Goal: Task Accomplishment & Management: Manage account settings

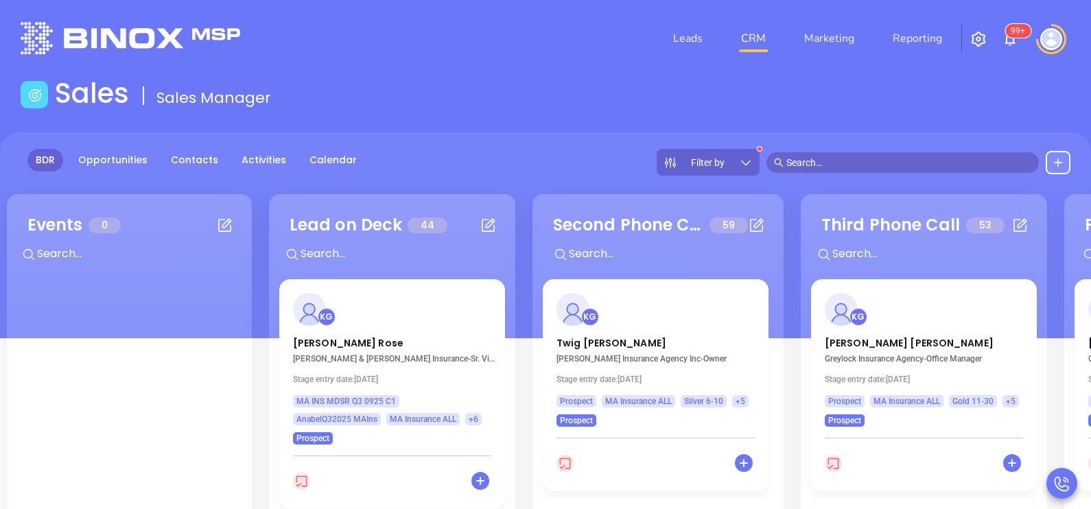
scroll to position [103, 0]
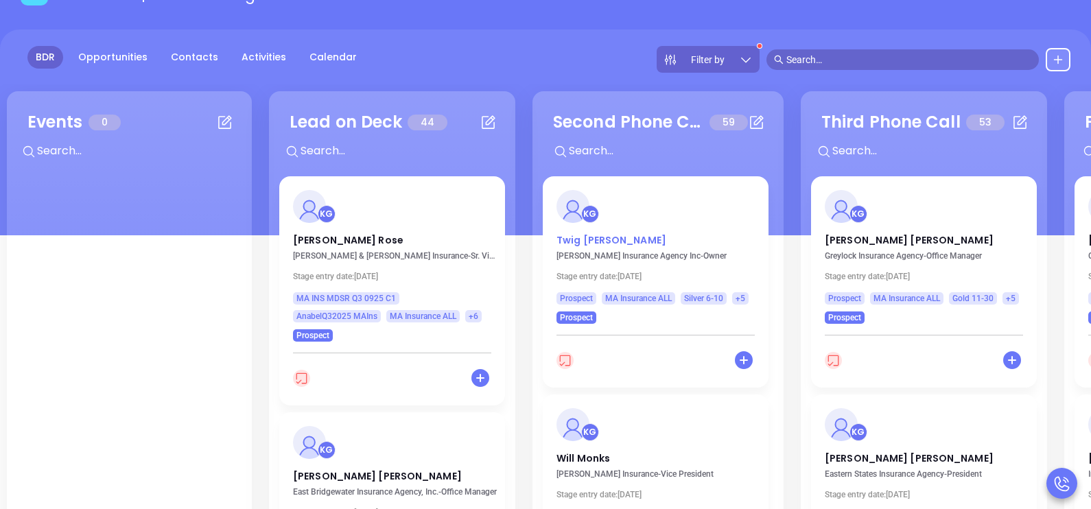
click at [596, 240] on p "Twig Burke" at bounding box center [656, 236] width 198 height 7
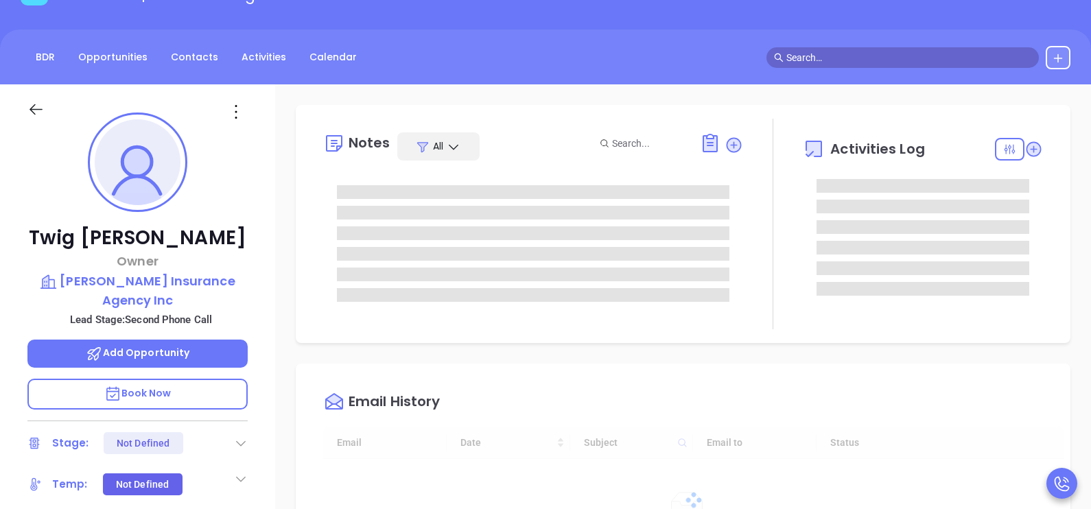
type input "[DATE]"
type input "[PERSON_NAME]"
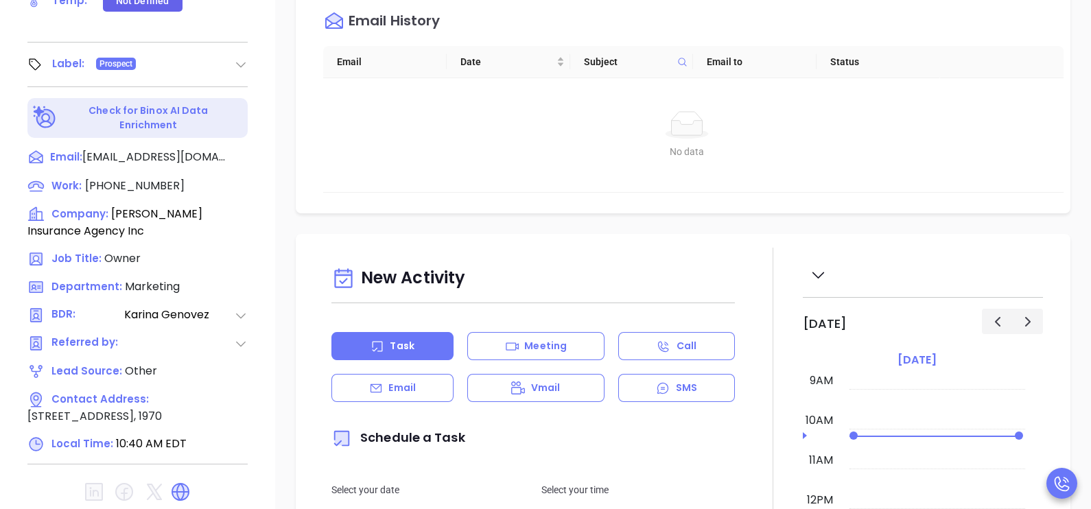
scroll to position [638, 0]
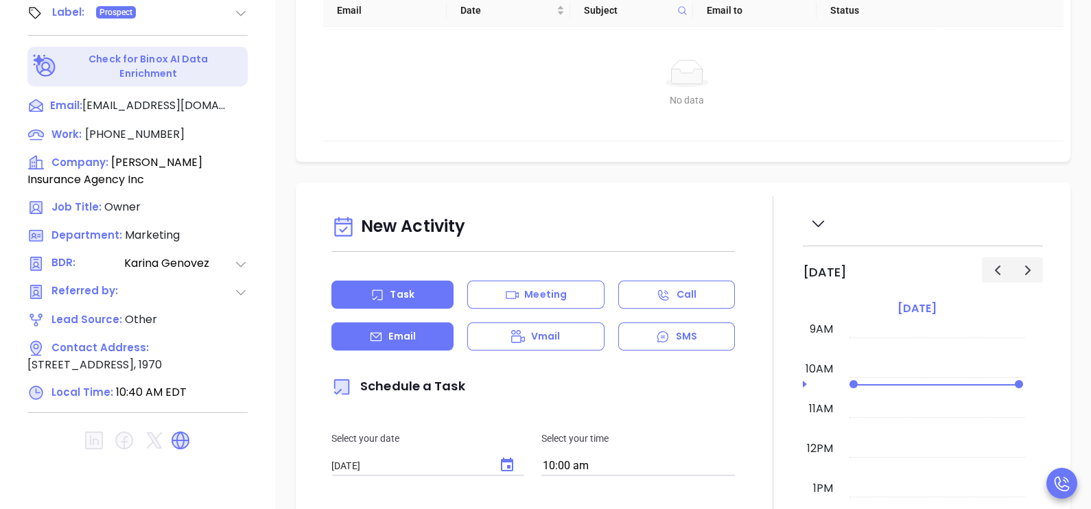
click at [423, 345] on div "Email" at bounding box center [393, 337] width 122 height 28
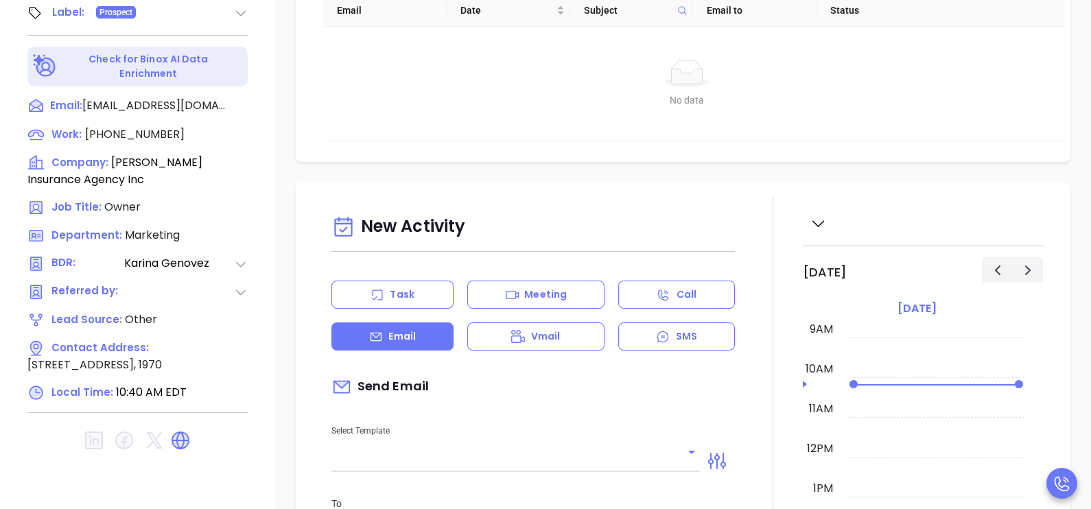
type input "[PERSON_NAME]"
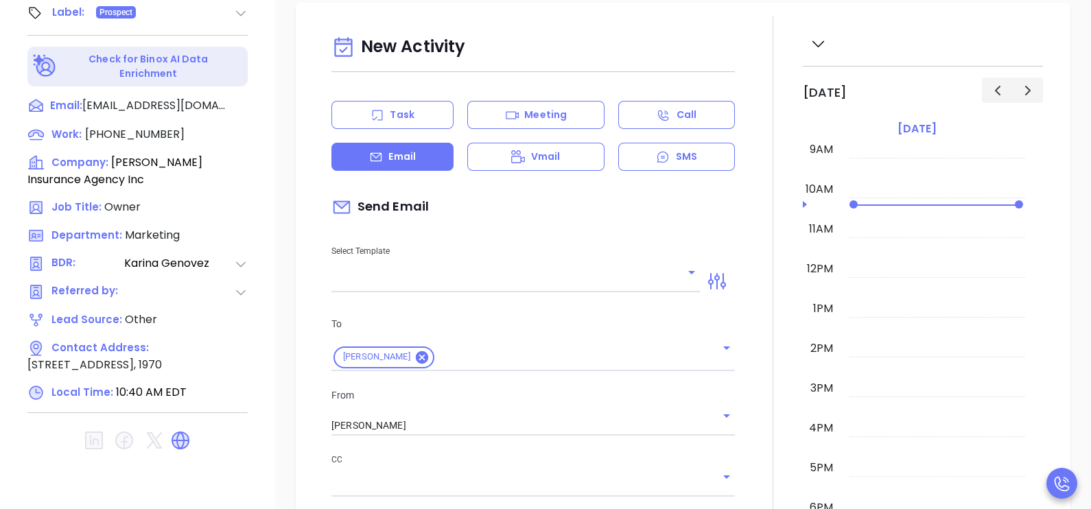
scroll to position [206, 0]
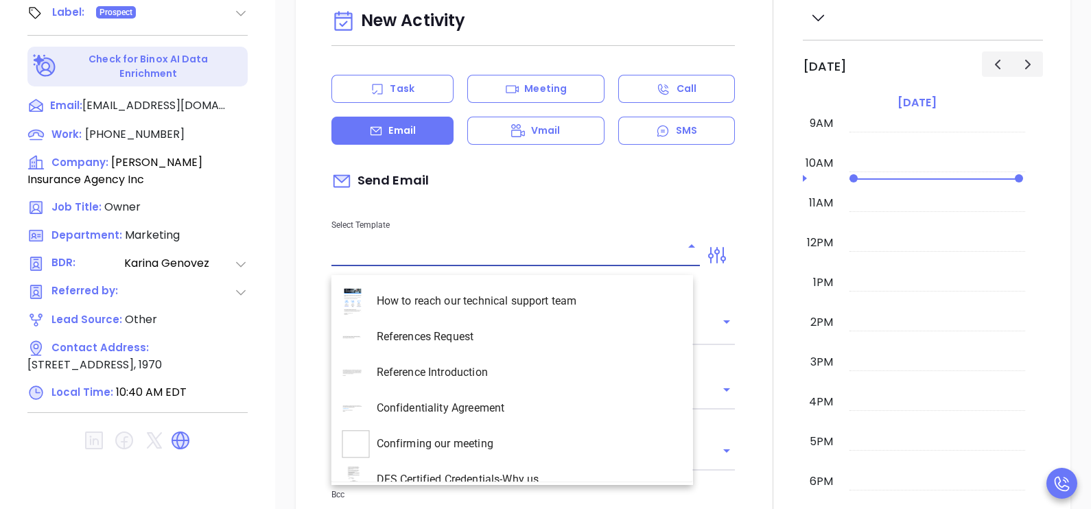
click at [664, 263] on input "text" at bounding box center [506, 256] width 348 height 20
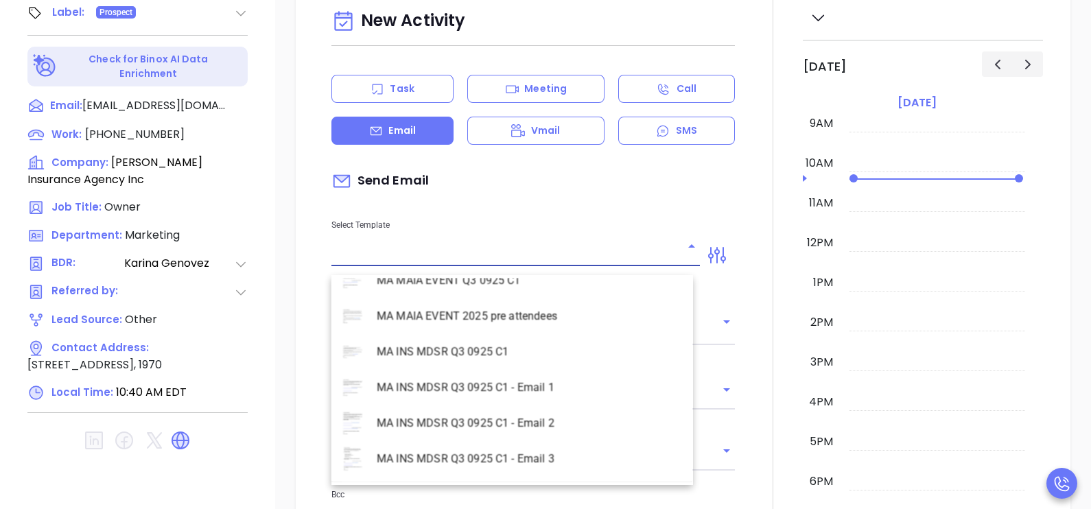
scroll to position [3981, 0]
click at [560, 319] on li "MA INS MDSR Q3 0925 C1 - Email 2 - Non-Event" at bounding box center [513, 318] width 362 height 36
type input "MA INS MDSR Q3 0925 C1 - Email 2 - Non-Event"
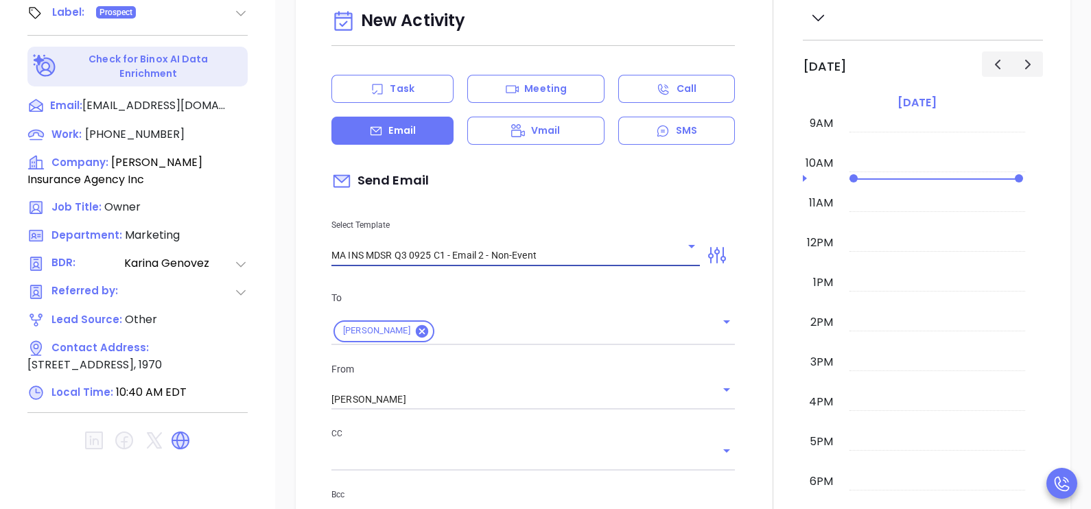
type input "Twig, here’s the MA compliance checklist we mentioned"
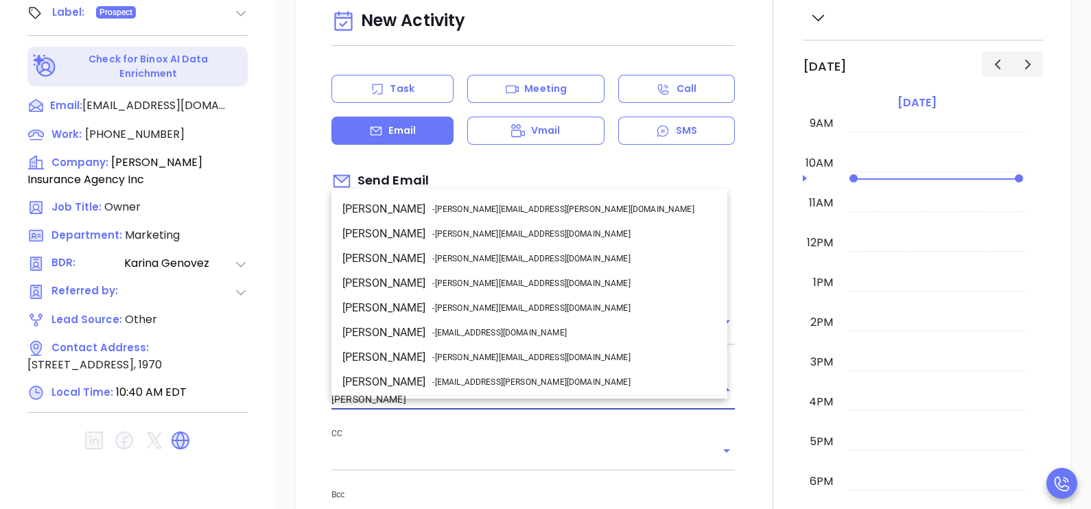
click at [509, 408] on input "[PERSON_NAME]" at bounding box center [514, 400] width 365 height 20
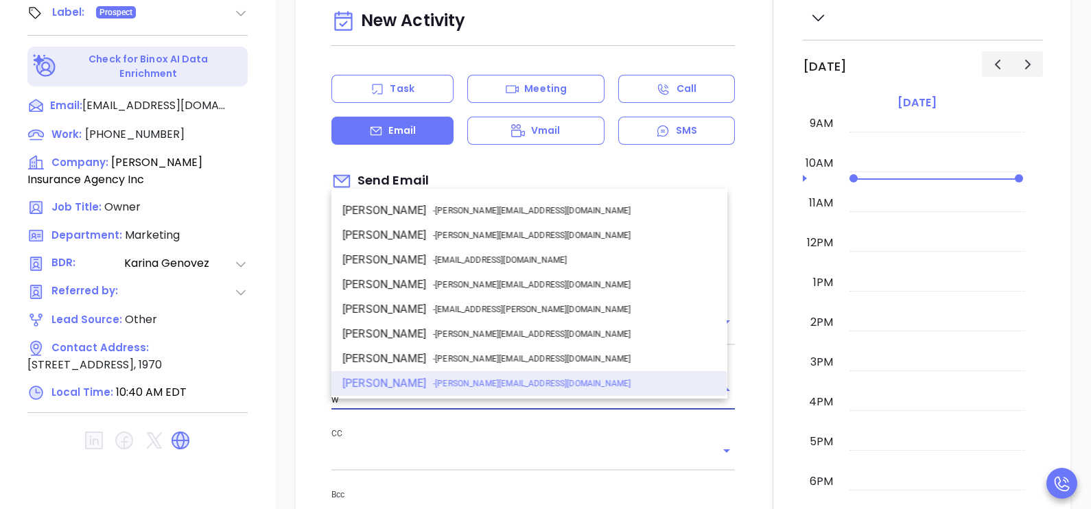
scroll to position [0, 0]
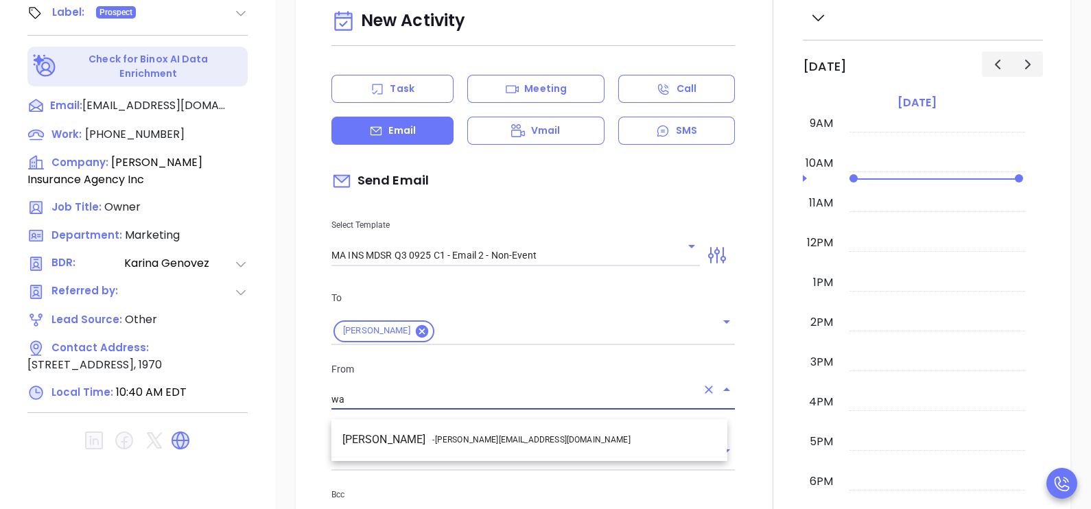
click at [529, 432] on li "Walter Contreras - [EMAIL_ADDRESS][DOMAIN_NAME]" at bounding box center [530, 440] width 396 height 25
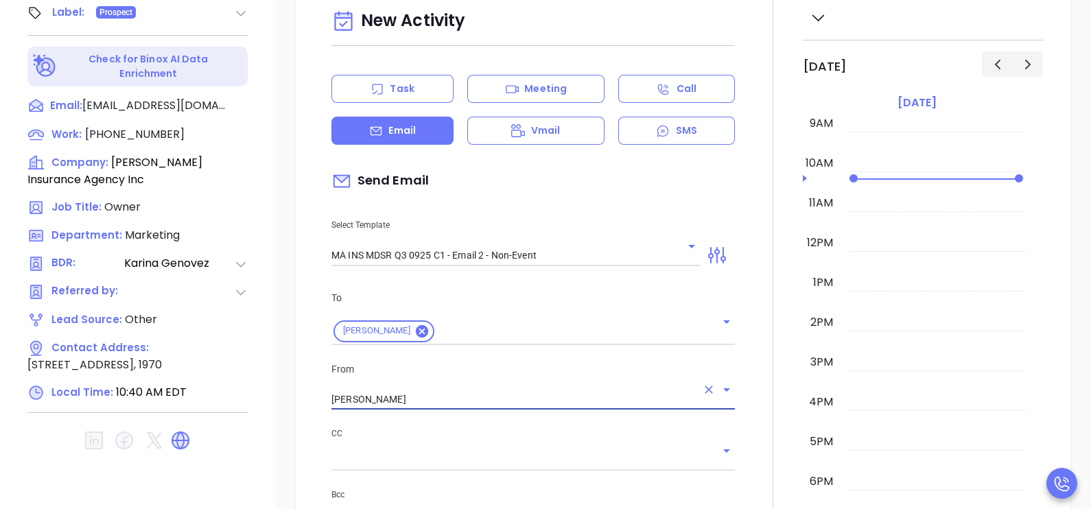
type input "[PERSON_NAME]"
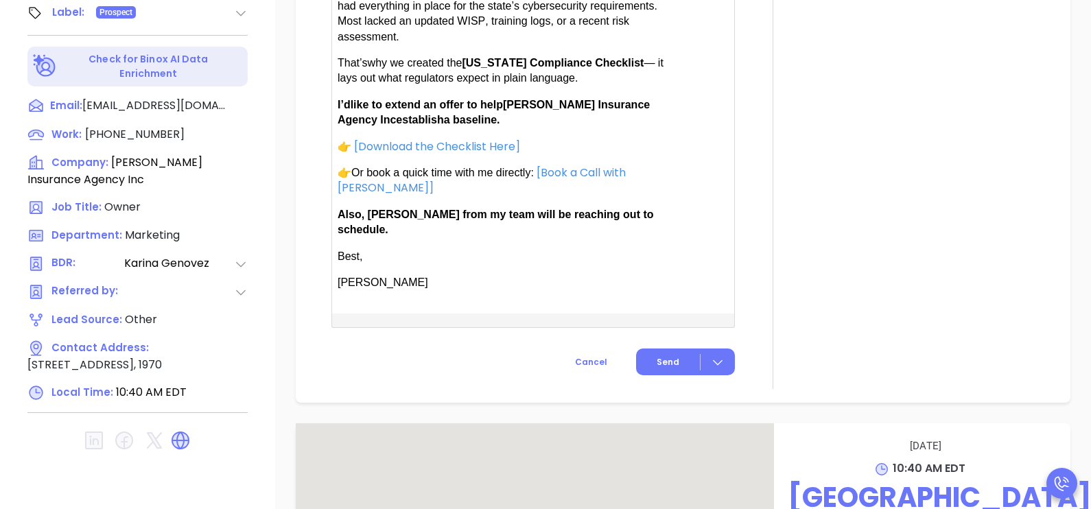
scroll to position [961, 0]
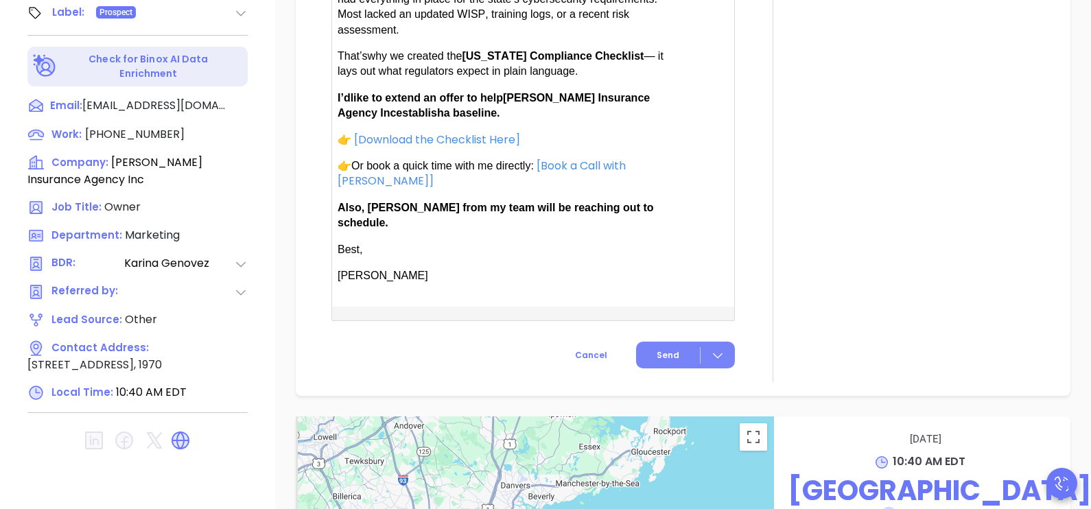
click at [675, 345] on button "Send" at bounding box center [685, 355] width 99 height 27
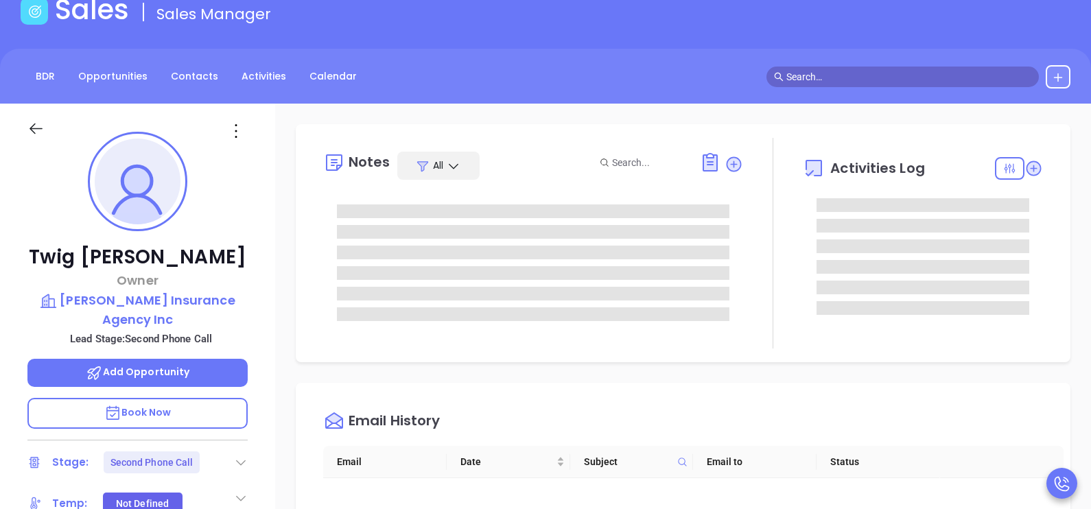
scroll to position [21, 0]
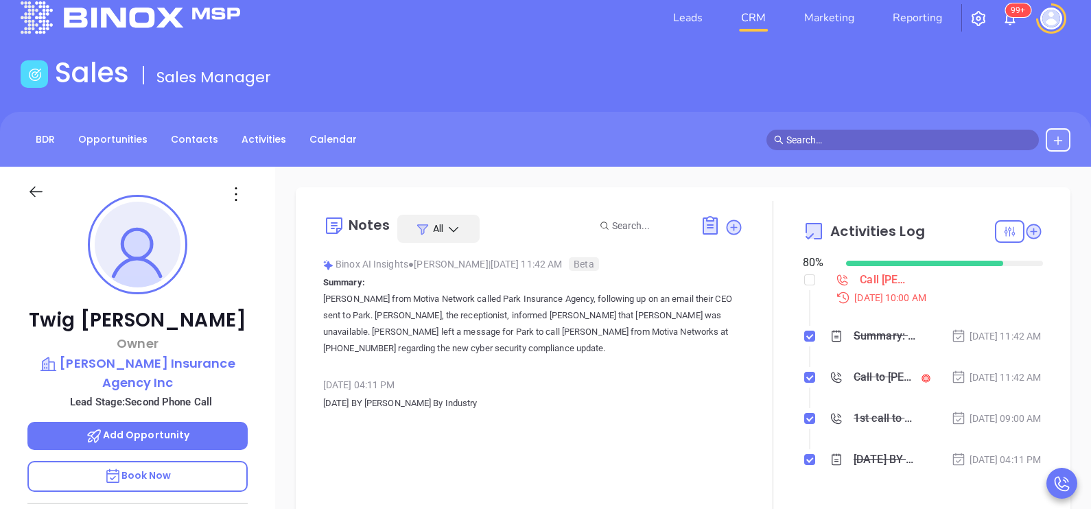
click at [250, 323] on div "Twig Burke Owner William C Burke Jr Insurance Agency Inc Lead Stage: Second Pho…" at bounding box center [137, 485] width 275 height 637
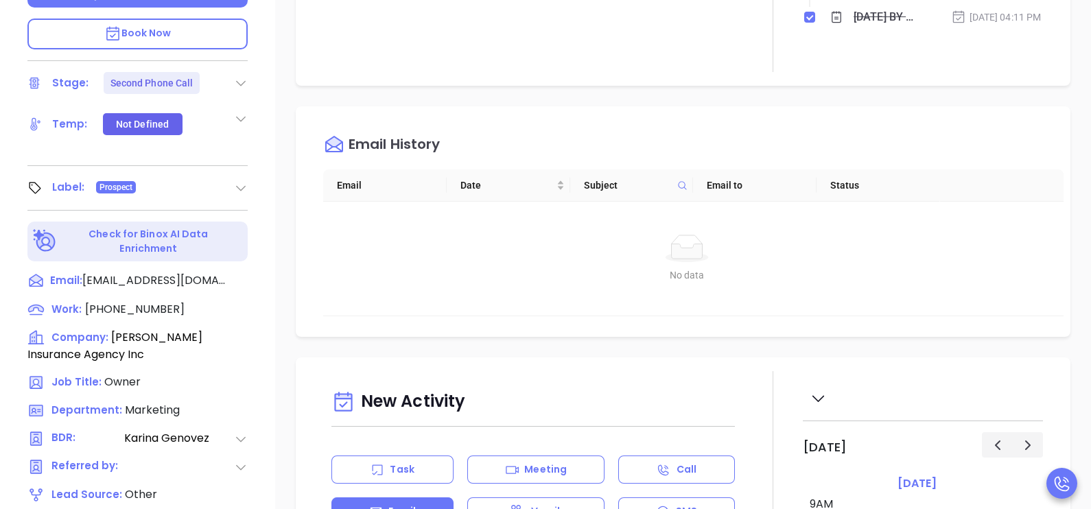
scroll to position [467, 0]
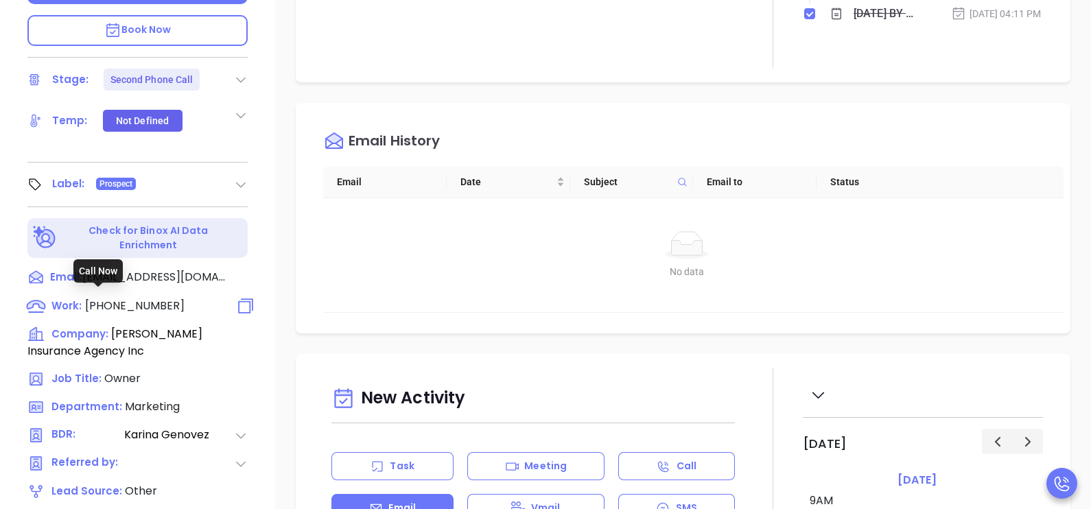
click at [146, 298] on span "(978) 741-7800" at bounding box center [135, 306] width 100 height 16
type input "(978) 741-7800"
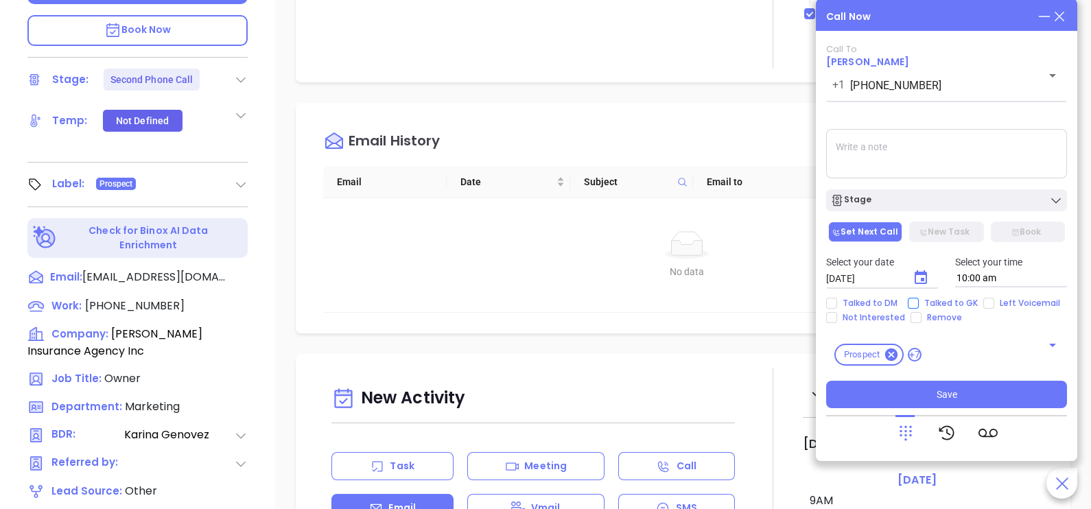
click at [930, 305] on span "Talked to GK" at bounding box center [951, 303] width 65 height 11
click at [919, 305] on input "Talked to GK" at bounding box center [913, 303] width 11 height 11
checkbox input "true"
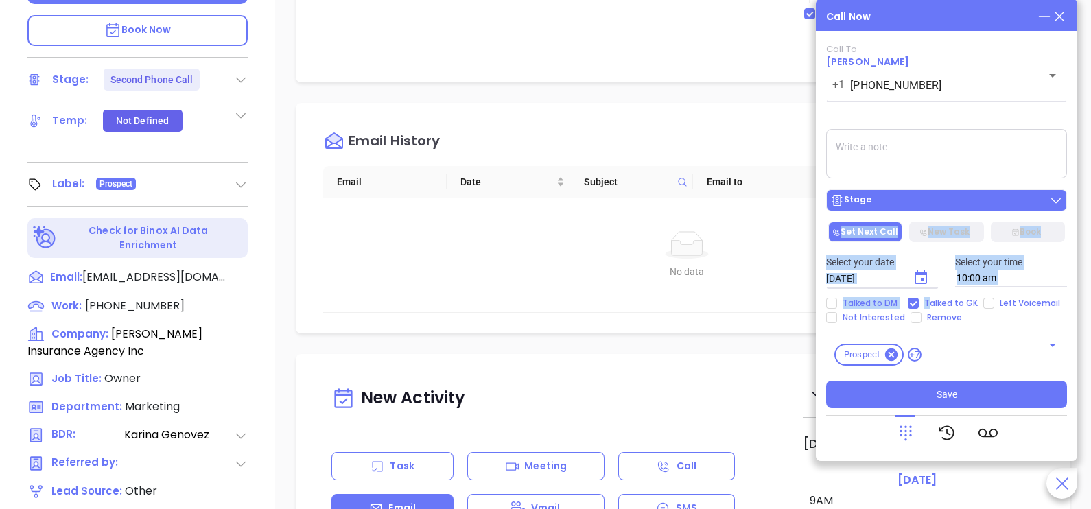
drag, startPoint x: 930, startPoint y: 305, endPoint x: 954, endPoint y: 198, distance: 109.7
click at [954, 198] on div "Call To Twig Burke +1 (978) 741-7800 ​ Voicemail Drop Stage Set Next Call New T…" at bounding box center [946, 226] width 241 height 365
click at [954, 198] on div "Stage" at bounding box center [947, 201] width 233 height 14
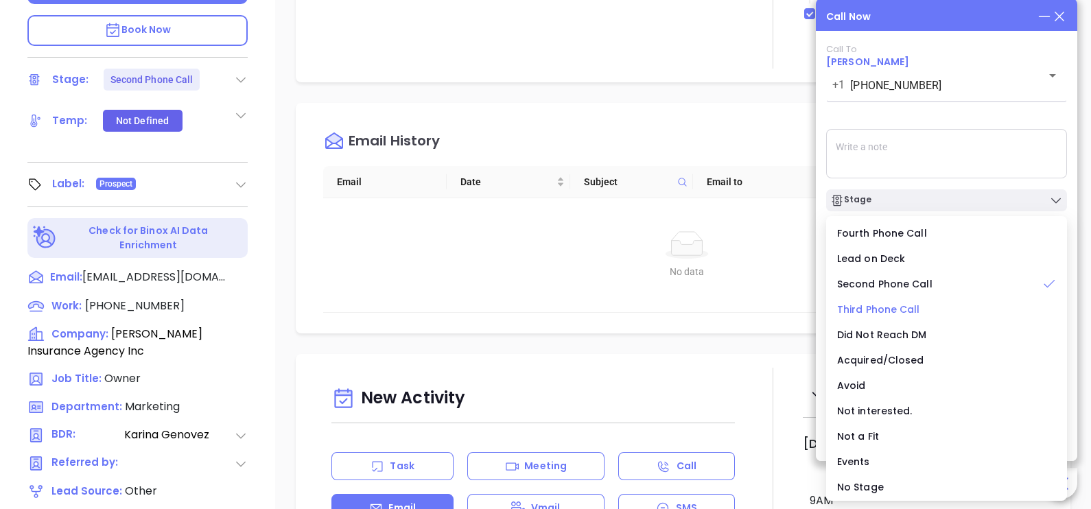
click at [882, 307] on span "Third Phone Call" at bounding box center [878, 310] width 83 height 14
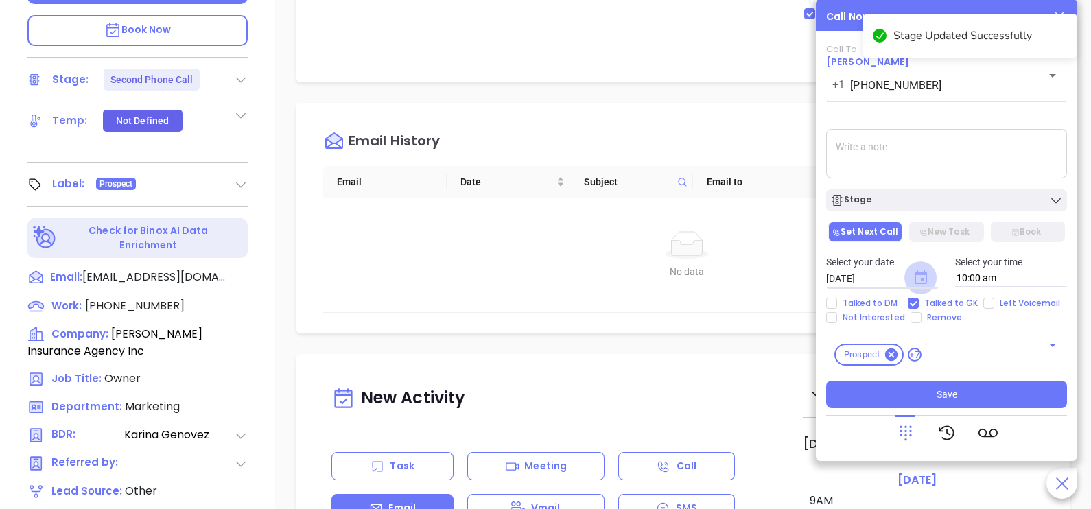
click at [925, 273] on icon "Choose date, selected date is Oct 8, 2025" at bounding box center [921, 277] width 12 height 14
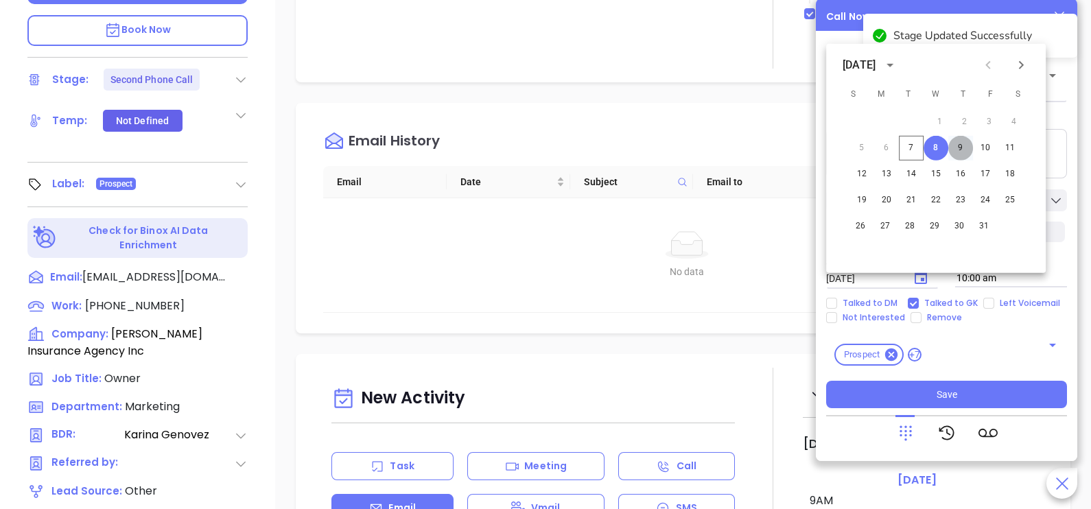
click at [962, 150] on button "9" at bounding box center [961, 148] width 25 height 25
type input "[DATE]"
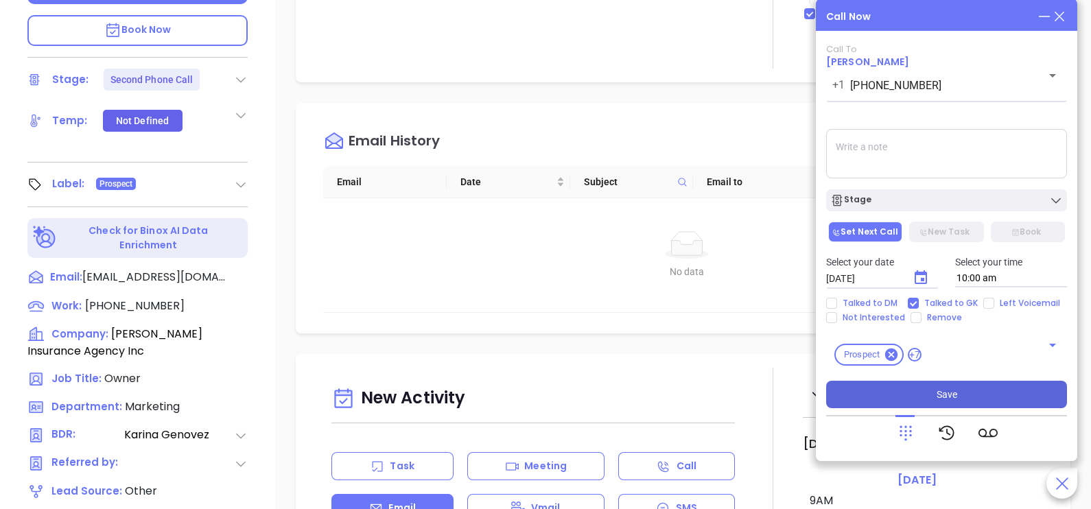
click at [944, 392] on span "Save" at bounding box center [947, 394] width 21 height 15
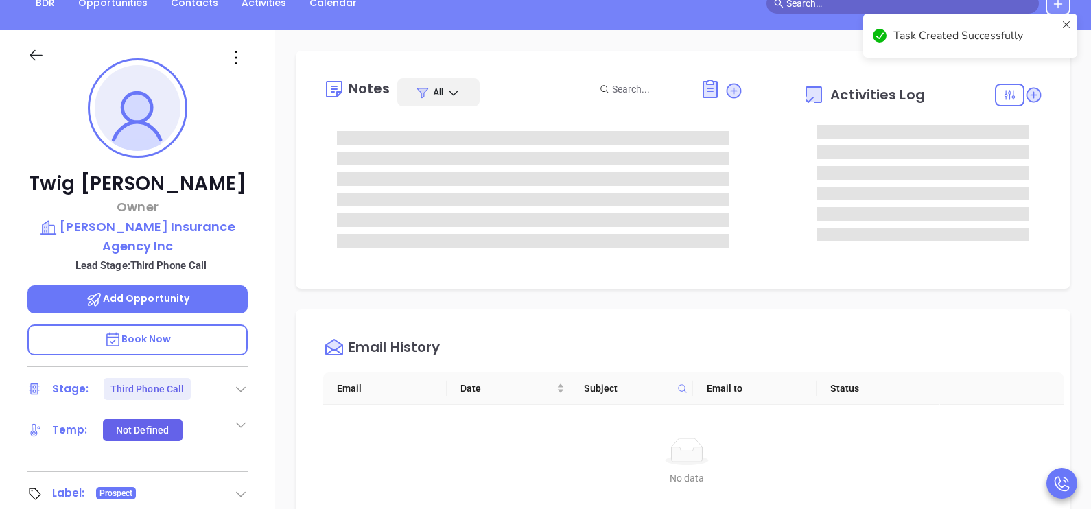
scroll to position [124, 0]
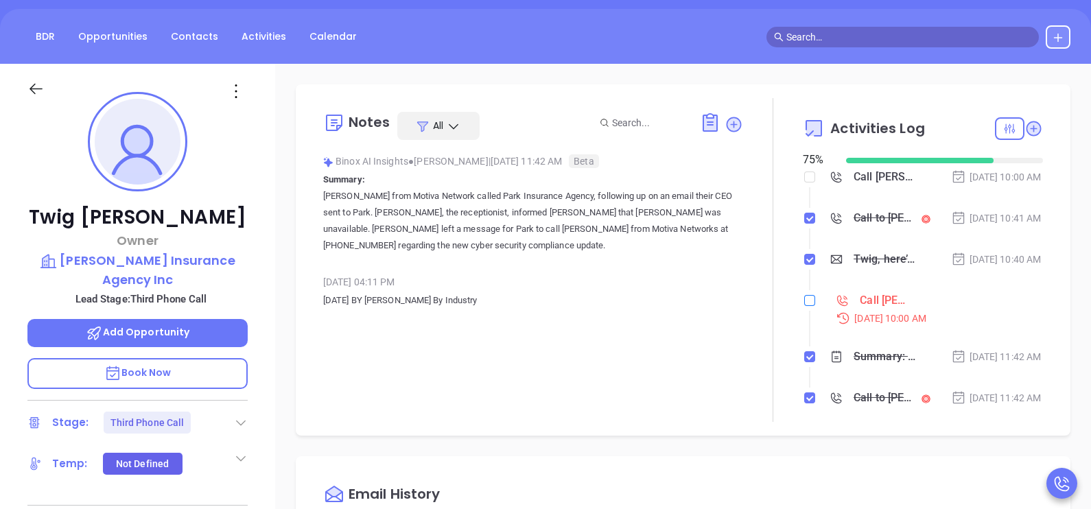
click at [805, 306] on input "checkbox" at bounding box center [810, 300] width 11 height 11
checkbox input "true"
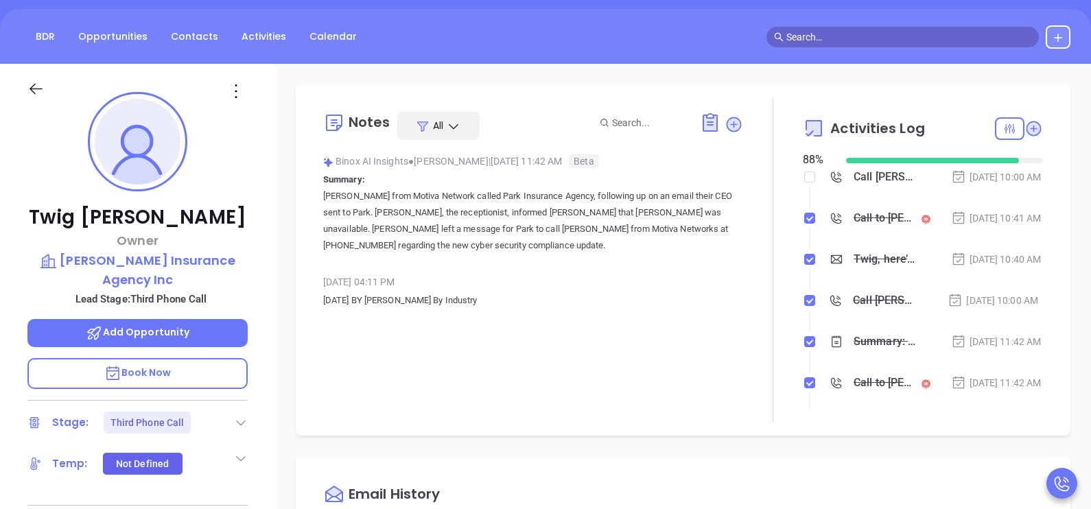
click at [44, 89] on icon at bounding box center [35, 88] width 17 height 17
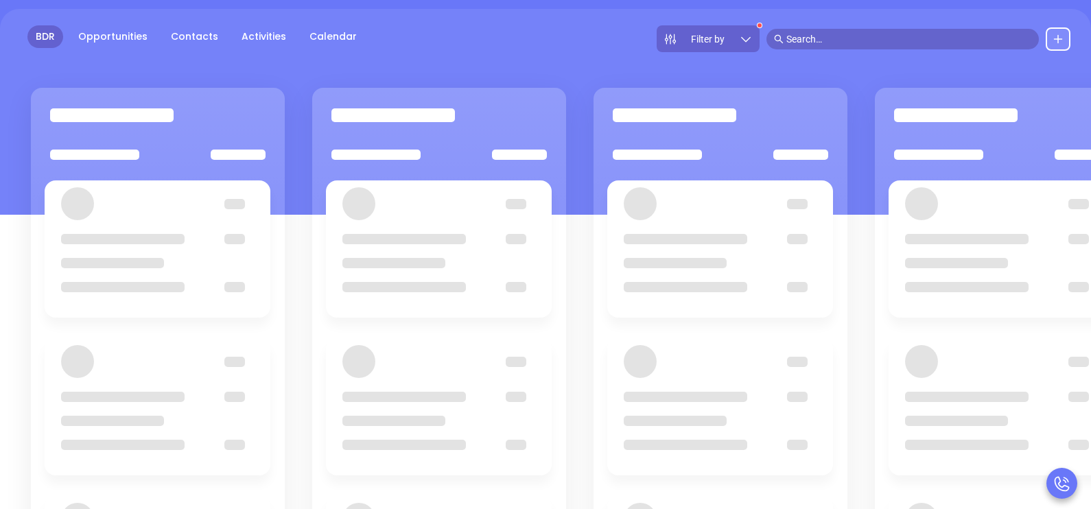
scroll to position [103, 0]
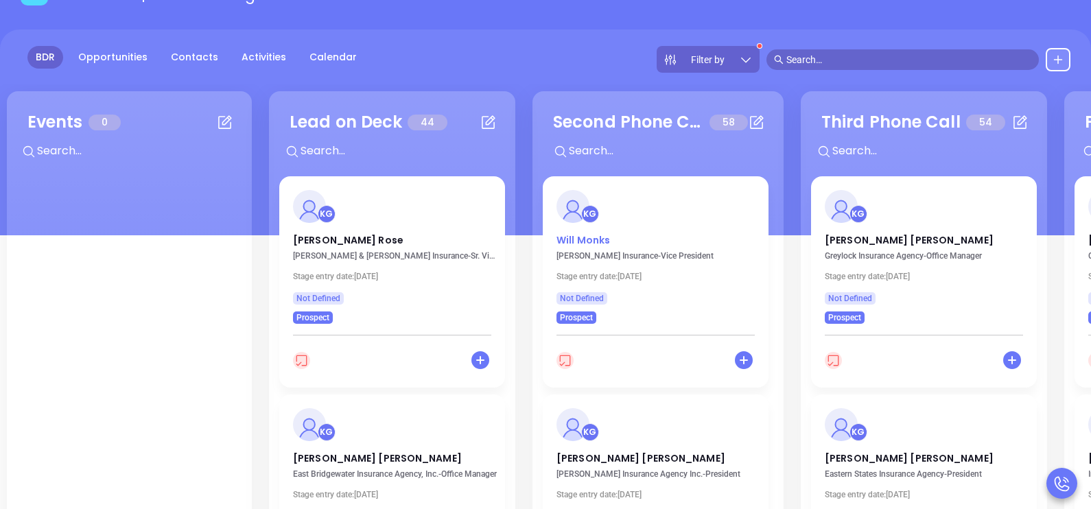
click at [578, 240] on p "Will Monks" at bounding box center [656, 236] width 198 height 7
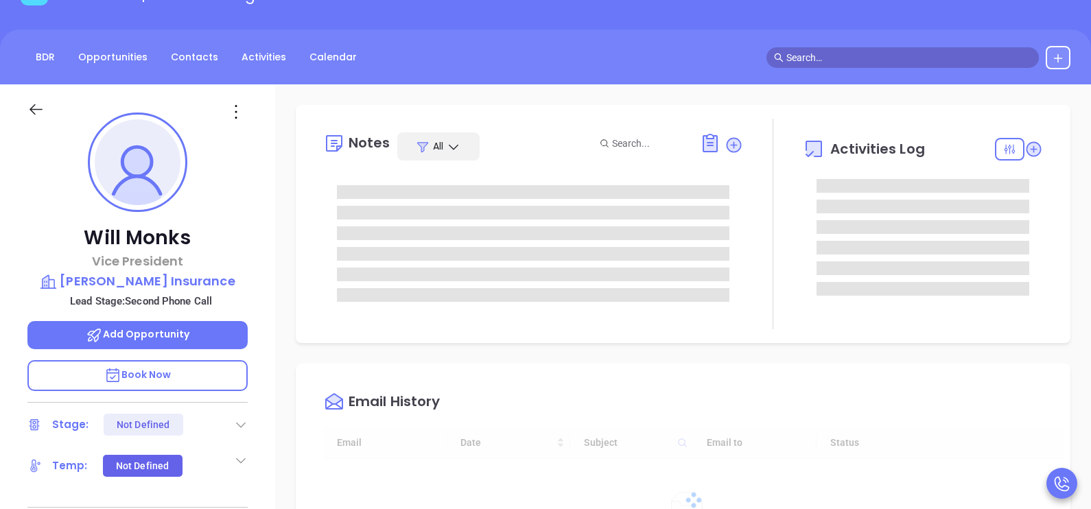
scroll to position [359, 0]
type input "[PERSON_NAME]"
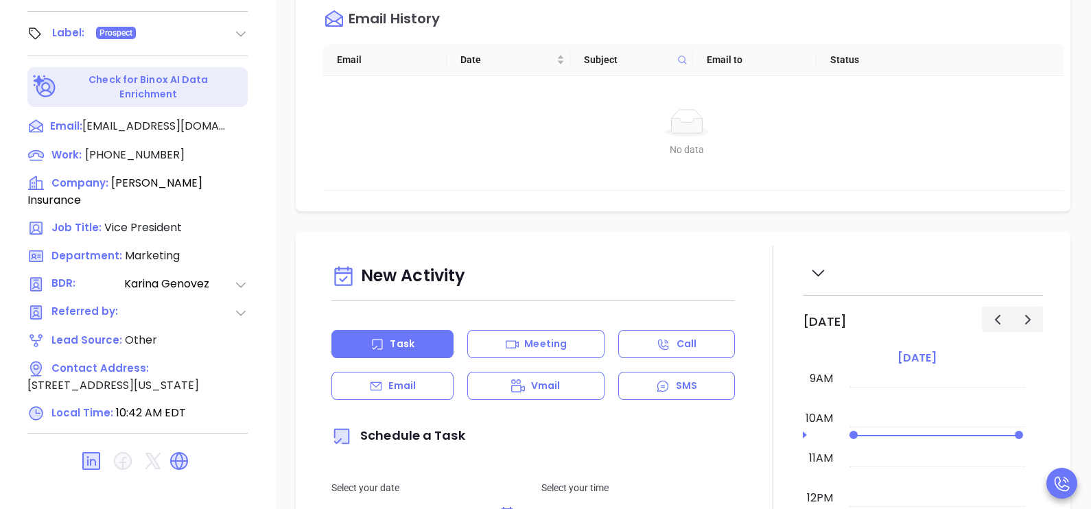
scroll to position [638, 0]
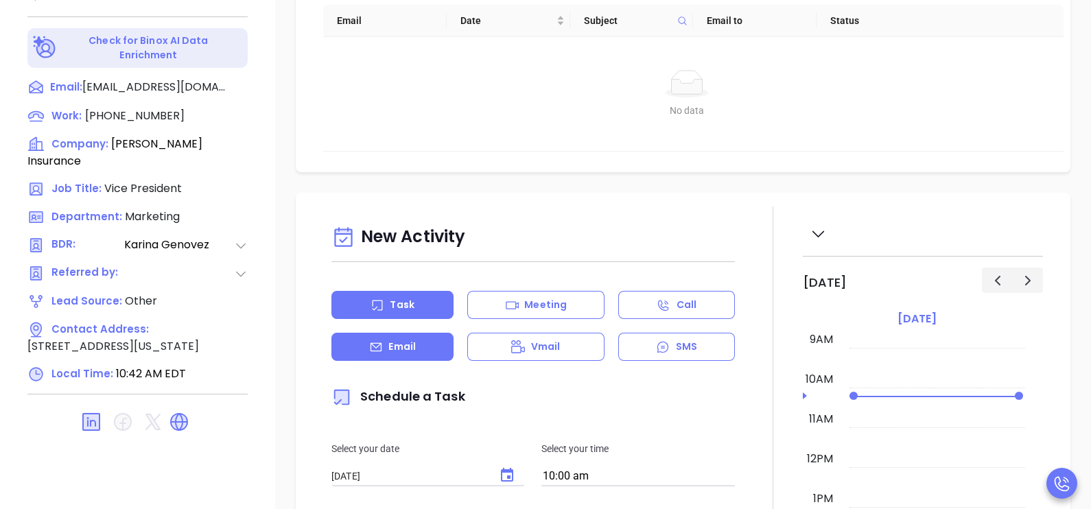
click at [421, 348] on div "Email" at bounding box center [393, 347] width 122 height 28
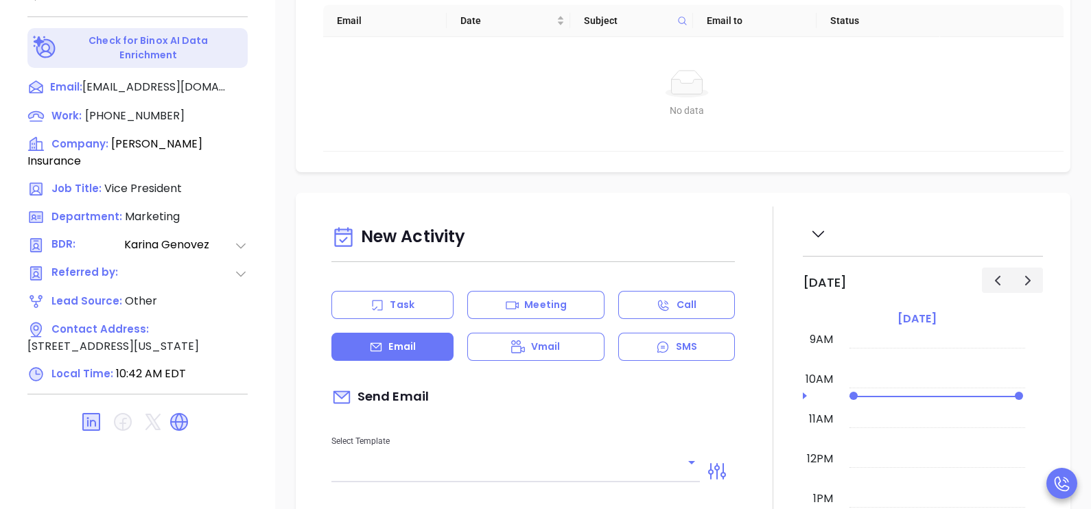
type input "[PERSON_NAME]"
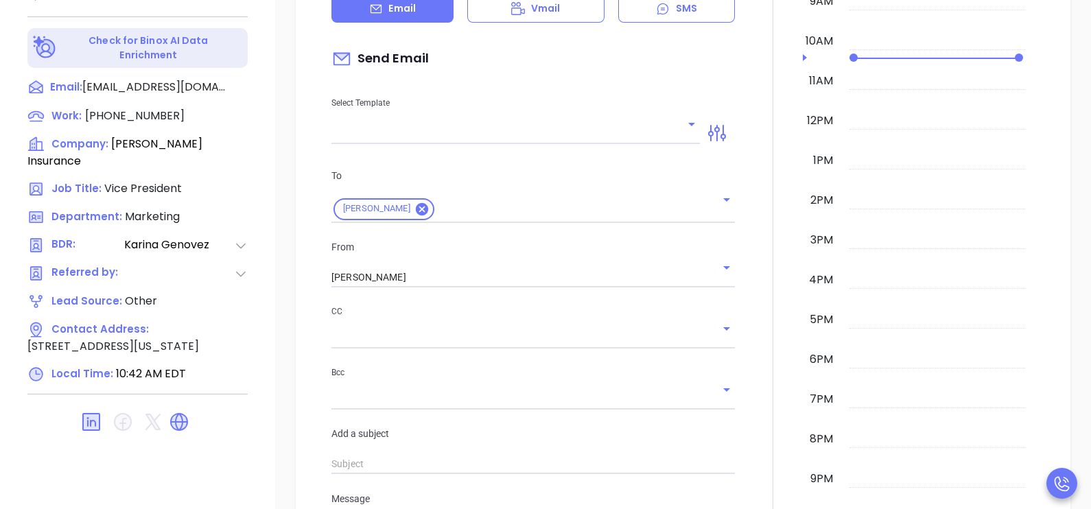
scroll to position [343, 0]
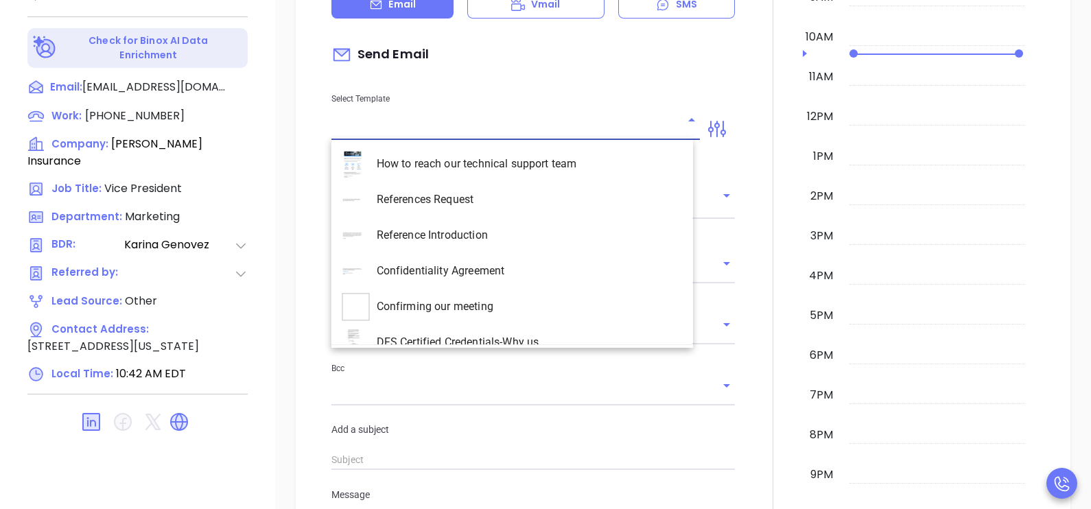
click at [656, 119] on input "text" at bounding box center [506, 129] width 348 height 20
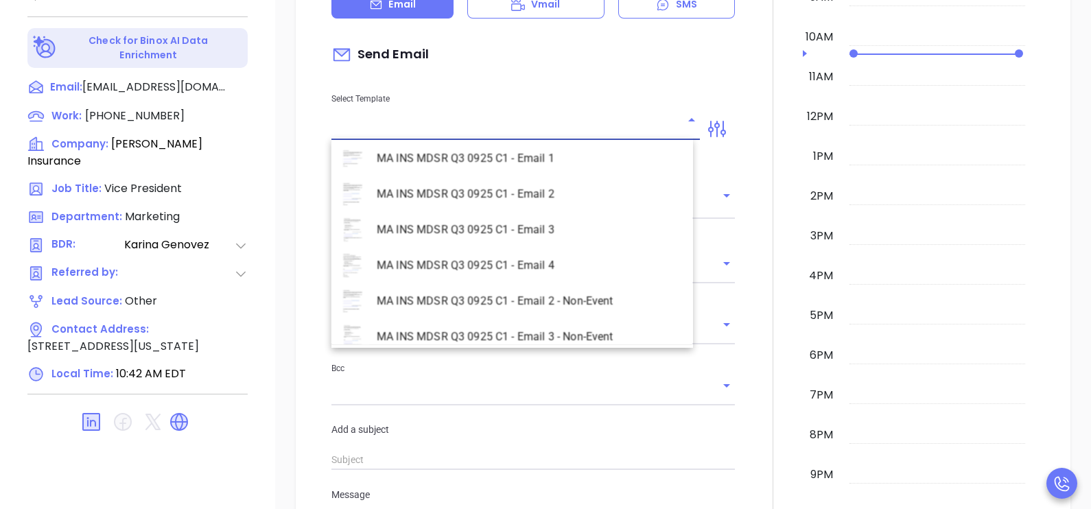
scroll to position [3981, 0]
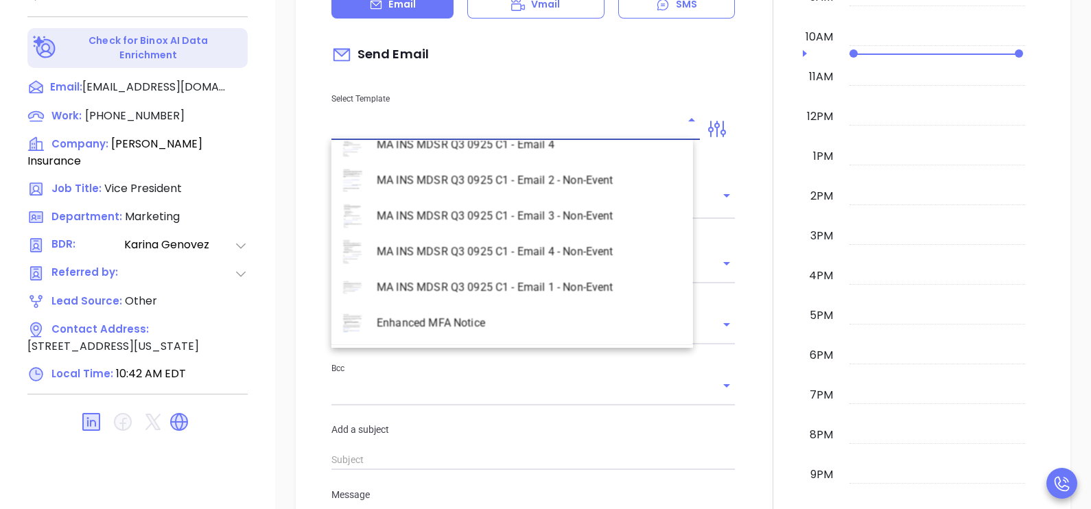
click at [556, 180] on li "MA INS MDSR Q3 0925 C1 - Email 2 - Non-Event" at bounding box center [513, 181] width 362 height 36
type input "MA INS MDSR Q3 0925 C1 - Email 2 - Non-Event"
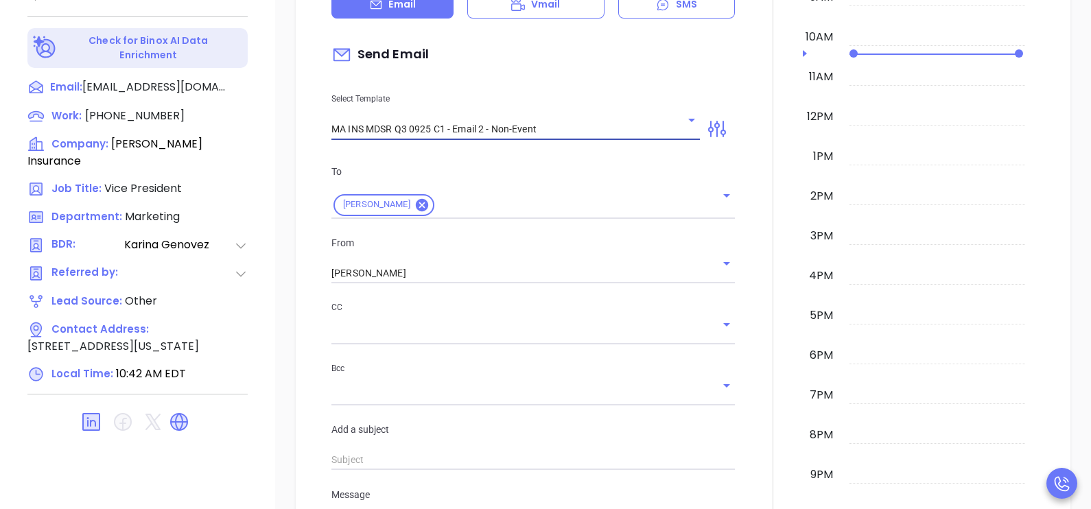
type input "Will, here’s the MA compliance checklist we mentioned"
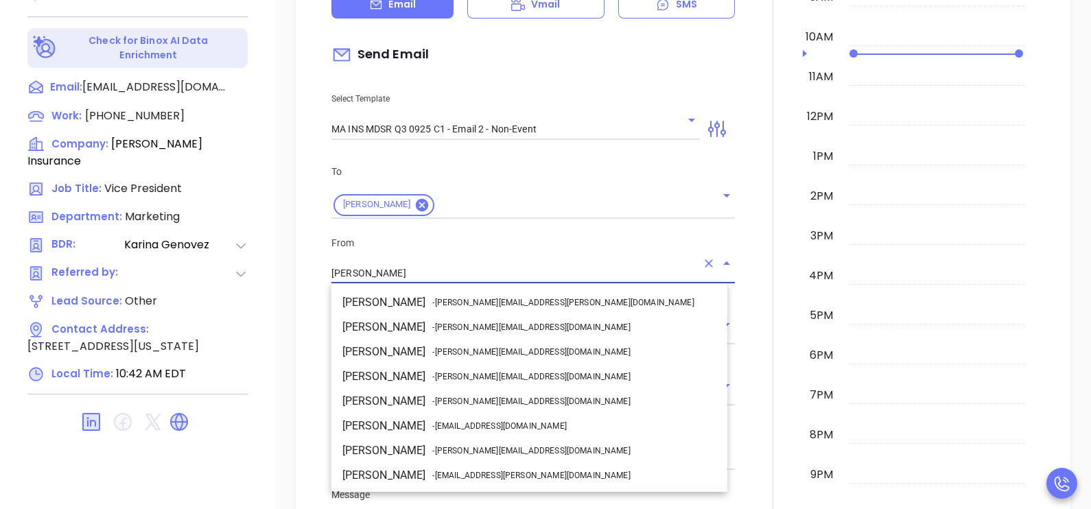
click at [447, 271] on input "[PERSON_NAME]" at bounding box center [514, 274] width 365 height 20
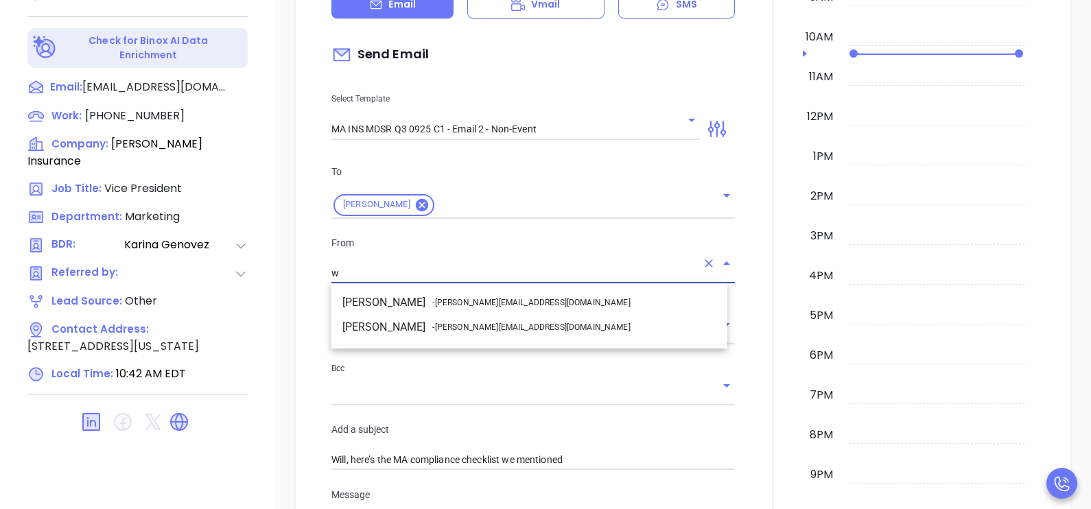
scroll to position [0, 0]
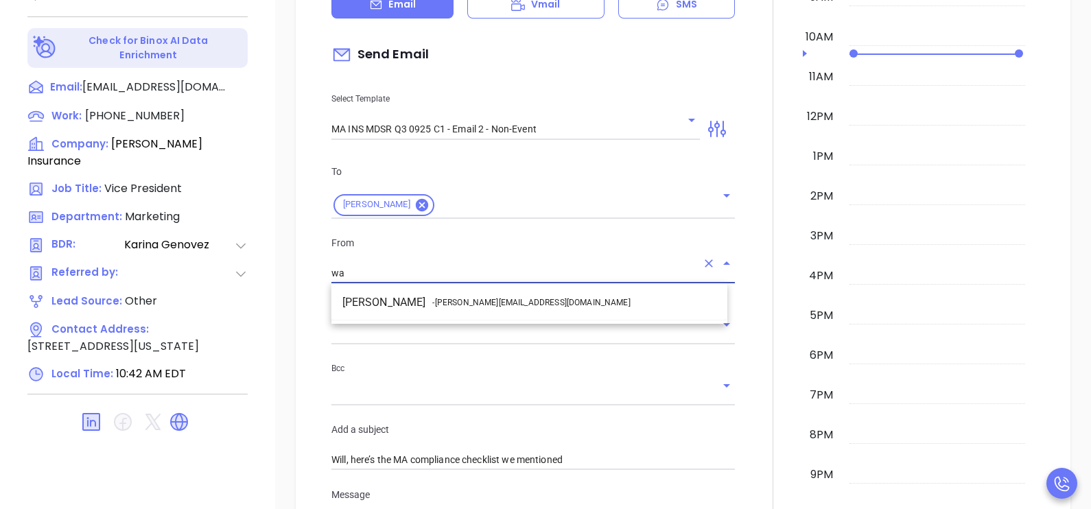
click at [467, 299] on span "- [PERSON_NAME][EMAIL_ADDRESS][DOMAIN_NAME]" at bounding box center [531, 303] width 198 height 12
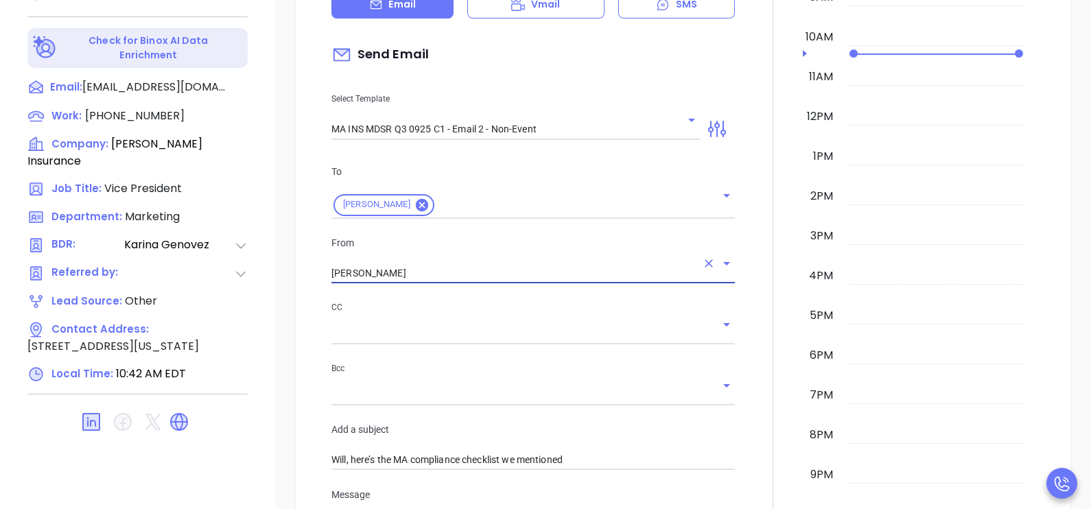
type input "[PERSON_NAME]"
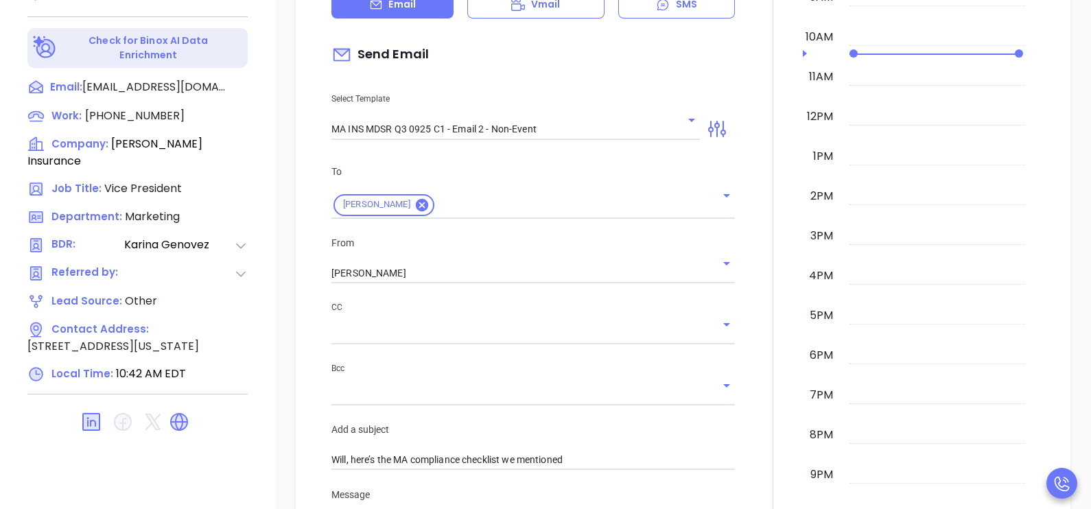
click at [743, 295] on div at bounding box center [773, 437] width 60 height 1147
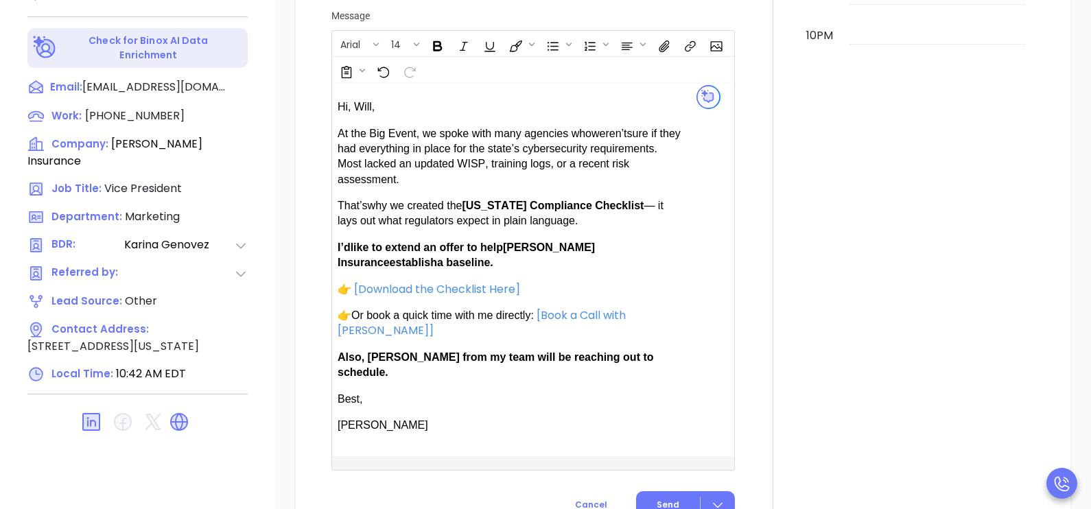
scroll to position [961, 0]
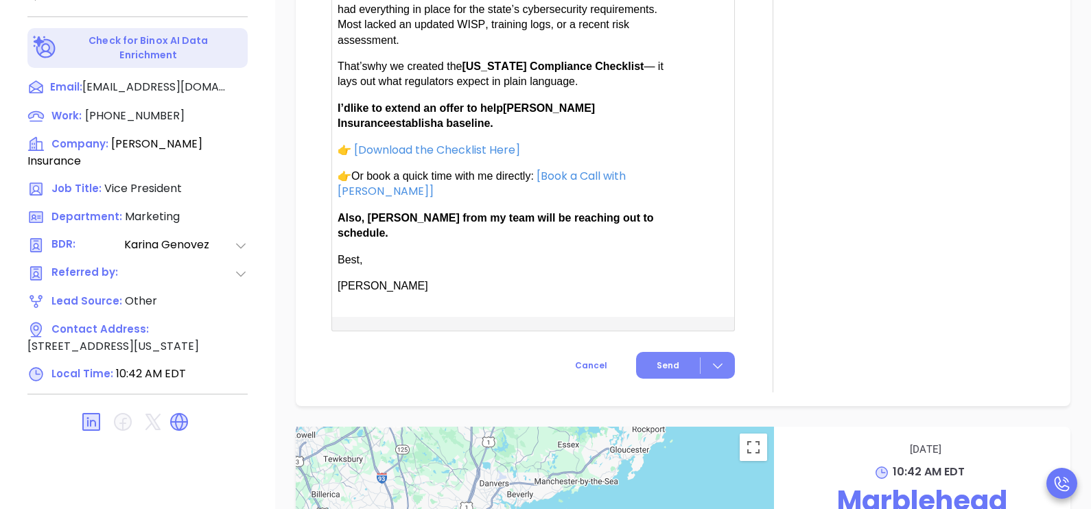
click at [670, 360] on span "Send" at bounding box center [668, 366] width 23 height 12
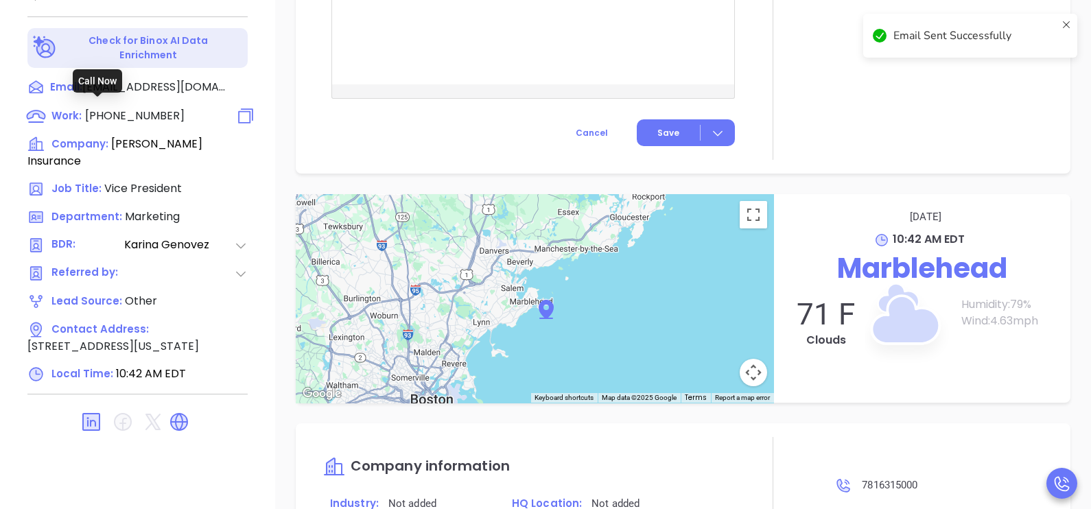
click at [154, 110] on span "(781) 631-5000" at bounding box center [135, 116] width 100 height 16
type input "(781) 631-5000"
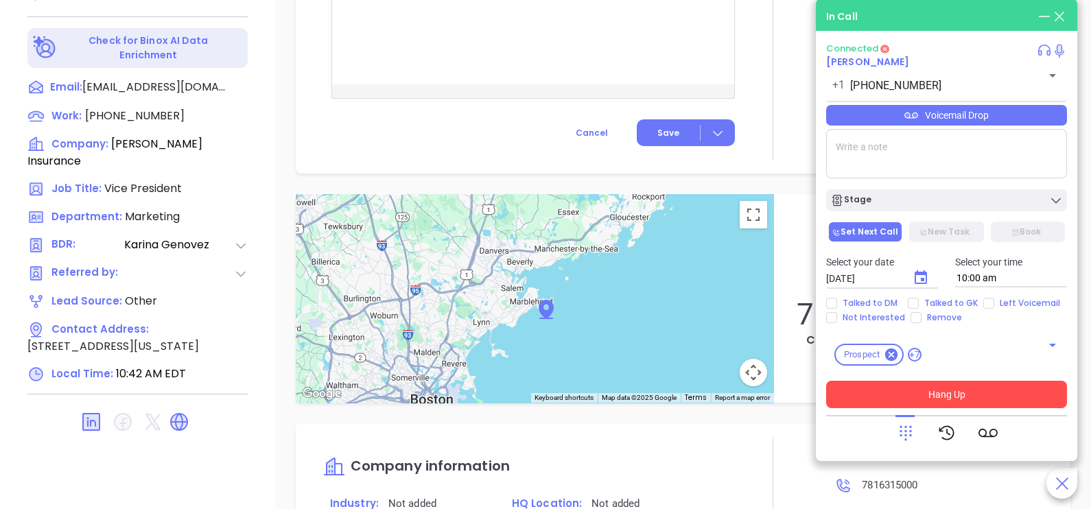
scroll to position [961, 0]
click at [1015, 388] on button "Hang Up" at bounding box center [946, 394] width 241 height 27
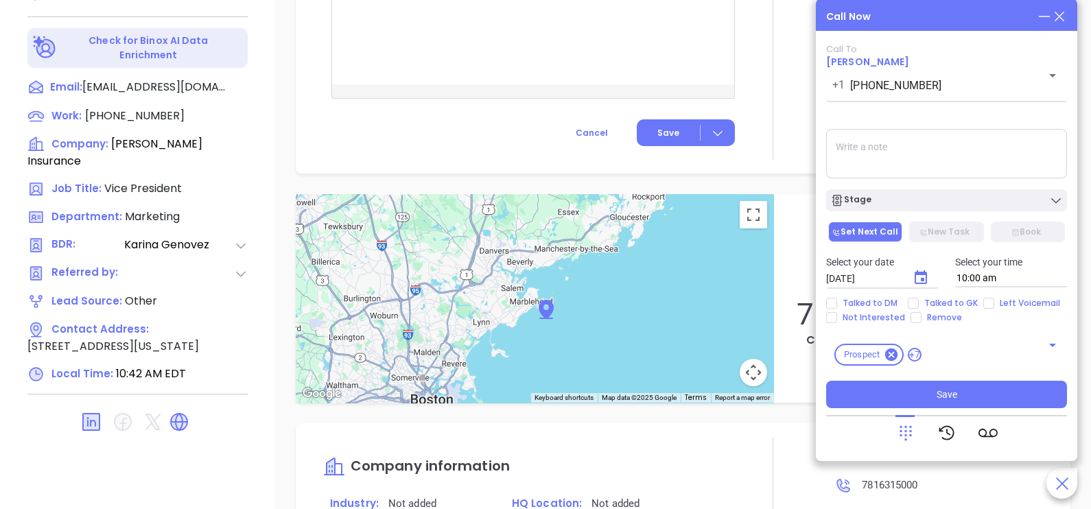
click at [1059, 21] on icon at bounding box center [1059, 16] width 15 height 15
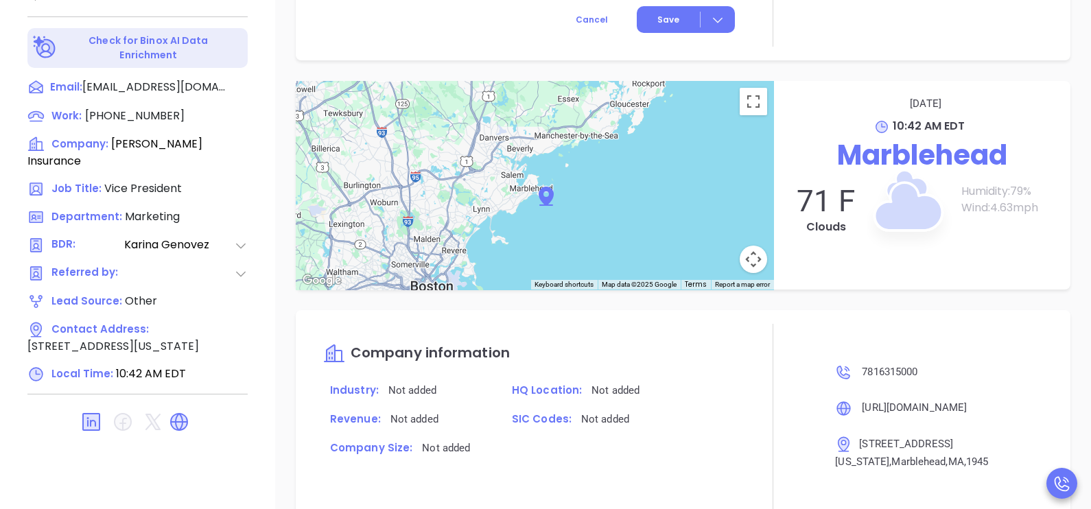
scroll to position [848, 0]
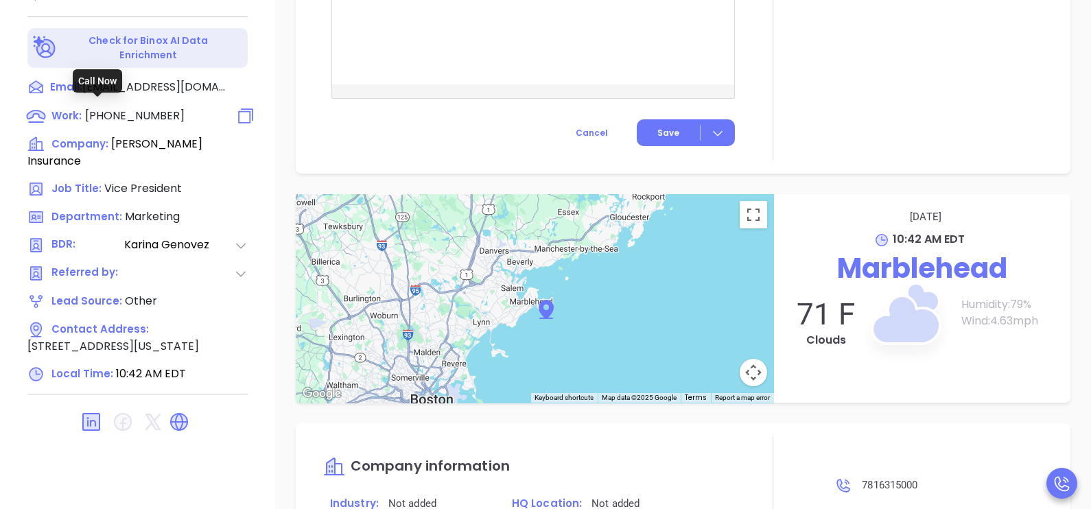
click at [167, 113] on span "(781) 631-5000" at bounding box center [135, 116] width 100 height 16
type input "(781) 631-5000"
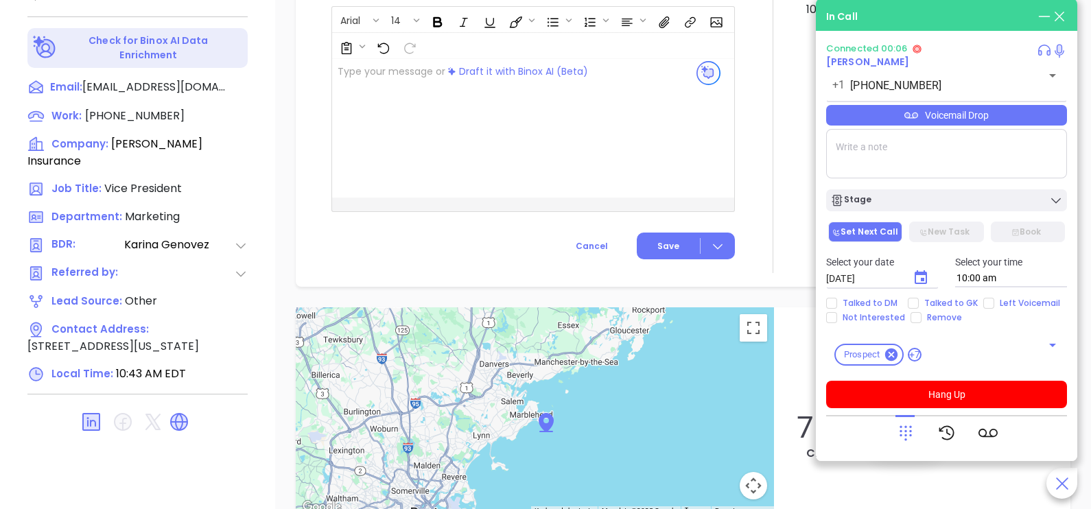
scroll to position [961, 0]
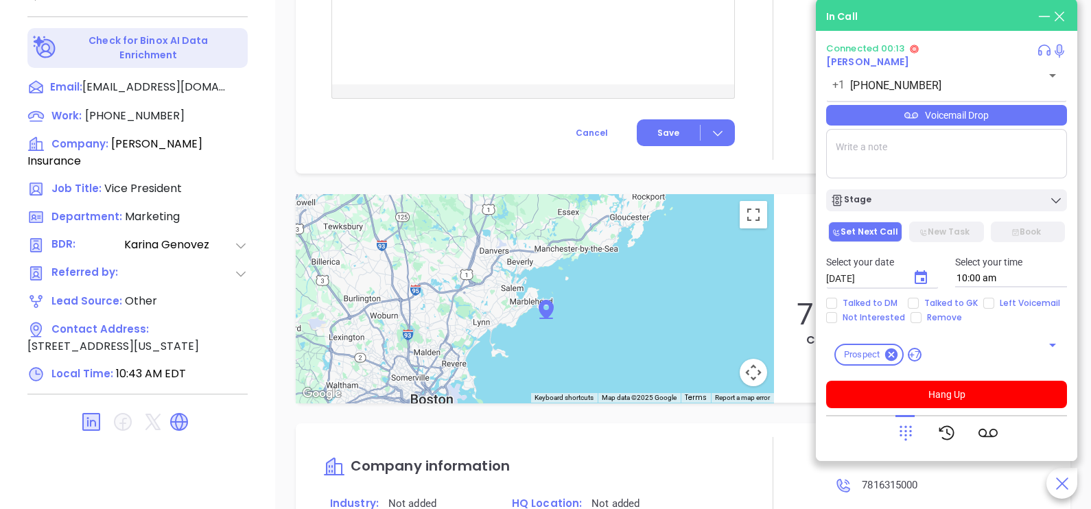
click at [894, 435] on div at bounding box center [946, 433] width 241 height 36
click at [902, 435] on icon at bounding box center [906, 433] width 19 height 19
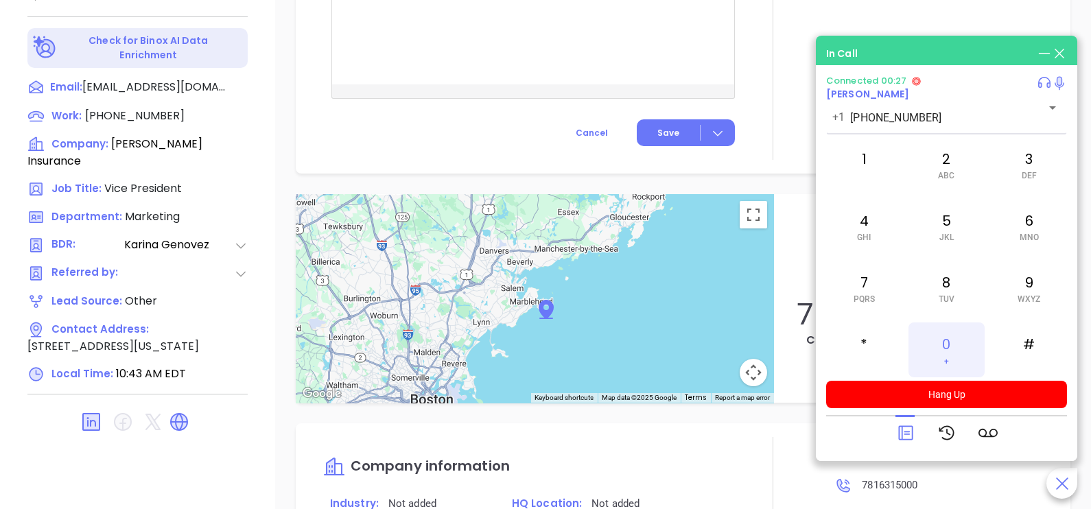
click at [937, 340] on div "0 +" at bounding box center [947, 350] width 76 height 55
click at [903, 430] on icon at bounding box center [906, 433] width 19 height 19
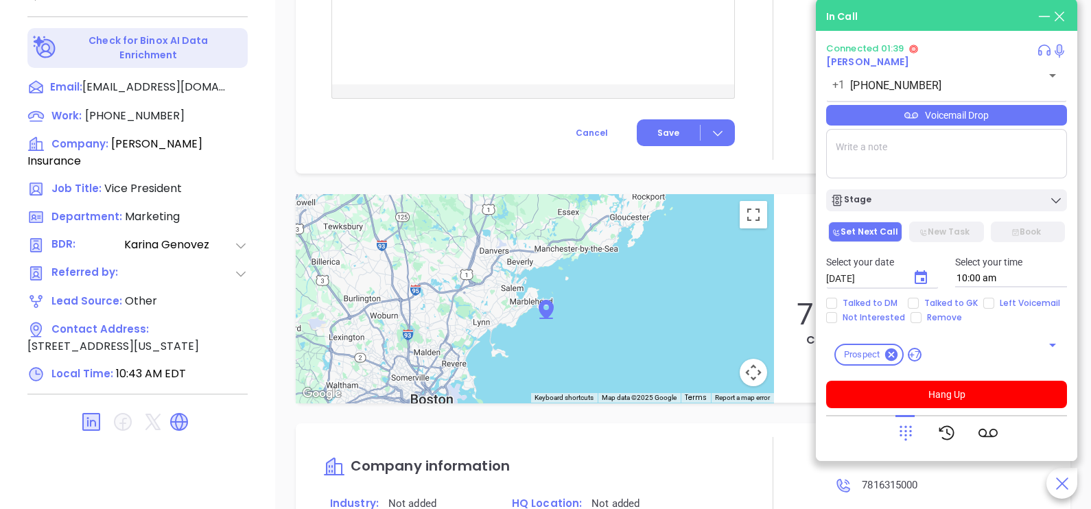
click at [1026, 120] on div "Voicemail Drop" at bounding box center [946, 115] width 241 height 21
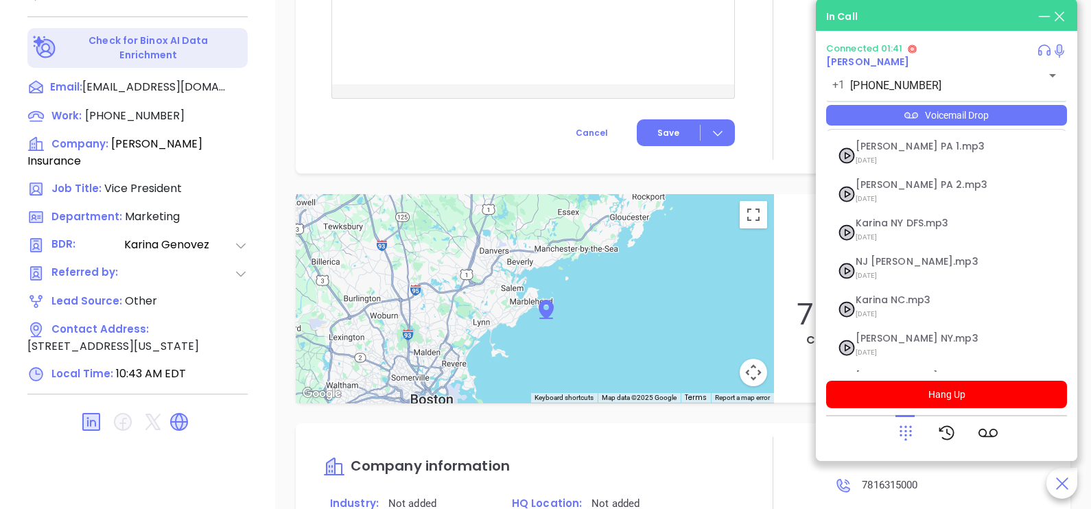
scroll to position [150, 0]
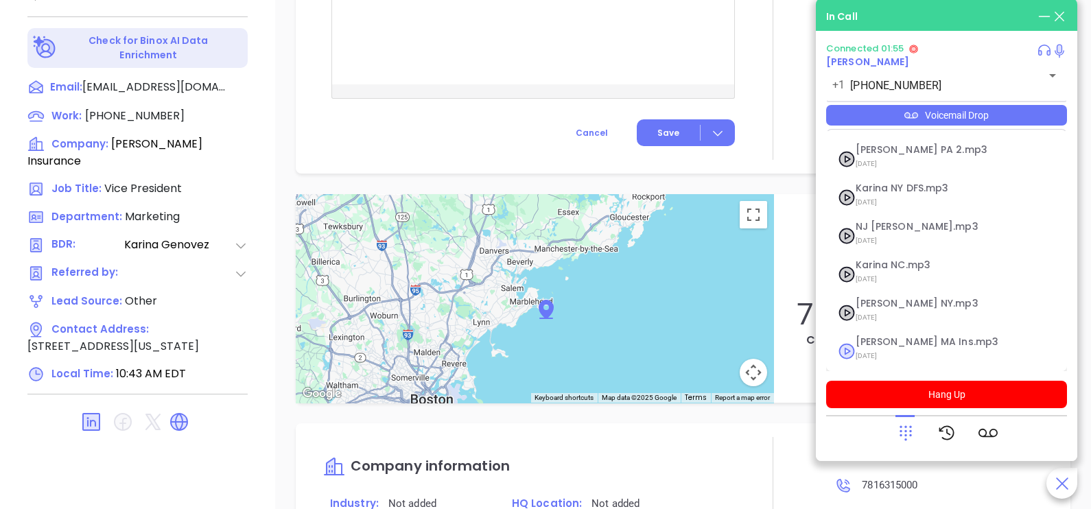
click at [905, 350] on span "[DATE]" at bounding box center [930, 356] width 148 height 18
checkbox input "true"
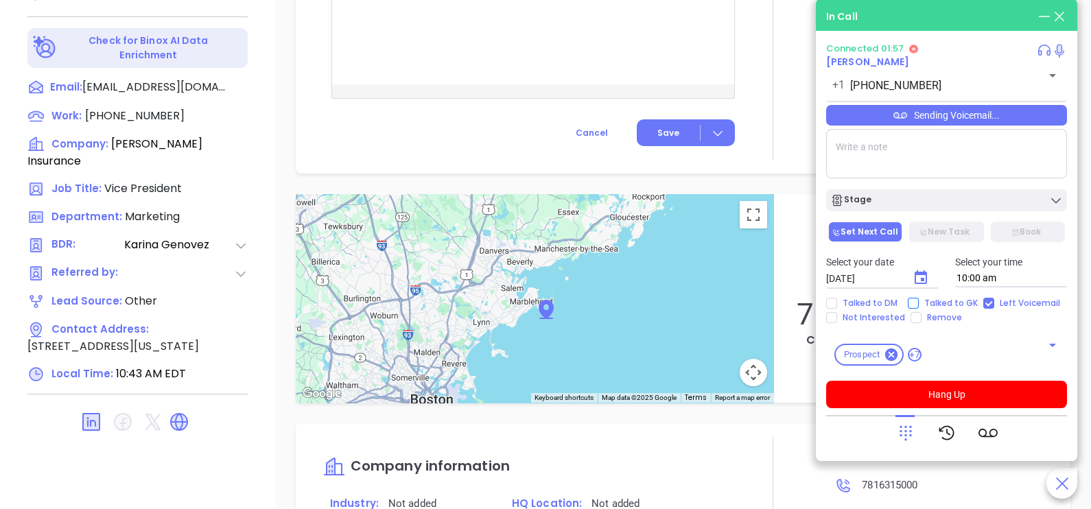
click at [958, 304] on span "Talked to GK" at bounding box center [951, 303] width 65 height 11
click at [919, 304] on input "Talked to GK" at bounding box center [913, 303] width 11 height 11
checkbox input "true"
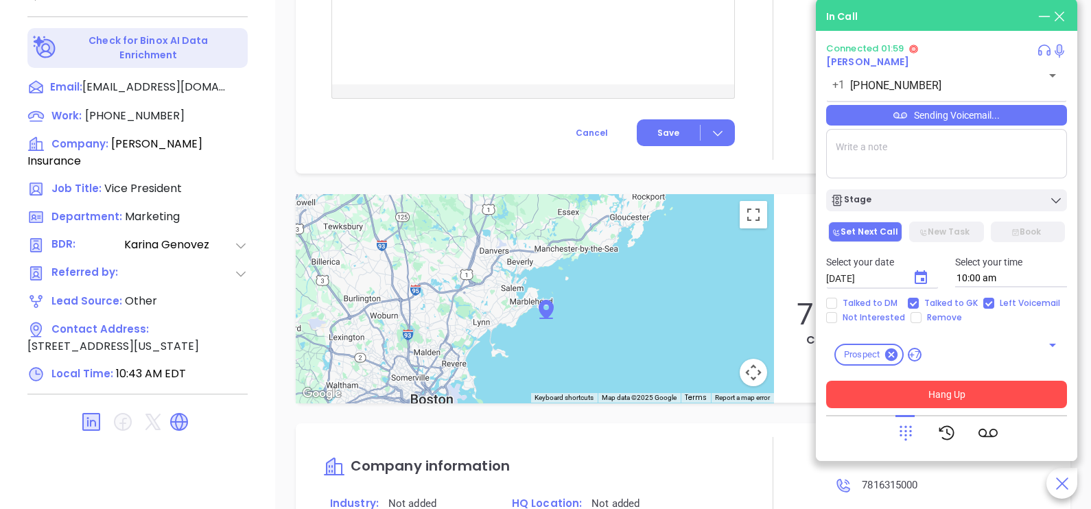
click at [954, 394] on button "Hang Up" at bounding box center [946, 394] width 241 height 27
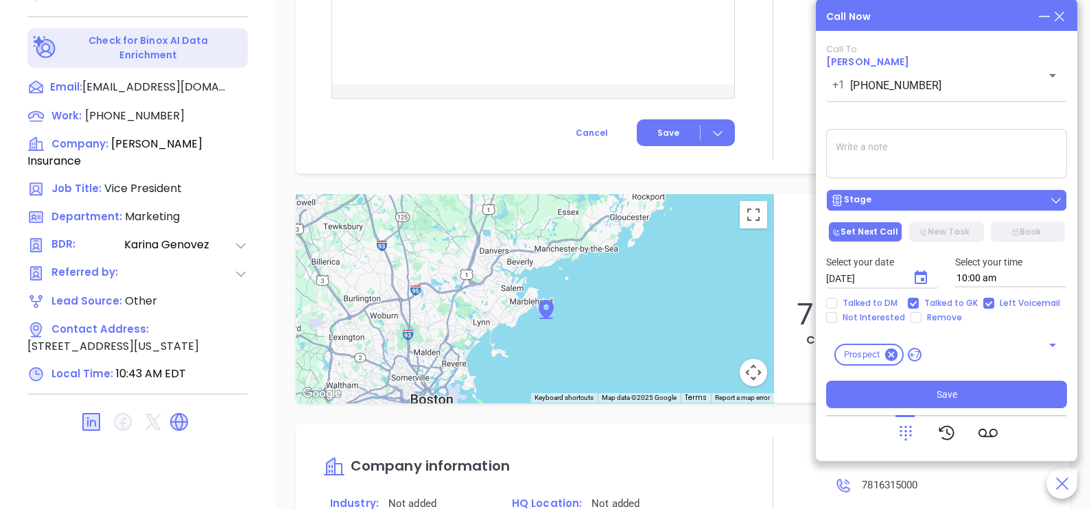
click at [1013, 200] on div "Stage" at bounding box center [947, 201] width 233 height 14
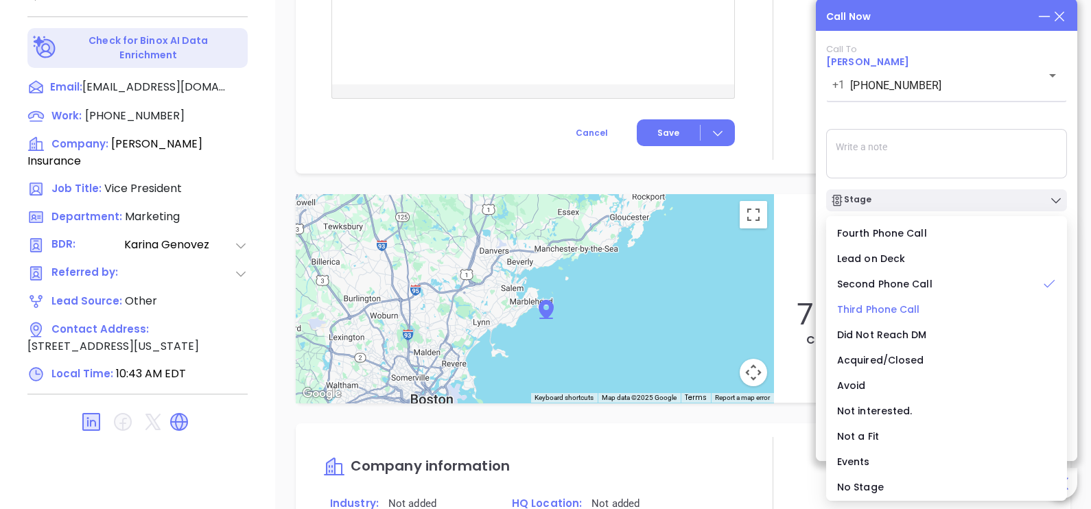
click at [884, 311] on span "Third Phone Call" at bounding box center [878, 310] width 83 height 14
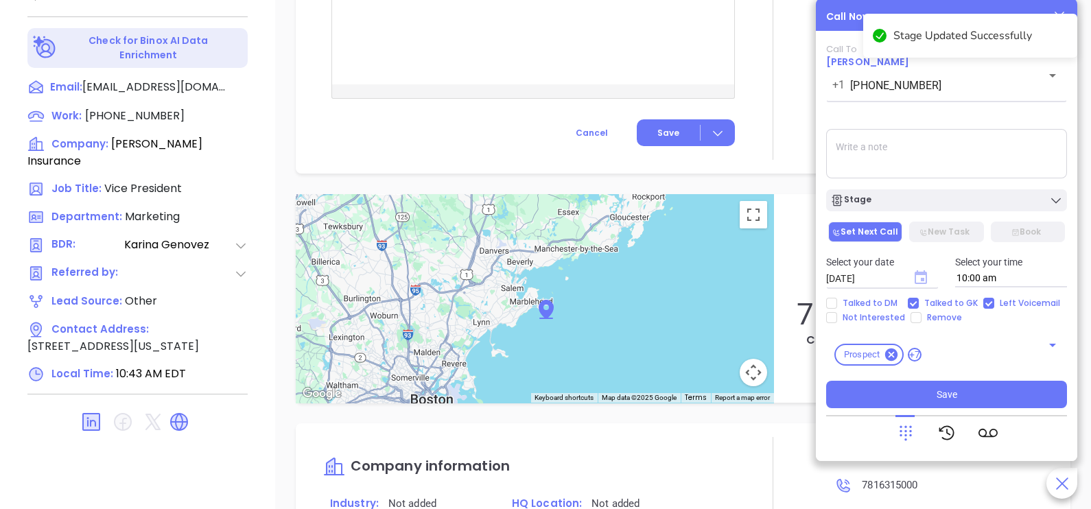
click at [917, 275] on icon "Choose date, selected date is Oct 8, 2025" at bounding box center [921, 277] width 12 height 14
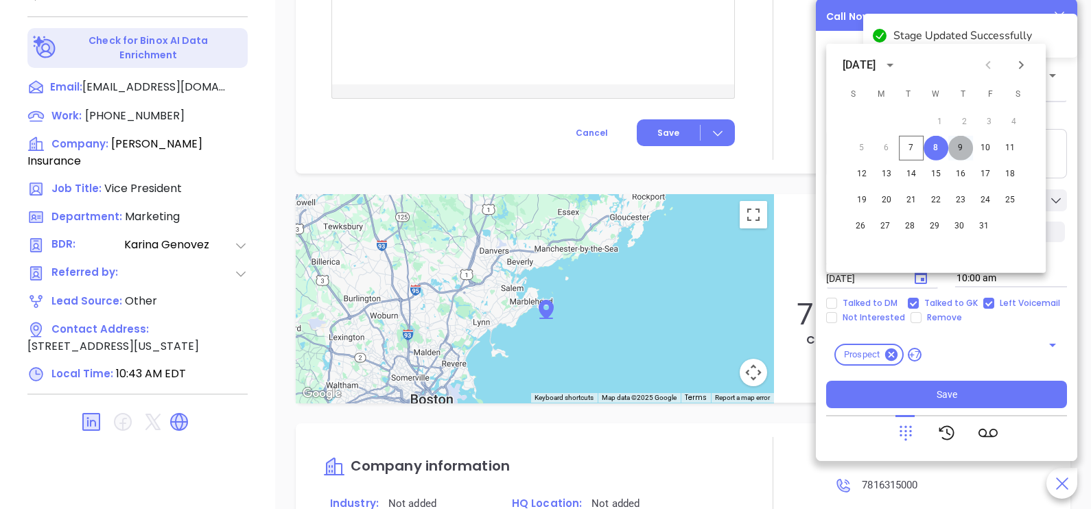
click at [963, 144] on button "9" at bounding box center [961, 148] width 25 height 25
type input "[DATE]"
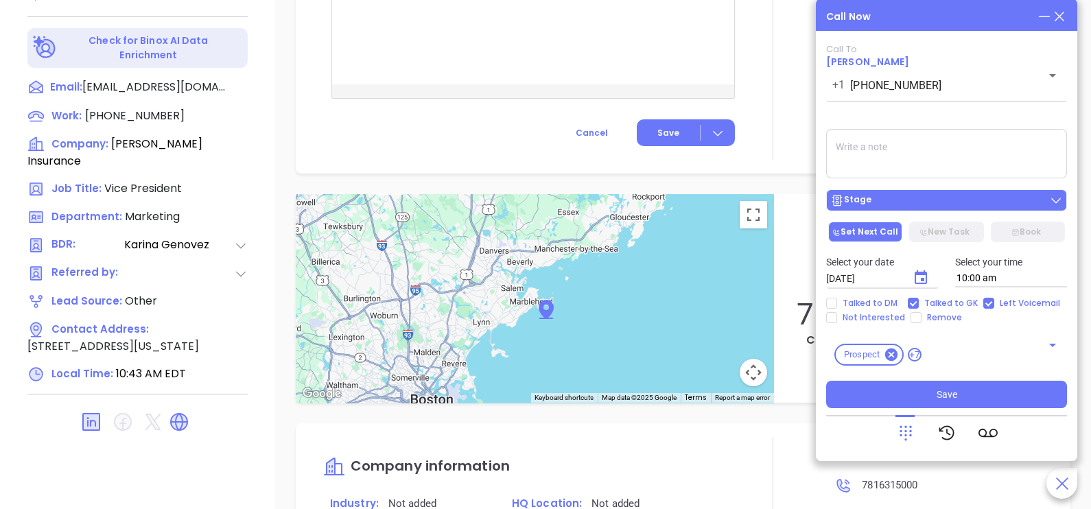
click at [973, 204] on div "Stage" at bounding box center [947, 201] width 233 height 14
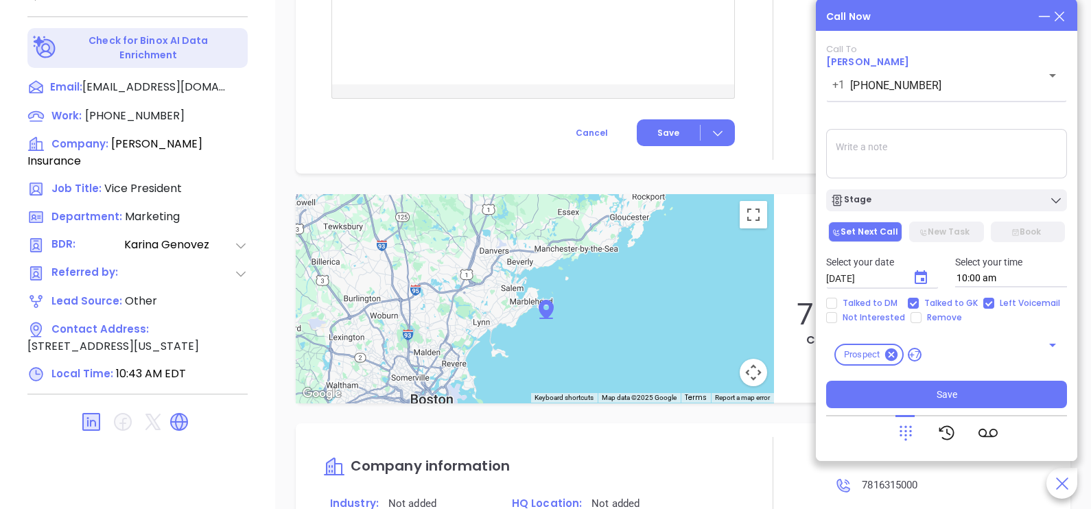
click at [1012, 136] on textarea at bounding box center [946, 153] width 241 height 49
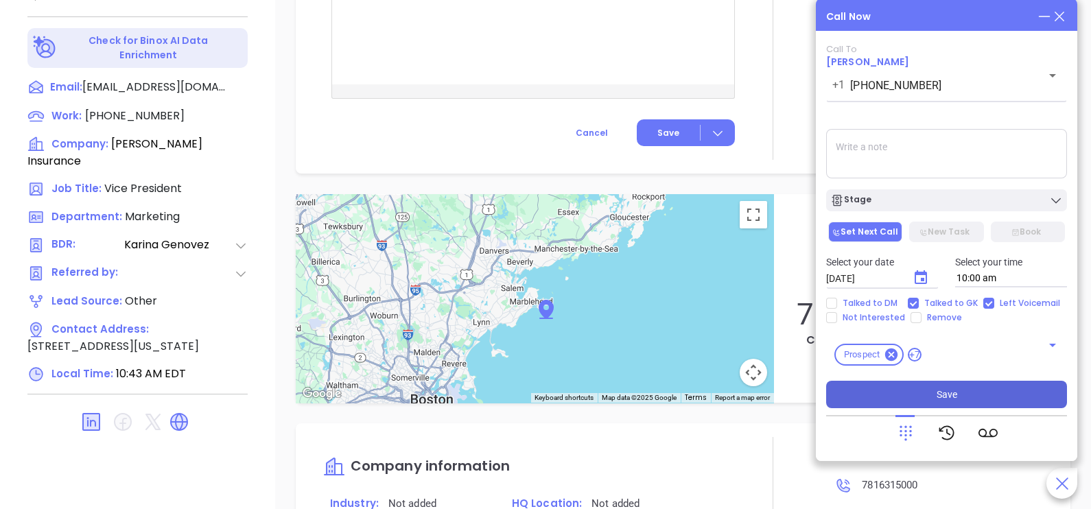
click at [962, 391] on button "Save" at bounding box center [946, 394] width 241 height 27
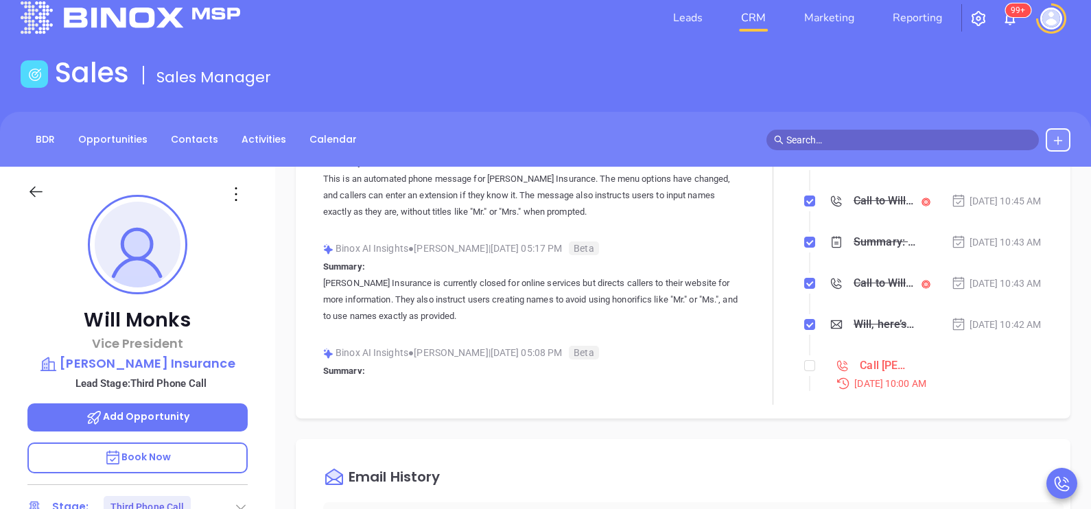
scroll to position [0, 0]
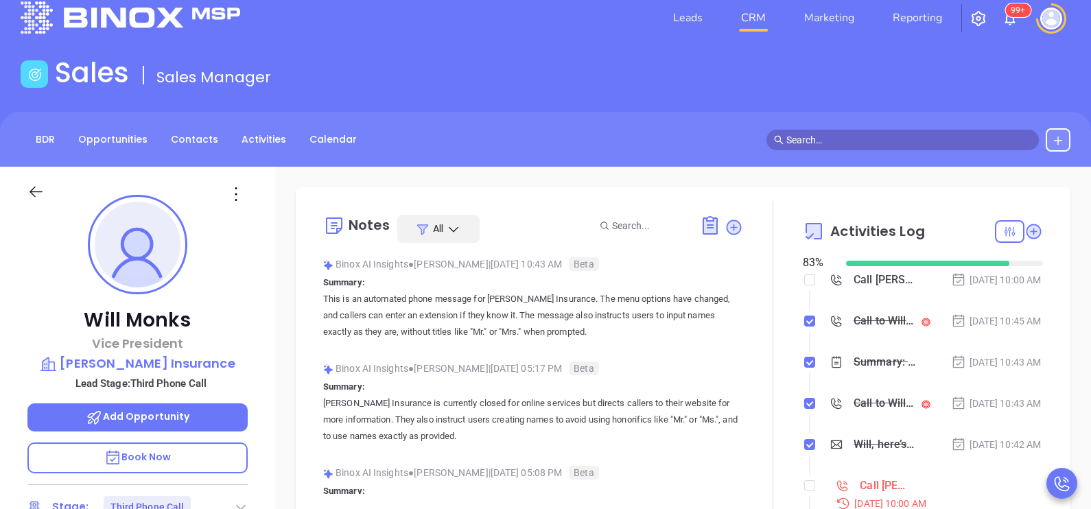
click at [1013, 329] on div "Oct 7, 2025 | 10:45 AM" at bounding box center [996, 321] width 91 height 15
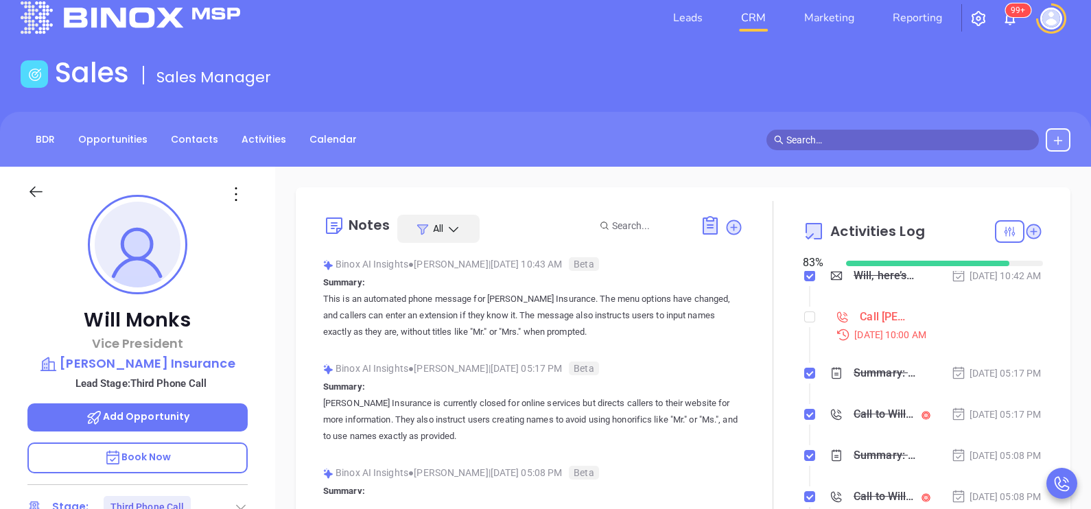
scroll to position [171, 0]
click at [805, 321] on input "checkbox" at bounding box center [810, 315] width 11 height 11
checkbox input "true"
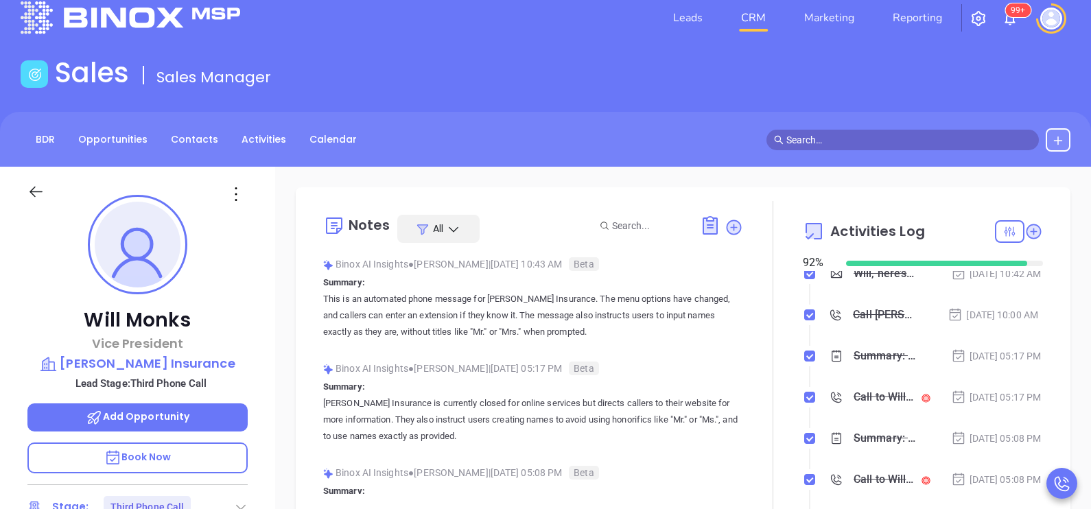
click at [47, 188] on div at bounding box center [48, 199] width 59 height 32
click at [36, 192] on icon at bounding box center [36, 192] width 13 height 11
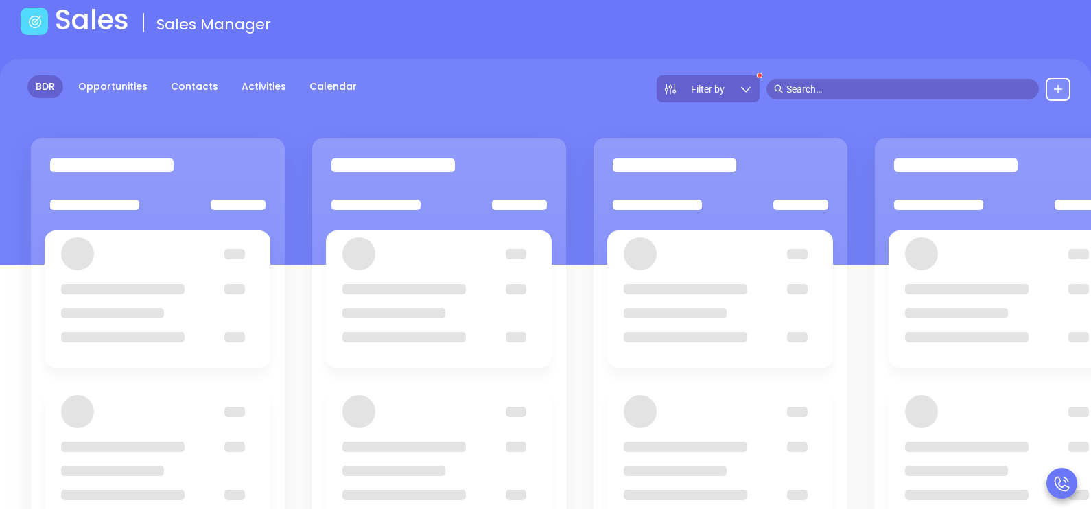
scroll to position [103, 0]
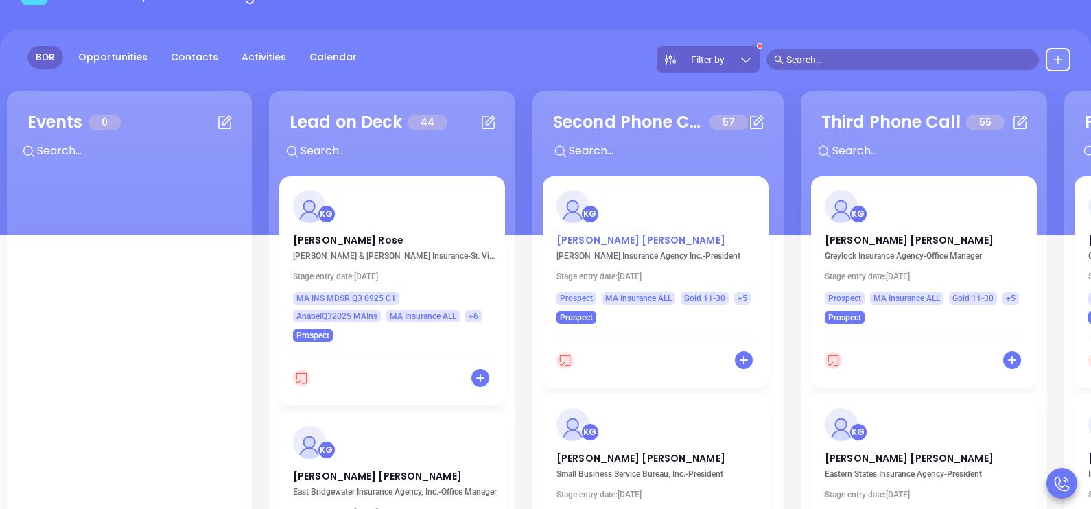
click at [585, 238] on p "David Zeller" at bounding box center [656, 236] width 198 height 7
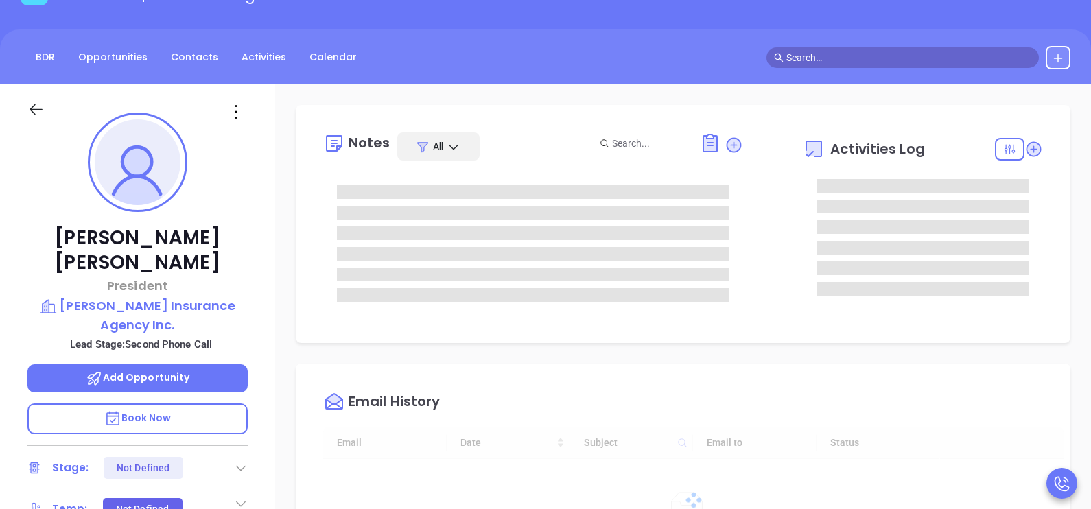
type input "[DATE]"
type input "[PERSON_NAME]"
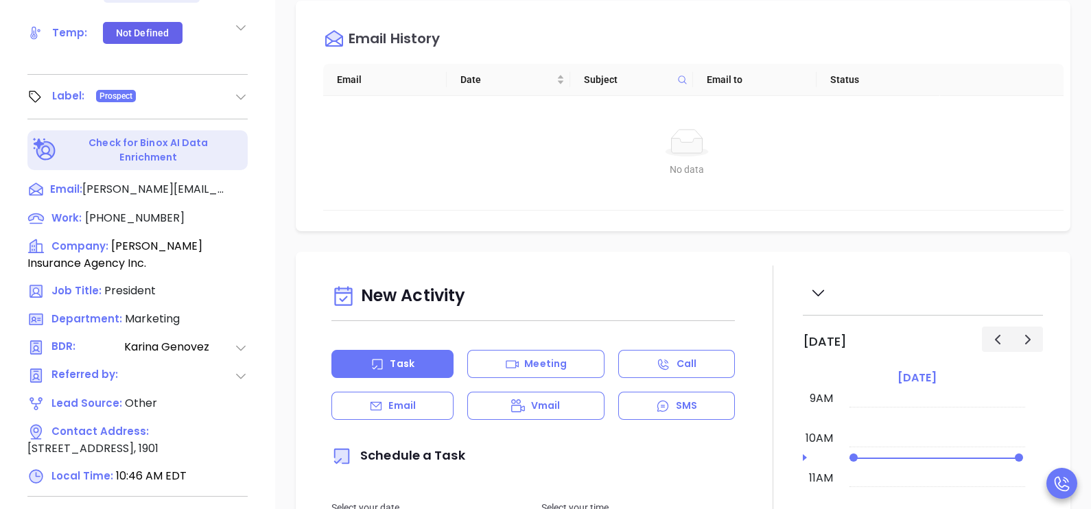
scroll to position [638, 0]
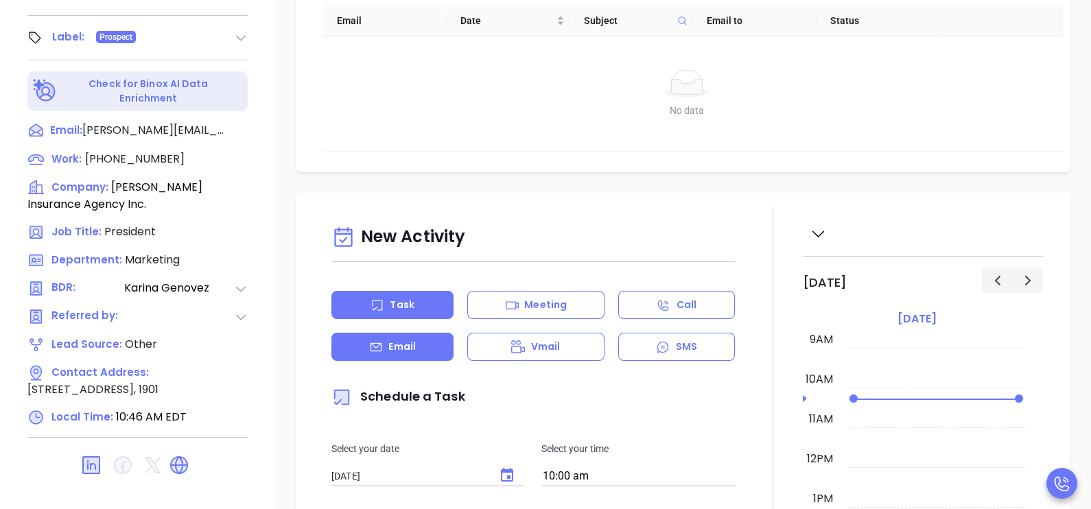
click at [437, 345] on div "Email" at bounding box center [393, 347] width 122 height 28
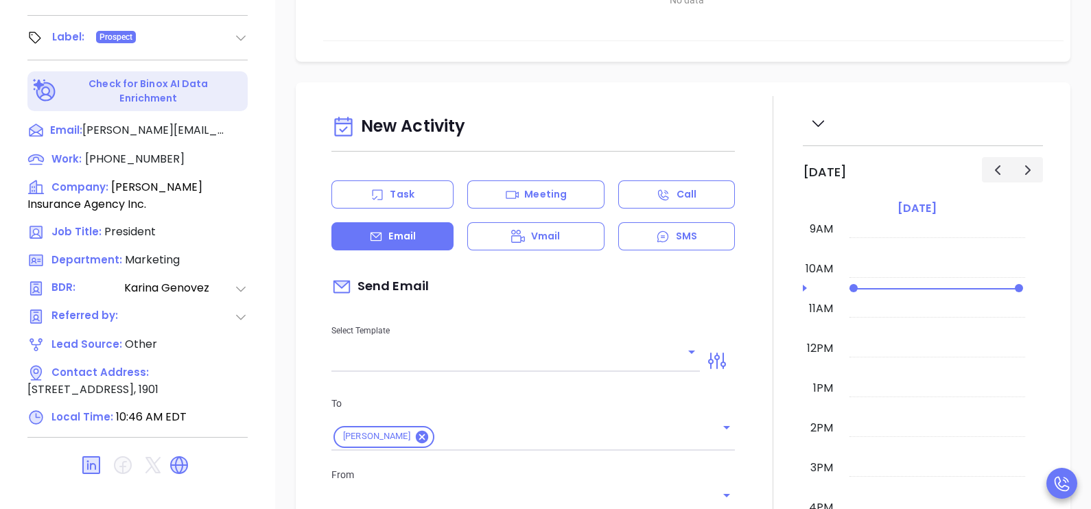
type input "[PERSON_NAME]"
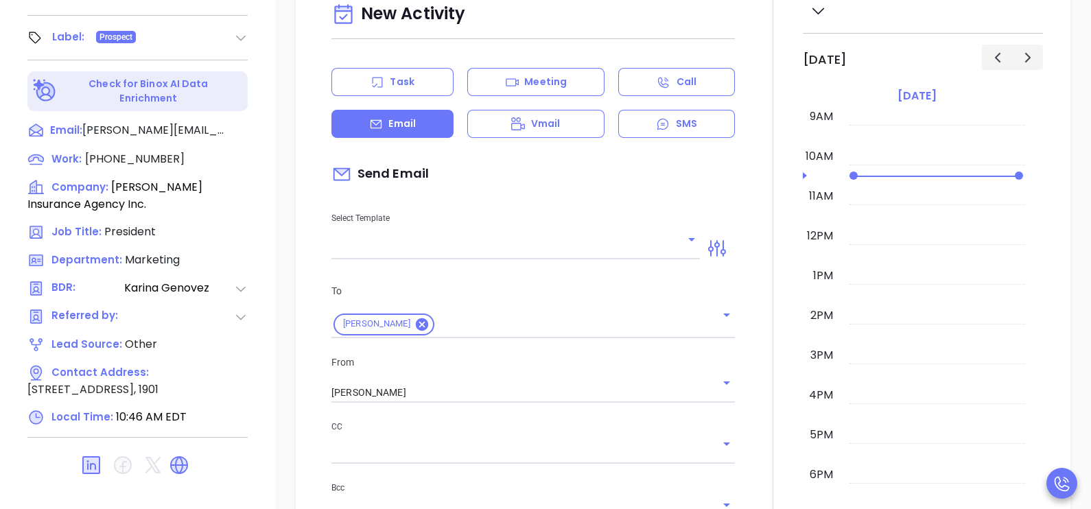
scroll to position [240, 0]
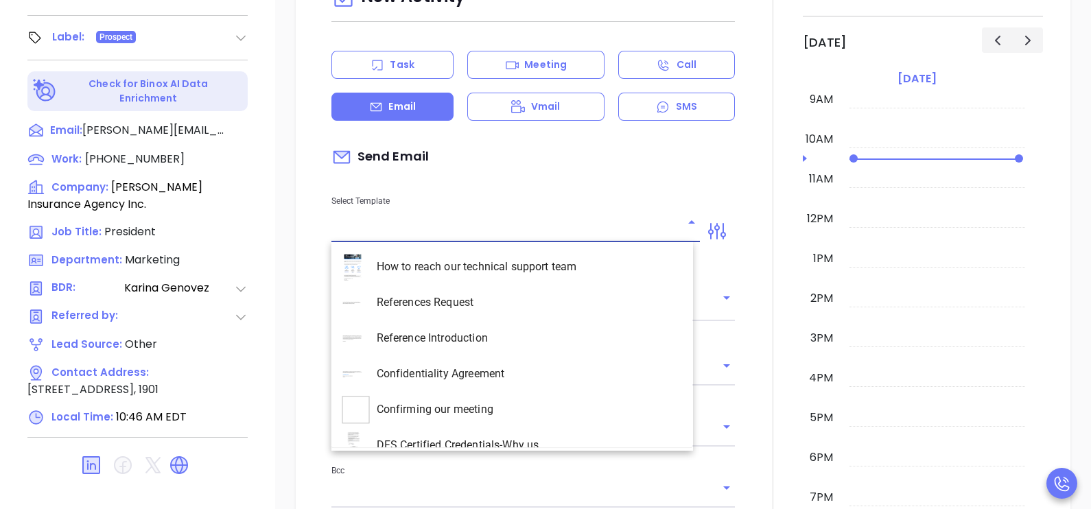
click at [498, 236] on input "text" at bounding box center [506, 232] width 348 height 20
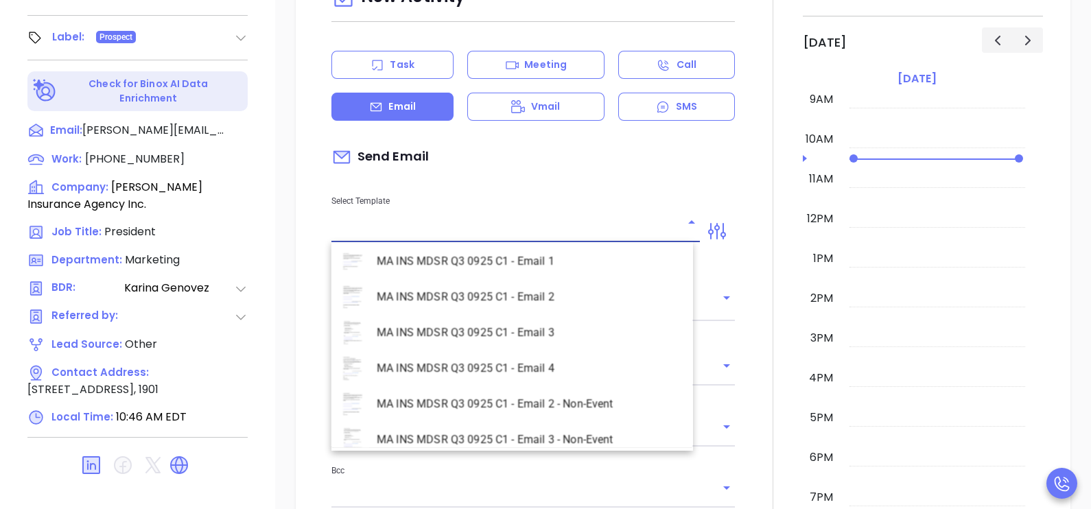
scroll to position [3981, 0]
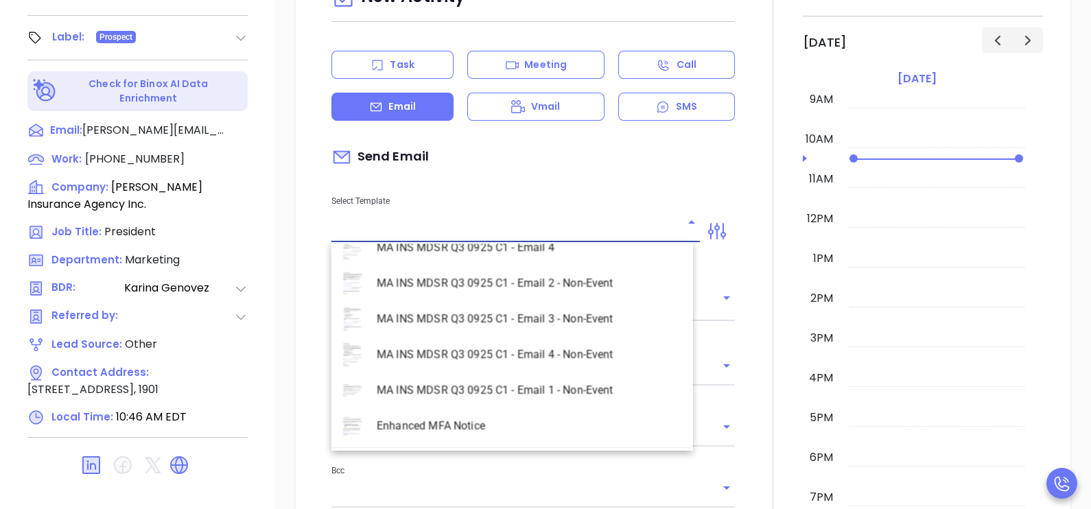
click at [568, 282] on li "MA INS MDSR Q3 0925 C1 - Email 2 - Non-Event" at bounding box center [513, 284] width 362 height 36
type input "MA INS MDSR Q3 0925 C1 - Email 2 - Non-Event"
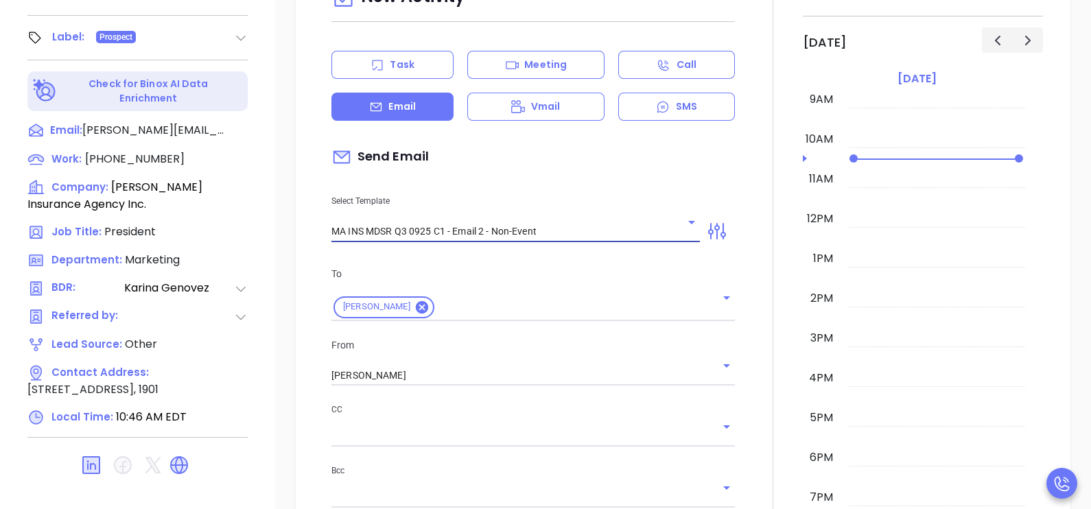
type input "David, here’s the MA compliance checklist we mentioned"
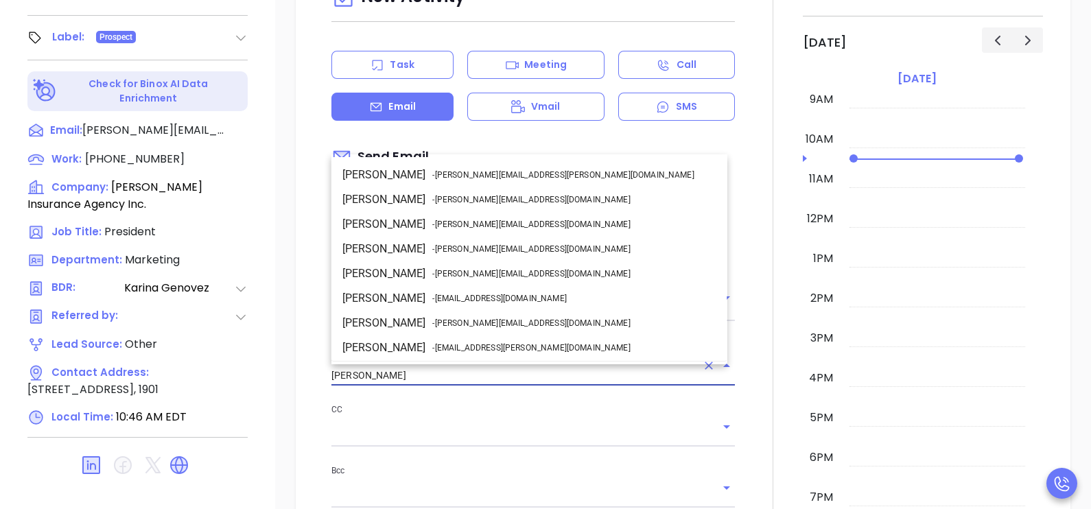
click at [452, 380] on input "[PERSON_NAME]" at bounding box center [514, 376] width 365 height 20
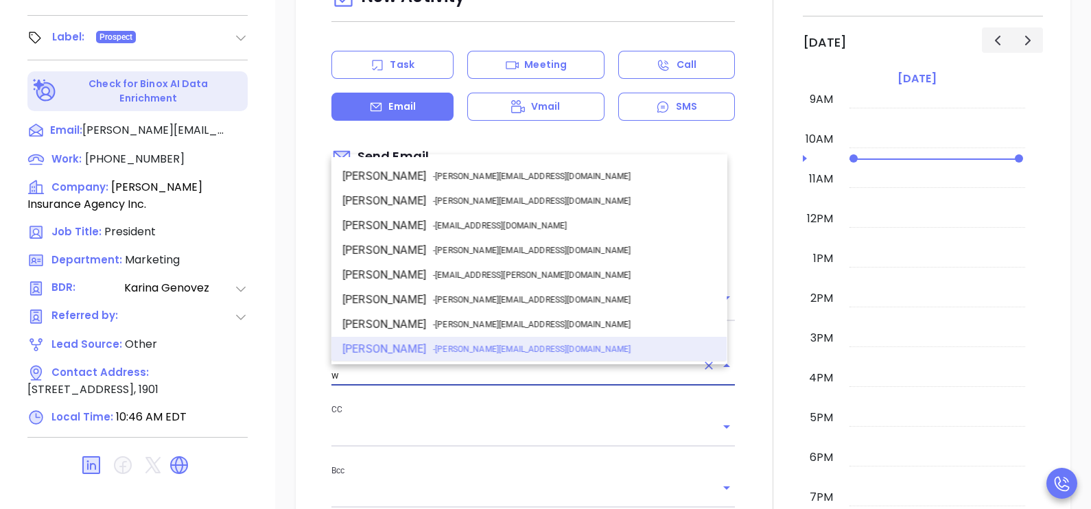
scroll to position [0, 0]
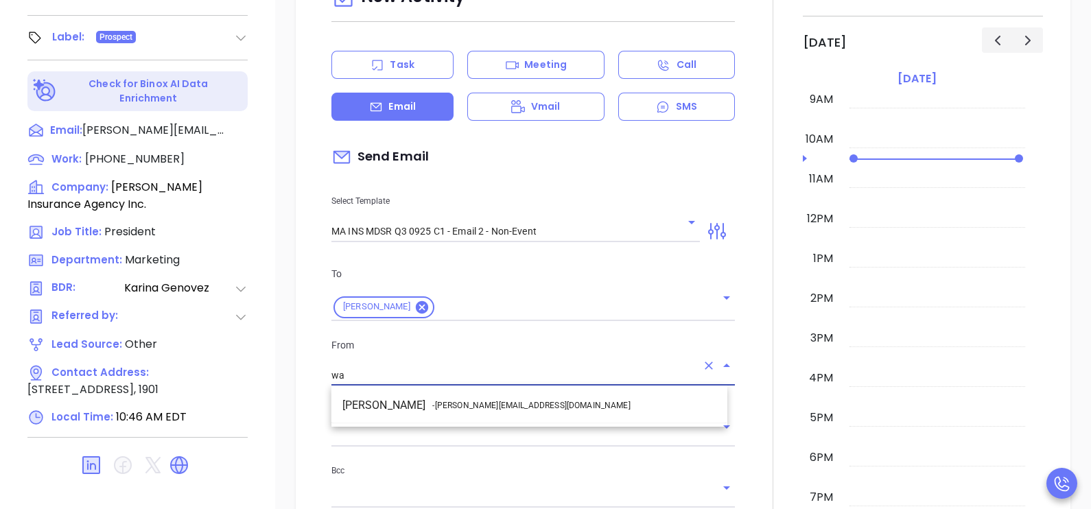
click at [475, 397] on li "Walter Contreras - [EMAIL_ADDRESS][DOMAIN_NAME]" at bounding box center [530, 405] width 396 height 25
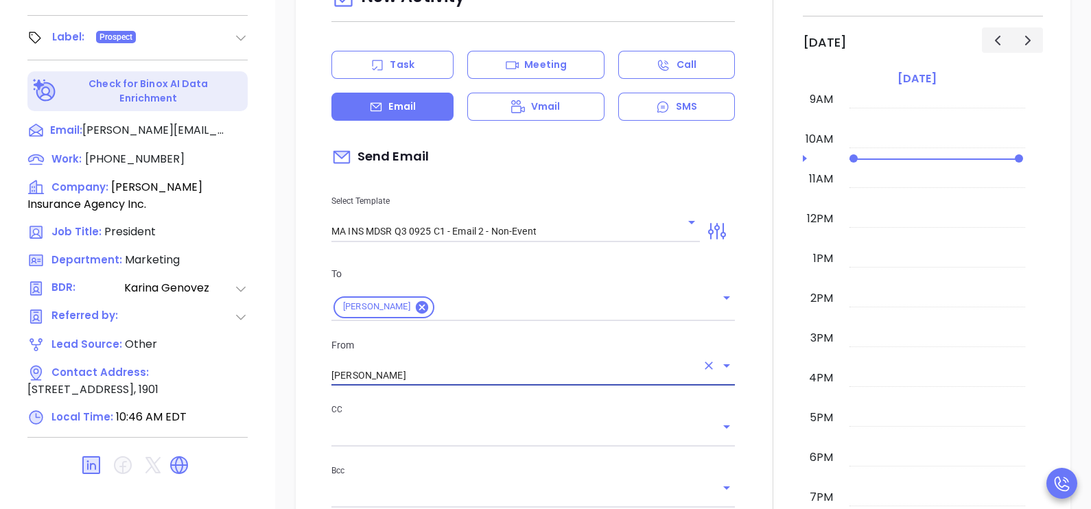
type input "[PERSON_NAME]"
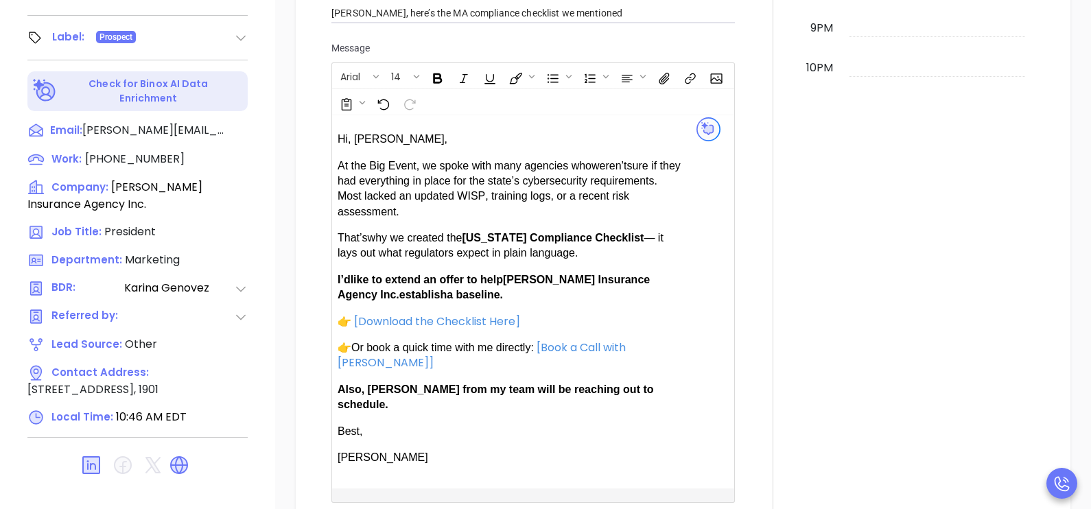
scroll to position [824, 0]
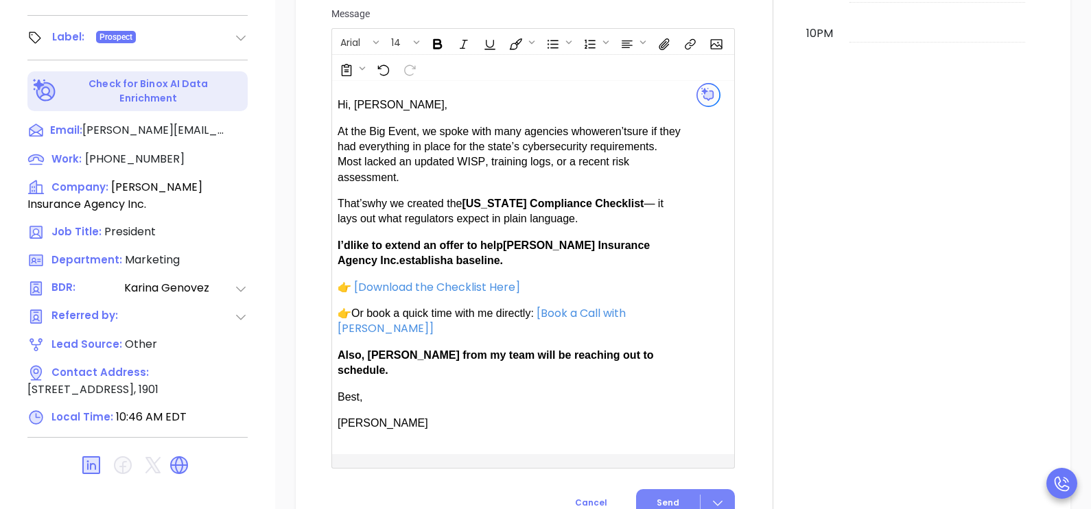
click at [675, 489] on button "Send" at bounding box center [685, 502] width 99 height 27
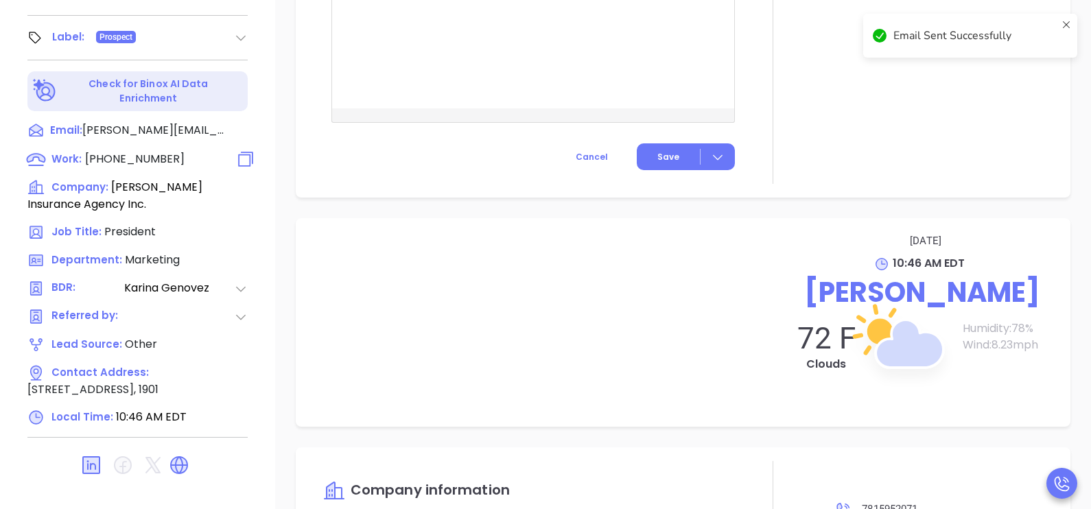
scroll to position [710, 0]
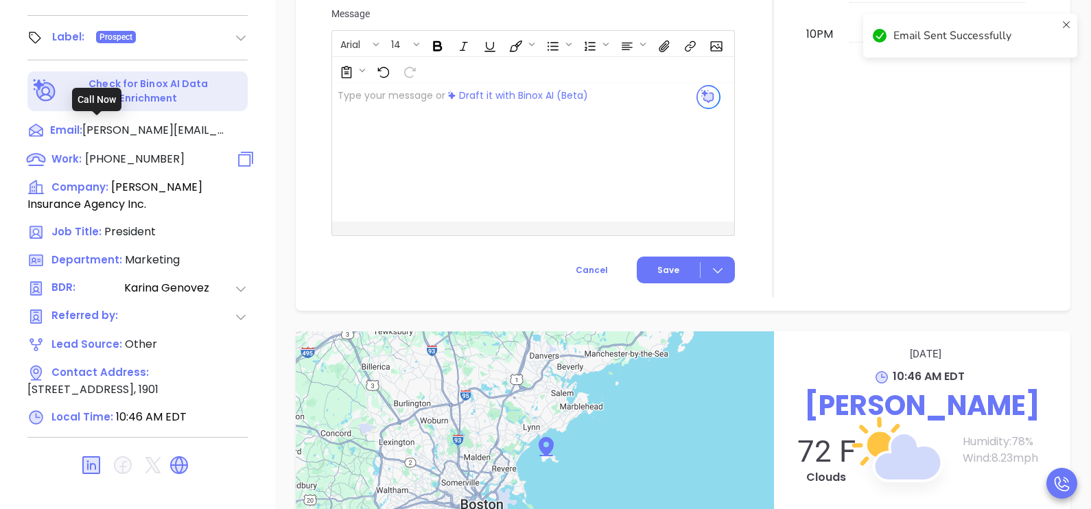
click at [134, 151] on span "(781) 595-2071" at bounding box center [135, 159] width 100 height 16
type input "(781) 595-2071"
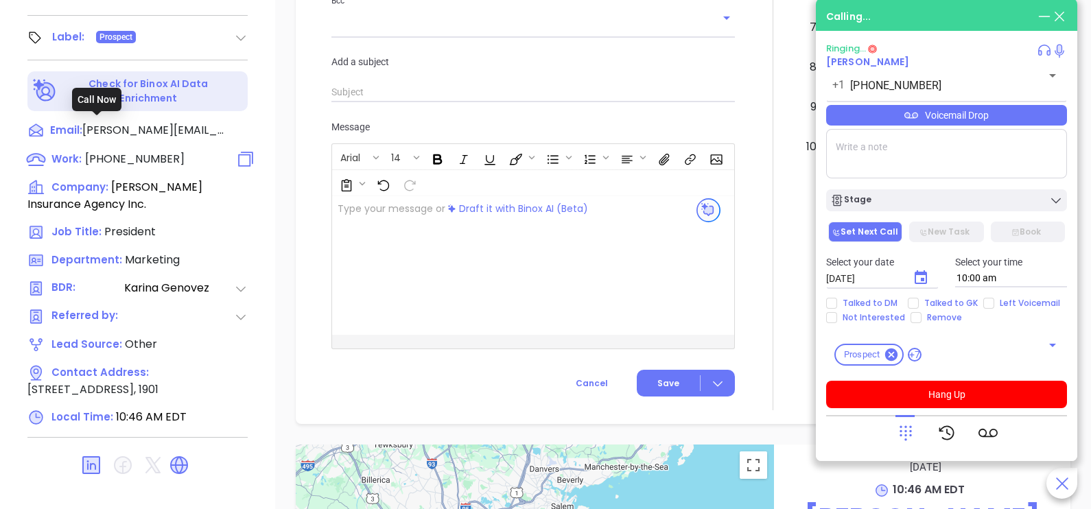
scroll to position [824, 0]
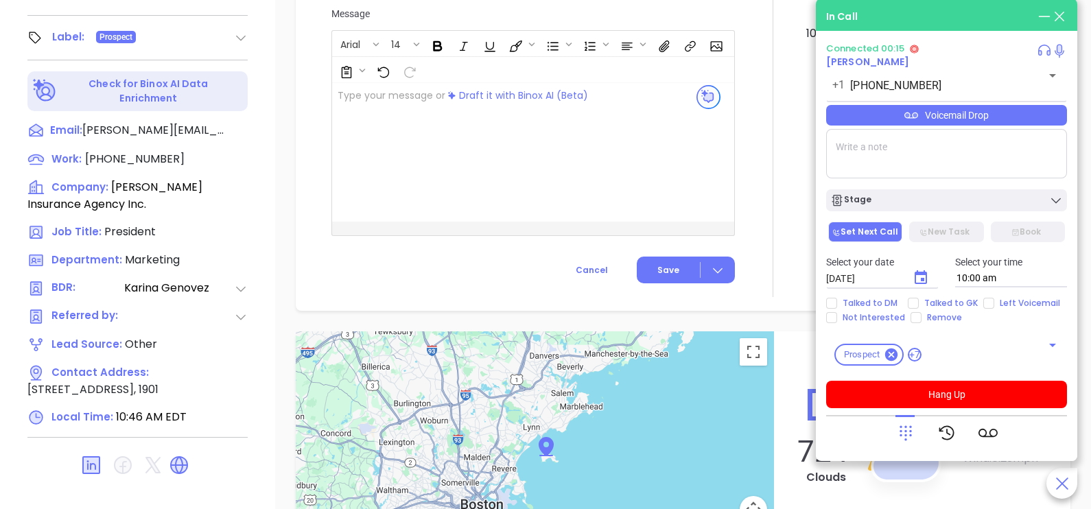
click at [901, 426] on icon at bounding box center [906, 433] width 19 height 19
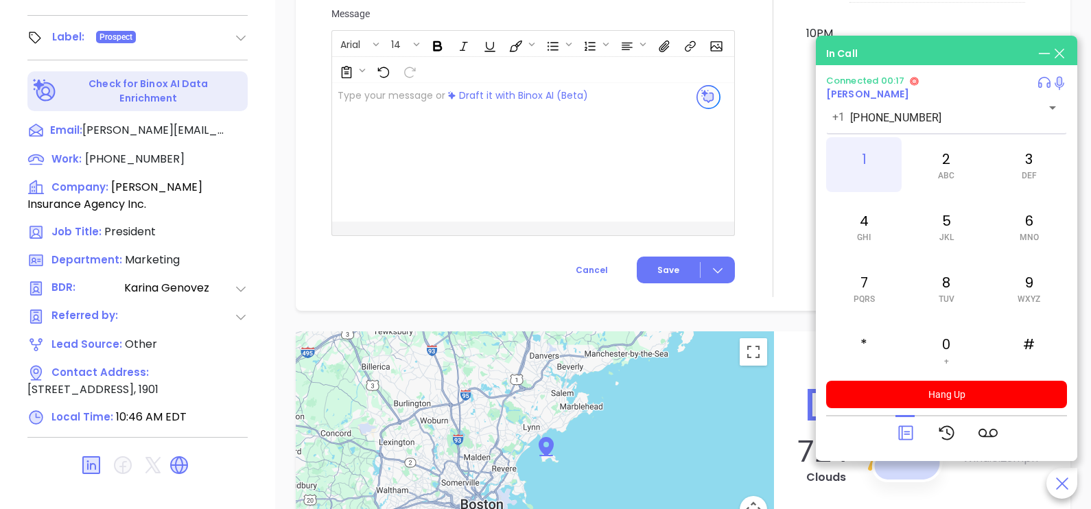
click at [851, 166] on div "1" at bounding box center [864, 164] width 76 height 55
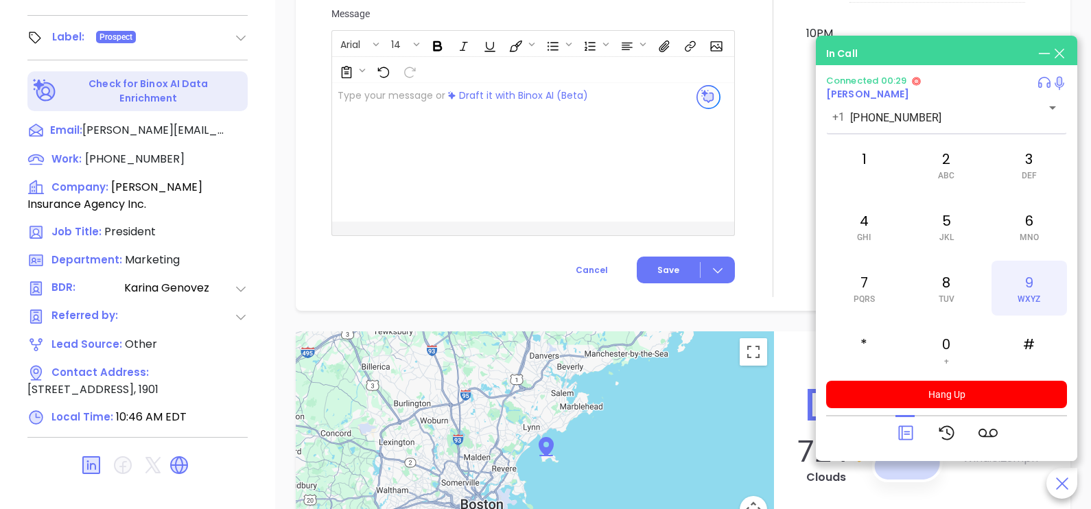
click at [1023, 299] on span "WXYZ" at bounding box center [1029, 299] width 23 height 10
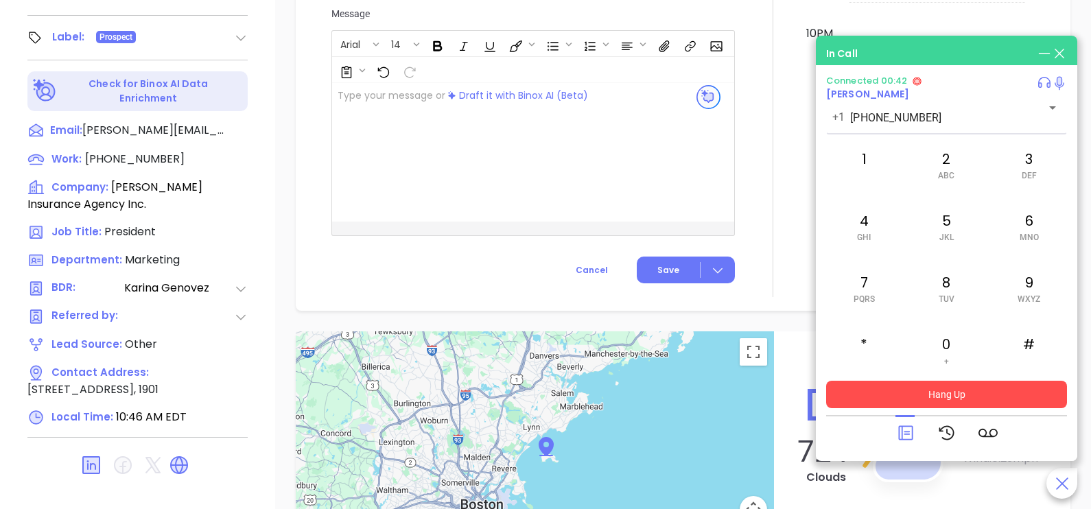
click at [940, 389] on button "Hang Up" at bounding box center [946, 394] width 241 height 27
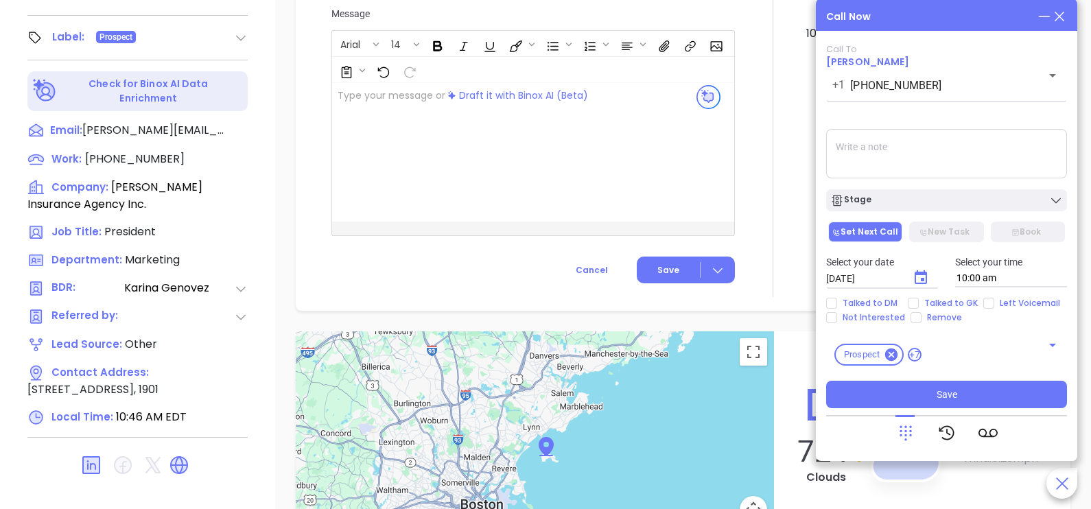
click at [1059, 19] on icon at bounding box center [1059, 16] width 15 height 15
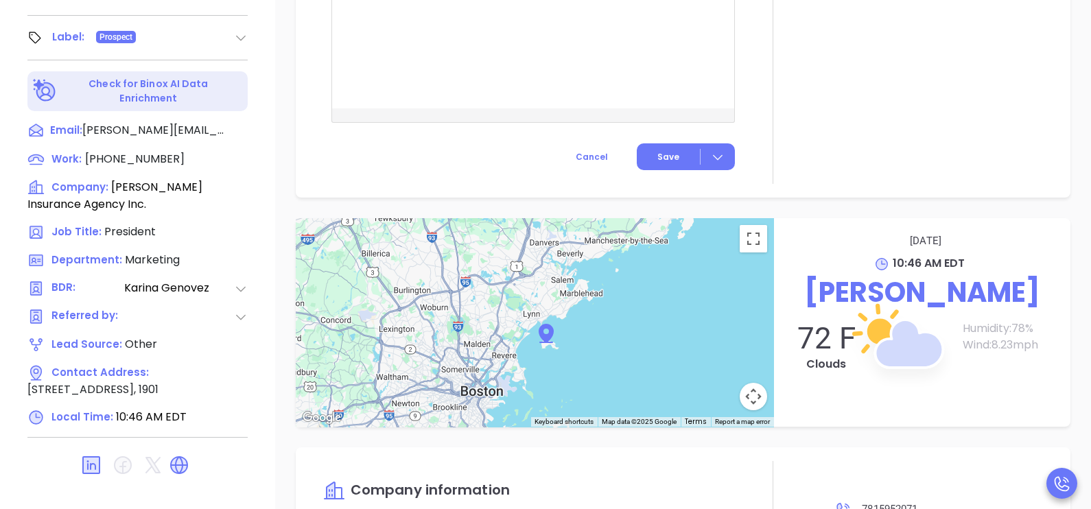
scroll to position [710, 0]
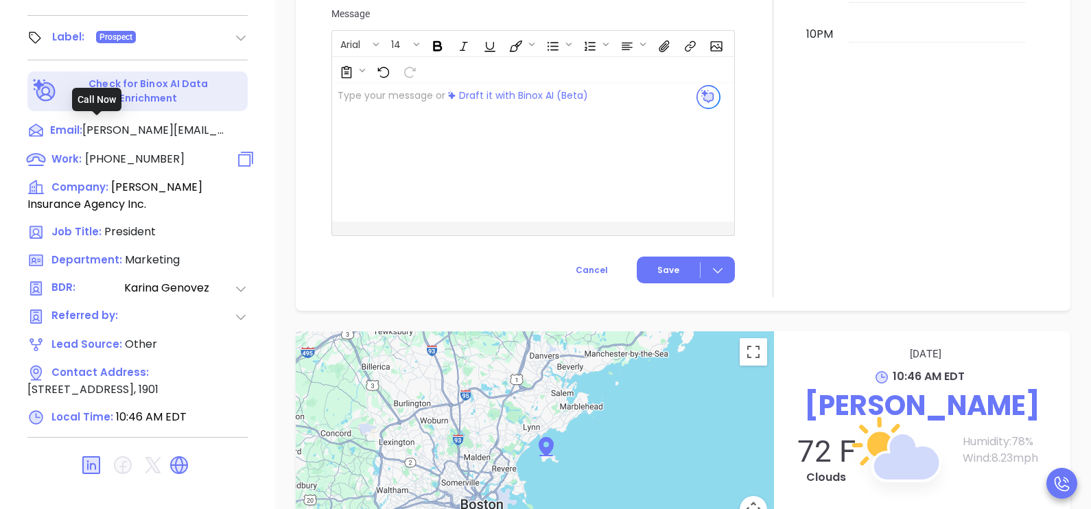
click at [146, 151] on span "(781) 595-2071" at bounding box center [135, 159] width 100 height 16
type input "(781) 595-2071"
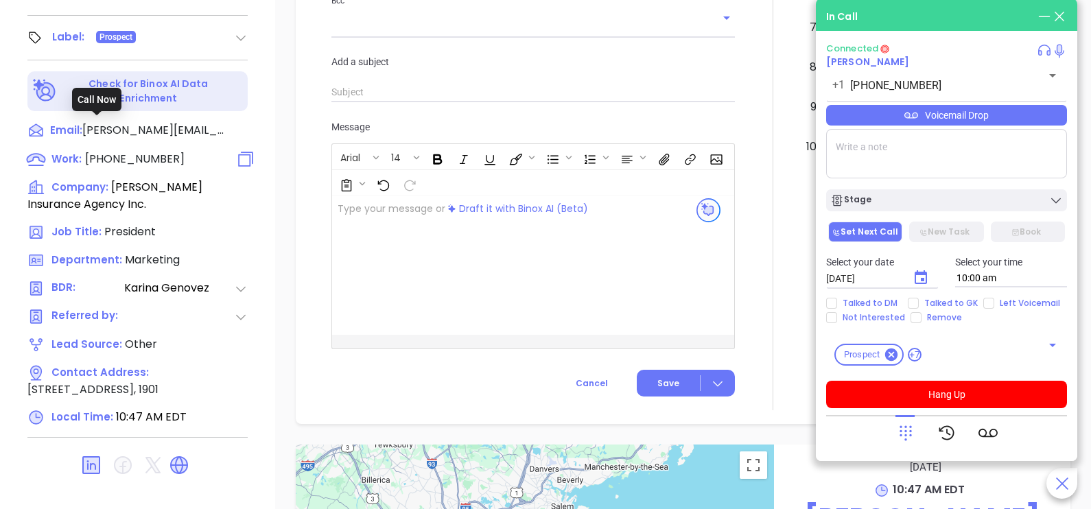
scroll to position [824, 0]
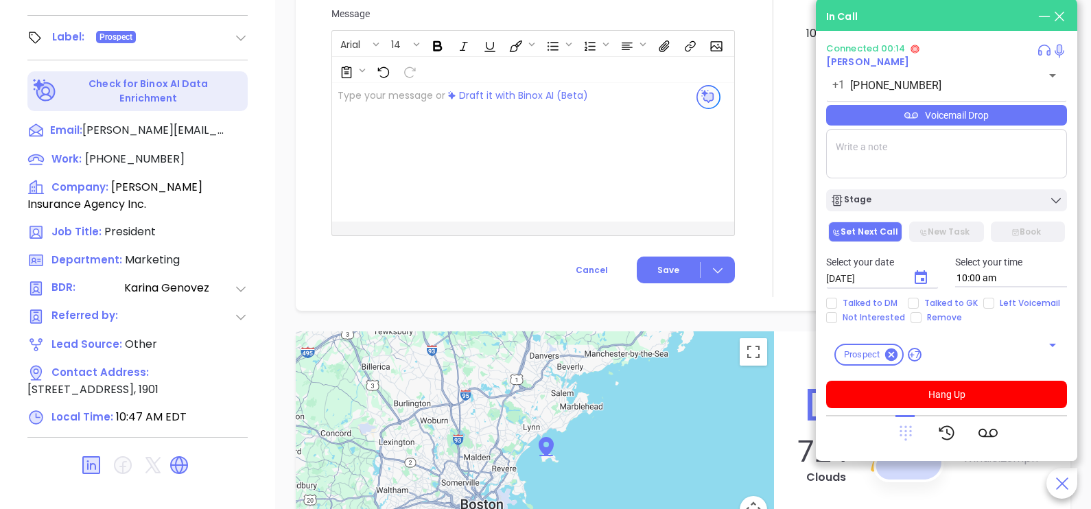
click at [905, 430] on icon at bounding box center [906, 433] width 12 height 15
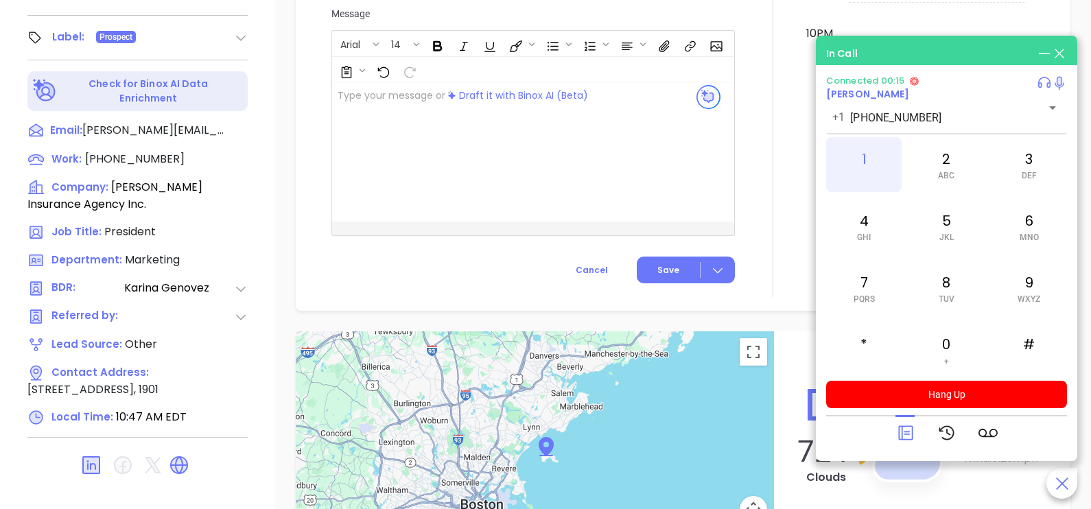
click at [856, 174] on div "1" at bounding box center [864, 164] width 76 height 55
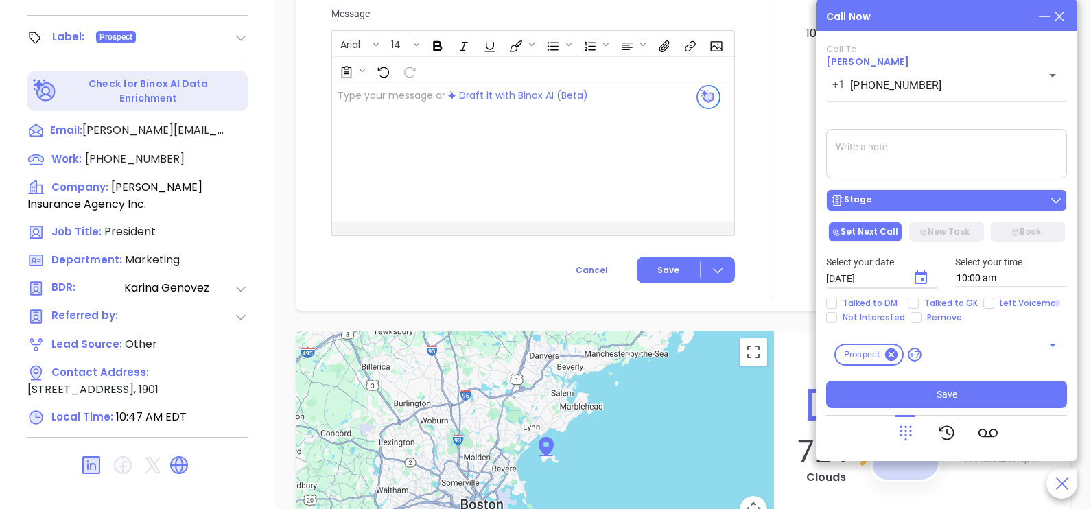
click at [976, 198] on div "Stage" at bounding box center [947, 201] width 233 height 14
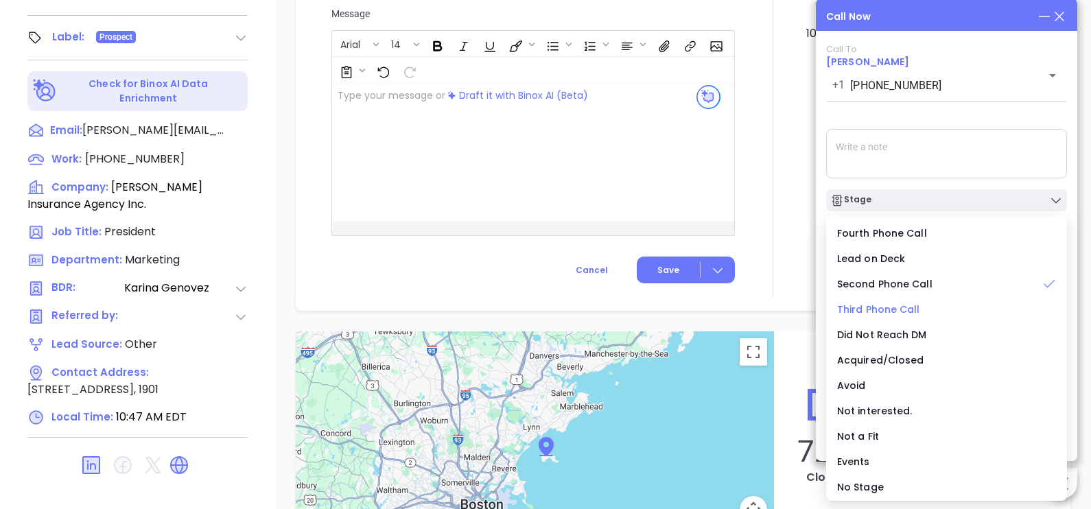
click at [897, 310] on span "Third Phone Call" at bounding box center [878, 310] width 83 height 14
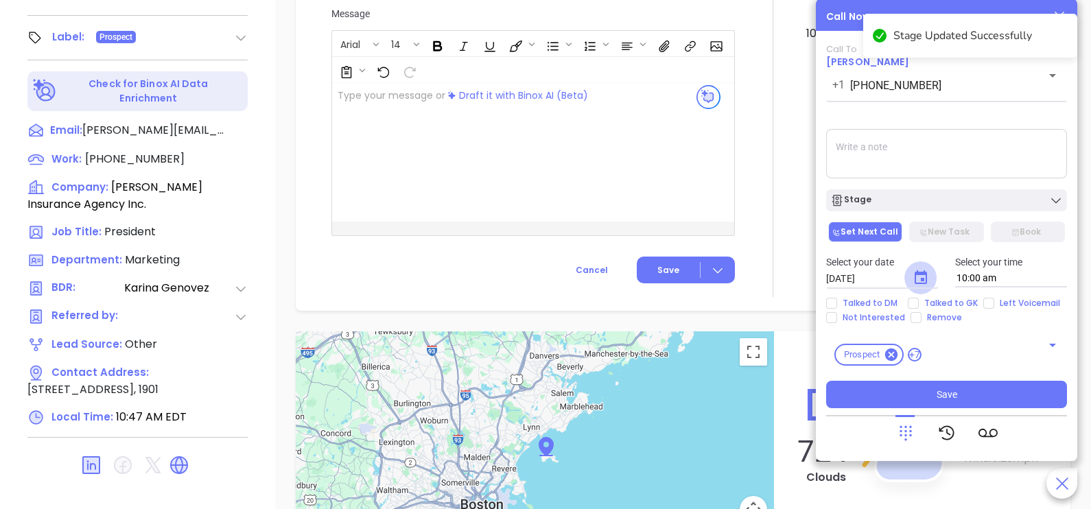
click at [917, 277] on icon "Choose date, selected date is Oct 8, 2025" at bounding box center [921, 278] width 16 height 16
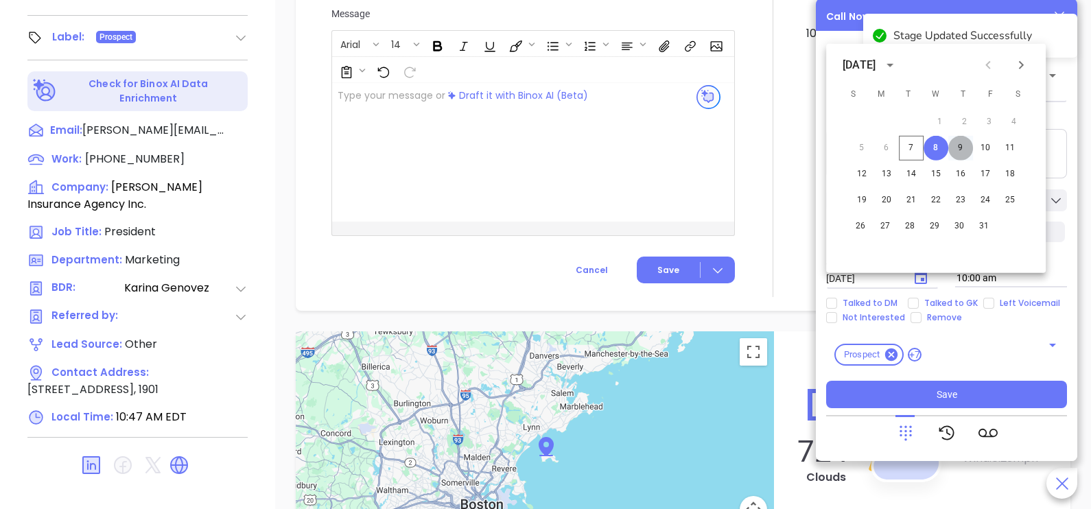
click at [963, 149] on button "9" at bounding box center [961, 148] width 25 height 25
type input "[DATE]"
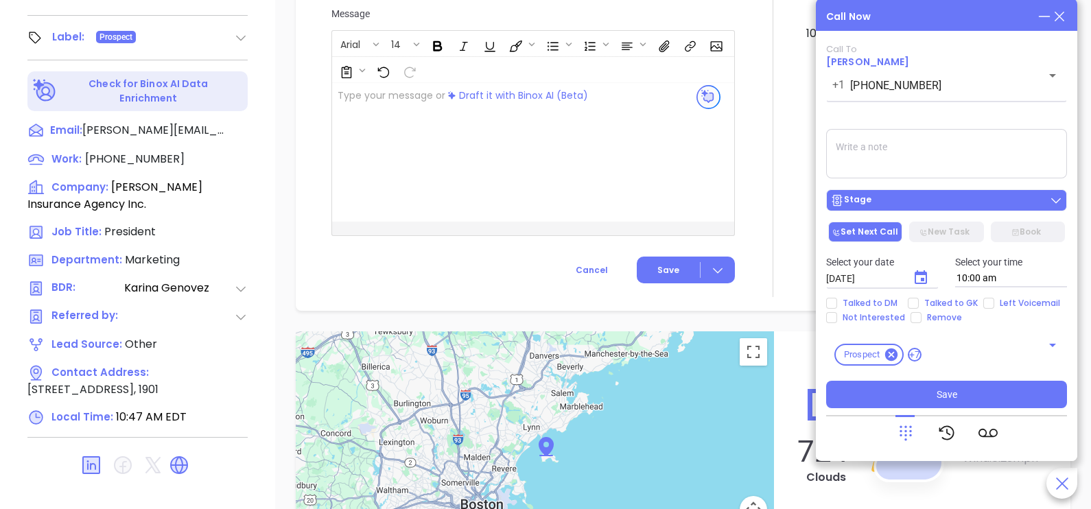
click at [912, 197] on div "Stage" at bounding box center [947, 201] width 233 height 14
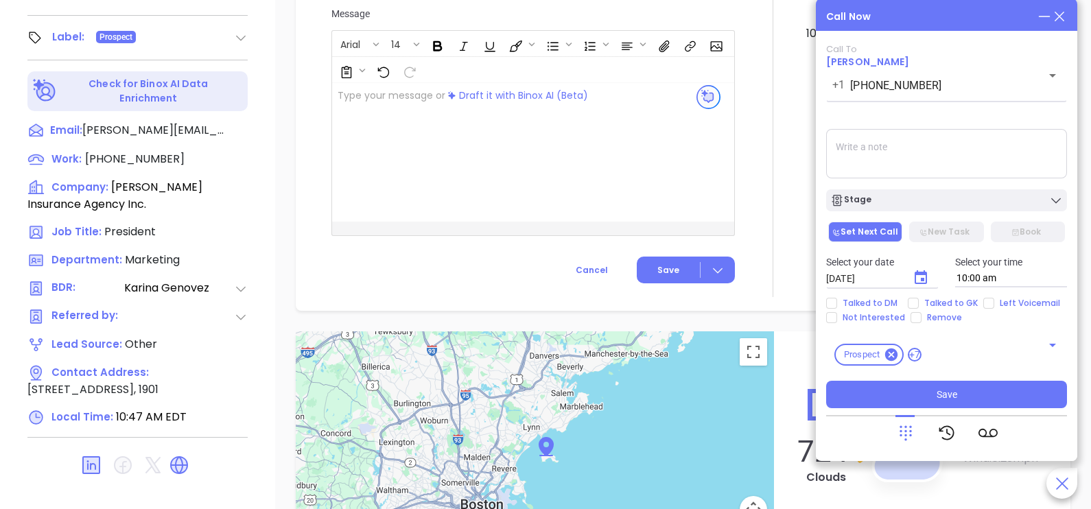
click at [967, 148] on textarea at bounding box center [946, 153] width 241 height 49
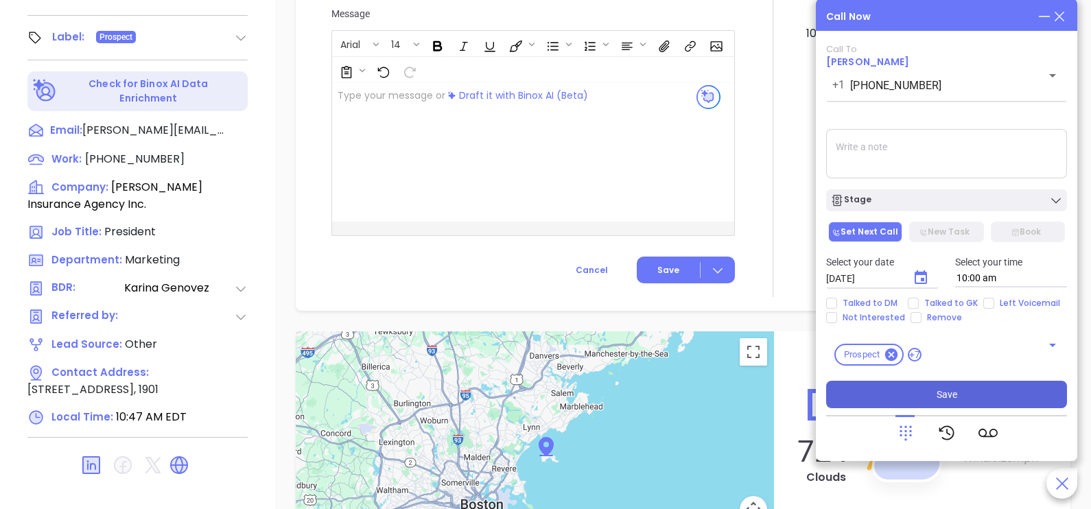
click at [957, 389] on button "Save" at bounding box center [946, 394] width 241 height 27
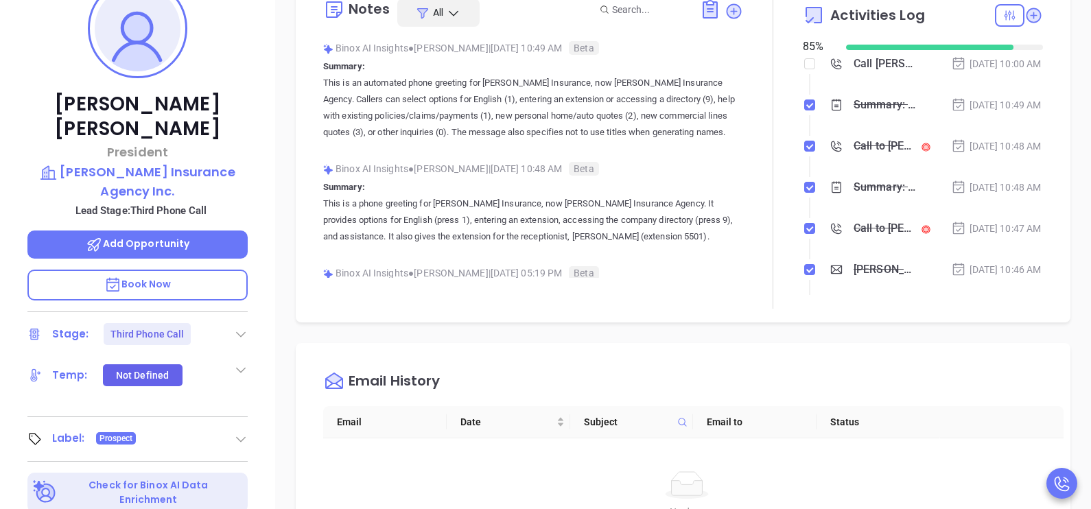
scroll to position [227, 0]
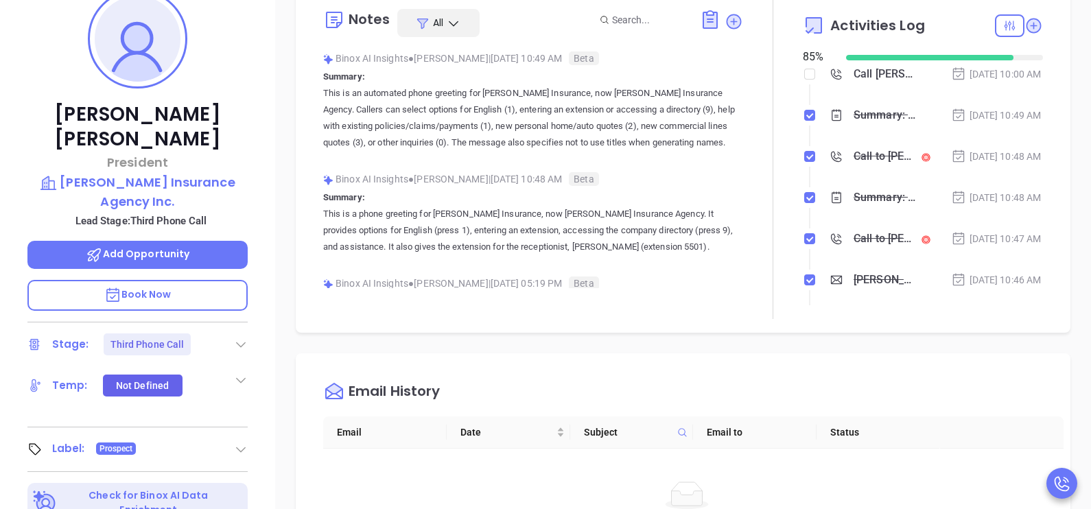
click at [1009, 164] on div "Oct 7, 2025 | 10:48 AM" at bounding box center [996, 156] width 91 height 15
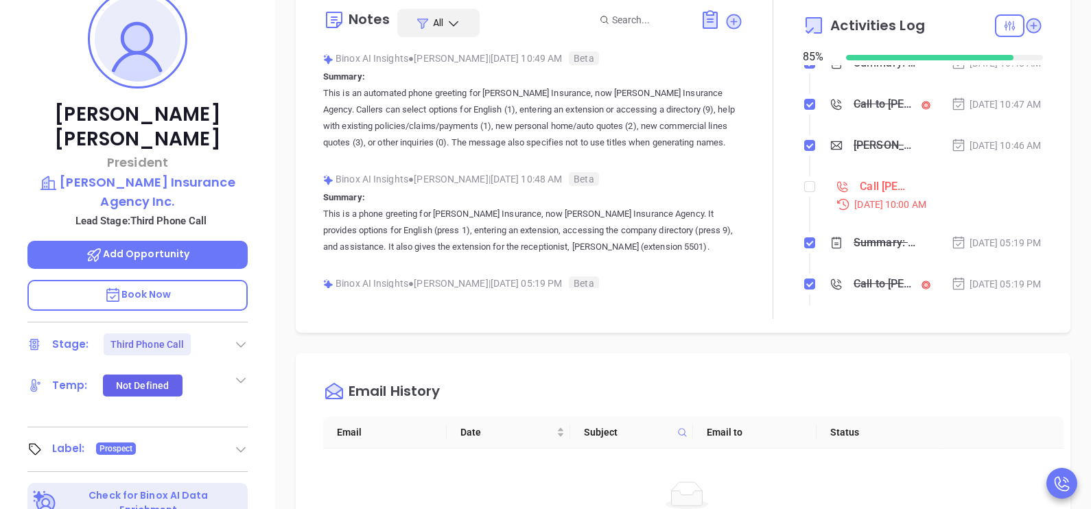
scroll to position [137, 0]
click at [805, 190] on input "checkbox" at bounding box center [810, 184] width 11 height 11
checkbox input "true"
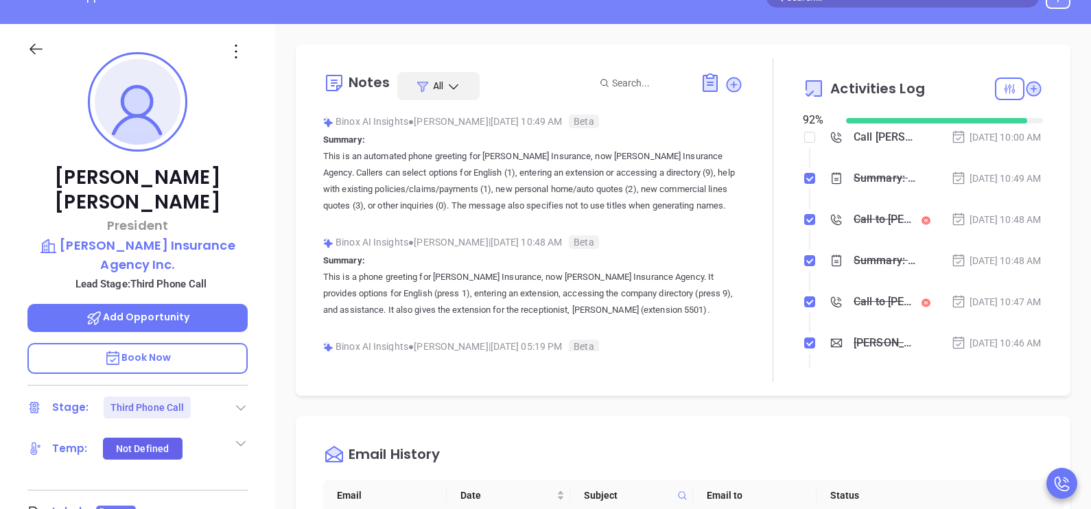
scroll to position [0, 0]
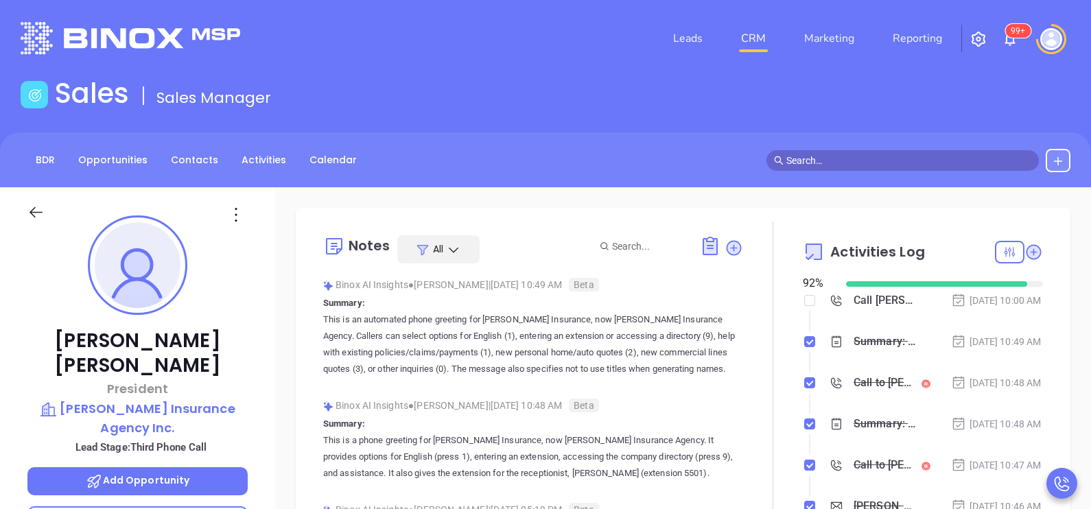
click at [38, 205] on icon at bounding box center [35, 212] width 17 height 17
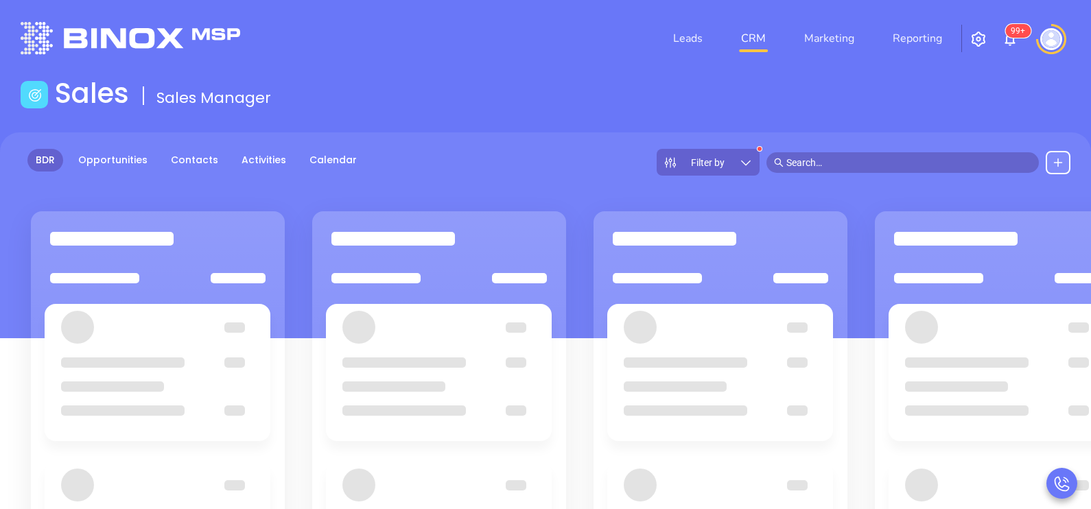
scroll to position [103, 0]
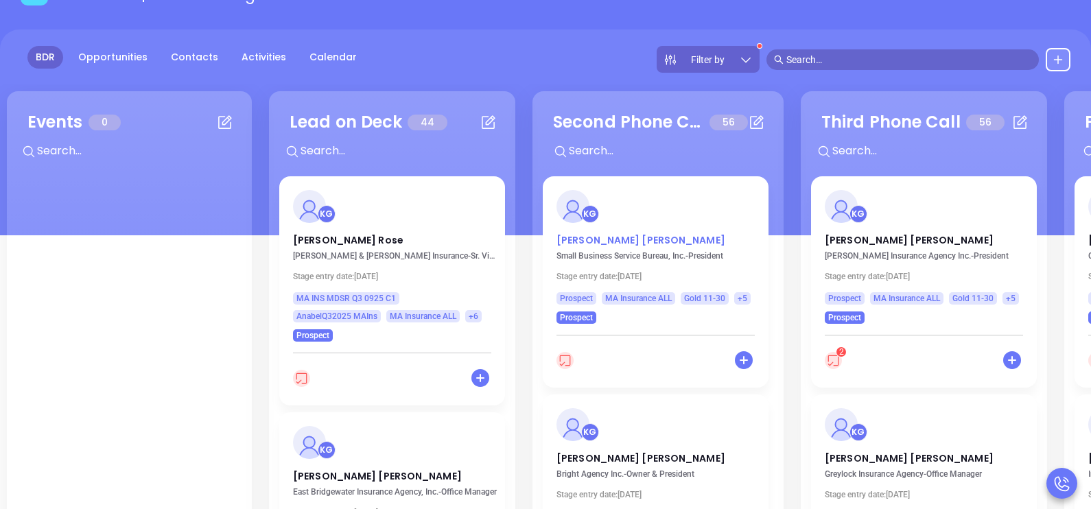
click at [586, 240] on p "Lisa M Carroll" at bounding box center [656, 236] width 198 height 7
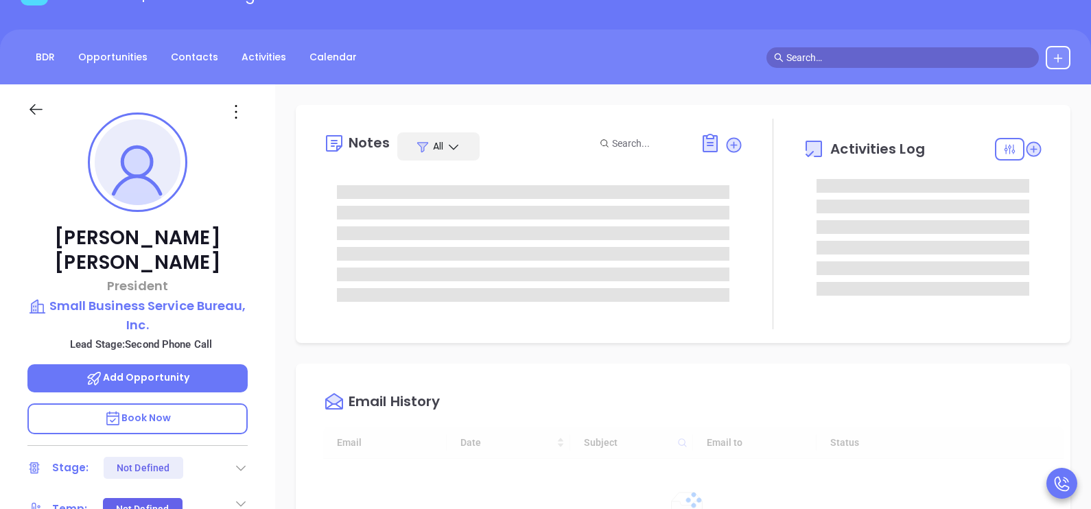
type input "[DATE]"
click at [266, 299] on div "Lisa M Carroll President Small Business Service Bureau, Inc. Lead Stage: Second…" at bounding box center [137, 402] width 275 height 637
type input "[PERSON_NAME]"
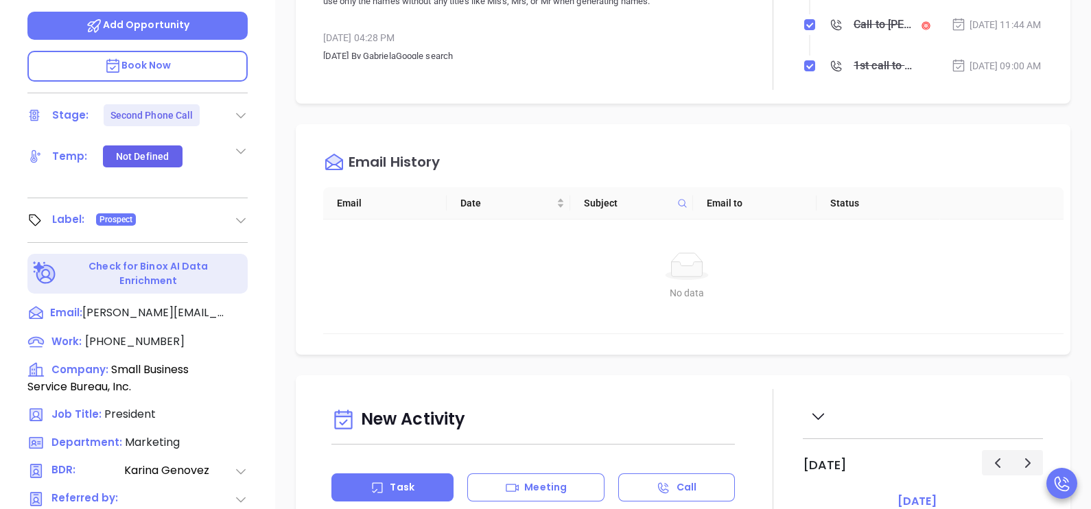
scroll to position [481, 0]
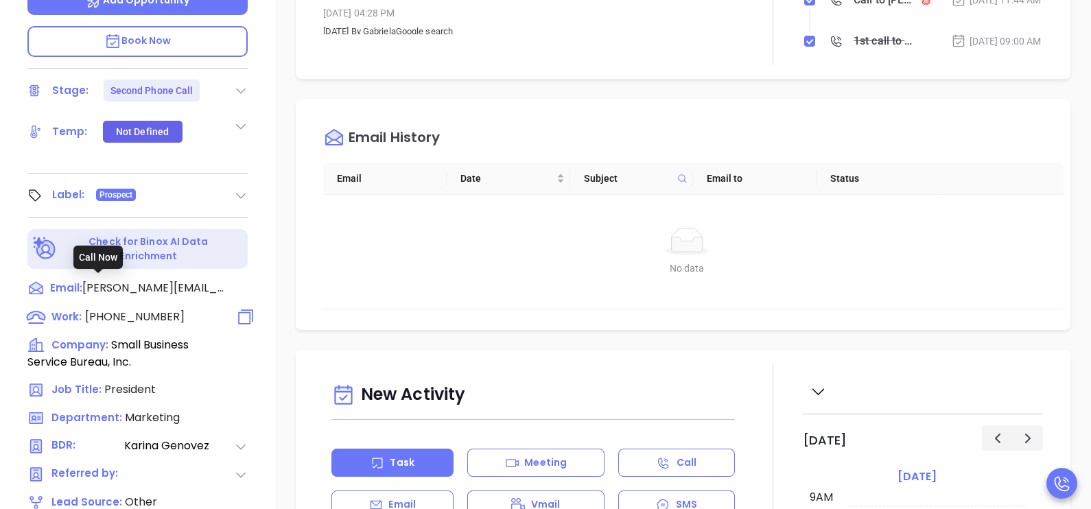
click at [162, 309] on span "(800) 472-7199" at bounding box center [135, 317] width 100 height 16
type input "(800) 472-7199"
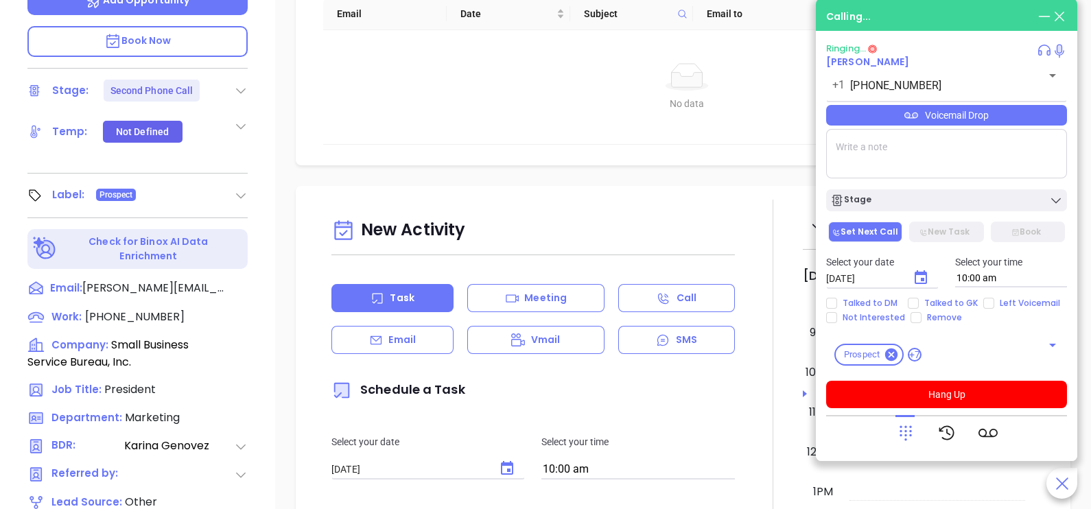
scroll to position [343, 0]
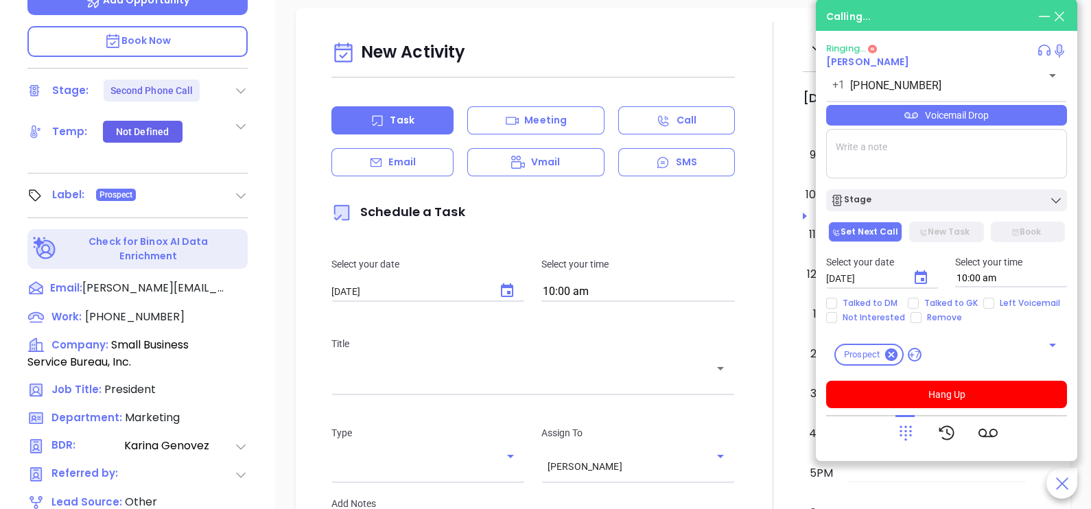
click at [405, 176] on div "New Activity Task Meeting Call Email Vmail SMS Schedule a Task Select your date…" at bounding box center [533, 378] width 420 height 684
click at [417, 163] on div "Email" at bounding box center [393, 162] width 122 height 28
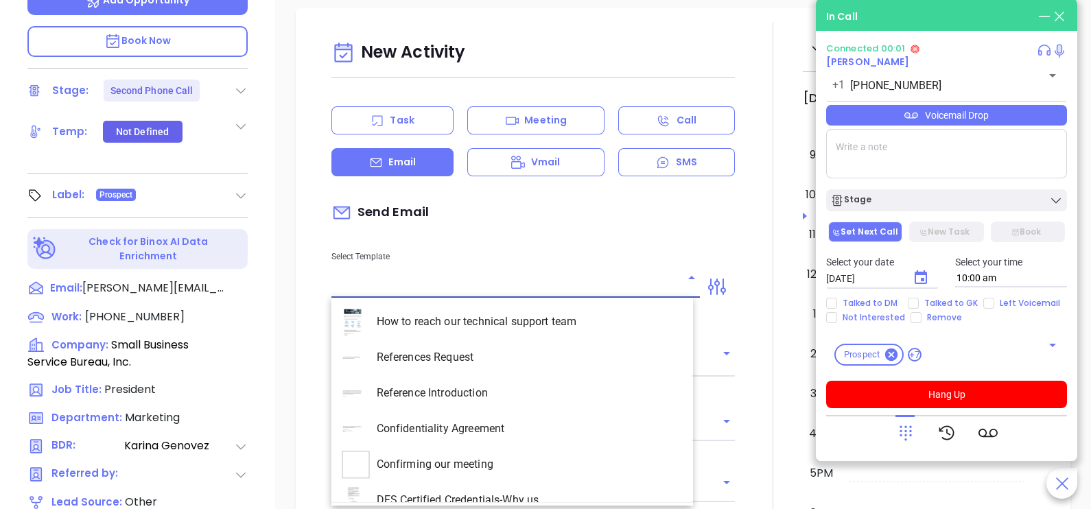
type input "[PERSON_NAME]"
click at [535, 288] on input "text" at bounding box center [506, 287] width 348 height 20
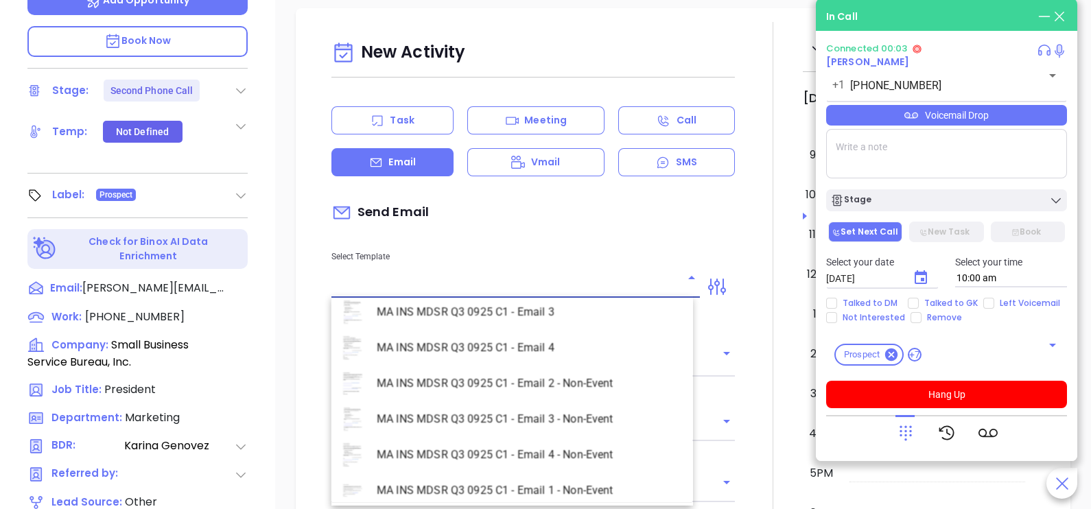
scroll to position [3981, 0]
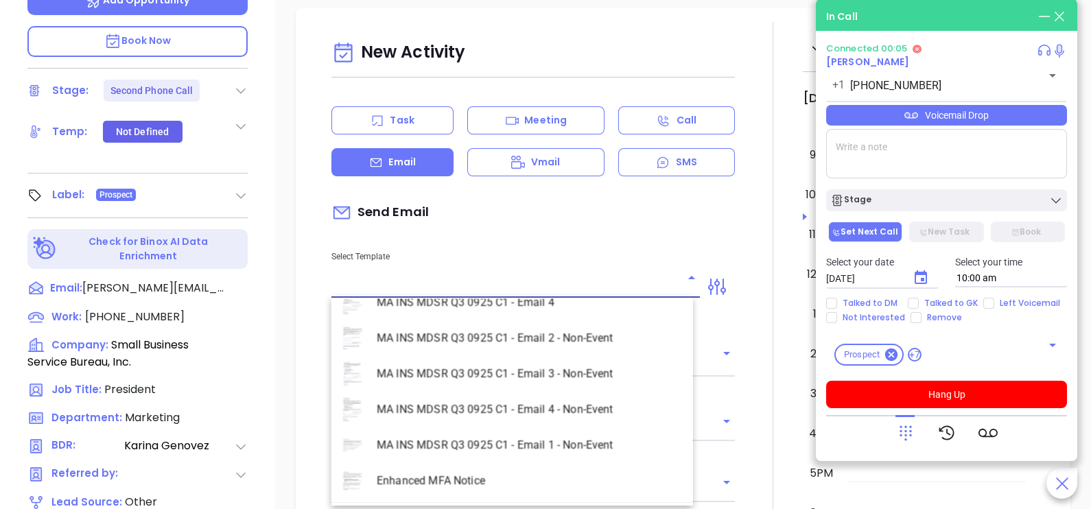
click at [566, 340] on li "MA INS MDSR Q3 0925 C1 - Email 2 - Non-Event" at bounding box center [513, 339] width 362 height 36
type input "MA INS MDSR Q3 0925 C1 - Email 2 - Non-Event"
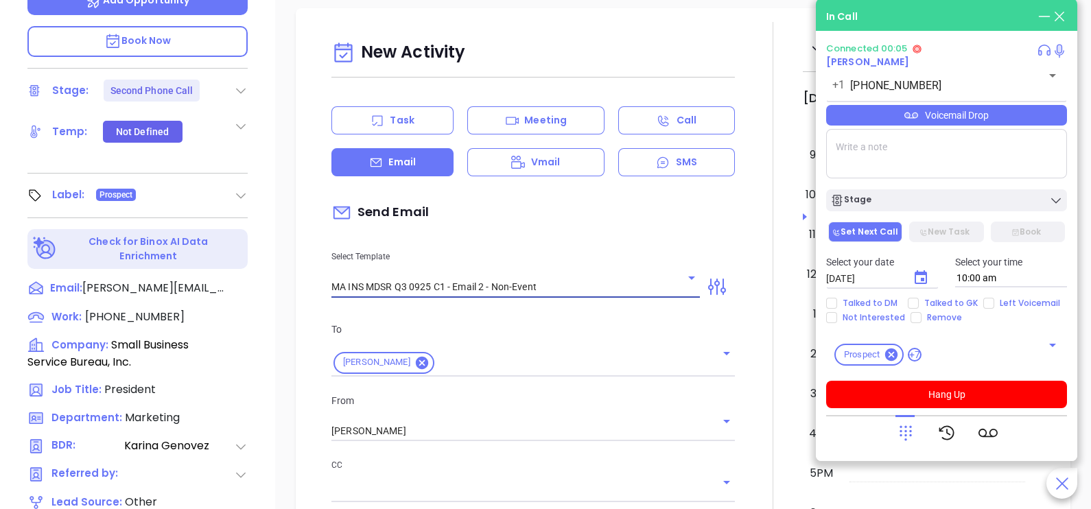
type input "Lisa M, here’s the MA compliance checklist we mentioned"
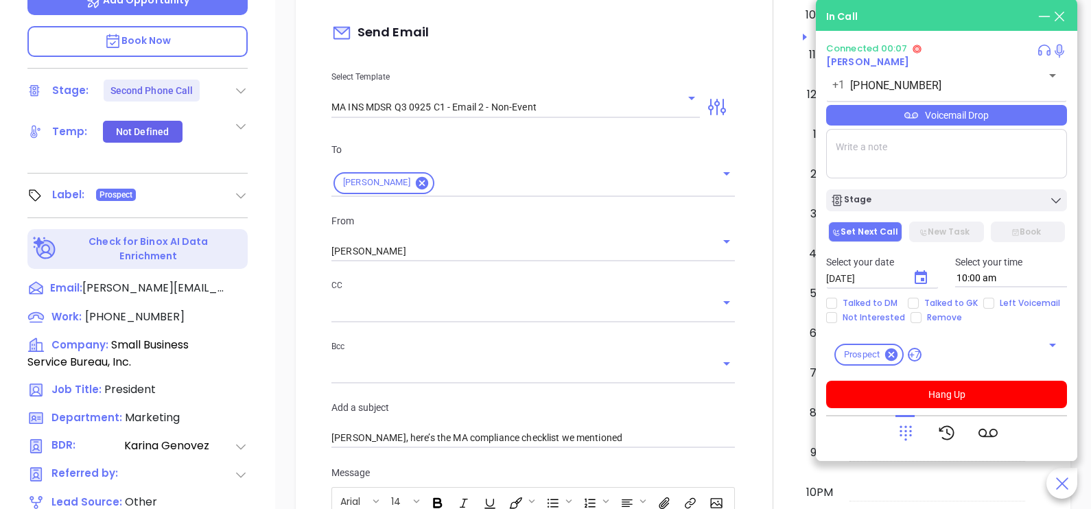
scroll to position [548, 0]
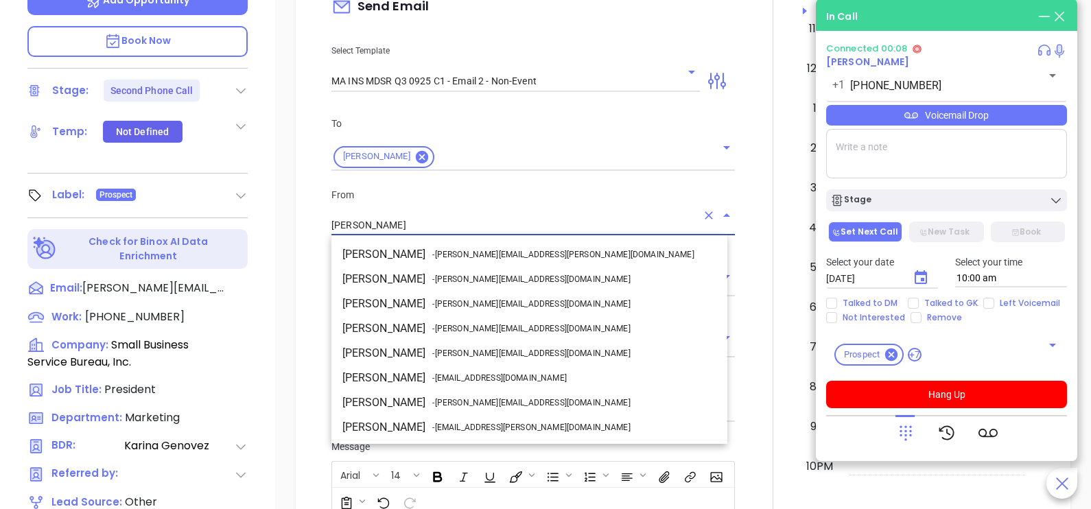
click at [506, 231] on input "[PERSON_NAME]" at bounding box center [514, 226] width 365 height 20
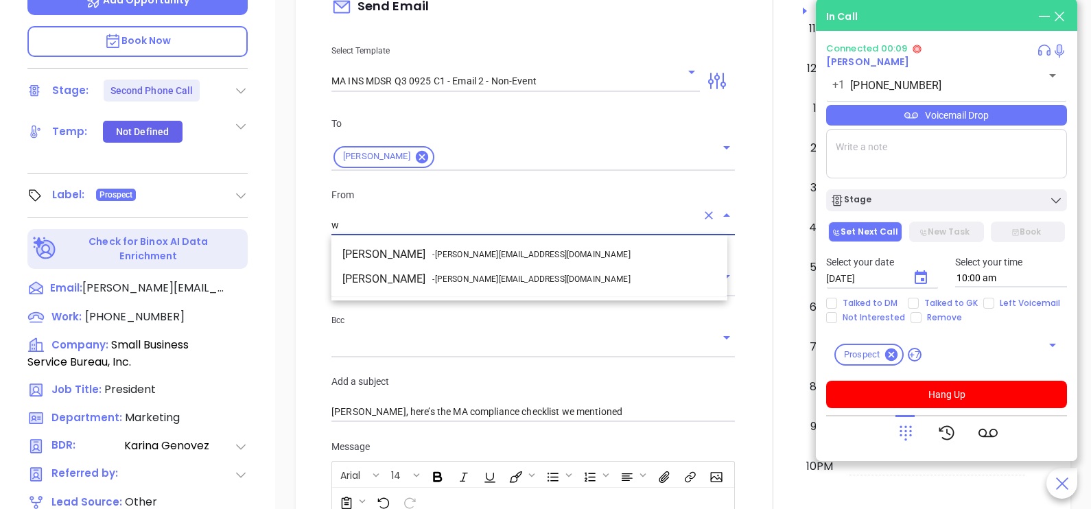
scroll to position [0, 0]
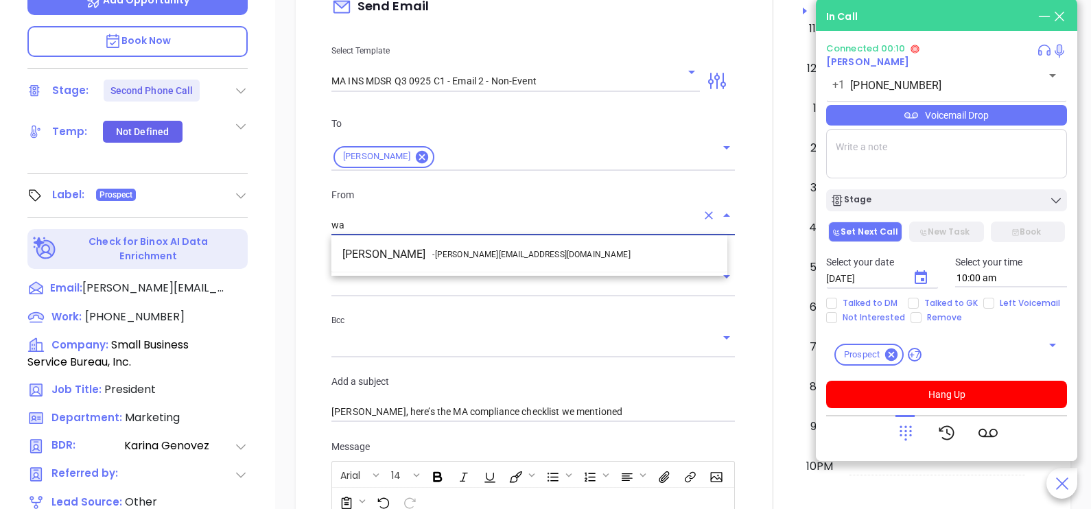
click at [514, 257] on li "Walter Contreras - [EMAIL_ADDRESS][DOMAIN_NAME]" at bounding box center [530, 254] width 396 height 25
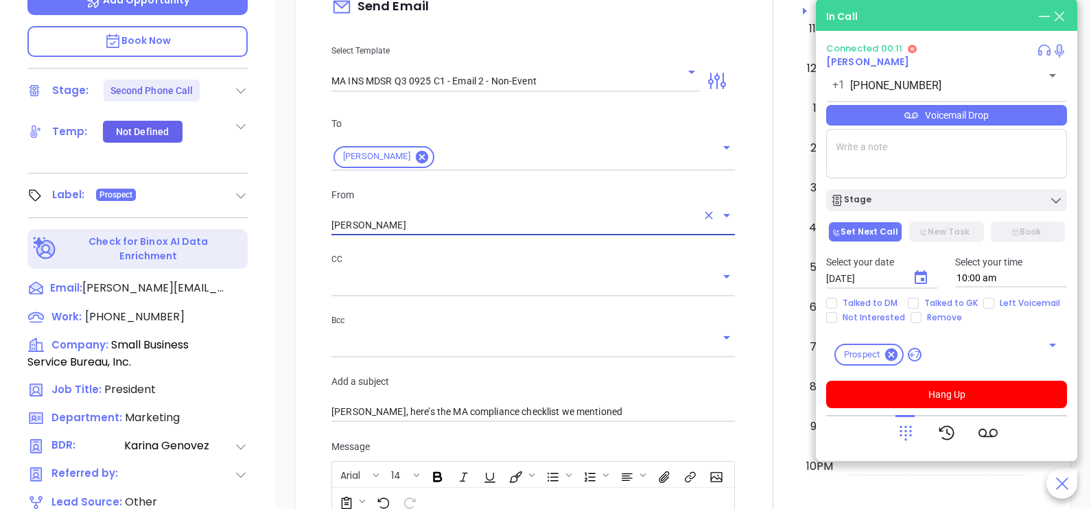
type input "[PERSON_NAME]"
click at [743, 276] on div at bounding box center [773, 389] width 60 height 1147
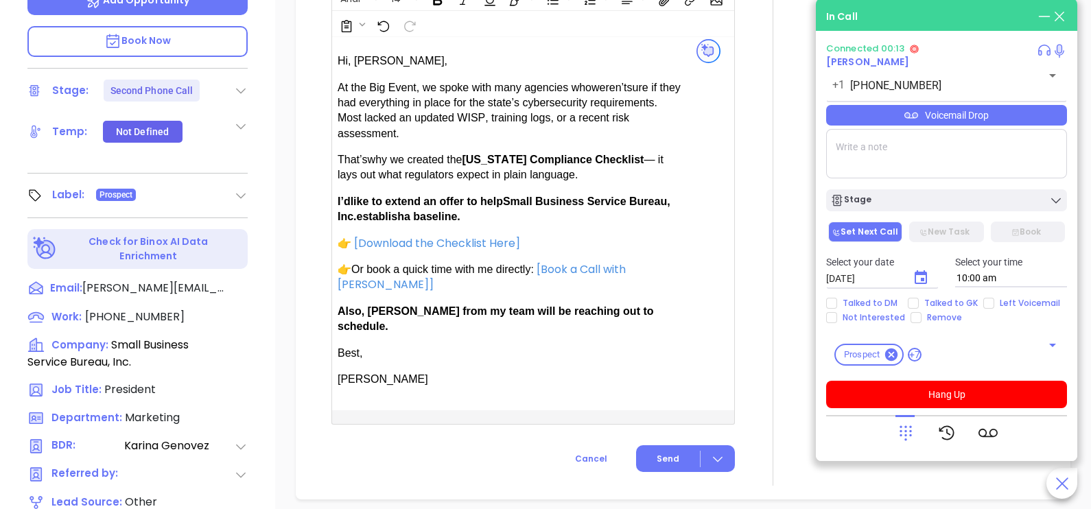
scroll to position [1030, 0]
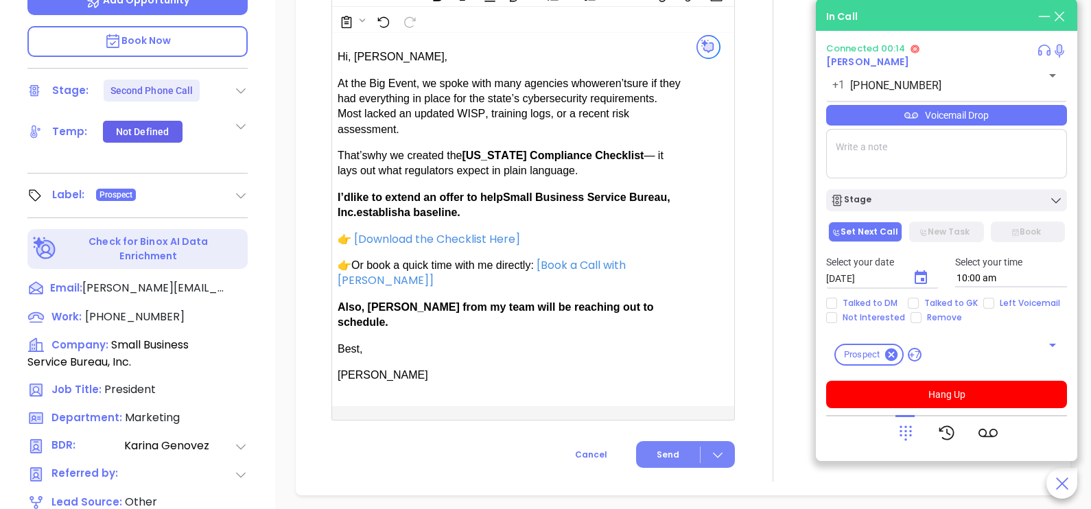
click at [664, 449] on span "Send" at bounding box center [668, 455] width 23 height 12
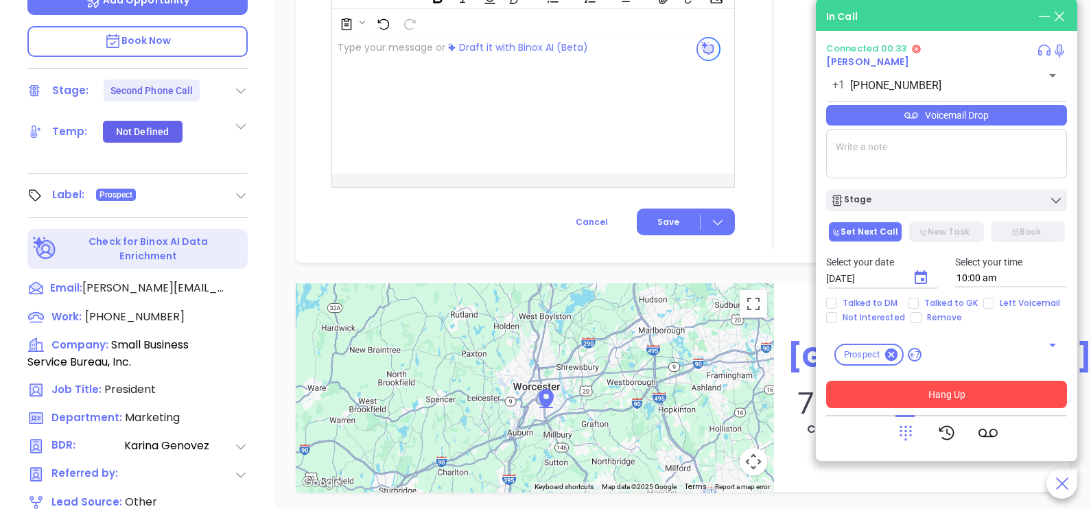
click at [999, 396] on button "Hang Up" at bounding box center [946, 394] width 241 height 27
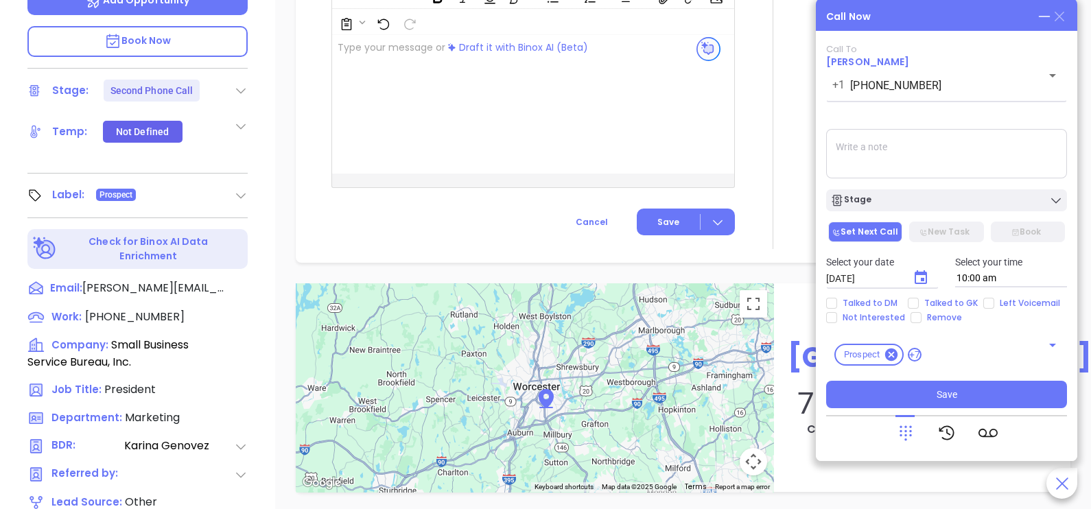
click at [1061, 18] on icon at bounding box center [1060, 17] width 10 height 10
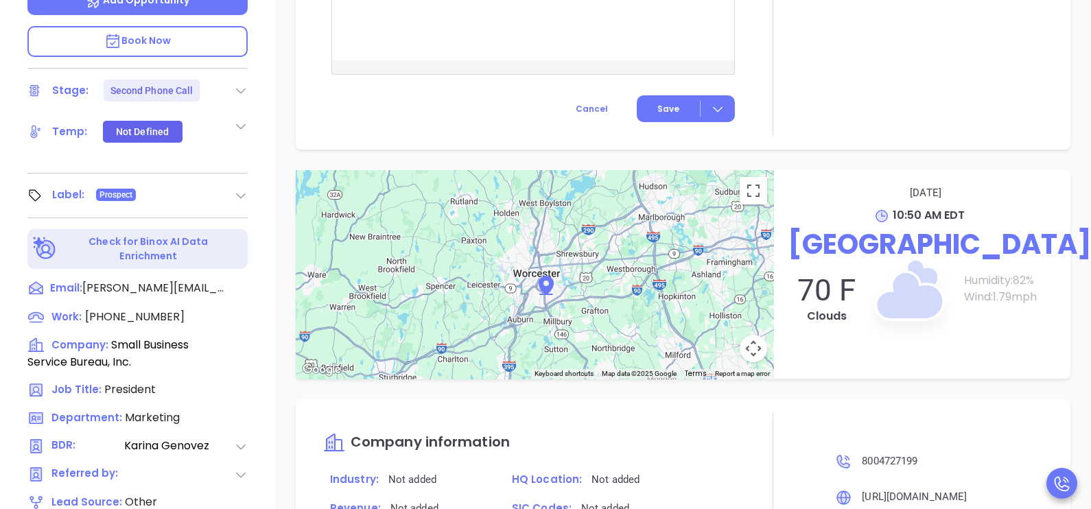
scroll to position [916, 0]
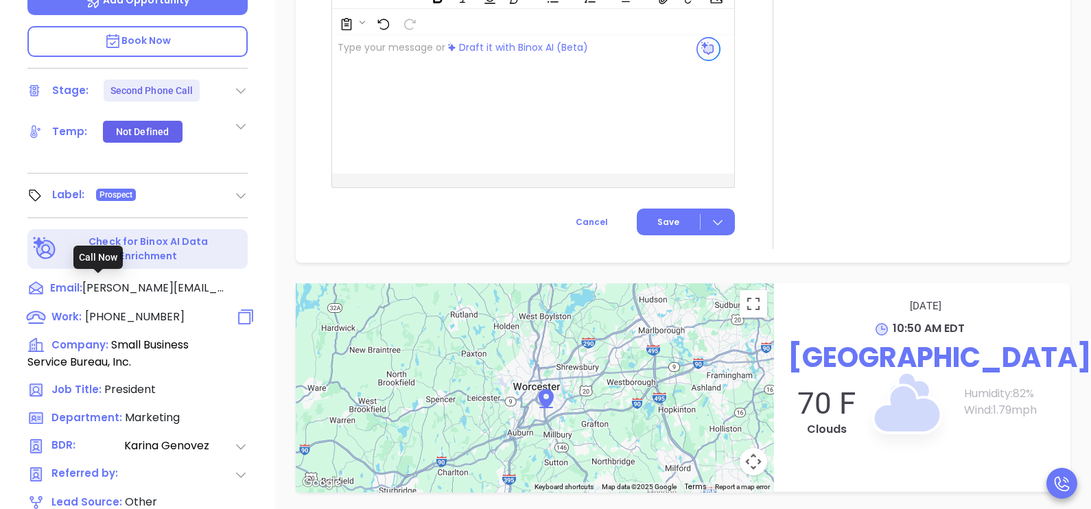
click at [146, 309] on span "(800) 472-7199" at bounding box center [135, 317] width 100 height 16
type input "(800) 472-7199"
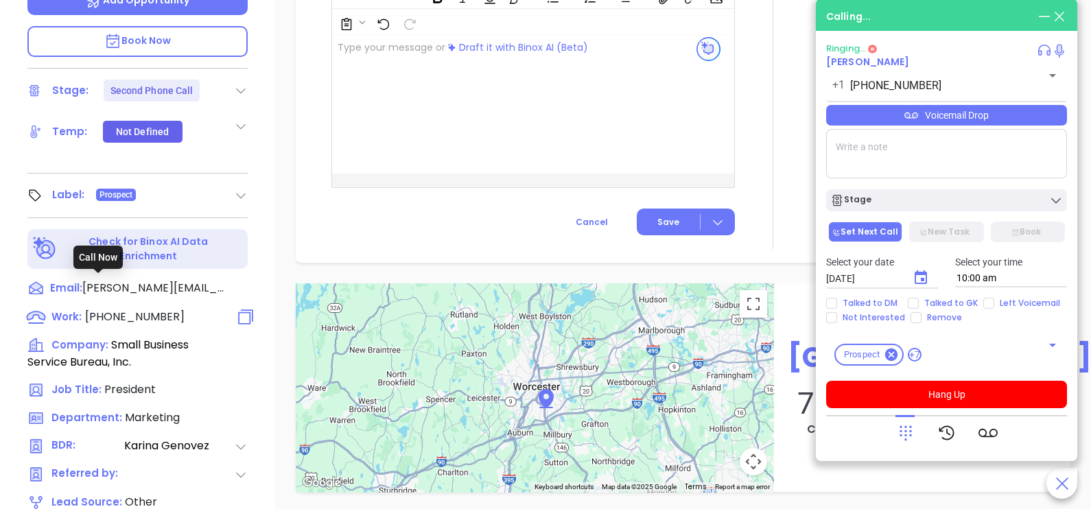
scroll to position [1030, 0]
click at [1026, 124] on div "Voicemail Drop" at bounding box center [946, 115] width 241 height 21
click at [897, 435] on icon at bounding box center [906, 433] width 19 height 19
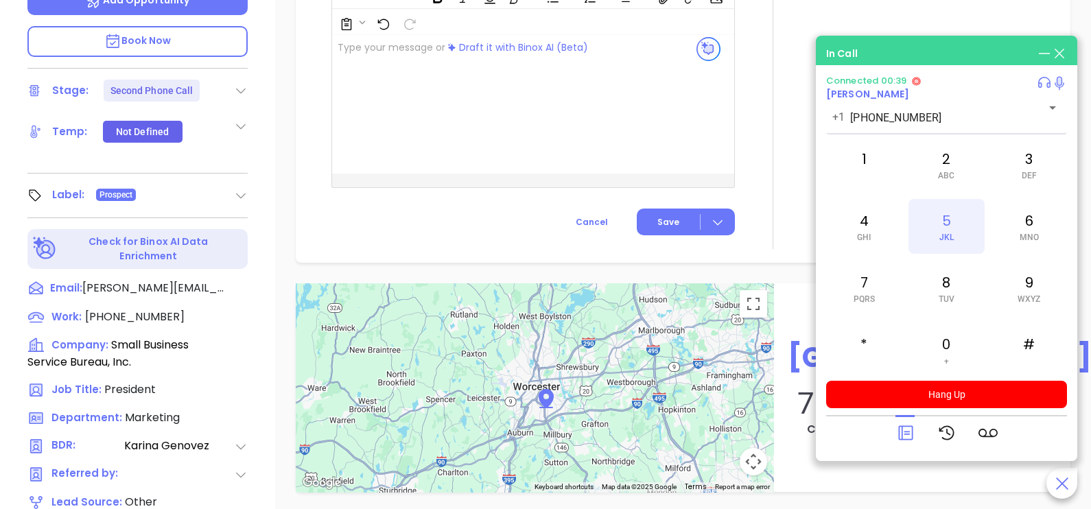
drag, startPoint x: 942, startPoint y: 254, endPoint x: 948, endPoint y: 235, distance: 19.5
click at [948, 235] on div "1 2 ABC 3 DEF 4 GHI 5 JKL 6 MNO 7 PQRS 8 TUV 9 WXYZ * 0 + #" at bounding box center [946, 257] width 241 height 240
click at [948, 235] on span "JKL" at bounding box center [947, 238] width 14 height 10
click at [269, 175] on div "Lisa M Carroll President Small Business Service Bureau, Inc. Lead Stage: Second…" at bounding box center [137, 25] width 275 height 637
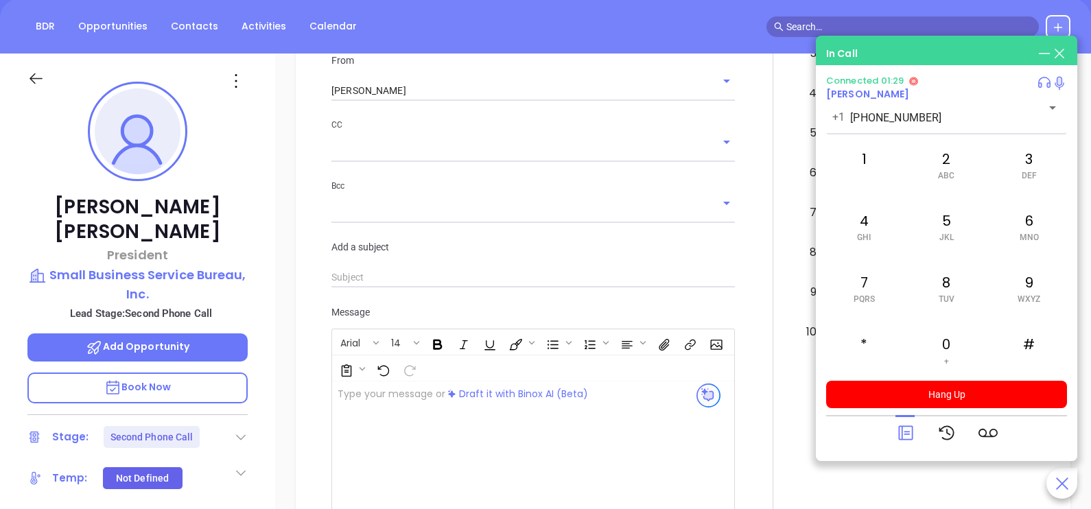
scroll to position [137, 0]
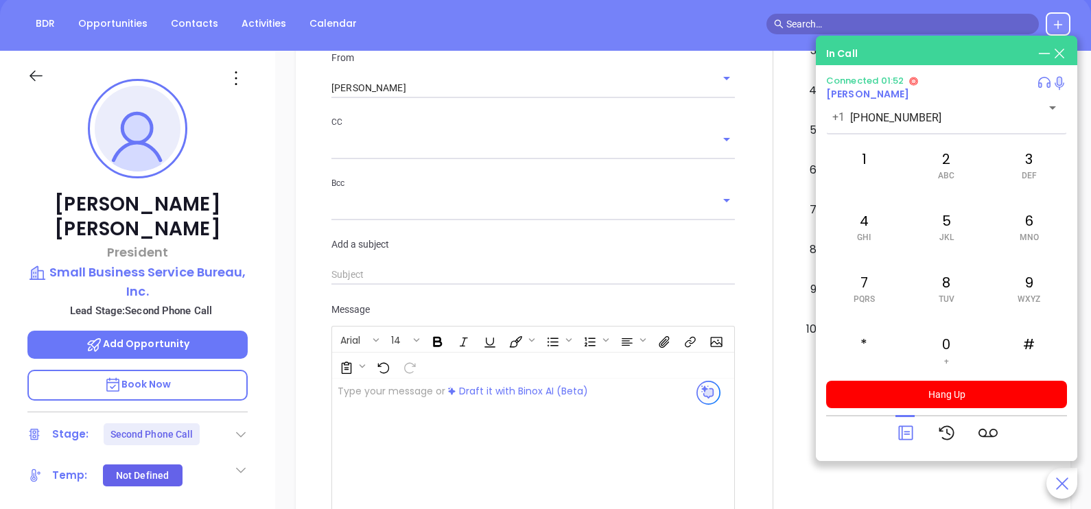
click at [900, 439] on icon at bounding box center [906, 433] width 19 height 19
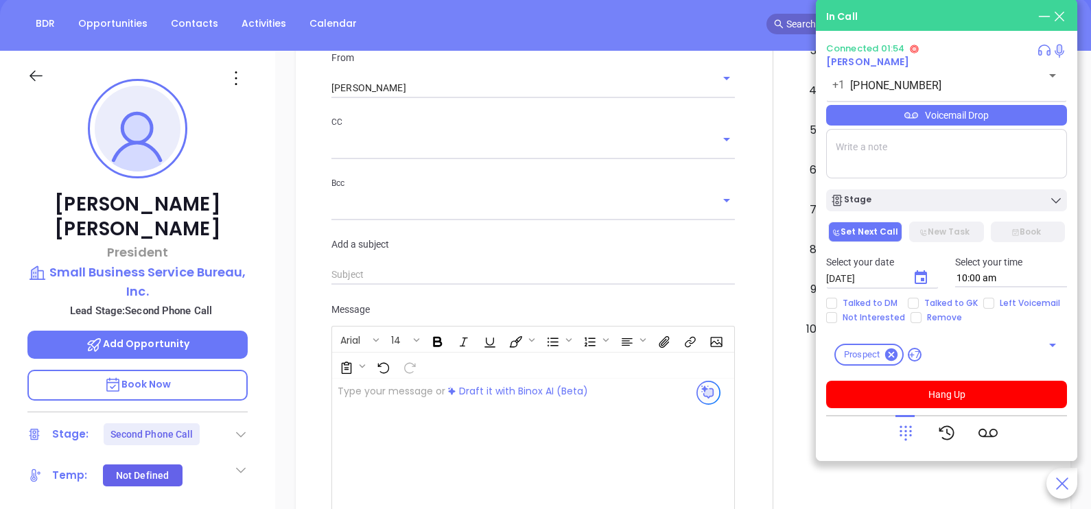
click at [1028, 122] on div "Voicemail Drop" at bounding box center [946, 115] width 241 height 21
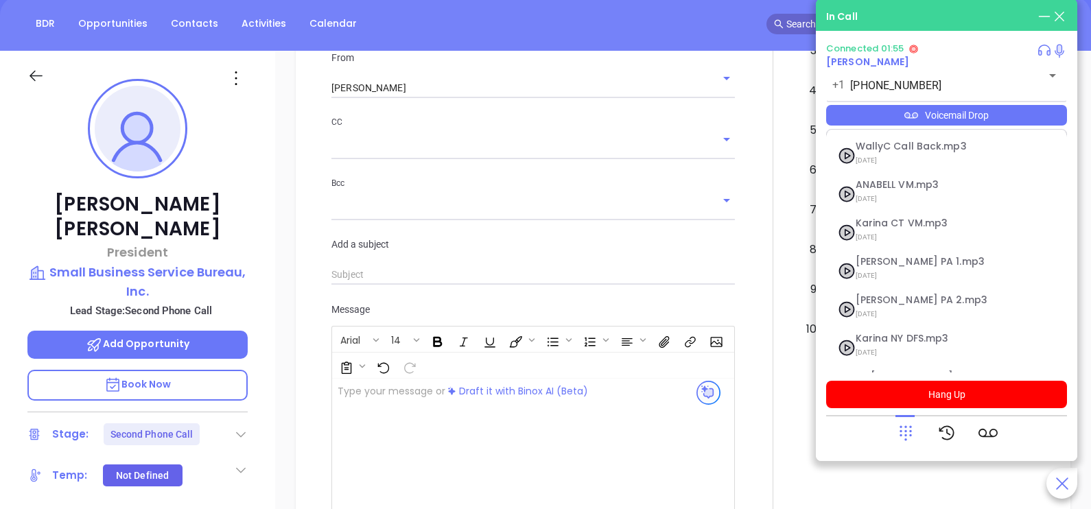
scroll to position [150, 0]
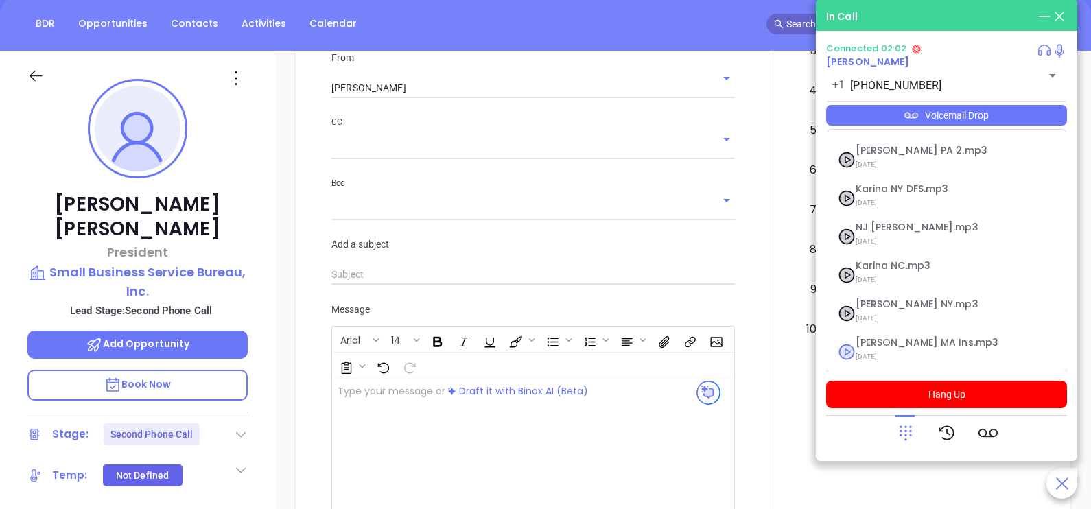
click at [892, 354] on span "[DATE]" at bounding box center [930, 357] width 148 height 18
checkbox input "true"
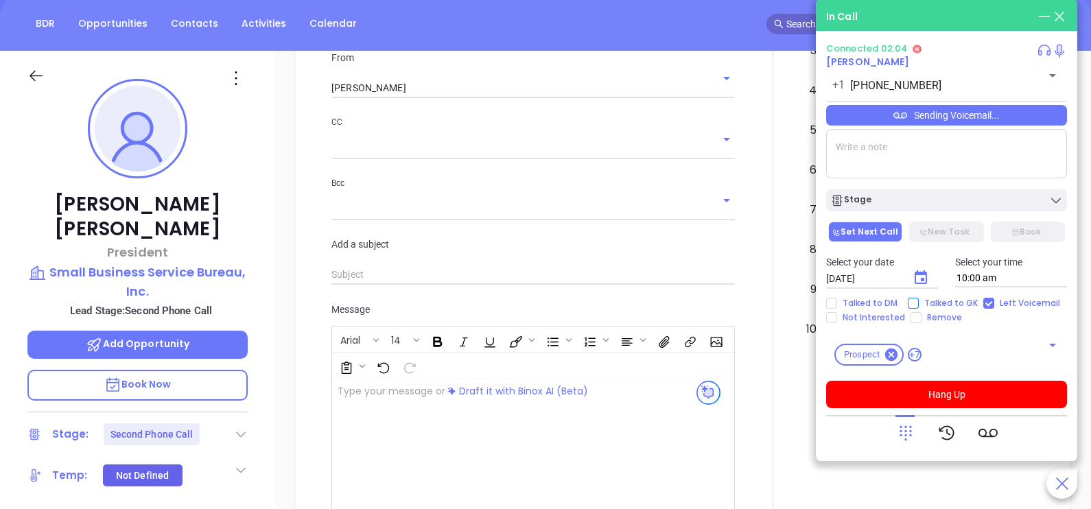
click at [953, 299] on span "Talked to GK" at bounding box center [951, 303] width 65 height 11
click at [919, 299] on input "Talked to GK" at bounding box center [913, 303] width 11 height 11
checkbox input "true"
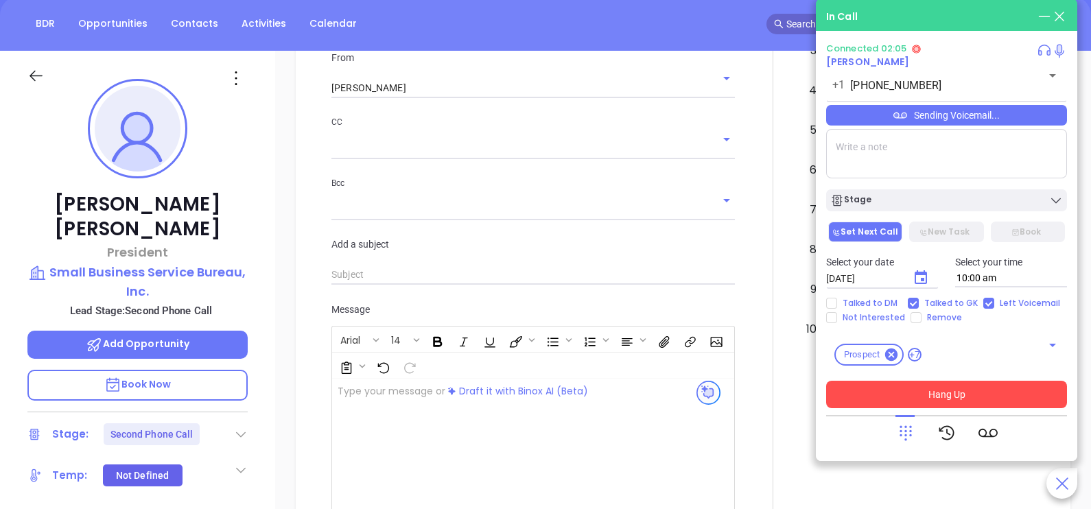
click at [965, 392] on button "Hang Up" at bounding box center [946, 394] width 241 height 27
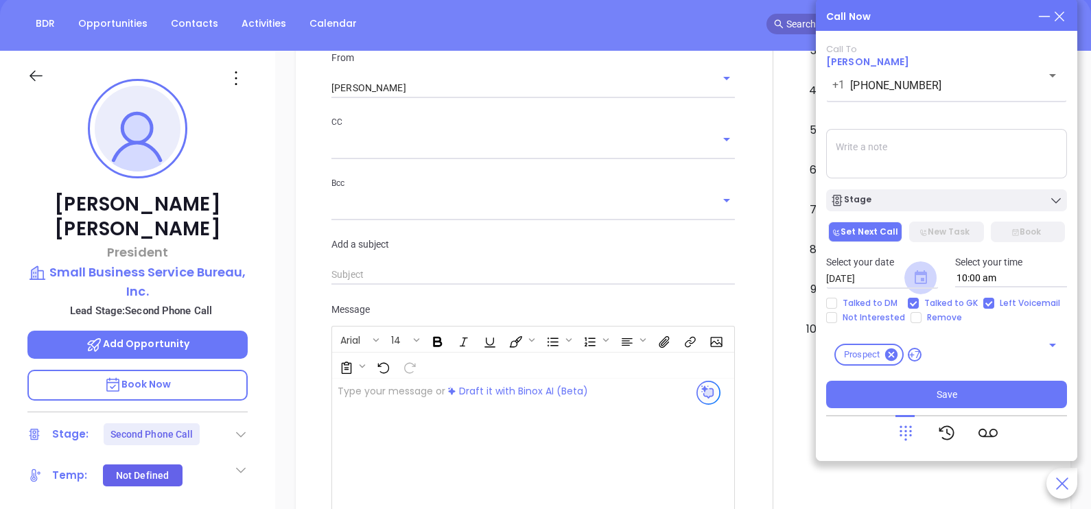
click at [917, 275] on icon "Choose date, selected date is Oct 8, 2025" at bounding box center [921, 277] width 12 height 14
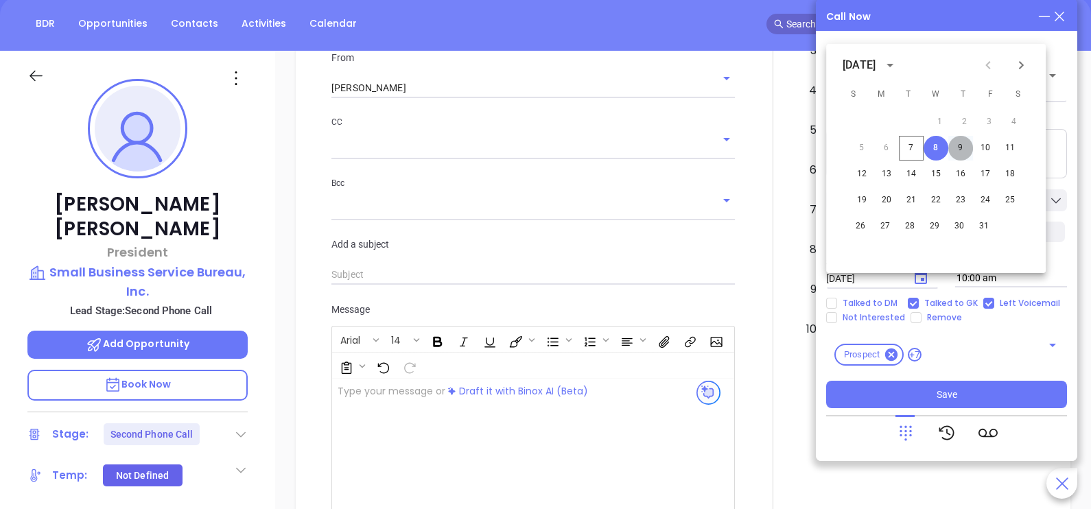
click at [962, 148] on button "9" at bounding box center [961, 148] width 25 height 25
type input "[DATE]"
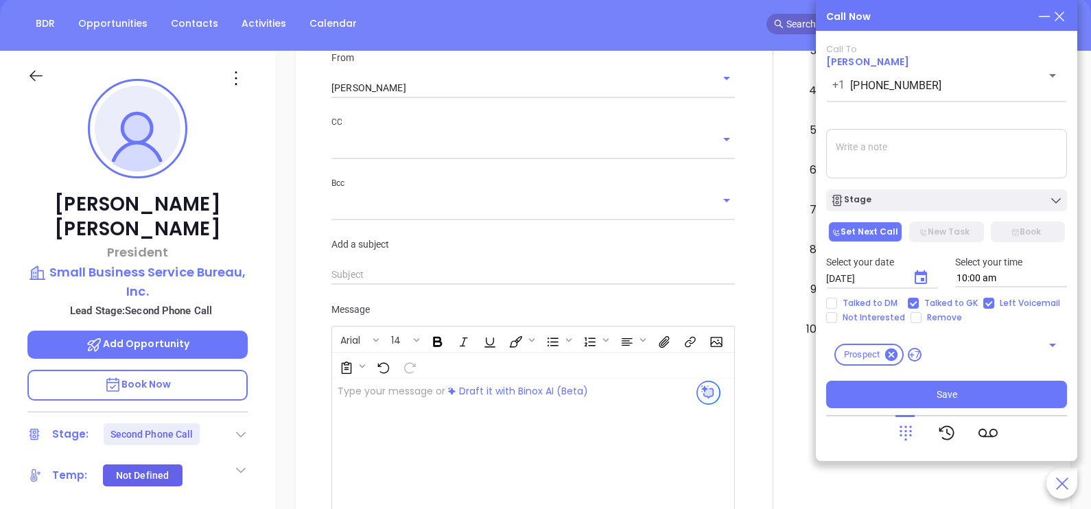
click at [934, 141] on textarea at bounding box center [946, 153] width 241 height 49
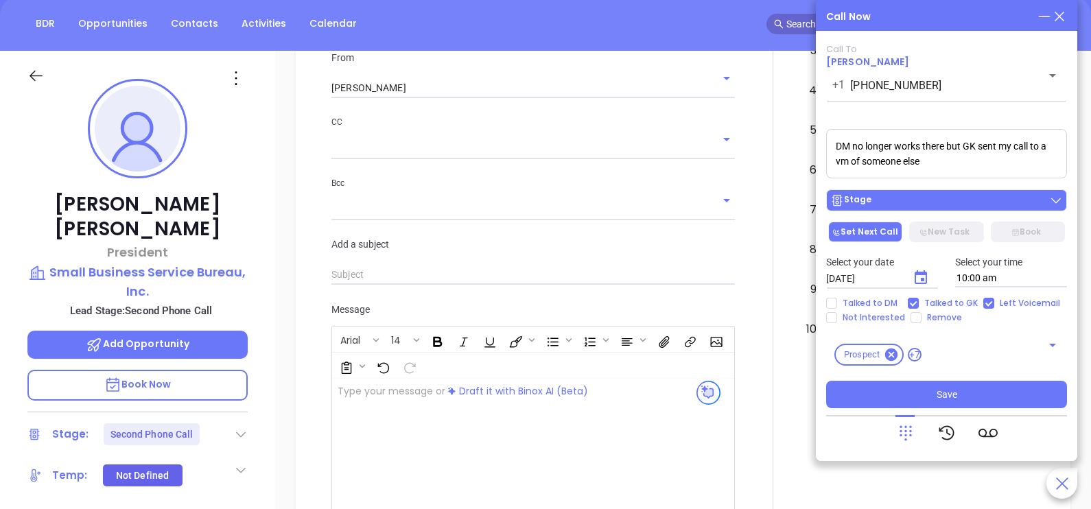
type textarea "DM no longer works there but GK sent my call to a vm of someone else"
click at [945, 204] on div "Stage" at bounding box center [947, 201] width 233 height 14
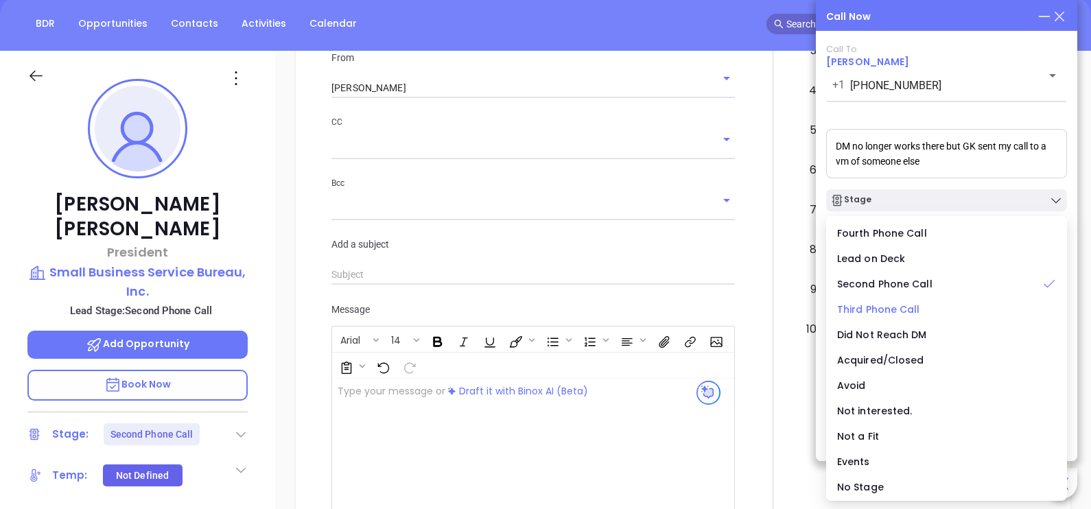
click at [896, 305] on span "Third Phone Call" at bounding box center [878, 310] width 83 height 14
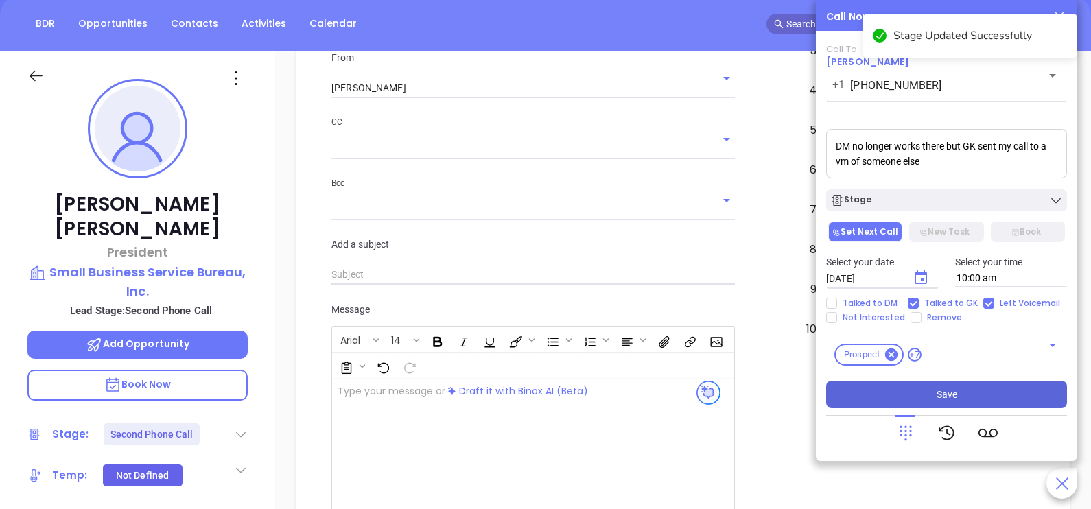
click at [934, 395] on button "Save" at bounding box center [946, 394] width 241 height 27
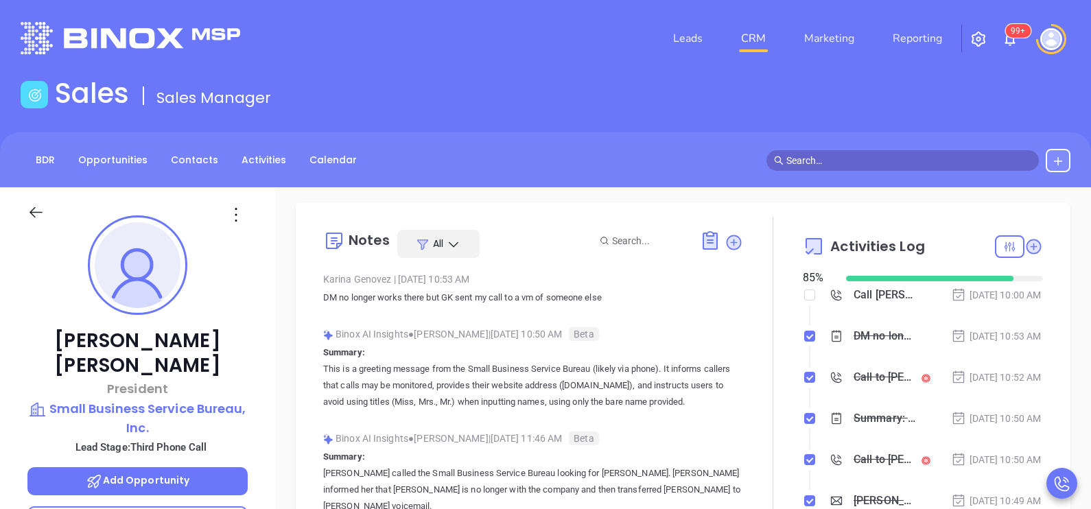
scroll to position [0, 0]
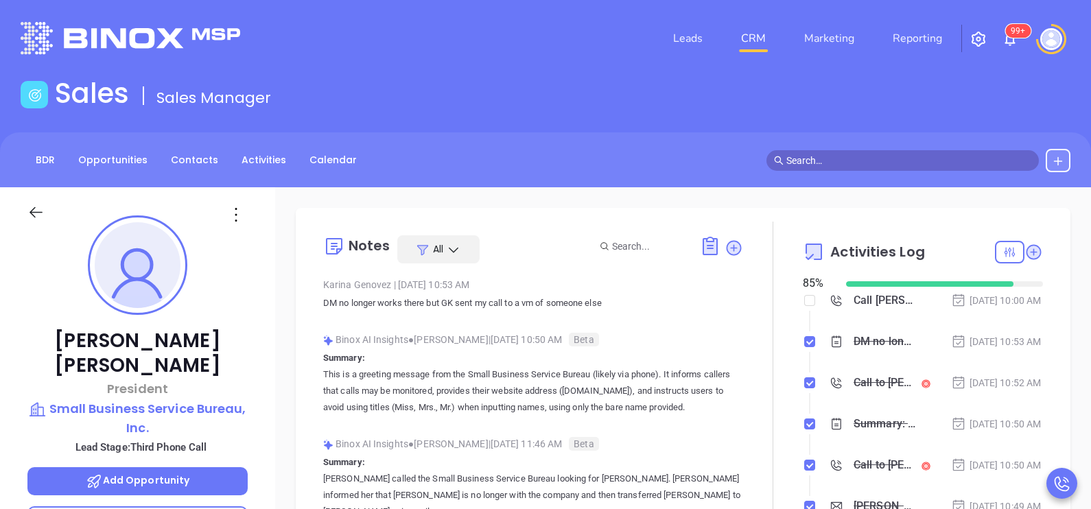
click at [1013, 348] on div "Oct 7, 2025 | 10:53 AM" at bounding box center [996, 341] width 91 height 15
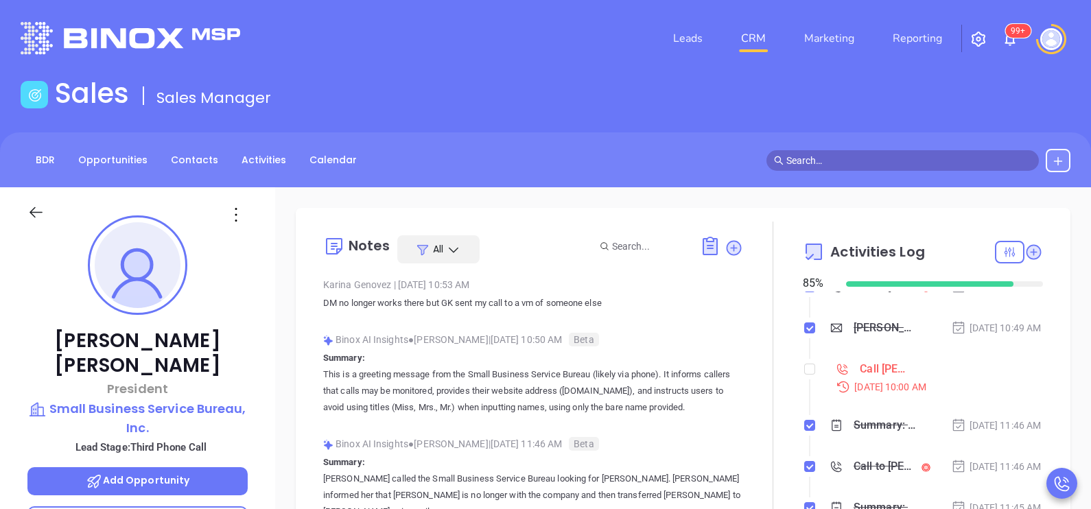
scroll to position [206, 0]
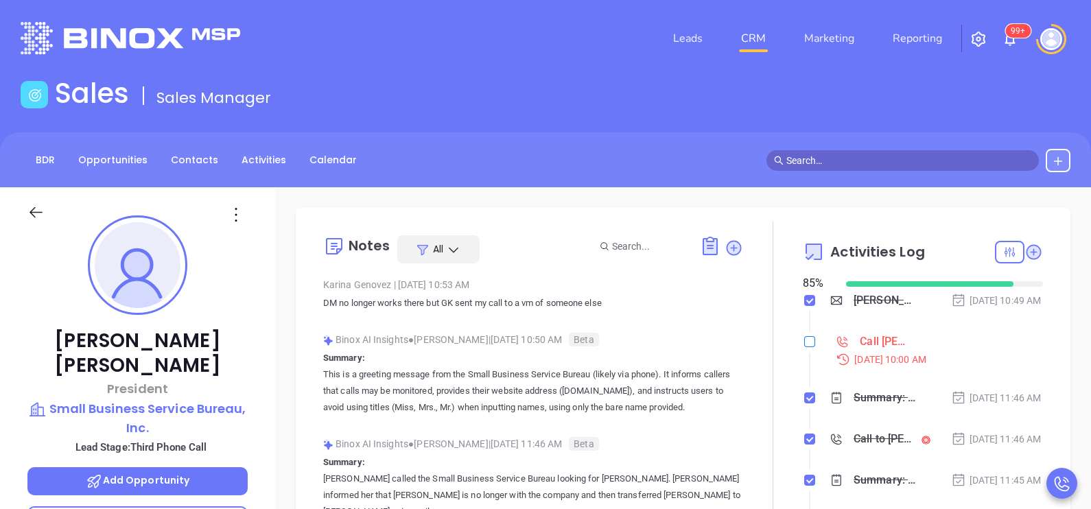
click at [805, 347] on input "checkbox" at bounding box center [810, 341] width 11 height 11
checkbox input "true"
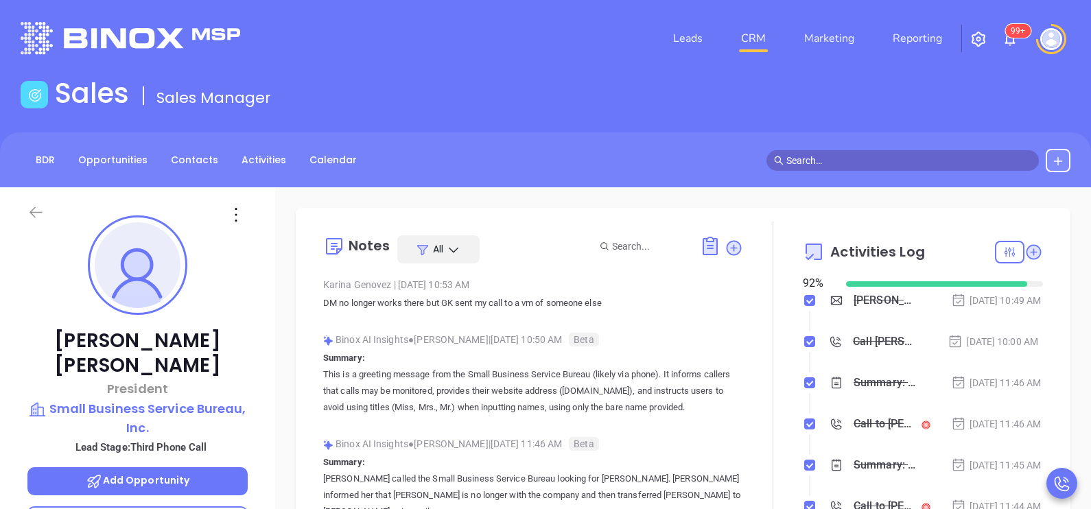
click at [32, 213] on icon at bounding box center [36, 212] width 13 height 11
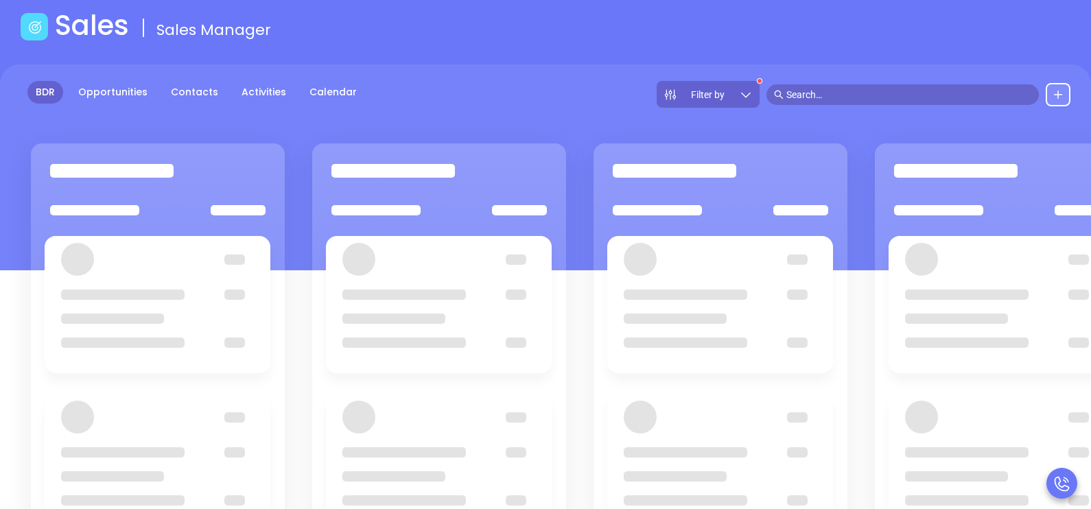
scroll to position [103, 0]
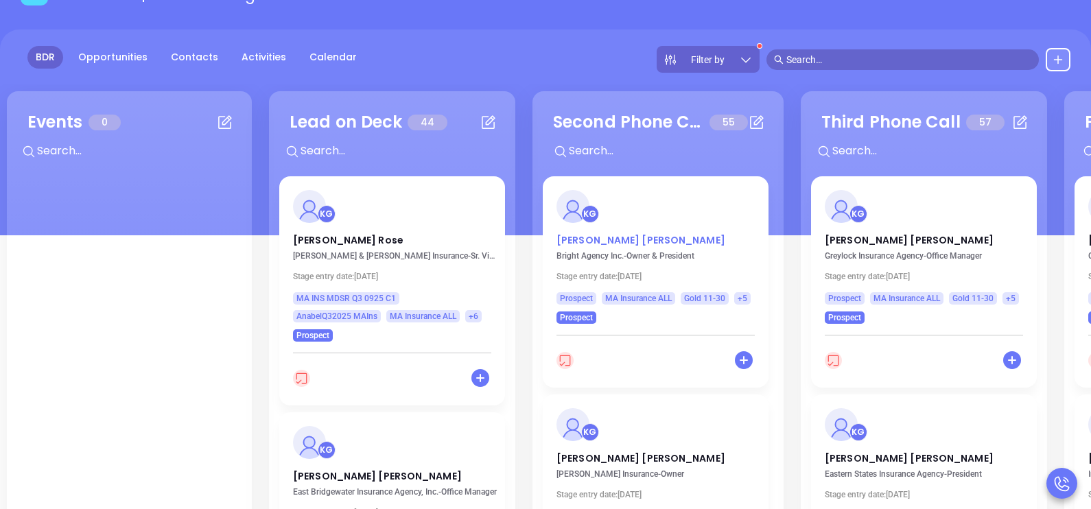
click at [576, 240] on p "Steve Ellis" at bounding box center [656, 236] width 198 height 7
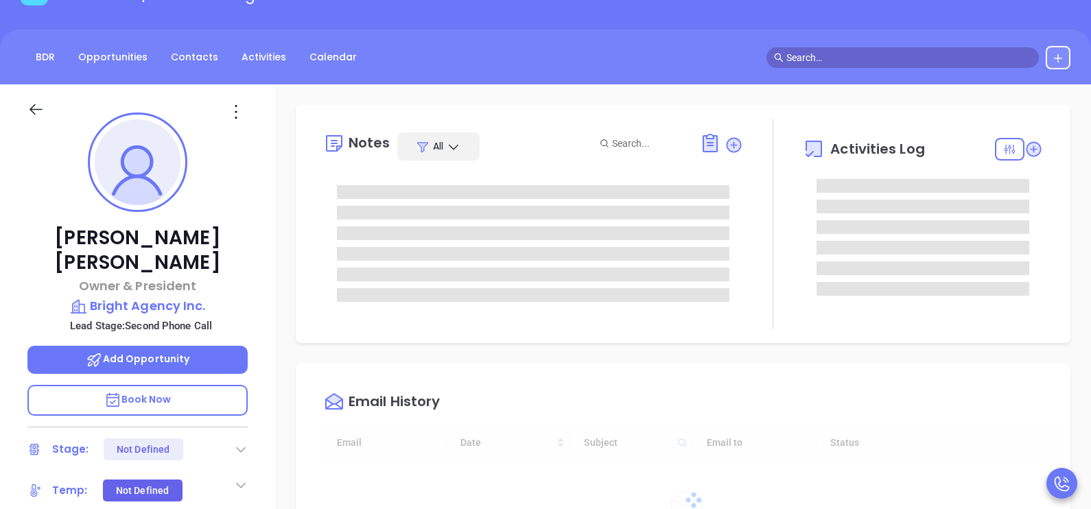
scroll to position [359, 0]
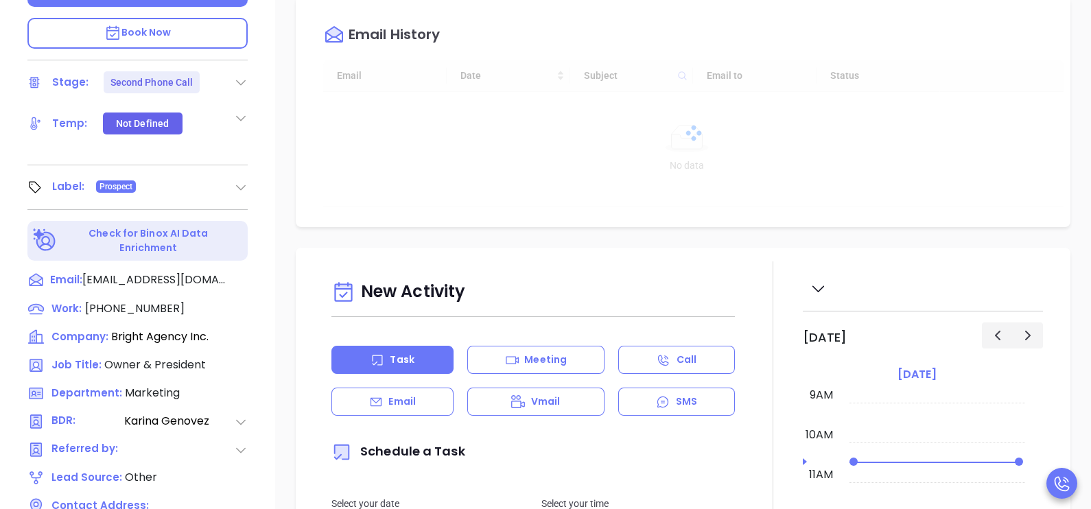
type input "[PERSON_NAME]"
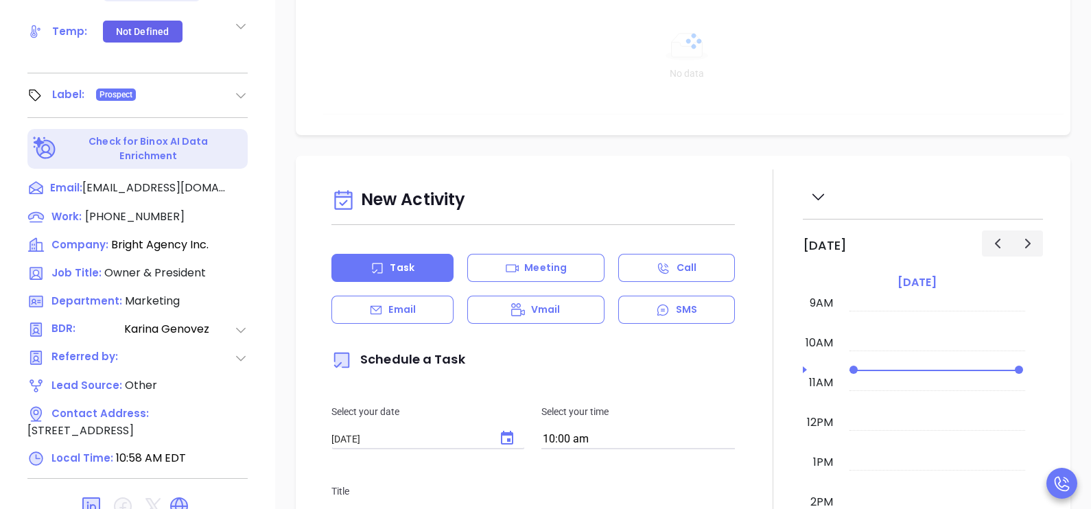
scroll to position [617, 0]
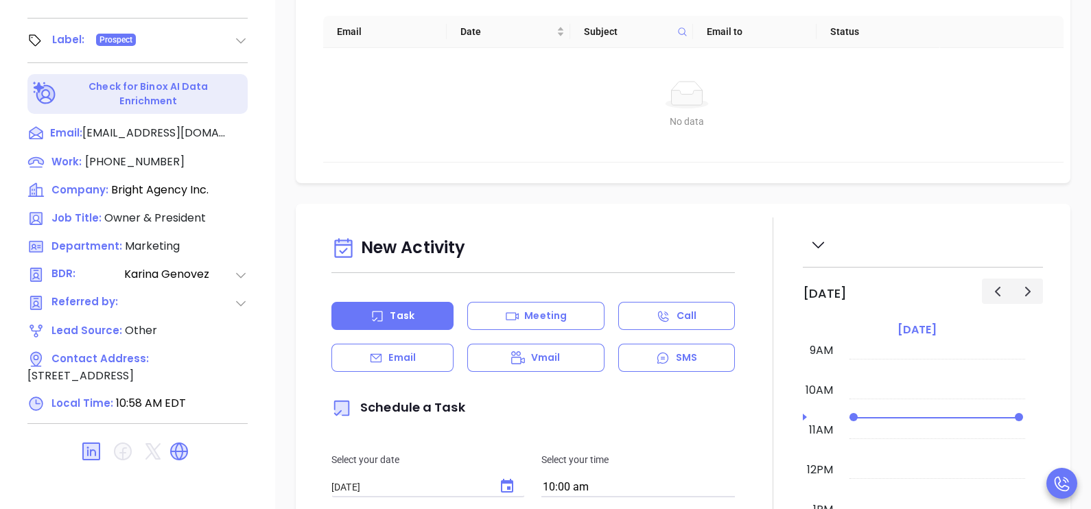
click at [427, 364] on div "Email" at bounding box center [393, 358] width 122 height 28
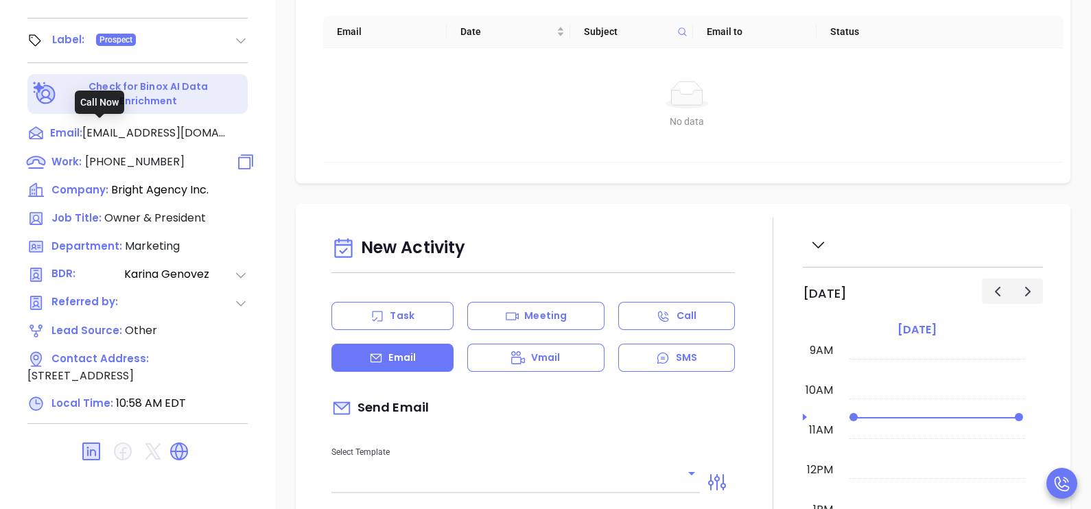
type input "[PERSON_NAME]"
click at [165, 154] on span "(508) 473-7867" at bounding box center [135, 162] width 100 height 16
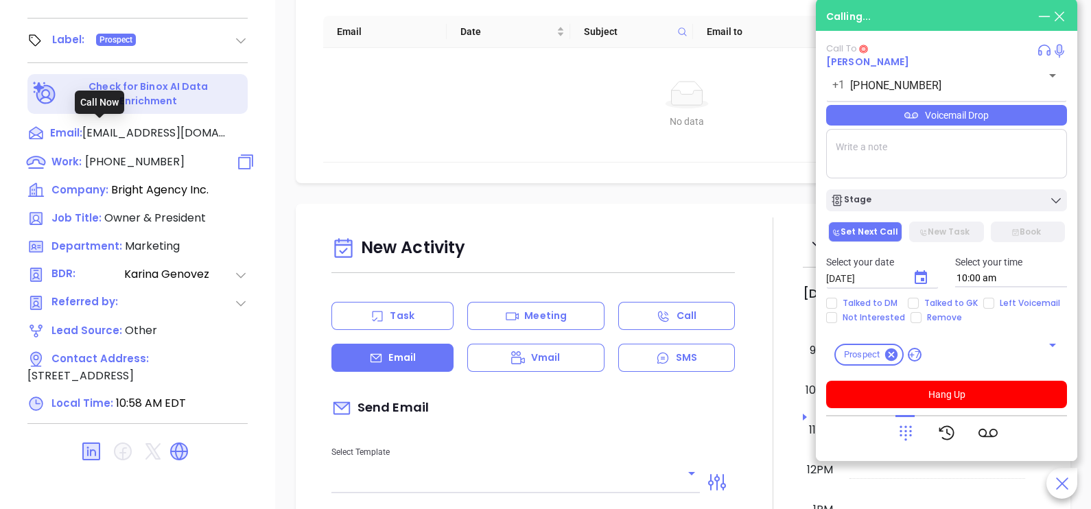
type input "(508) 473-7867"
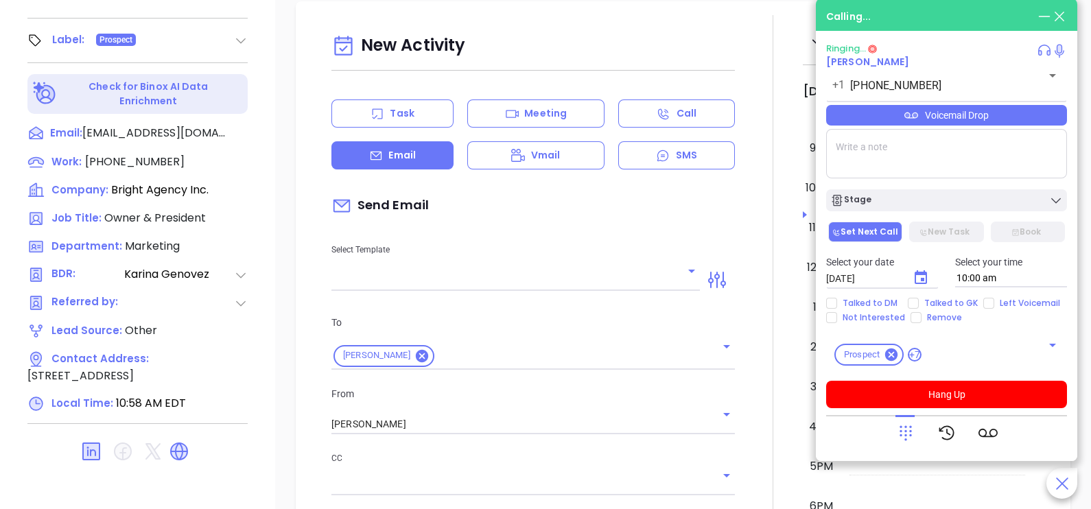
scroll to position [308, 0]
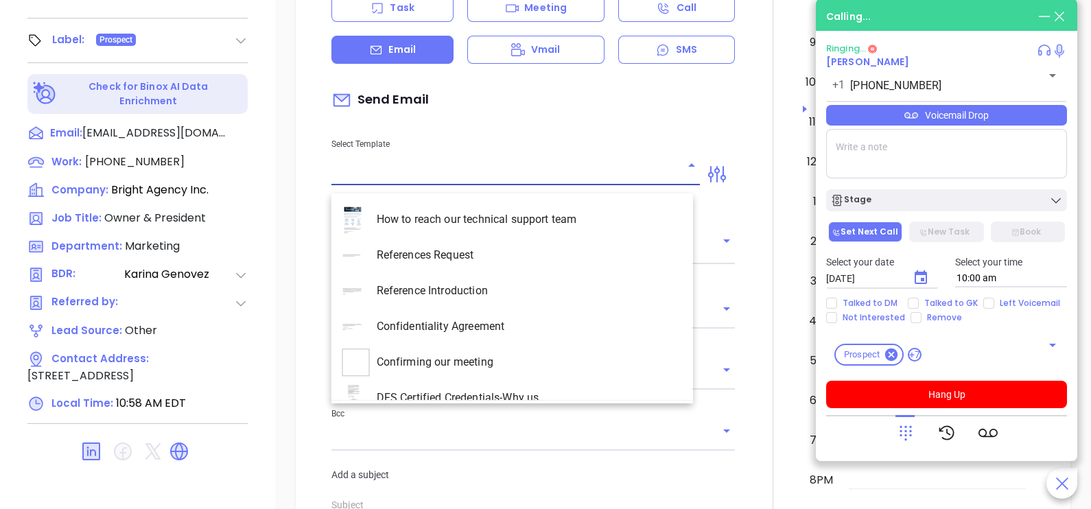
click at [522, 181] on input "text" at bounding box center [506, 175] width 348 height 20
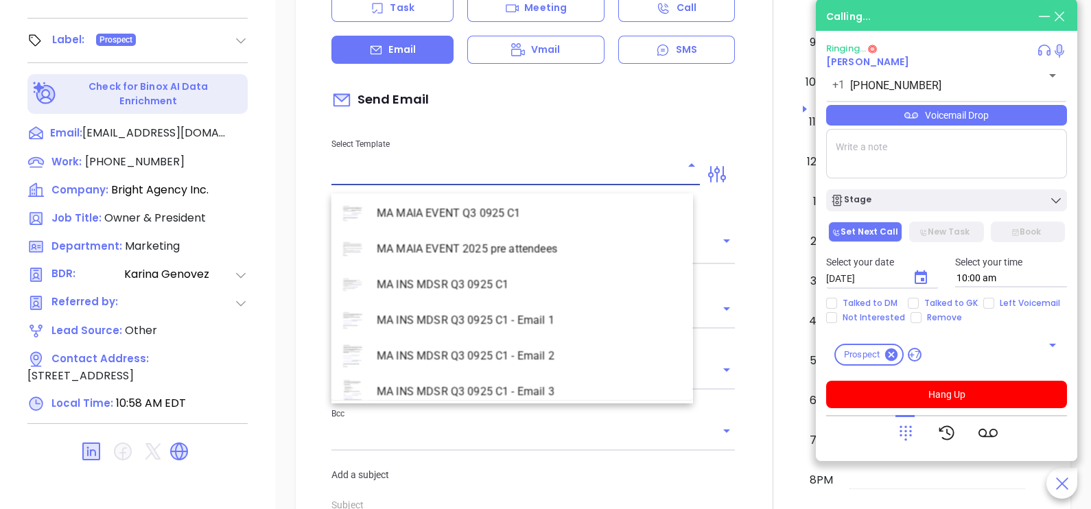
scroll to position [3981, 0]
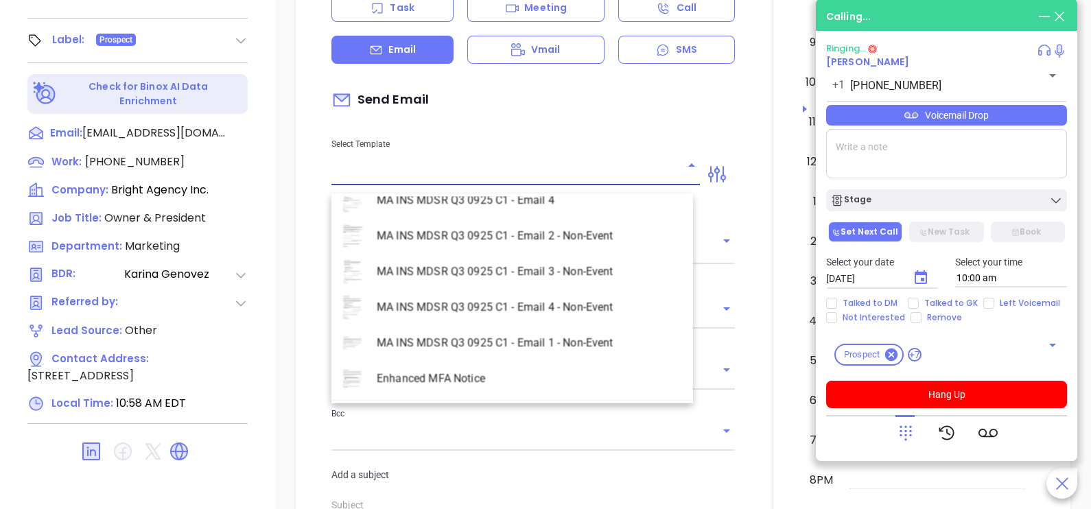
click at [565, 241] on li "MA INS MDSR Q3 0925 C1 - Email 2 - Non-Event" at bounding box center [513, 236] width 362 height 36
type input "MA INS MDSR Q3 0925 C1 - Email 2 - Non-Event"
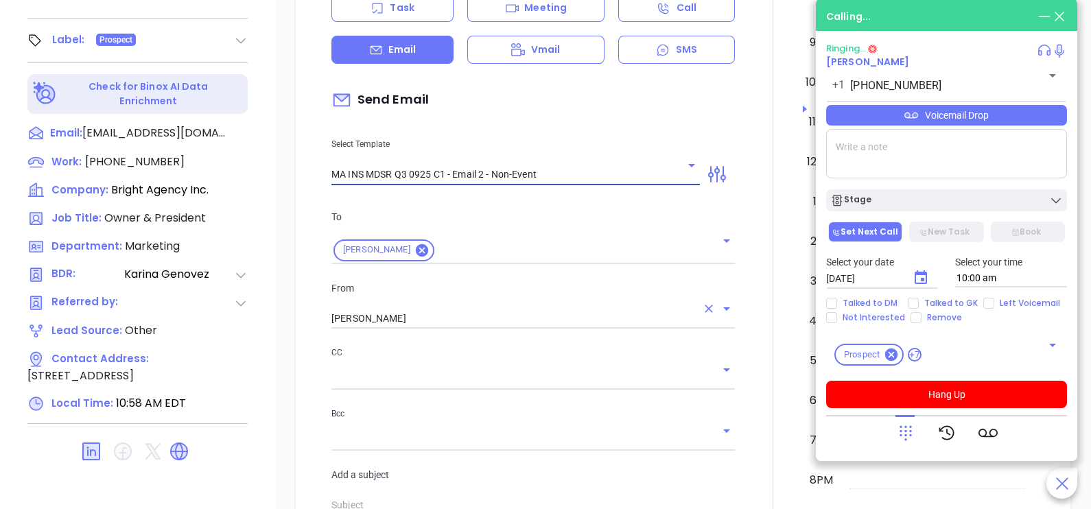
type input "Steve, here’s the MA compliance checklist we mentioned"
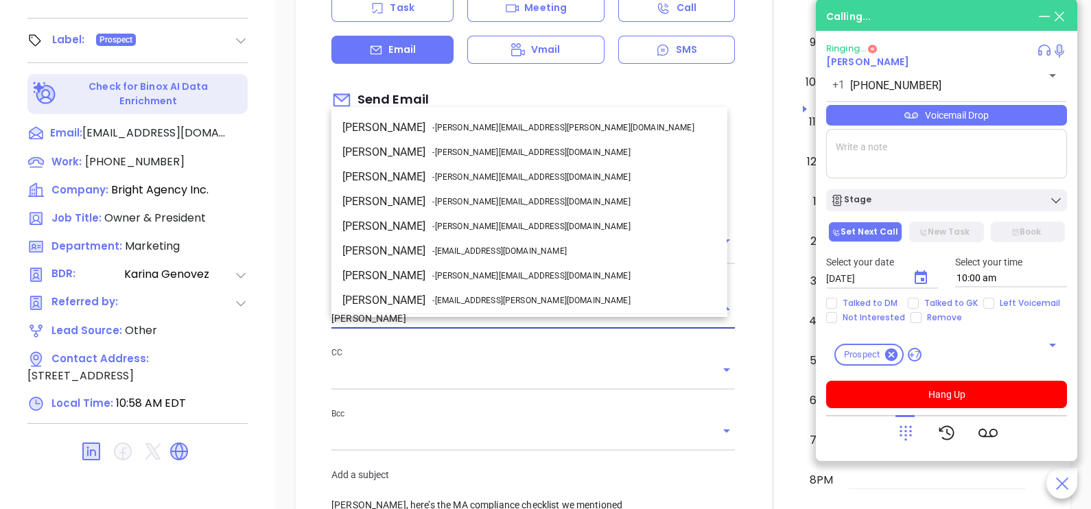
click at [467, 322] on input "[PERSON_NAME]" at bounding box center [514, 319] width 365 height 20
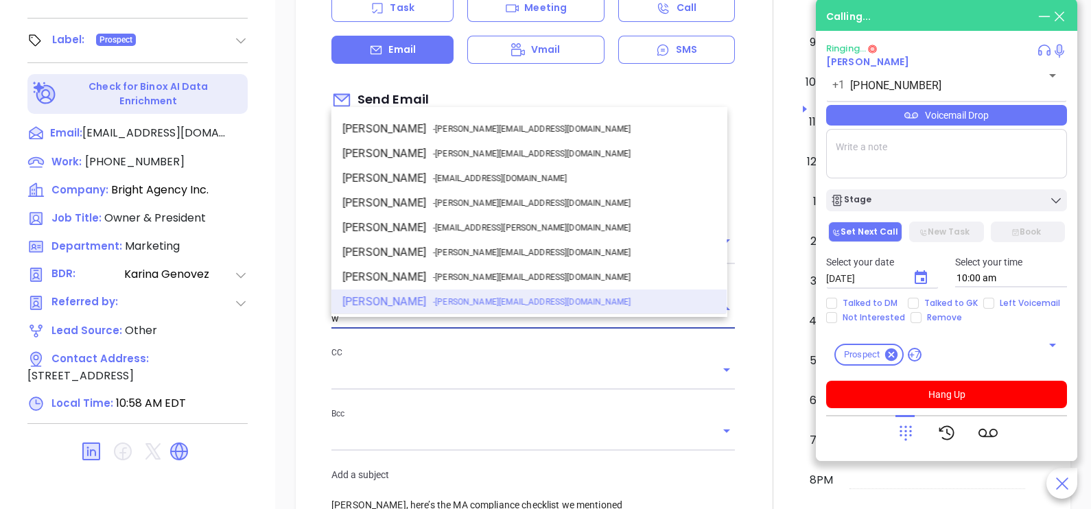
scroll to position [0, 0]
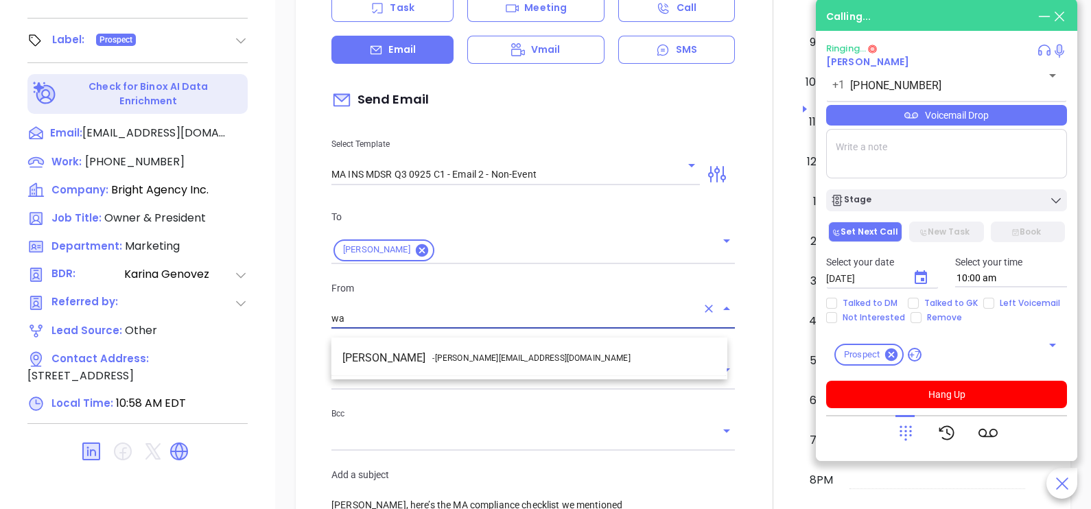
click at [509, 343] on ul "Walter Contreras - [EMAIL_ADDRESS][DOMAIN_NAME]" at bounding box center [530, 358] width 396 height 36
click at [525, 357] on li "Walter Contreras - [EMAIL_ADDRESS][DOMAIN_NAME]" at bounding box center [530, 358] width 396 height 25
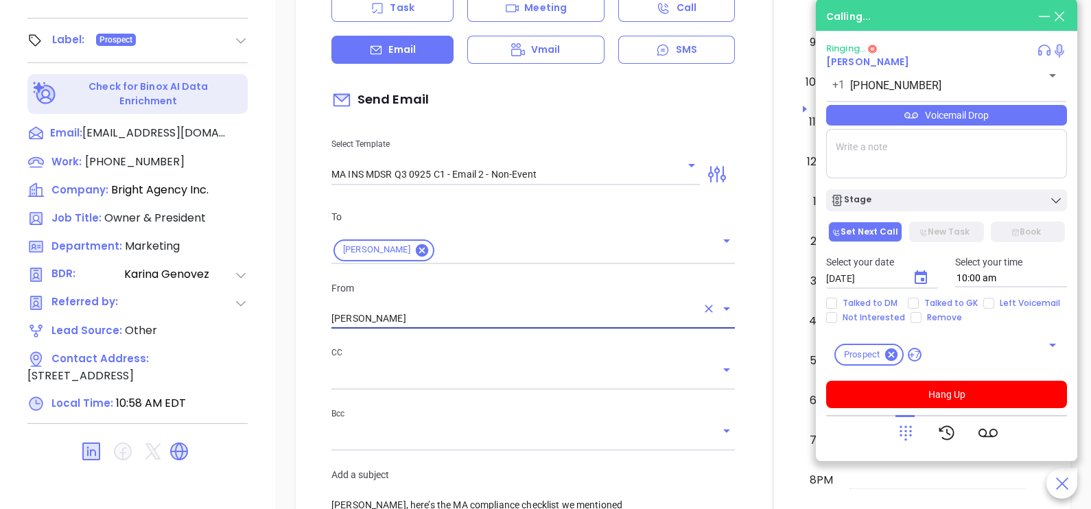
type input "[PERSON_NAME]"
click at [752, 316] on div at bounding box center [773, 482] width 60 height 1147
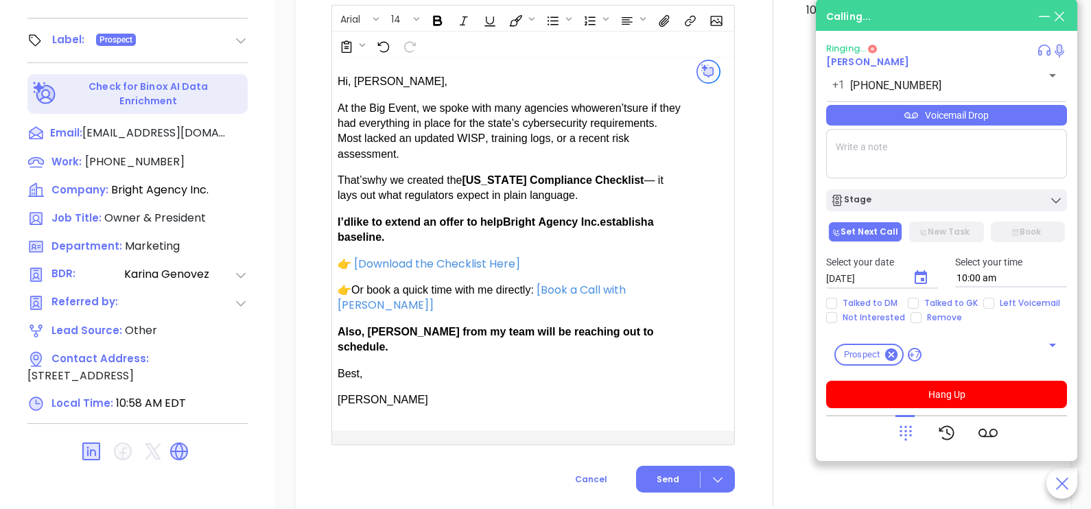
scroll to position [927, 0]
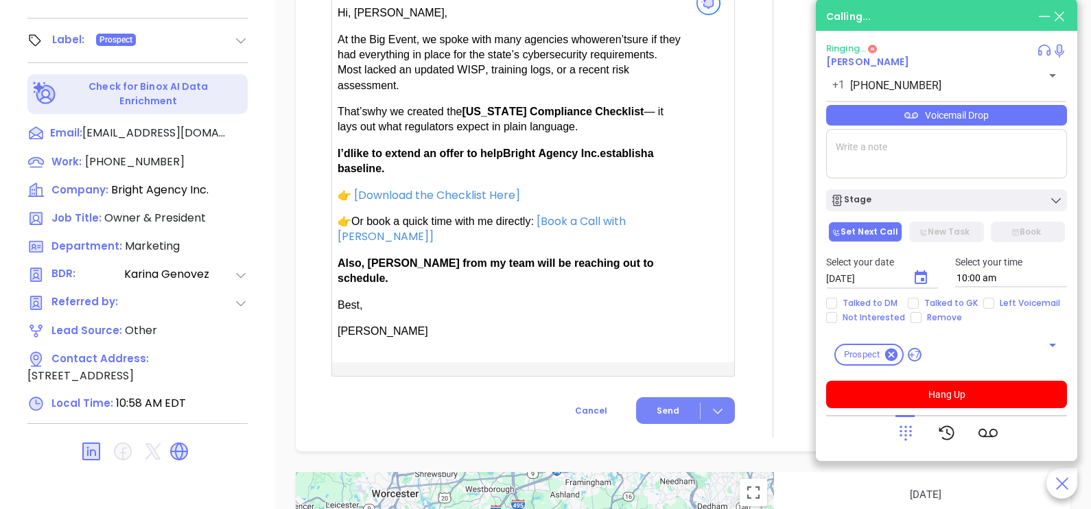
click at [660, 405] on span "Send" at bounding box center [668, 411] width 23 height 12
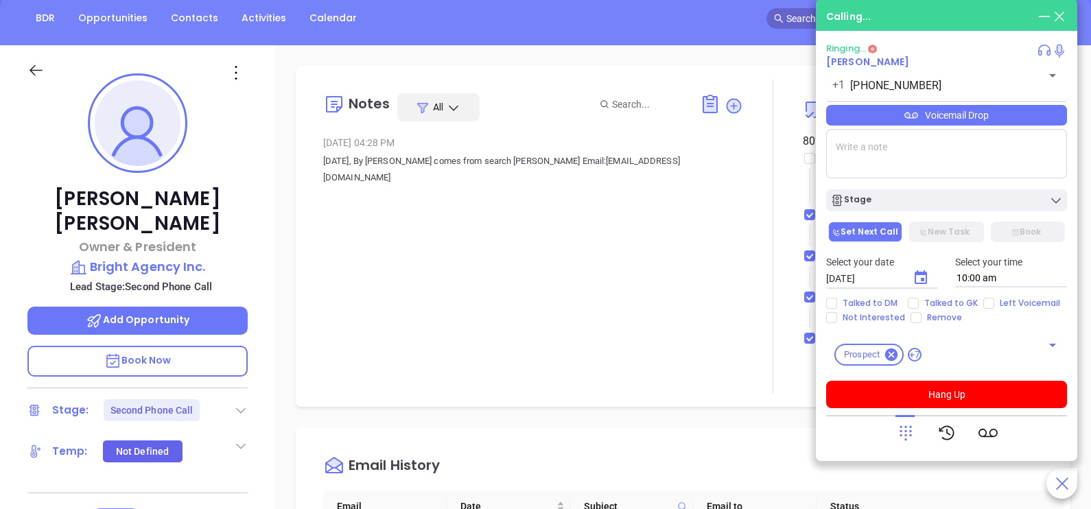
scroll to position [0, 0]
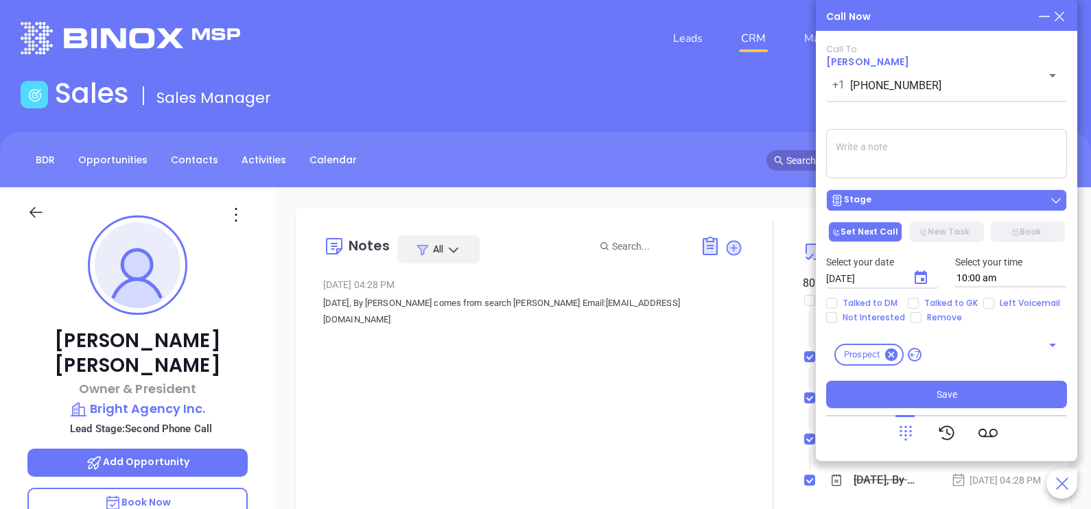
click at [970, 200] on div "Stage" at bounding box center [947, 201] width 233 height 14
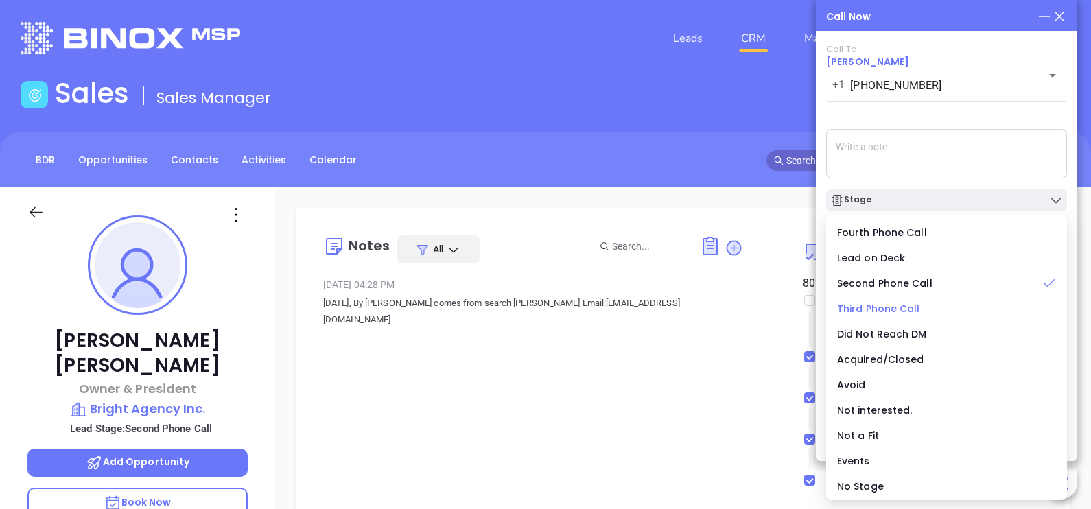
click at [889, 309] on span "Third Phone Call" at bounding box center [878, 309] width 83 height 14
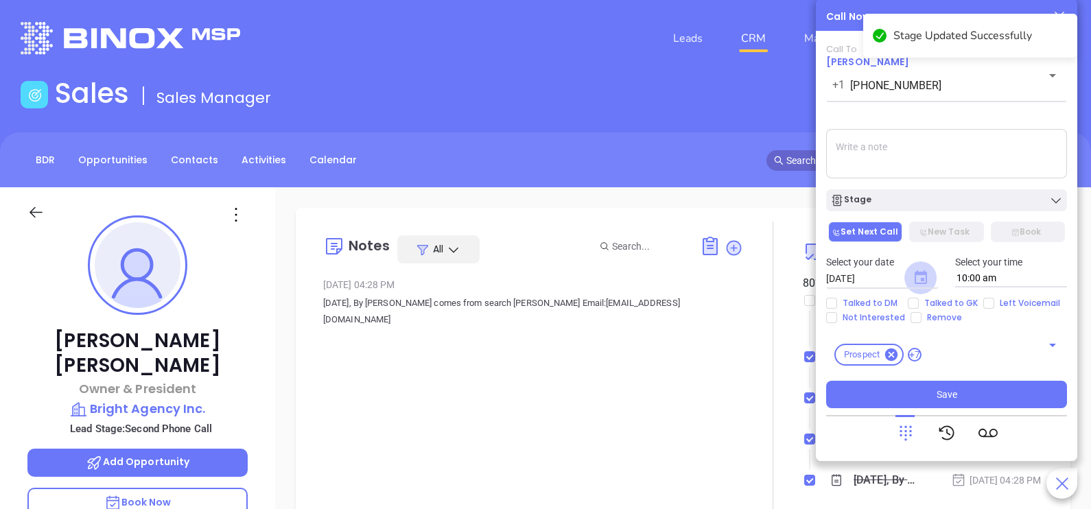
click at [921, 278] on icon "Choose date, selected date is Oct 8, 2025" at bounding box center [921, 277] width 12 height 14
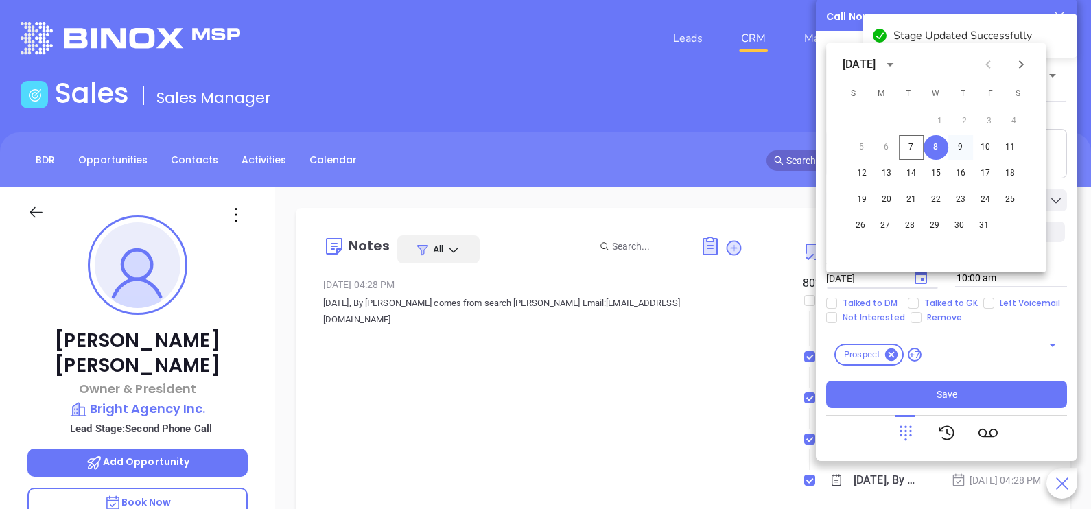
click at [962, 144] on button "9" at bounding box center [961, 147] width 25 height 25
type input "[DATE]"
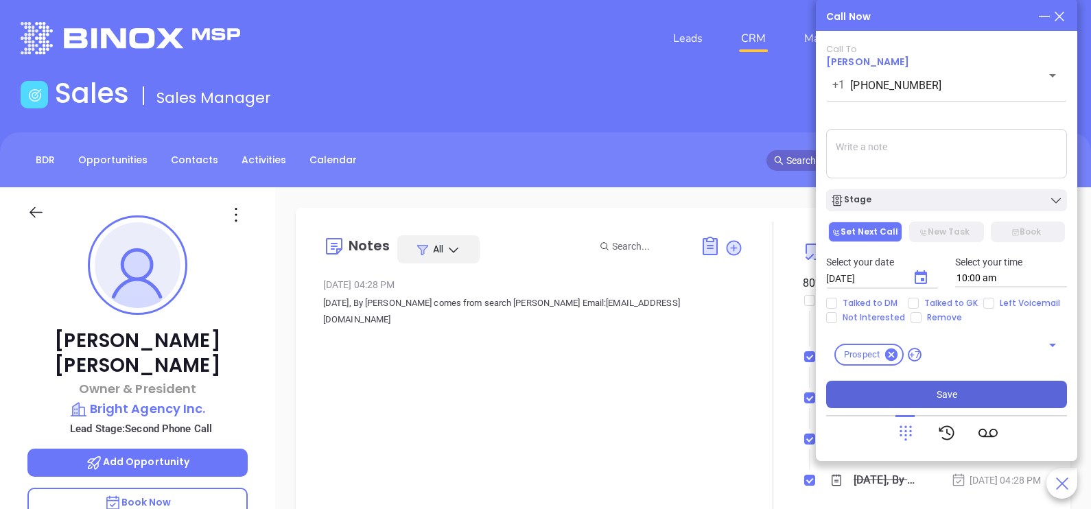
click at [958, 404] on button "Save" at bounding box center [946, 394] width 241 height 27
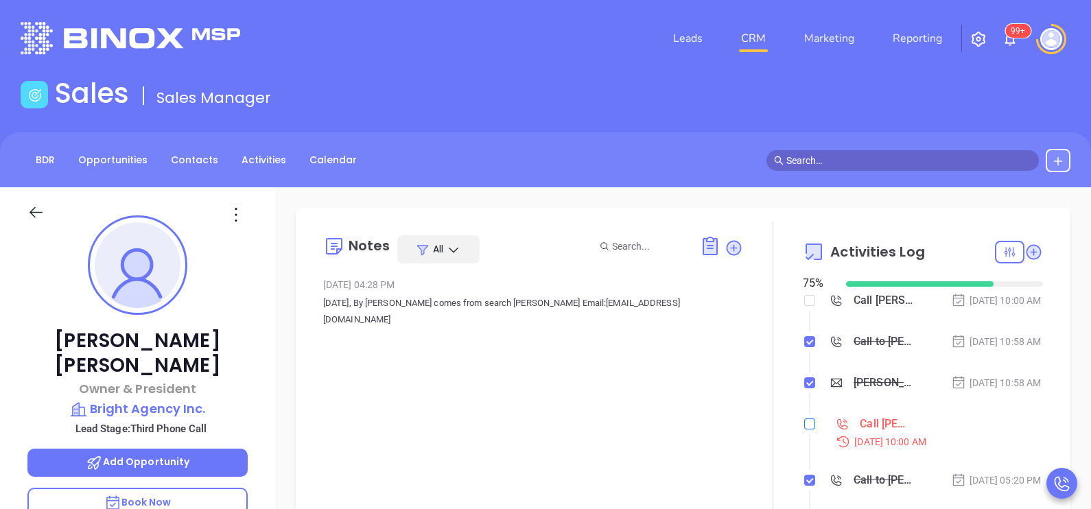
click at [805, 430] on input "checkbox" at bounding box center [810, 424] width 11 height 11
checkbox input "true"
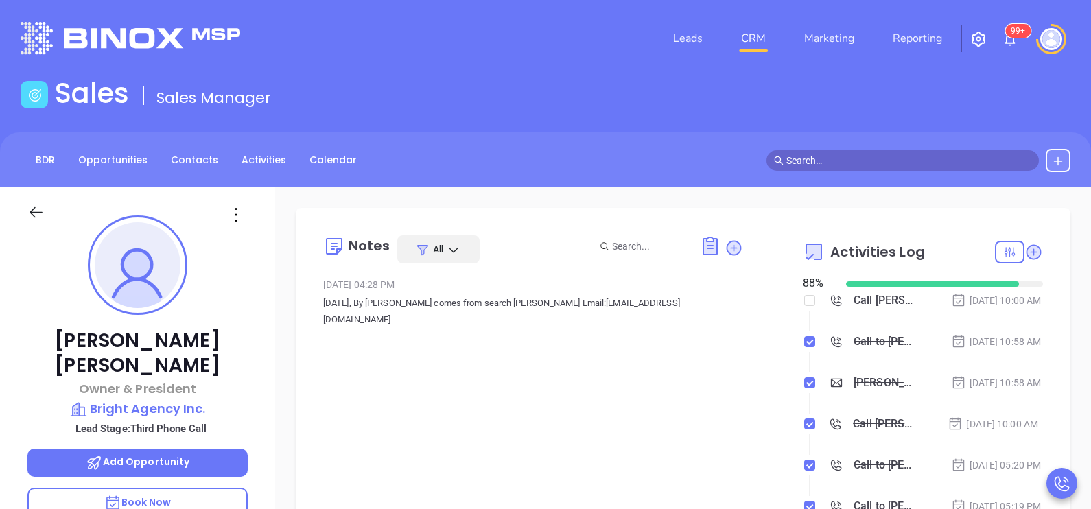
click at [260, 429] on div "Steve Ellis Owner & President Bright Agency Inc. Lead Stage: Third Phone Call A…" at bounding box center [137, 505] width 275 height 637
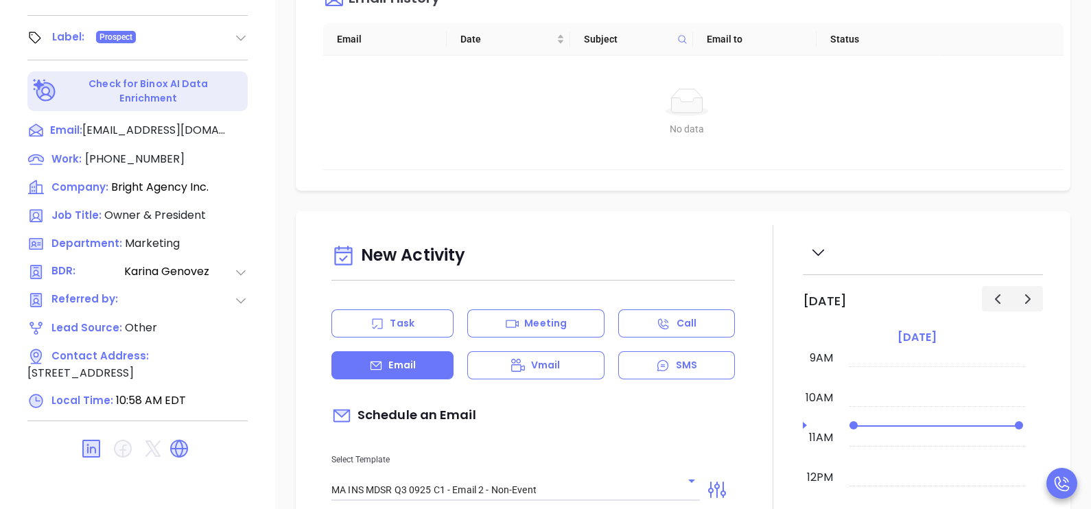
scroll to position [638, 0]
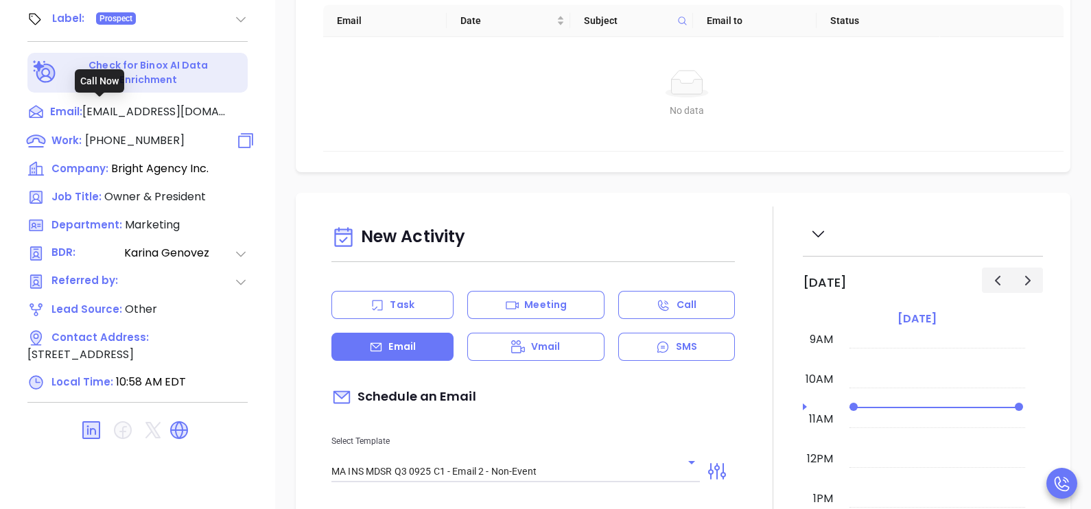
click at [145, 132] on span "(508) 473-7867" at bounding box center [135, 140] width 100 height 16
type input "(508) 473-7867"
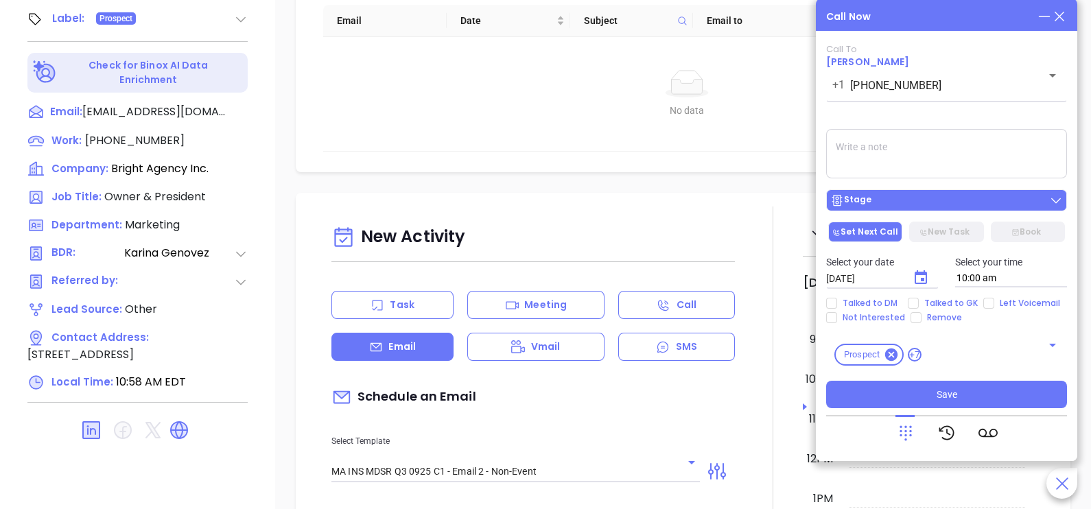
click at [985, 196] on div "Stage" at bounding box center [947, 201] width 233 height 14
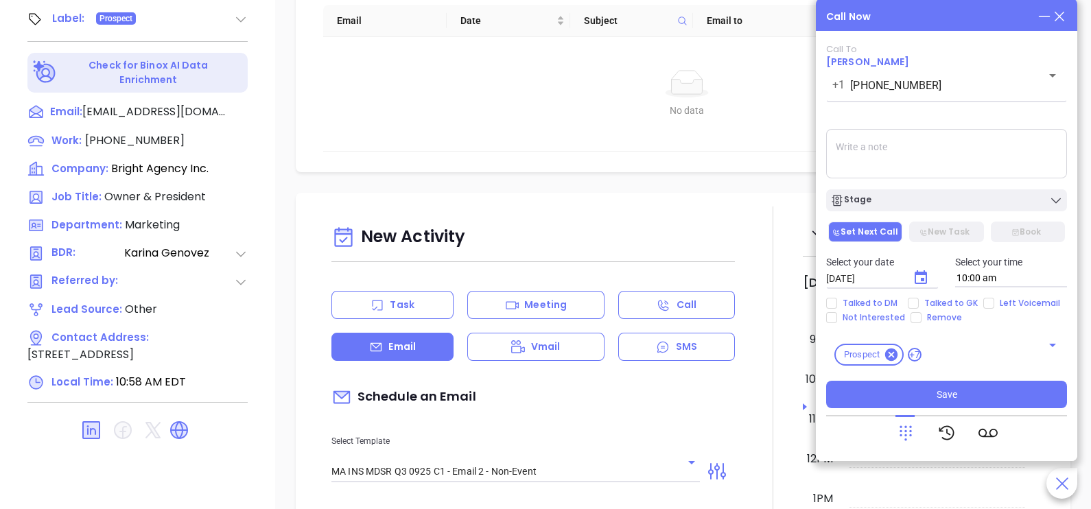
click at [1056, 16] on icon at bounding box center [1059, 16] width 15 height 15
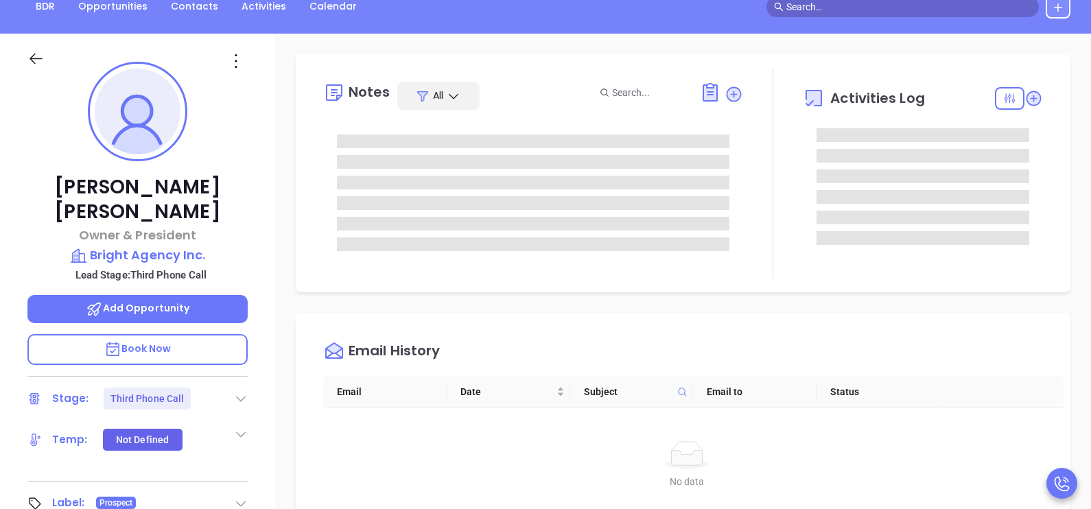
scroll to position [0, 0]
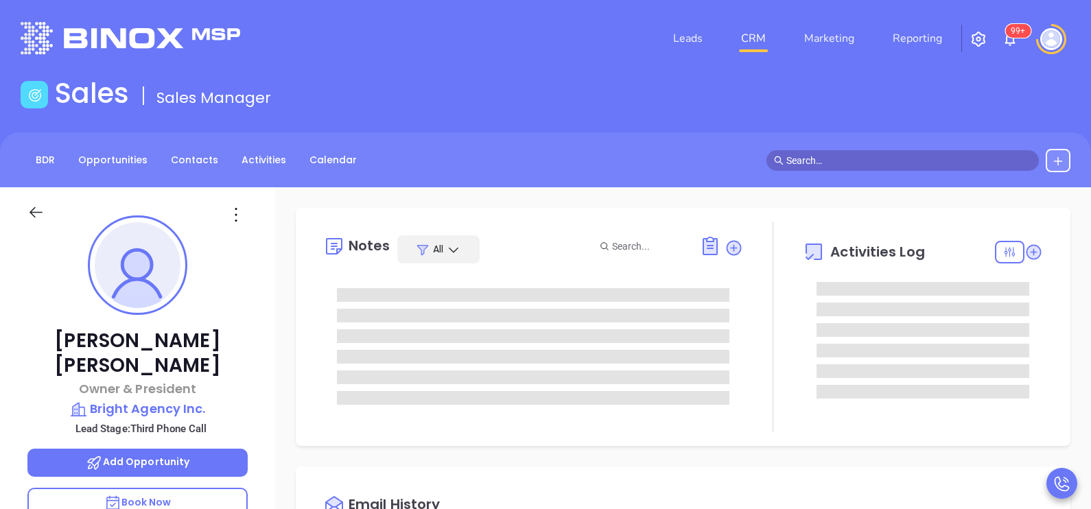
click at [1027, 331] on div "Activities Log" at bounding box center [923, 327] width 240 height 211
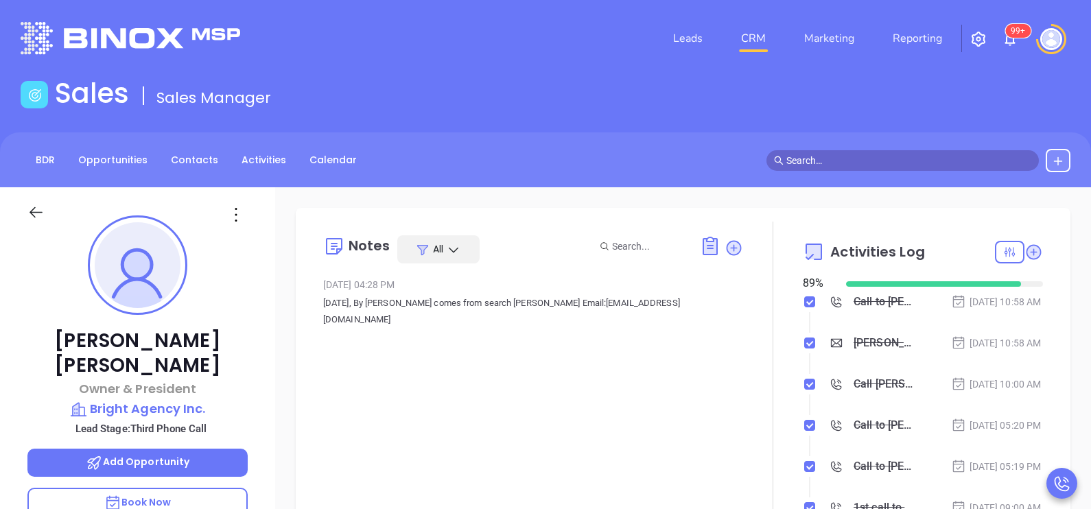
scroll to position [103, 0]
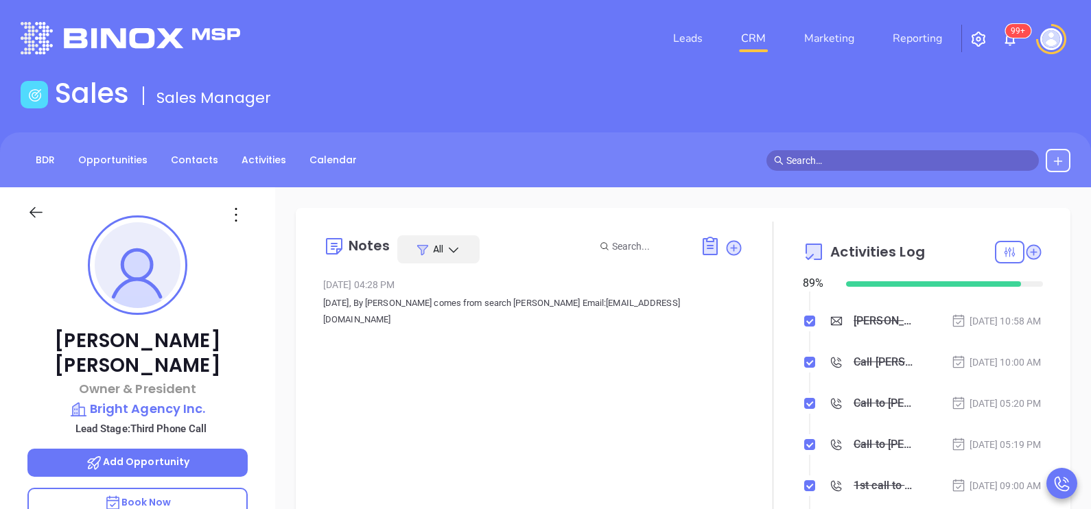
click at [33, 218] on icon at bounding box center [35, 212] width 17 height 17
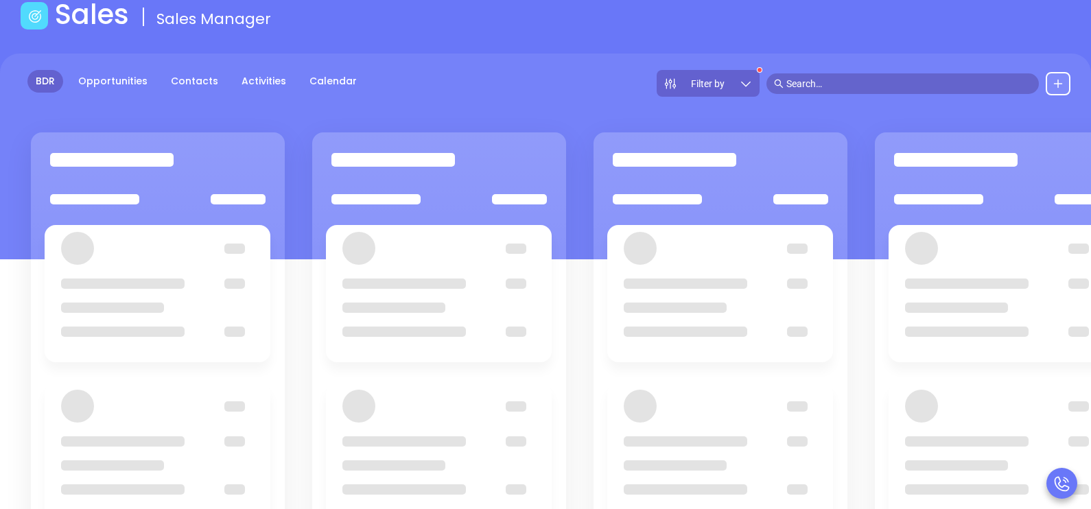
scroll to position [103, 0]
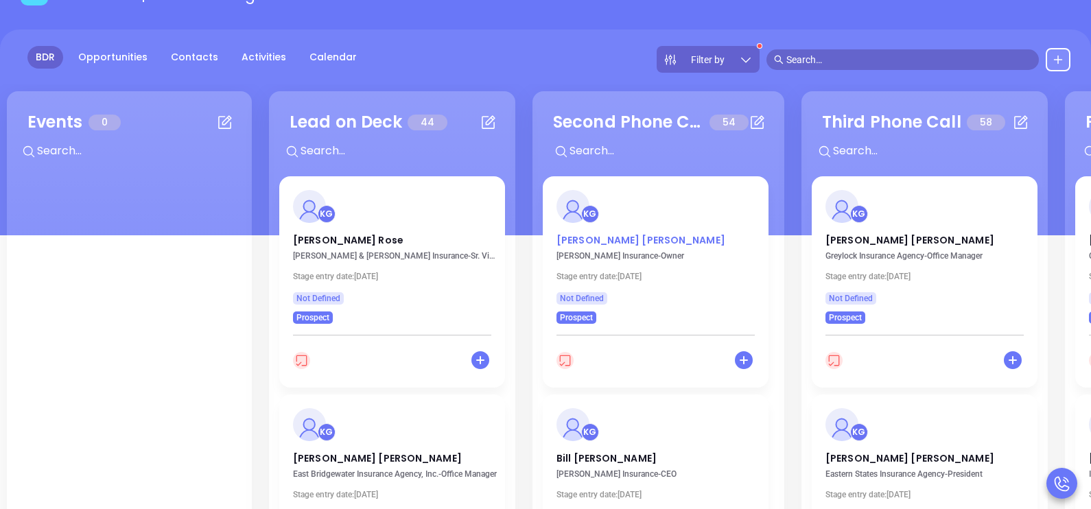
click at [590, 235] on p "john zannino" at bounding box center [656, 236] width 198 height 7
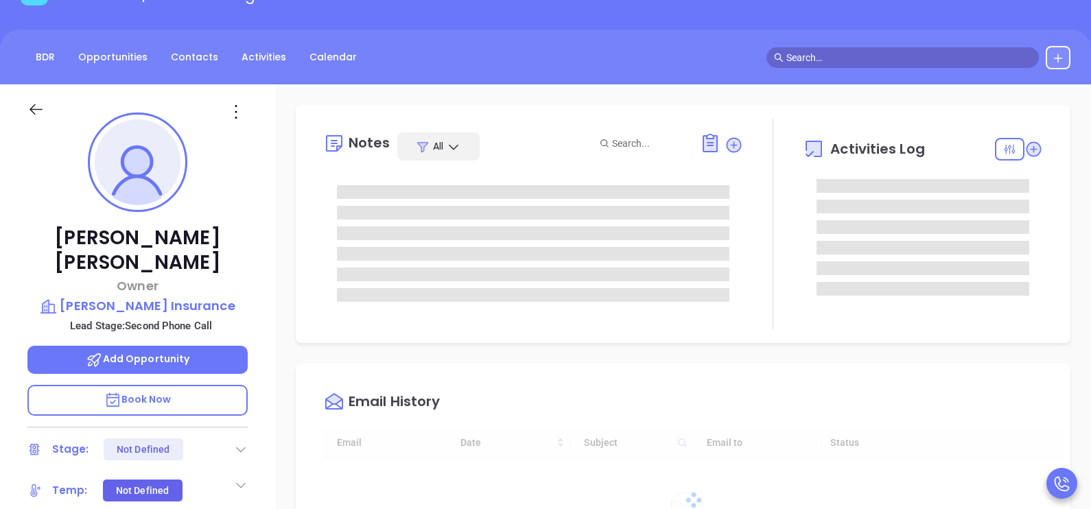
scroll to position [398, 0]
click at [268, 321] on div "john zannino Owner John V. Zannino Insurance Lead Stage: Second Phone Call Add …" at bounding box center [137, 402] width 275 height 637
type input "[PERSON_NAME]"
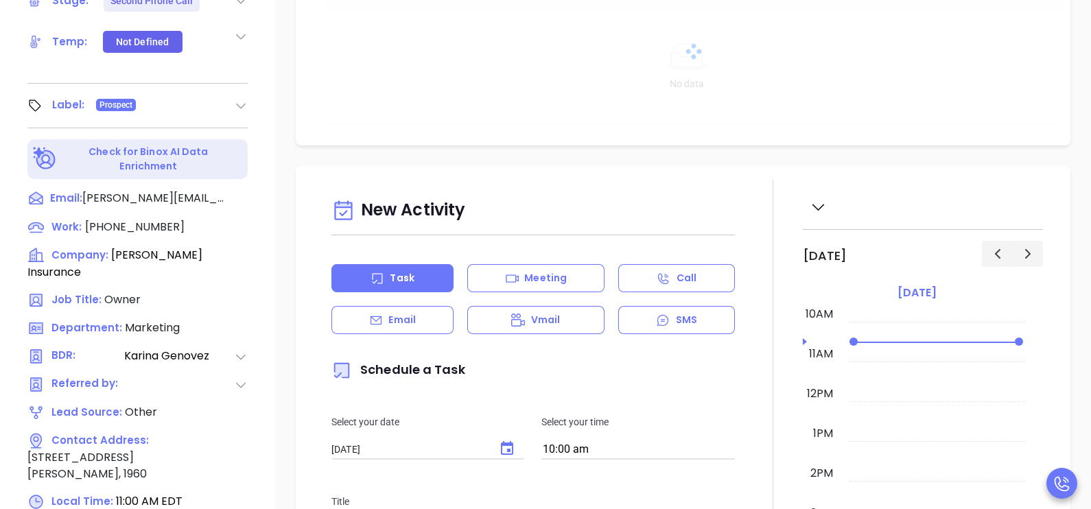
scroll to position [583, 0]
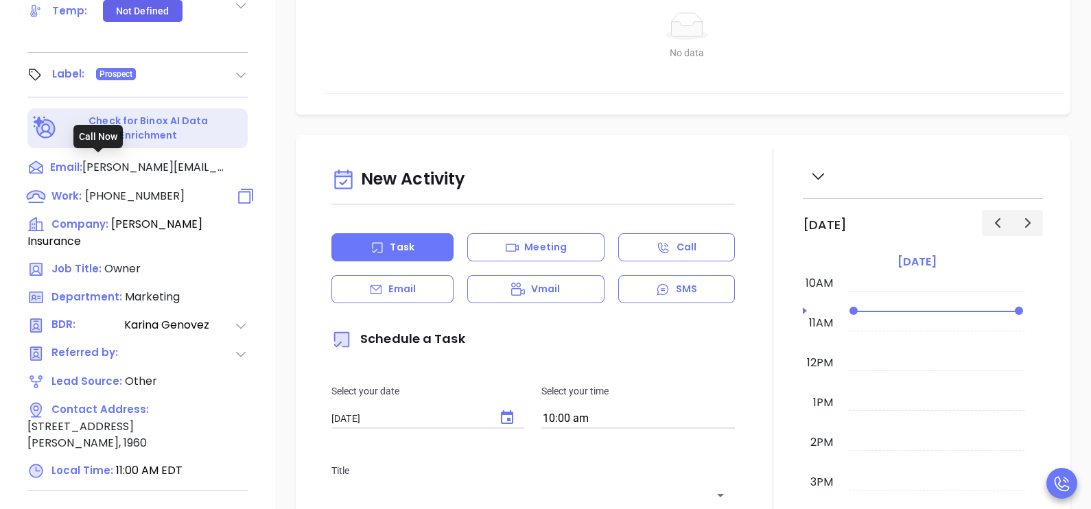
click at [151, 188] on span "(978) 531-5757" at bounding box center [135, 196] width 100 height 16
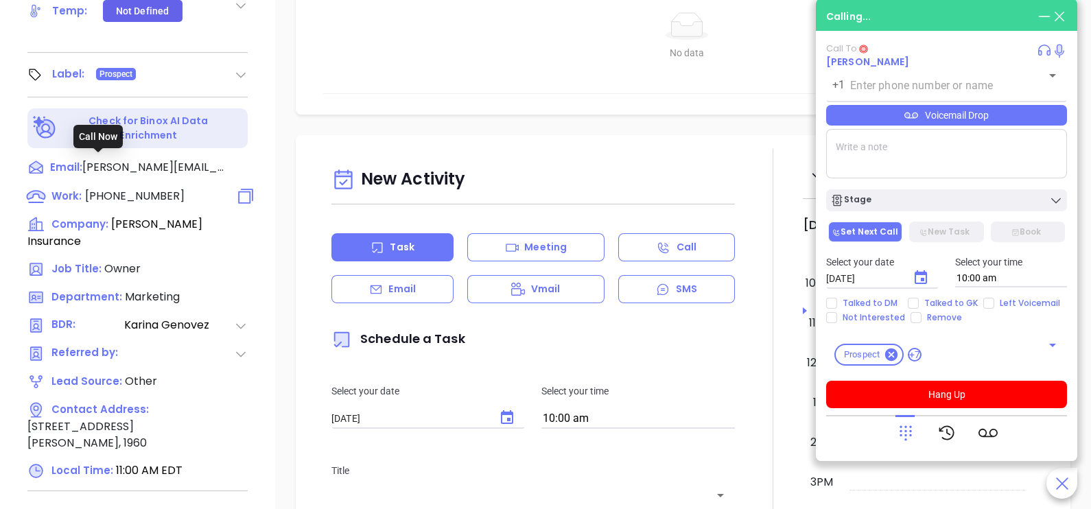
type input "(978) 531-5757"
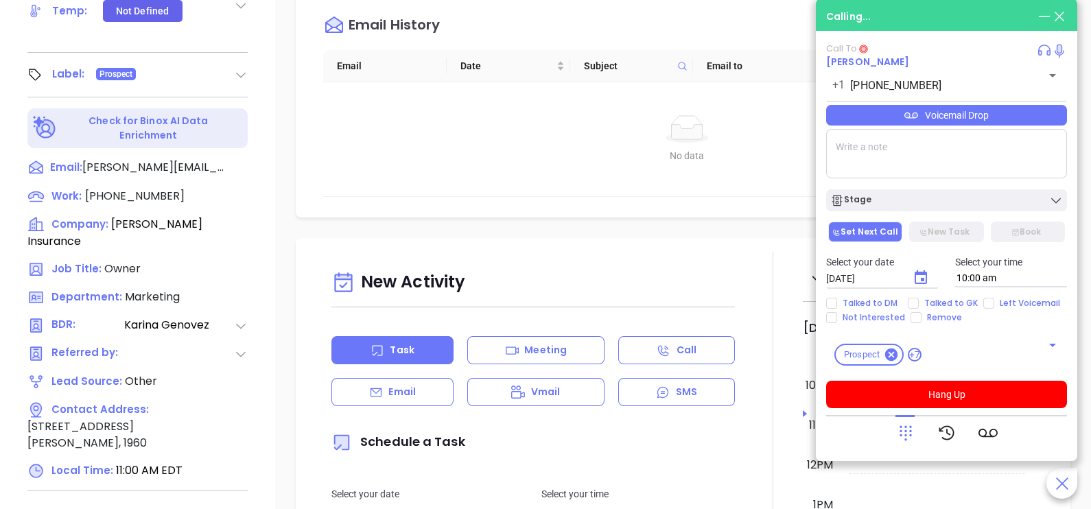
click at [384, 394] on div "Email" at bounding box center [393, 392] width 122 height 28
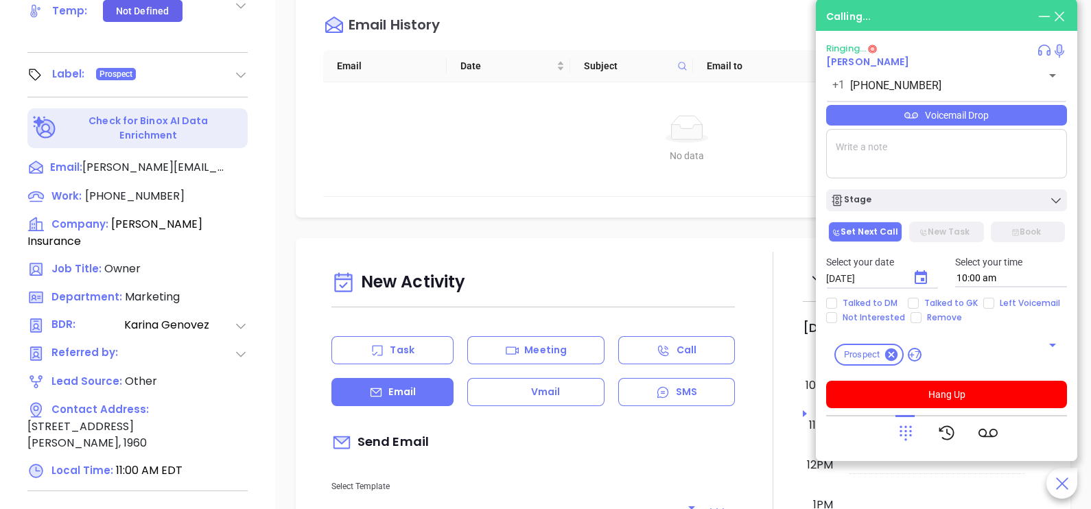
type input "[PERSON_NAME]"
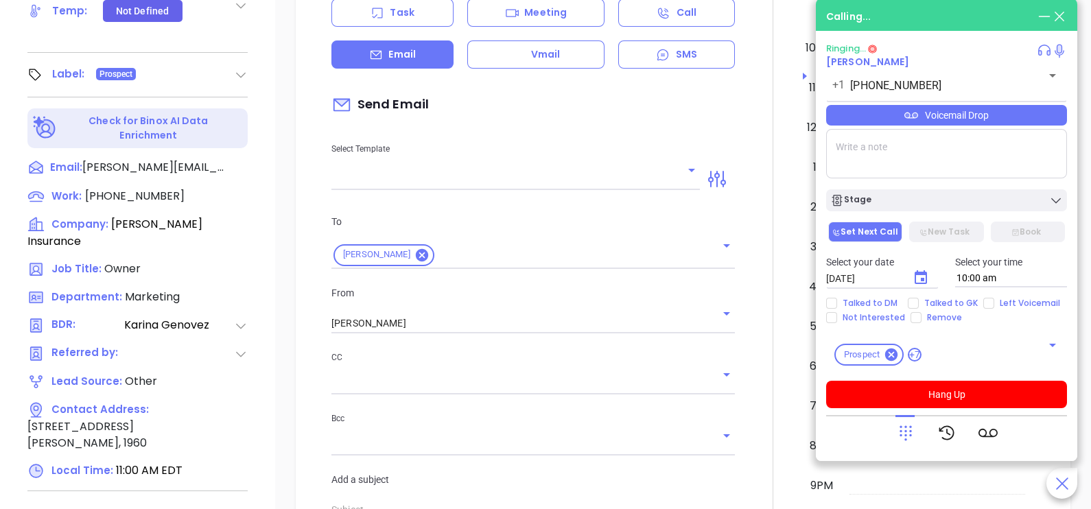
scroll to position [343, 0]
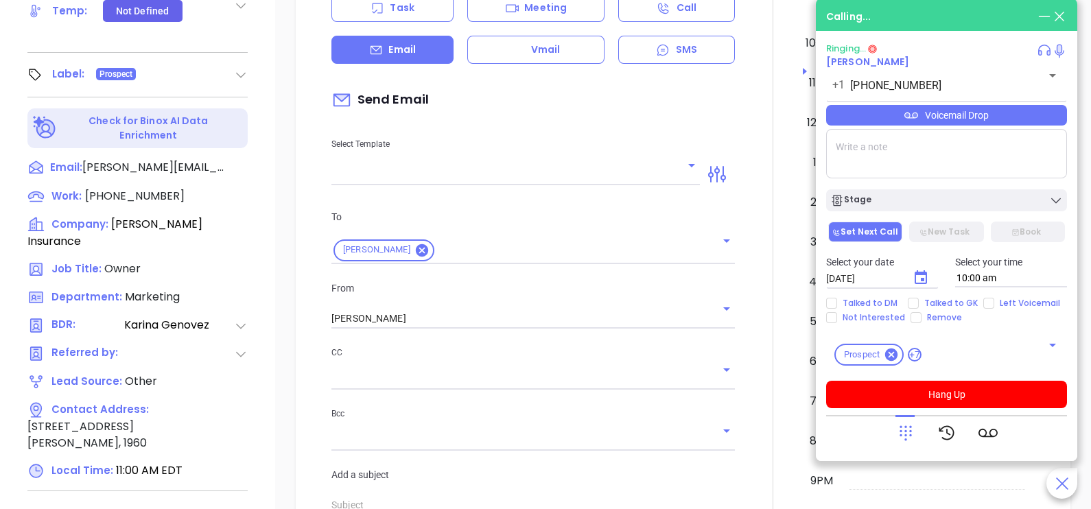
click at [659, 182] on input "text" at bounding box center [506, 175] width 348 height 20
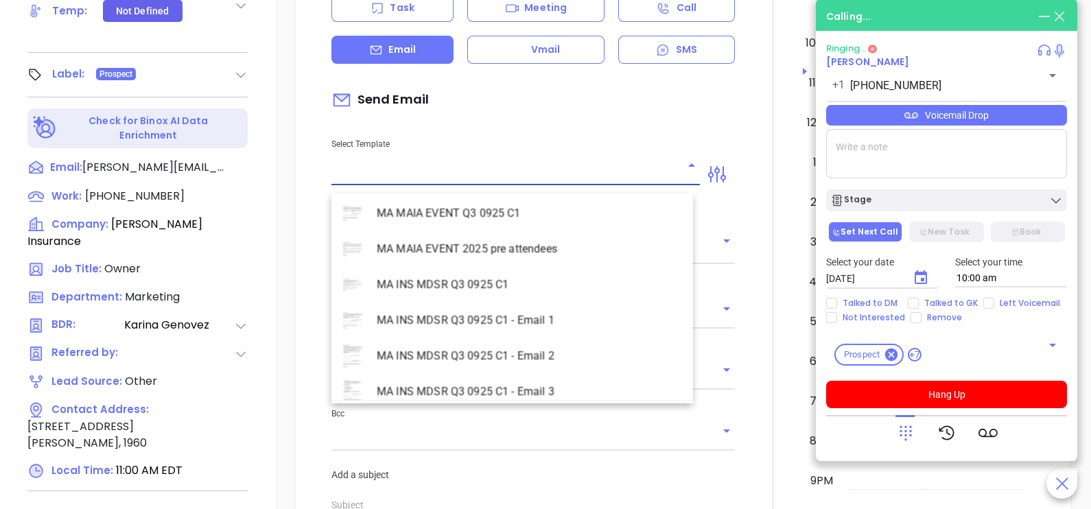
scroll to position [3981, 0]
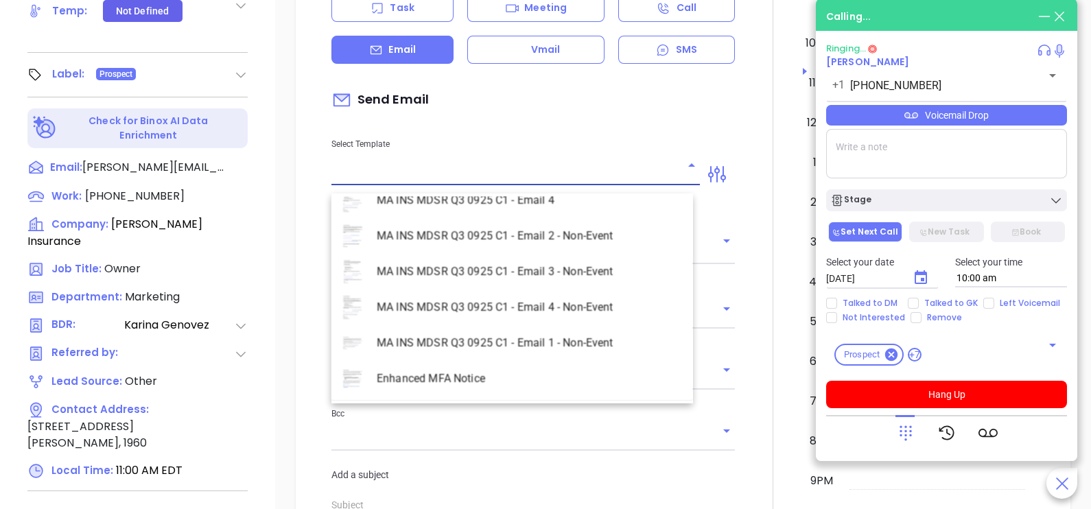
click at [548, 240] on li "MA INS MDSR Q3 0925 C1 - Email 2 - Non-Event" at bounding box center [513, 236] width 362 height 36
type input "MA INS MDSR Q3 0925 C1 - Email 2 - Non-Event"
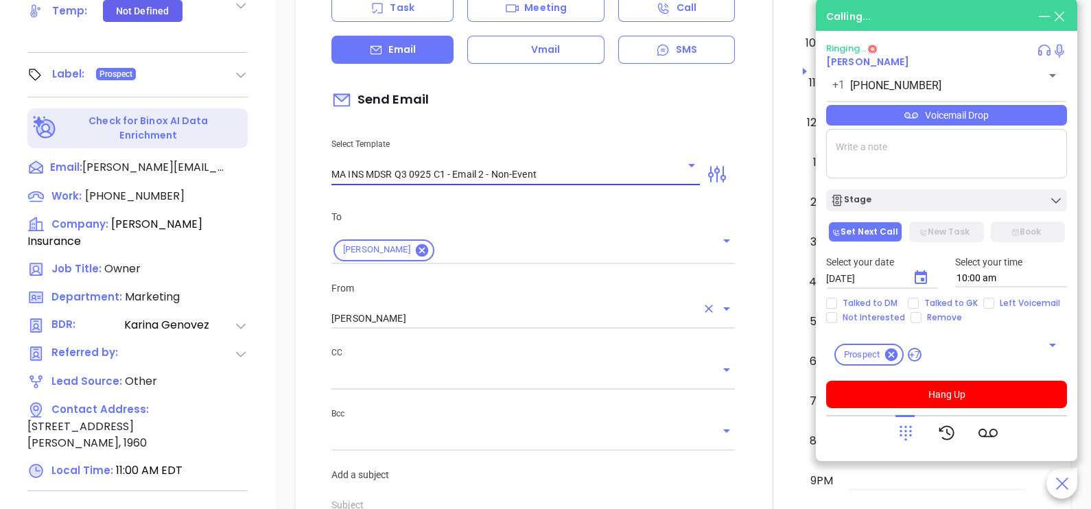
type input "john, here’s the MA compliance checklist we mentioned"
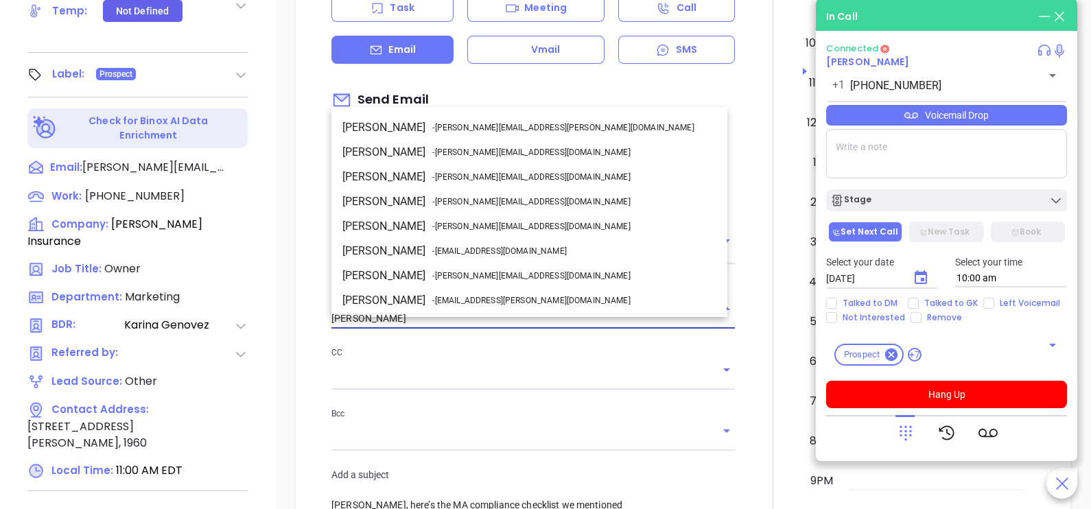
scroll to position [73, 0]
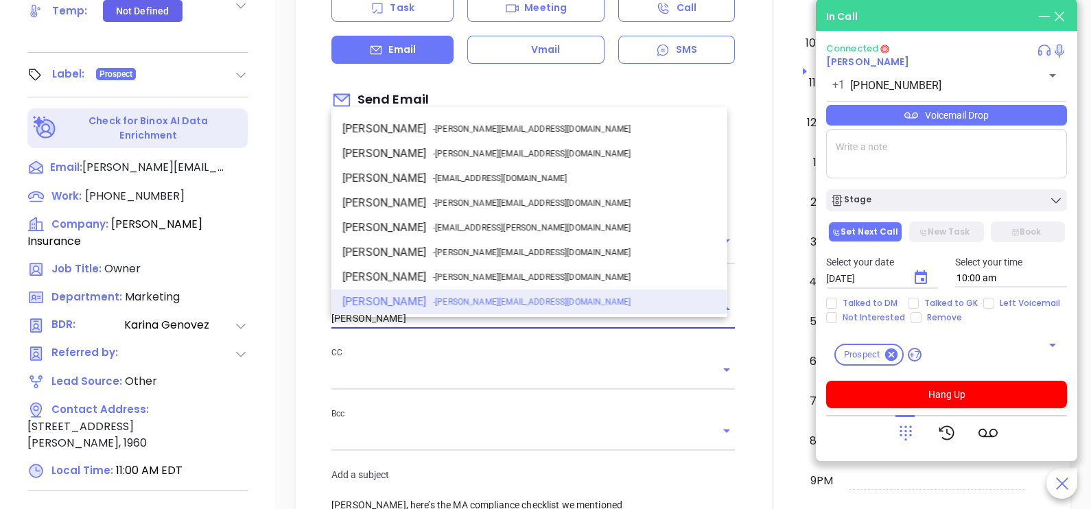
click at [505, 321] on input "[PERSON_NAME]" at bounding box center [514, 319] width 365 height 20
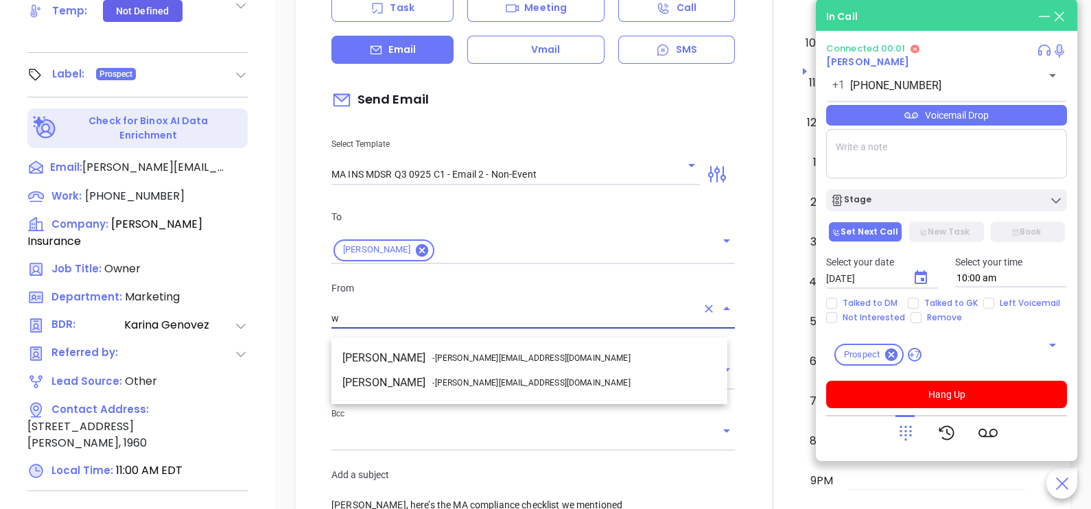
scroll to position [0, 0]
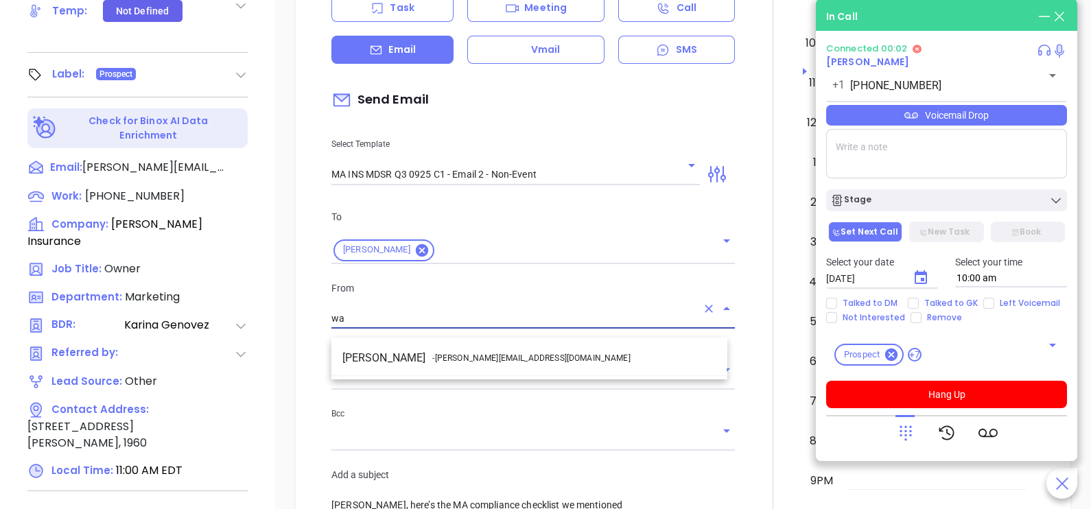
click at [531, 357] on li "Walter Contreras - [EMAIL_ADDRESS][DOMAIN_NAME]" at bounding box center [530, 358] width 396 height 25
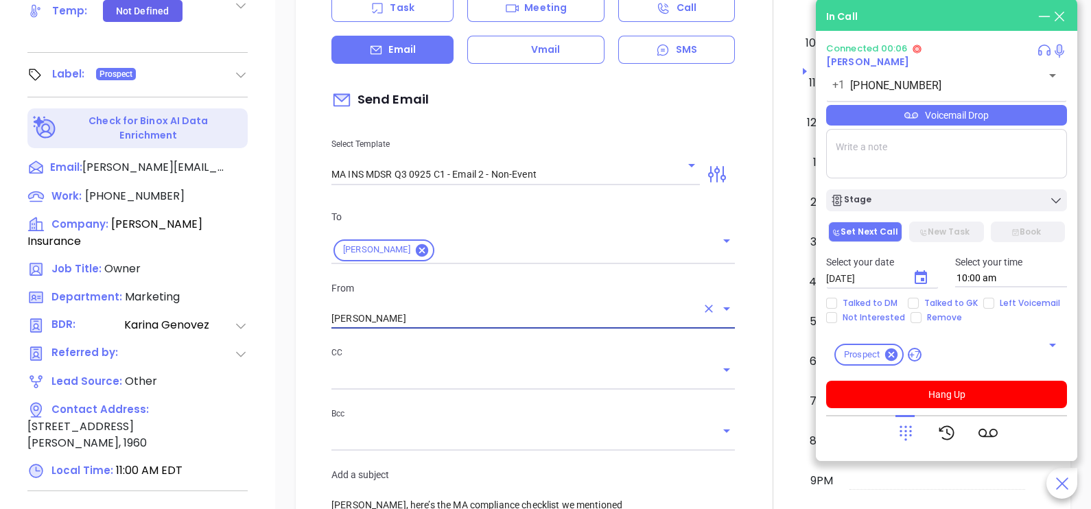
type input "[PERSON_NAME]"
click at [751, 347] on div at bounding box center [773, 482] width 60 height 1147
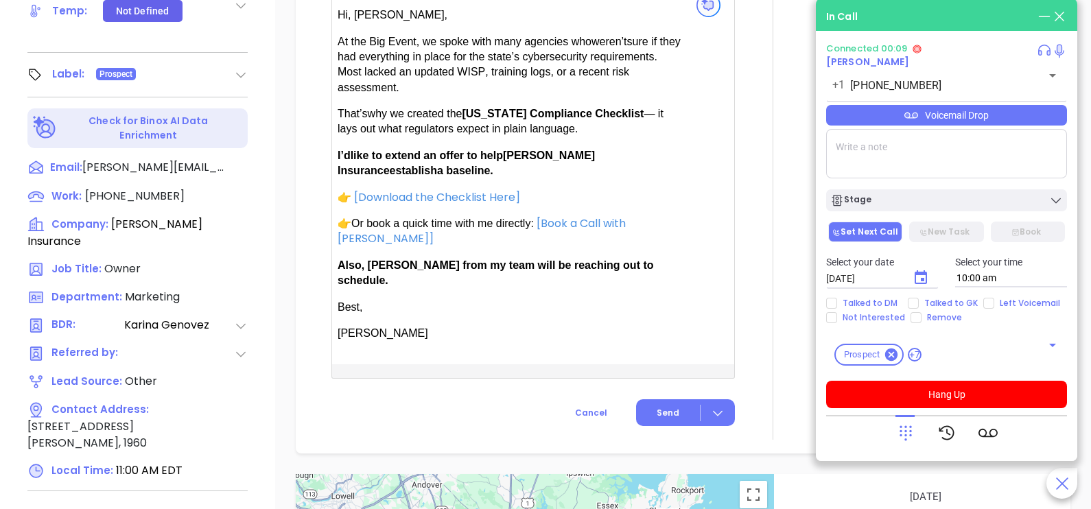
scroll to position [961, 0]
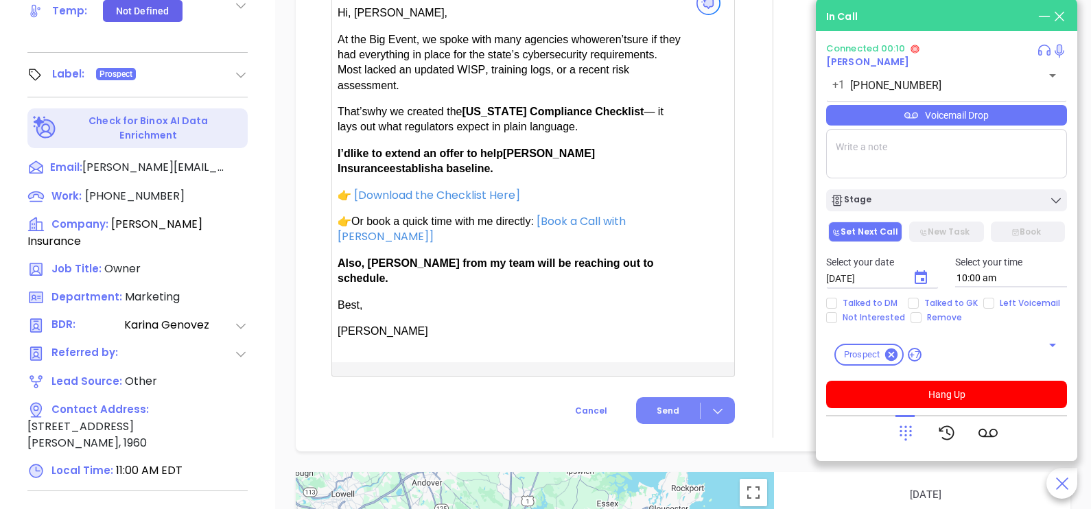
click at [657, 405] on span "Send" at bounding box center [668, 411] width 23 height 12
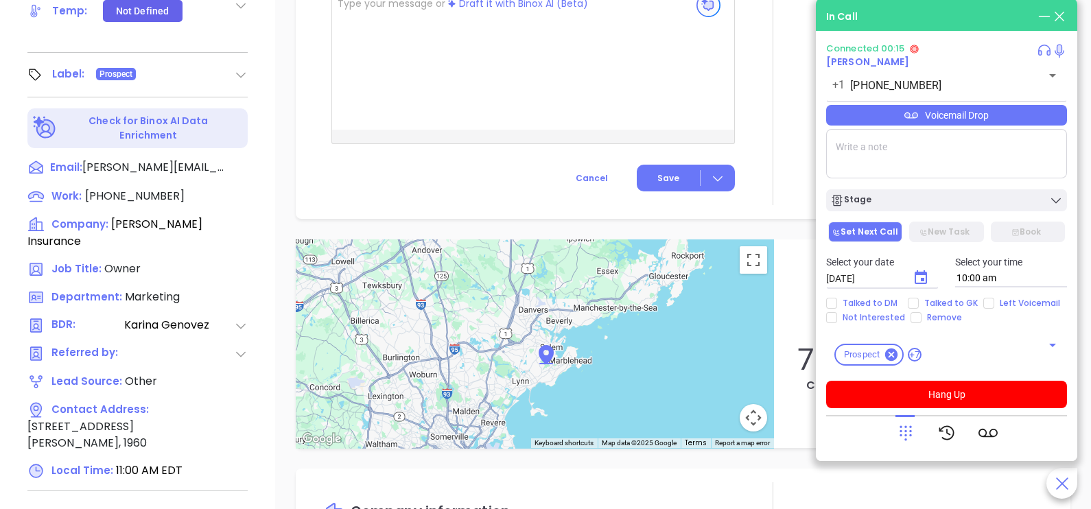
click at [872, 161] on textarea at bounding box center [946, 153] width 241 height 49
click at [939, 302] on span "Talked to GK" at bounding box center [951, 303] width 65 height 11
click at [919, 302] on input "Talked to GK" at bounding box center [913, 303] width 11 height 11
checkbox input "true"
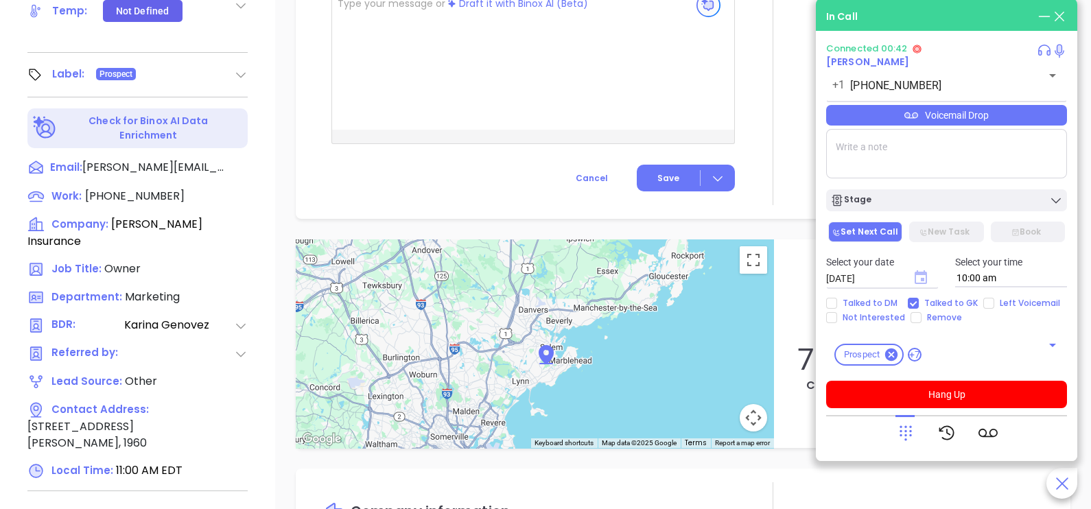
click at [921, 280] on icon "Choose date, selected date is Oct 8, 2025" at bounding box center [921, 277] width 12 height 14
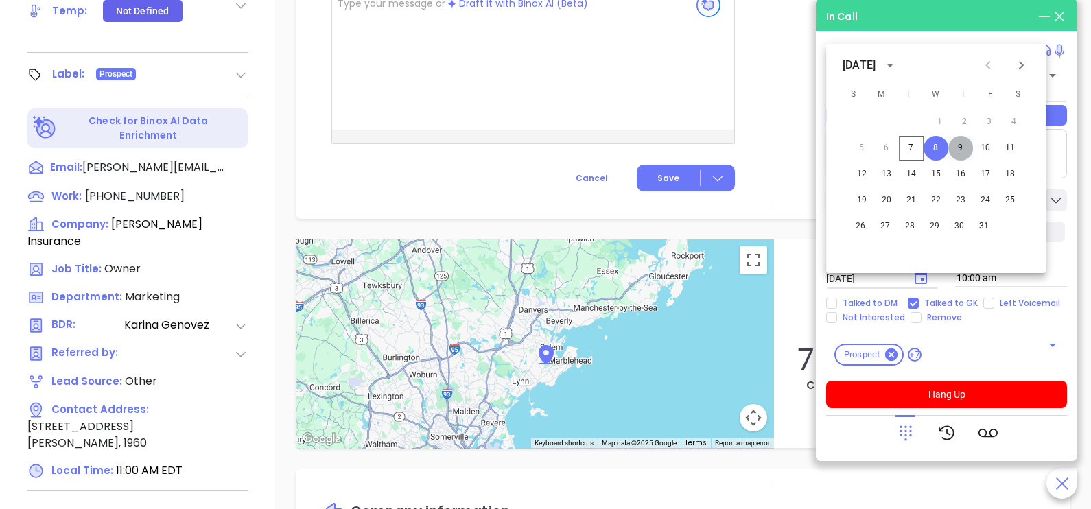
click at [961, 148] on button "9" at bounding box center [961, 148] width 25 height 25
type input "[DATE]"
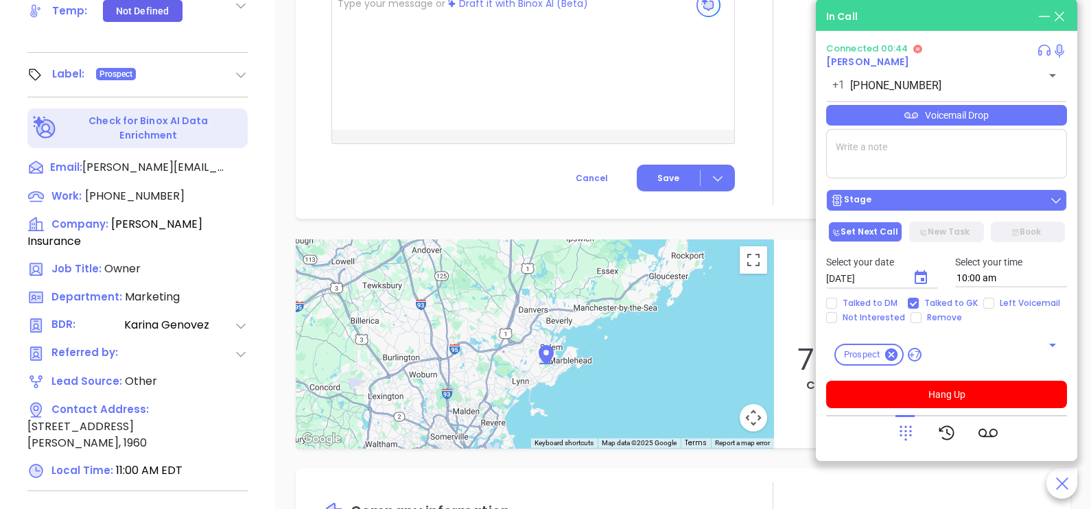
click at [969, 199] on div "Stage" at bounding box center [947, 201] width 233 height 14
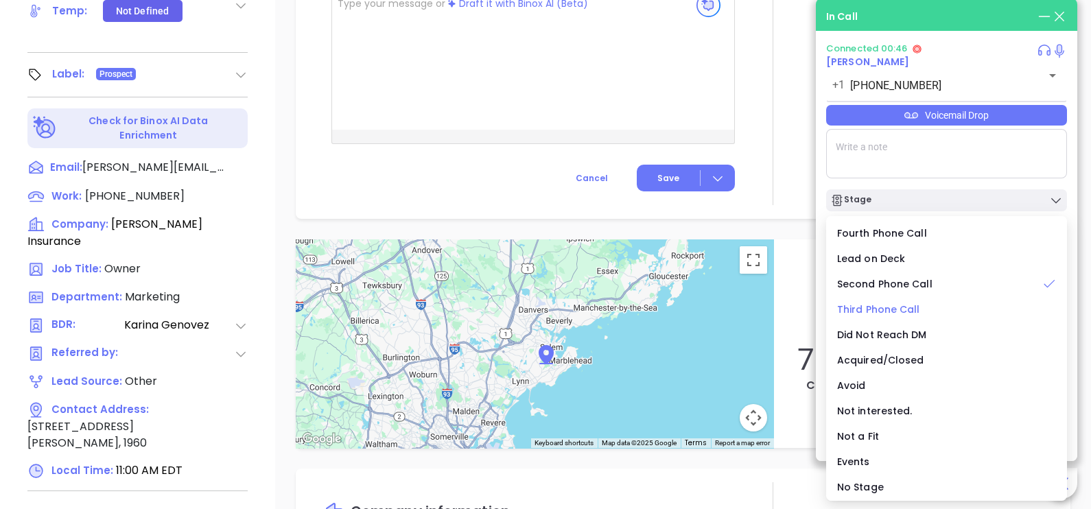
click at [877, 307] on span "Third Phone Call" at bounding box center [878, 310] width 83 height 14
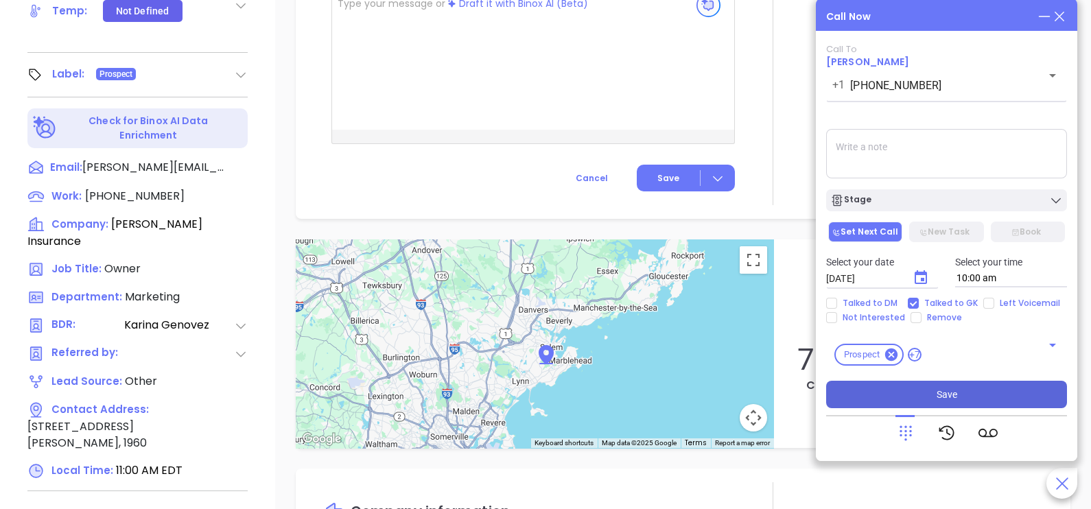
click at [920, 398] on button "Save" at bounding box center [946, 394] width 241 height 27
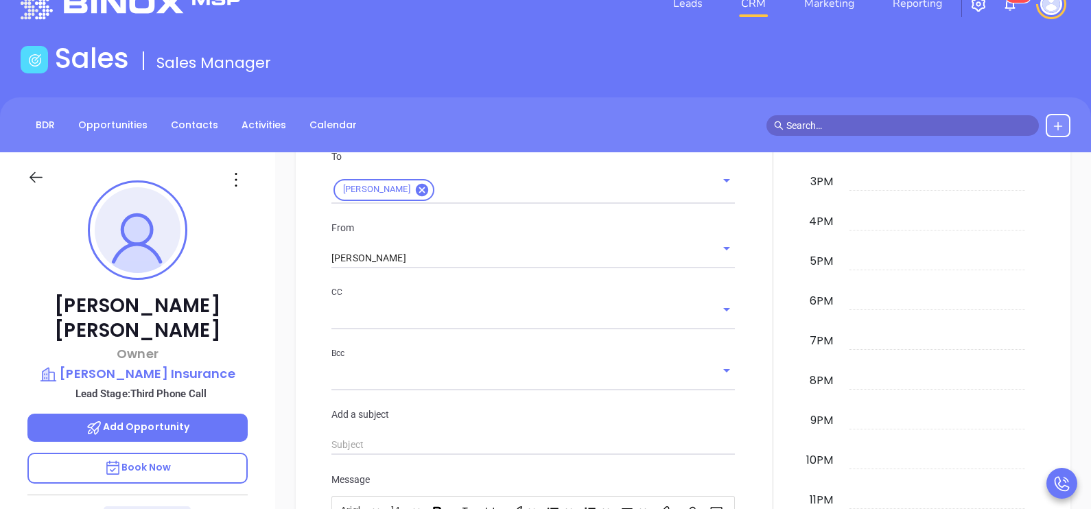
scroll to position [34, 0]
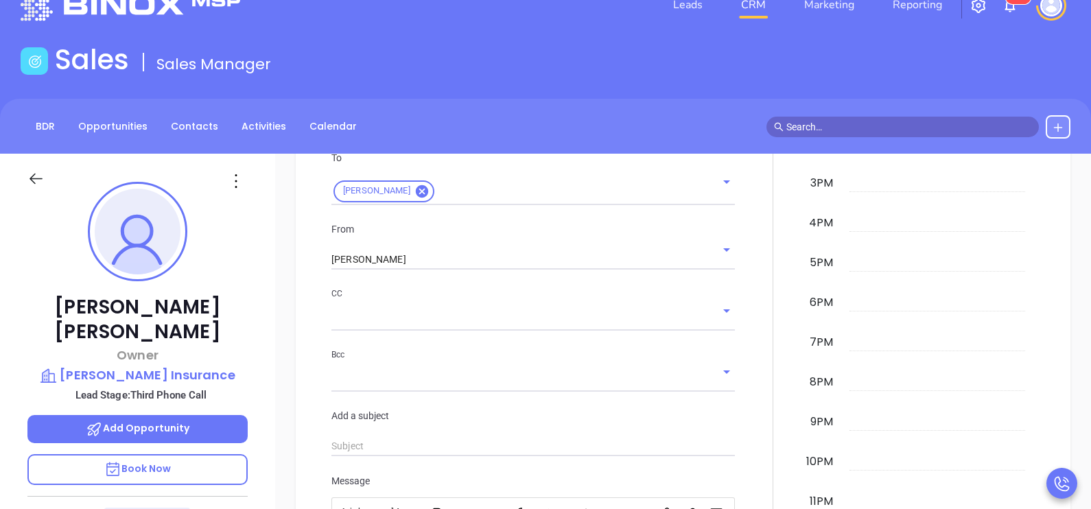
click at [1075, 261] on div "New Activity Task Meeting Call Email Vmail SMS Schedule an Email Select Templat…" at bounding box center [683, 308] width 816 height 942
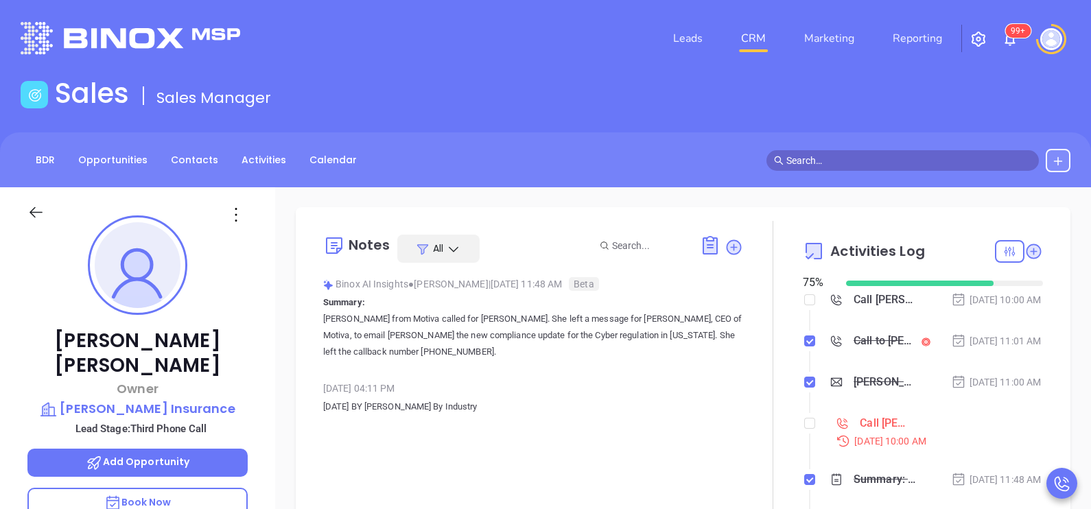
scroll to position [0, 0]
click at [805, 432] on label at bounding box center [810, 424] width 11 height 15
click at [805, 430] on input "checkbox" at bounding box center [810, 424] width 11 height 11
checkbox input "true"
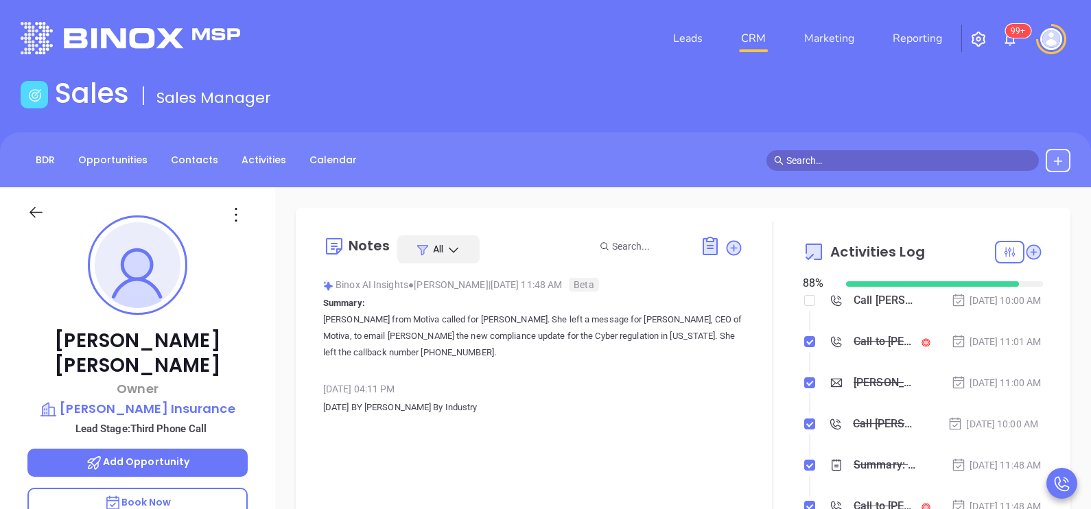
click at [41, 220] on icon at bounding box center [35, 212] width 17 height 17
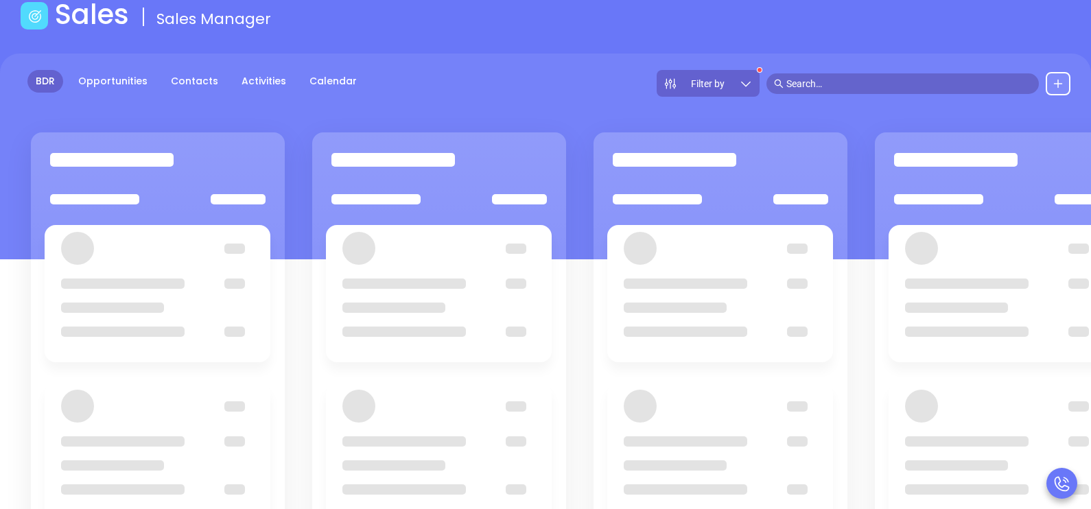
scroll to position [103, 0]
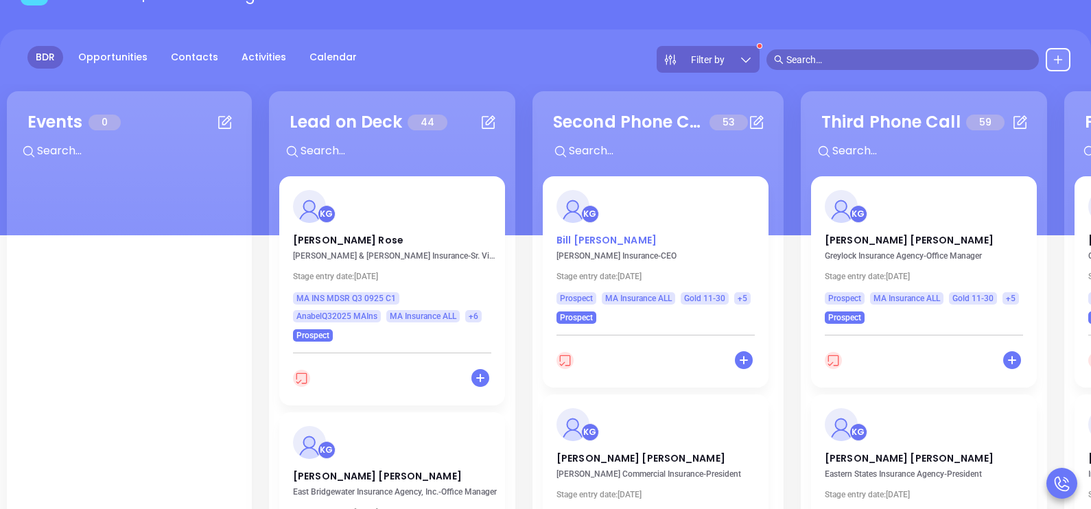
click at [577, 240] on p "Bill Bearce" at bounding box center [656, 236] width 198 height 7
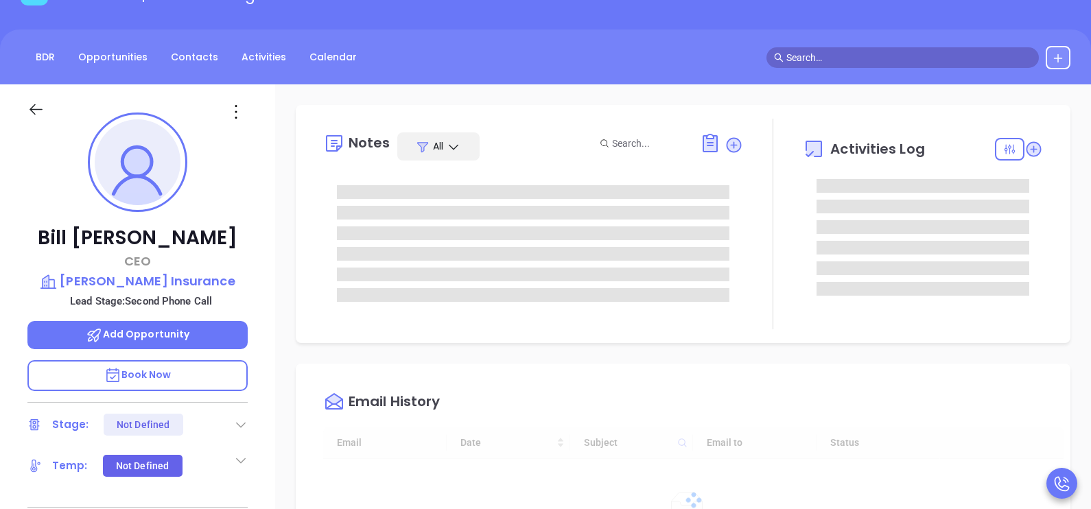
type input "[DATE]"
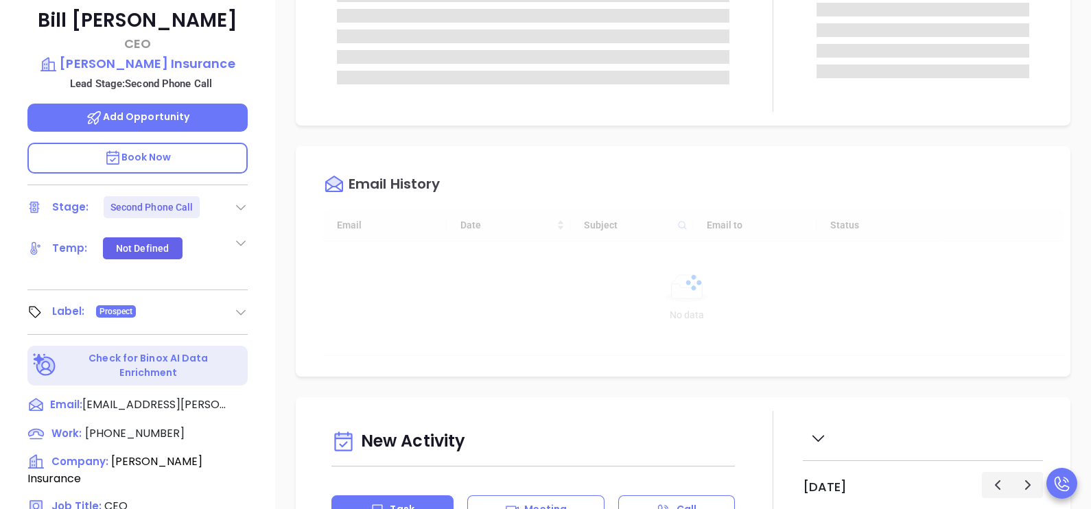
scroll to position [481, 0]
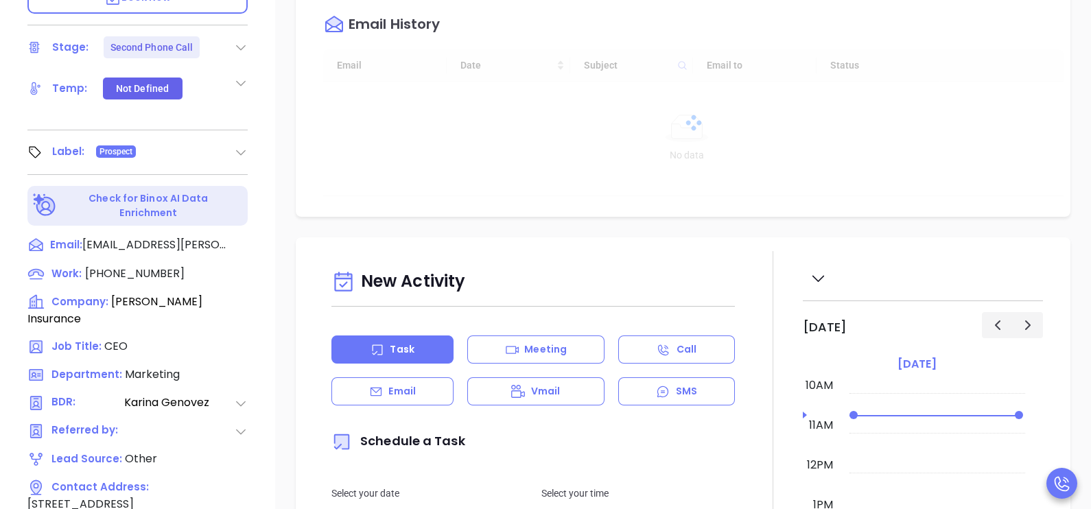
type input "[PERSON_NAME]"
click at [148, 266] on span "(508) 586-3400" at bounding box center [135, 274] width 100 height 16
type input "(508) 586-3400"
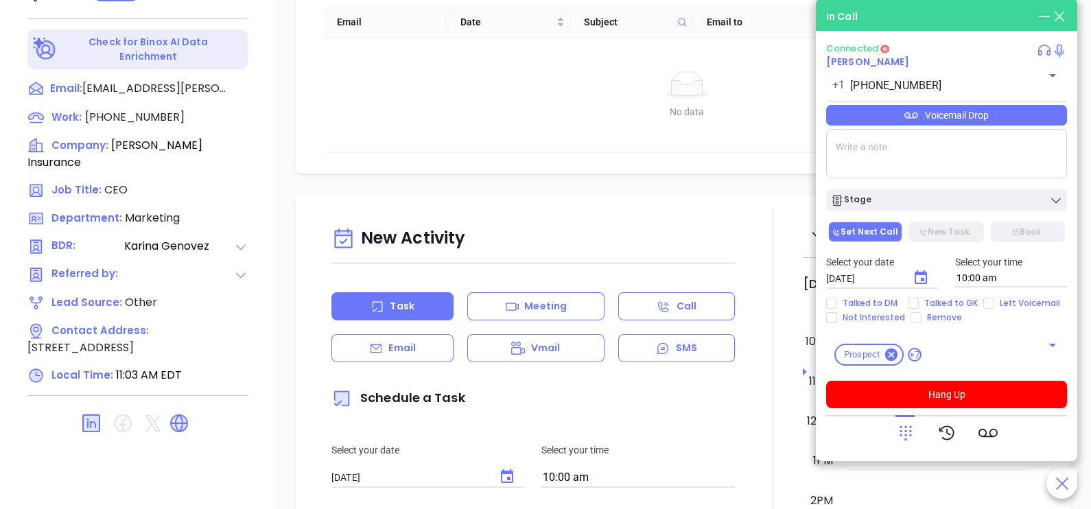
scroll to position [638, 0]
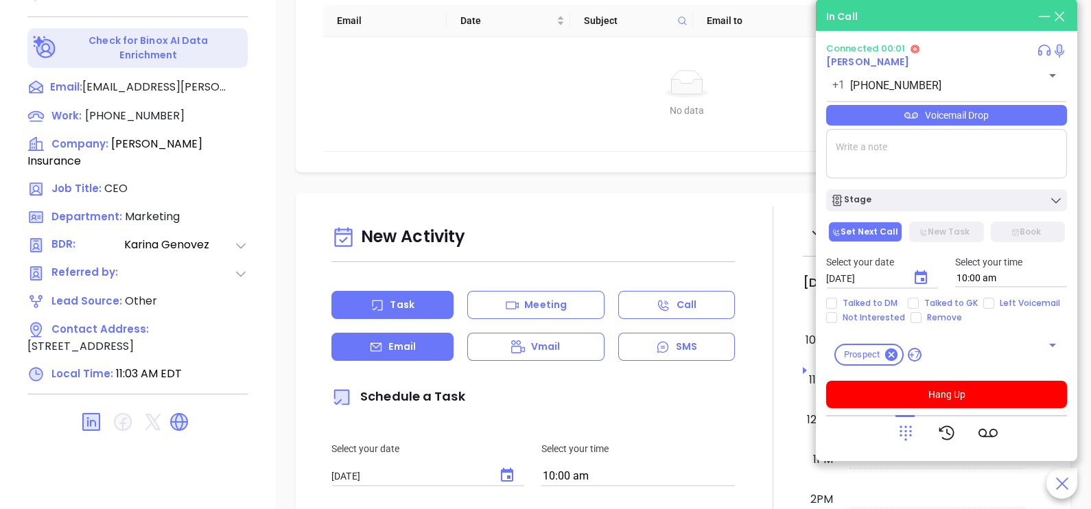
click at [408, 347] on p "Email" at bounding box center [402, 347] width 27 height 14
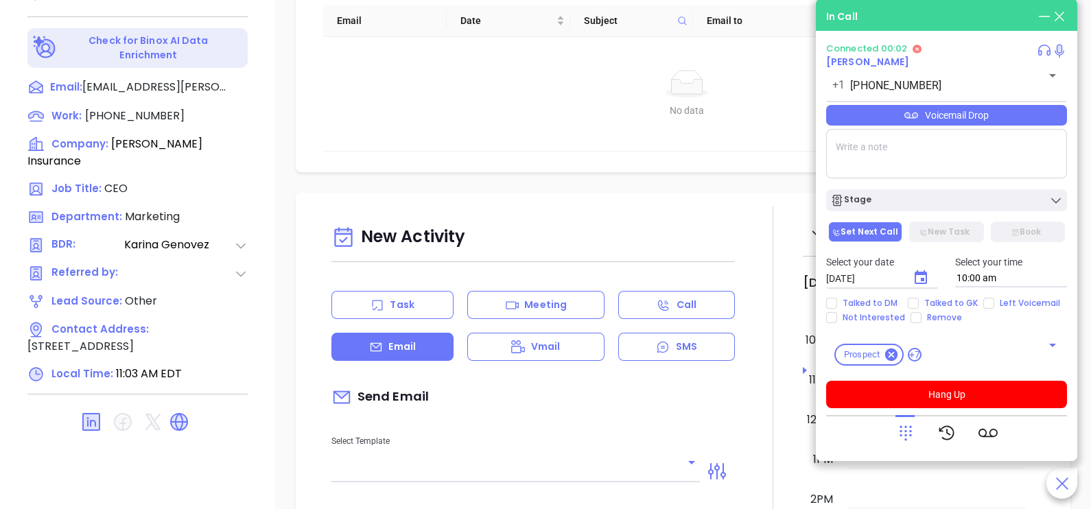
type input "[PERSON_NAME]"
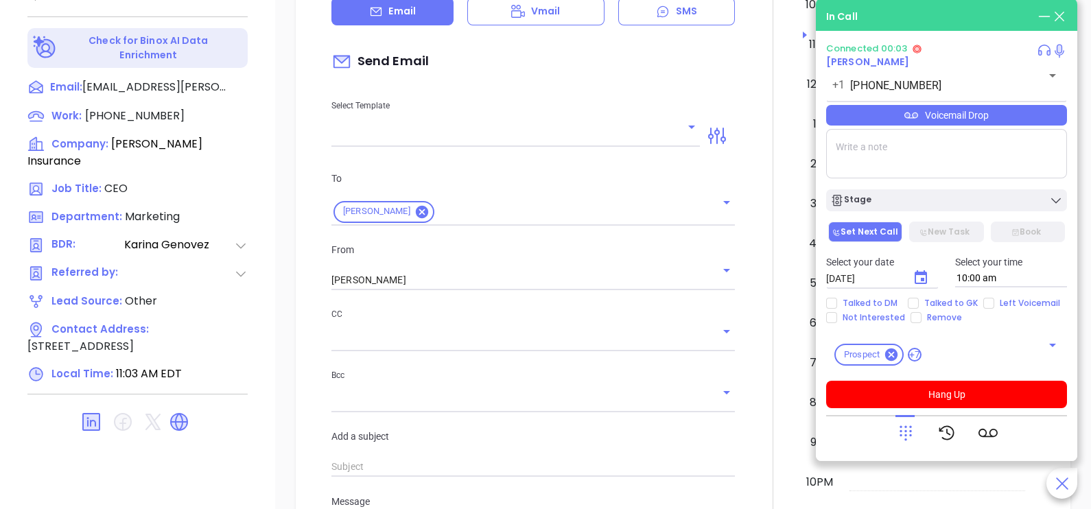
scroll to position [343, 0]
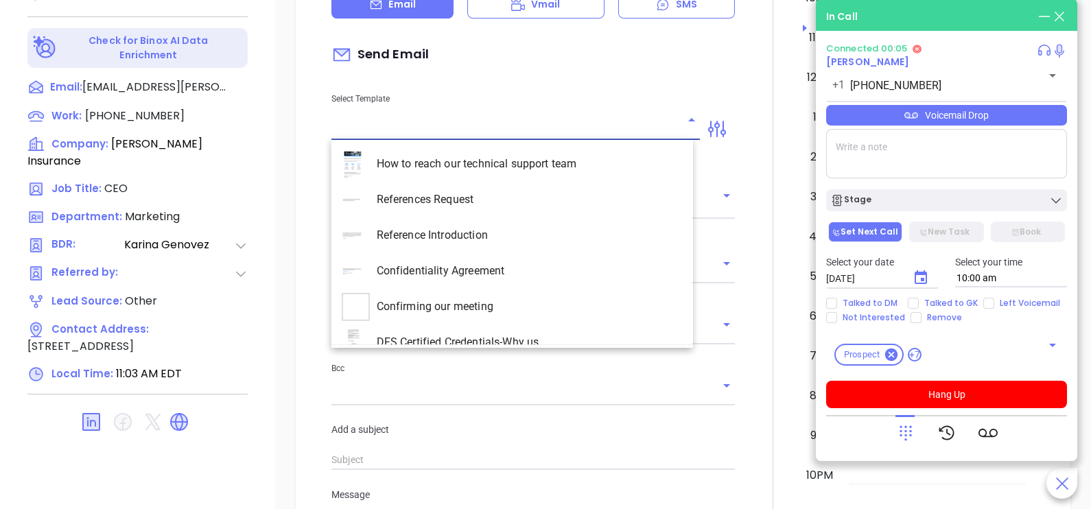
click at [659, 130] on input "text" at bounding box center [506, 129] width 348 height 20
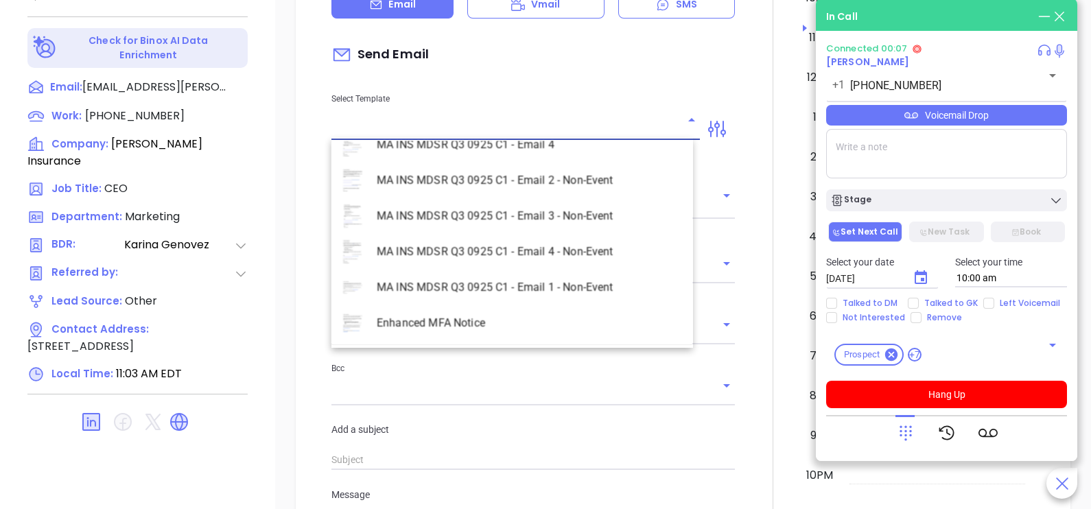
click at [568, 180] on li "MA INS MDSR Q3 0925 C1 - Email 2 - Non-Event" at bounding box center [513, 181] width 362 height 36
type input "MA INS MDSR Q3 0925 C1 - Email 2 - Non-Event"
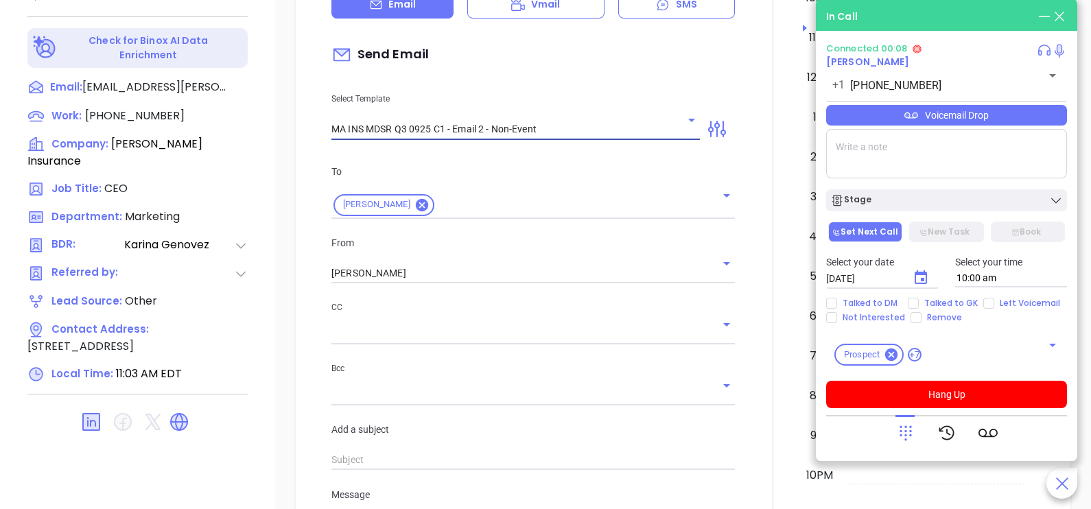
type input "Bill, here’s the MA compliance checklist we mentioned"
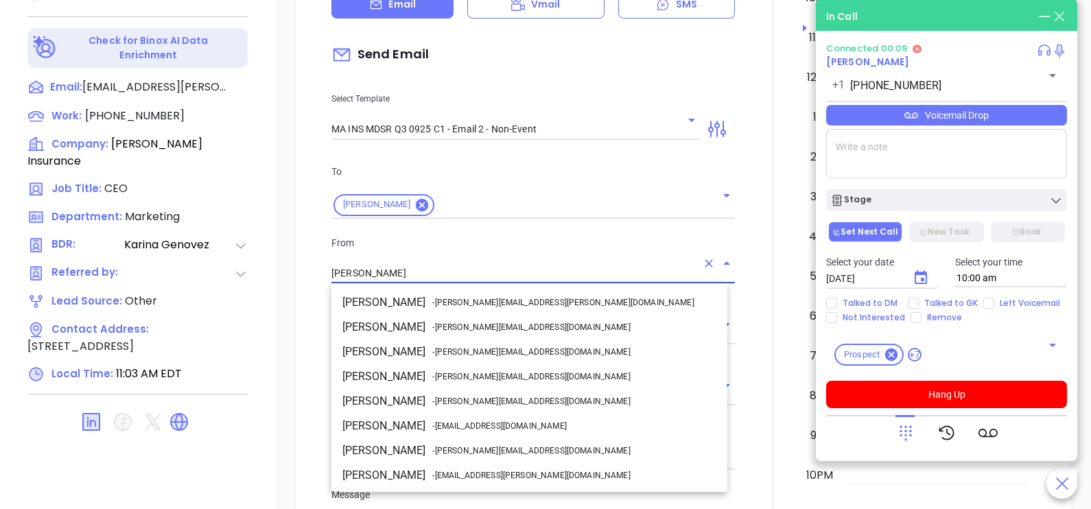
click at [470, 275] on input "[PERSON_NAME]" at bounding box center [514, 274] width 365 height 20
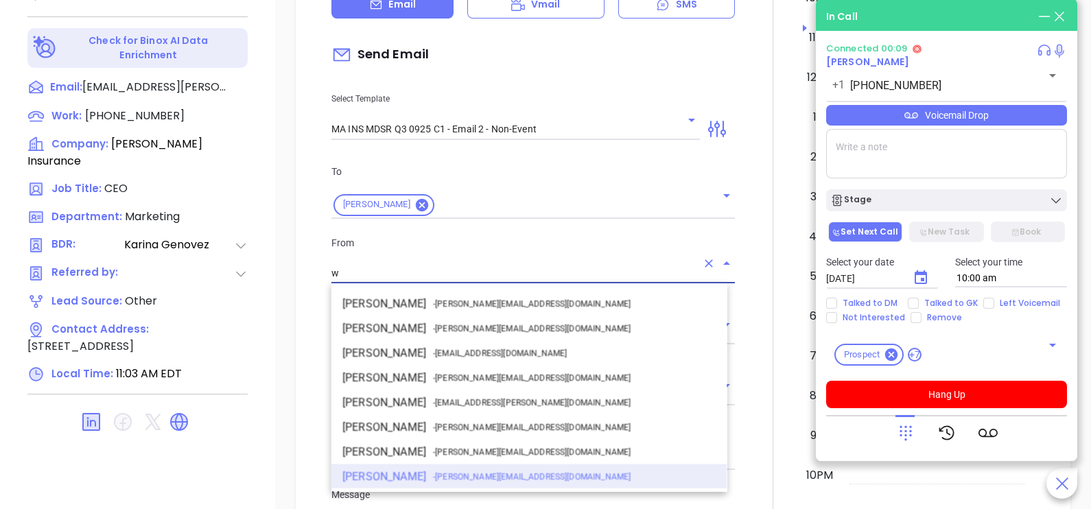
scroll to position [0, 0]
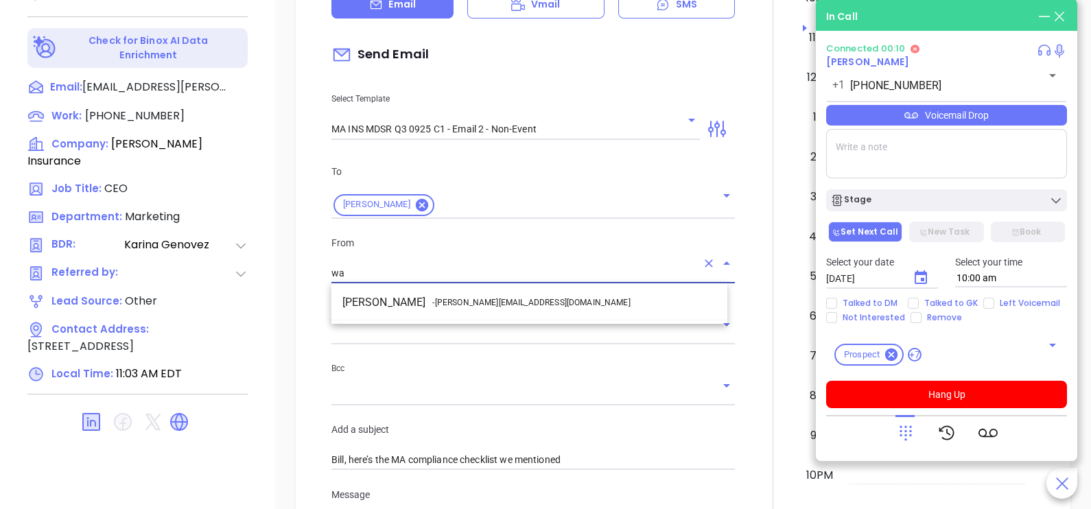
click at [485, 304] on span "- [PERSON_NAME][EMAIL_ADDRESS][DOMAIN_NAME]" at bounding box center [531, 303] width 198 height 12
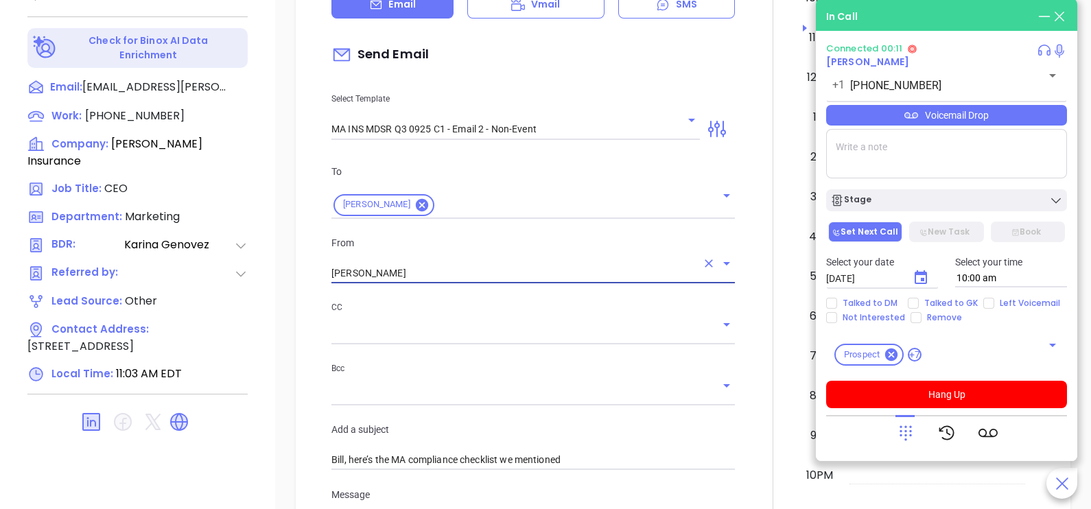
type input "[PERSON_NAME]"
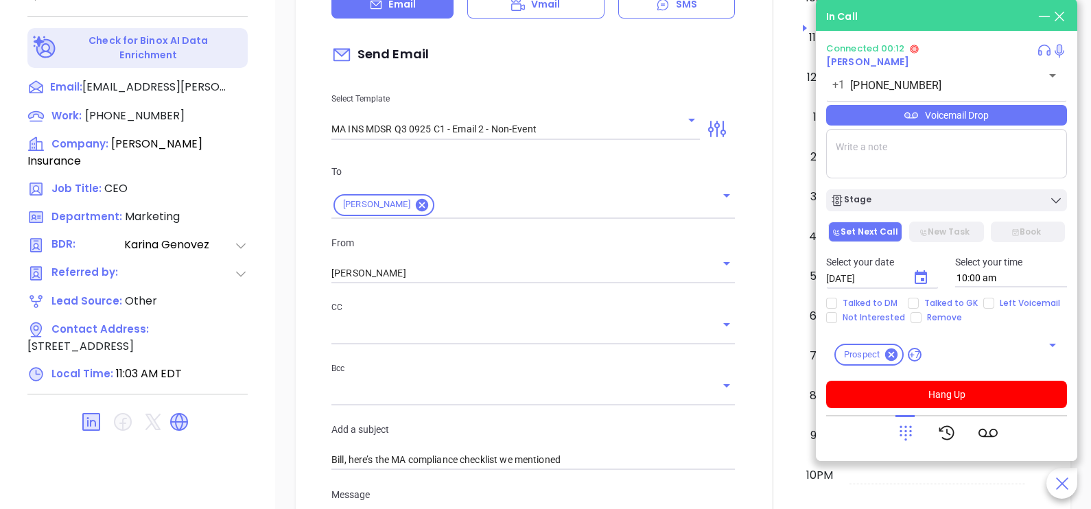
click at [748, 312] on div at bounding box center [773, 437] width 60 height 1147
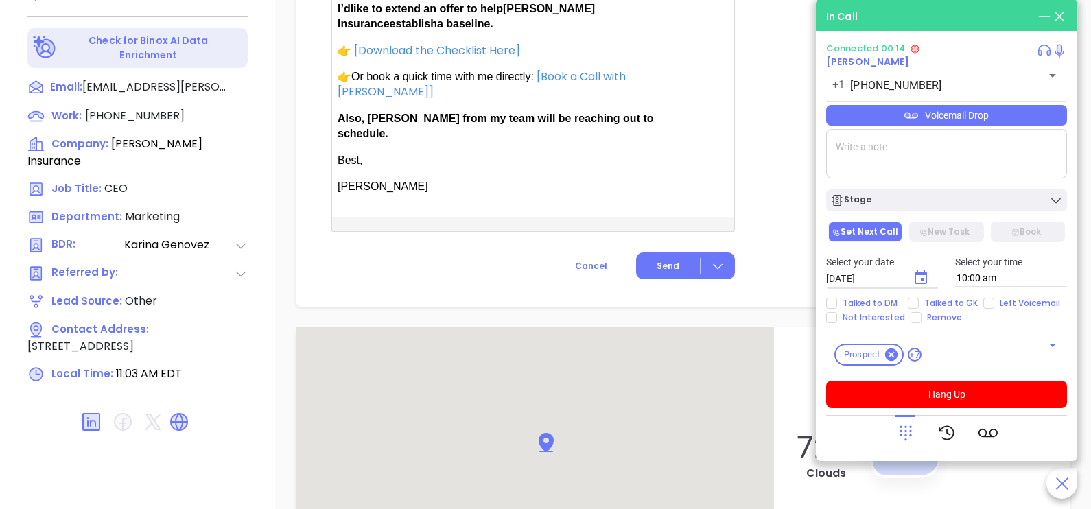
scroll to position [1132, 0]
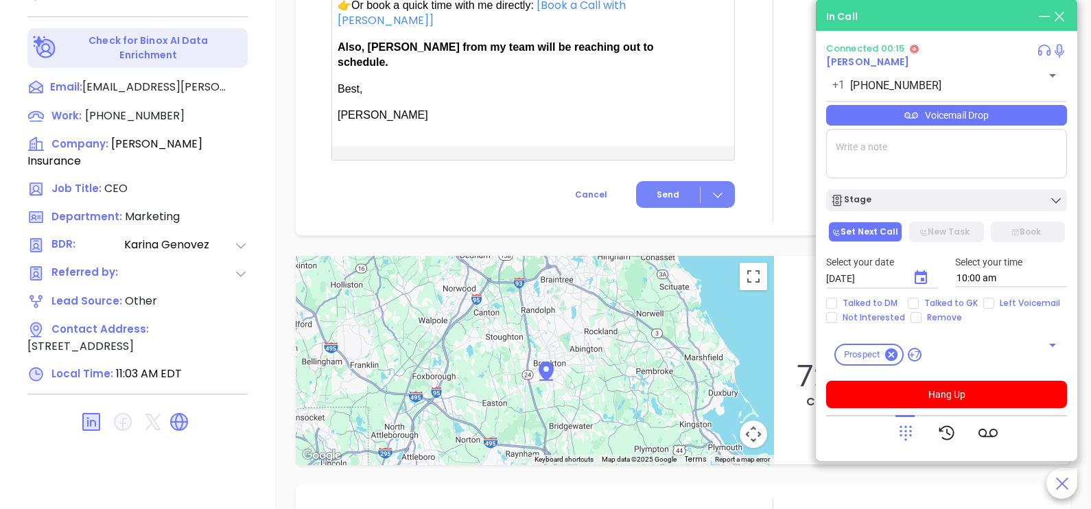
click at [652, 182] on button "Send" at bounding box center [685, 194] width 99 height 27
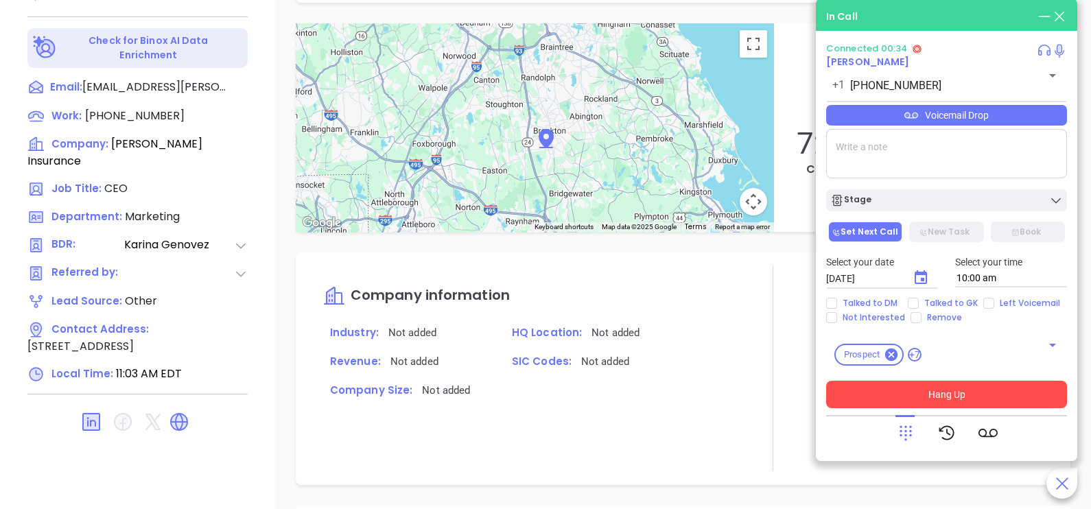
click at [966, 393] on button "Hang Up" at bounding box center [946, 394] width 241 height 27
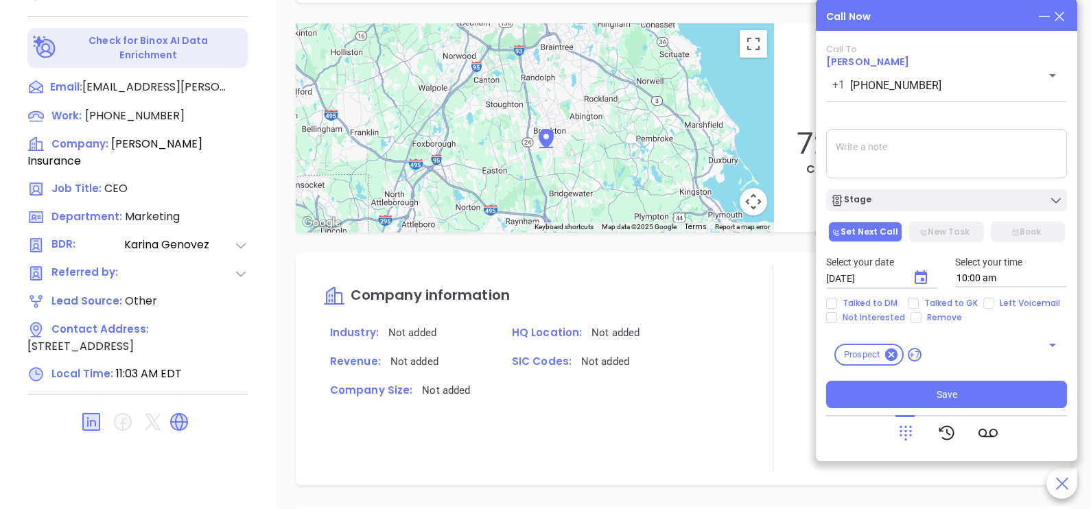
click at [1062, 18] on icon at bounding box center [1059, 16] width 15 height 15
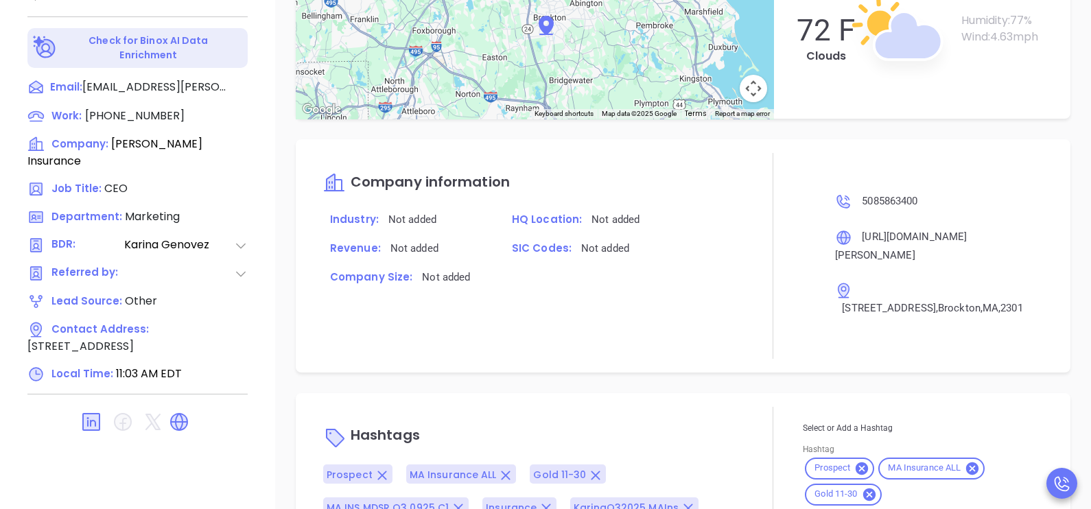
scroll to position [1019, 0]
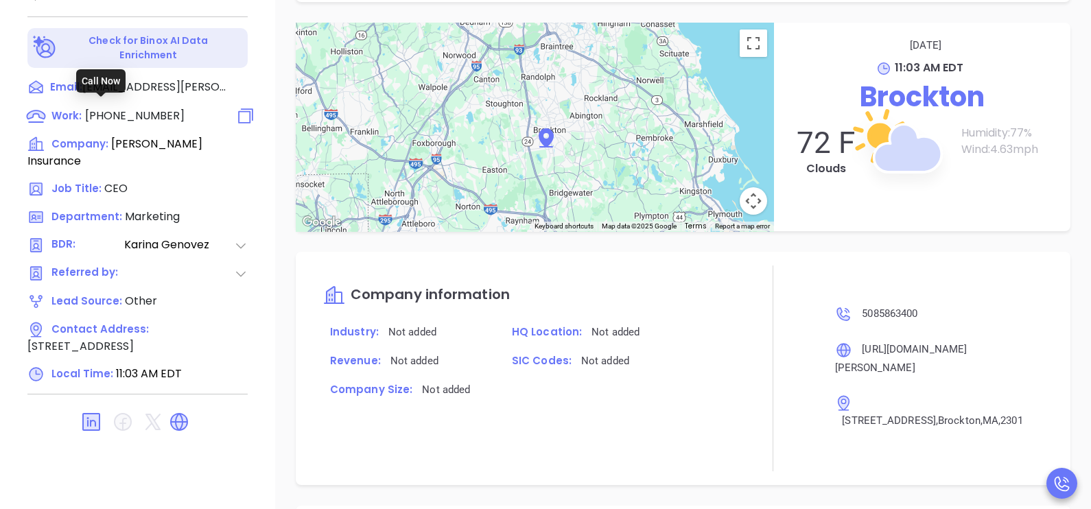
click at [134, 108] on span "(508) 586-3400" at bounding box center [135, 116] width 100 height 16
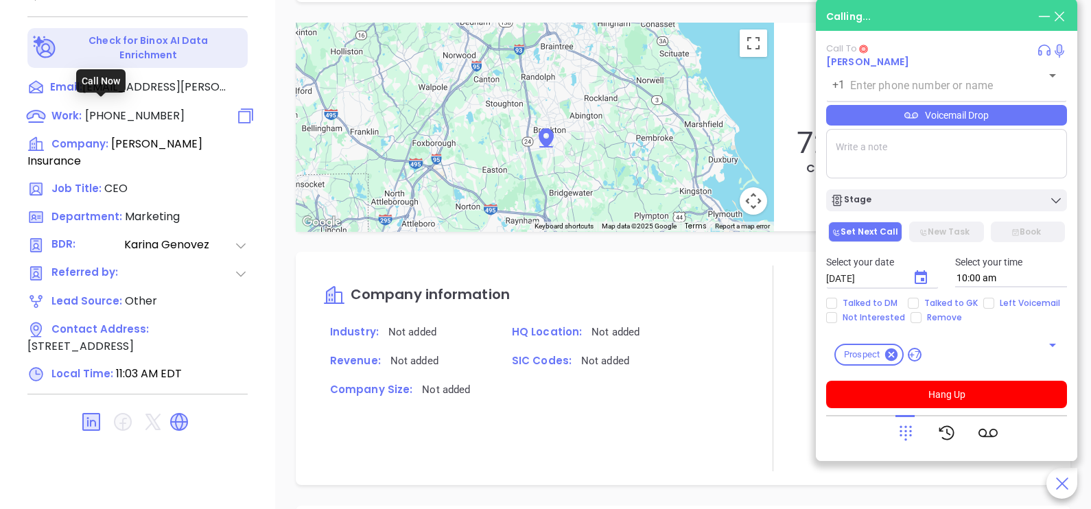
type input "(508) 586-3400"
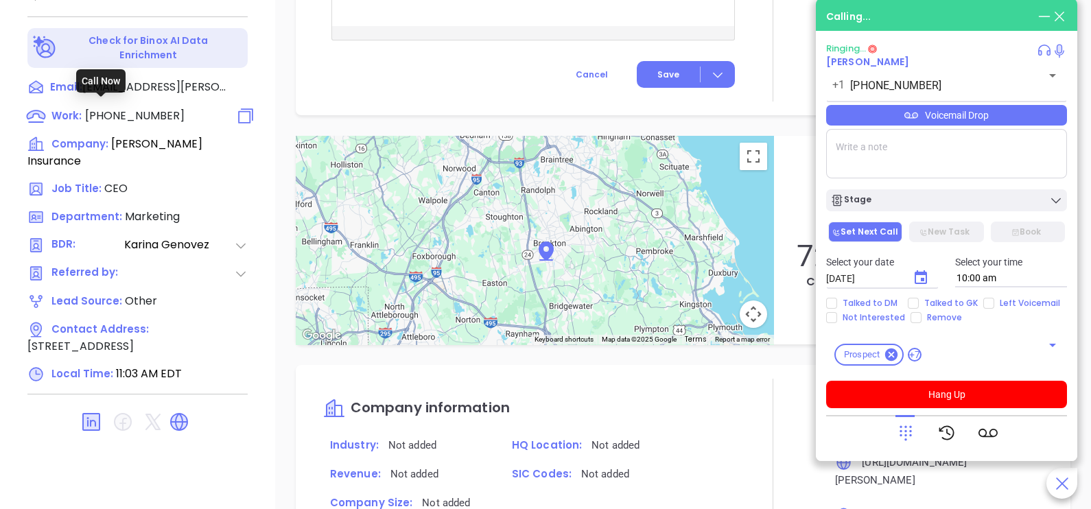
scroll to position [1132, 0]
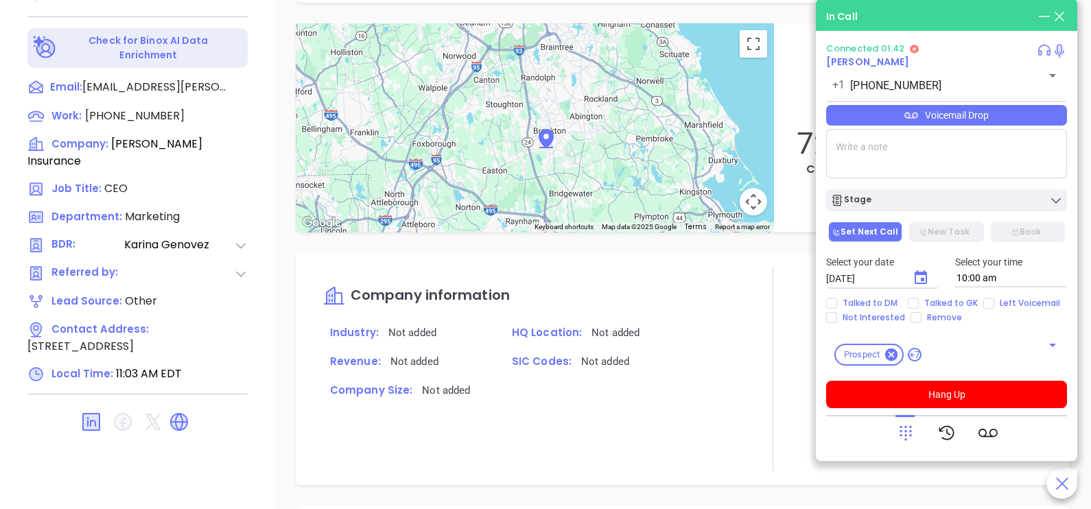
click at [999, 124] on div "Voicemail Drop" at bounding box center [946, 115] width 241 height 21
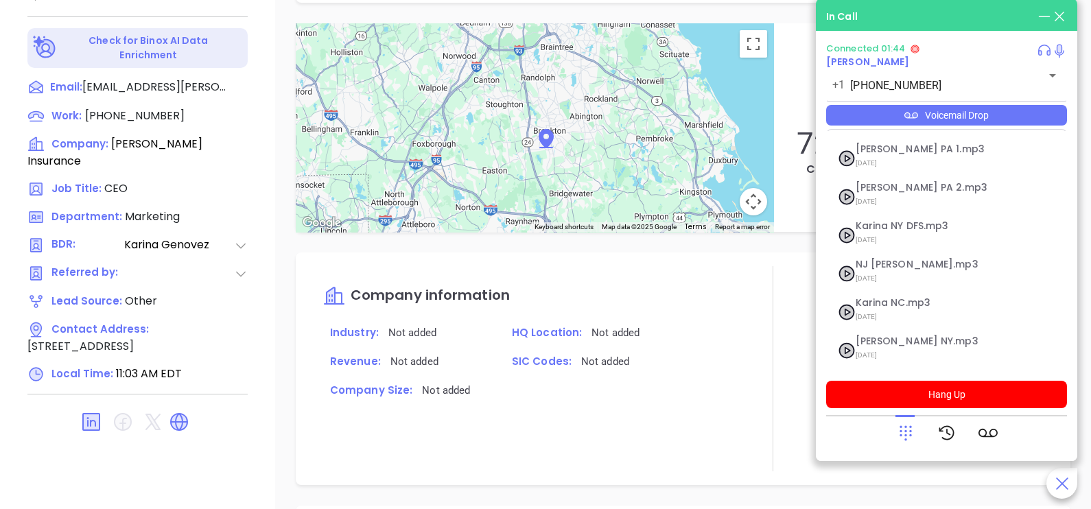
scroll to position [150, 0]
click at [889, 349] on span "[DATE]" at bounding box center [930, 356] width 148 height 18
checkbox input "true"
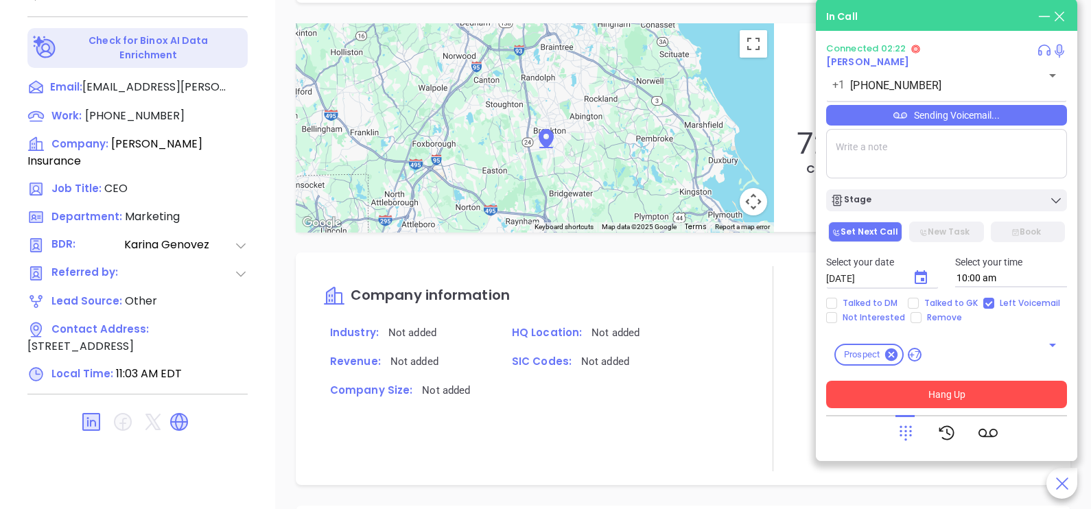
click at [944, 389] on button "Hang Up" at bounding box center [946, 394] width 241 height 27
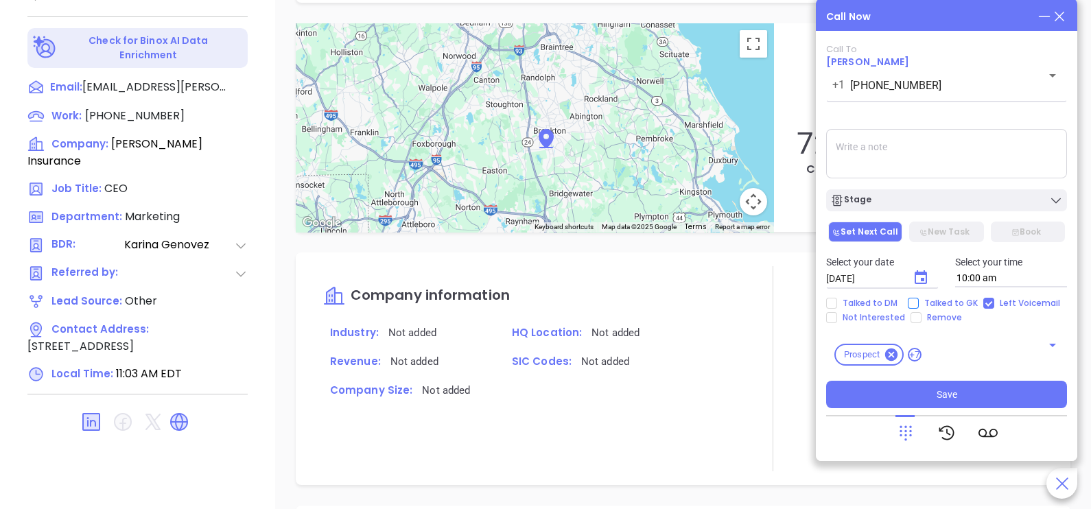
click at [912, 309] on input "Talked to GK" at bounding box center [913, 303] width 11 height 11
checkbox input "true"
click at [919, 281] on icon "Choose date, selected date is Oct 8, 2025" at bounding box center [921, 278] width 16 height 16
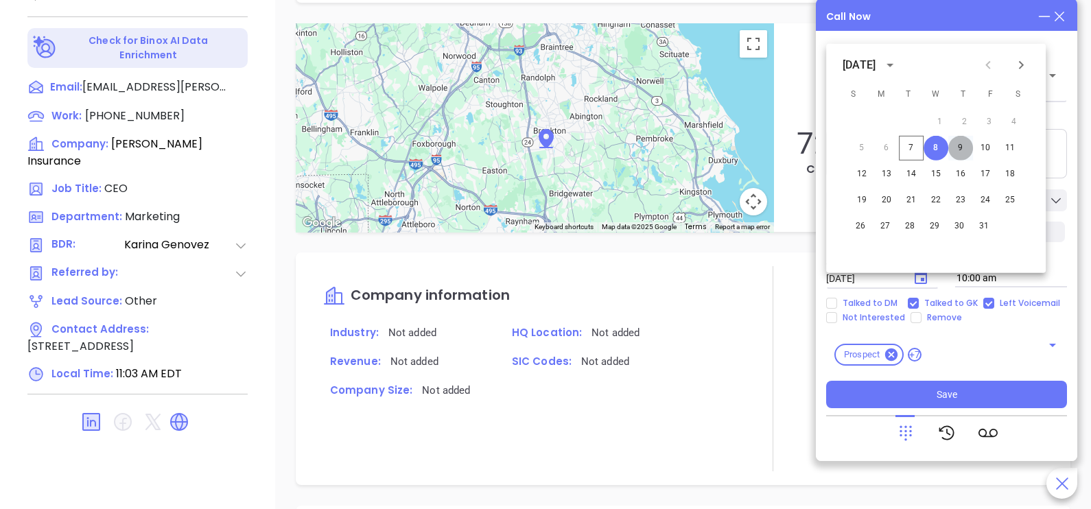
click at [960, 144] on button "9" at bounding box center [961, 148] width 25 height 25
type input "[DATE]"
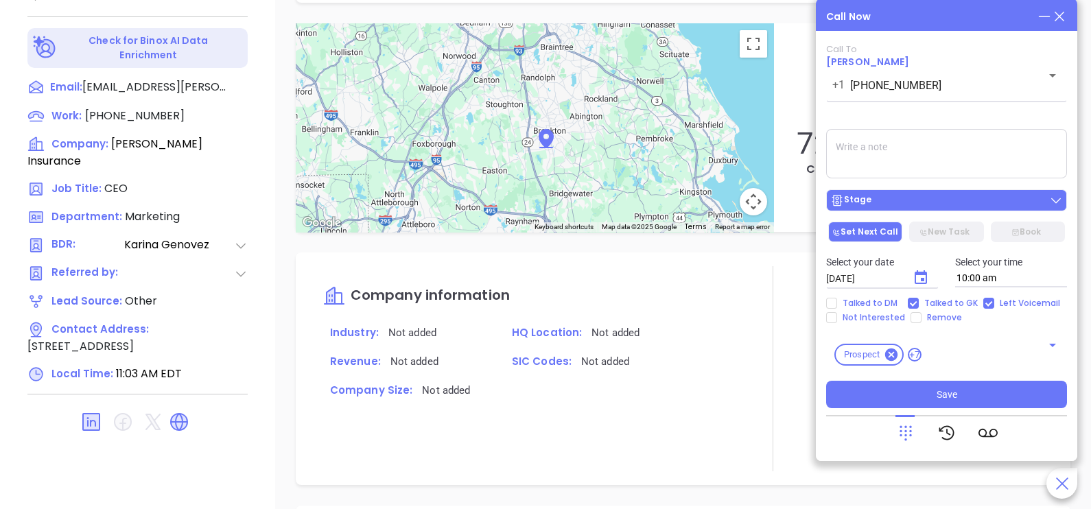
click at [948, 203] on div "Stage" at bounding box center [947, 201] width 233 height 14
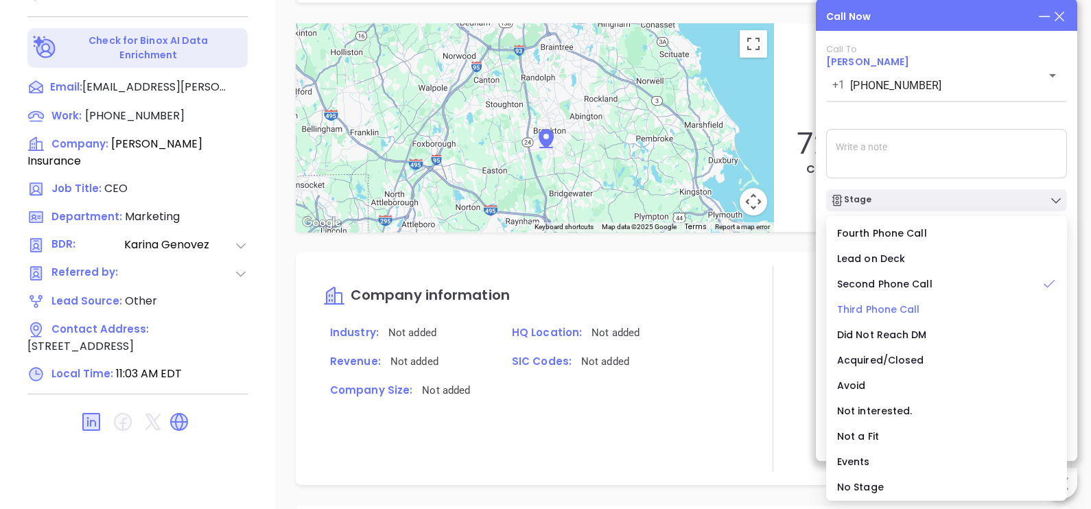
click at [892, 312] on span "Third Phone Call" at bounding box center [878, 310] width 83 height 14
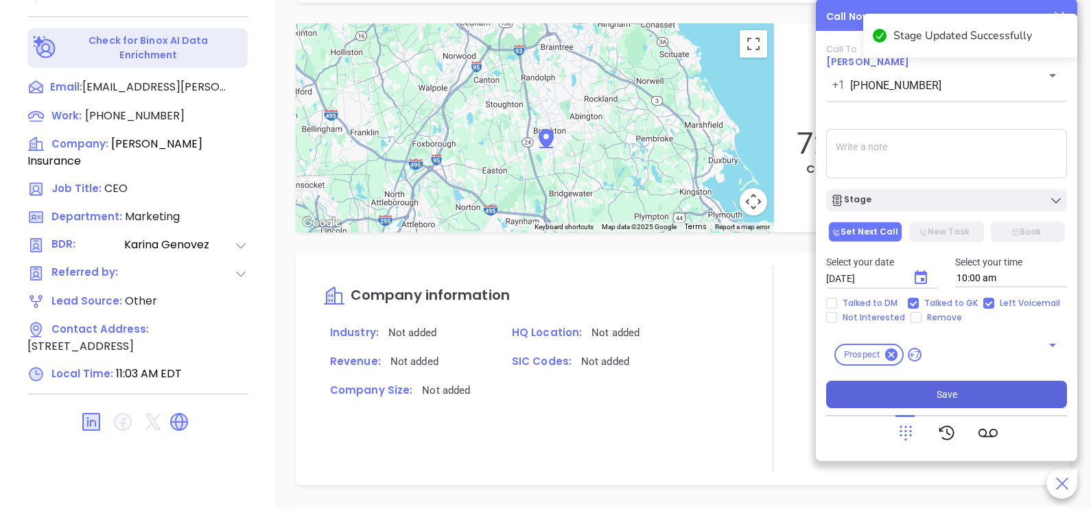
click at [943, 387] on span "Save" at bounding box center [947, 394] width 21 height 15
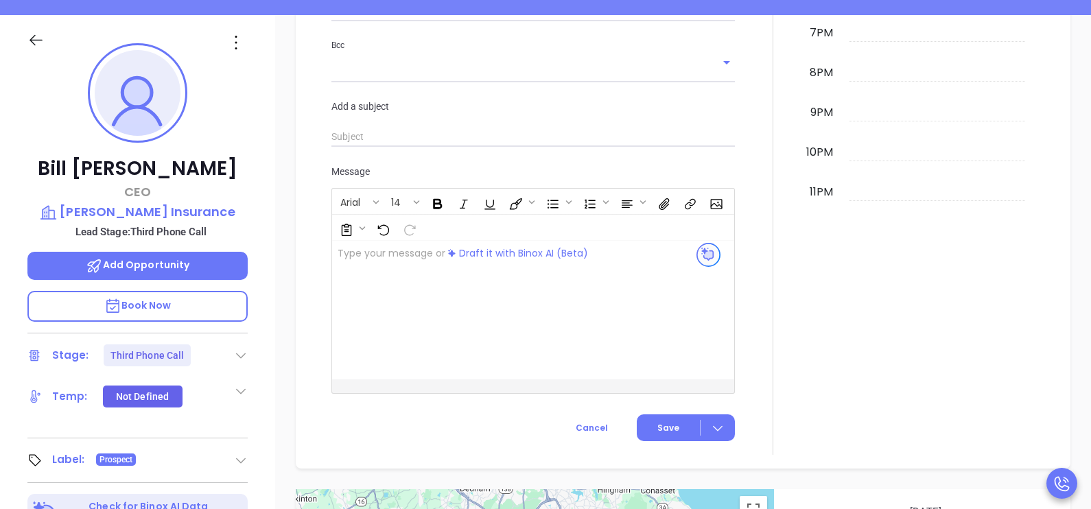
scroll to position [0, 0]
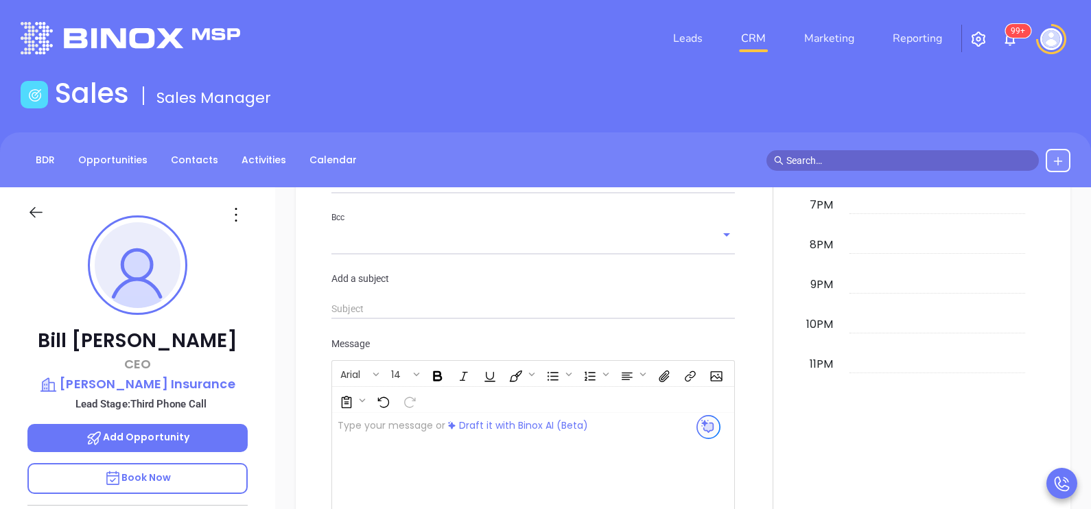
click at [1067, 354] on div "New Activity Task Meeting Call Email Vmail SMS Schedule an Email Select Templat…" at bounding box center [683, 170] width 816 height 942
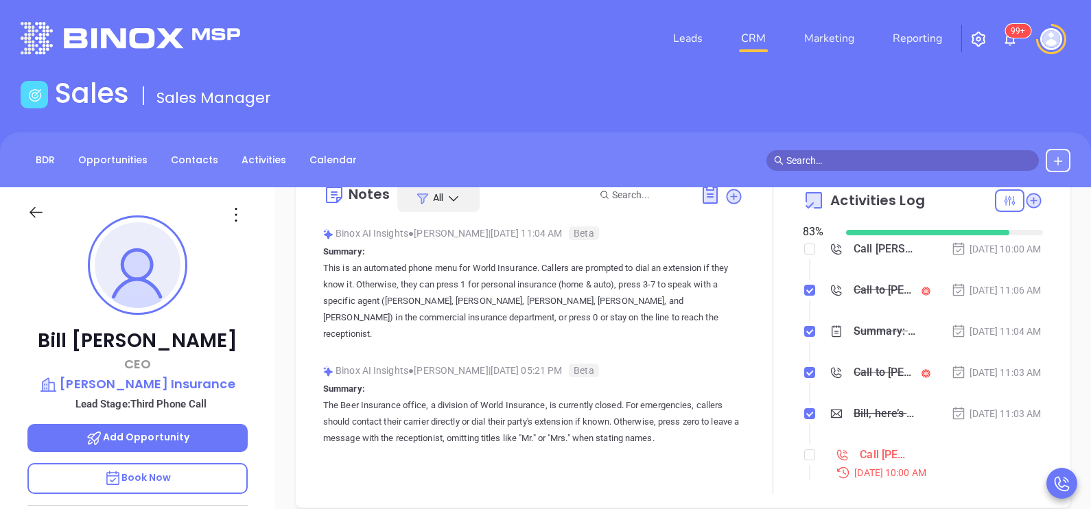
scroll to position [210, 0]
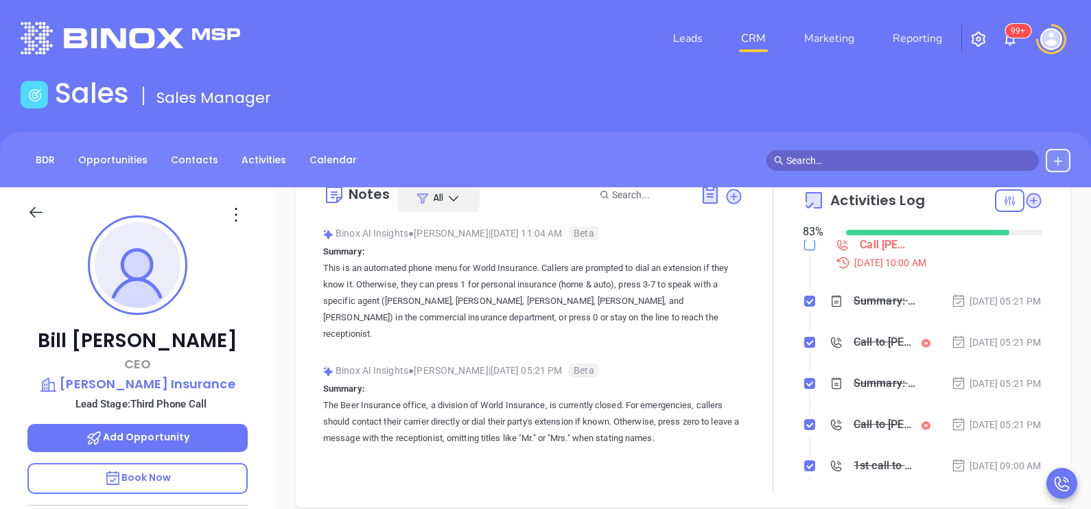
click at [805, 251] on input "checkbox" at bounding box center [810, 245] width 11 height 11
checkbox input "true"
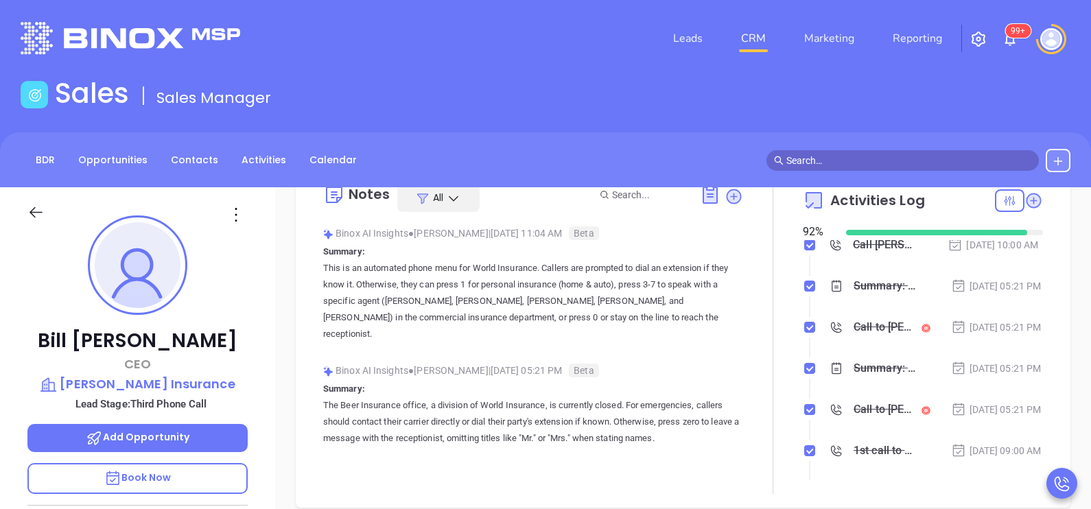
click at [47, 217] on div at bounding box center [48, 220] width 59 height 32
click at [41, 212] on icon at bounding box center [36, 212] width 13 height 11
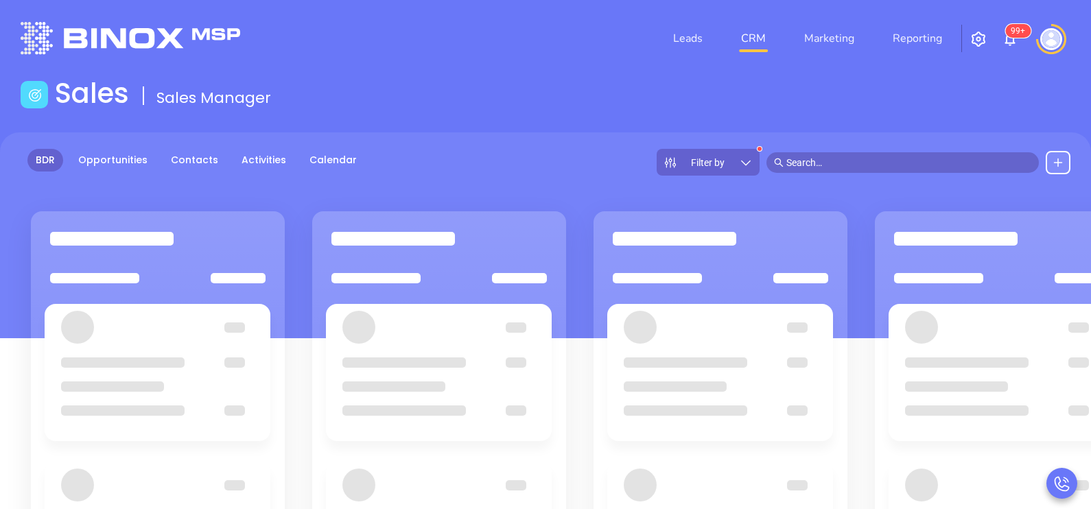
scroll to position [103, 0]
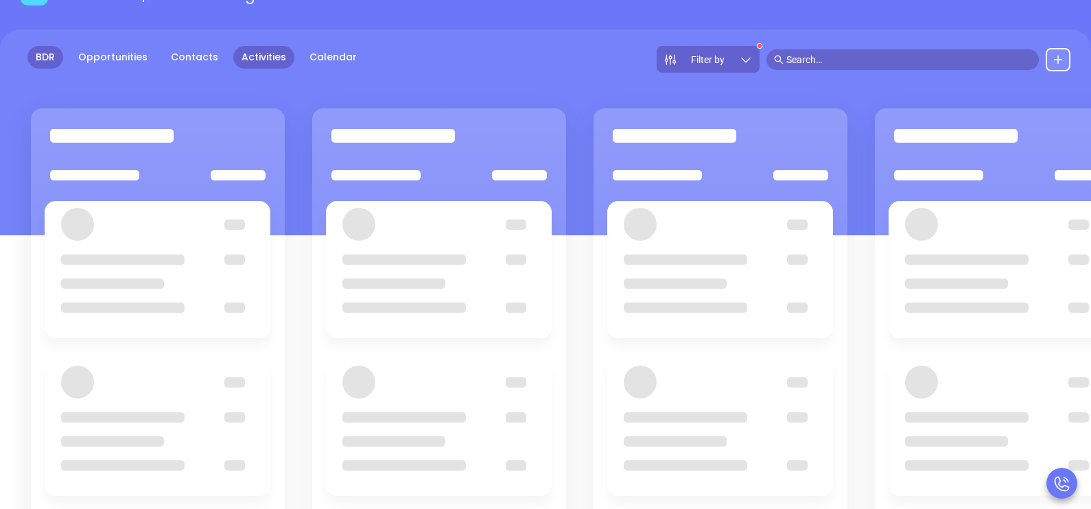
click at [268, 59] on link "Activities" at bounding box center [263, 57] width 61 height 23
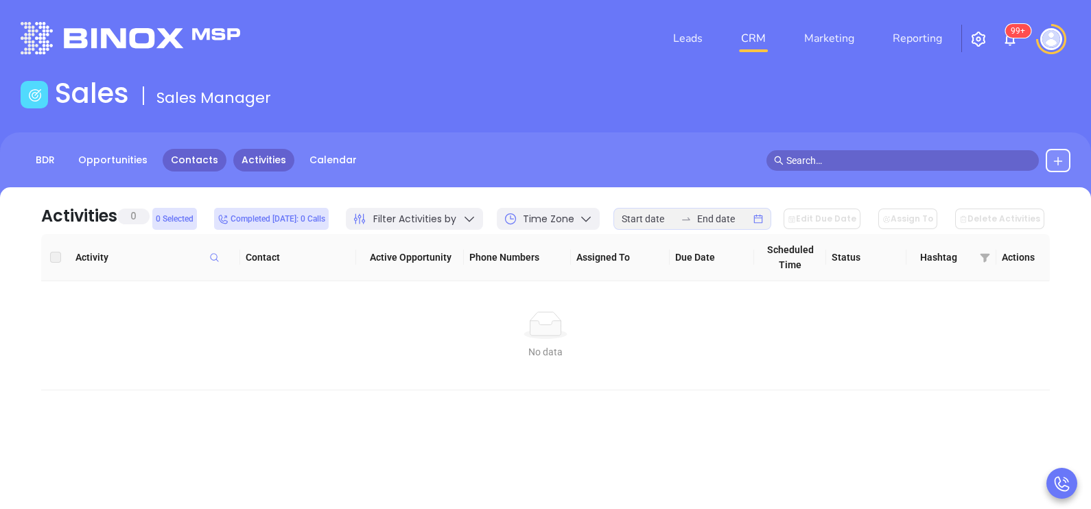
click at [188, 161] on link "Contacts" at bounding box center [195, 160] width 64 height 23
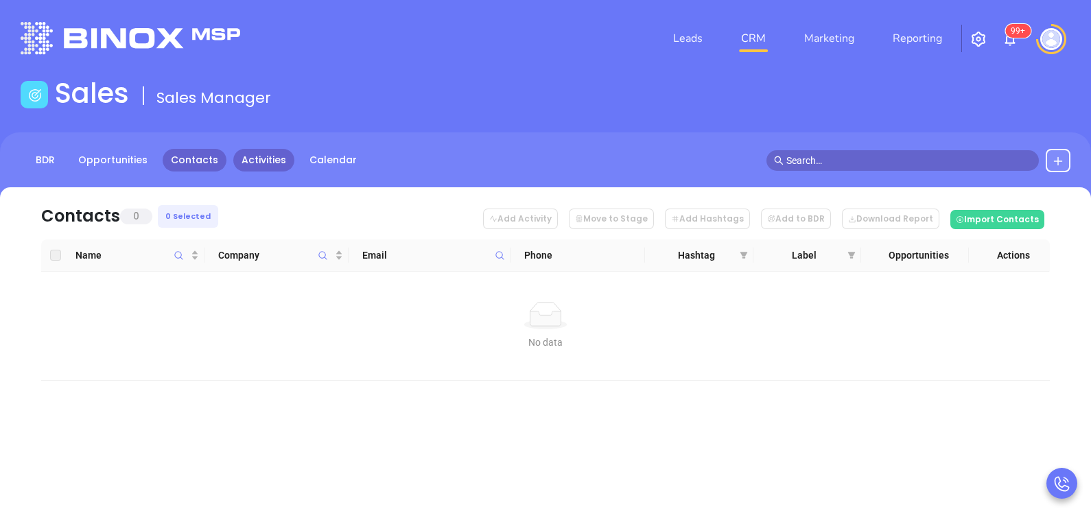
click at [264, 154] on link "Activities" at bounding box center [263, 160] width 61 height 23
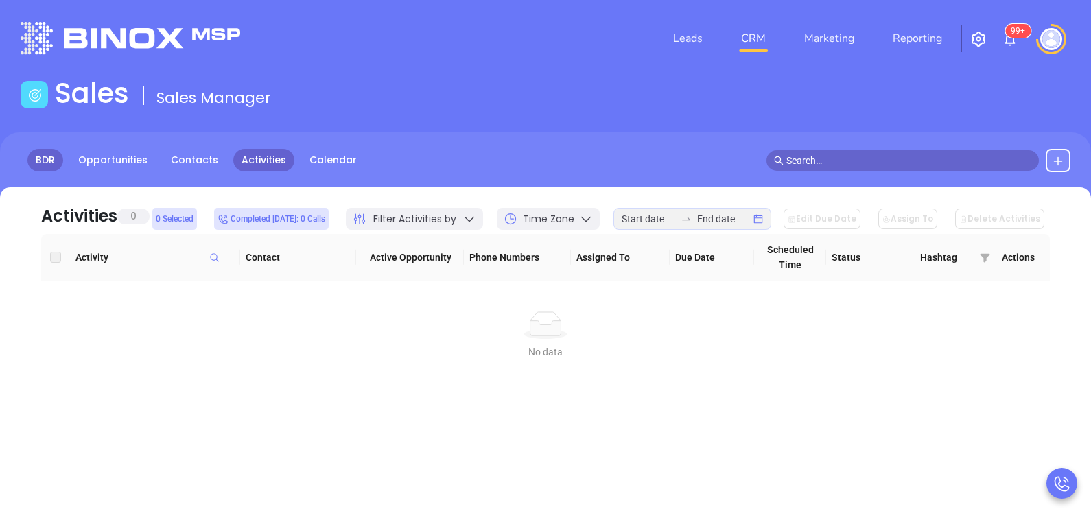
click at [48, 162] on link "BDR" at bounding box center [45, 160] width 36 height 23
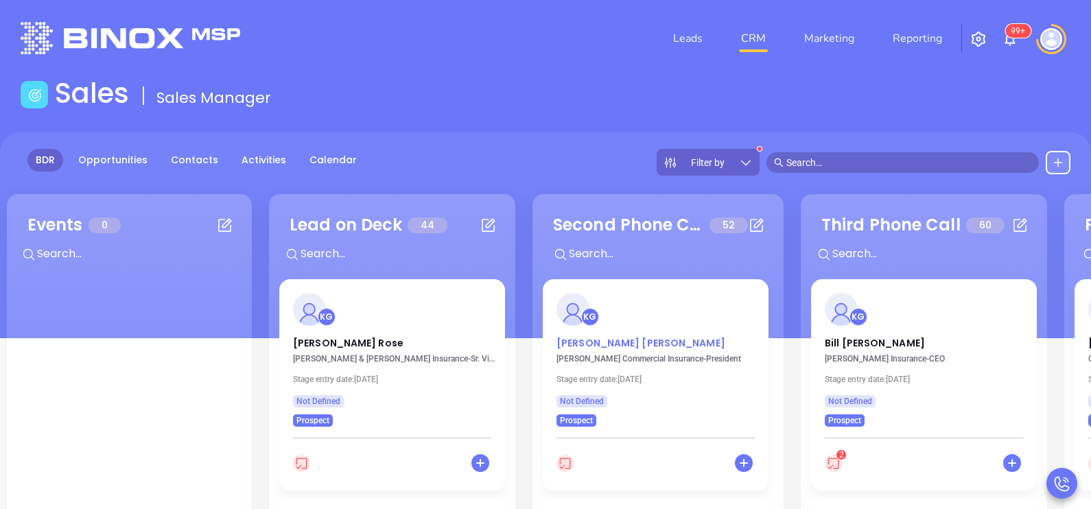
click at [598, 343] on p "Bruce Cluett" at bounding box center [656, 339] width 198 height 7
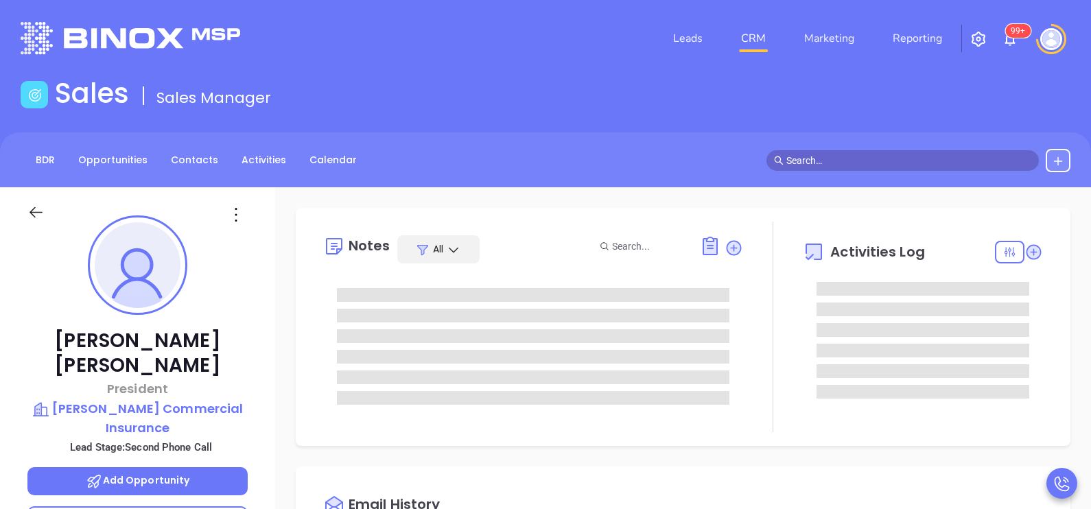
type input "[PERSON_NAME]"
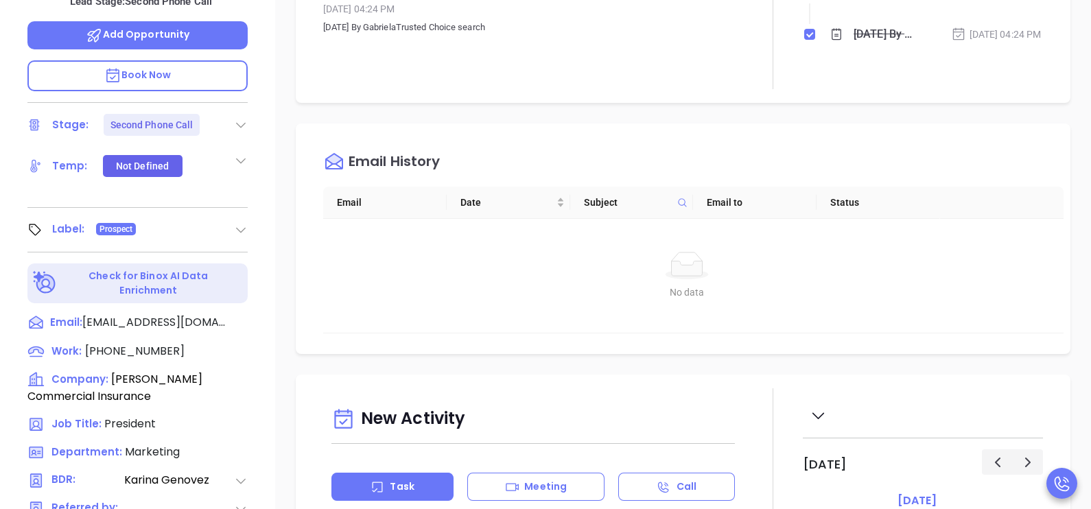
scroll to position [638, 0]
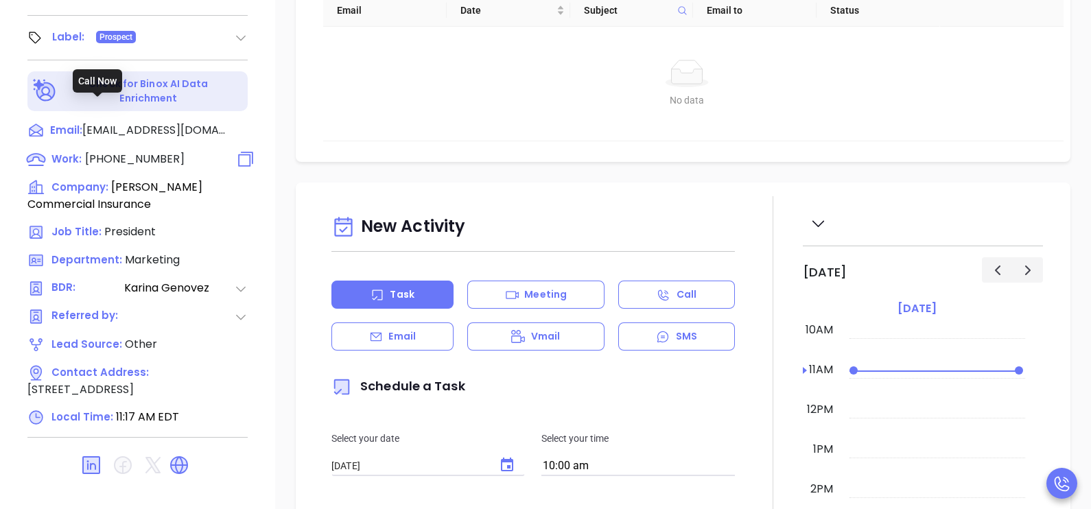
click at [120, 151] on span "(781) 582-1600" at bounding box center [135, 159] width 100 height 16
type input "(781) 582-1600"
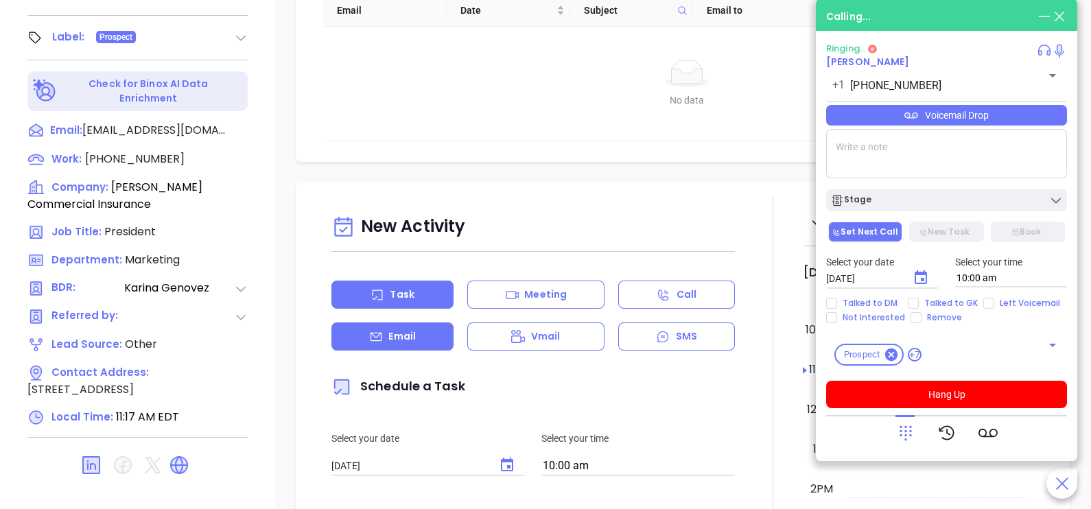
click at [362, 343] on div "Email" at bounding box center [393, 337] width 122 height 28
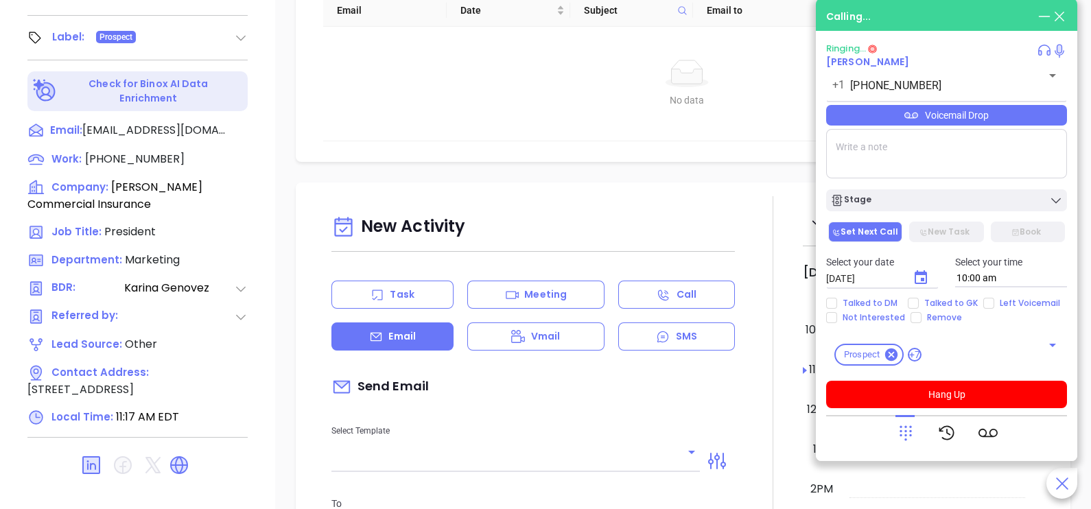
type input "[PERSON_NAME]"
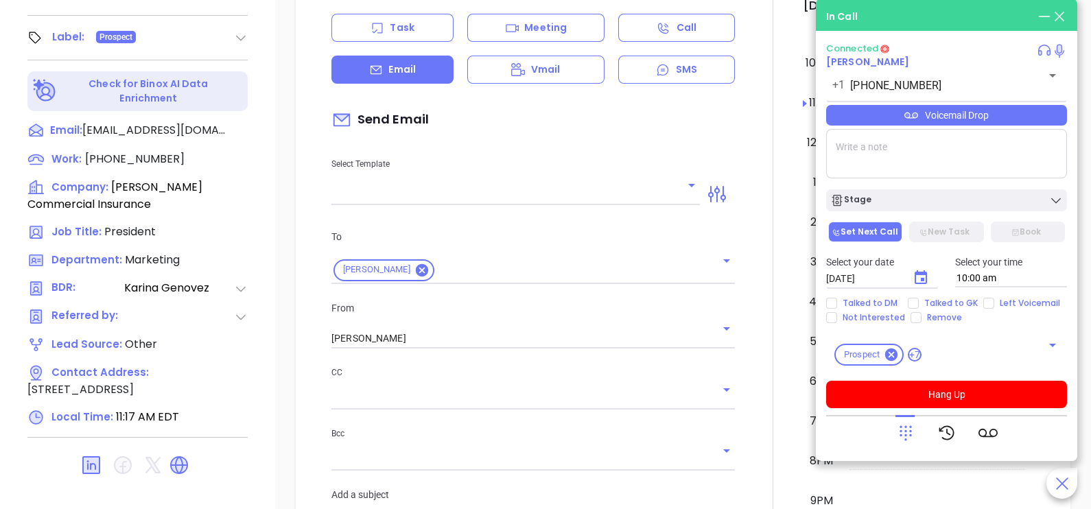
scroll to position [378, 0]
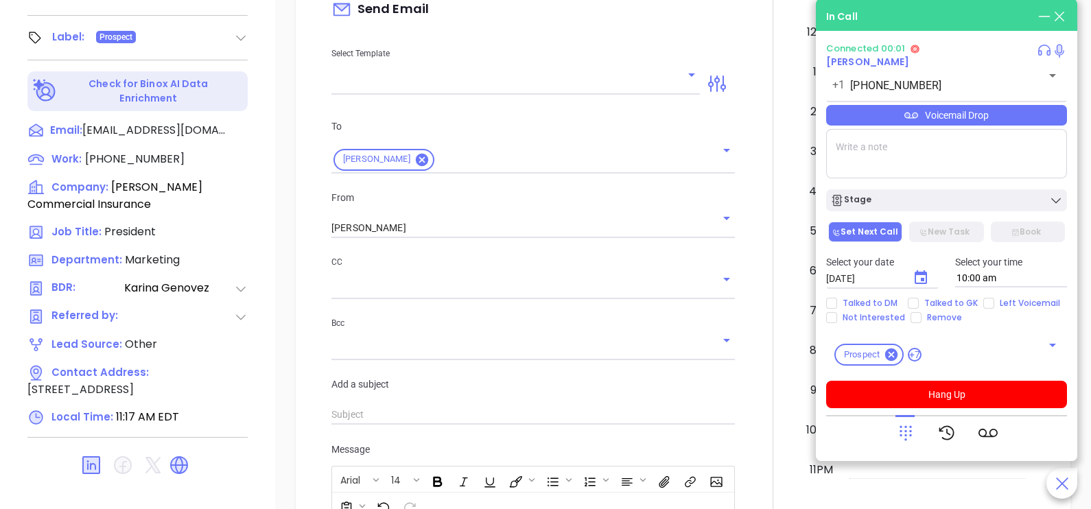
click at [614, 90] on input "text" at bounding box center [506, 84] width 348 height 20
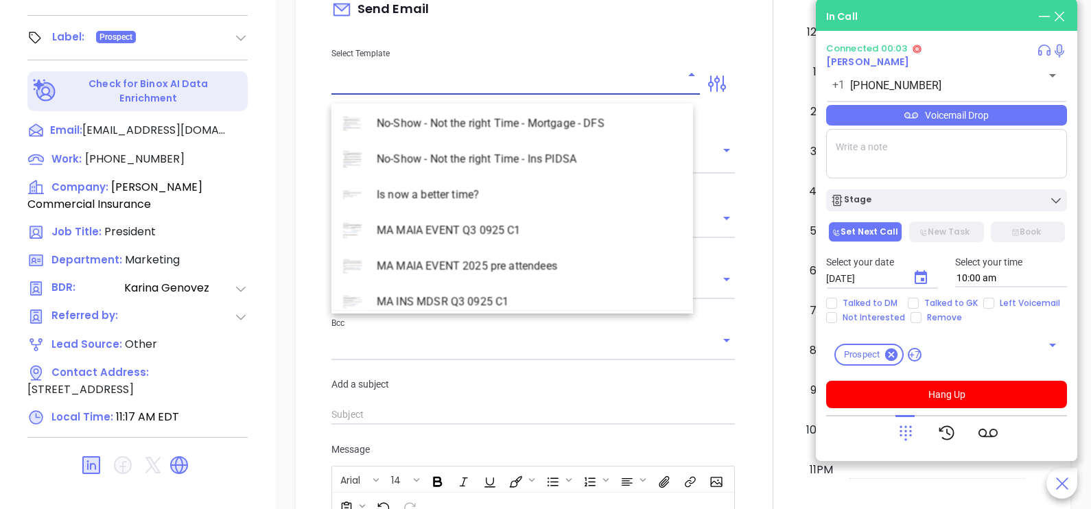
scroll to position [3981, 0]
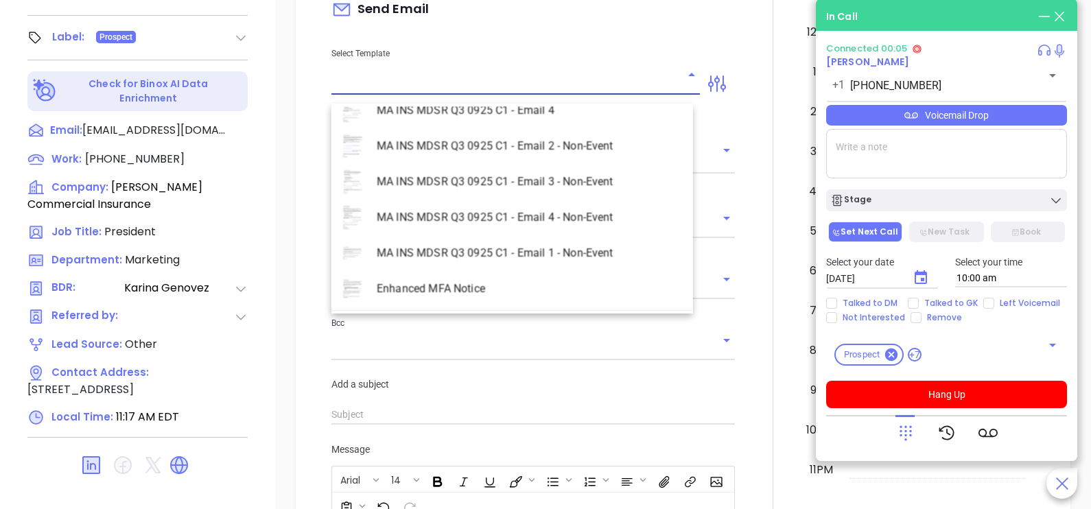
click at [528, 148] on li "MA INS MDSR Q3 0925 C1 - Email 2 - Non-Event" at bounding box center [513, 146] width 362 height 36
type input "MA INS MDSR Q3 0925 C1 - Email 2 - Non-Event"
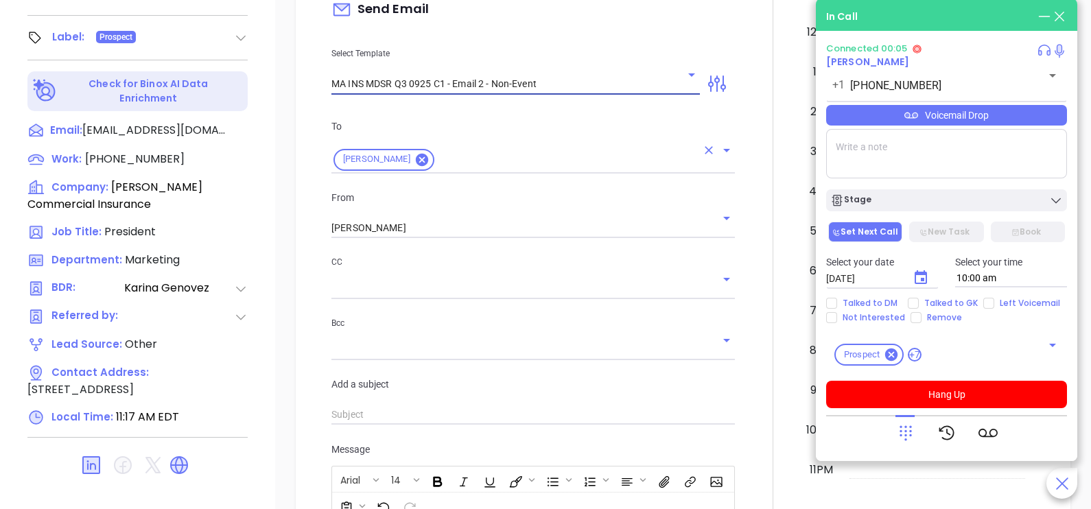
type input "Bruce, here’s the MA compliance checklist we mentioned"
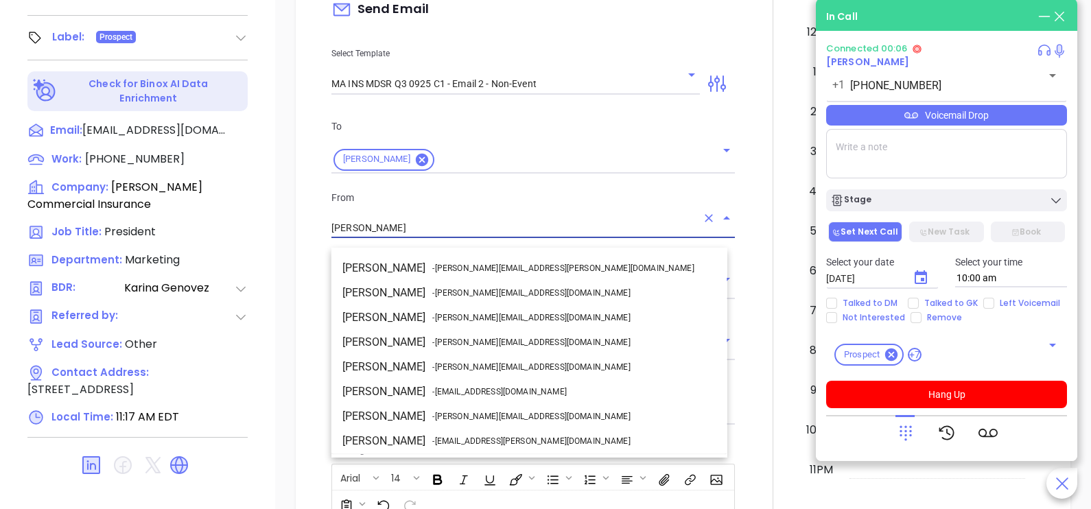
click at [440, 238] on input "[PERSON_NAME]" at bounding box center [514, 228] width 365 height 20
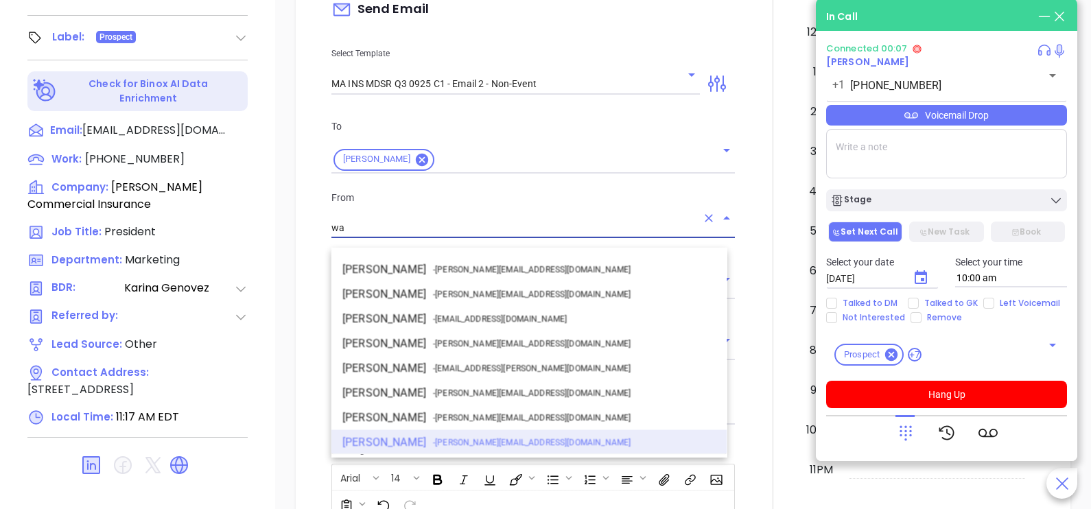
scroll to position [0, 0]
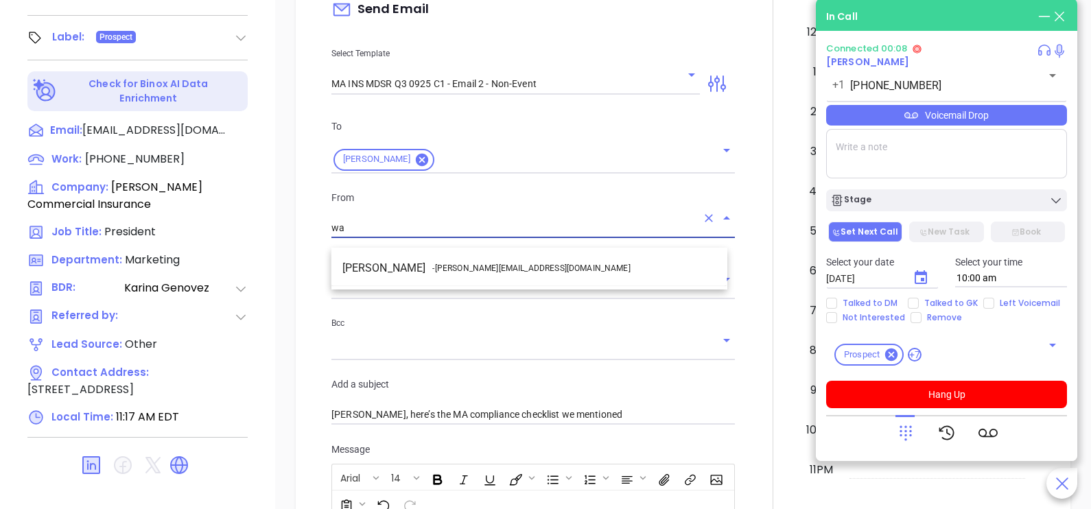
click at [459, 257] on li "Walter Contreras - [EMAIL_ADDRESS][DOMAIN_NAME]" at bounding box center [530, 268] width 396 height 25
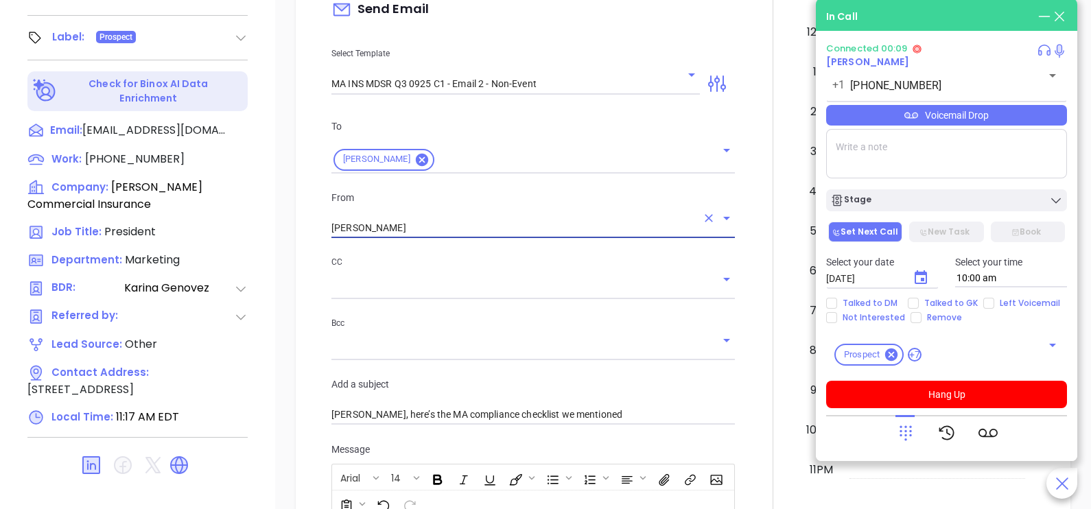
type input "[PERSON_NAME]"
click at [756, 244] on div at bounding box center [773, 392] width 60 height 1147
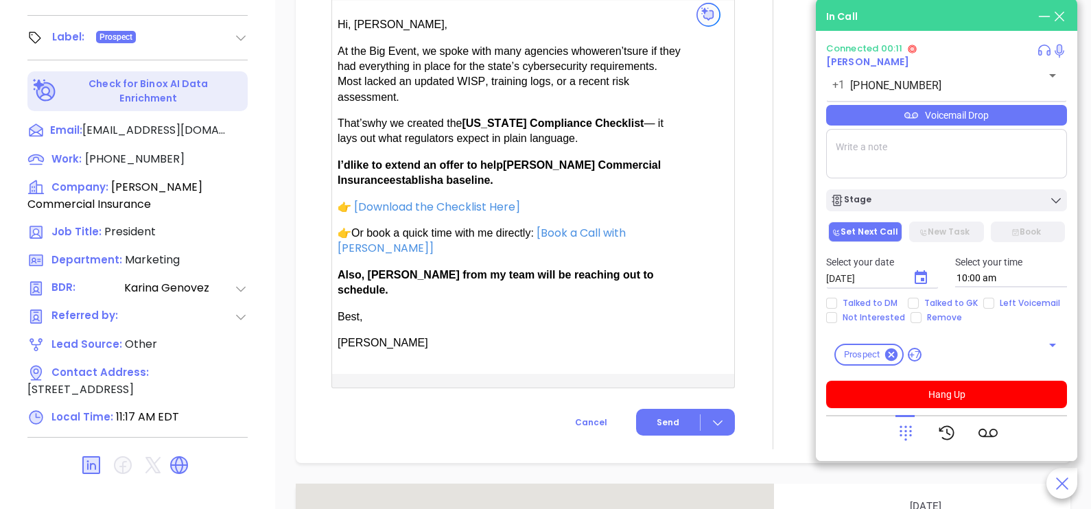
scroll to position [1063, 0]
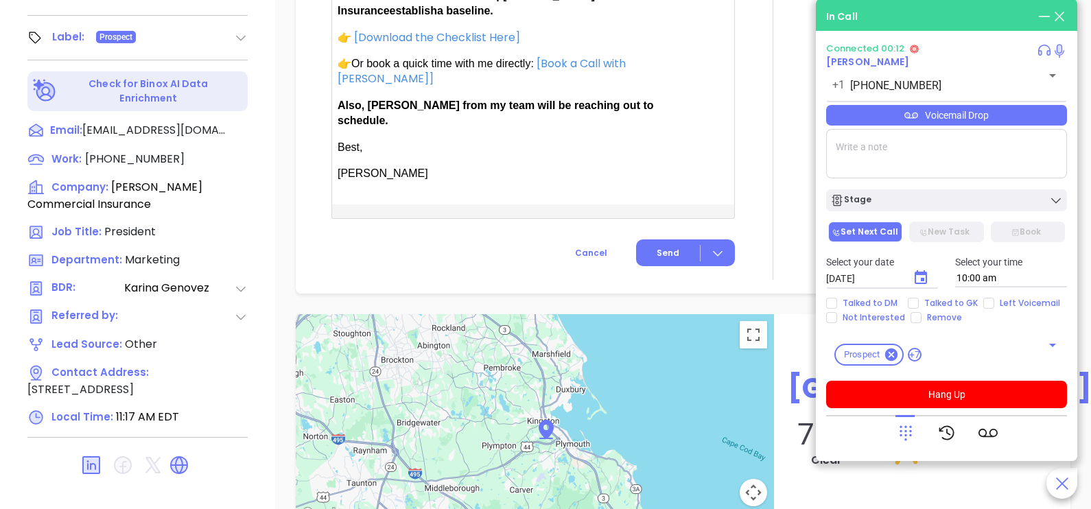
click at [657, 247] on span "Send" at bounding box center [668, 253] width 23 height 12
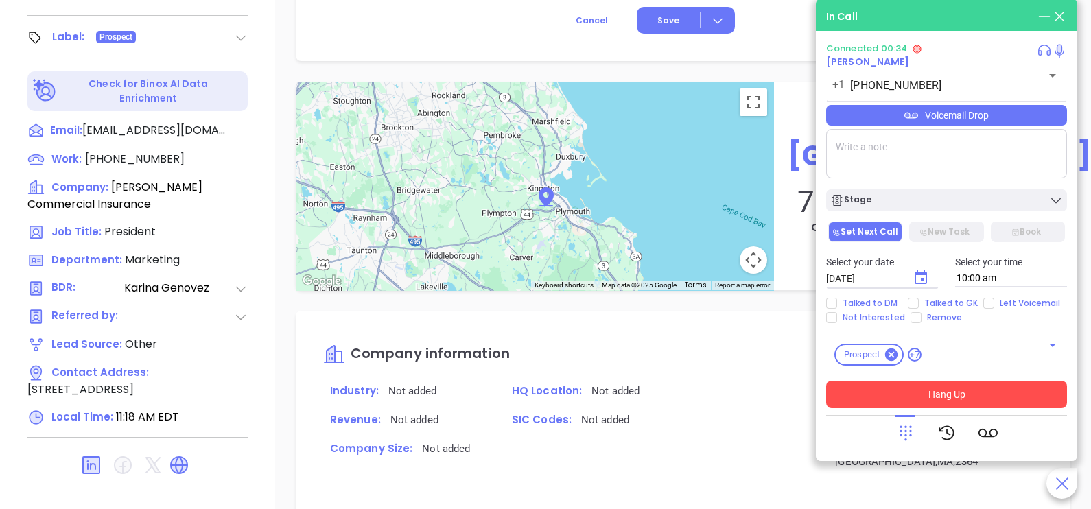
click at [934, 391] on button "Hang Up" at bounding box center [946, 394] width 241 height 27
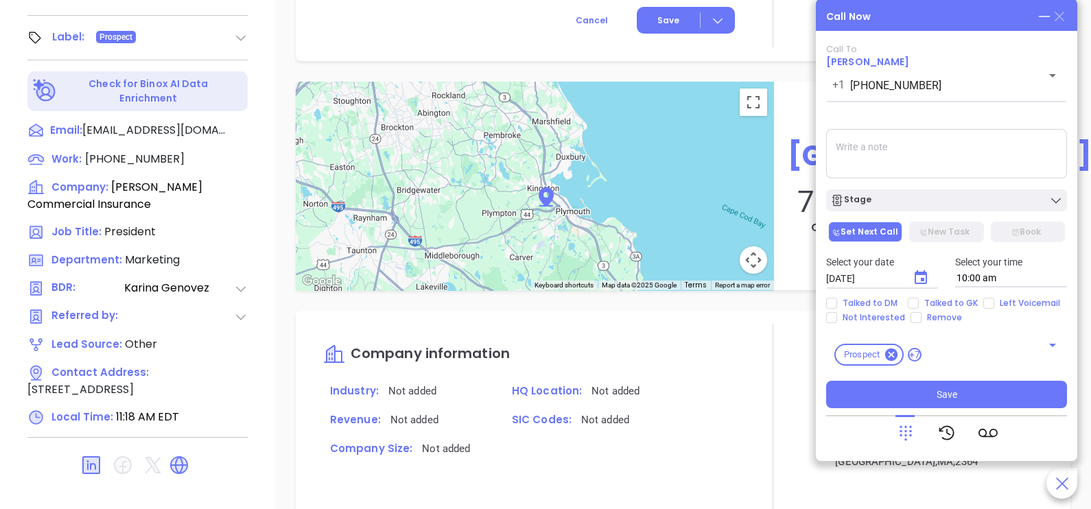
click at [1063, 21] on icon at bounding box center [1060, 17] width 10 height 10
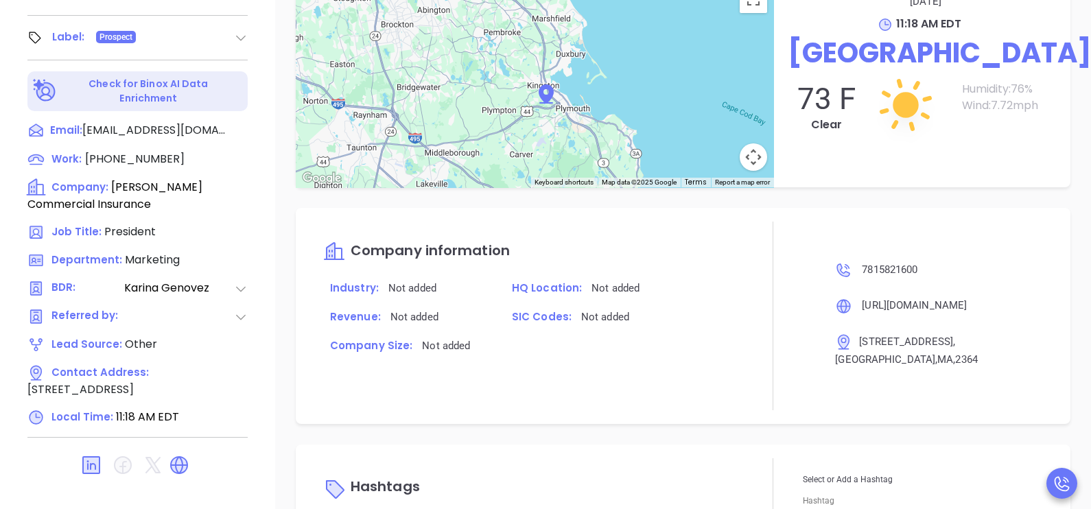
scroll to position [951, 0]
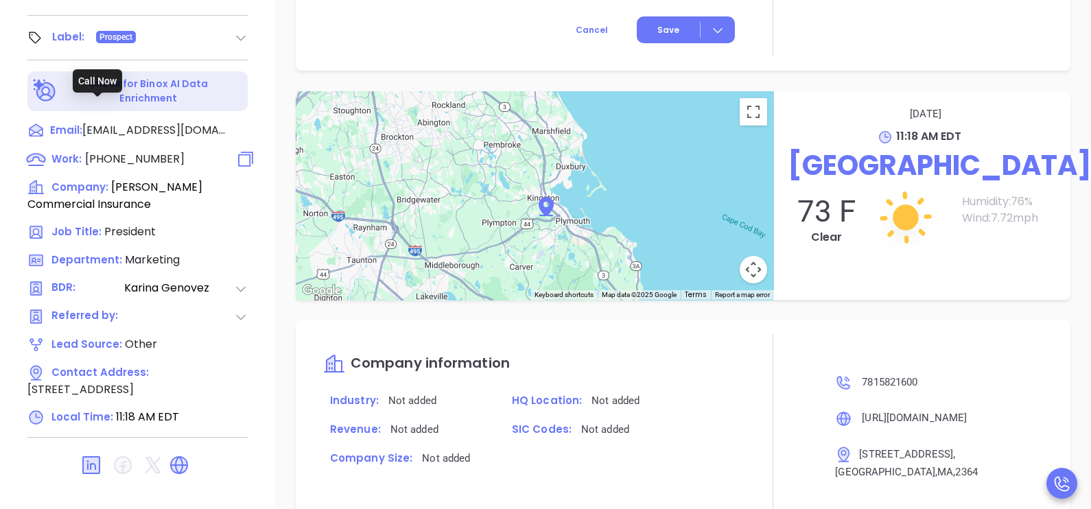
click at [136, 151] on span "(781) 582-1600" at bounding box center [135, 159] width 100 height 16
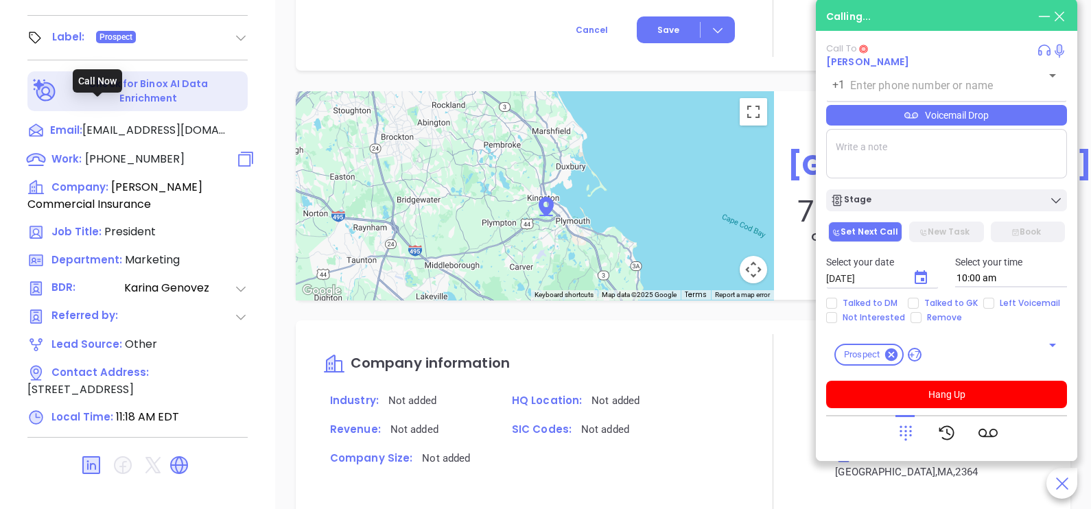
type input "(781) 582-1600"
click at [911, 426] on icon at bounding box center [906, 433] width 12 height 15
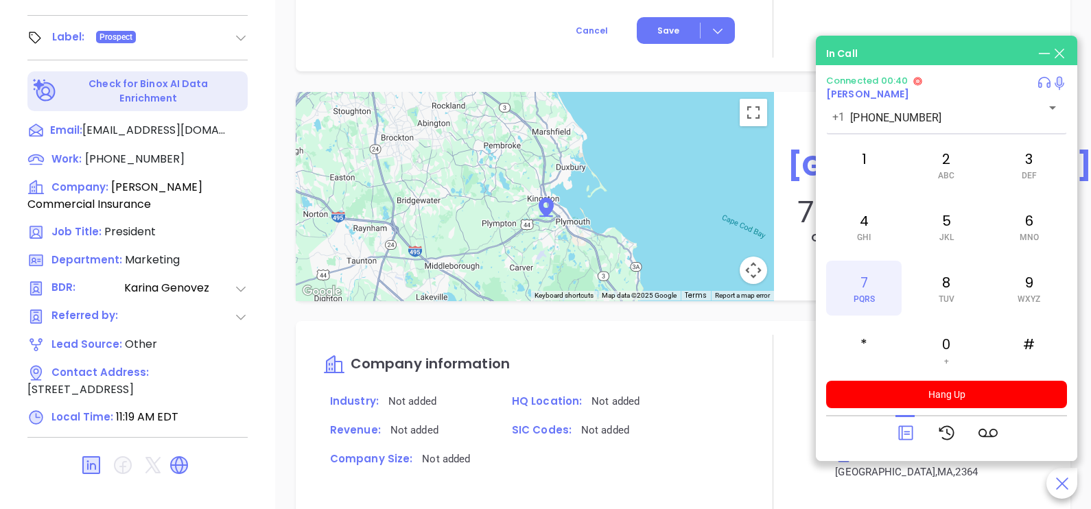
click at [869, 277] on div "7 PQRS" at bounding box center [864, 288] width 76 height 55
click at [950, 172] on span "ABC" at bounding box center [946, 176] width 16 height 10
click at [944, 239] on span "JKL" at bounding box center [947, 238] width 14 height 10
click at [950, 293] on div "8 TUV" at bounding box center [947, 288] width 76 height 55
click at [862, 171] on span at bounding box center [865, 176] width 6 height 10
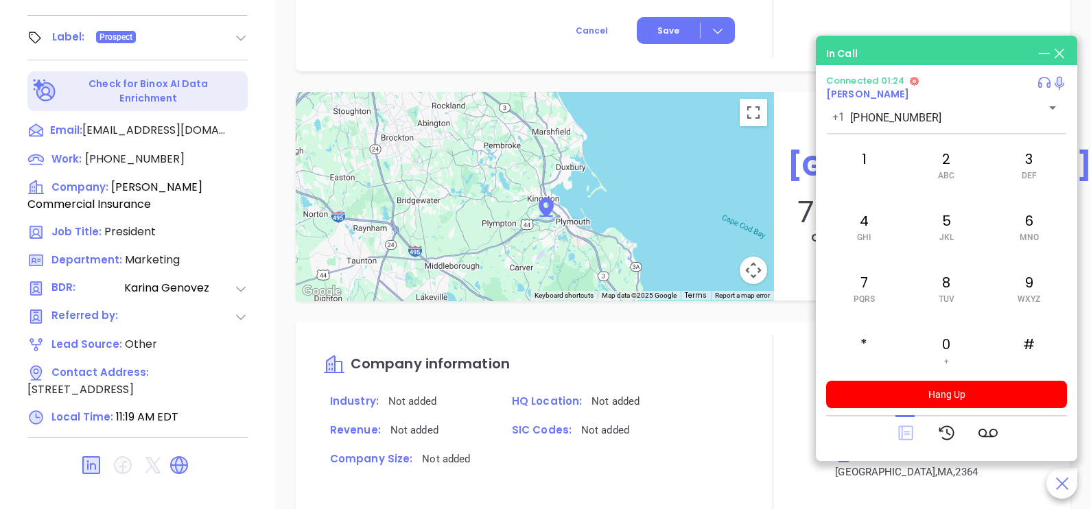
click at [902, 430] on icon at bounding box center [906, 433] width 14 height 14
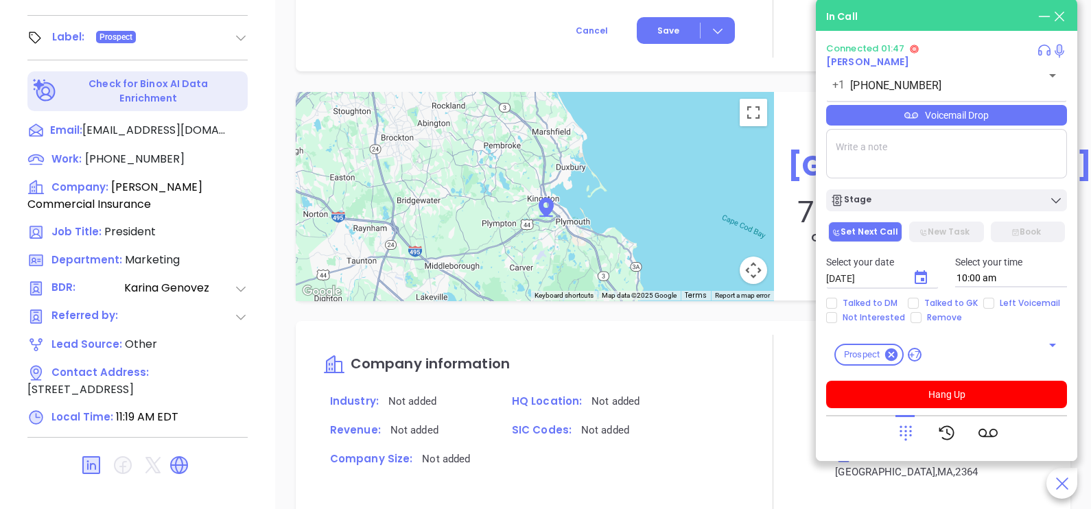
click at [913, 432] on icon at bounding box center [906, 433] width 19 height 19
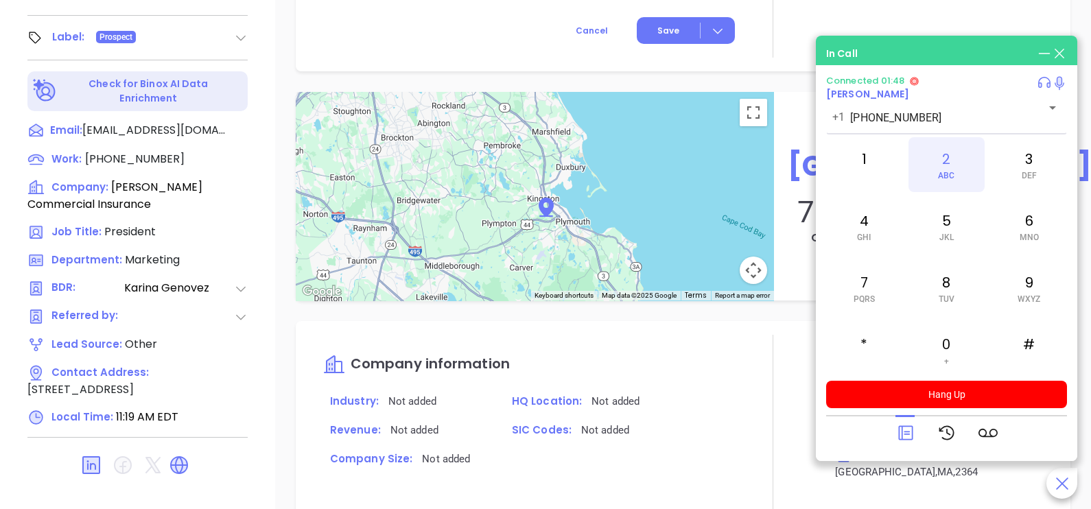
click at [947, 171] on span "ABC" at bounding box center [946, 176] width 16 height 10
click at [910, 420] on div at bounding box center [906, 433] width 19 height 36
click at [910, 439] on icon at bounding box center [906, 433] width 19 height 19
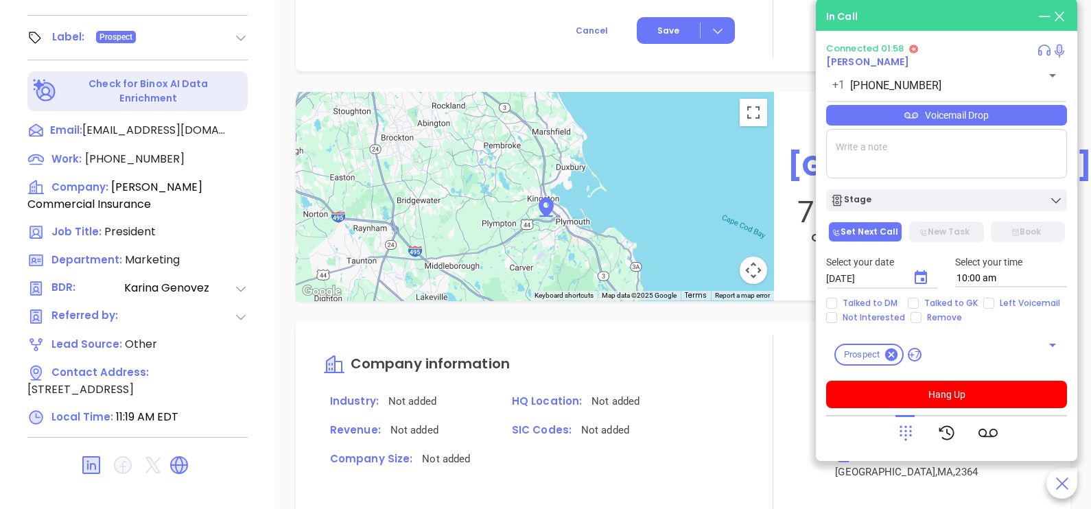
click at [1050, 123] on div "Voicemail Drop" at bounding box center [946, 115] width 241 height 21
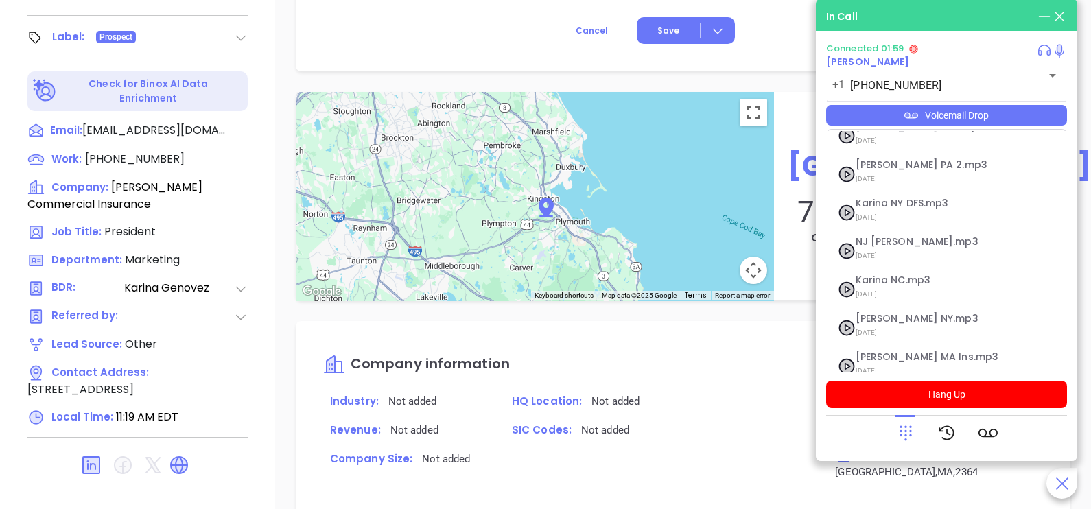
scroll to position [150, 0]
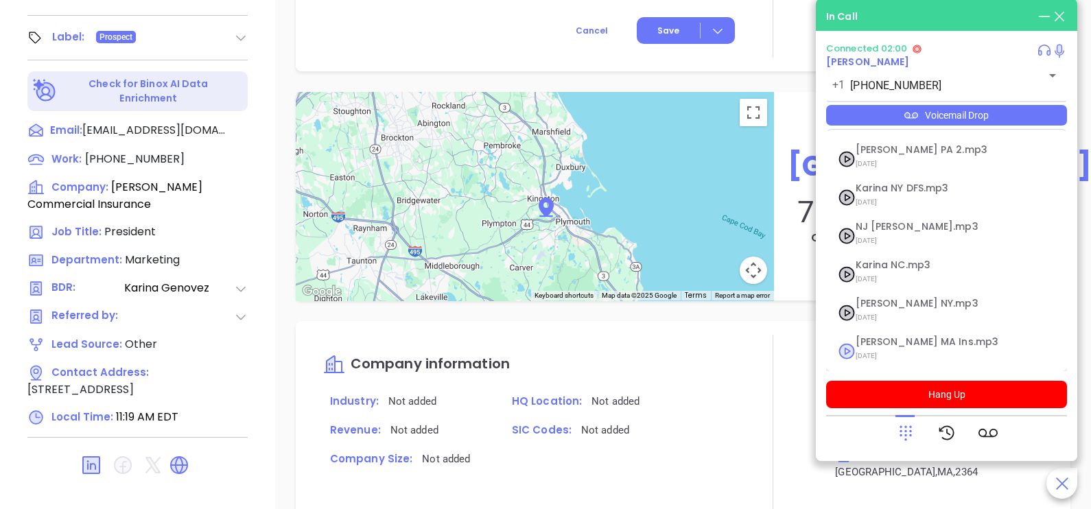
click at [916, 333] on li "[PERSON_NAME] MA Ins.mp3 [DATE]" at bounding box center [946, 351] width 235 height 42
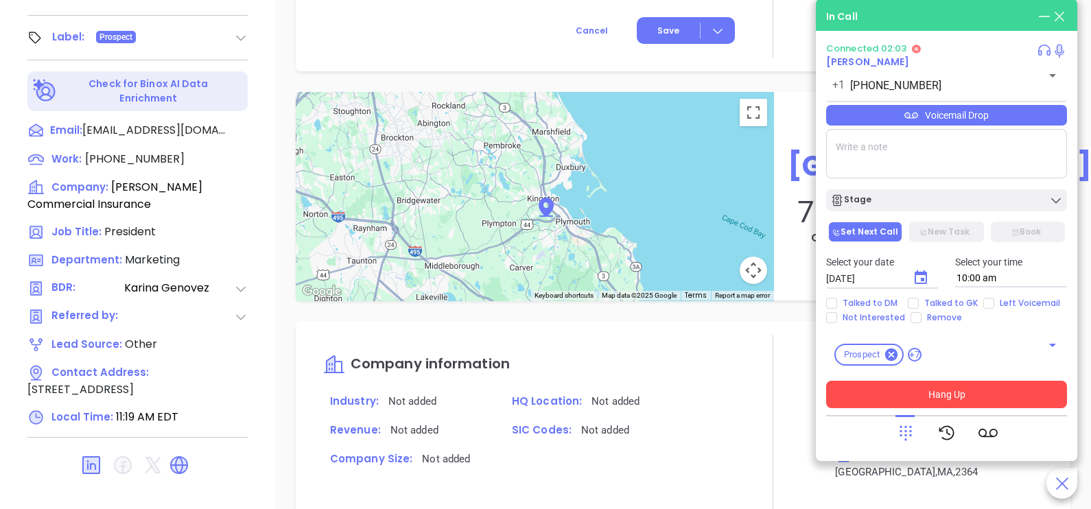
click at [975, 391] on button "Hang Up" at bounding box center [946, 394] width 241 height 27
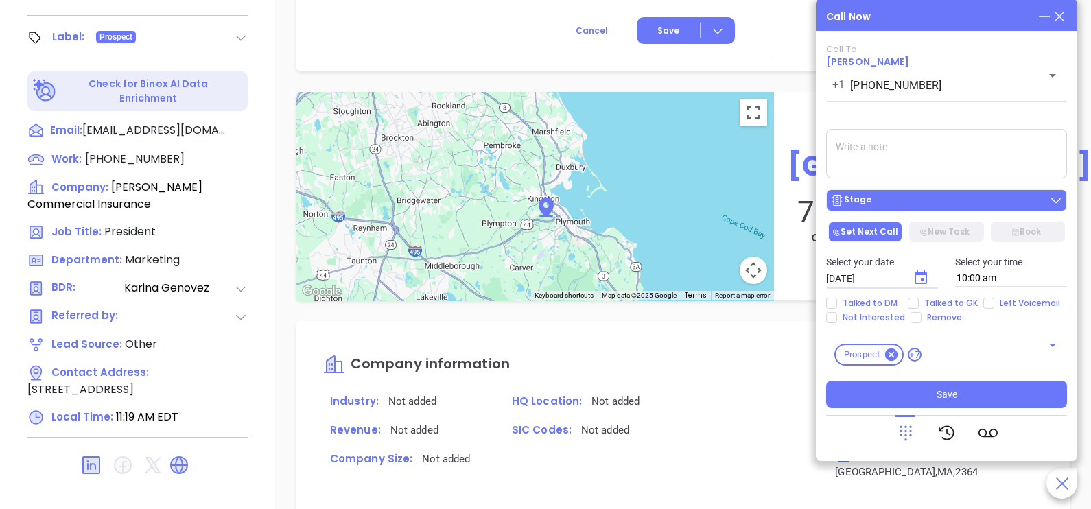
click at [971, 206] on div "Stage" at bounding box center [947, 201] width 233 height 14
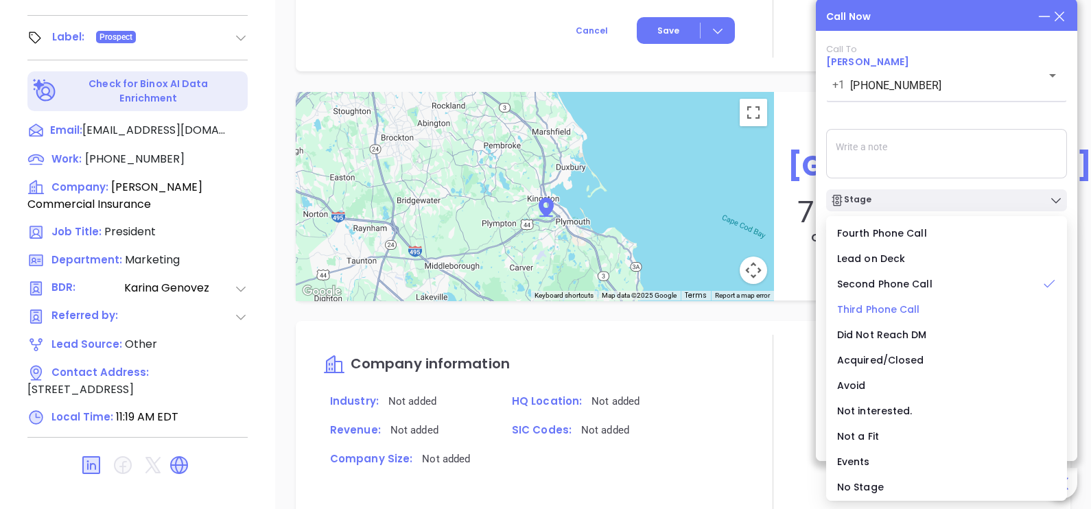
click at [896, 312] on span "Third Phone Call" at bounding box center [878, 310] width 83 height 14
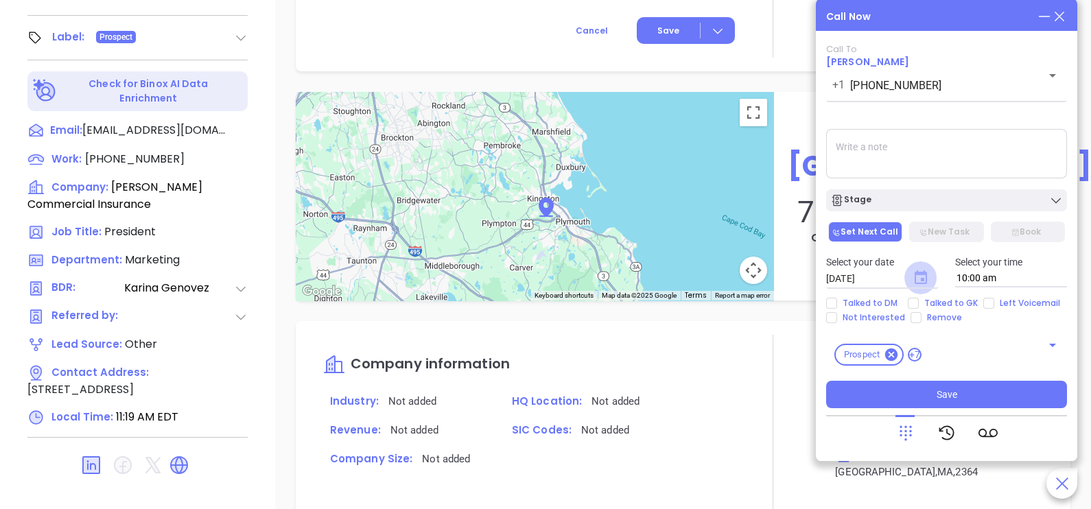
click at [921, 280] on icon "Choose date, selected date is Oct 8, 2025" at bounding box center [921, 277] width 12 height 14
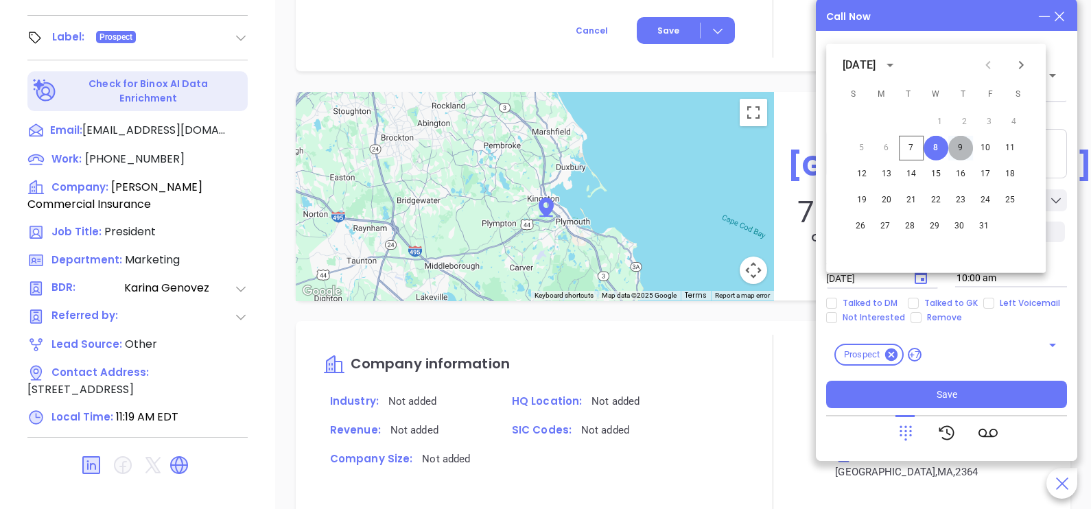
click at [959, 149] on button "9" at bounding box center [961, 148] width 25 height 25
type input "[DATE]"
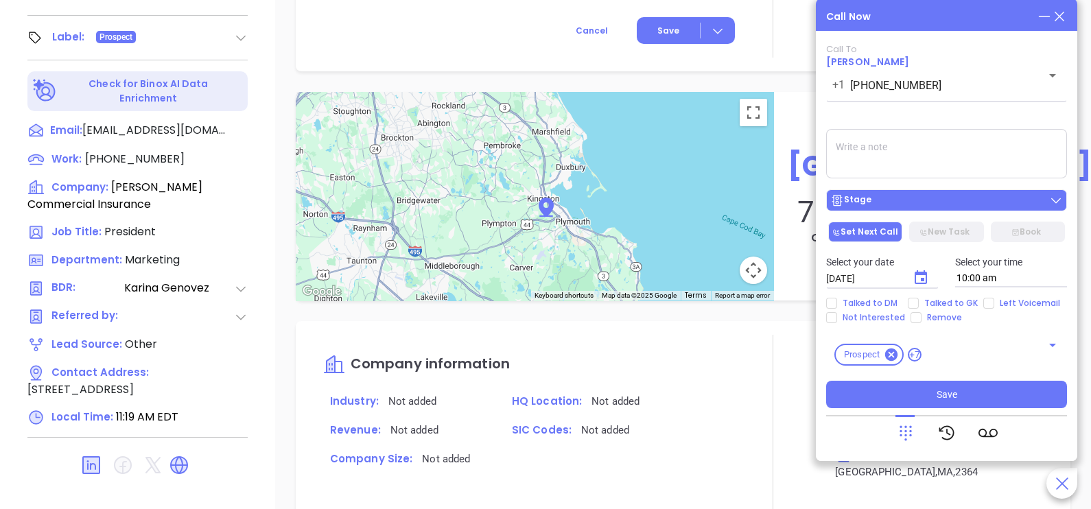
click at [949, 199] on div "Stage" at bounding box center [947, 201] width 233 height 14
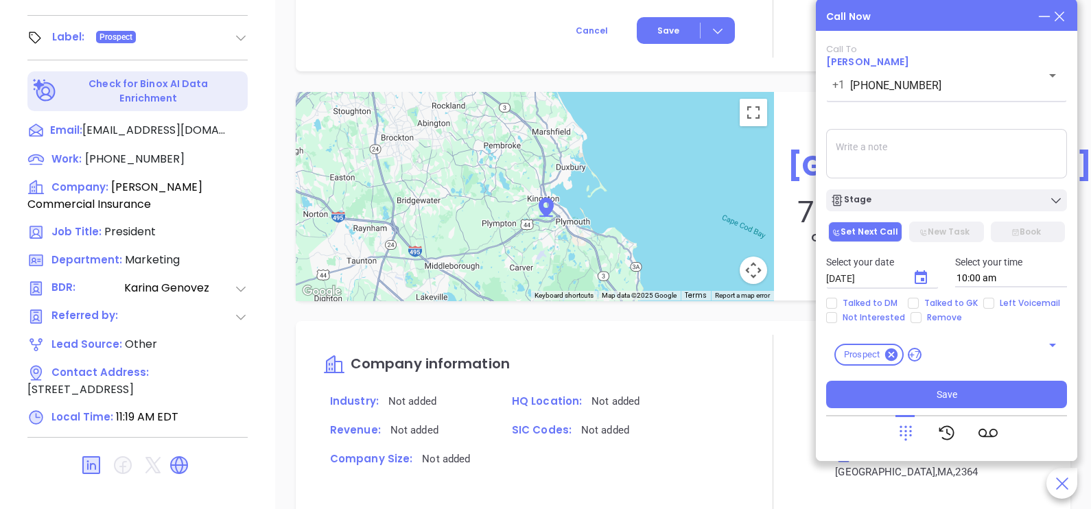
click at [978, 169] on textarea at bounding box center [946, 153] width 241 height 49
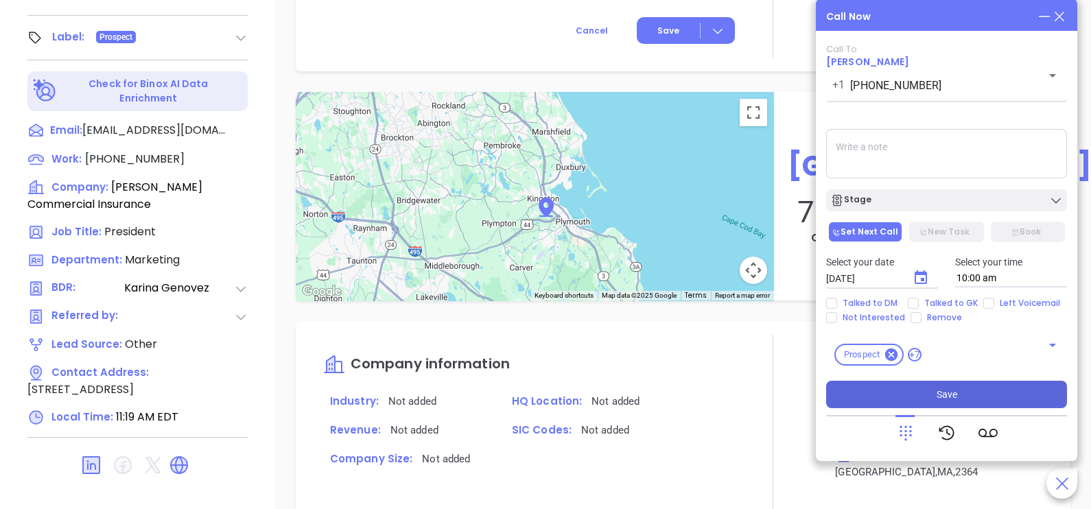
click at [925, 397] on button "Save" at bounding box center [946, 394] width 241 height 27
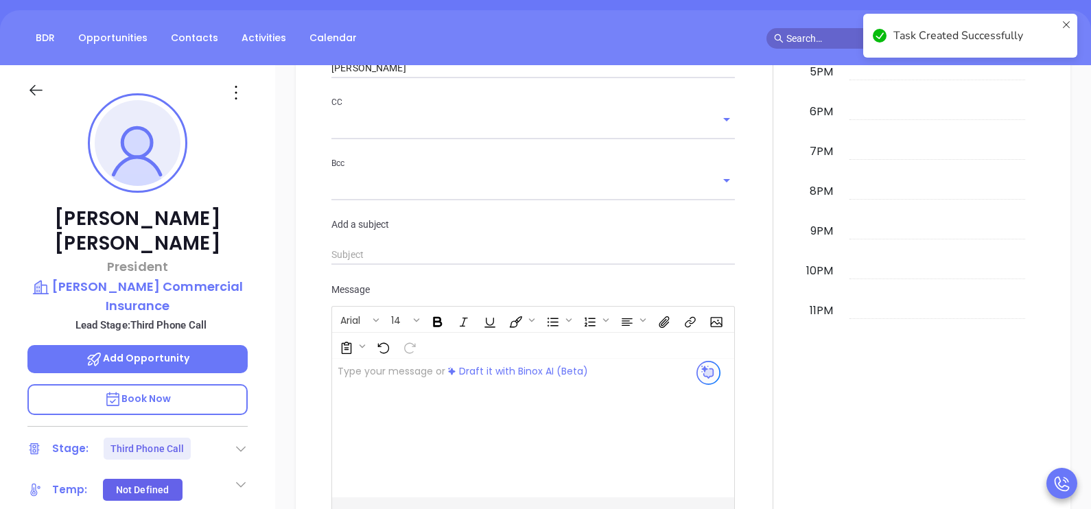
scroll to position [0, 0]
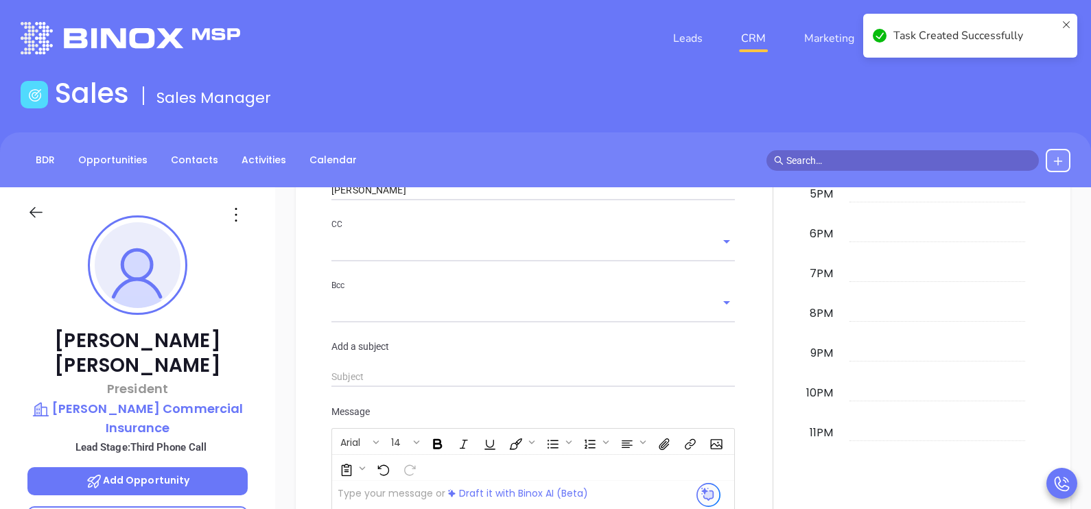
click at [1073, 332] on div "New Activity Task Meeting Call Email Vmail SMS Schedule an Email Select Templat…" at bounding box center [683, 238] width 816 height 942
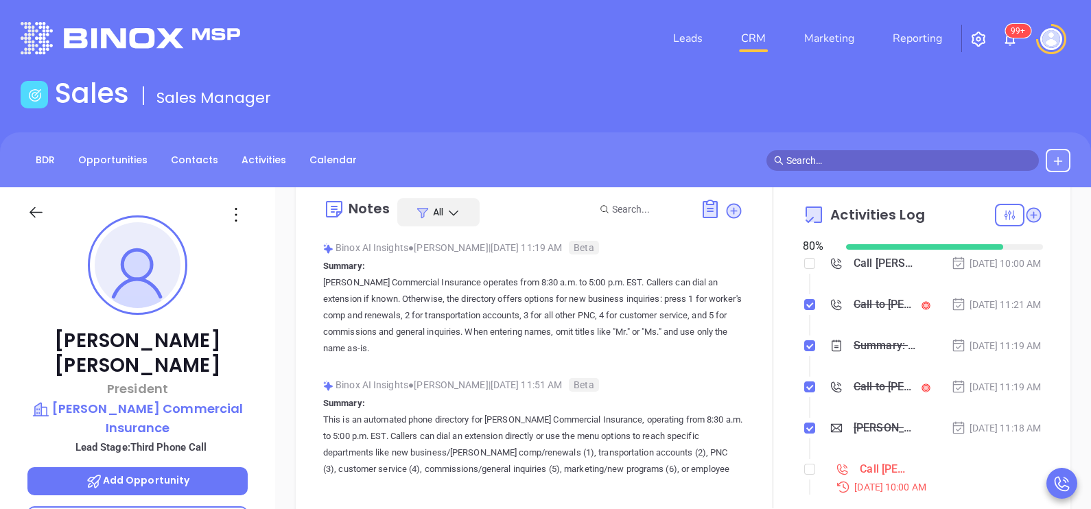
scroll to position [34, 0]
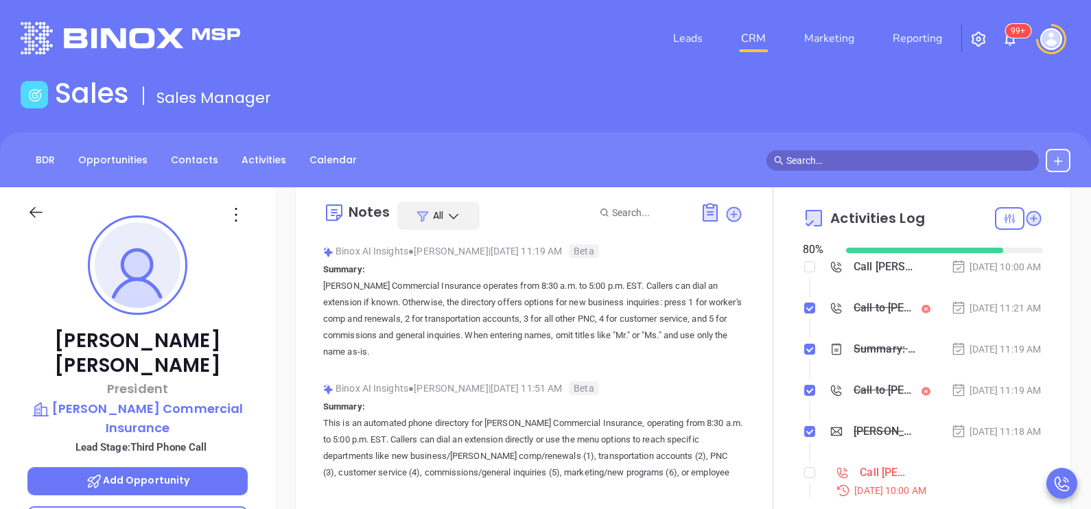
click at [999, 313] on div "Oct 7, 2025 | 11:21 AM" at bounding box center [996, 308] width 91 height 15
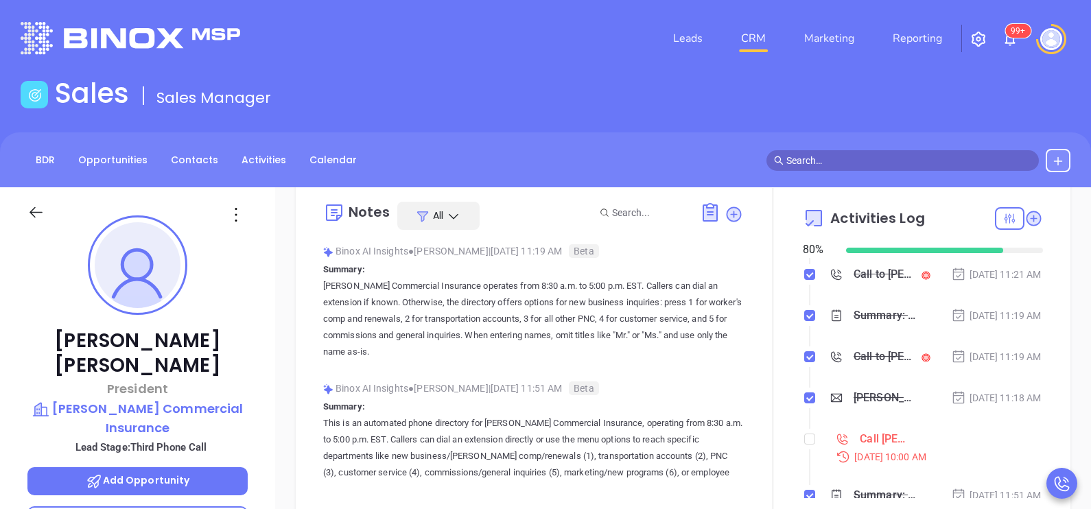
scroll to position [68, 0]
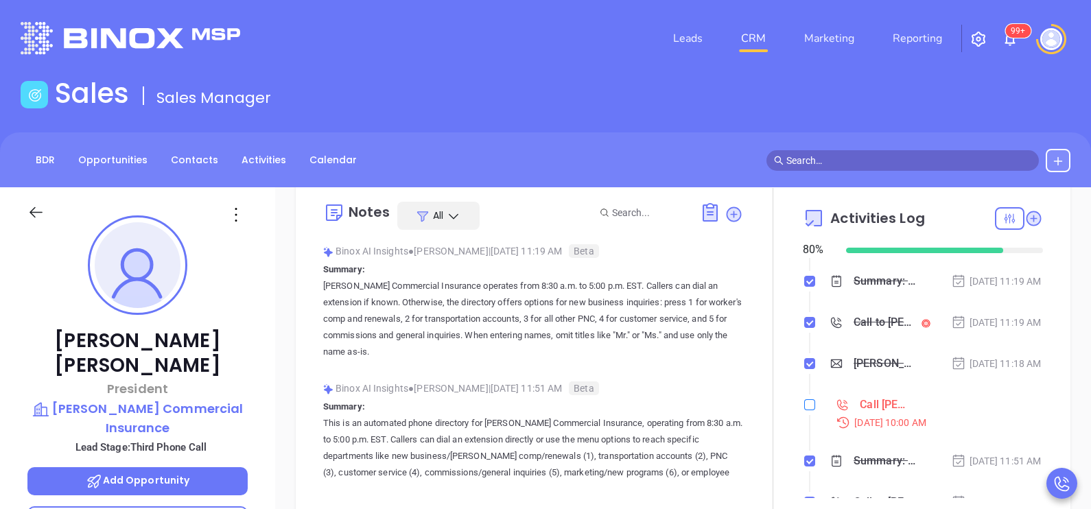
click at [805, 411] on input "checkbox" at bounding box center [810, 405] width 11 height 11
checkbox input "true"
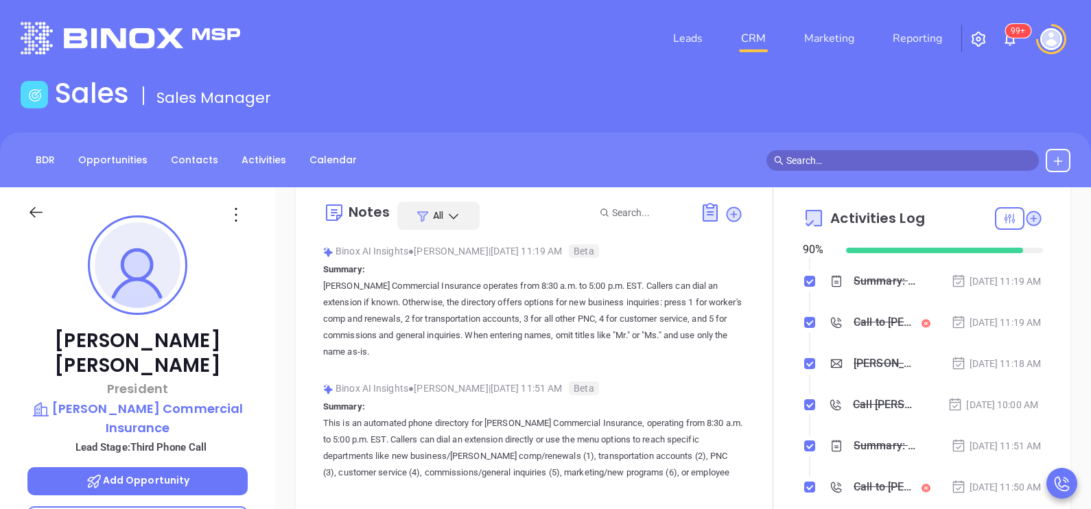
click at [45, 205] on div at bounding box center [48, 220] width 59 height 32
click at [41, 207] on icon at bounding box center [35, 212] width 17 height 17
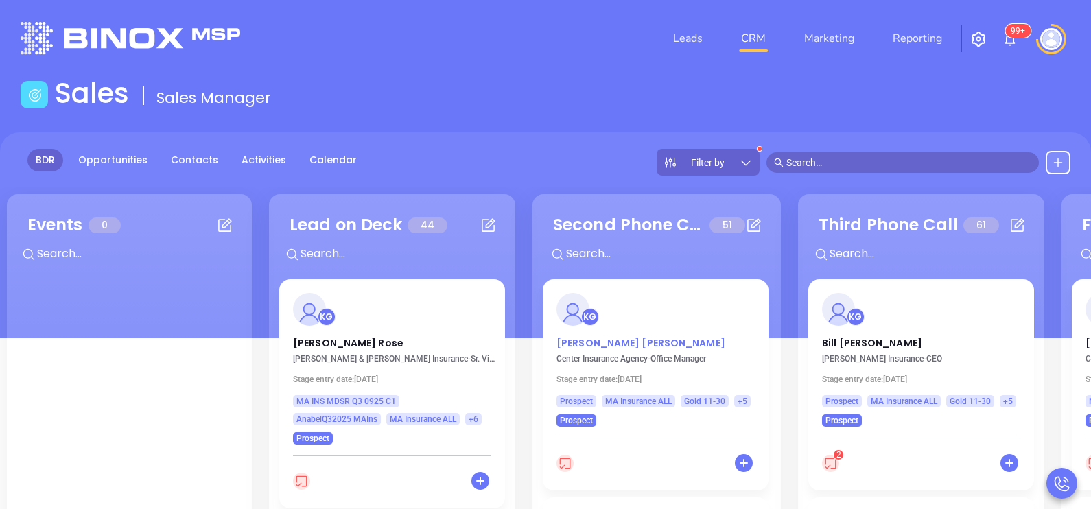
click at [591, 343] on p "Lisa Curry" at bounding box center [656, 339] width 198 height 7
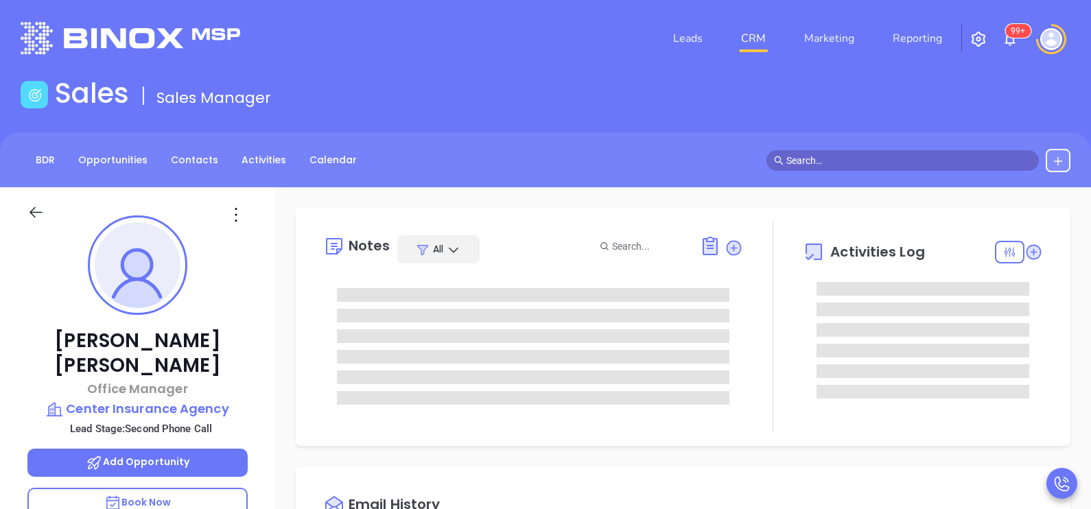
type input "[DATE]"
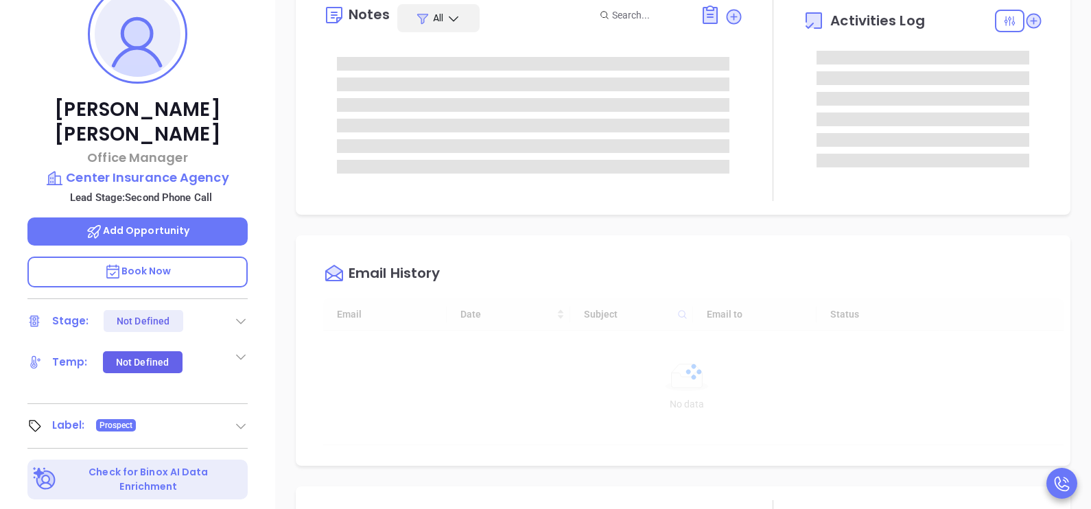
scroll to position [378, 0]
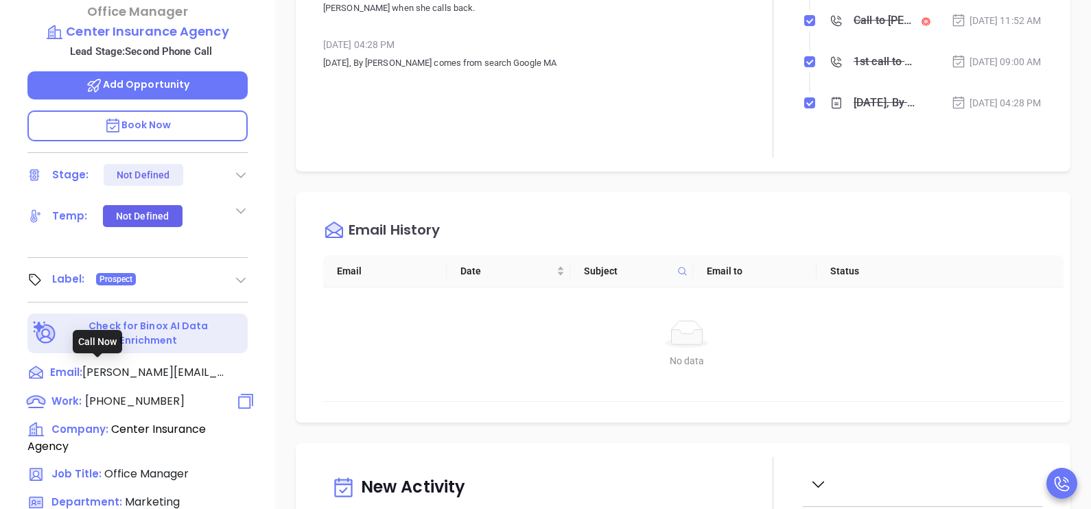
click at [153, 393] on span "(508) 238-1777" at bounding box center [135, 401] width 100 height 16
type input "(508) 238-1777"
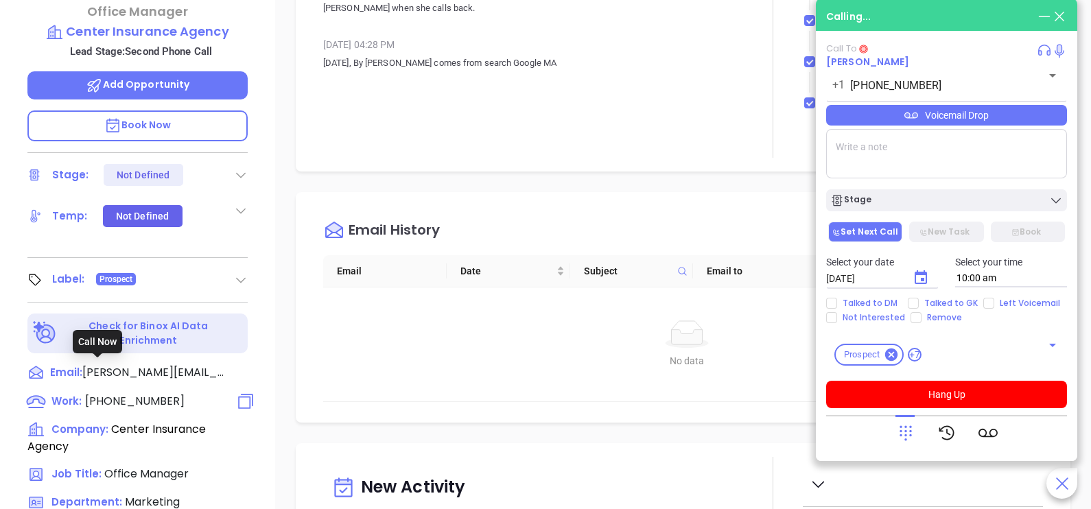
type input "[PERSON_NAME]"
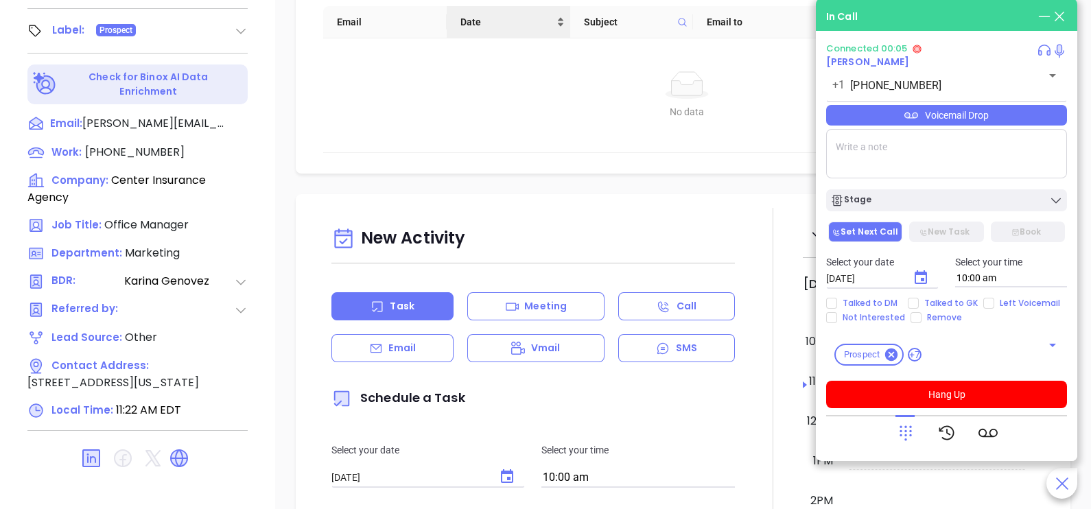
scroll to position [638, 0]
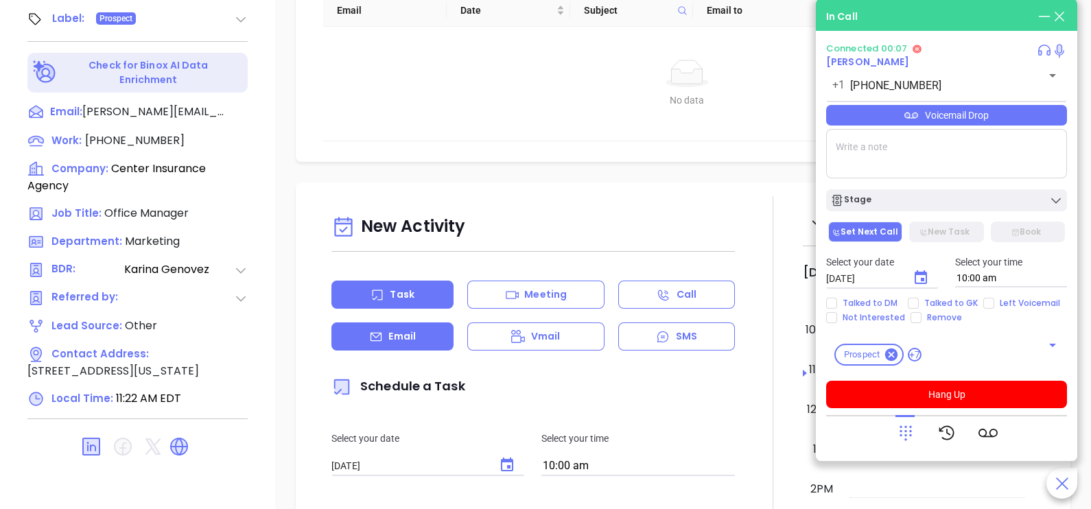
click at [407, 344] on p "Email" at bounding box center [402, 336] width 27 height 14
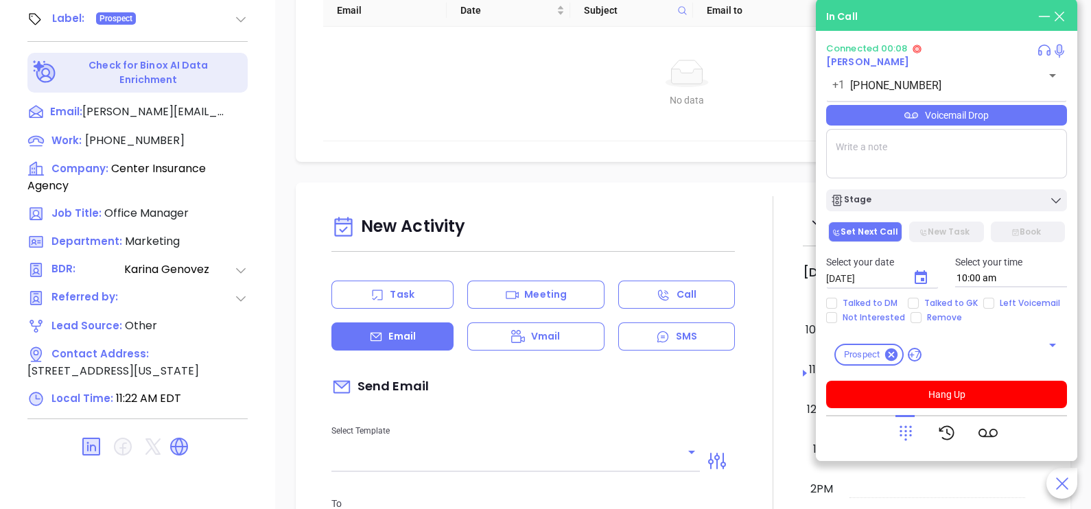
type input "[PERSON_NAME]"
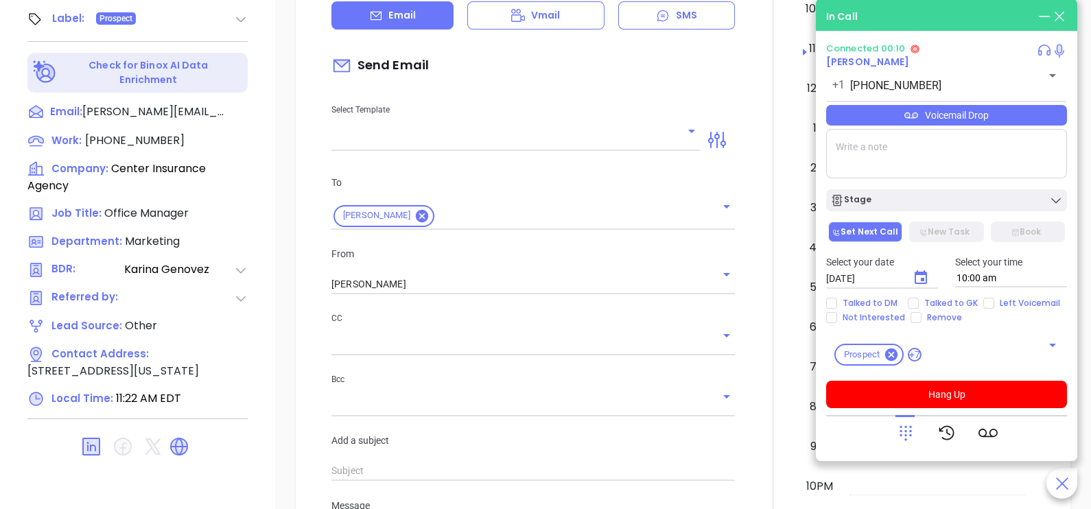
scroll to position [343, 0]
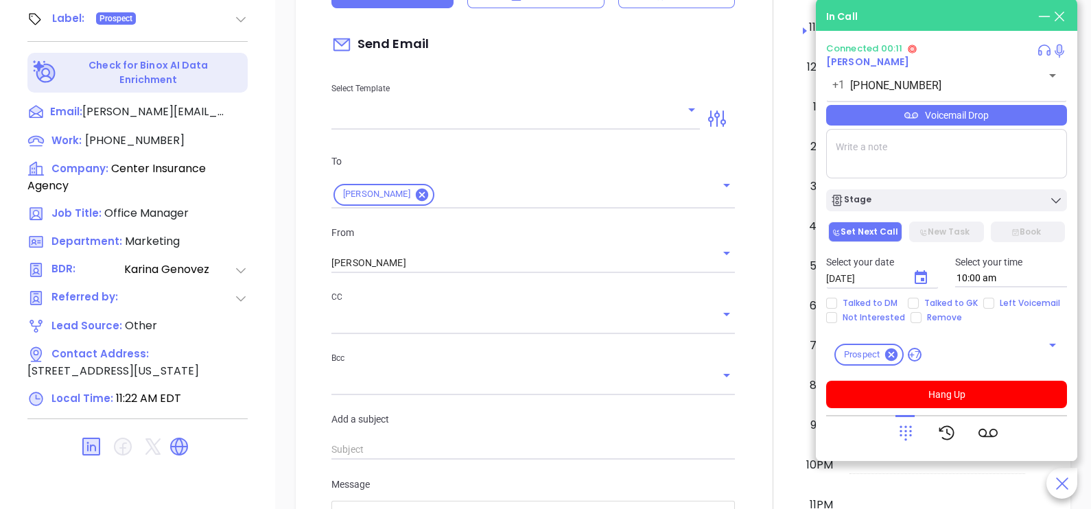
click at [667, 121] on input "text" at bounding box center [506, 119] width 348 height 20
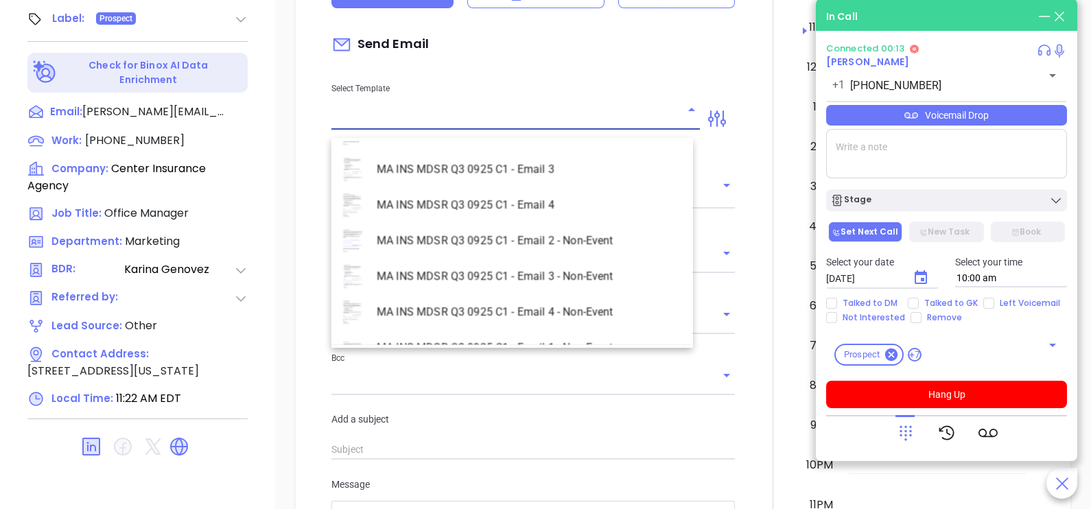
scroll to position [3981, 0]
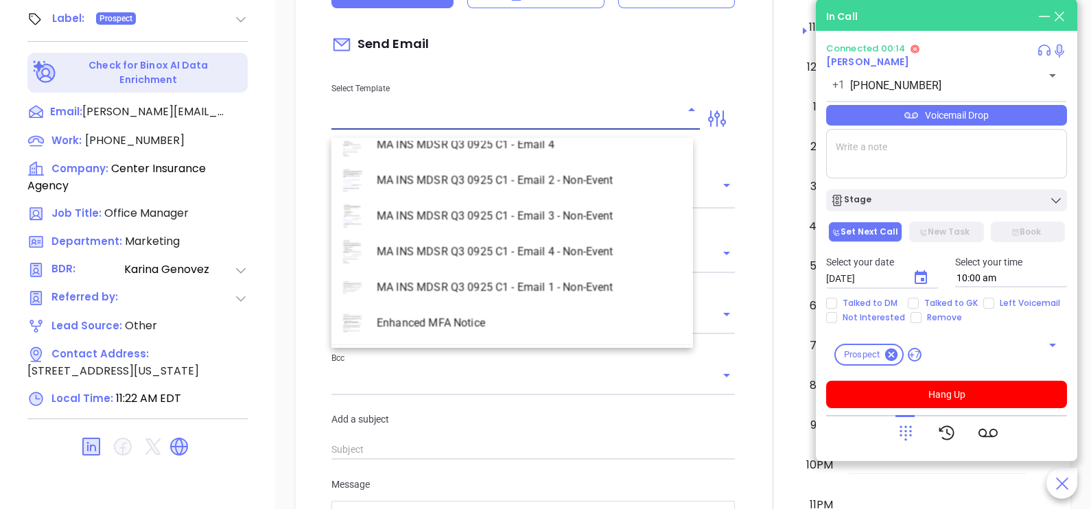
click at [579, 190] on li "MA INS MDSR Q3 0925 C1 - Email 2 - Non-Event" at bounding box center [513, 181] width 362 height 36
type input "MA INS MDSR Q3 0925 C1 - Email 2 - Non-Event"
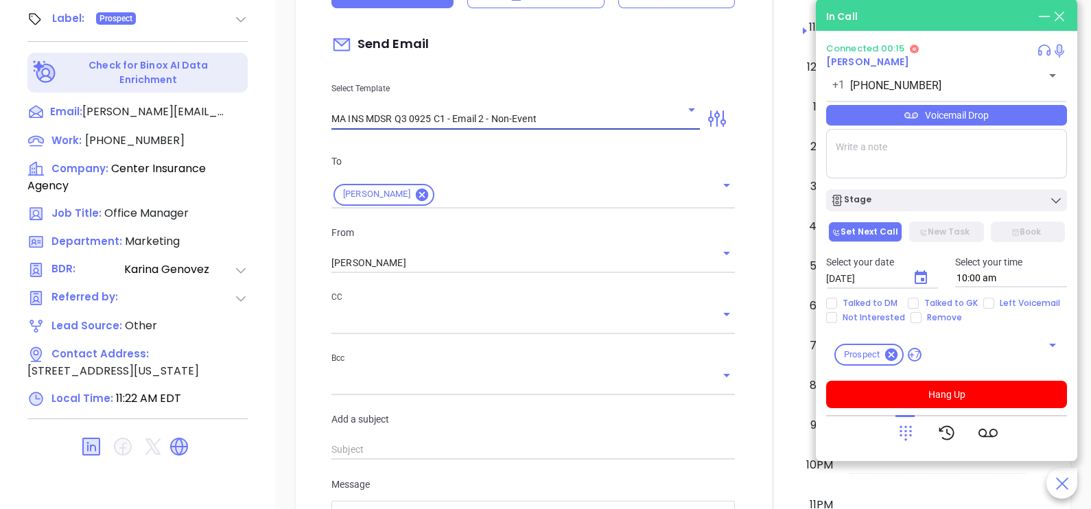
type input "Lisa, here’s the MA compliance checklist we mentioned"
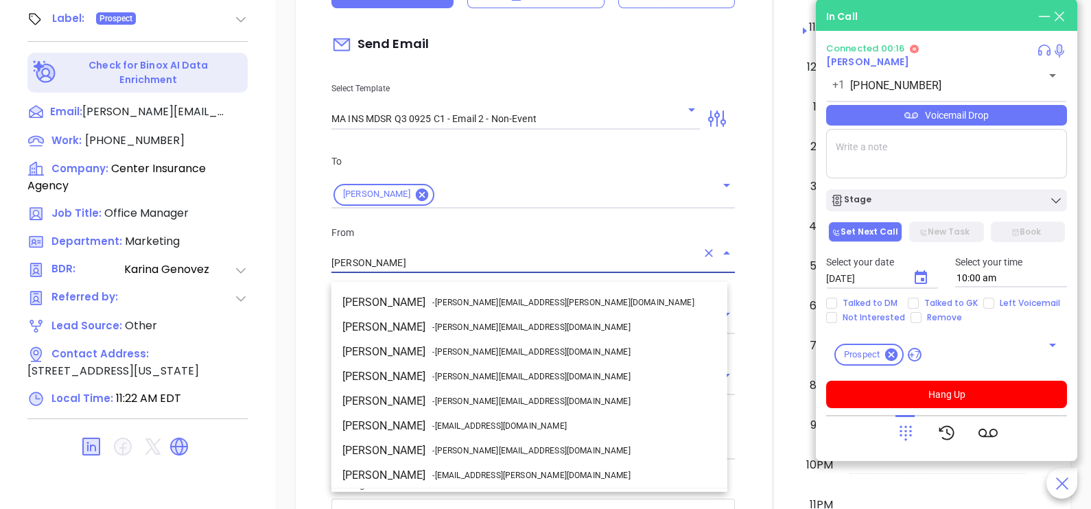
scroll to position [73, 0]
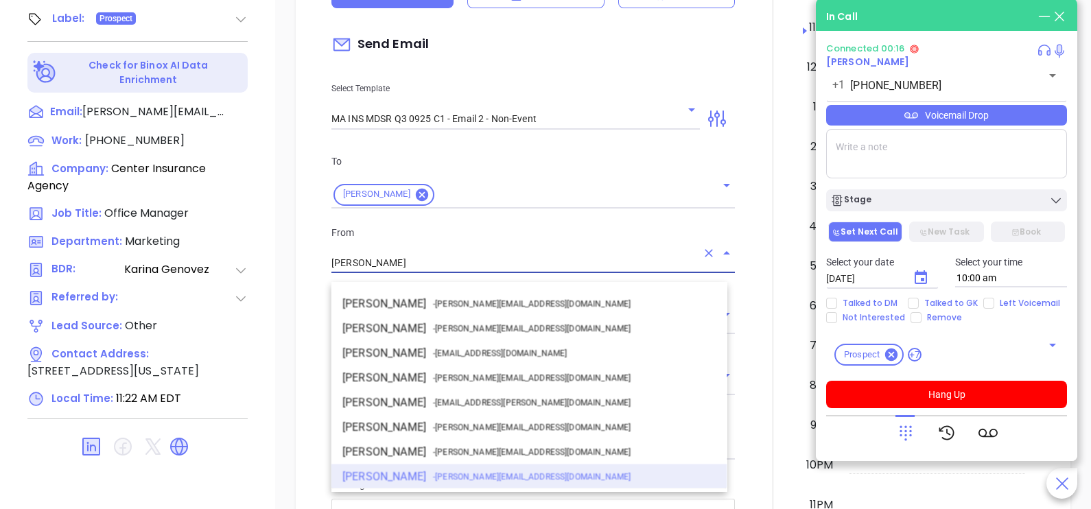
click at [436, 273] on input "[PERSON_NAME]" at bounding box center [514, 263] width 365 height 20
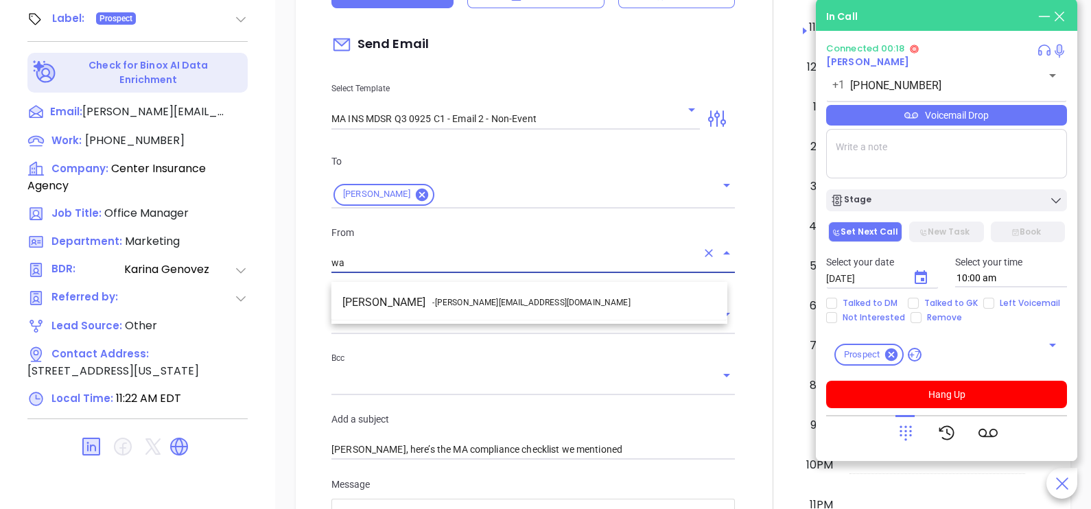
click at [452, 292] on li "Walter Contreras - [EMAIL_ADDRESS][DOMAIN_NAME]" at bounding box center [530, 302] width 396 height 25
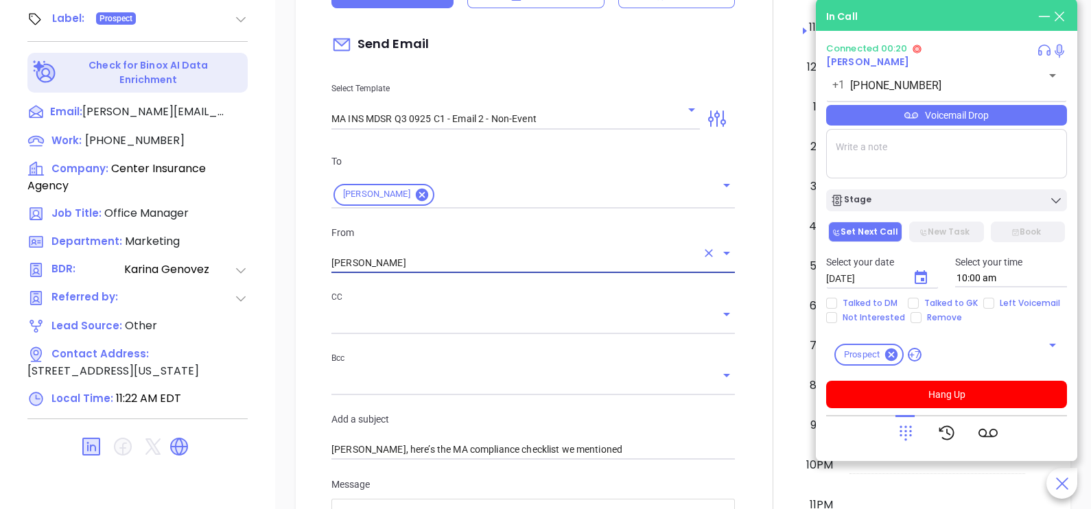
type input "[PERSON_NAME]"
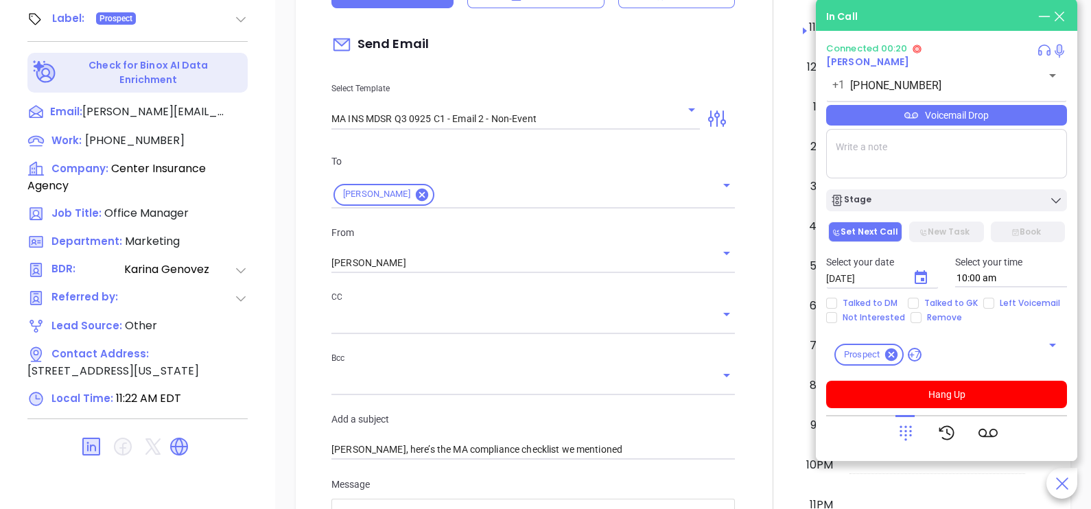
click at [746, 312] on div at bounding box center [773, 427] width 60 height 1147
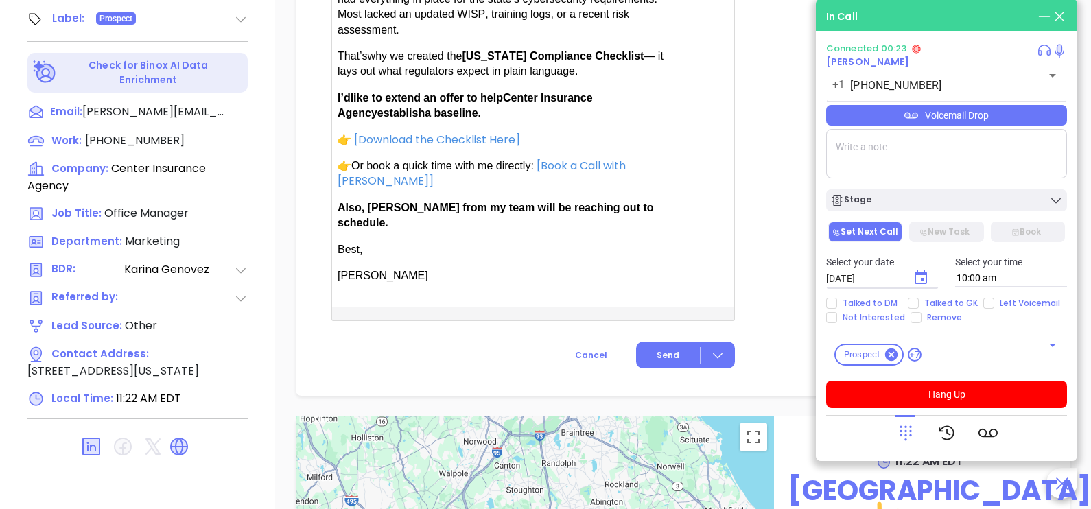
scroll to position [995, 0]
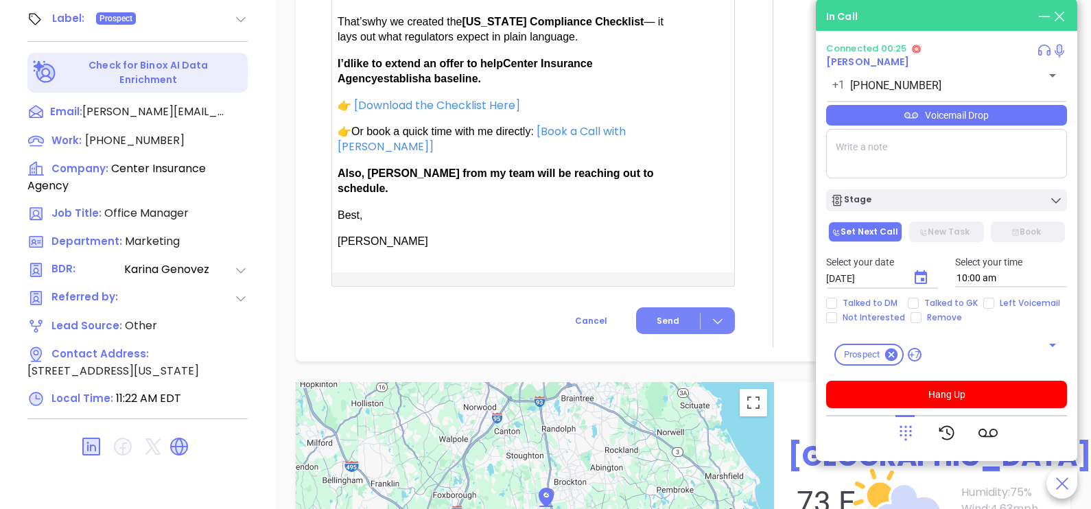
click at [662, 315] on span "Send" at bounding box center [668, 321] width 23 height 12
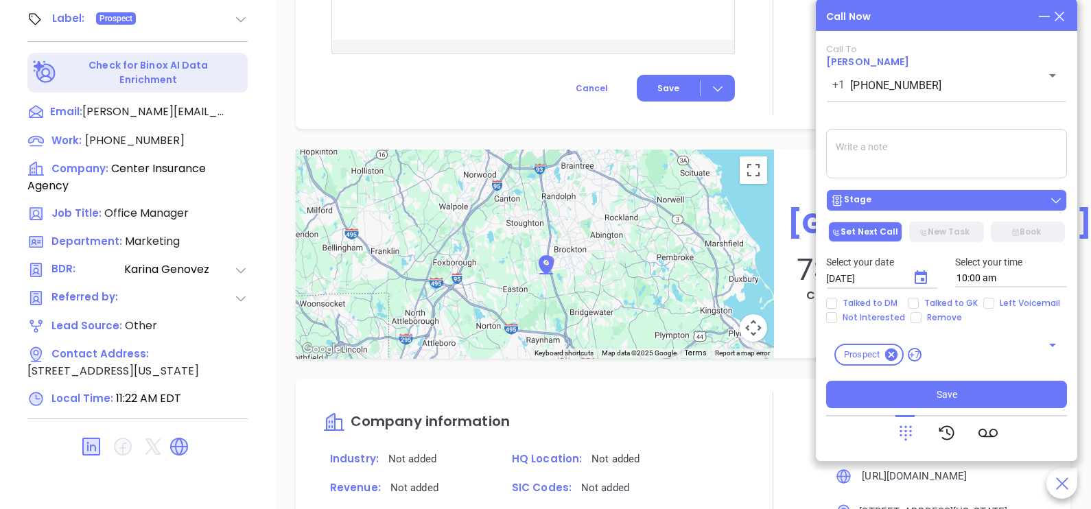
click at [903, 207] on div "Stage" at bounding box center [947, 201] width 233 height 14
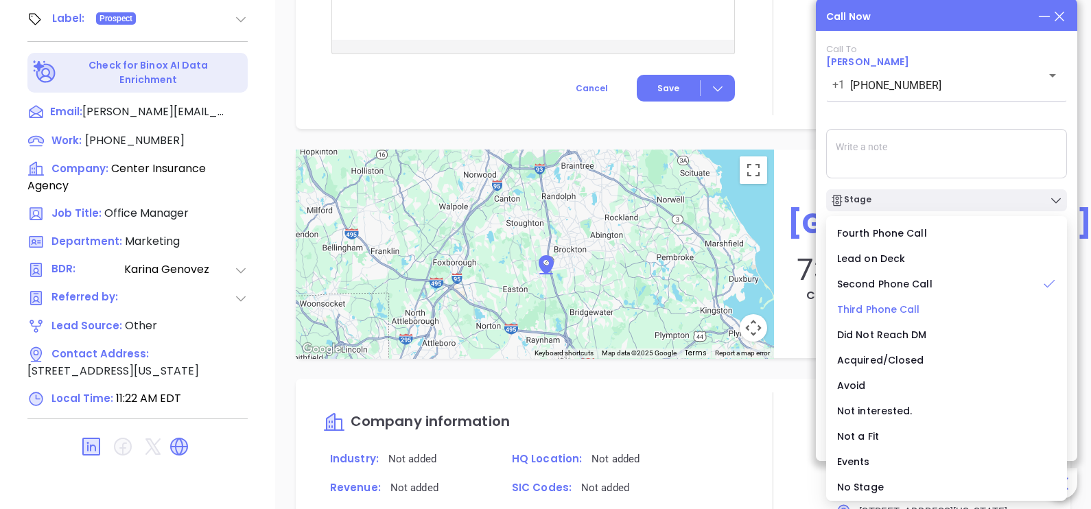
click at [897, 305] on span "Third Phone Call" at bounding box center [878, 310] width 83 height 14
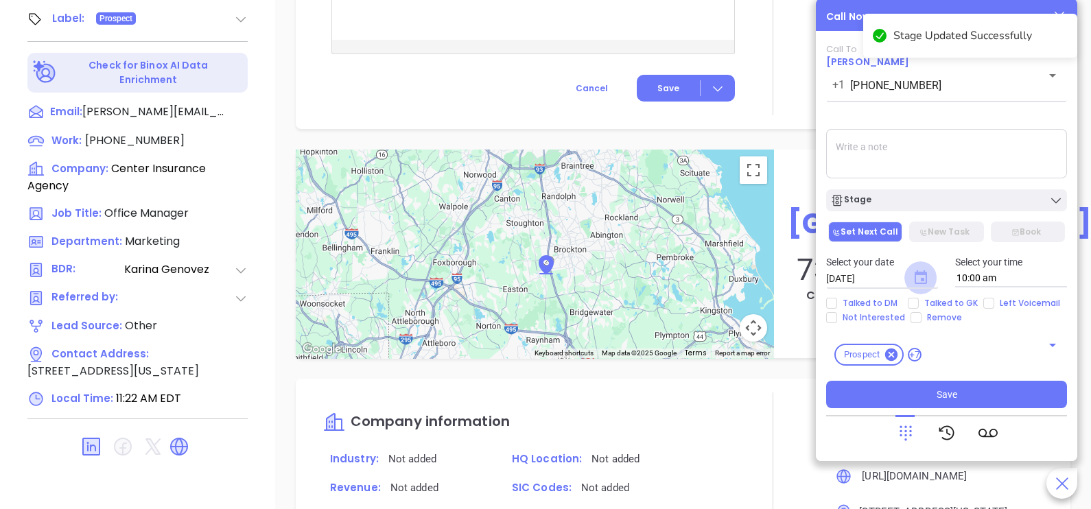
click at [919, 275] on icon "Choose date, selected date is Oct 8, 2025" at bounding box center [921, 277] width 12 height 14
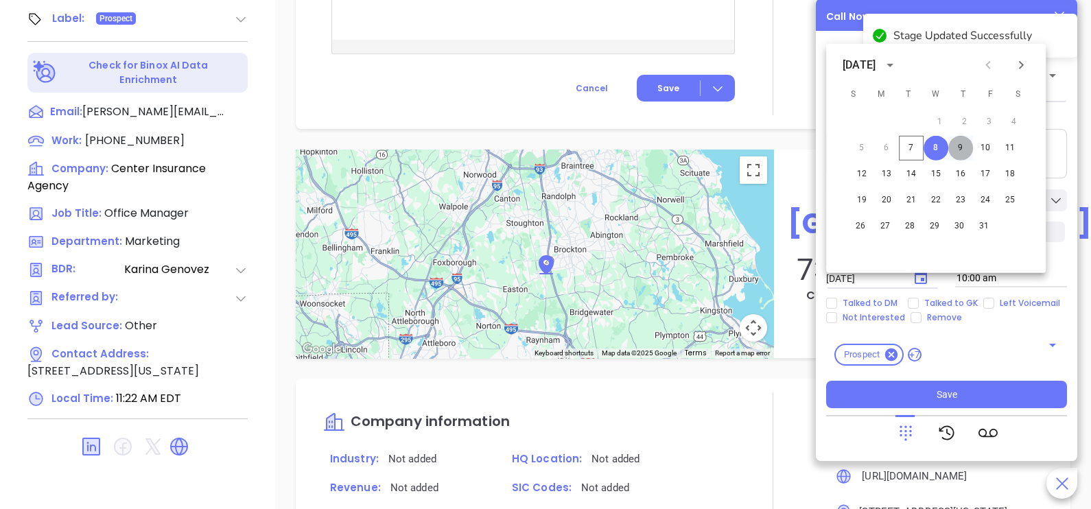
click at [958, 140] on button "9" at bounding box center [961, 148] width 25 height 25
type input "[DATE]"
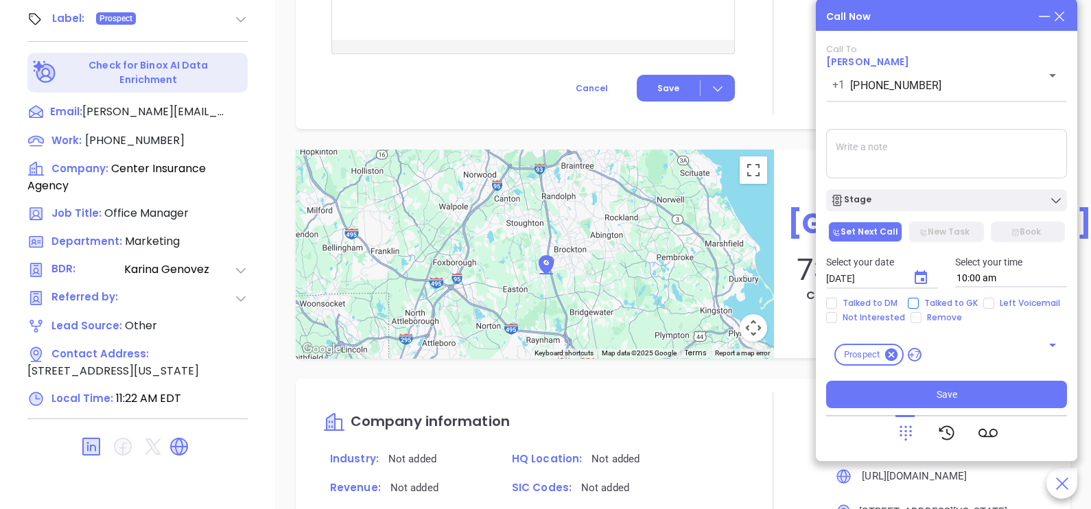
click at [945, 302] on span "Talked to GK" at bounding box center [951, 303] width 65 height 11
click at [919, 302] on input "Talked to GK" at bounding box center [913, 303] width 11 height 11
checkbox input "true"
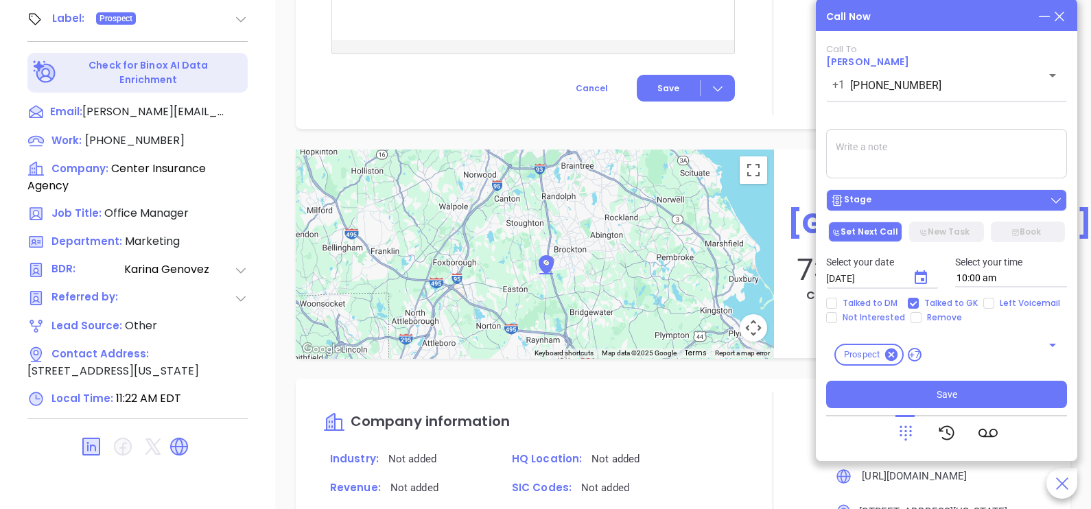
click at [938, 207] on div "Stage" at bounding box center [947, 201] width 233 height 14
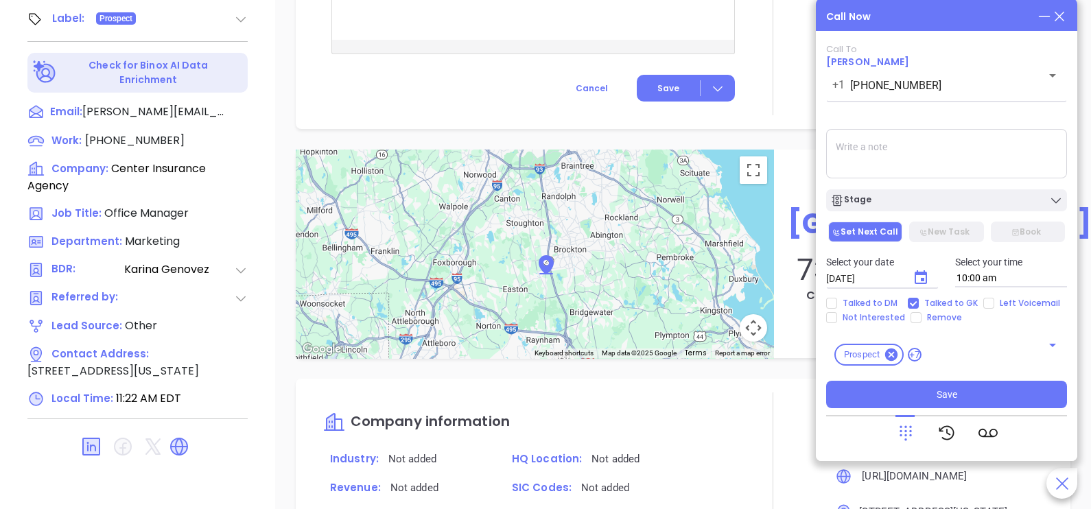
click at [972, 159] on textarea at bounding box center [946, 153] width 241 height 49
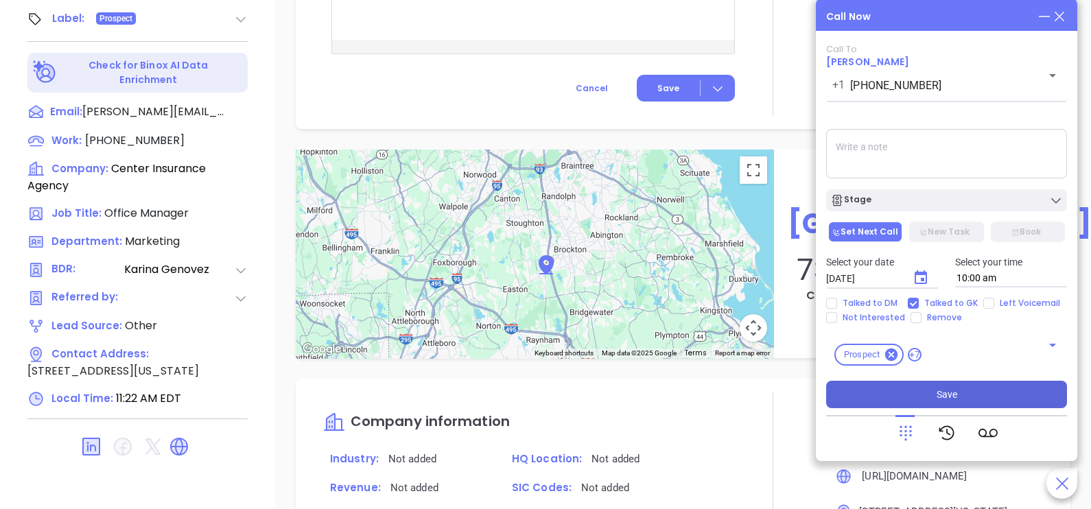
click at [953, 394] on span "Save" at bounding box center [947, 394] width 21 height 15
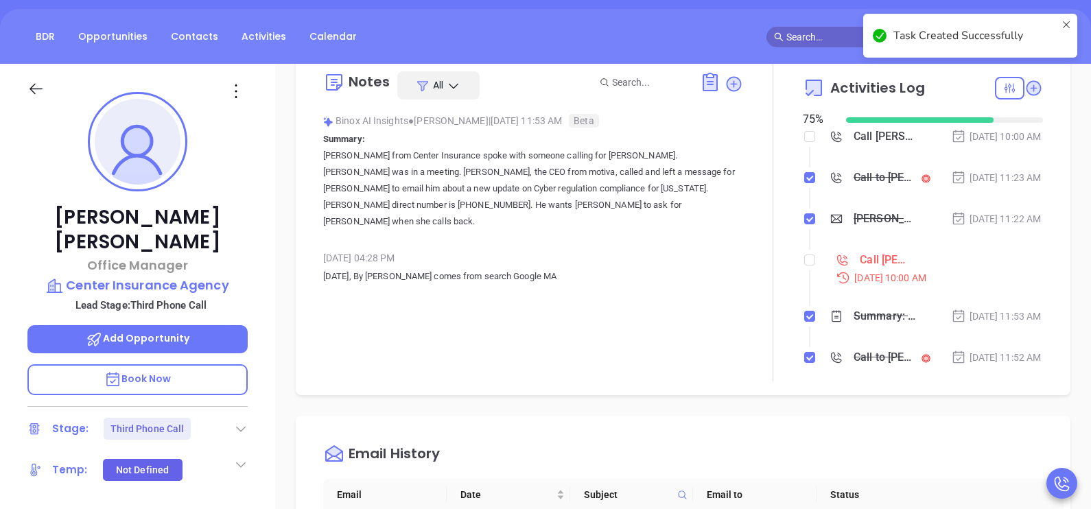
scroll to position [0, 0]
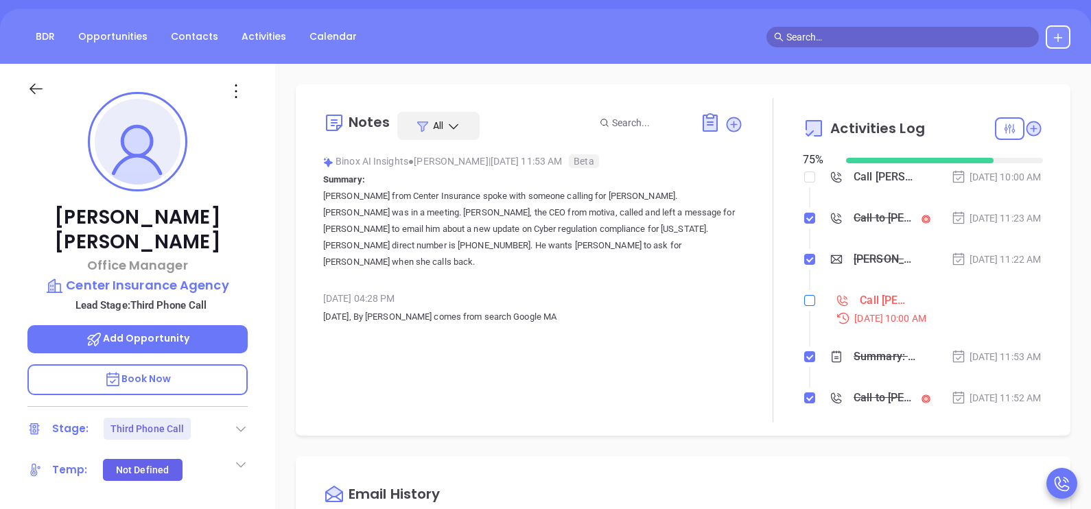
click at [806, 306] on input "checkbox" at bounding box center [810, 300] width 11 height 11
checkbox input "true"
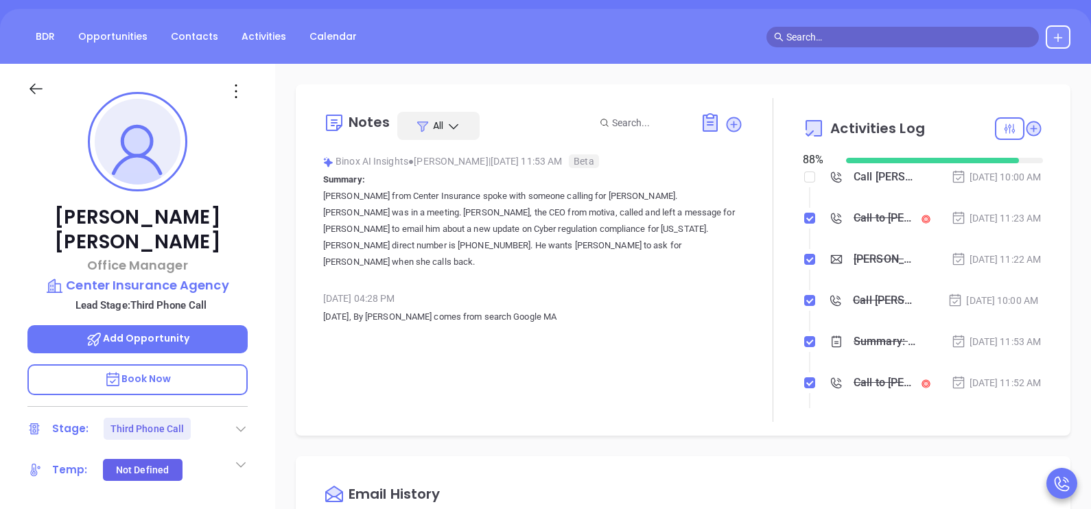
click at [27, 96] on icon at bounding box center [35, 88] width 17 height 17
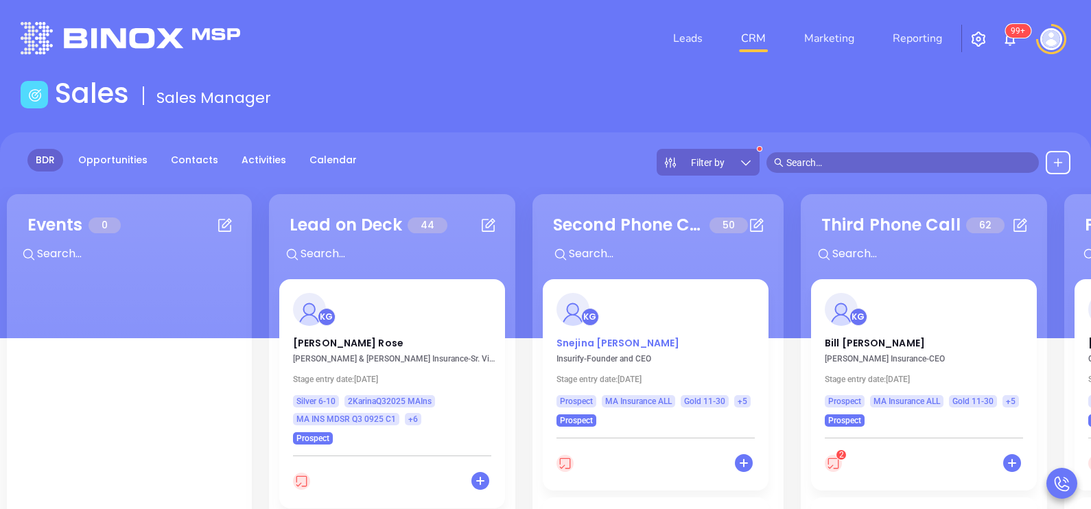
click at [563, 336] on p "Snejina Zacharia" at bounding box center [656, 339] width 198 height 7
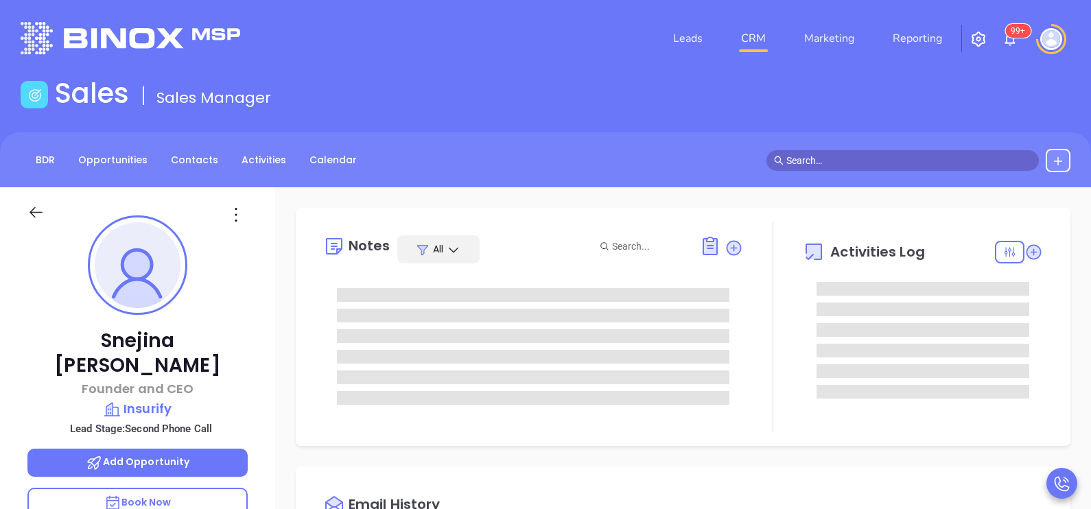
type input "[DATE]"
type input "[PERSON_NAME]"
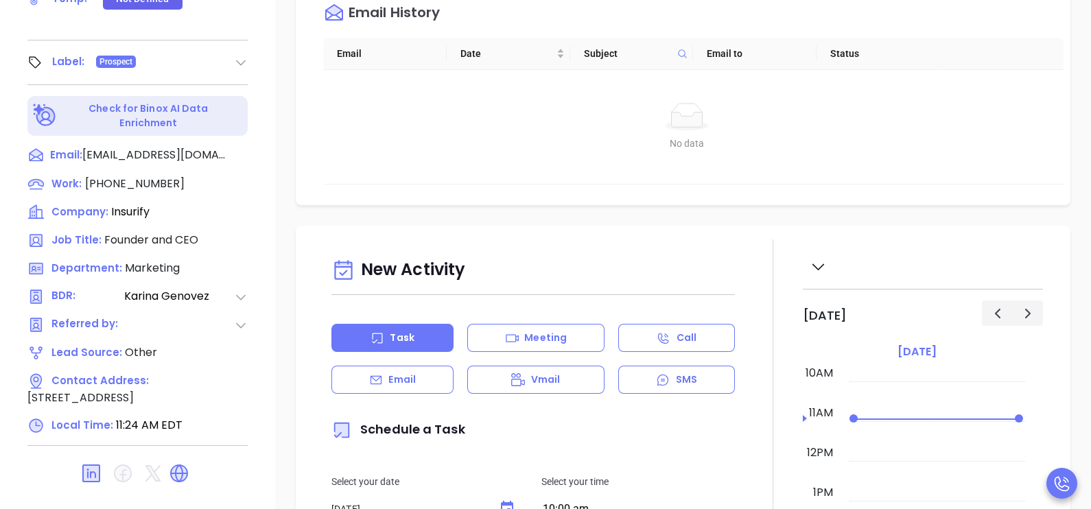
scroll to position [617, 0]
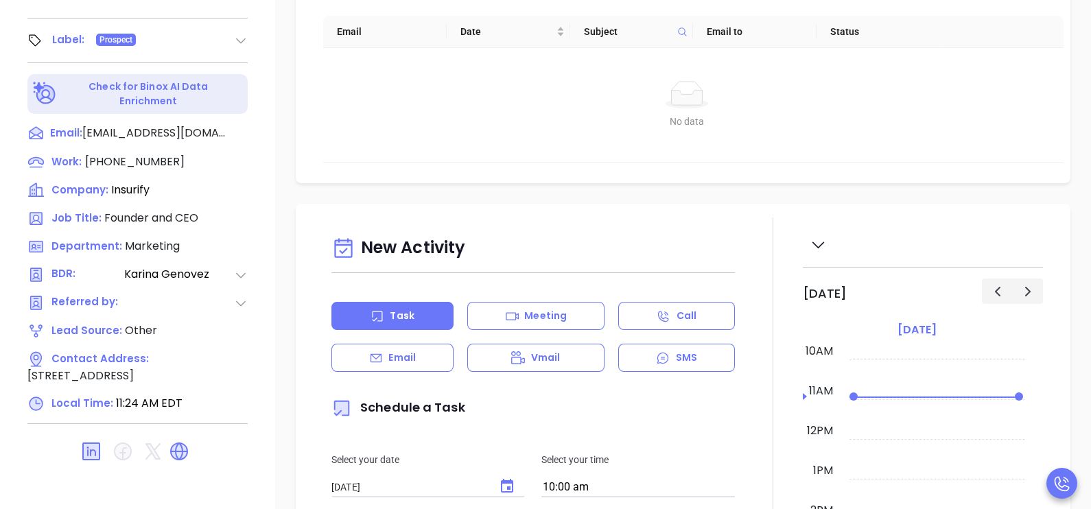
click at [165, 170] on div "Work: (866) 749-1973 Company: Insurify Job Title: Founder and CEO Department: M…" at bounding box center [137, 283] width 220 height 259
click at [141, 154] on span "(866) 749-1973" at bounding box center [135, 162] width 100 height 16
type input "(866) 749-1973"
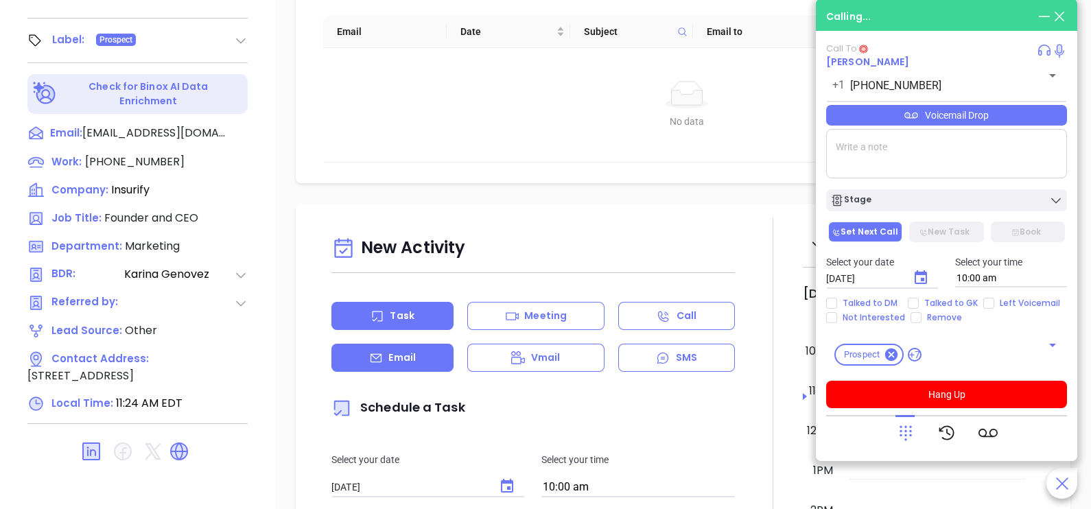
click at [367, 364] on div "Email" at bounding box center [393, 358] width 122 height 28
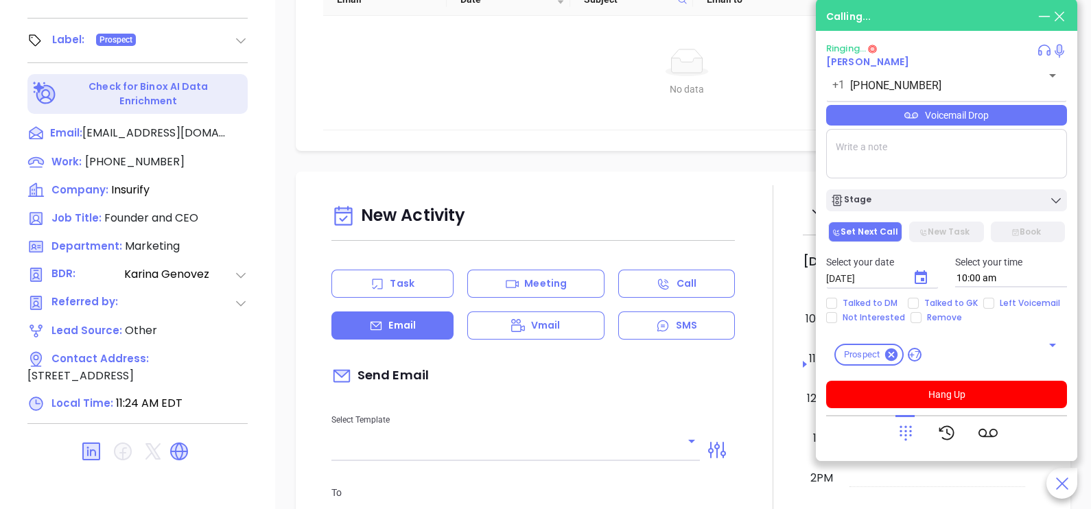
type input "[PERSON_NAME]"
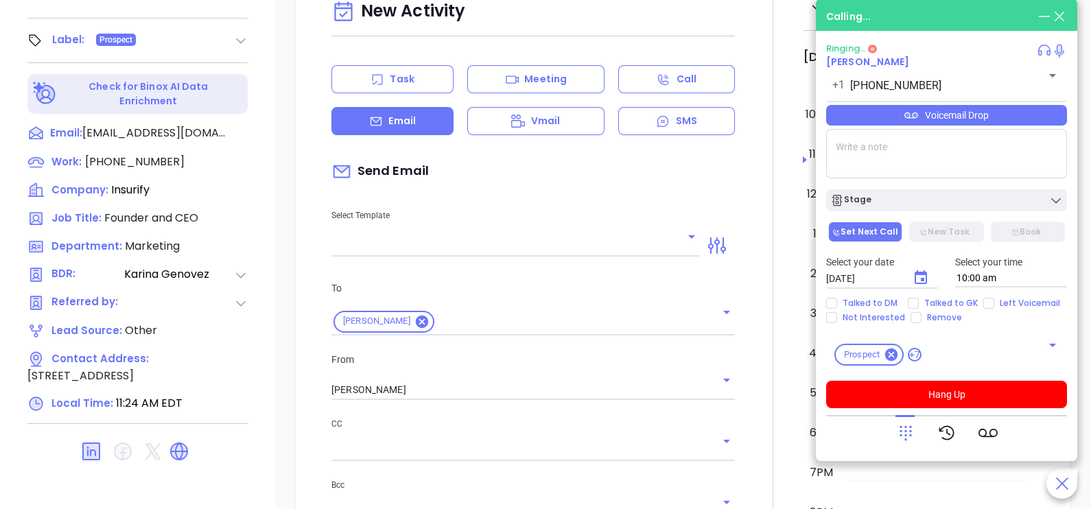
scroll to position [343, 0]
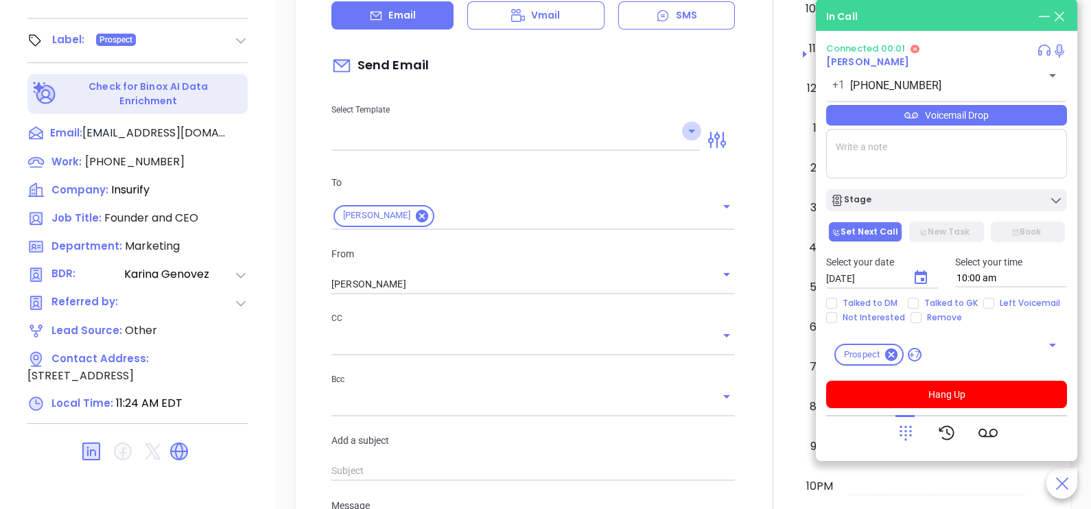
click at [684, 133] on icon "Open" at bounding box center [692, 131] width 16 height 16
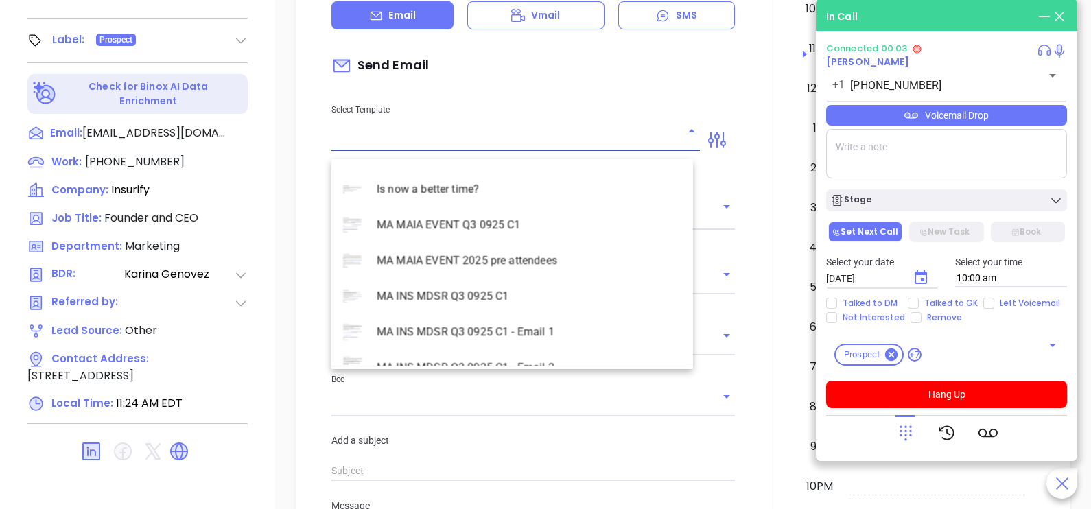
scroll to position [3981, 0]
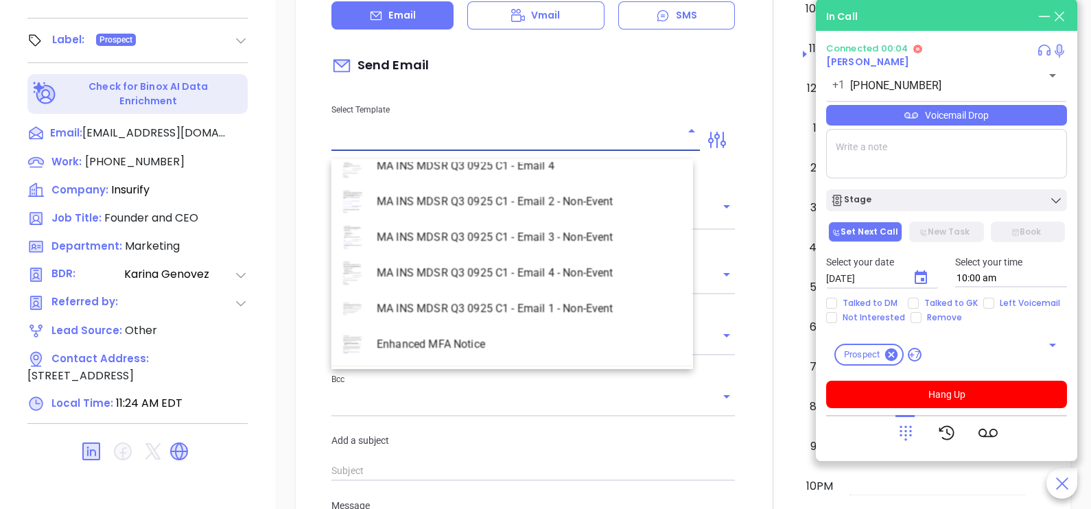
click at [527, 203] on li "MA INS MDSR Q3 0925 C1 - Email 2 - Non-Event" at bounding box center [513, 202] width 362 height 36
type input "MA INS MDSR Q3 0925 C1 - Email 2 - Non-Event"
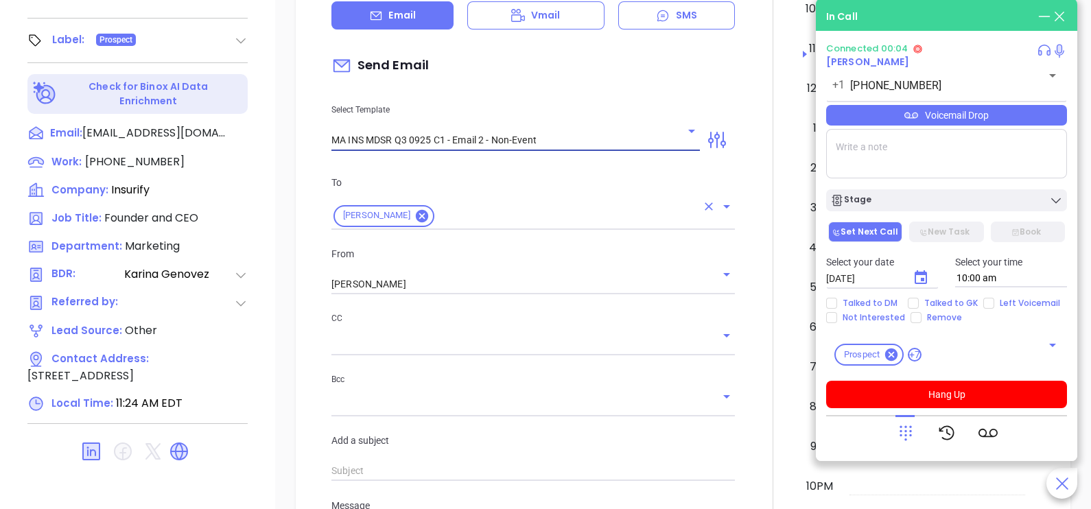
type input "Snejina, here’s the MA compliance checklist we mentioned"
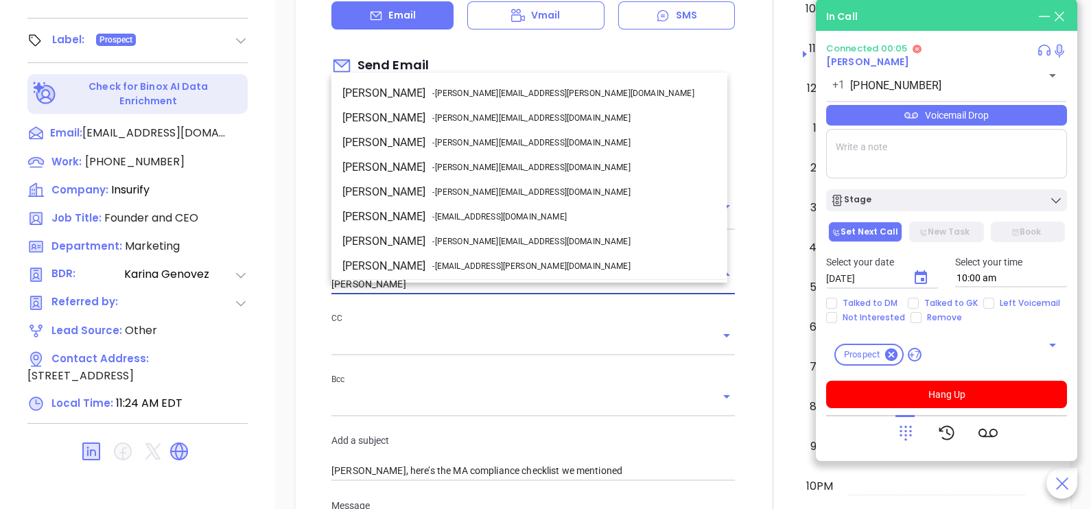
click at [402, 294] on input "[PERSON_NAME]" at bounding box center [514, 285] width 365 height 20
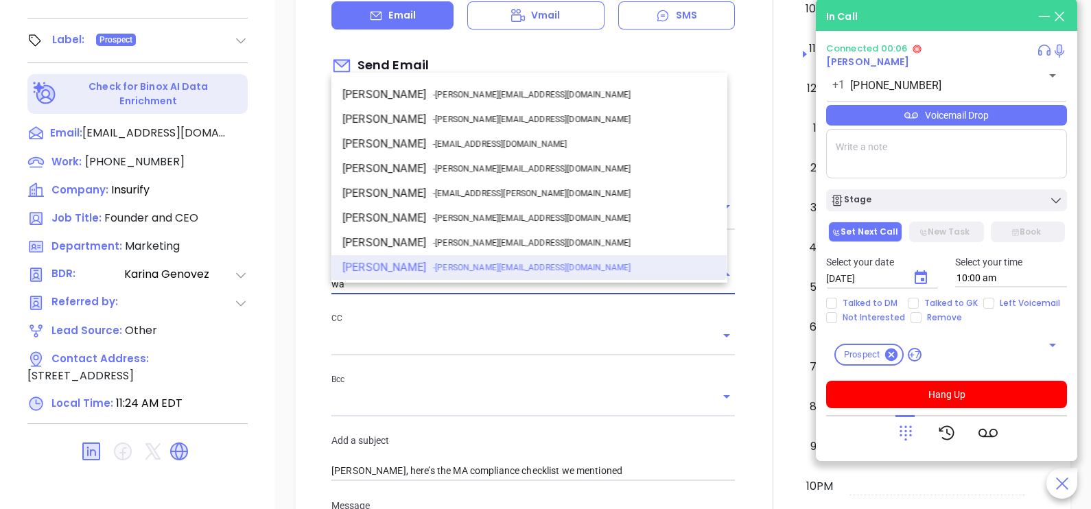
scroll to position [0, 0]
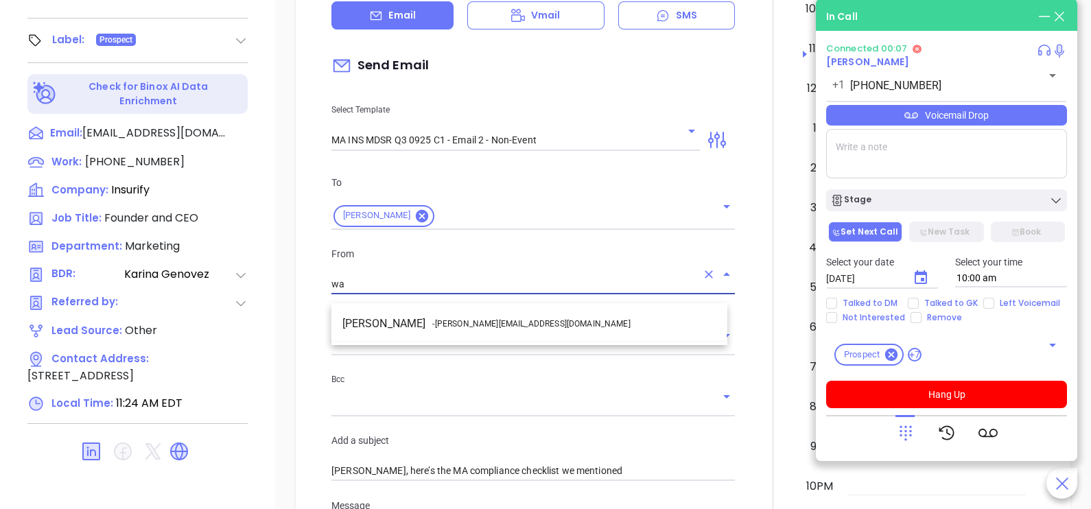
click at [417, 327] on li "Walter Contreras - [EMAIL_ADDRESS][DOMAIN_NAME]" at bounding box center [530, 324] width 396 height 25
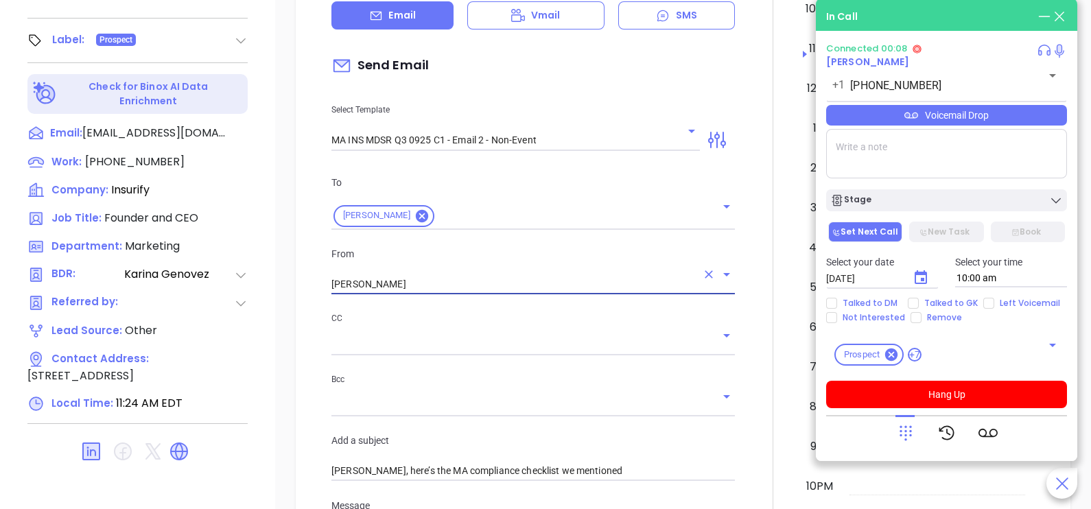
type input "[PERSON_NAME]"
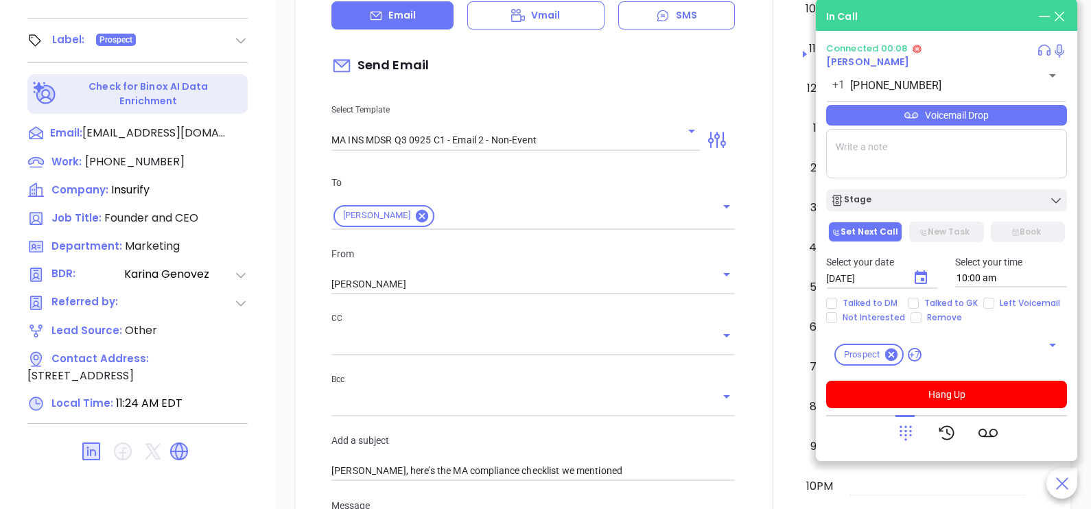
click at [756, 393] on div at bounding box center [773, 441] width 60 height 1132
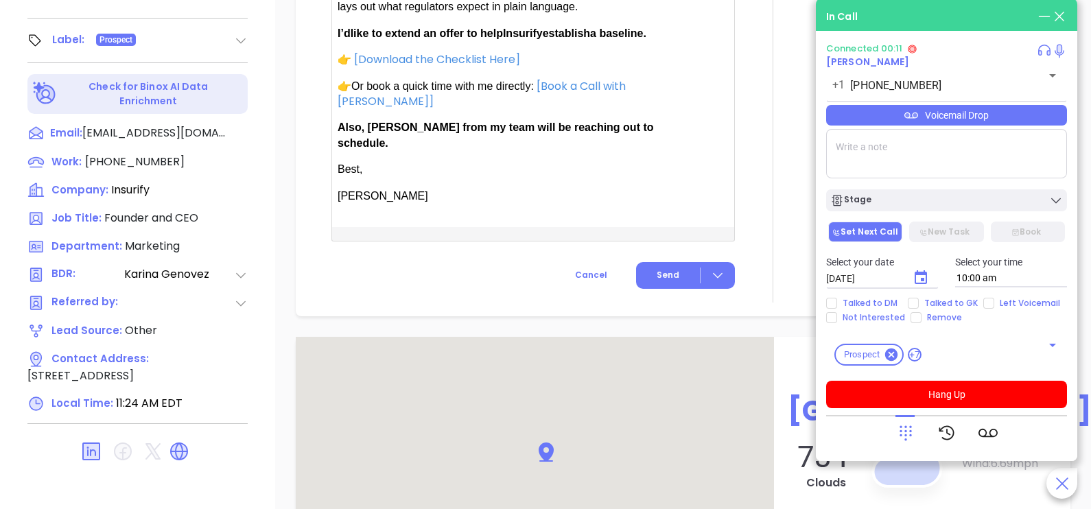
scroll to position [1098, 0]
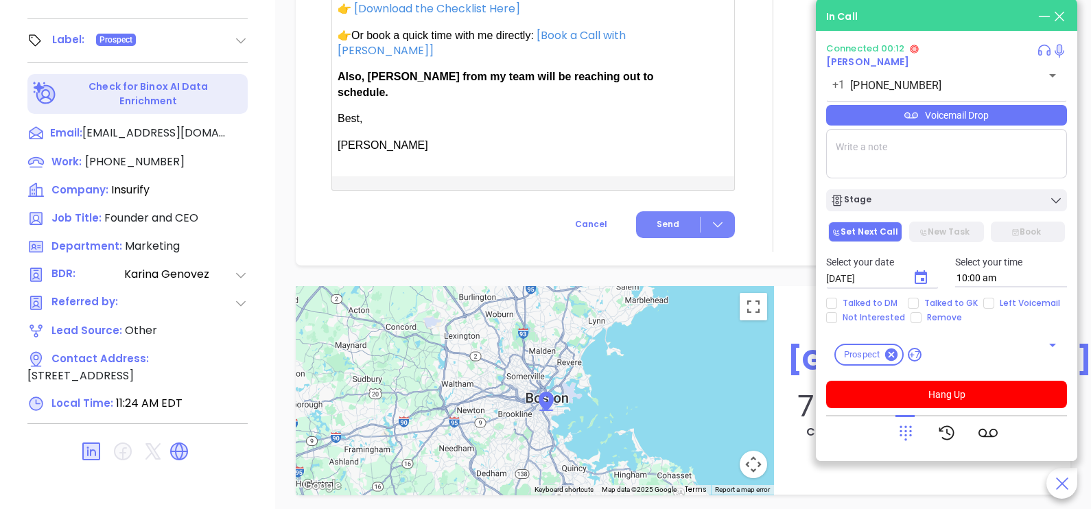
click at [666, 218] on span "Send" at bounding box center [668, 224] width 23 height 12
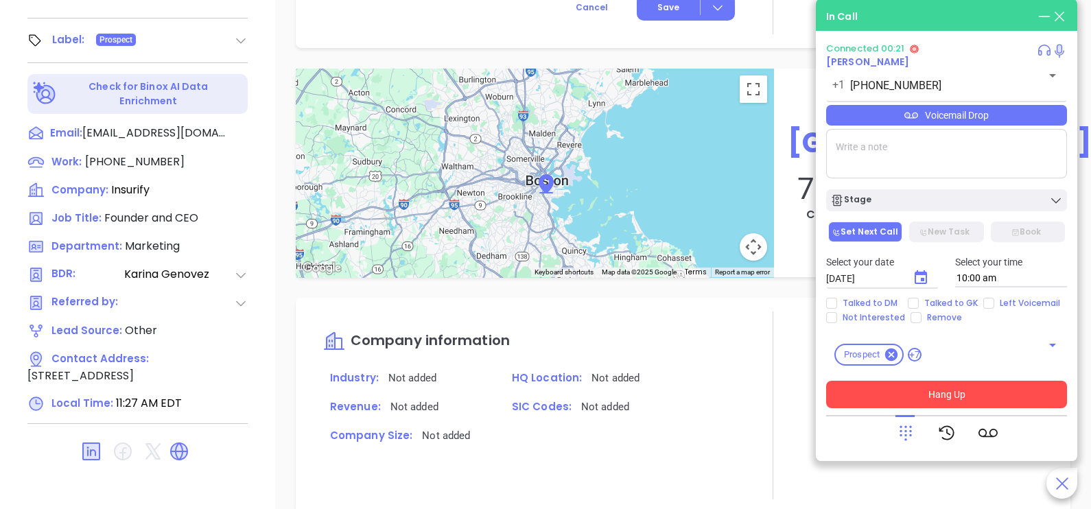
click at [999, 389] on button "Hang Up" at bounding box center [946, 394] width 241 height 27
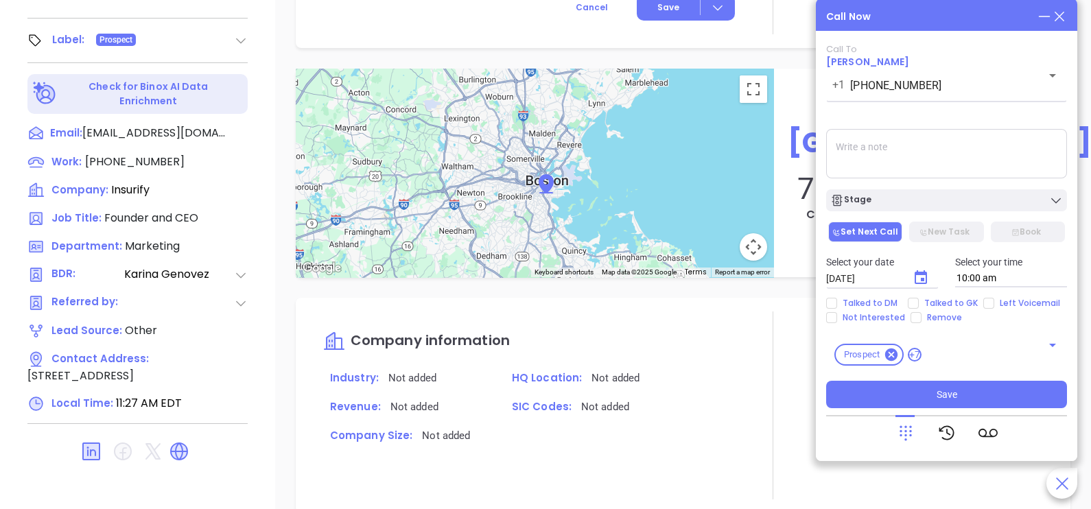
click at [1061, 16] on icon at bounding box center [1059, 16] width 15 height 15
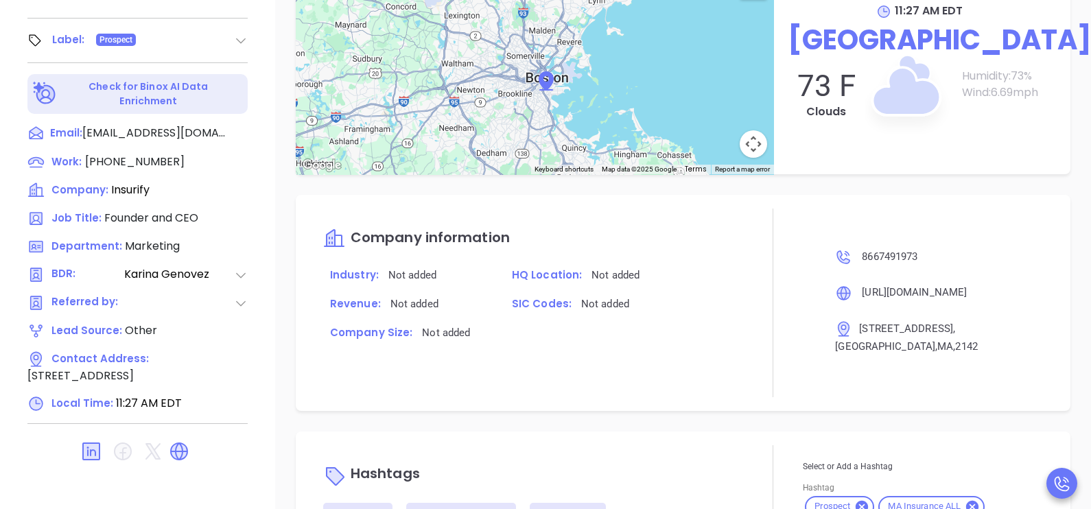
scroll to position [985, 0]
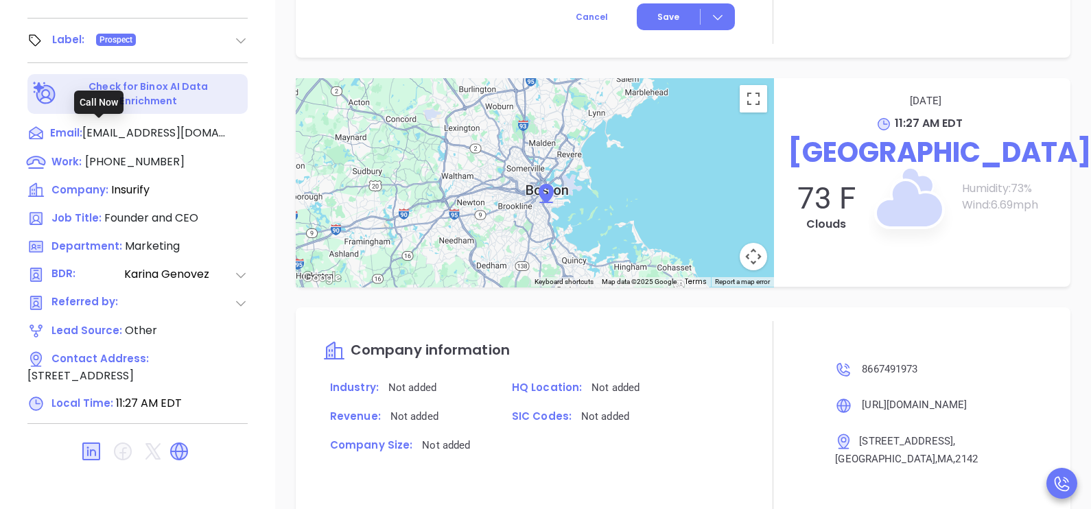
click at [103, 154] on span "(866) 749-1973" at bounding box center [135, 162] width 100 height 16
type input "(866) 749-1973"
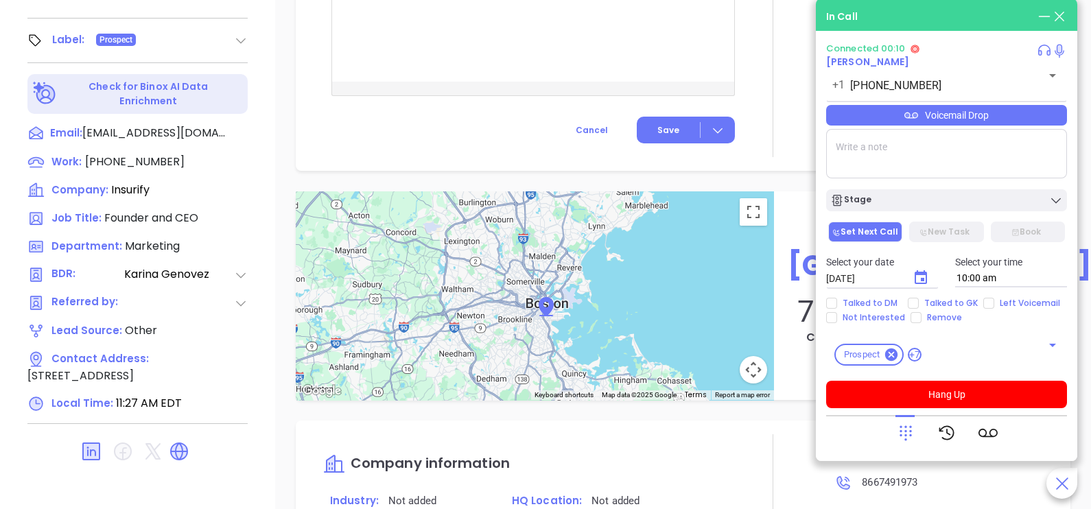
scroll to position [1098, 0]
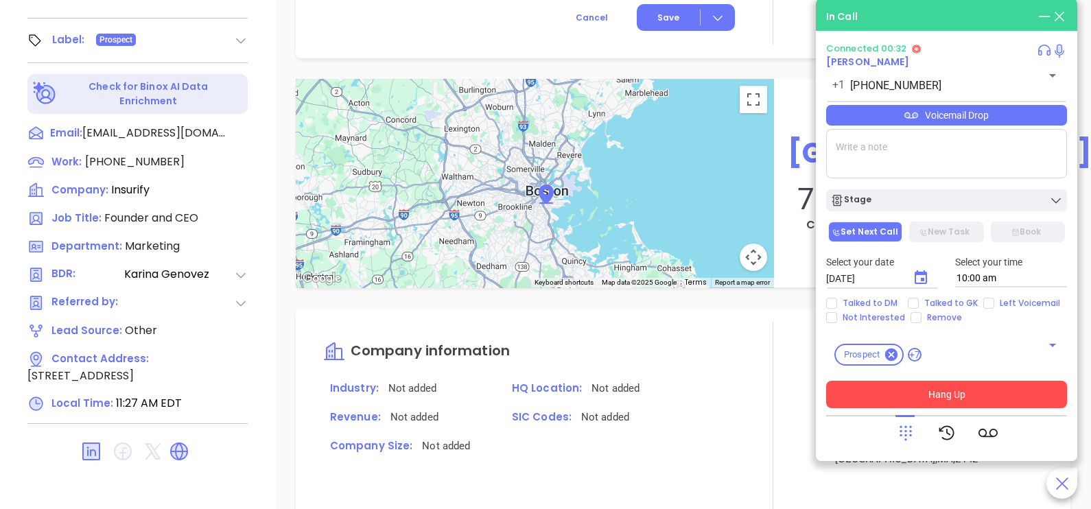
click at [973, 385] on button "Hang Up" at bounding box center [946, 394] width 241 height 27
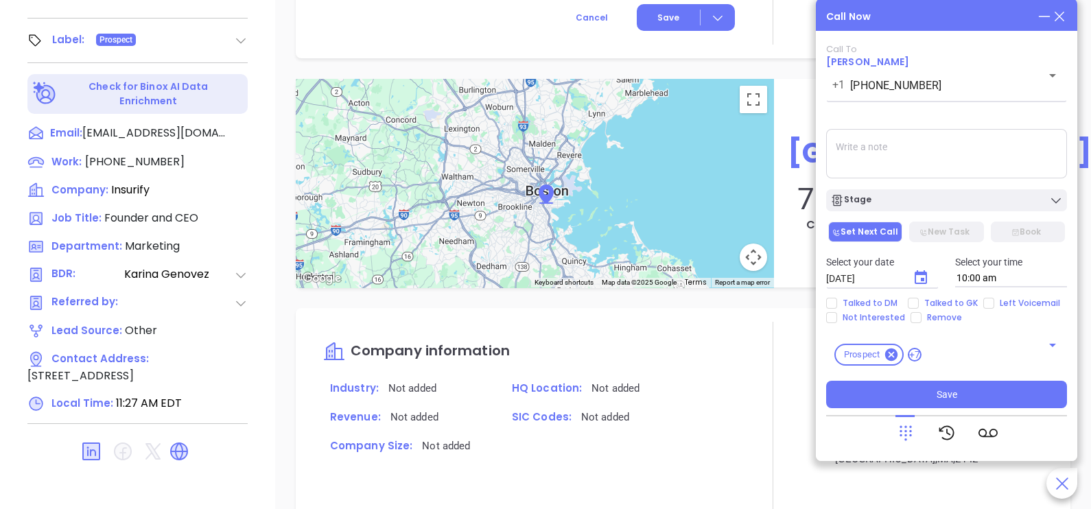
click at [920, 214] on div "Call To Snejina Zacharia +1 (866) 749-1973 ​ Voicemail Drop Stage Set Next Call…" at bounding box center [946, 226] width 241 height 365
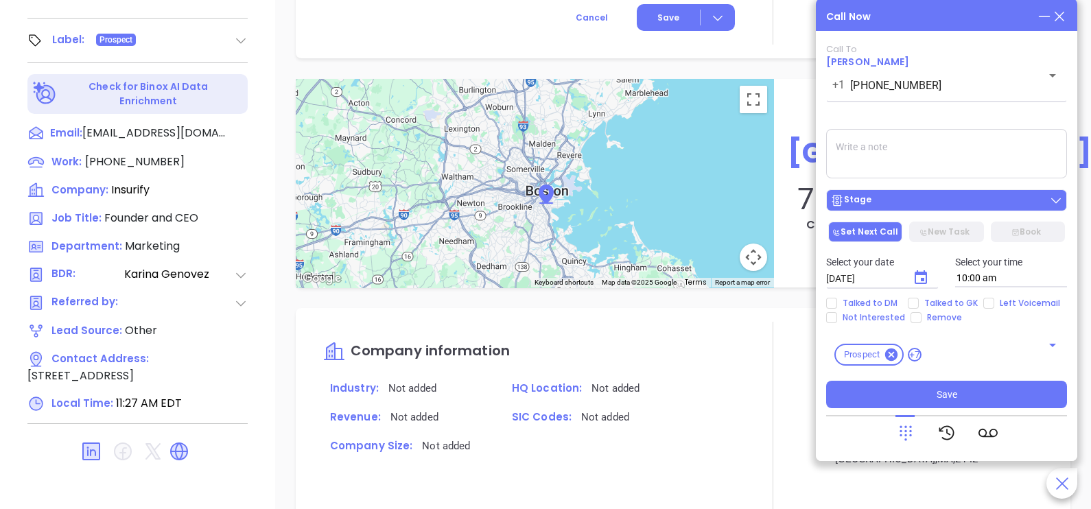
click at [916, 209] on button "Stage" at bounding box center [946, 200] width 241 height 22
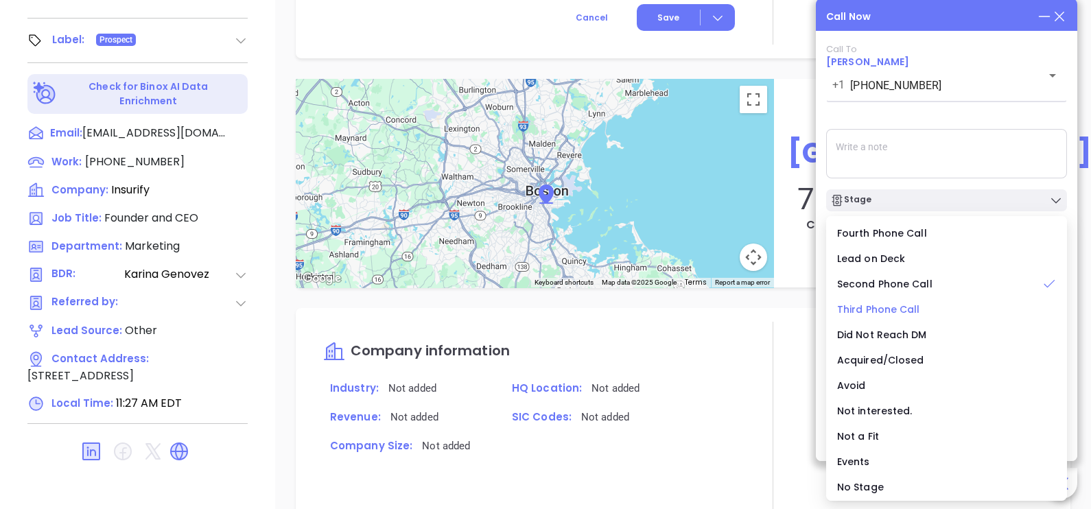
click at [899, 307] on span "Third Phone Call" at bounding box center [878, 310] width 83 height 14
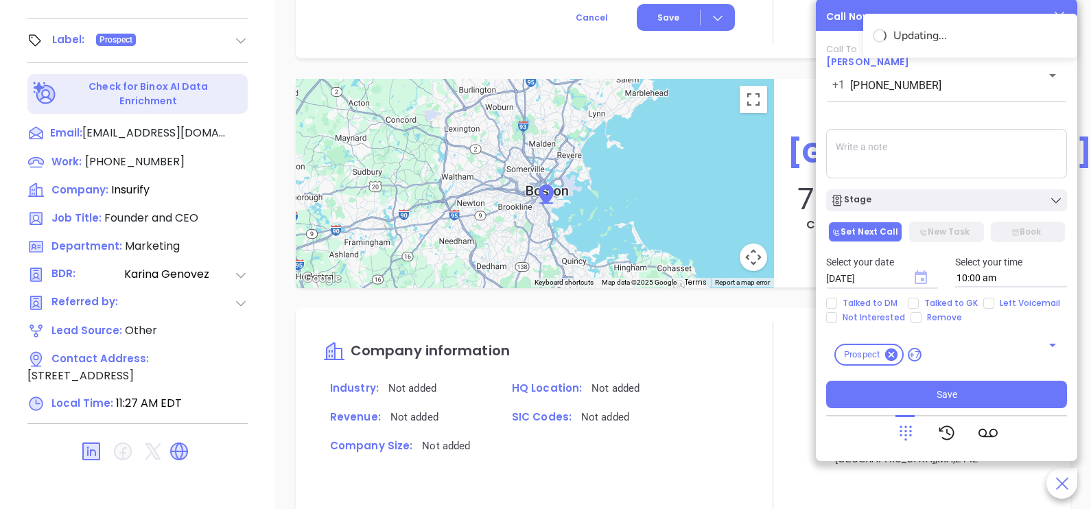
click at [921, 275] on icon "Choose date, selected date is Oct 8, 2025" at bounding box center [921, 277] width 12 height 14
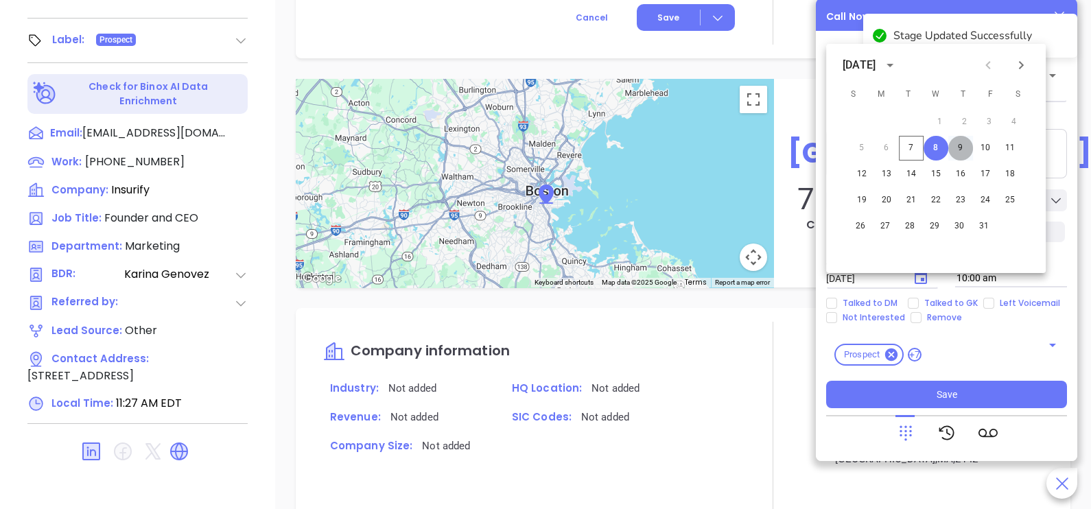
click at [958, 148] on button "9" at bounding box center [961, 148] width 25 height 25
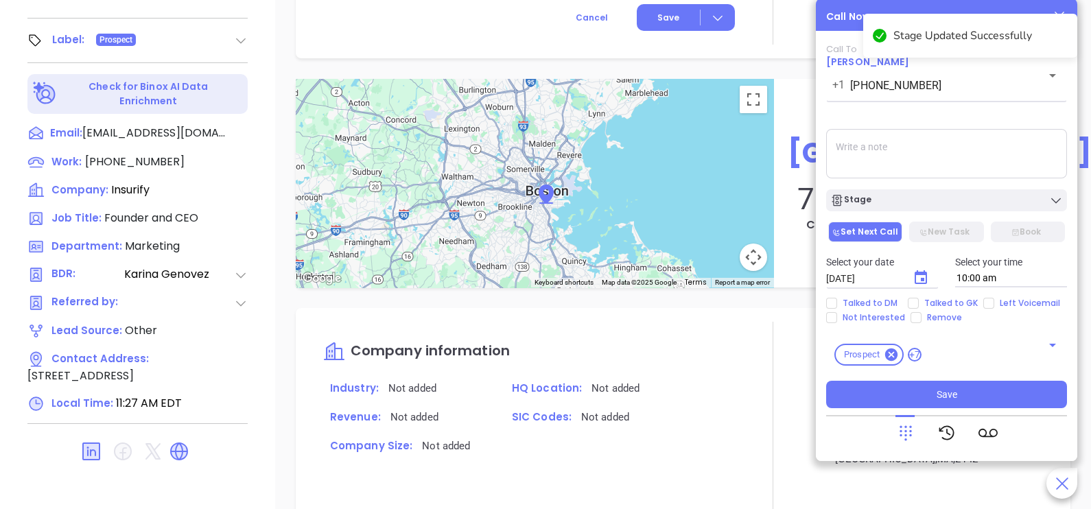
type input "[DATE]"
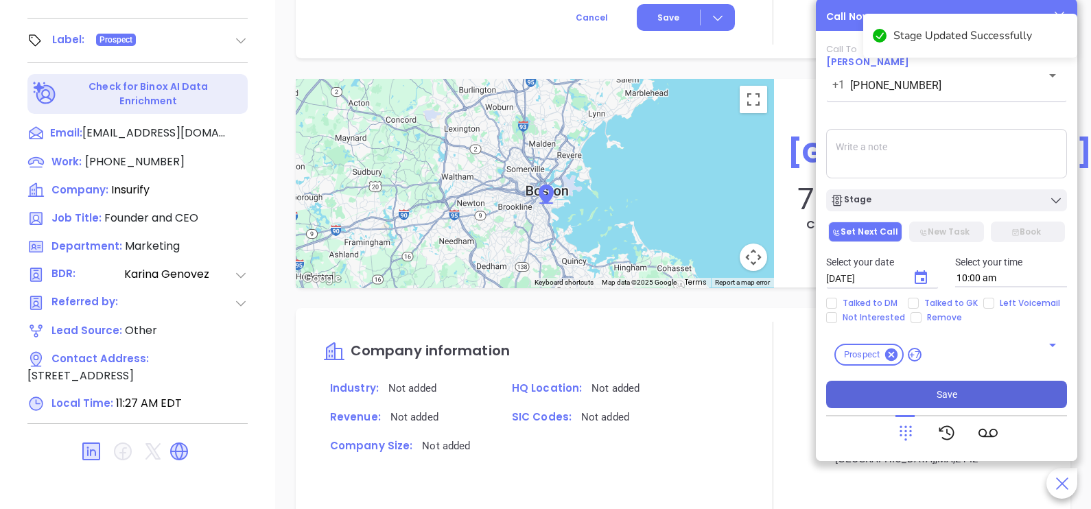
click at [972, 391] on button "Save" at bounding box center [946, 394] width 241 height 27
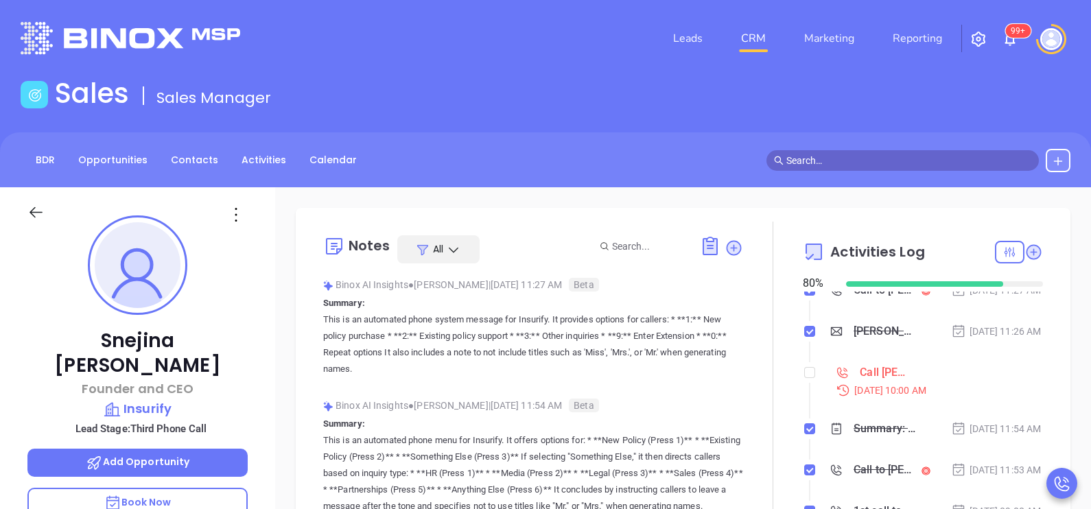
scroll to position [137, 0]
click at [807, 415] on li "Call Snejina Zacharia to follow up Oct 2, 2025 | 10:00 AM" at bounding box center [925, 391] width 237 height 53
click at [805, 375] on input "checkbox" at bounding box center [810, 370] width 11 height 11
checkbox input "true"
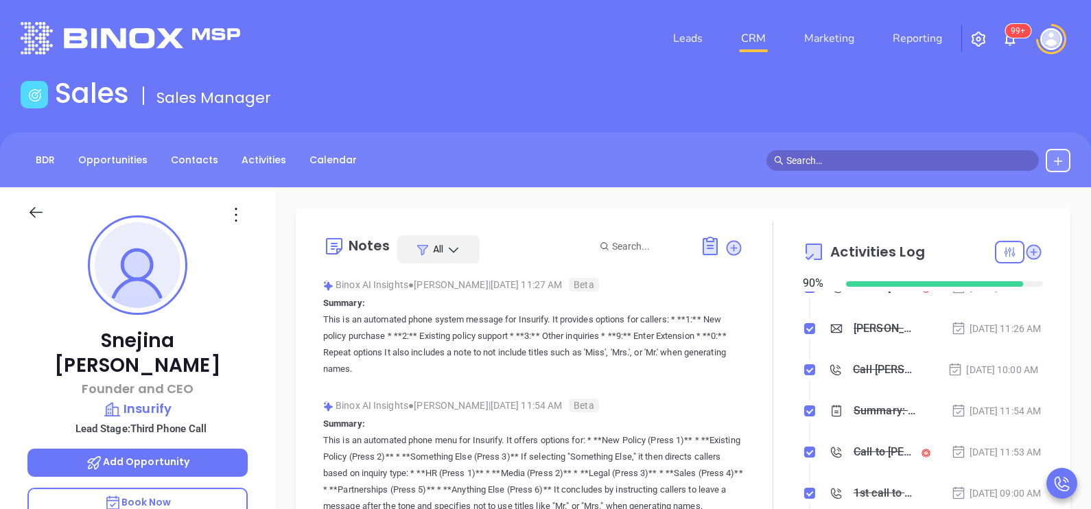
click at [41, 209] on icon at bounding box center [35, 212] width 17 height 17
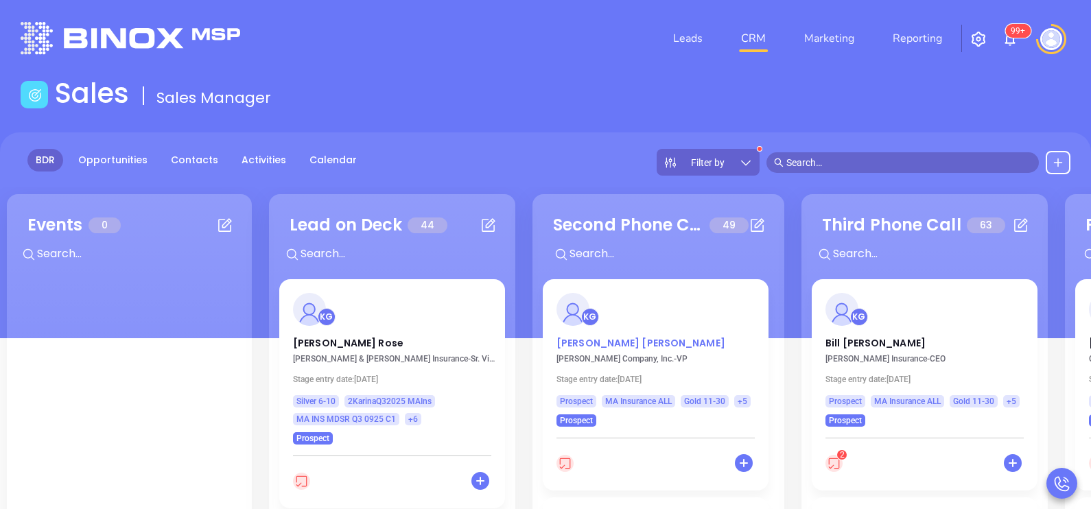
click at [597, 343] on p "Kelly Watrous" at bounding box center [656, 339] width 198 height 7
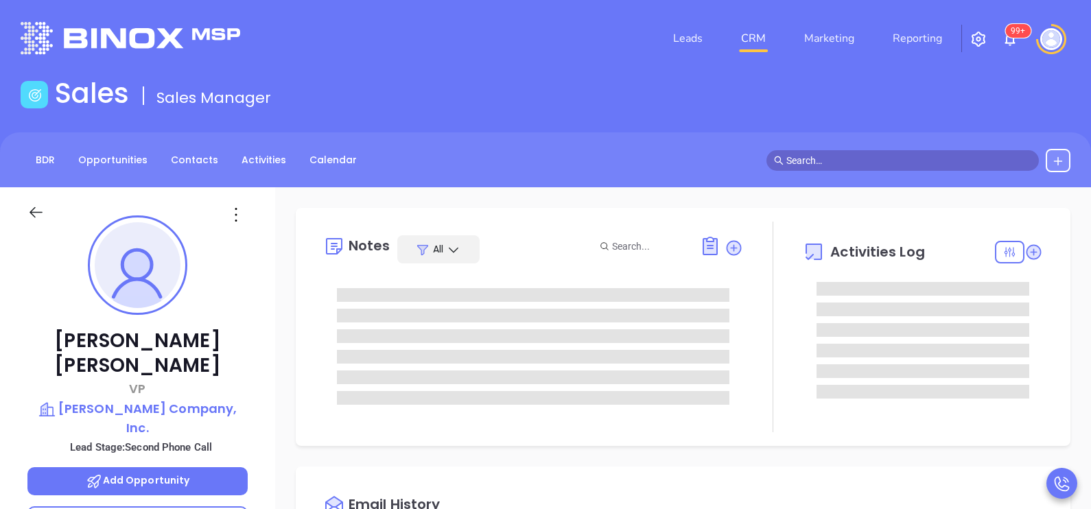
scroll to position [398, 0]
type input "[PERSON_NAME]"
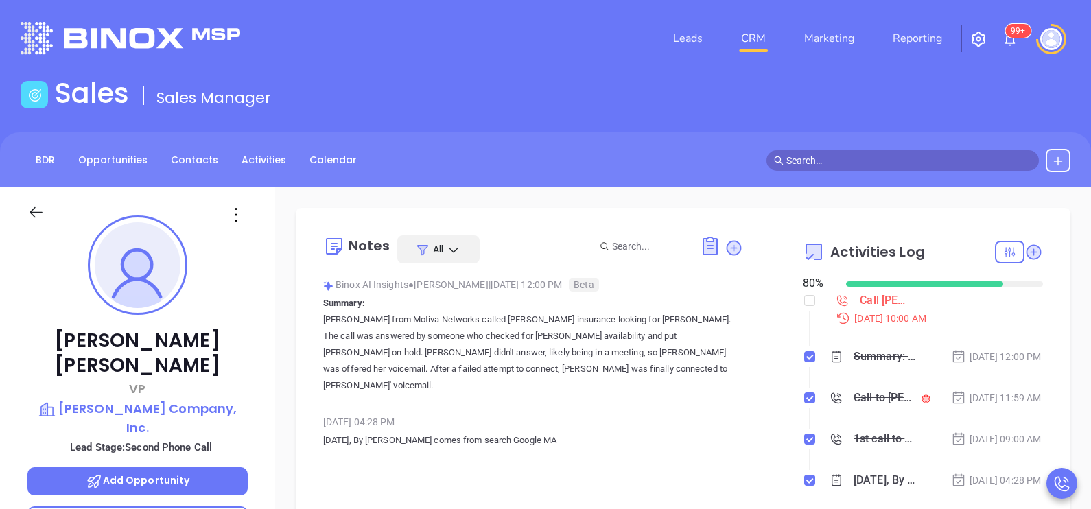
click at [258, 395] on div "Kelly Watrous VP E.A. Stevens Company, Inc. Lead Stage: Second Phone Call Add O…" at bounding box center [137, 505] width 275 height 637
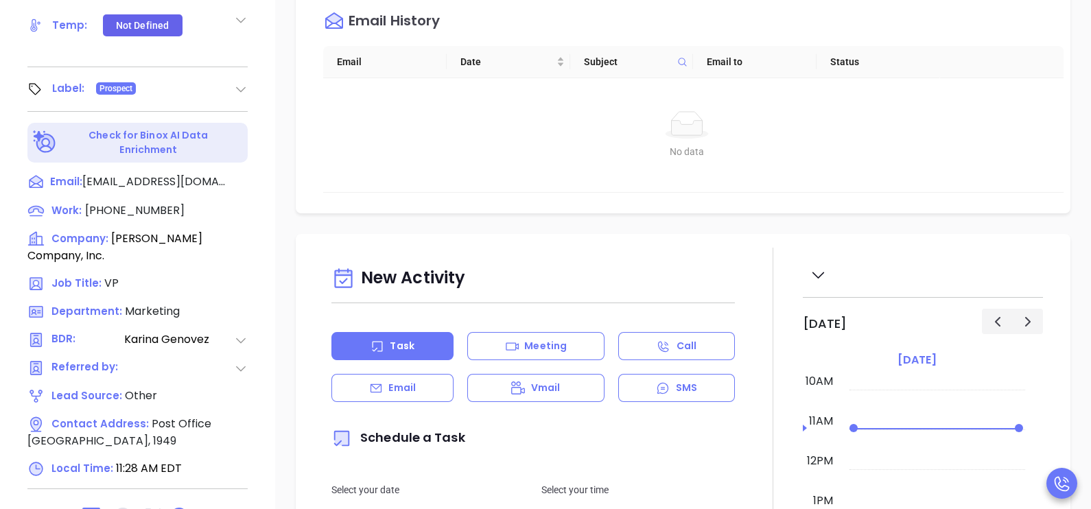
scroll to position [638, 0]
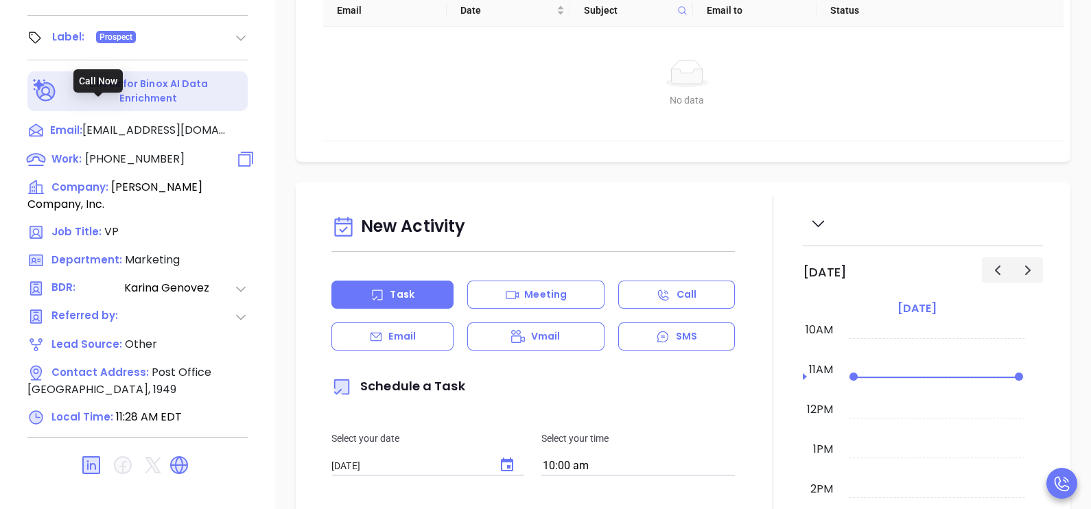
click at [130, 151] on span "(978) 774-6126" at bounding box center [135, 159] width 100 height 16
type input "(978) 774-6126"
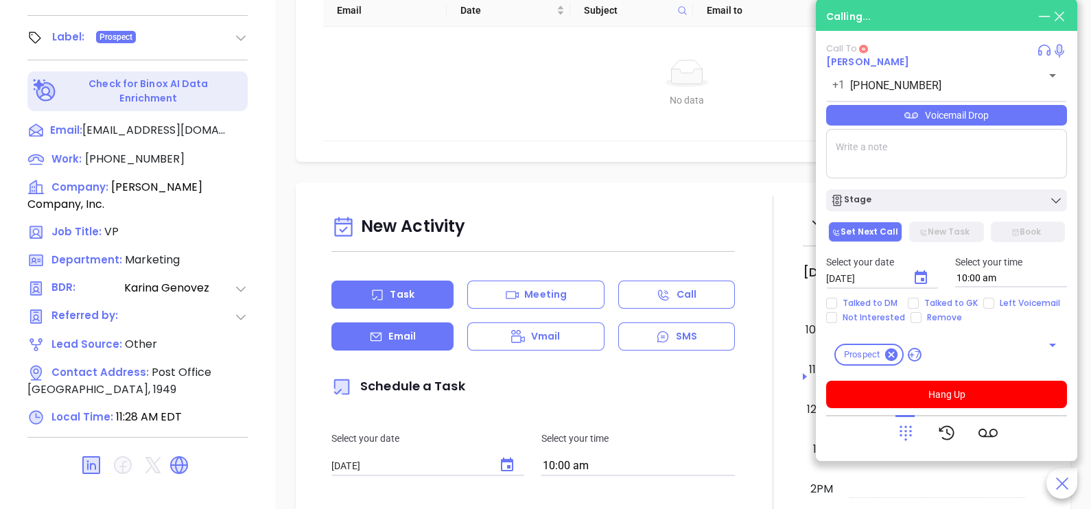
click at [371, 344] on icon at bounding box center [376, 337] width 14 height 14
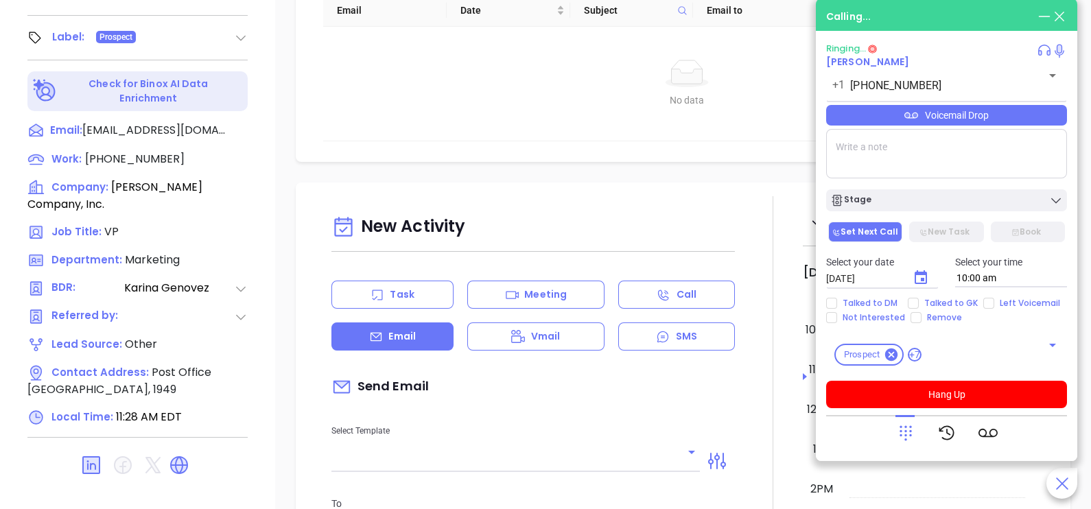
type input "[PERSON_NAME]"
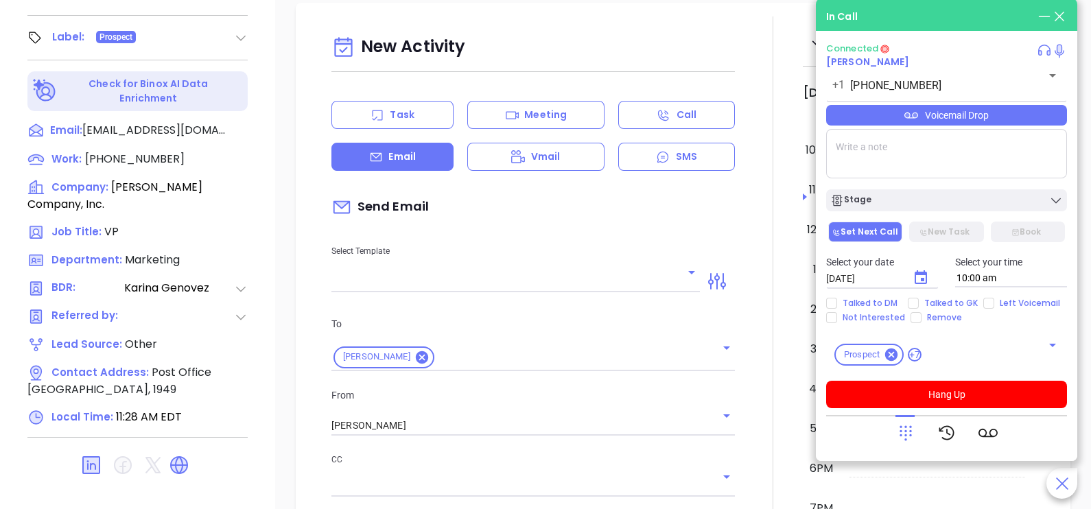
scroll to position [240, 0]
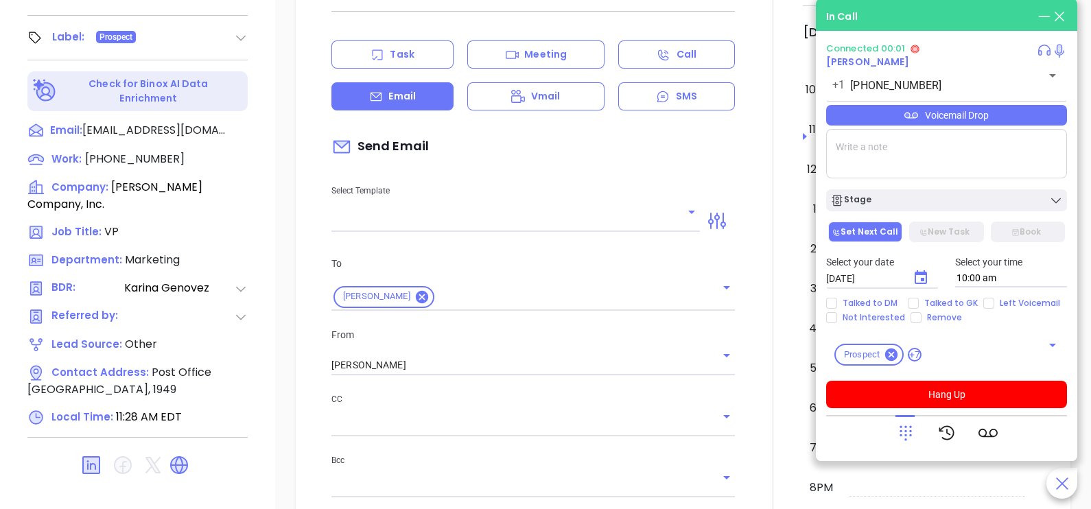
click at [662, 217] on div "Select Template" at bounding box center [515, 197] width 385 height 69
click at [674, 224] on div at bounding box center [516, 221] width 369 height 21
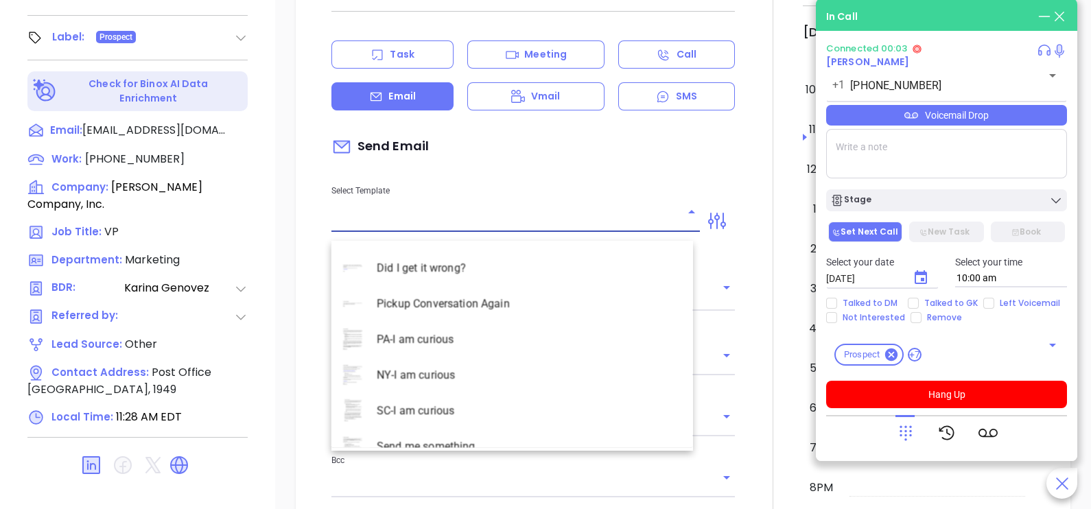
scroll to position [3981, 0]
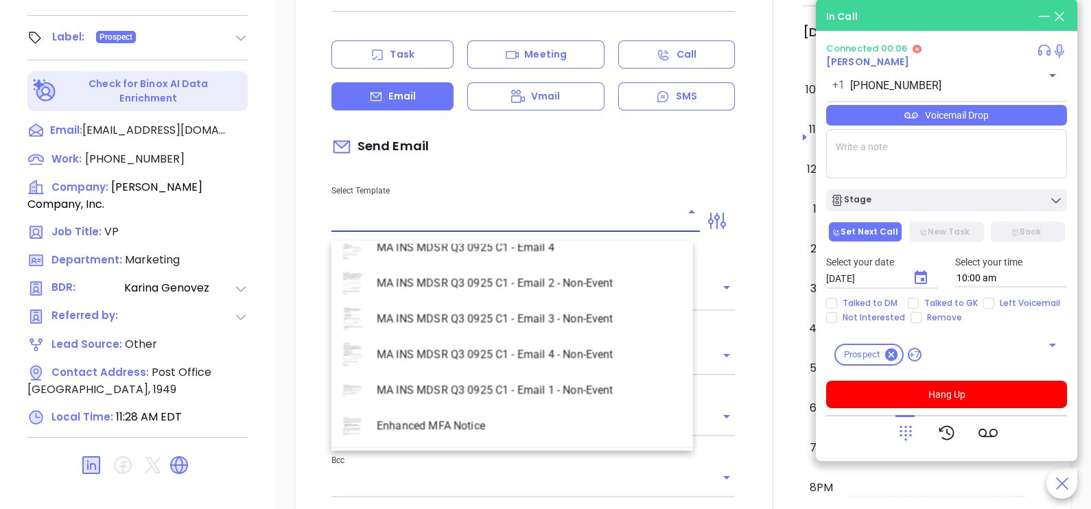
click at [573, 286] on li "MA INS MDSR Q3 0925 C1 - Email 2 - Non-Event" at bounding box center [513, 284] width 362 height 36
type input "MA INS MDSR Q3 0925 C1 - Email 2 - Non-Event"
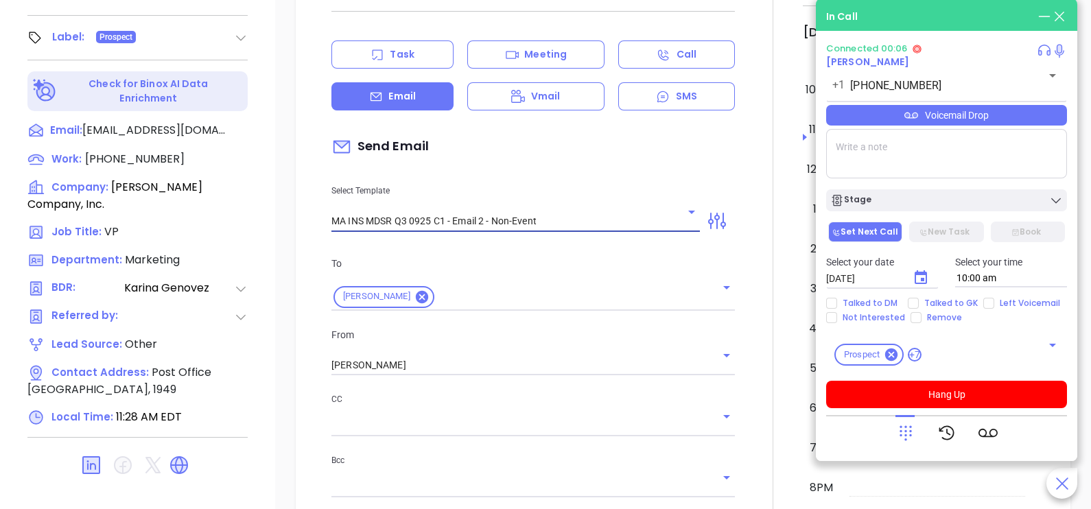
type input "Kelly, here’s the MA compliance checklist we mentioned"
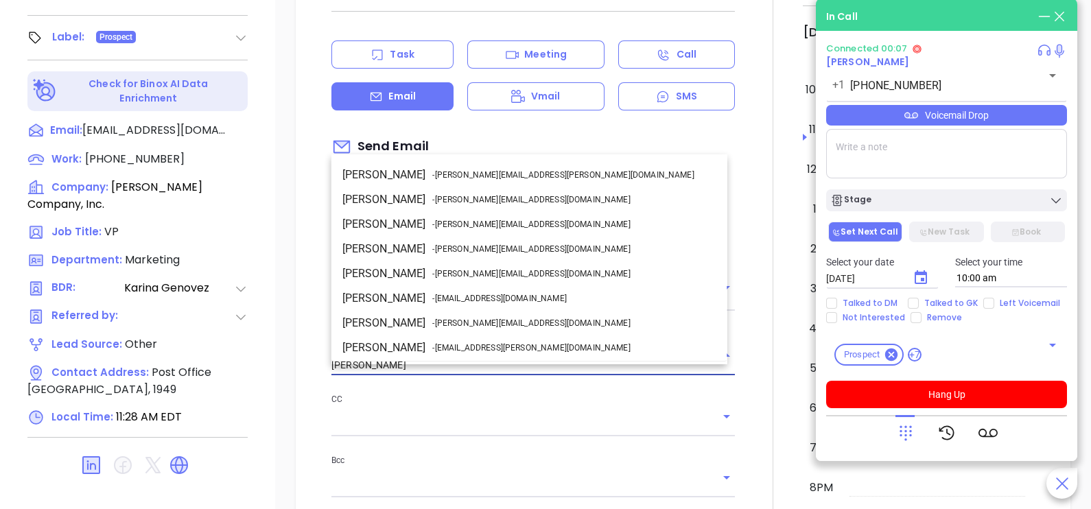
click at [583, 367] on input "[PERSON_NAME]" at bounding box center [514, 366] width 365 height 20
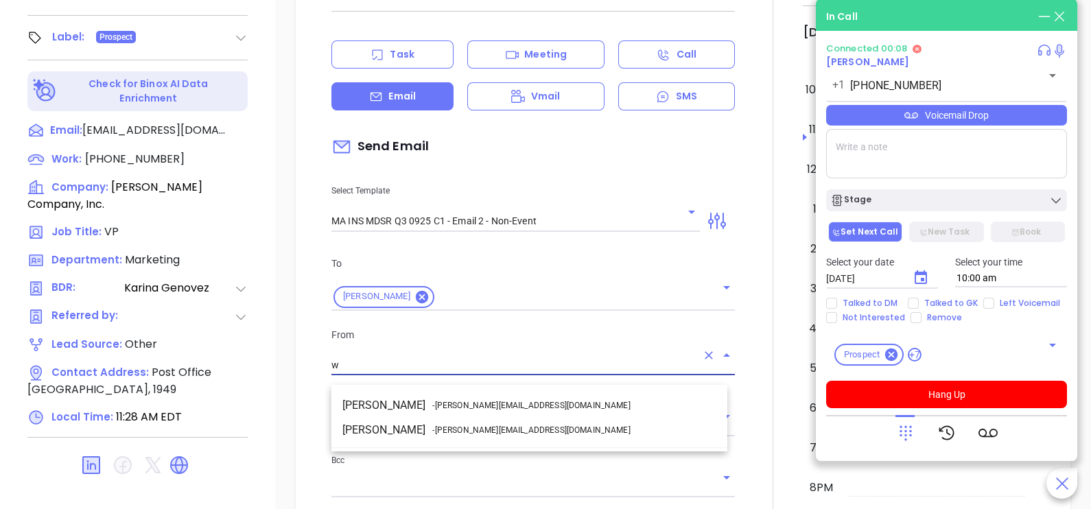
scroll to position [0, 0]
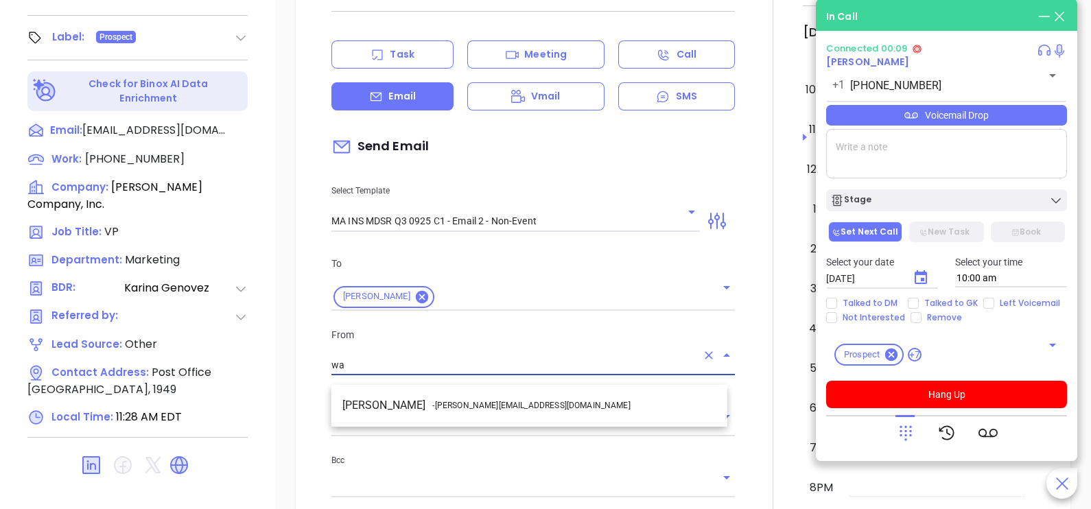
click at [583, 406] on li "Walter Contreras - [EMAIL_ADDRESS][DOMAIN_NAME]" at bounding box center [530, 405] width 396 height 25
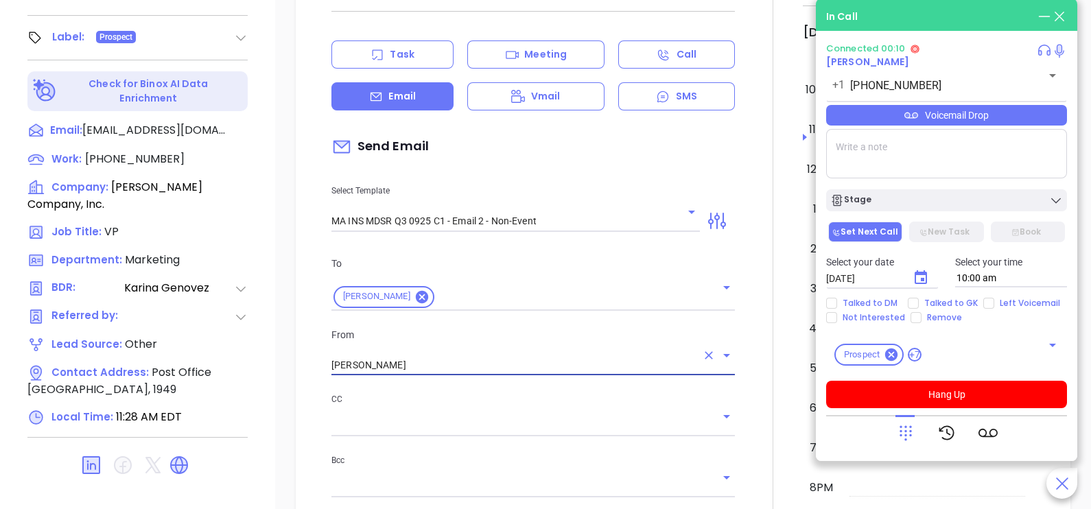
type input "[PERSON_NAME]"
click at [733, 409] on div "CC Bcc" at bounding box center [533, 453] width 420 height 122
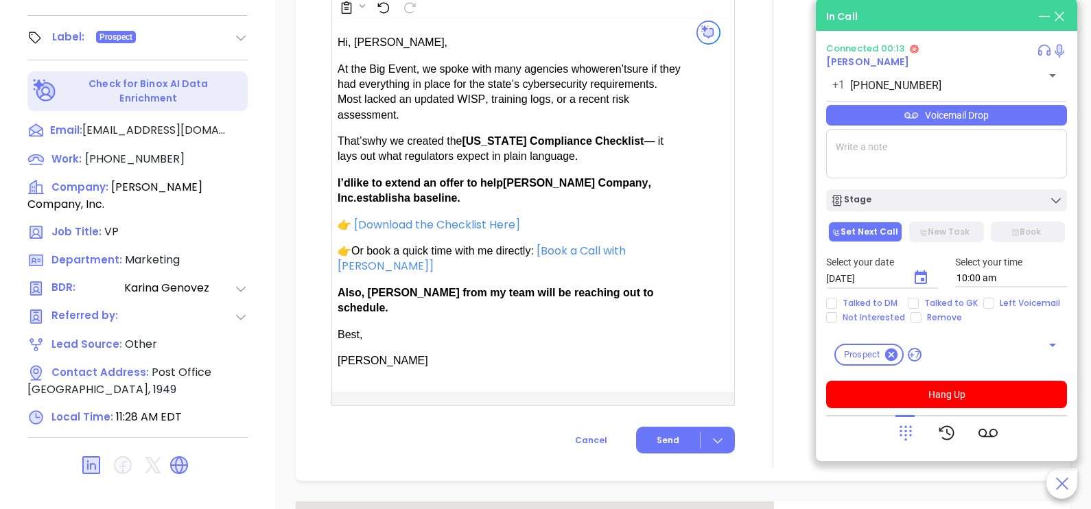
scroll to position [892, 0]
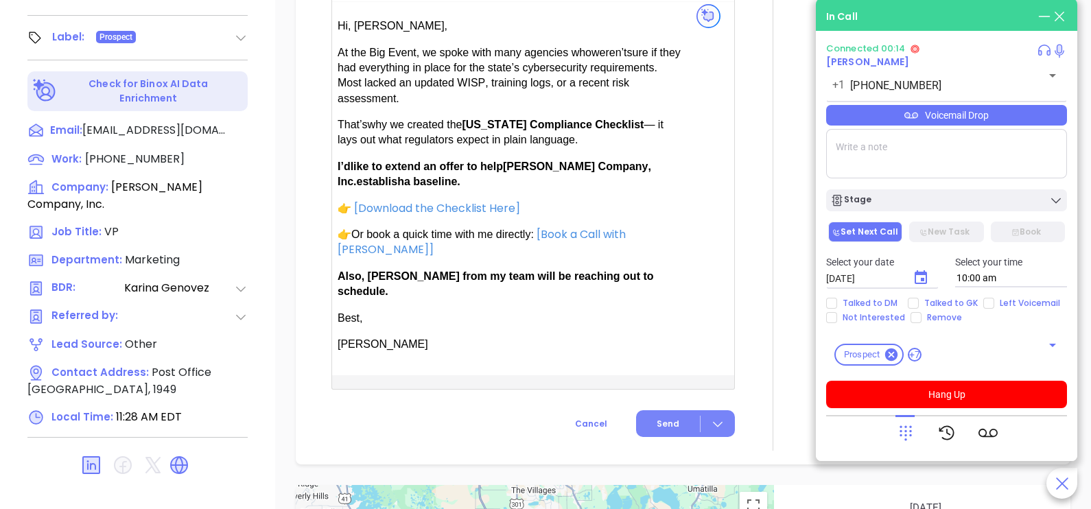
click at [676, 413] on button "Send" at bounding box center [685, 424] width 99 height 27
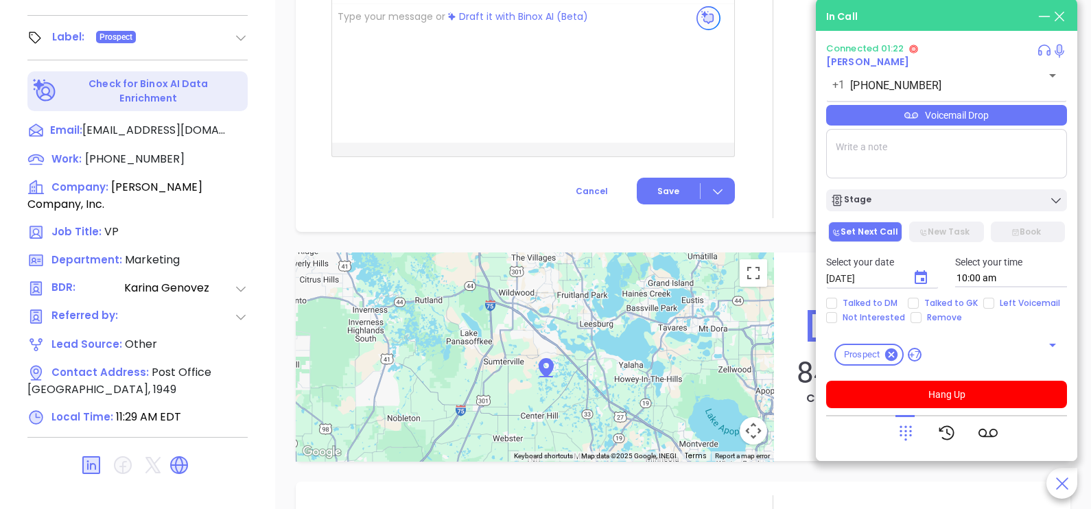
click at [897, 434] on icon at bounding box center [906, 433] width 19 height 19
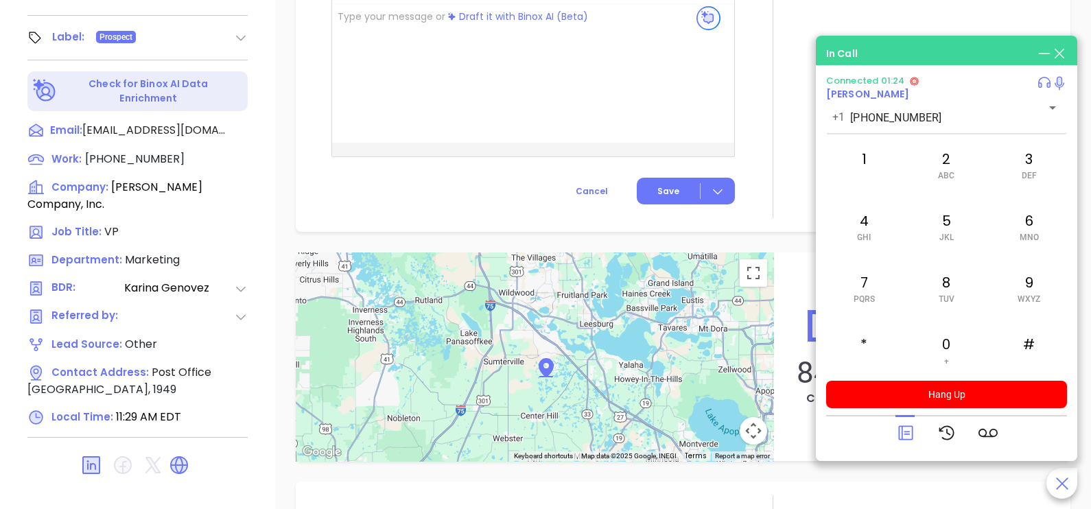
click at [905, 448] on div at bounding box center [906, 433] width 19 height 36
click at [892, 434] on div at bounding box center [946, 433] width 241 height 36
click at [903, 432] on icon at bounding box center [906, 433] width 19 height 19
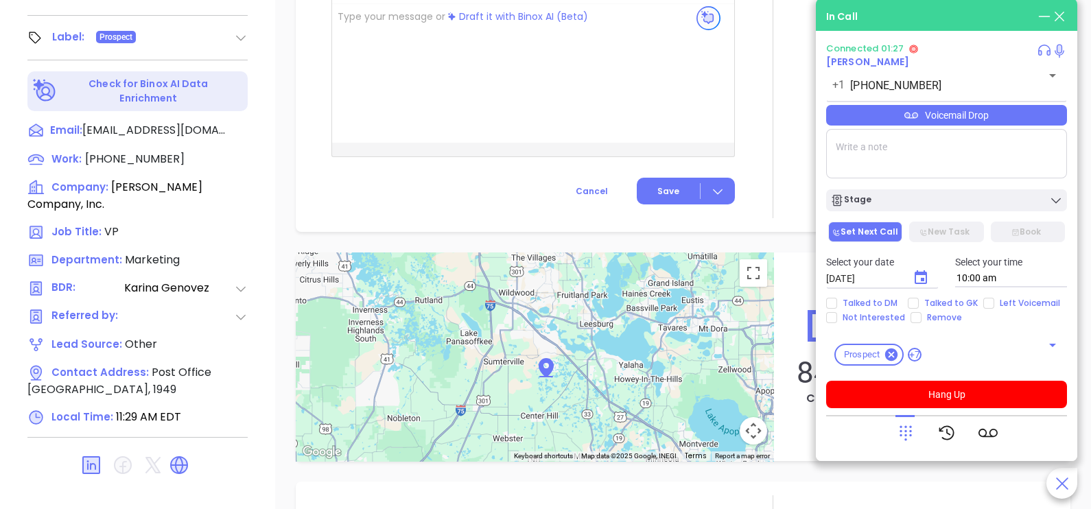
click at [1057, 119] on div "Voicemail Drop" at bounding box center [946, 115] width 241 height 21
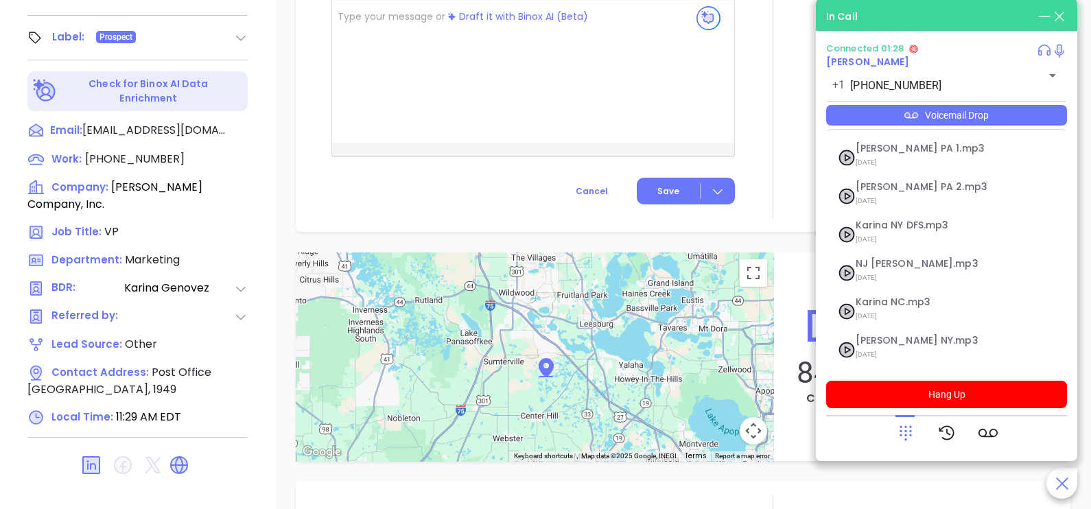
scroll to position [150, 0]
click at [907, 353] on span "[DATE]" at bounding box center [930, 356] width 148 height 18
checkbox input "true"
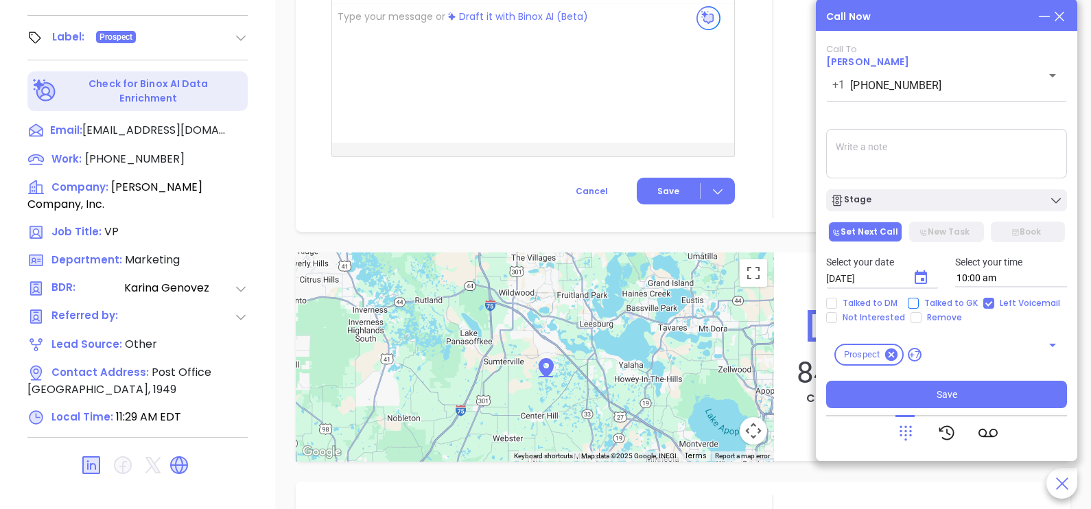
click at [947, 303] on span "Talked to GK" at bounding box center [951, 303] width 65 height 11
click at [919, 303] on input "Talked to GK" at bounding box center [913, 303] width 11 height 11
checkbox input "true"
click at [923, 279] on icon "Choose date, selected date is Oct 8, 2025" at bounding box center [921, 277] width 12 height 14
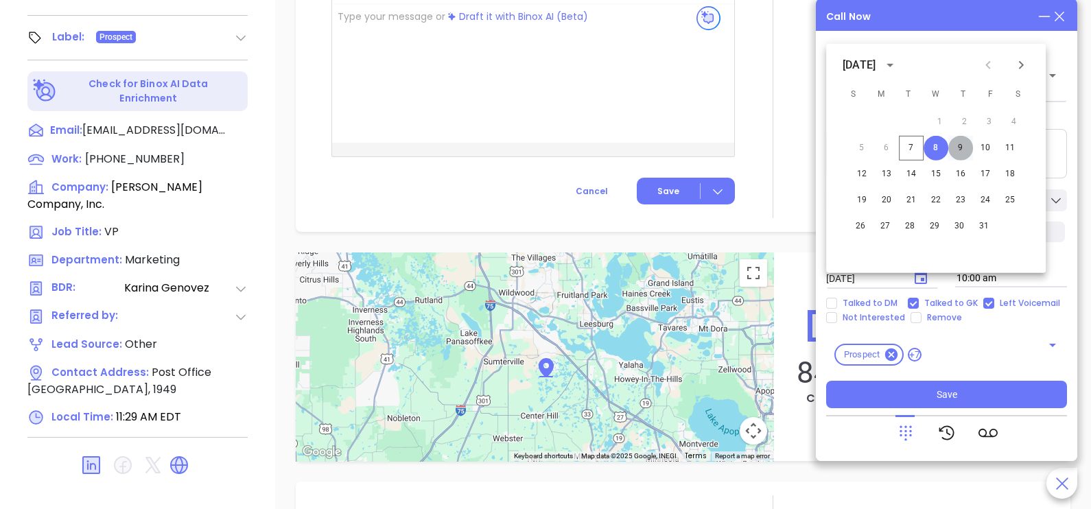
click at [959, 151] on button "9" at bounding box center [961, 148] width 25 height 25
type input "[DATE]"
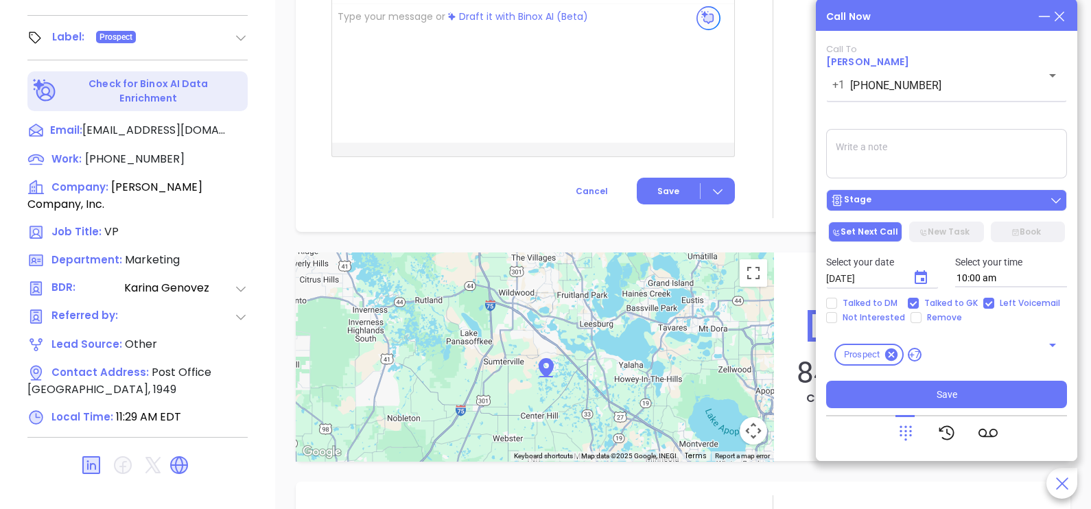
click at [960, 207] on div "Stage" at bounding box center [947, 201] width 233 height 14
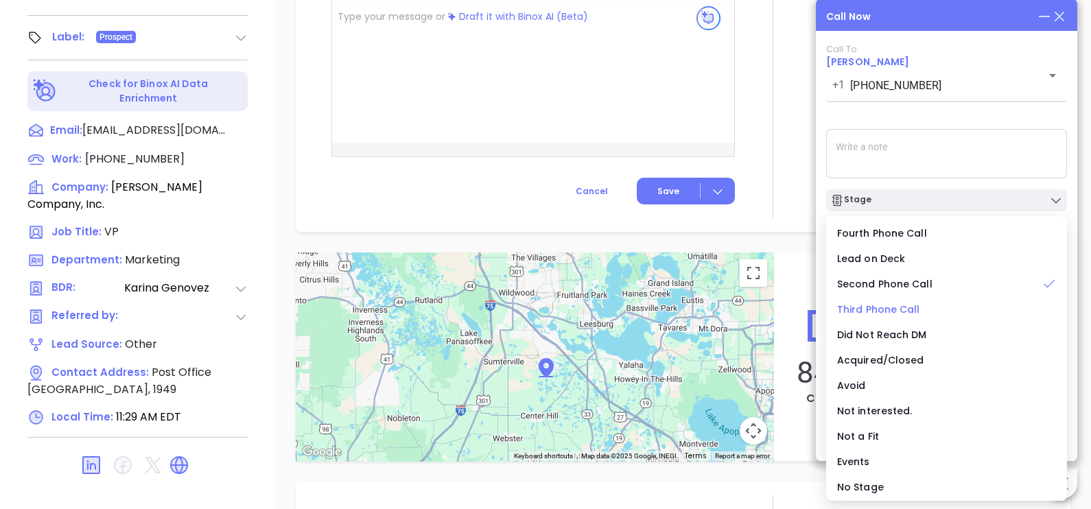
click at [875, 308] on span "Third Phone Call" at bounding box center [878, 310] width 83 height 14
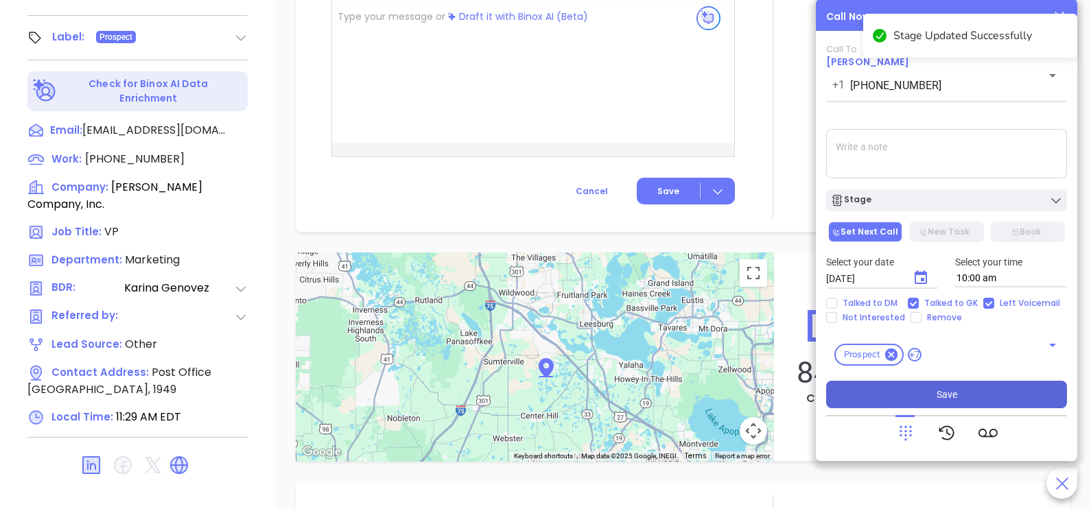
click at [931, 390] on button "Save" at bounding box center [946, 394] width 241 height 27
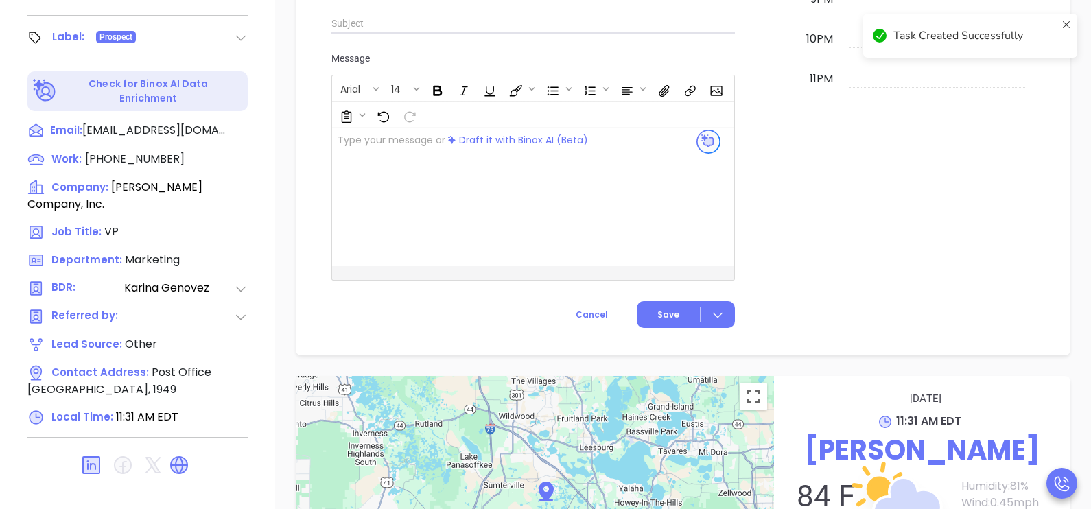
scroll to position [892, 0]
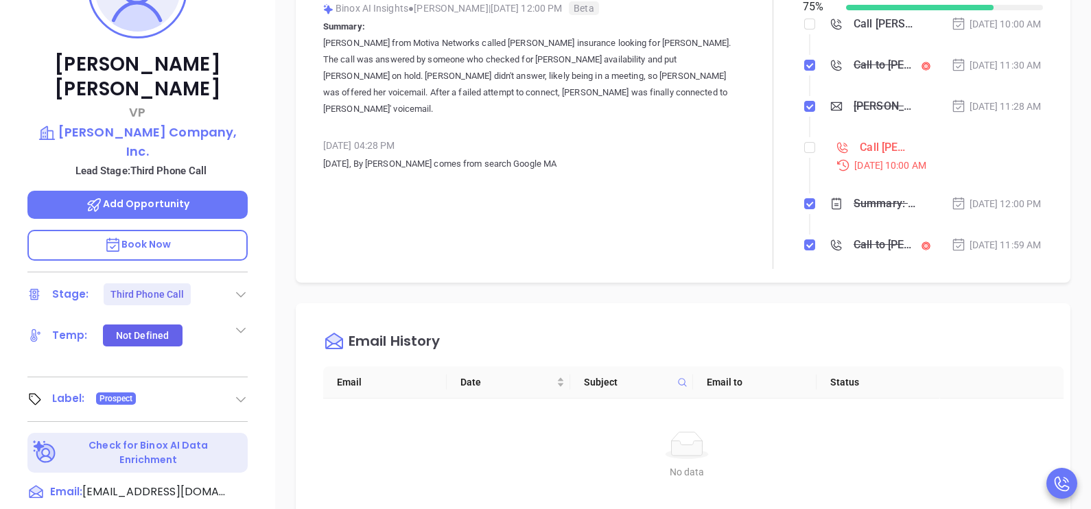
scroll to position [89, 0]
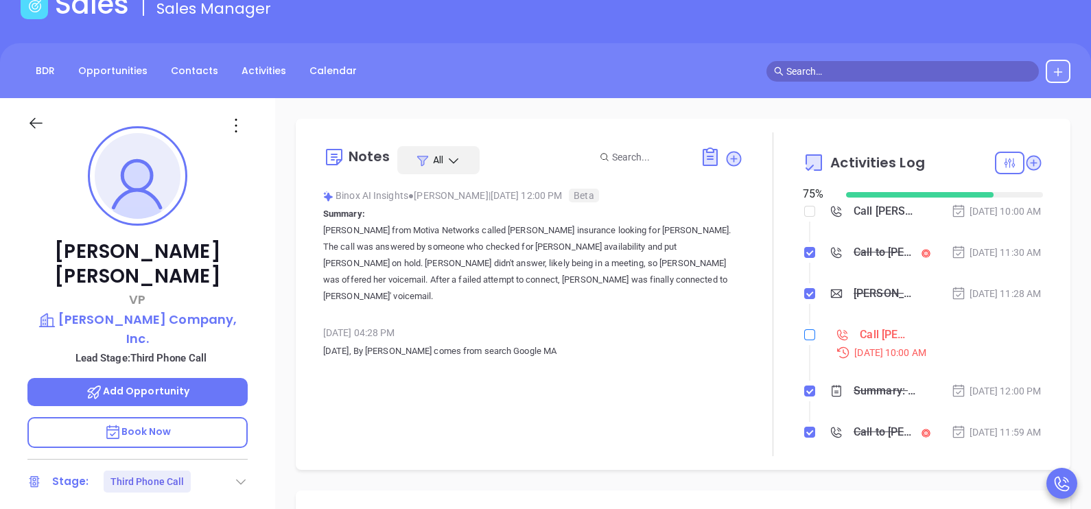
click at [805, 340] on input "checkbox" at bounding box center [810, 334] width 11 height 11
checkbox input "true"
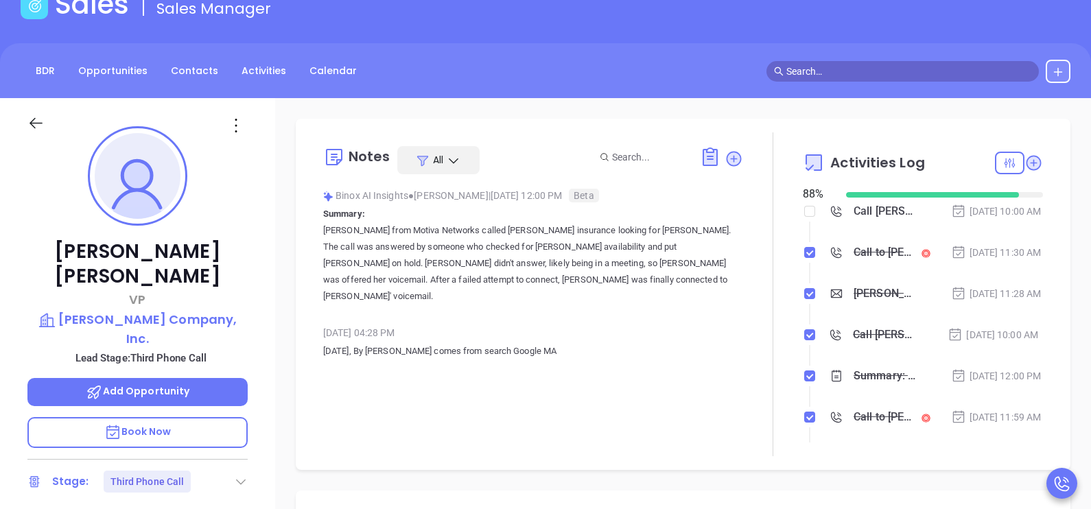
click at [46, 126] on div at bounding box center [48, 131] width 59 height 32
click at [38, 122] on icon at bounding box center [35, 123] width 17 height 17
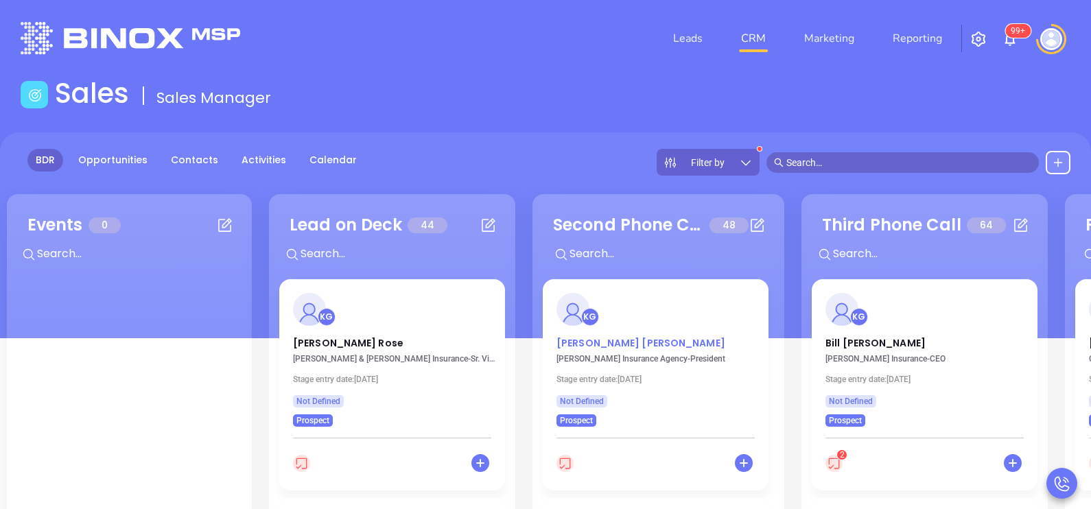
click at [602, 340] on p "Tom Coonan" at bounding box center [656, 339] width 198 height 7
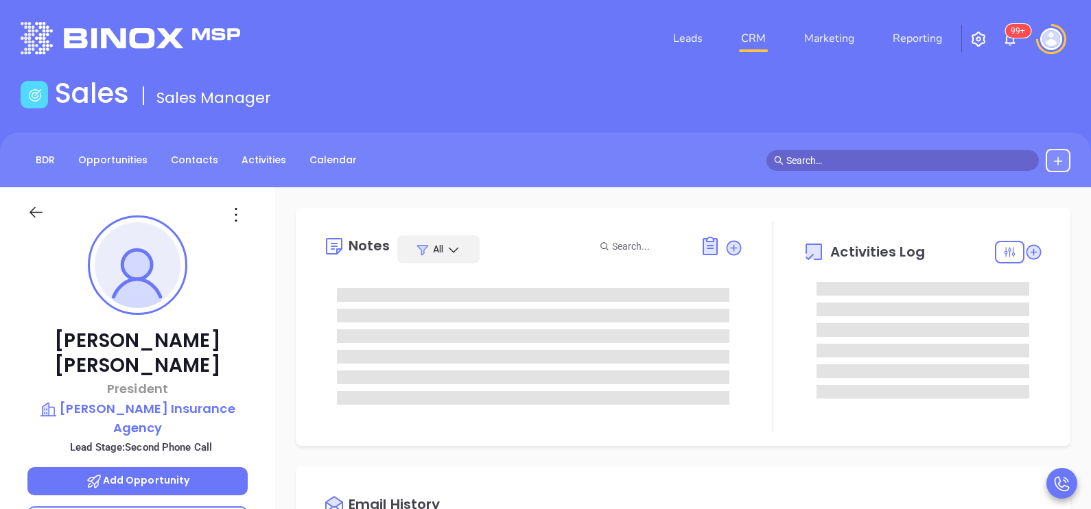
type input "[DATE]"
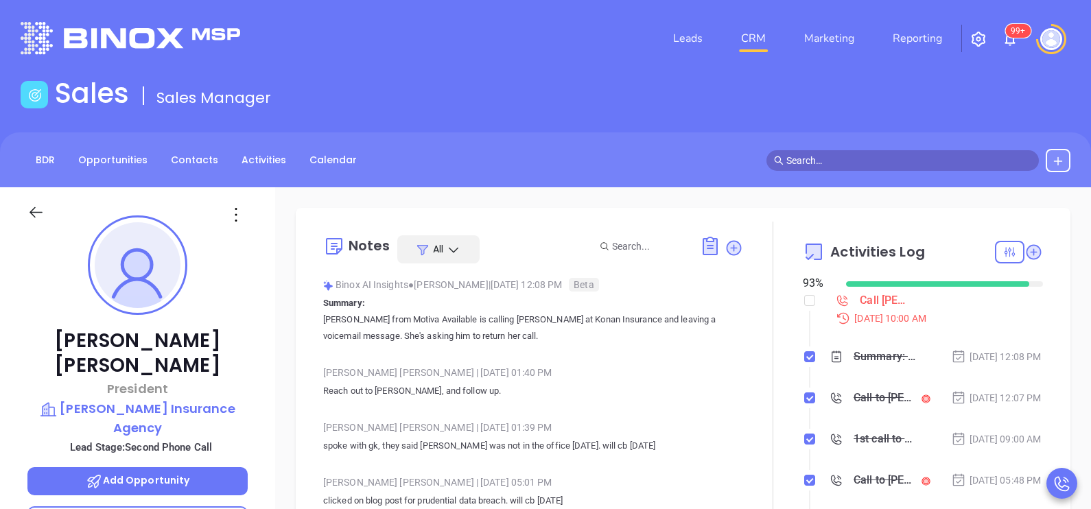
type input "[PERSON_NAME]"
click at [264, 386] on div "Tom Coonan President Coonan Insurance Agency Lead Stage: Second Phone Call Add …" at bounding box center [137, 505] width 275 height 637
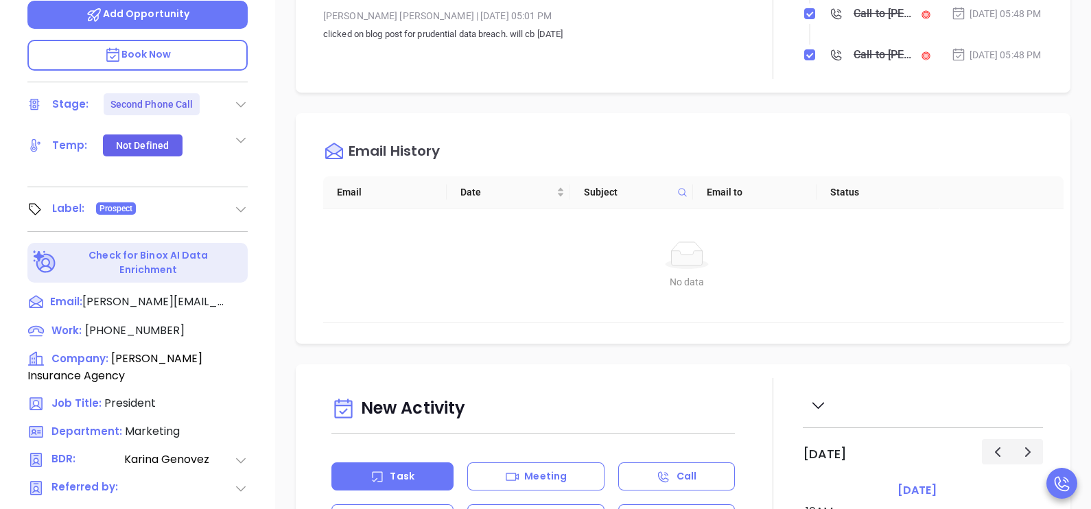
scroll to position [638, 0]
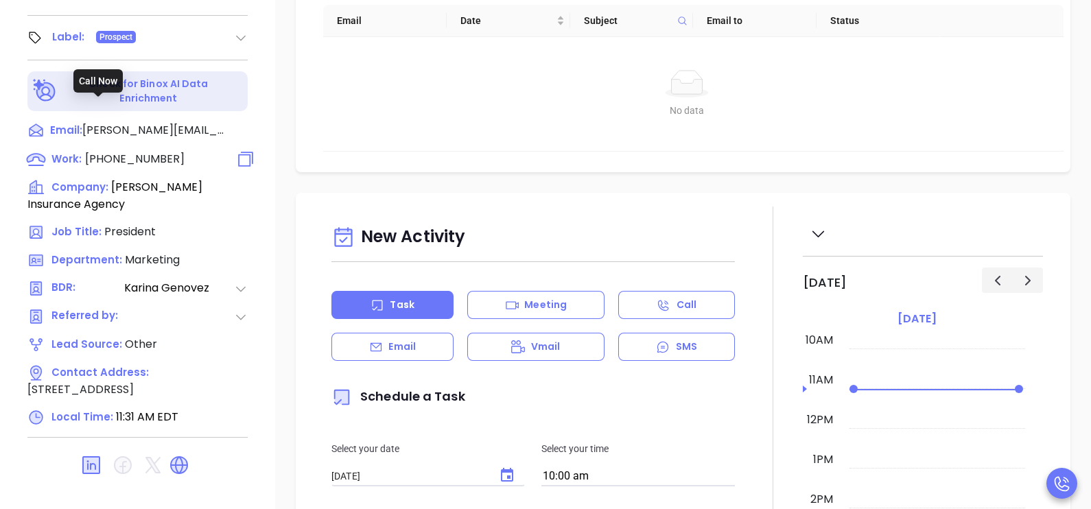
click at [146, 151] on span "(508) 987-7122" at bounding box center [135, 159] width 100 height 16
type input "(508) 987-7122"
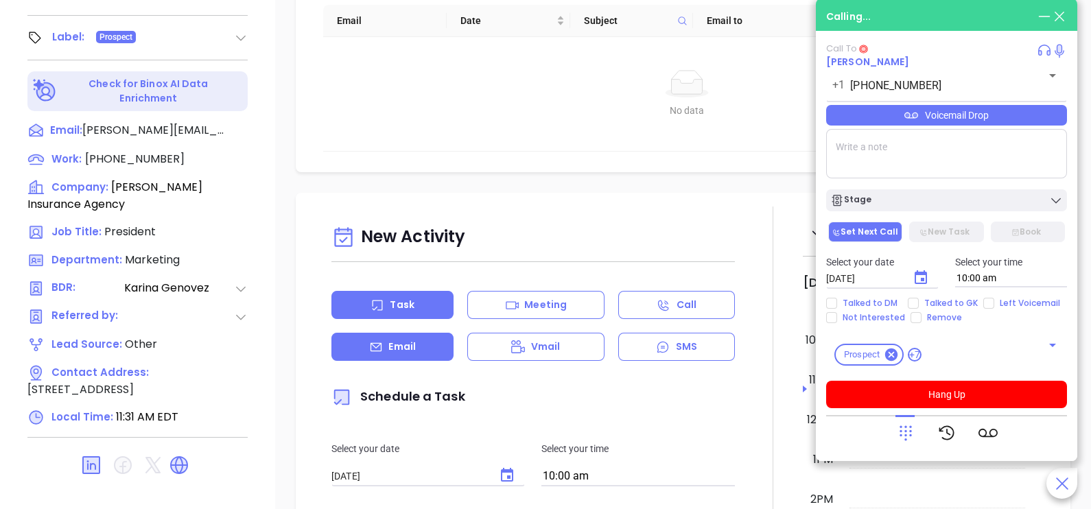
click at [417, 347] on div "Email" at bounding box center [393, 347] width 122 height 28
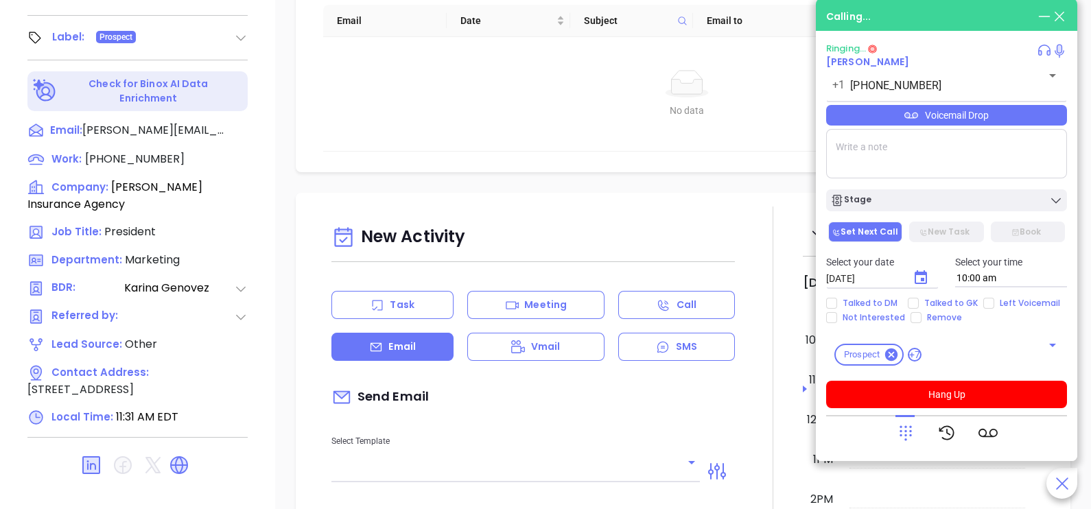
type input "[PERSON_NAME]"
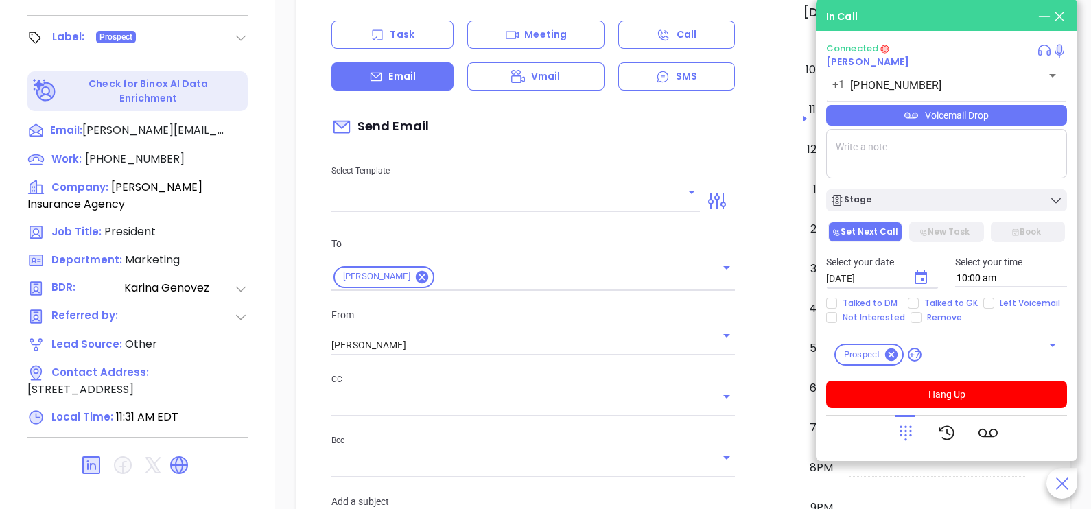
scroll to position [274, 0]
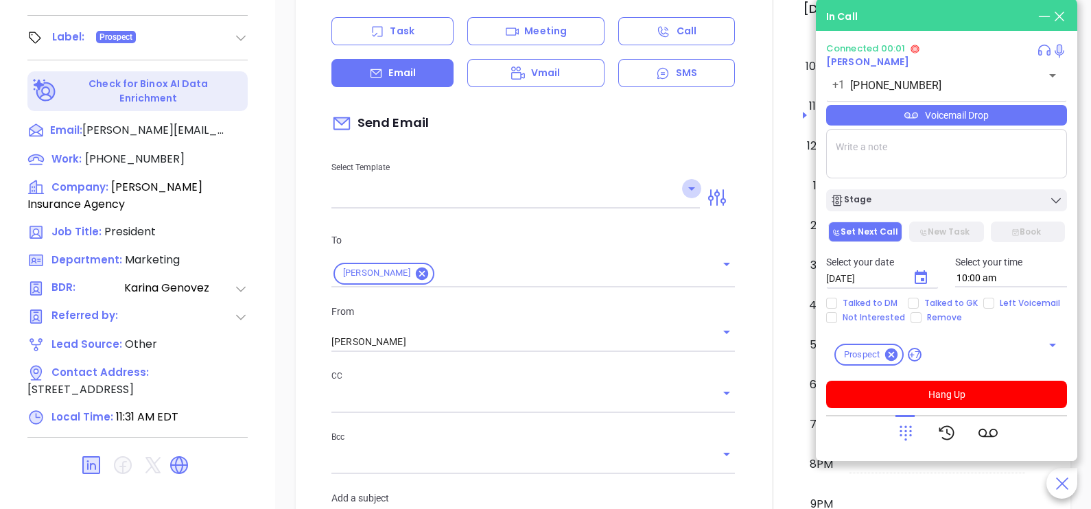
click at [684, 183] on icon "Open" at bounding box center [692, 189] width 16 height 16
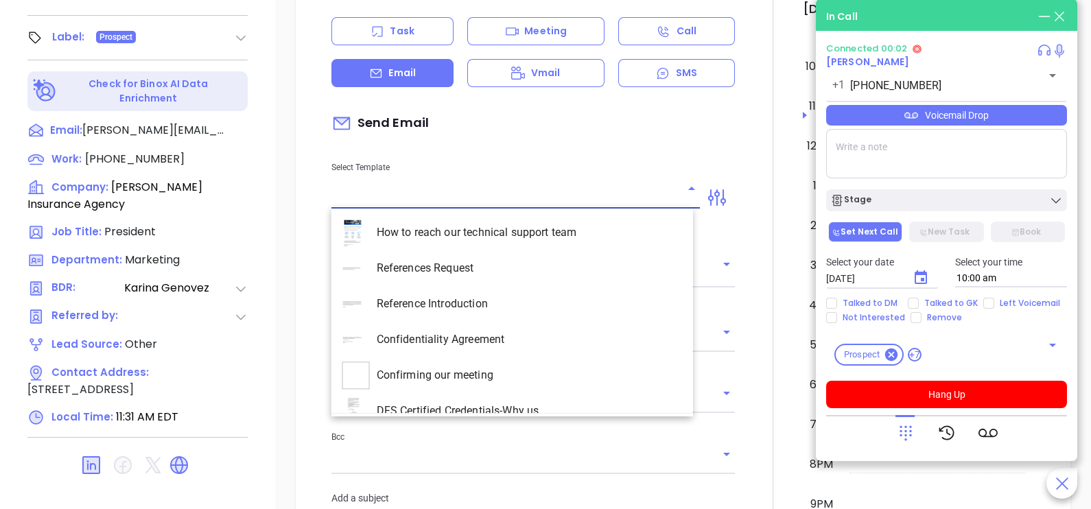
scroll to position [3981, 0]
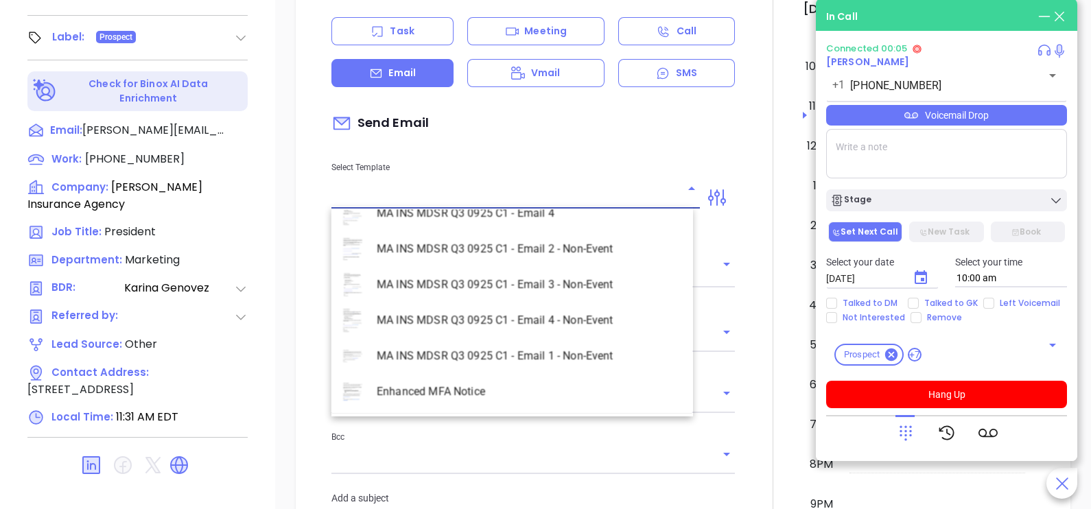
click at [601, 252] on li "MA INS MDSR Q3 0925 C1 - Email 2 - Non-Event" at bounding box center [513, 249] width 362 height 36
type input "MA INS MDSR Q3 0925 C1 - Email 2 - Non-Event"
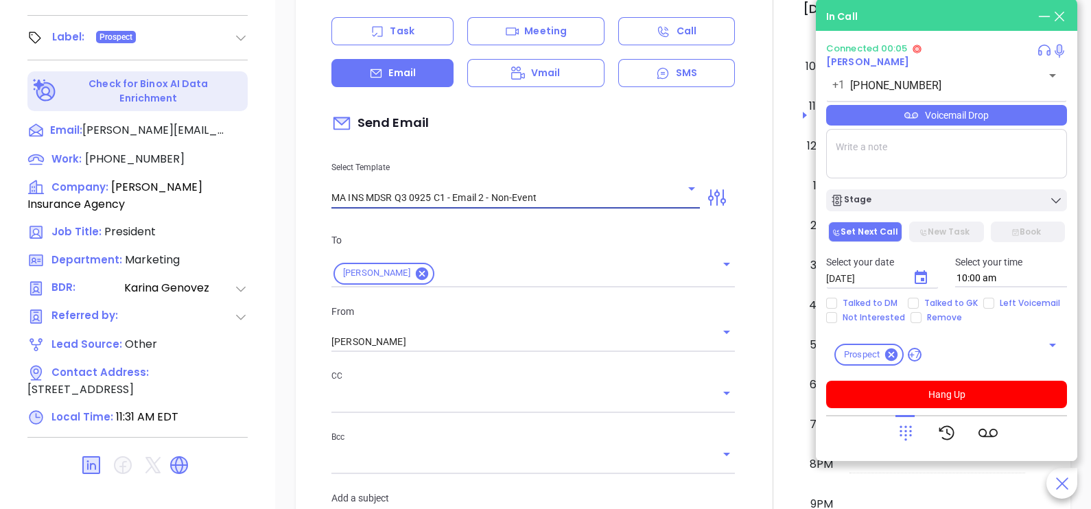
type input "Tom, here’s the MA compliance checklist we mentioned"
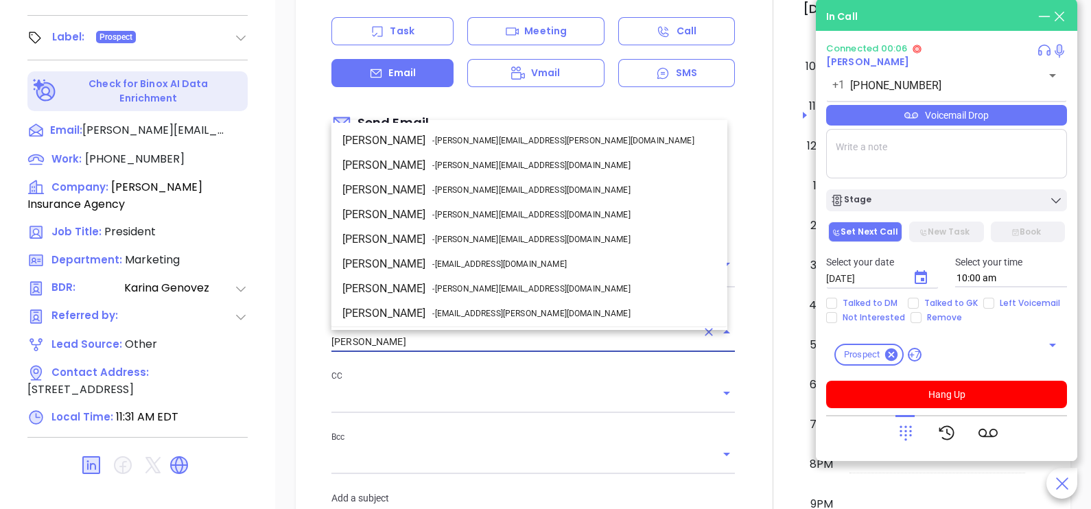
scroll to position [73, 0]
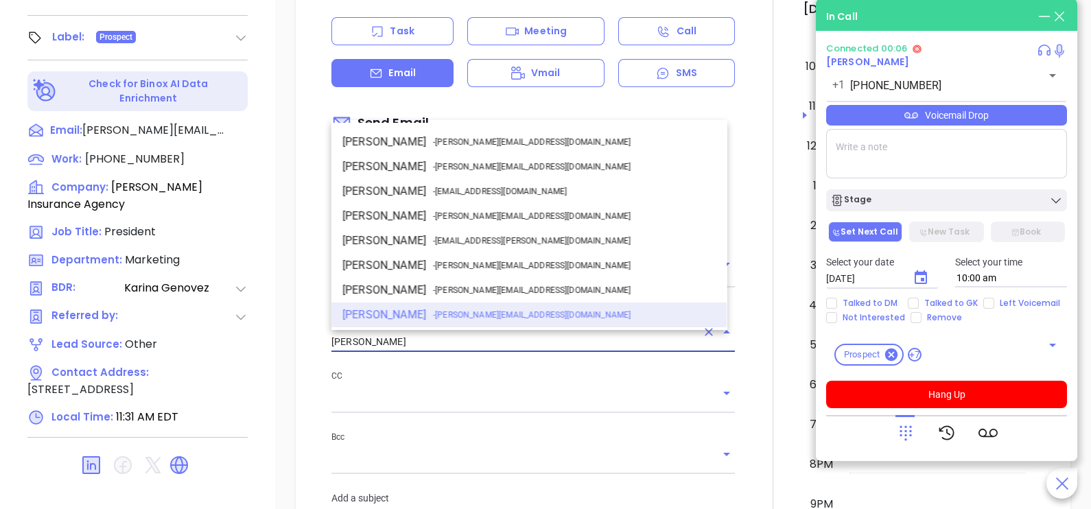
click at [537, 340] on input "[PERSON_NAME]" at bounding box center [514, 342] width 365 height 20
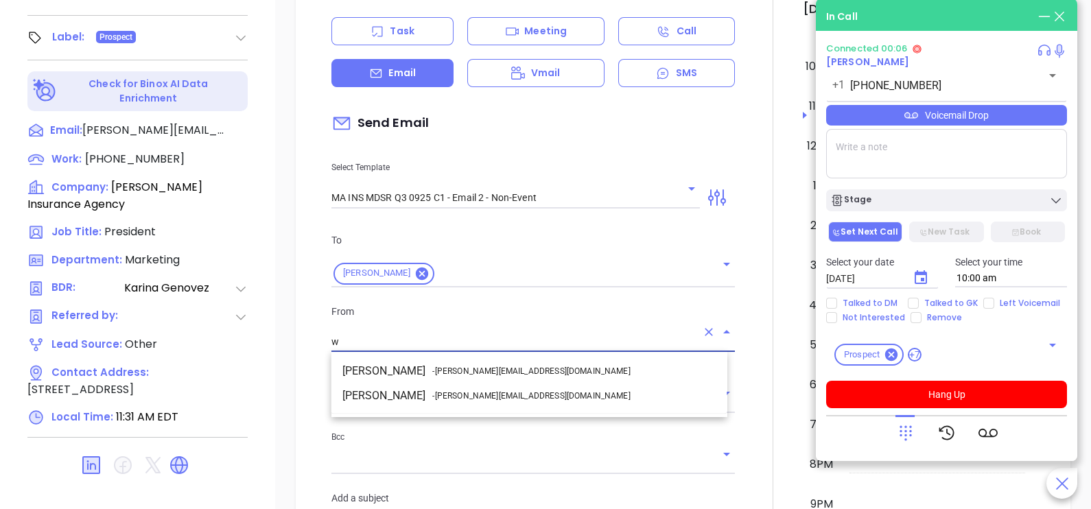
scroll to position [0, 0]
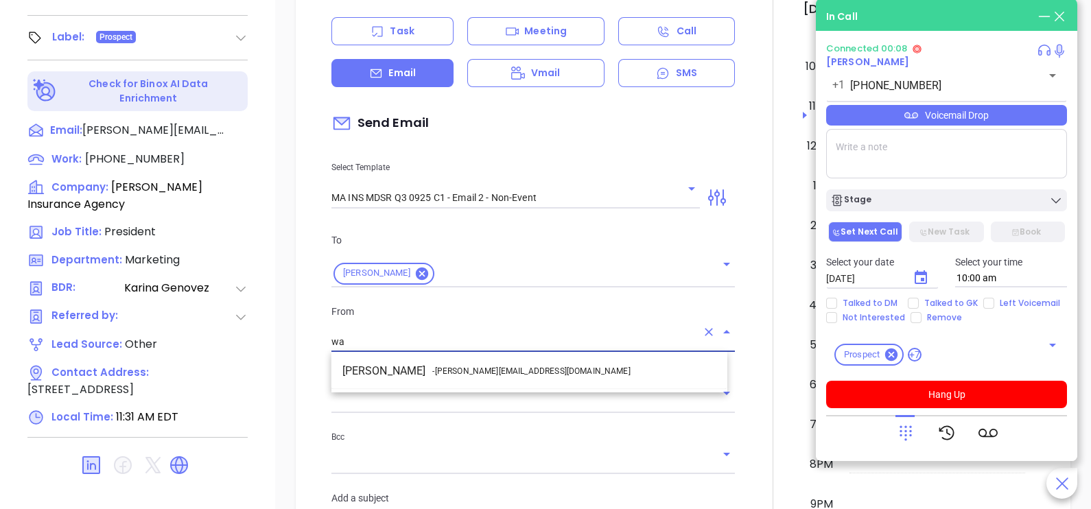
click at [548, 374] on li "Walter Contreras - [EMAIL_ADDRESS][DOMAIN_NAME]" at bounding box center [530, 371] width 396 height 25
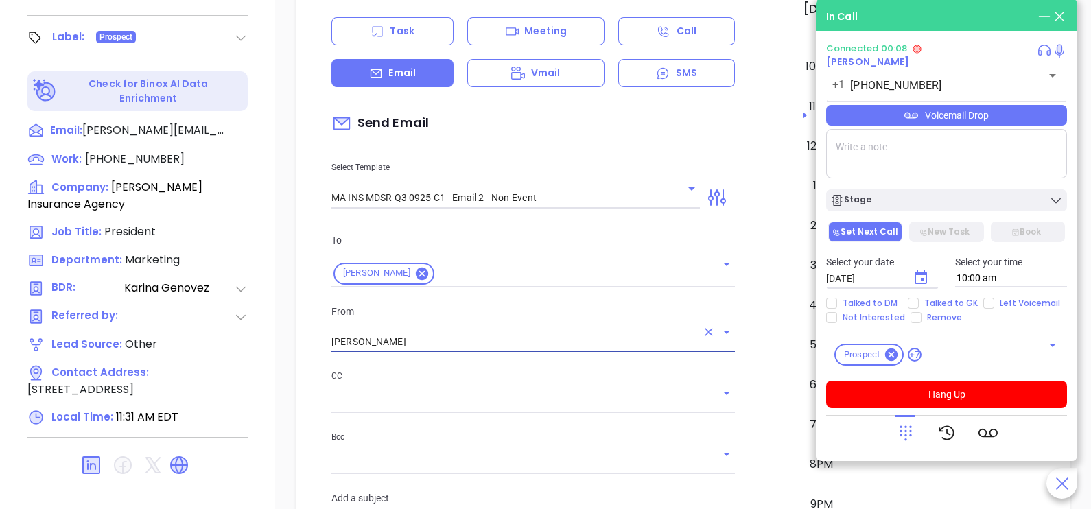
type input "[PERSON_NAME]"
click at [754, 423] on div at bounding box center [773, 506] width 60 height 1147
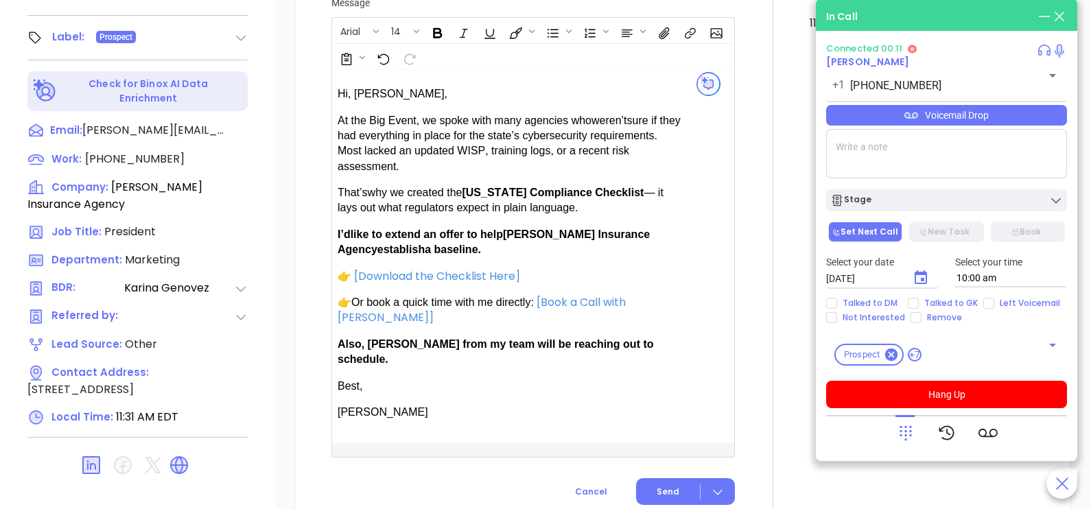
scroll to position [858, 0]
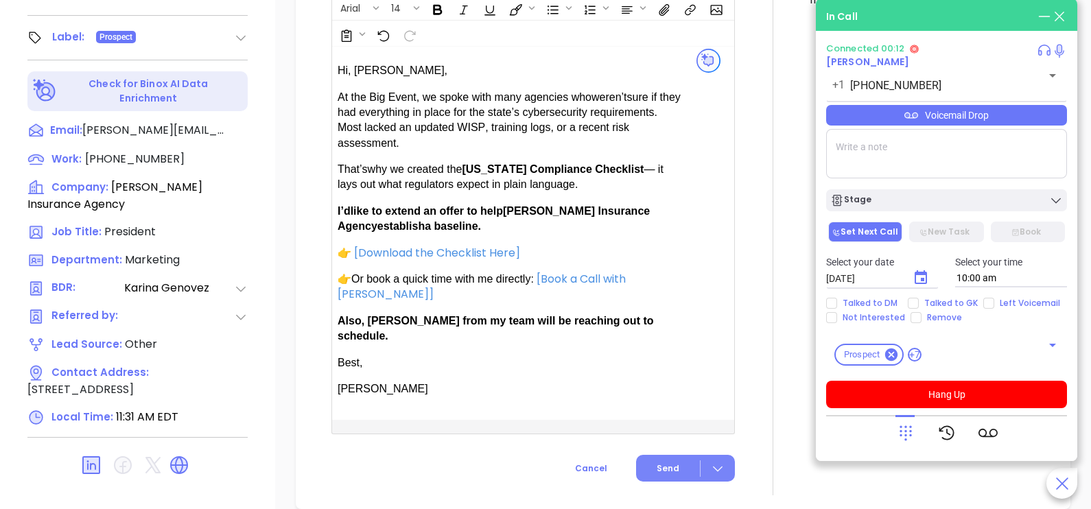
click at [655, 455] on button "Send" at bounding box center [685, 468] width 99 height 27
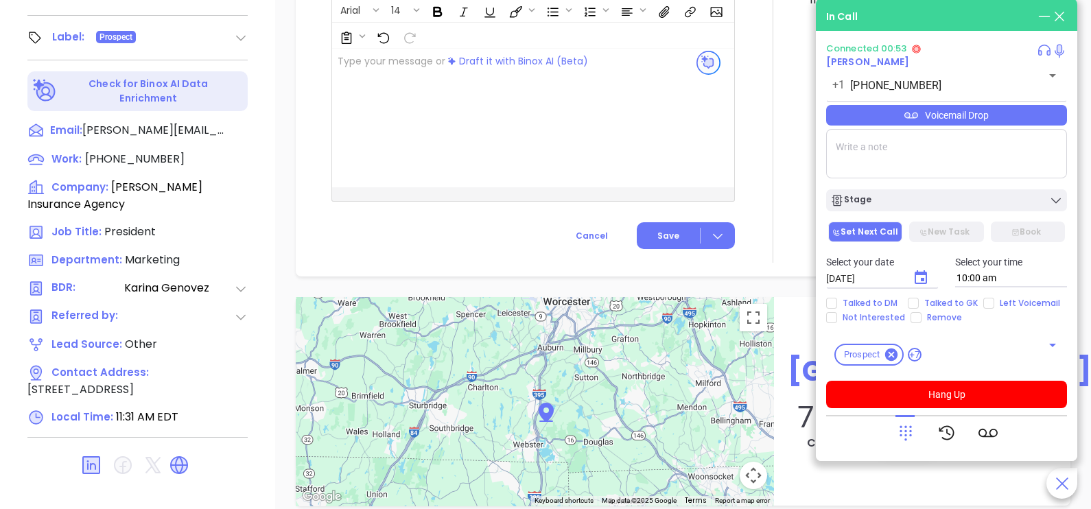
click at [1021, 121] on div "Voicemail Drop" at bounding box center [946, 115] width 241 height 21
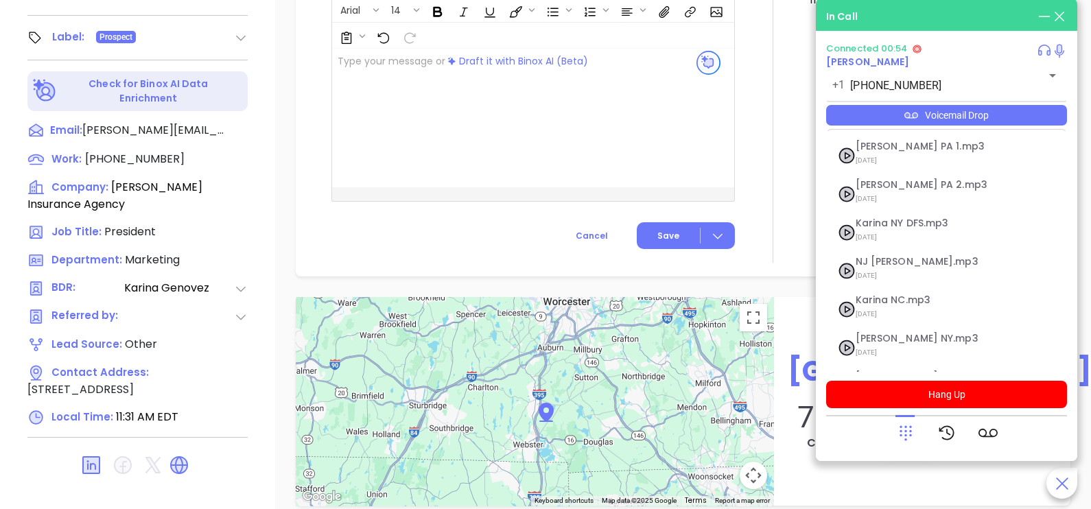
scroll to position [150, 0]
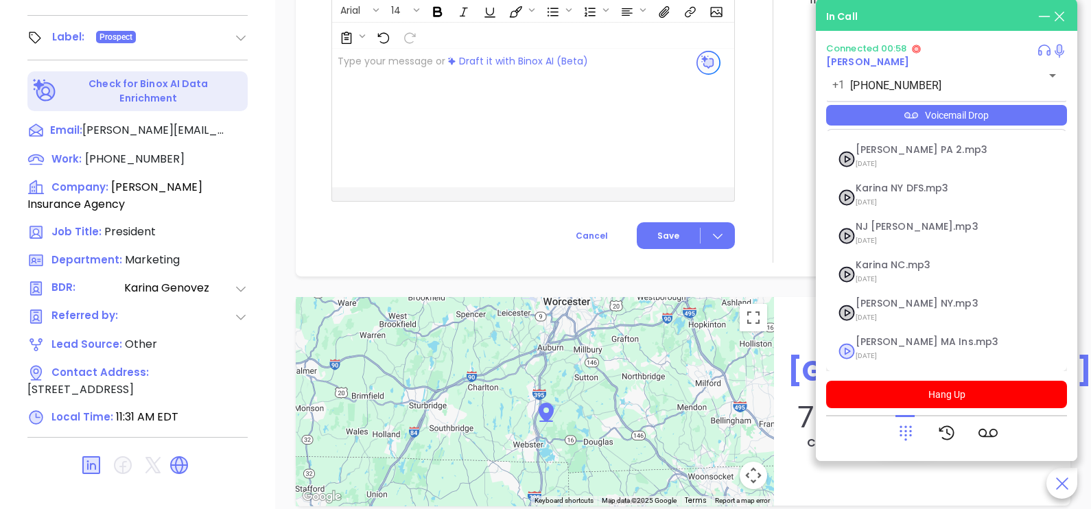
click at [875, 337] on span "[PERSON_NAME] MA Ins.mp3" at bounding box center [930, 342] width 148 height 10
checkbox input "true"
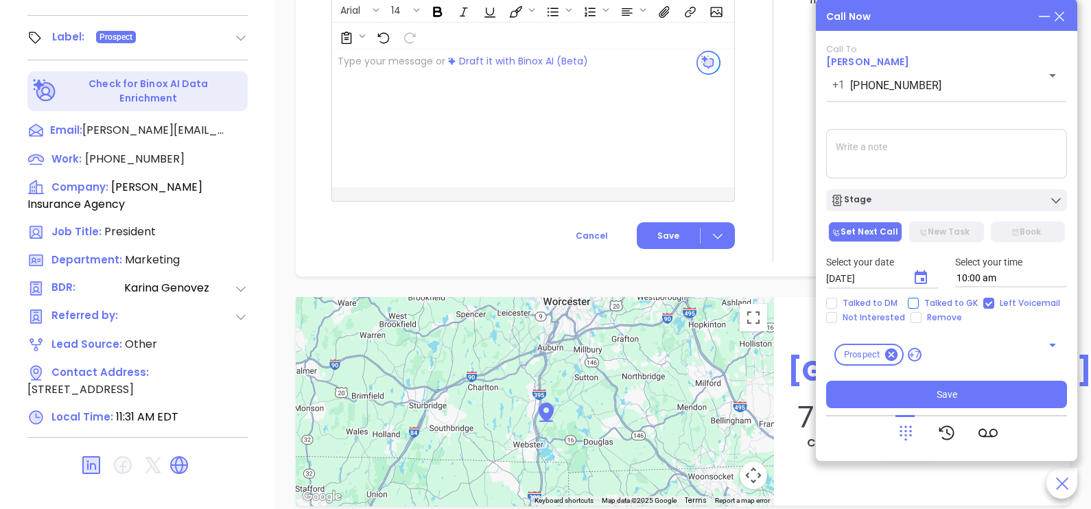
click at [915, 305] on input "Talked to GK" at bounding box center [913, 303] width 11 height 11
checkbox input "true"
click at [928, 275] on icon "Choose date, selected date is Oct 8, 2025" at bounding box center [921, 278] width 16 height 16
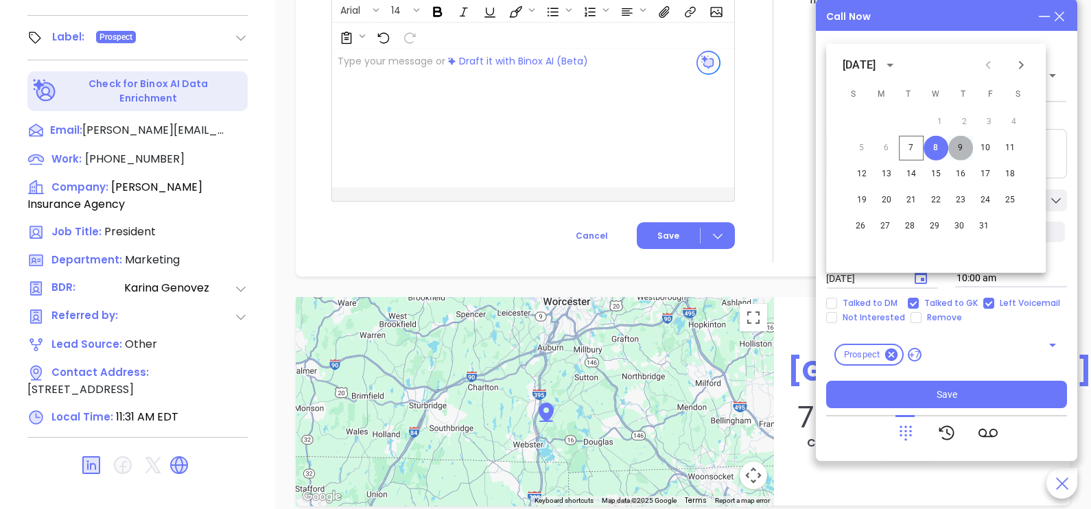
click at [957, 150] on button "9" at bounding box center [961, 148] width 25 height 25
type input "[DATE]"
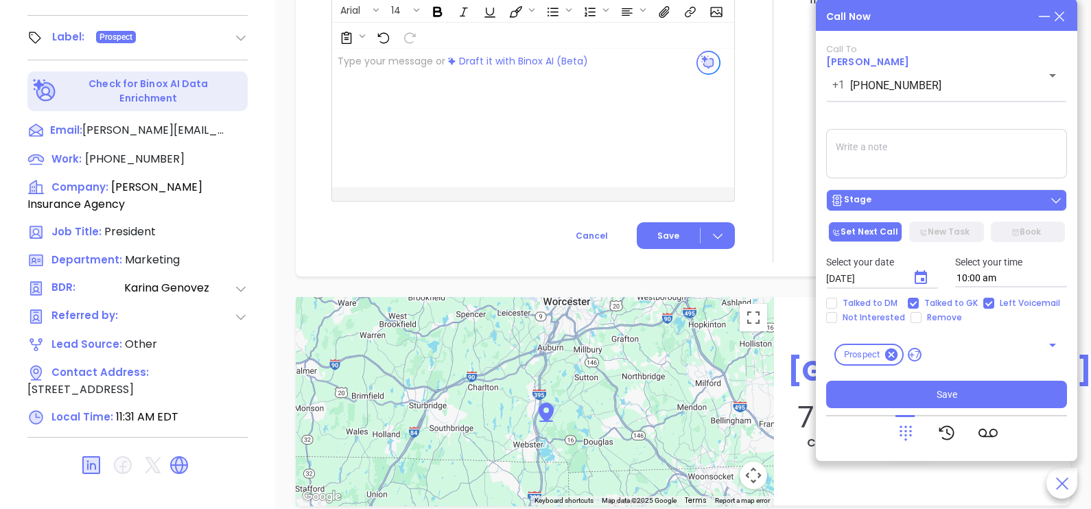
click at [970, 206] on div "Stage" at bounding box center [947, 201] width 233 height 14
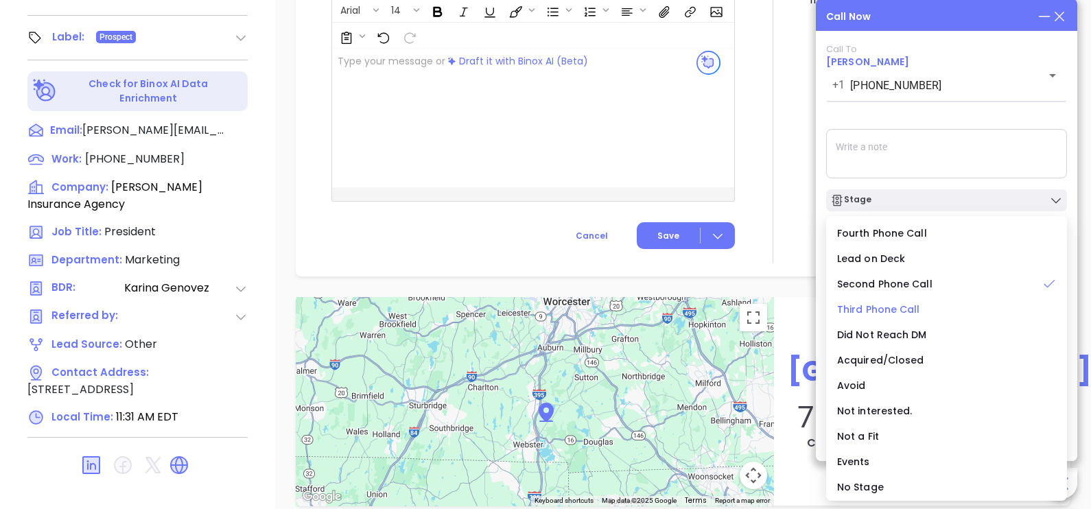
click at [914, 311] on span "Third Phone Call" at bounding box center [878, 310] width 83 height 14
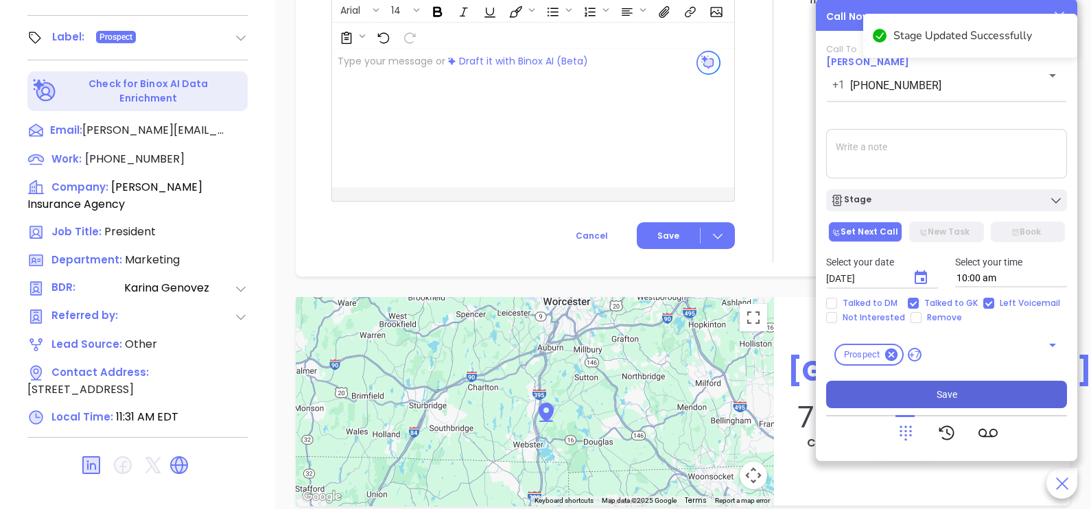
click at [911, 403] on button "Save" at bounding box center [946, 394] width 241 height 27
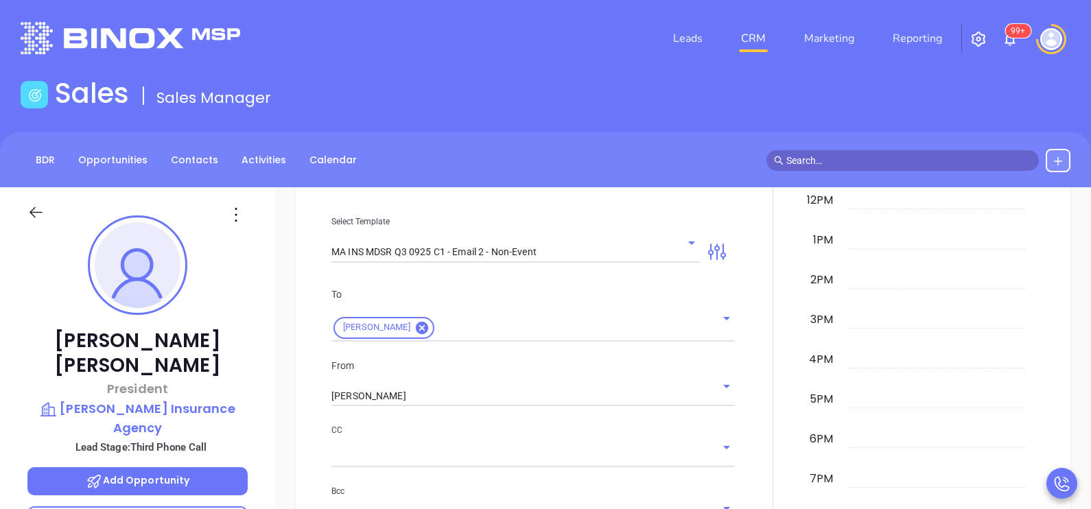
scroll to position [16, 0]
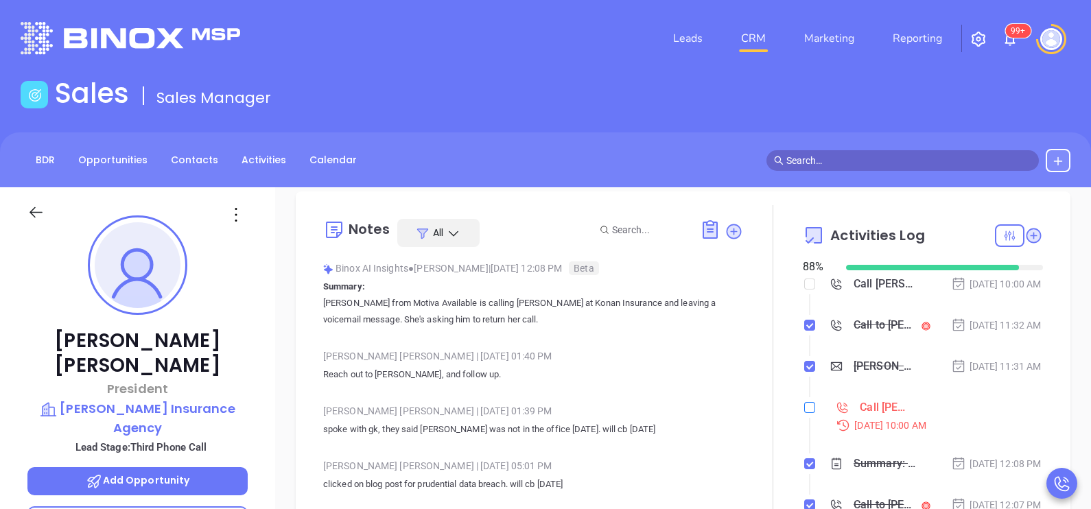
click at [805, 413] on input "checkbox" at bounding box center [810, 407] width 11 height 11
checkbox input "true"
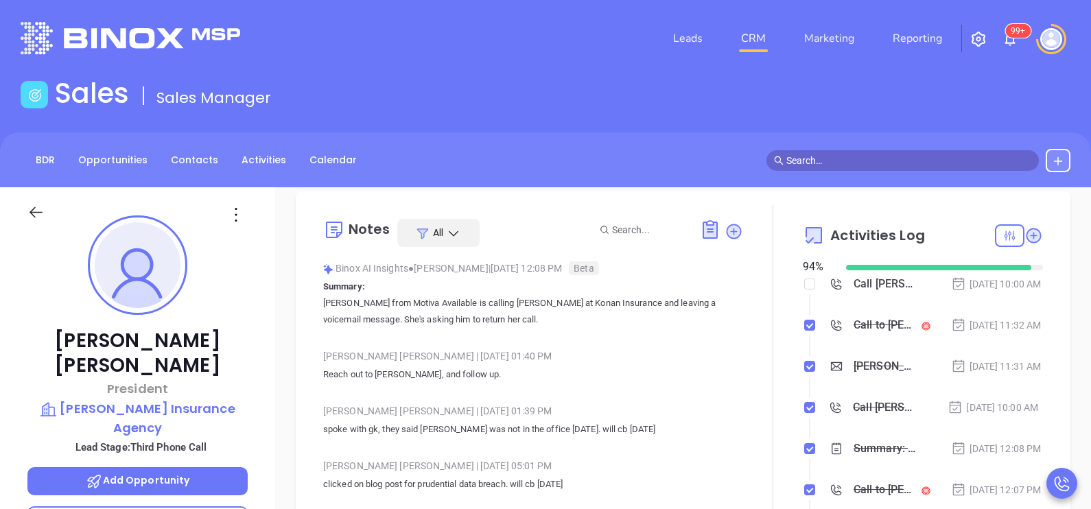
click at [36, 216] on icon at bounding box center [35, 212] width 17 height 17
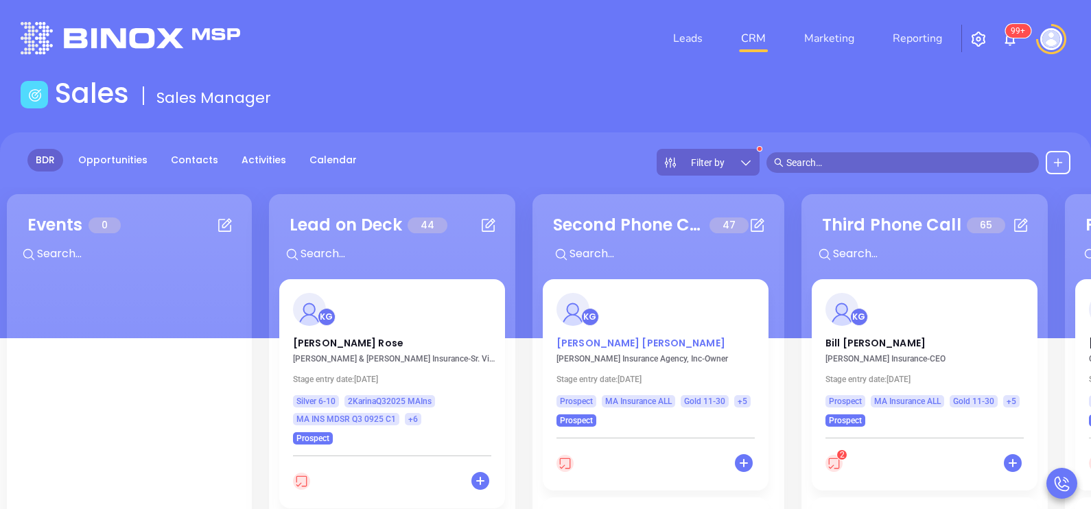
click at [572, 343] on p "David LaRovere" at bounding box center [656, 339] width 198 height 7
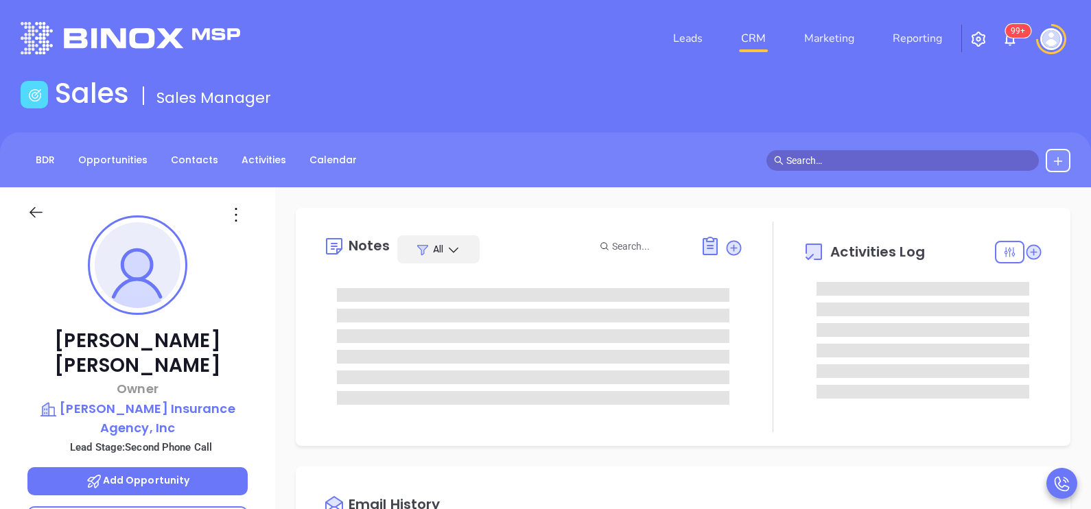
type input "[DATE]"
type input "[PERSON_NAME]"
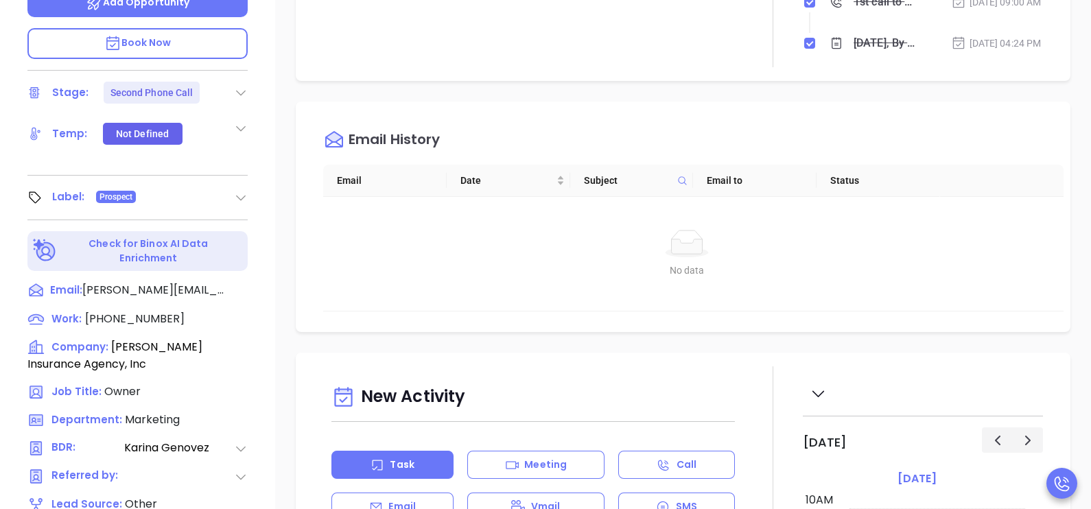
scroll to position [638, 0]
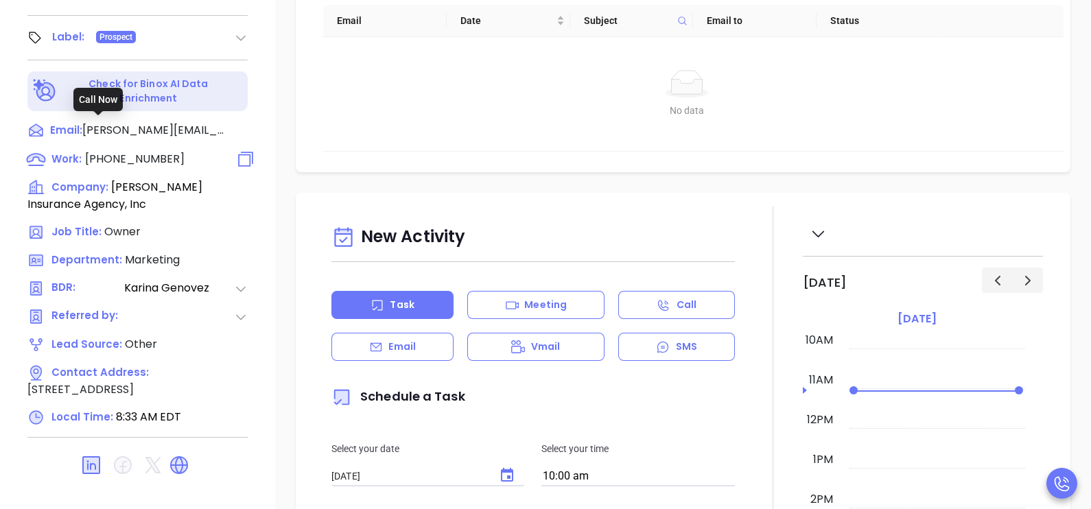
click at [141, 151] on span "(617) 387-2700" at bounding box center [135, 159] width 100 height 16
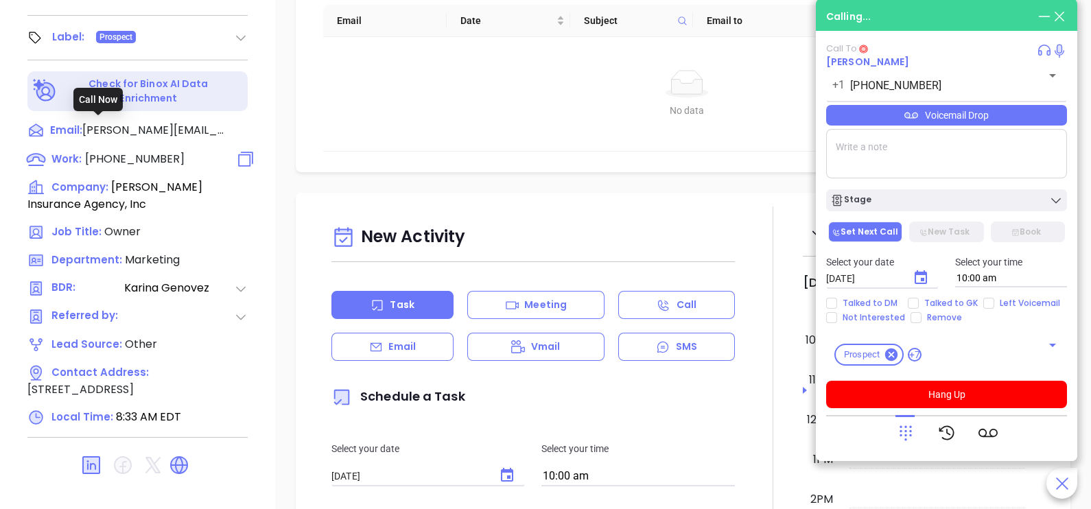
type input "(617) 387-2700"
click at [439, 343] on div "Email" at bounding box center [393, 347] width 122 height 28
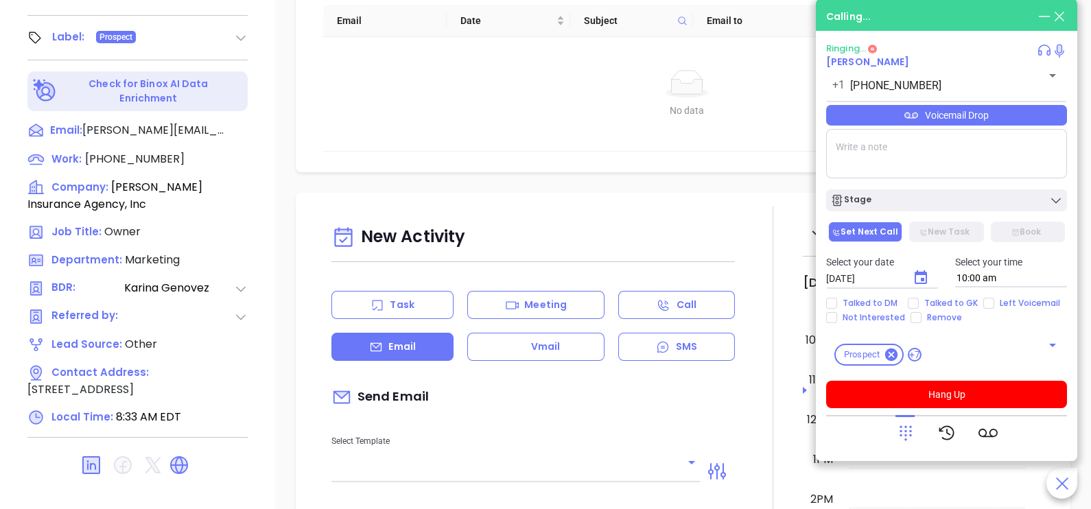
type input "[PERSON_NAME]"
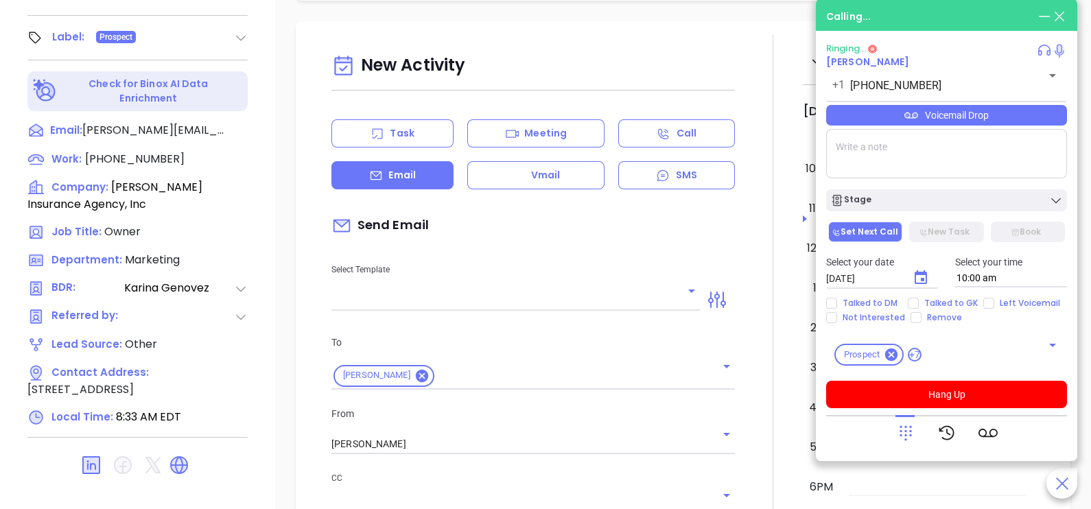
scroll to position [206, 0]
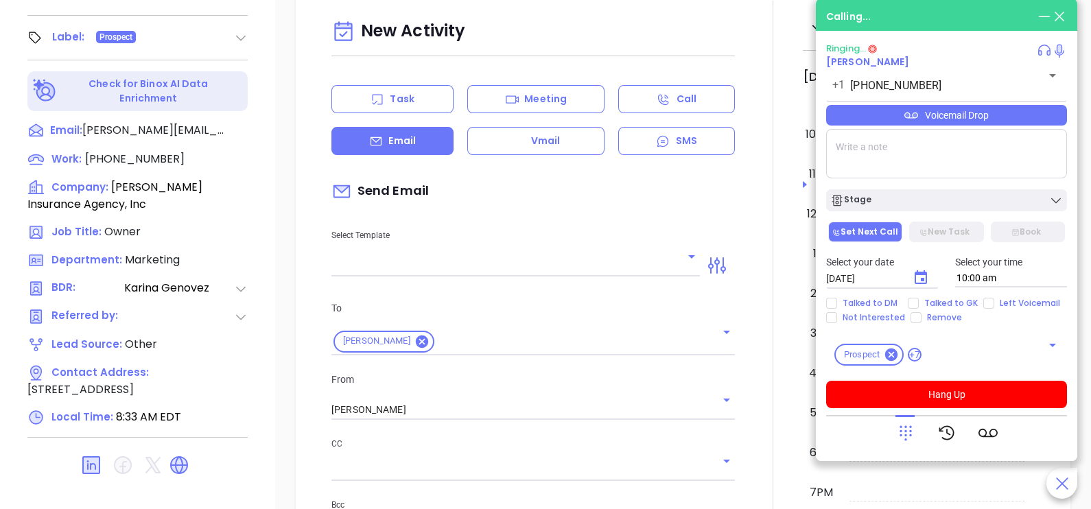
click at [672, 257] on input "text" at bounding box center [506, 266] width 348 height 20
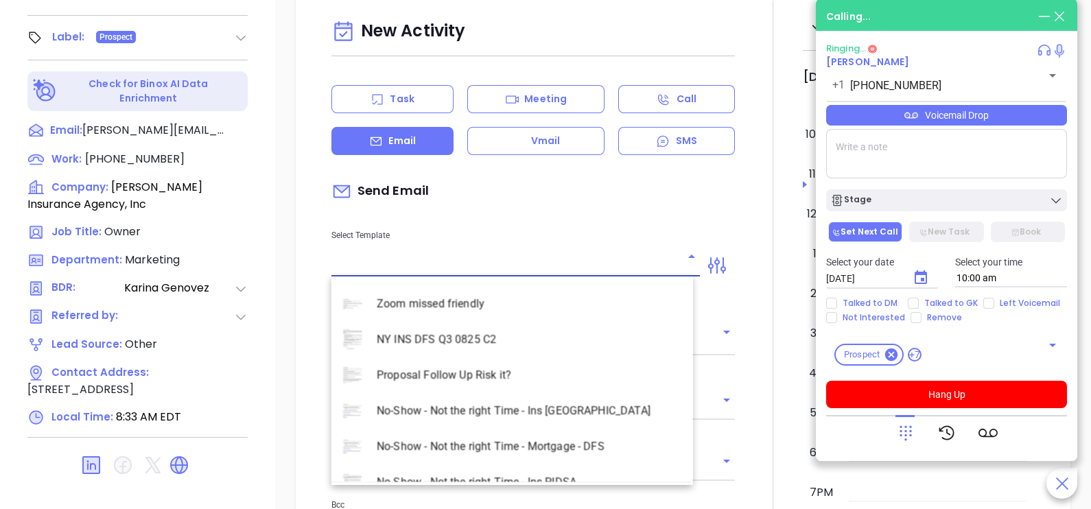
scroll to position [3981, 0]
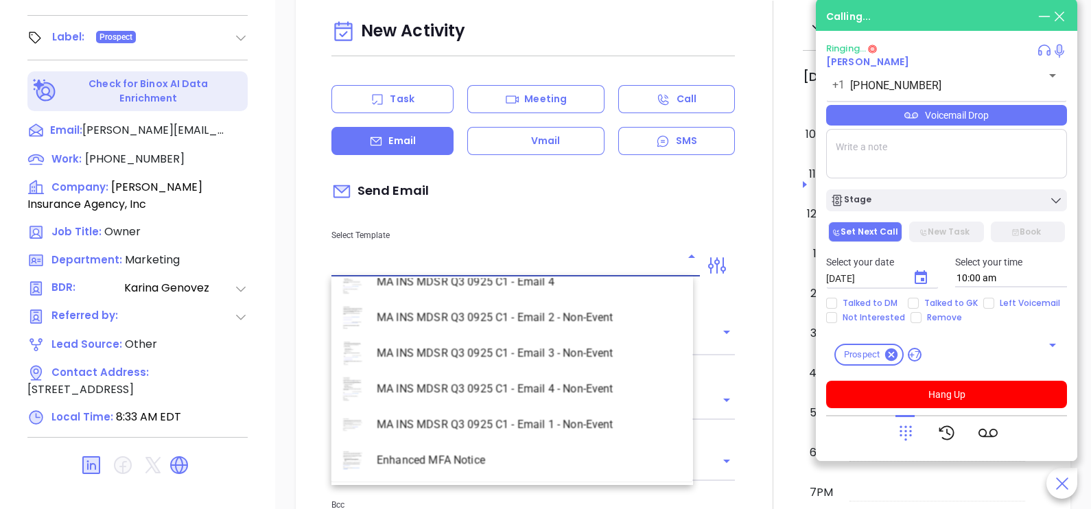
click at [570, 316] on li "MA INS MDSR Q3 0925 C1 - Email 2 - Non-Event" at bounding box center [513, 318] width 362 height 36
type input "MA INS MDSR Q3 0925 C1 - Email 2 - Non-Event"
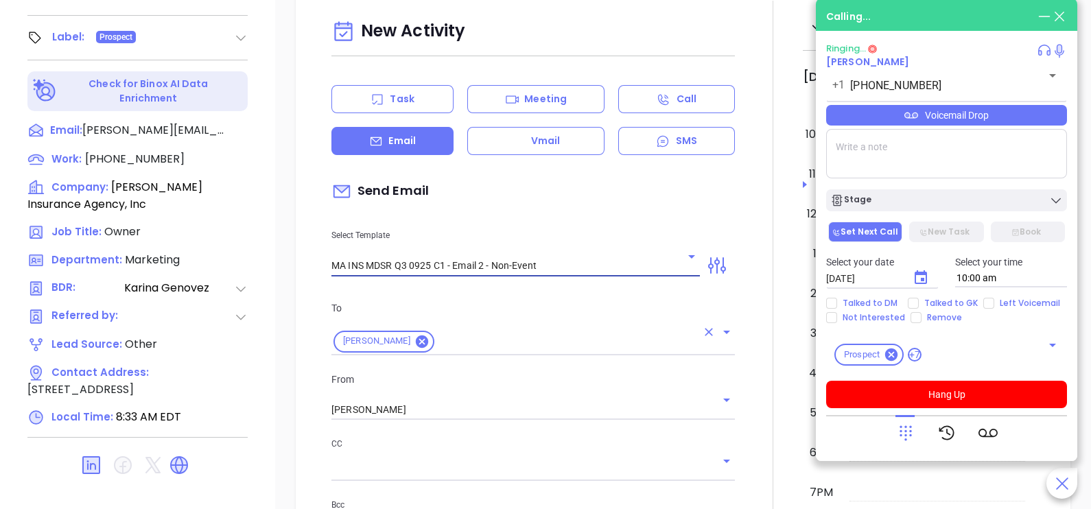
type input "David, here’s the MA compliance checklist we mentioned"
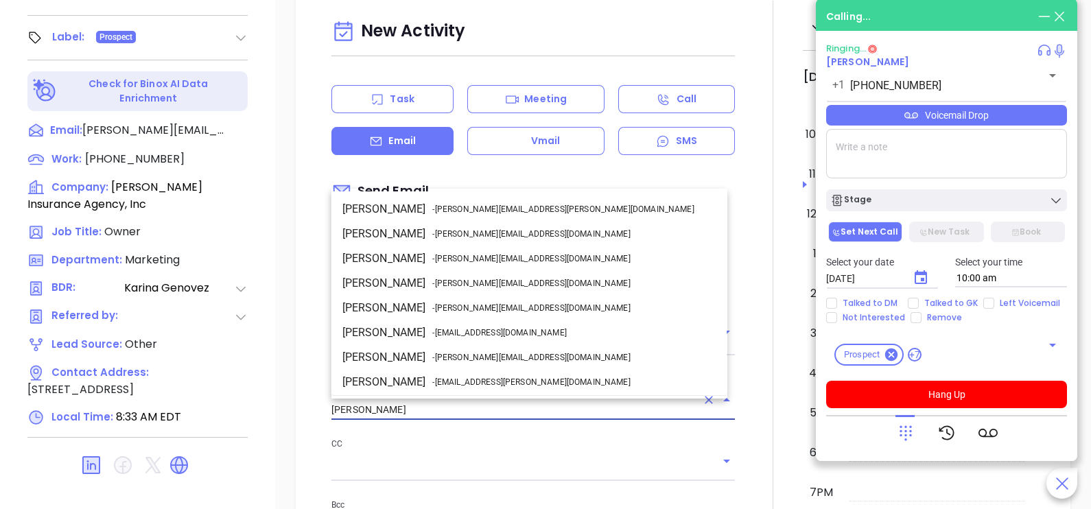
scroll to position [73, 0]
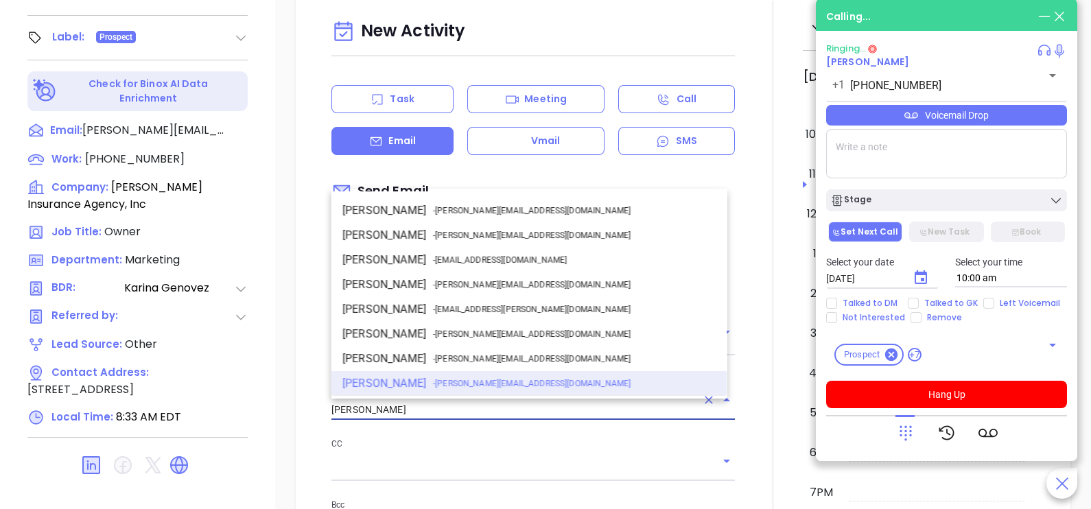
click at [532, 415] on input "[PERSON_NAME]" at bounding box center [514, 410] width 365 height 20
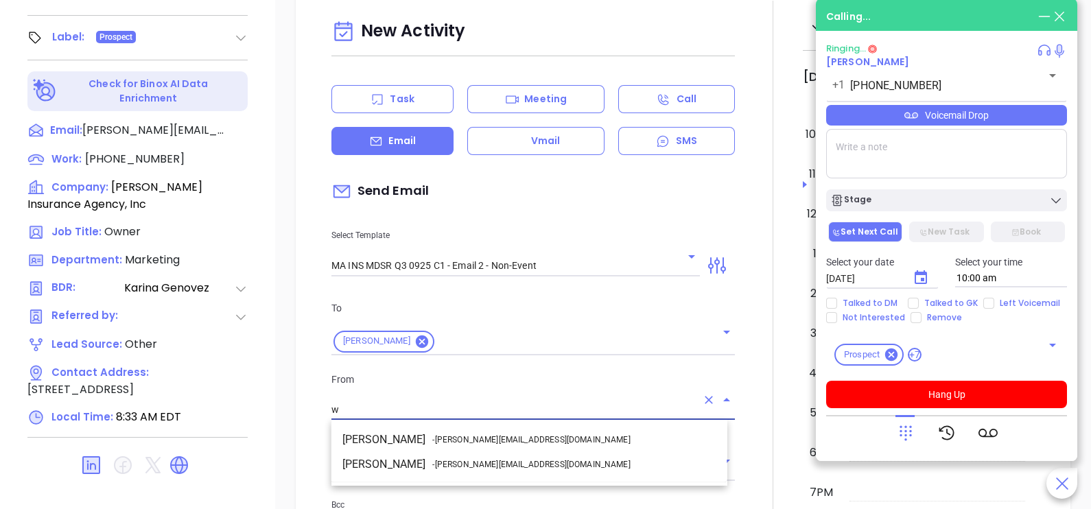
scroll to position [0, 0]
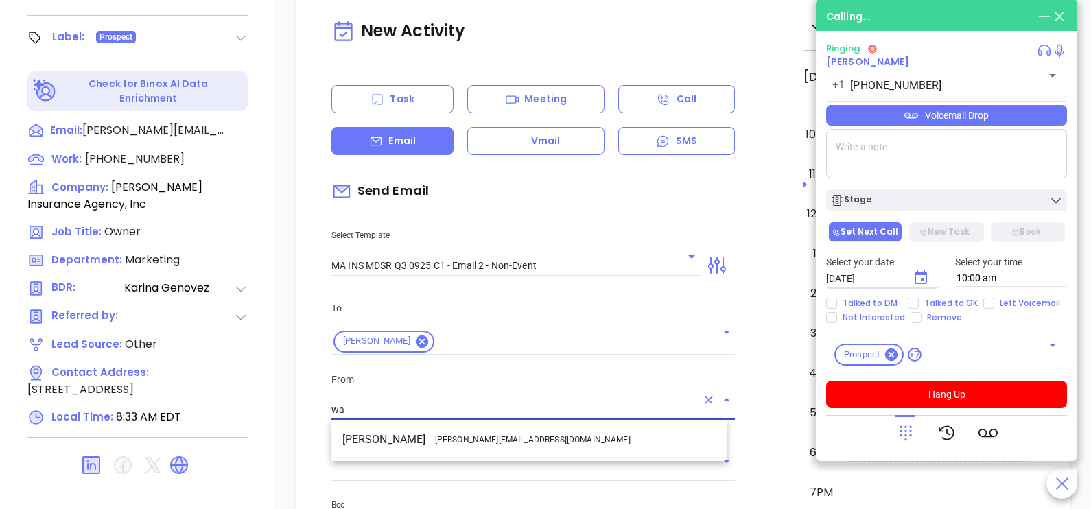
click at [542, 441] on li "Walter Contreras - [EMAIL_ADDRESS][DOMAIN_NAME]" at bounding box center [530, 440] width 396 height 25
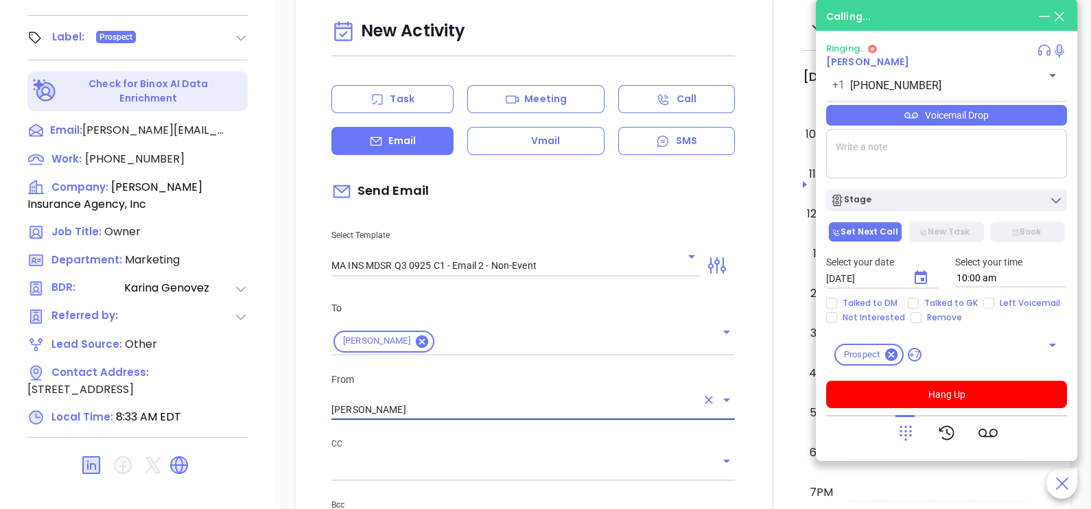
type input "[PERSON_NAME]"
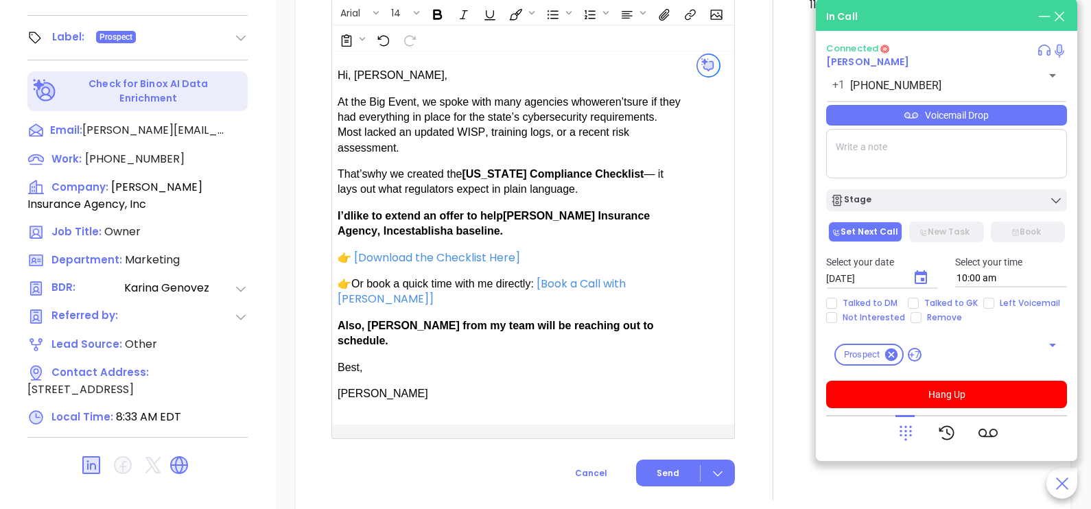
scroll to position [858, 0]
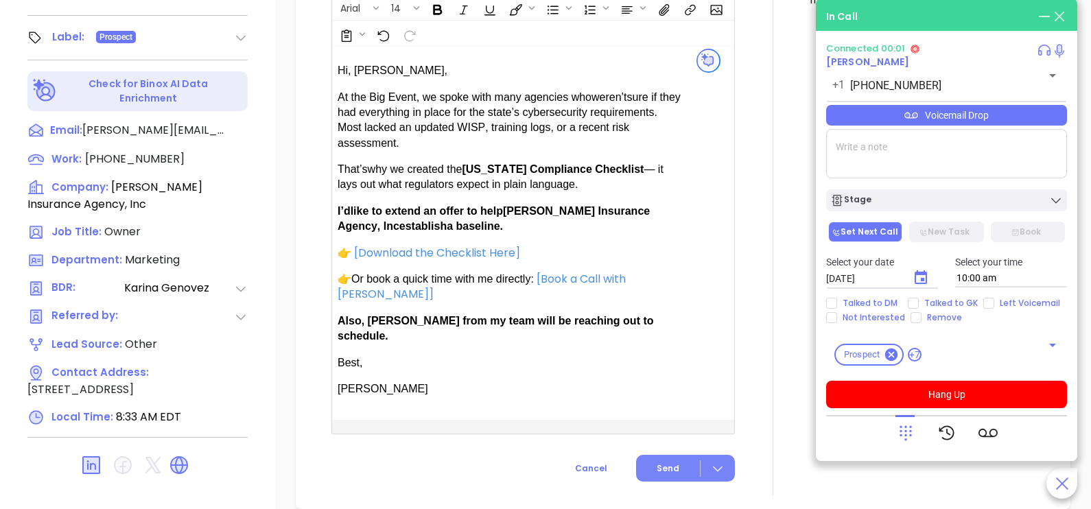
click at [670, 455] on button "Send" at bounding box center [685, 468] width 99 height 27
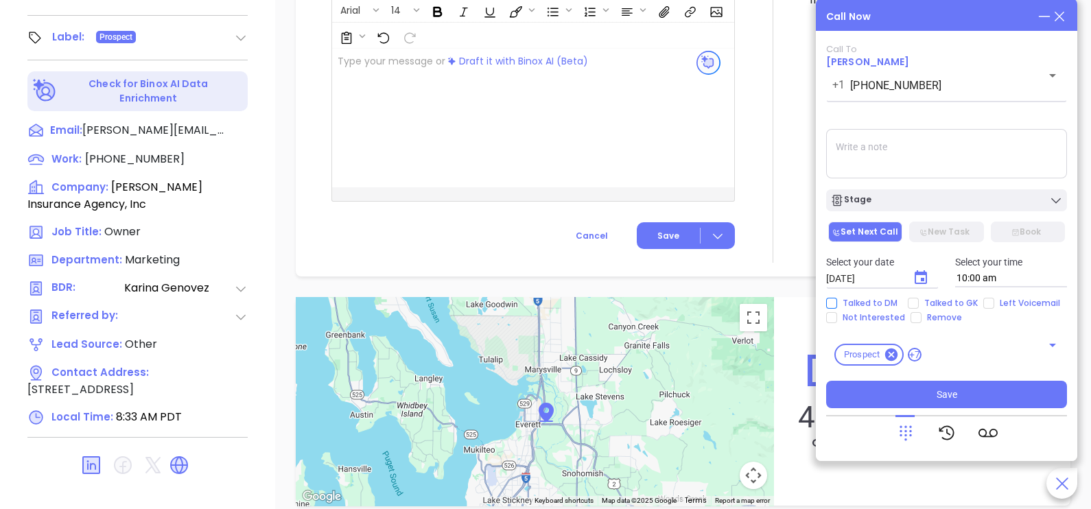
click at [888, 305] on span "Talked to DM" at bounding box center [870, 303] width 66 height 11
click at [837, 305] on input "Talked to DM" at bounding box center [831, 303] width 11 height 11
checkbox input "true"
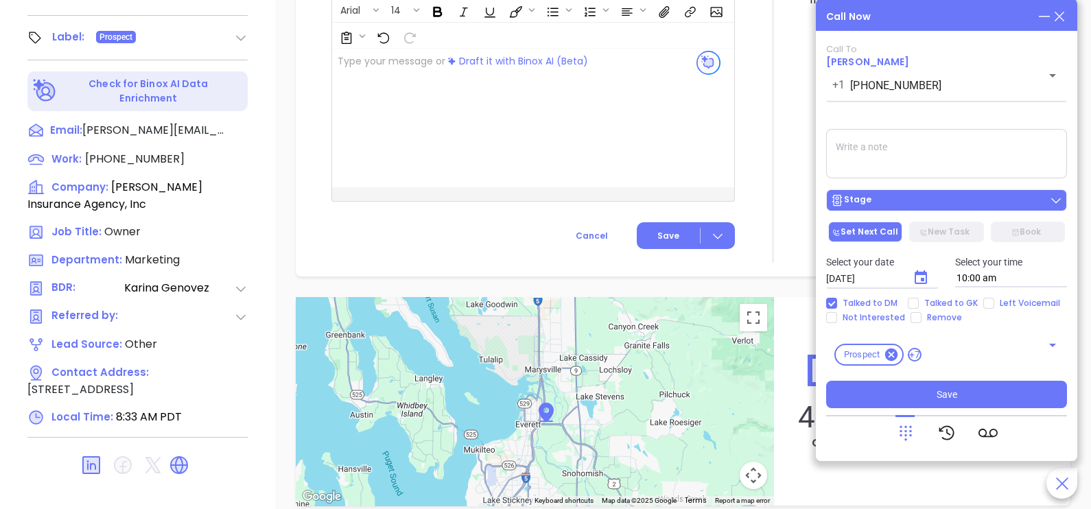
click at [928, 206] on div "Stage" at bounding box center [947, 201] width 233 height 14
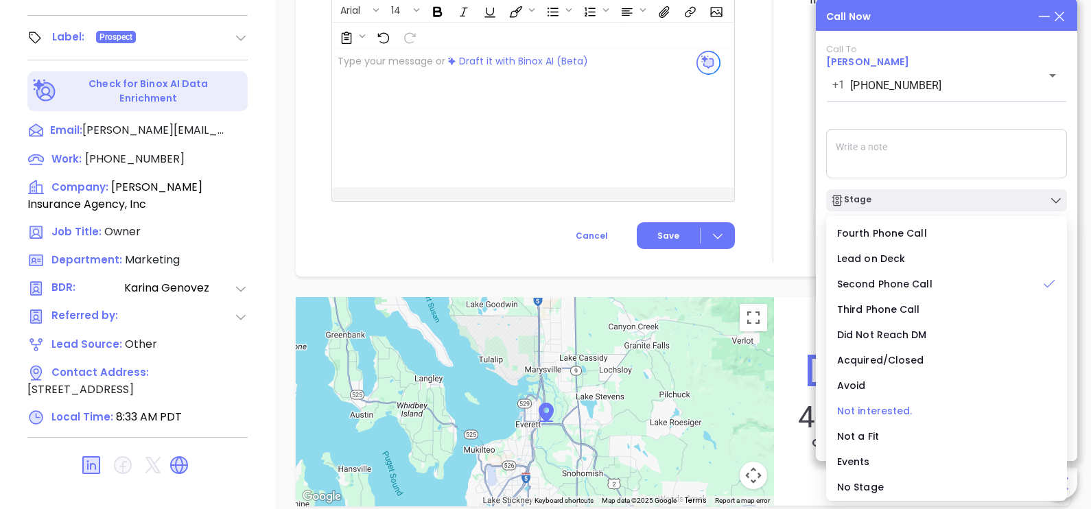
click at [879, 404] on span "Not interested." at bounding box center [875, 411] width 76 height 14
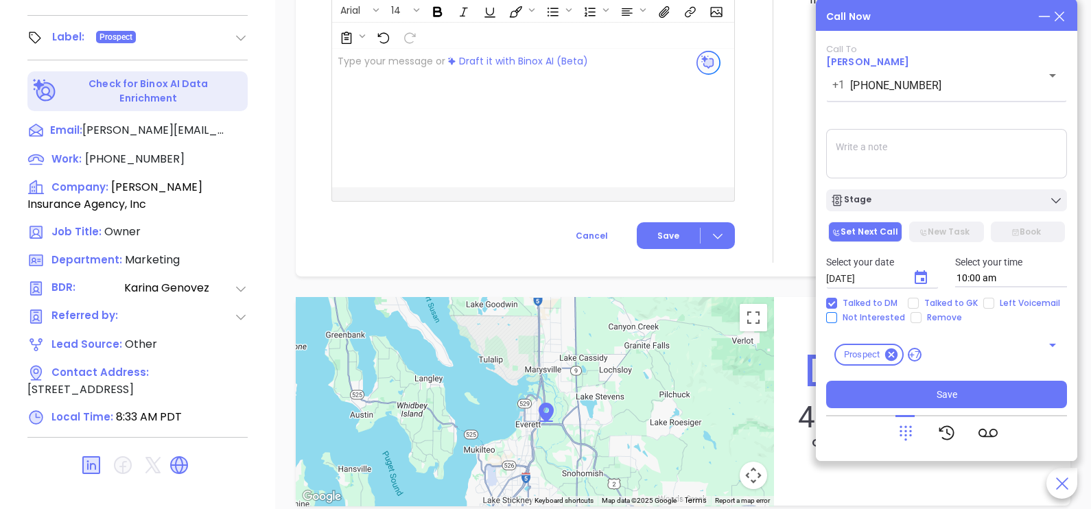
click at [871, 323] on span "Not Interested" at bounding box center [873, 317] width 73 height 11
click at [837, 323] on input "Not Interested" at bounding box center [831, 317] width 11 height 11
checkbox input "true"
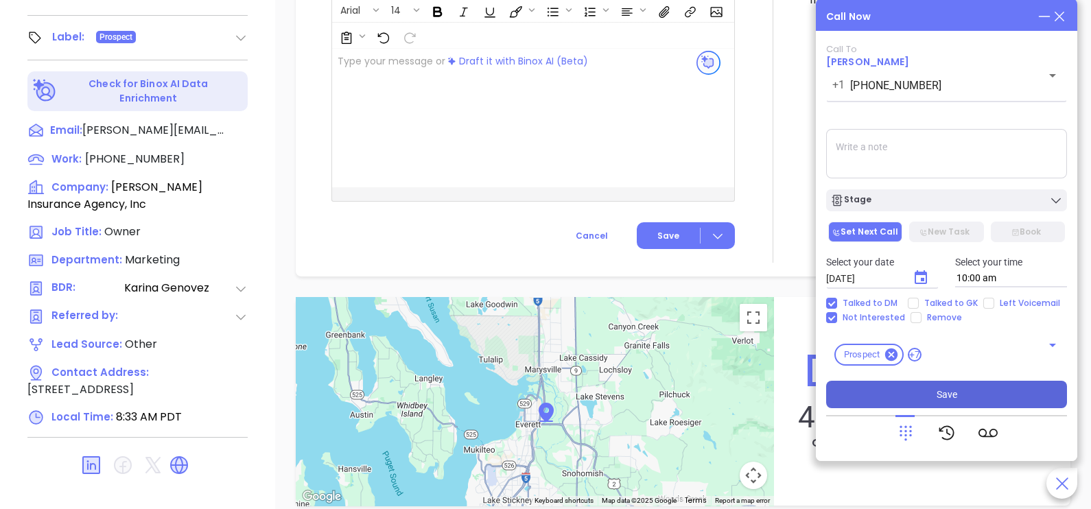
click at [906, 391] on button "Save" at bounding box center [946, 394] width 241 height 27
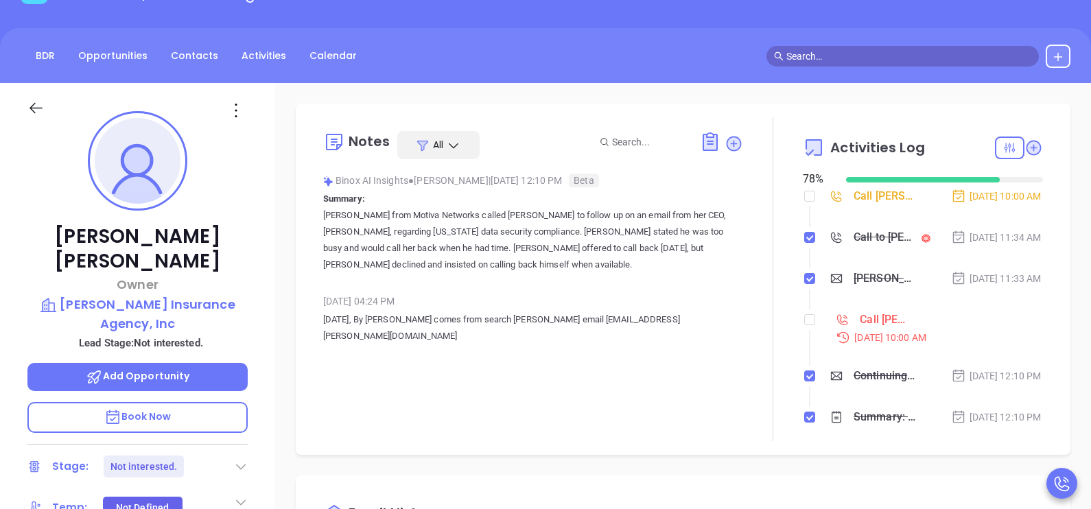
scroll to position [89, 0]
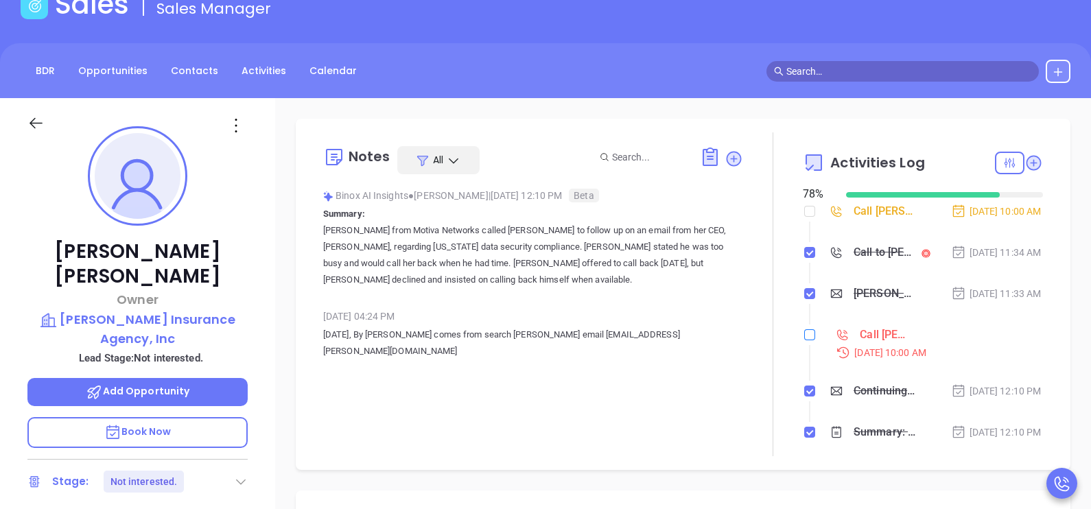
click at [805, 340] on input "checkbox" at bounding box center [810, 334] width 11 height 11
checkbox input "true"
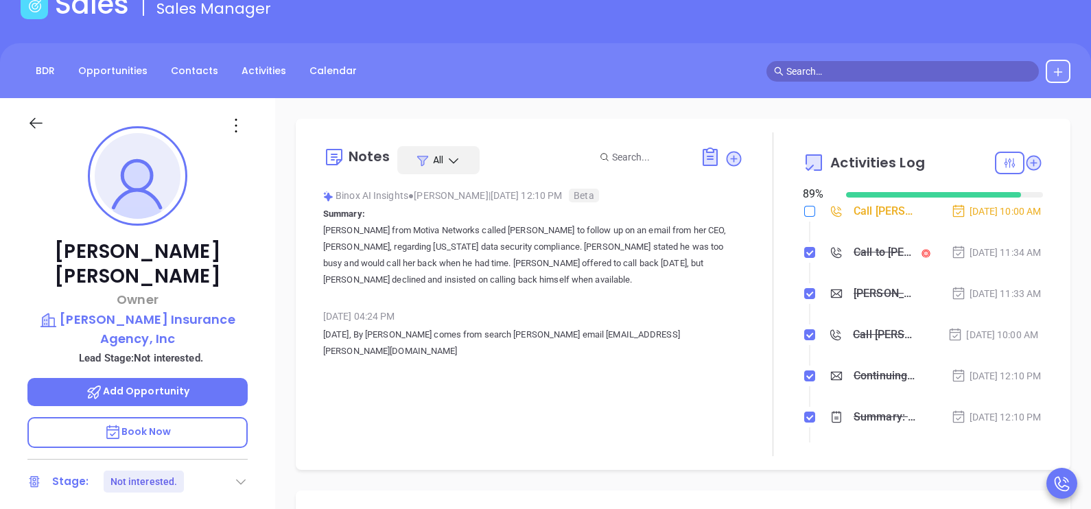
click at [805, 211] on input "checkbox" at bounding box center [810, 211] width 11 height 11
checkbox input "true"
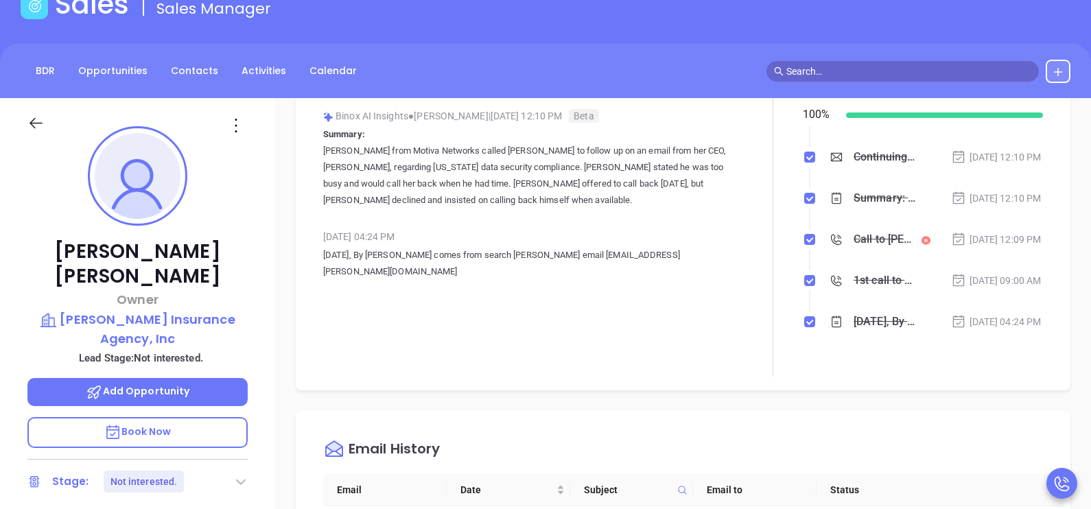
scroll to position [103, 0]
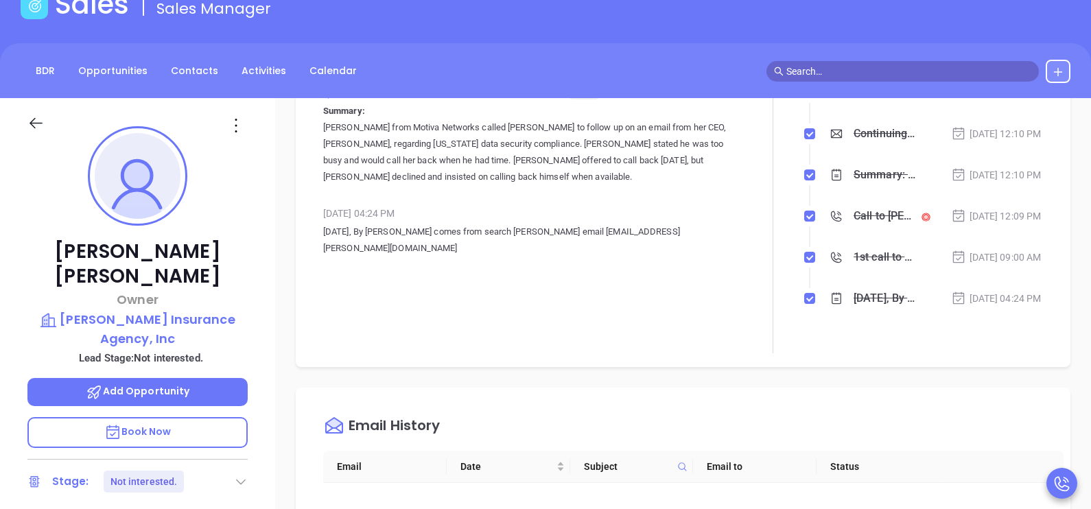
click at [964, 268] on li "1st call to MA INS lead Sep 29, 2025 | 09:00 AM" at bounding box center [925, 271] width 237 height 38
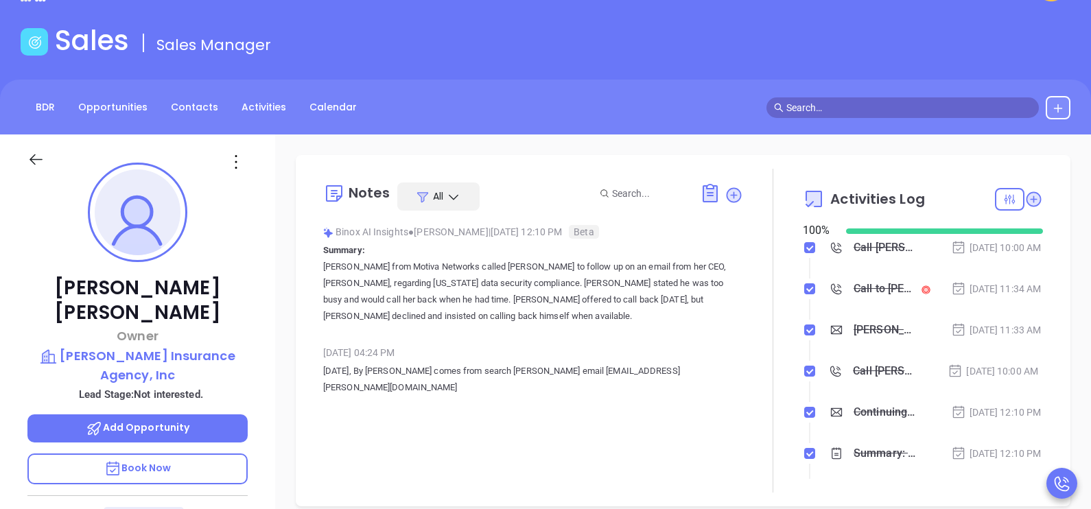
scroll to position [0, 0]
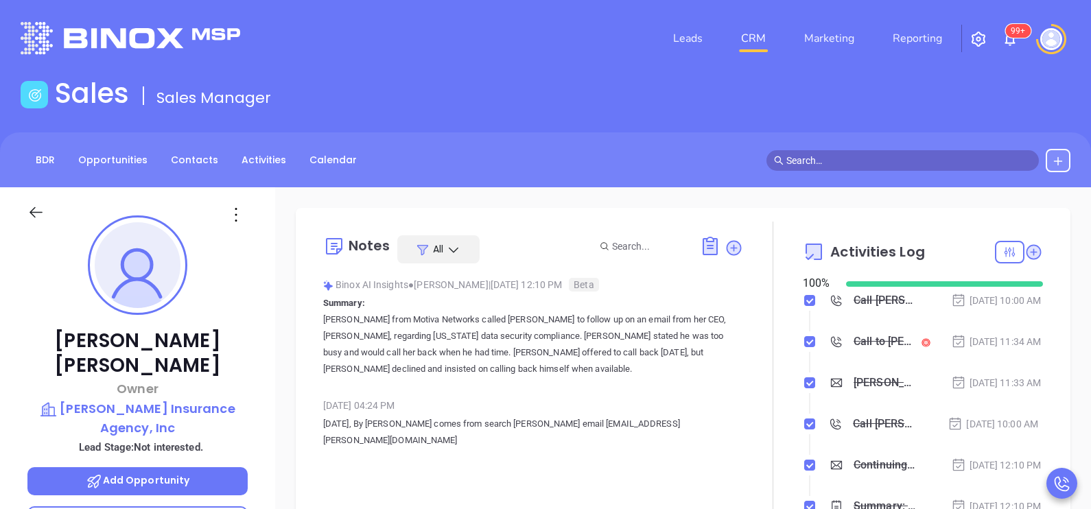
click at [42, 217] on icon at bounding box center [35, 212] width 17 height 17
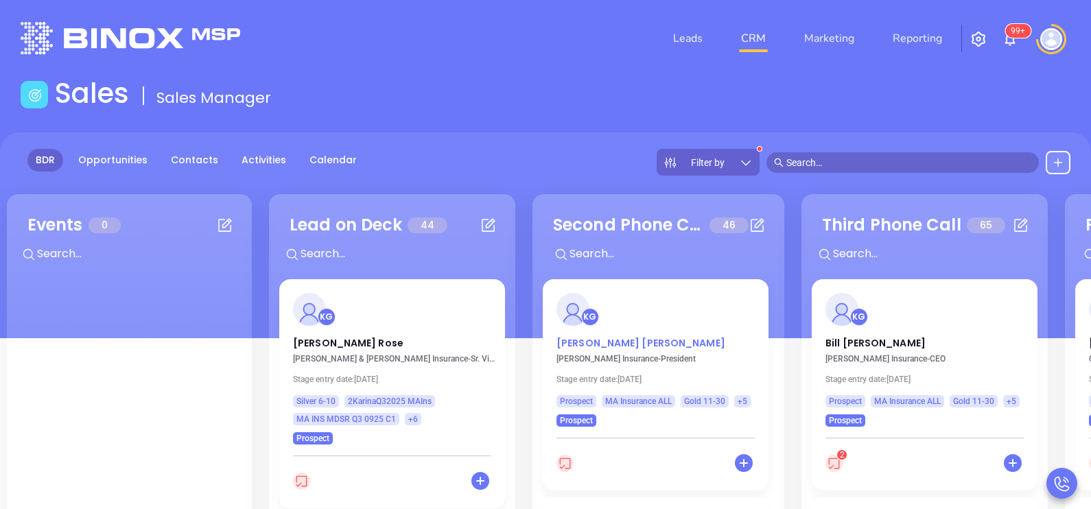
click at [606, 340] on p "Mike Foster" at bounding box center [656, 339] width 198 height 7
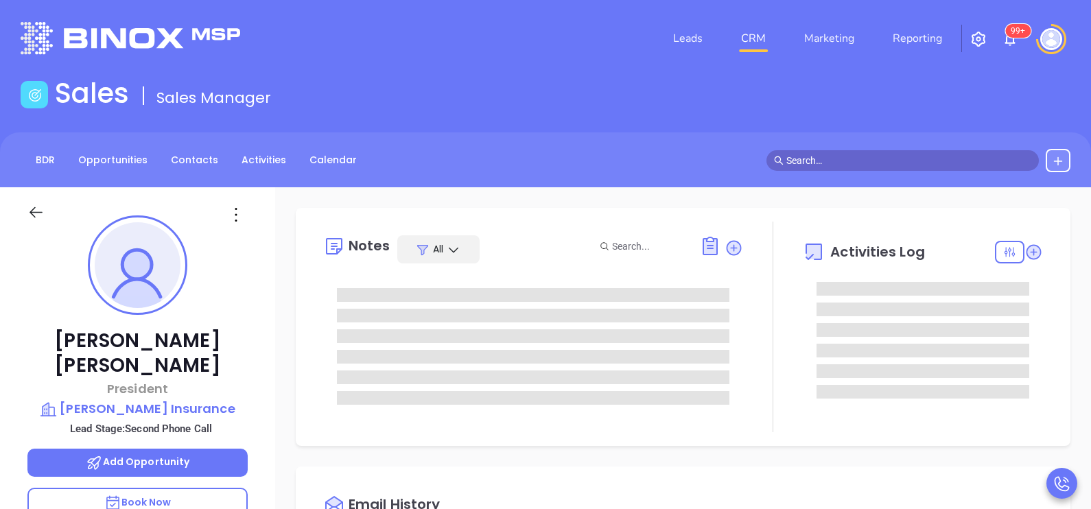
type input "[DATE]"
type input "[PERSON_NAME]"
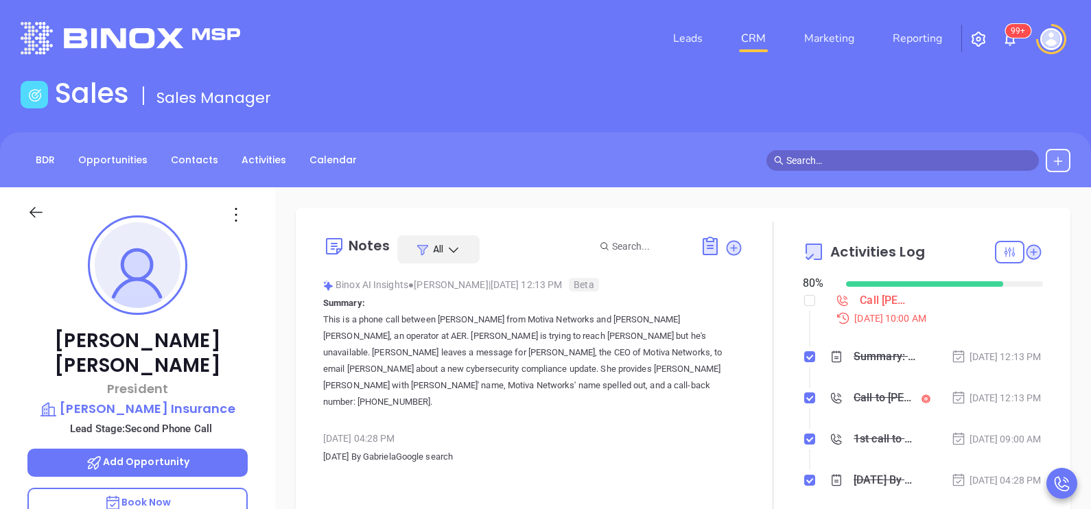
click at [263, 354] on div "Mike Foster President Foster Sullivan Insurance Lead Stage: Second Phone Call A…" at bounding box center [137, 505] width 275 height 637
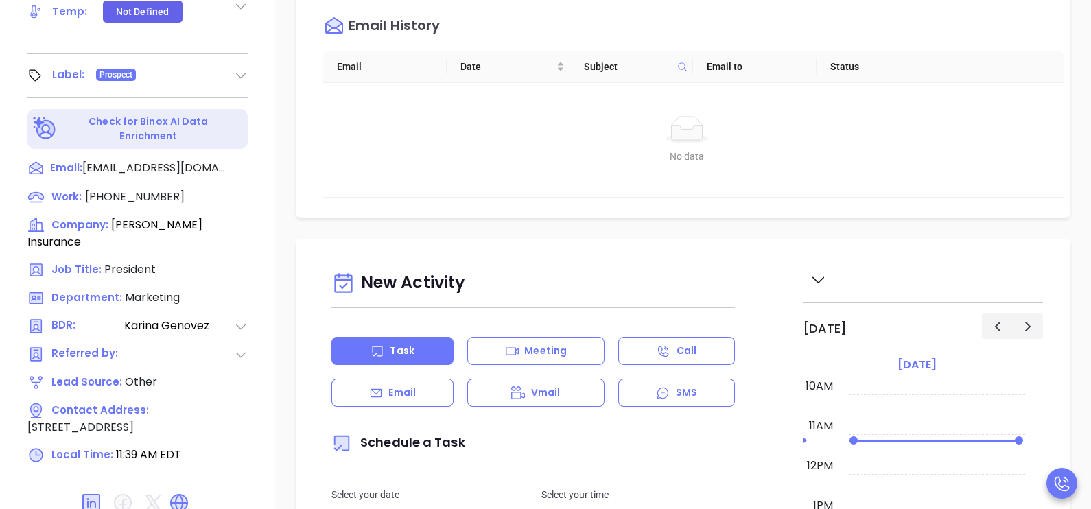
scroll to position [638, 0]
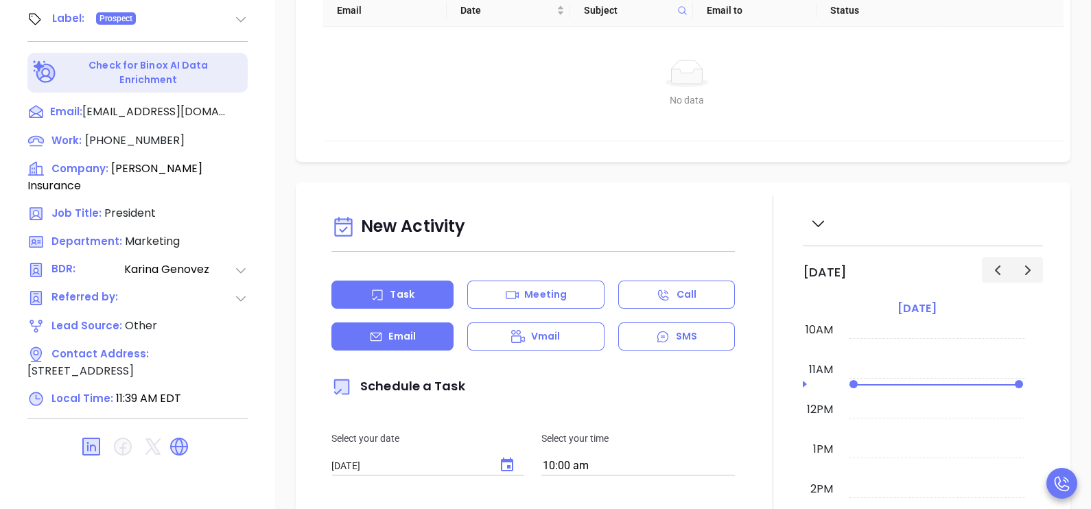
click at [425, 347] on div "Email" at bounding box center [393, 337] width 122 height 28
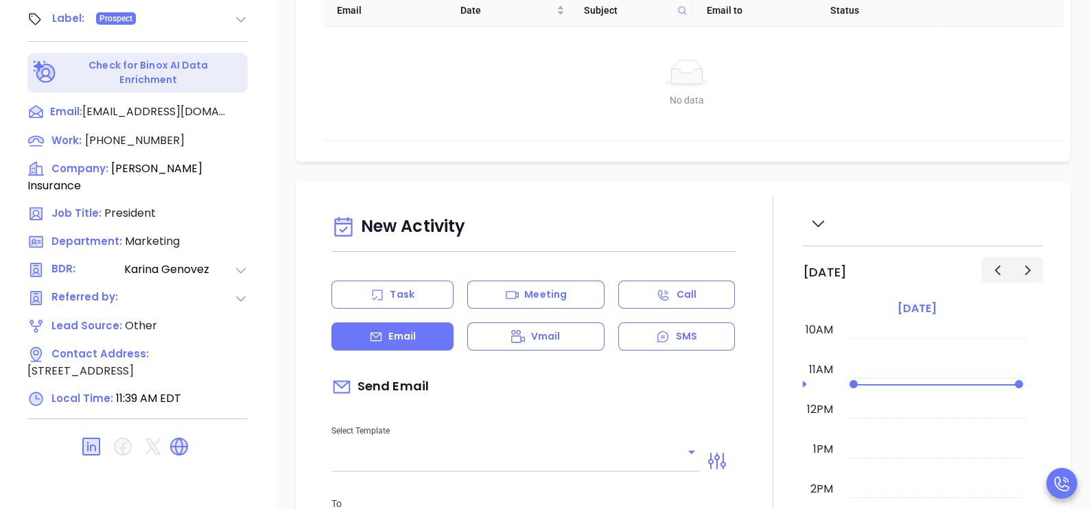
type input "[PERSON_NAME]"
click at [151, 132] on span "(978) 686-2266" at bounding box center [135, 140] width 100 height 16
type input "(978) 686-2266"
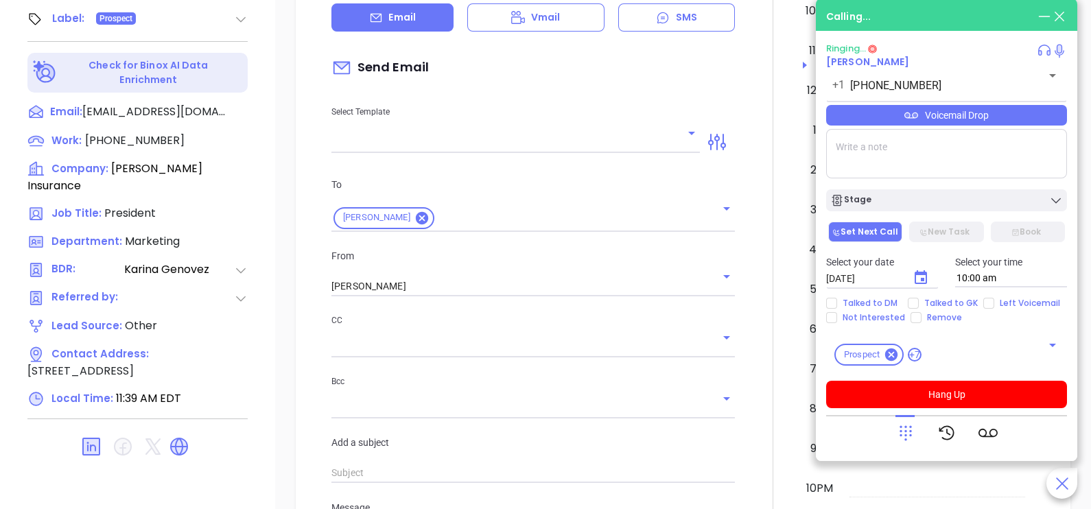
scroll to position [343, 0]
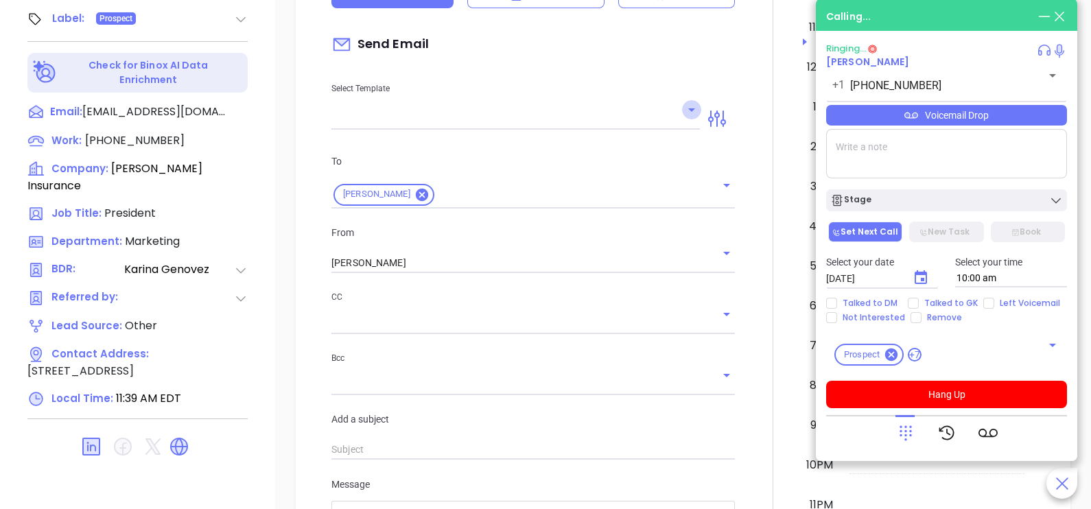
click at [682, 119] on button "Open" at bounding box center [691, 109] width 19 height 19
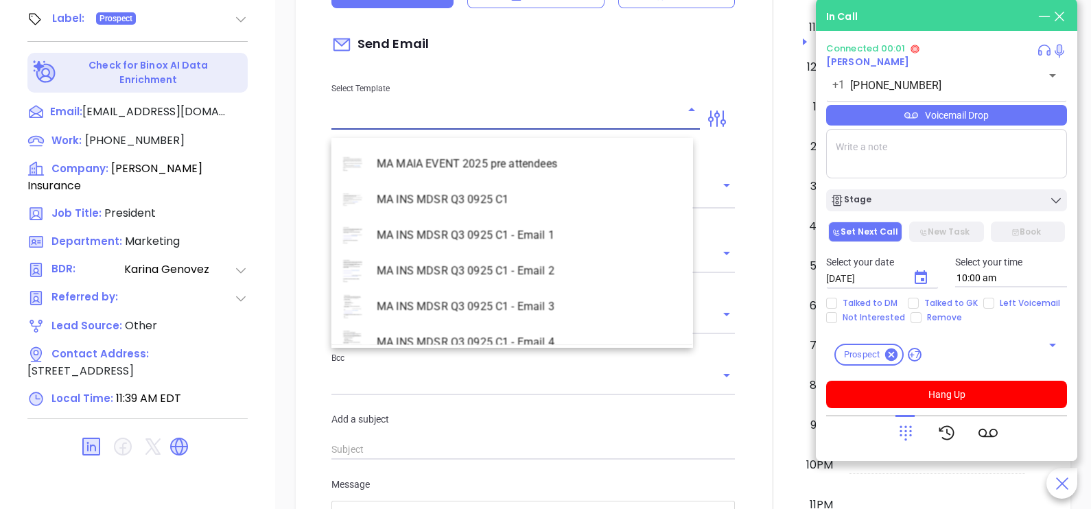
scroll to position [3981, 0]
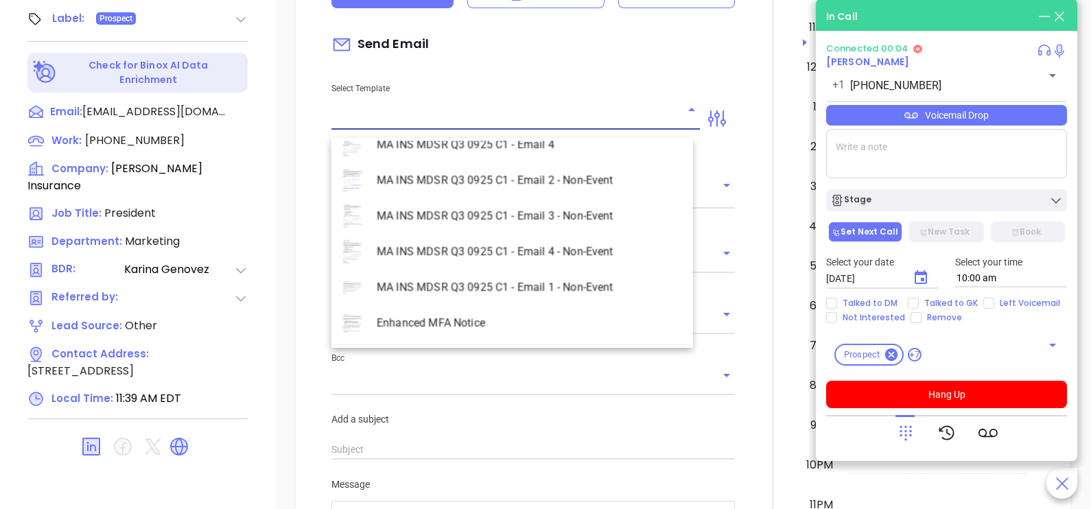
click at [556, 178] on li "MA INS MDSR Q3 0925 C1 - Email 2 - Non-Event" at bounding box center [513, 181] width 362 height 36
type input "MA INS MDSR Q3 0925 C1 - Email 2 - Non-Event"
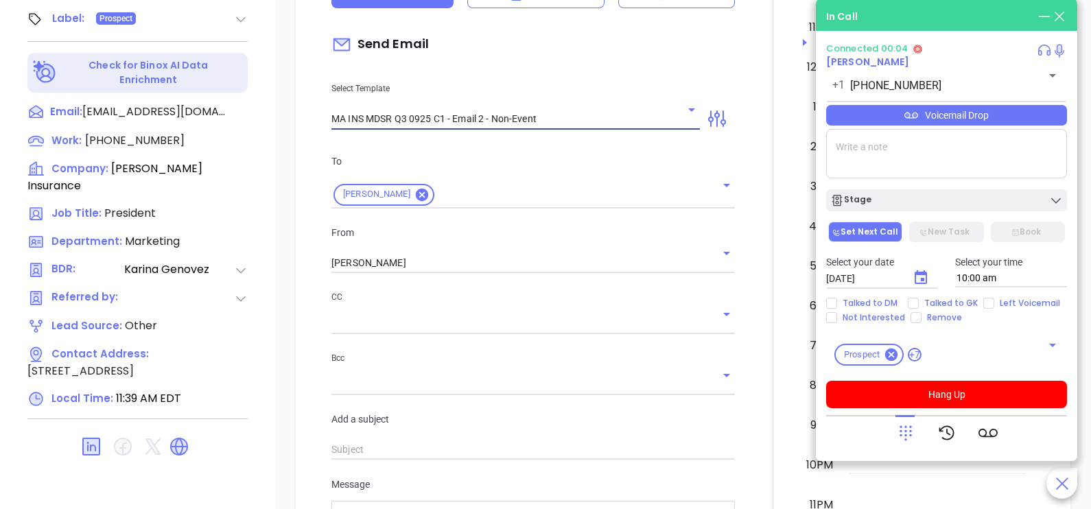
type input "Mike, here’s the MA compliance checklist we mentioned"
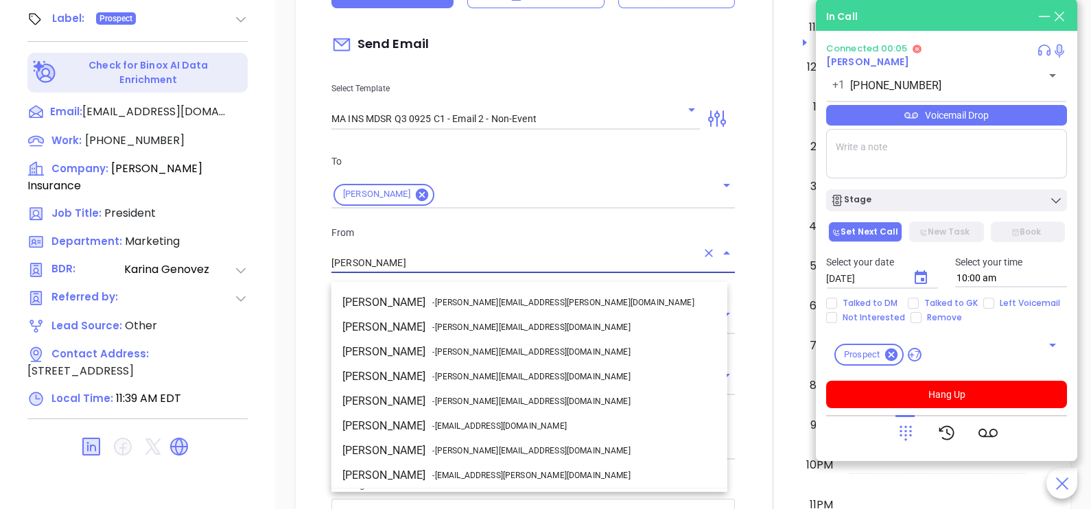
click at [555, 267] on input "[PERSON_NAME]" at bounding box center [514, 263] width 365 height 20
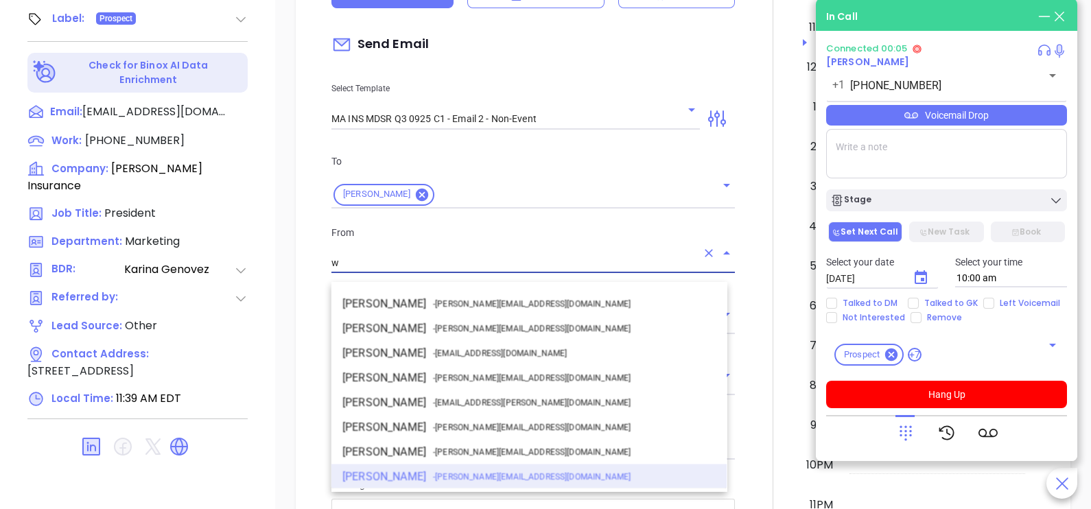
scroll to position [0, 0]
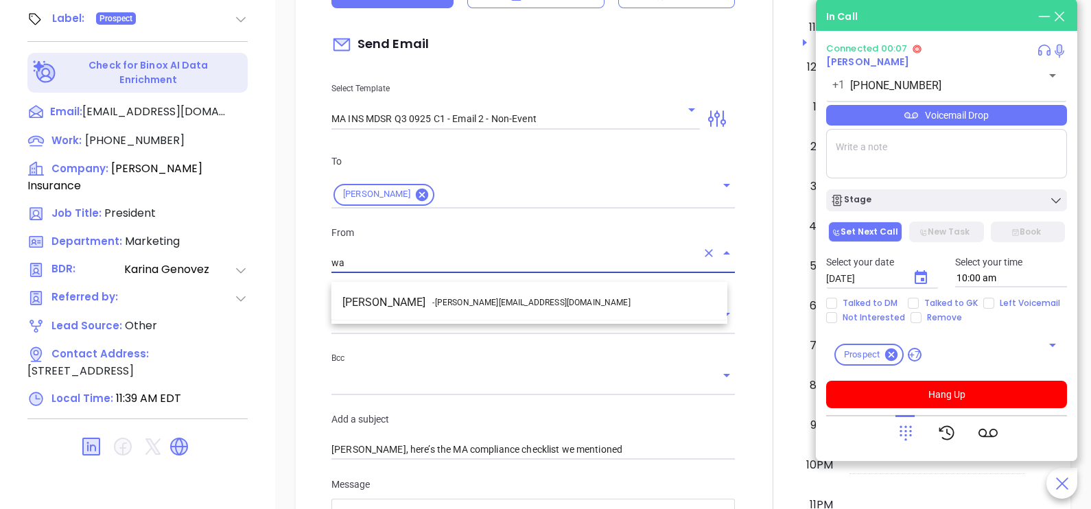
click at [522, 292] on li "Walter Contreras - [EMAIL_ADDRESS][DOMAIN_NAME]" at bounding box center [530, 302] width 396 height 25
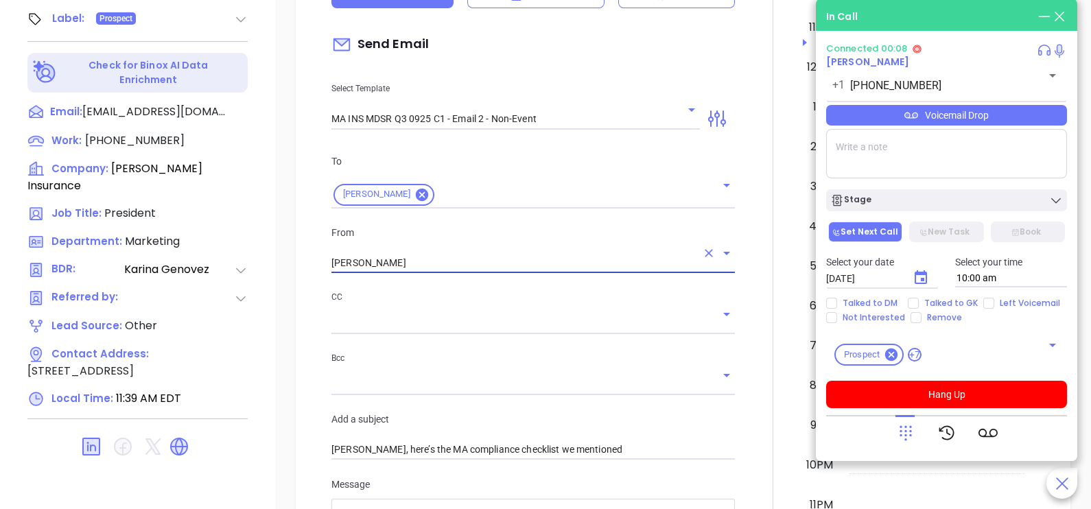
type input "[PERSON_NAME]"
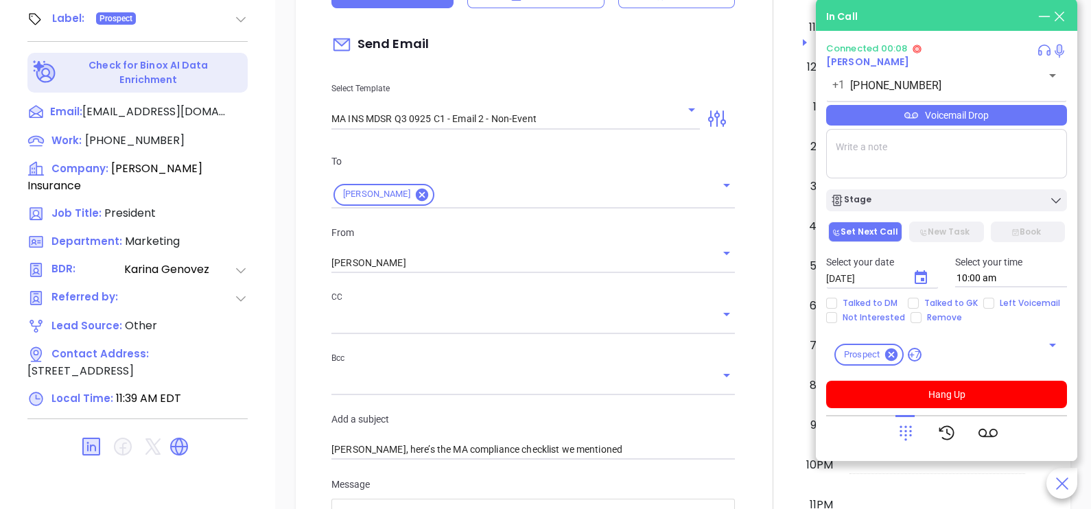
click at [754, 362] on div at bounding box center [773, 427] width 60 height 1147
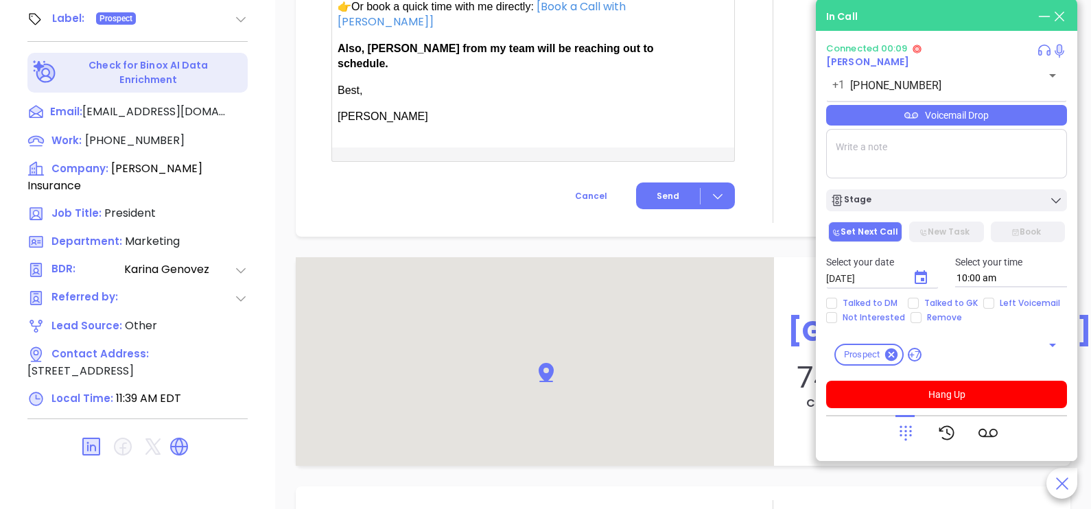
scroll to position [1132, 0]
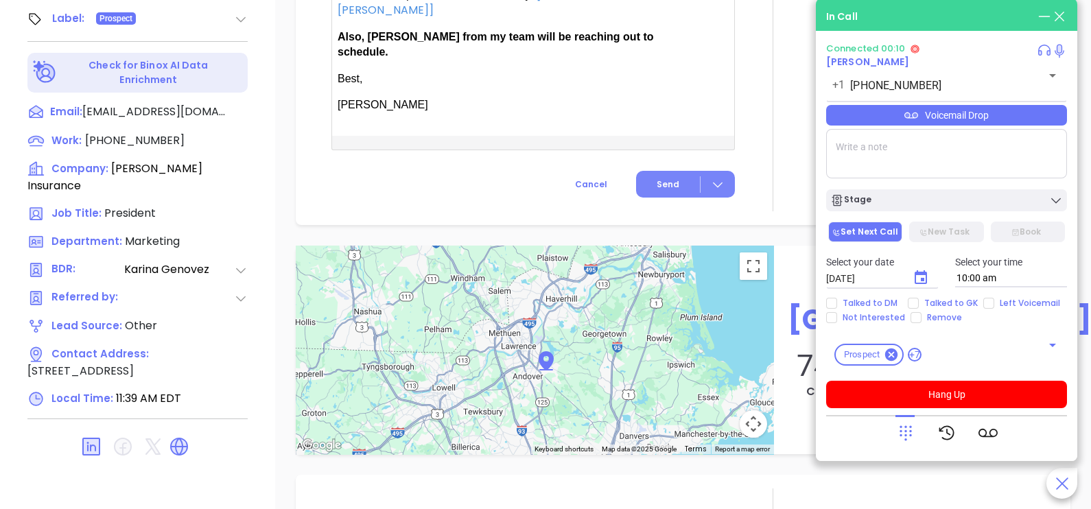
click at [665, 183] on button "Send" at bounding box center [685, 184] width 99 height 27
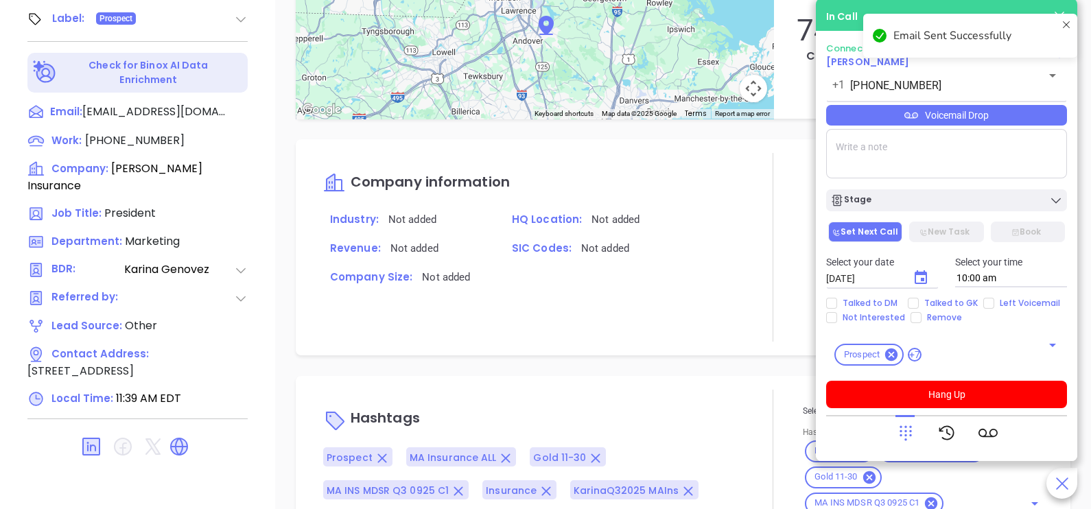
scroll to position [1019, 0]
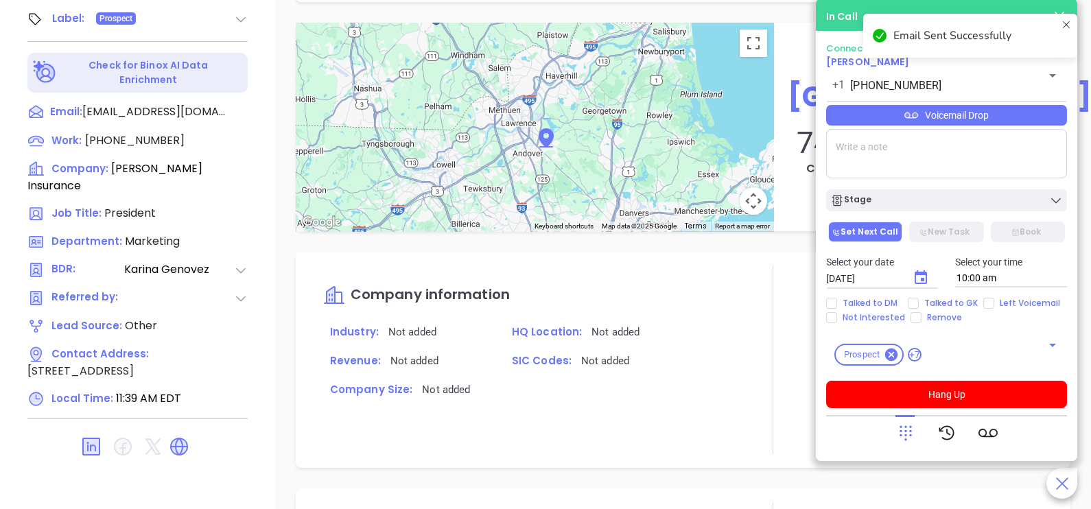
click at [899, 435] on icon at bounding box center [906, 433] width 19 height 19
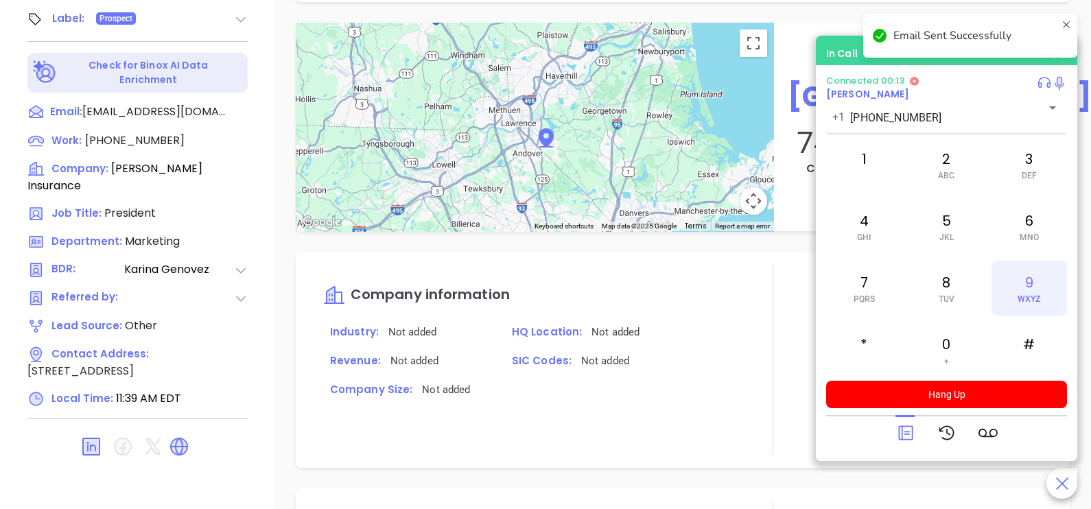
click at [1032, 290] on div "9 WXYZ" at bounding box center [1030, 288] width 76 height 55
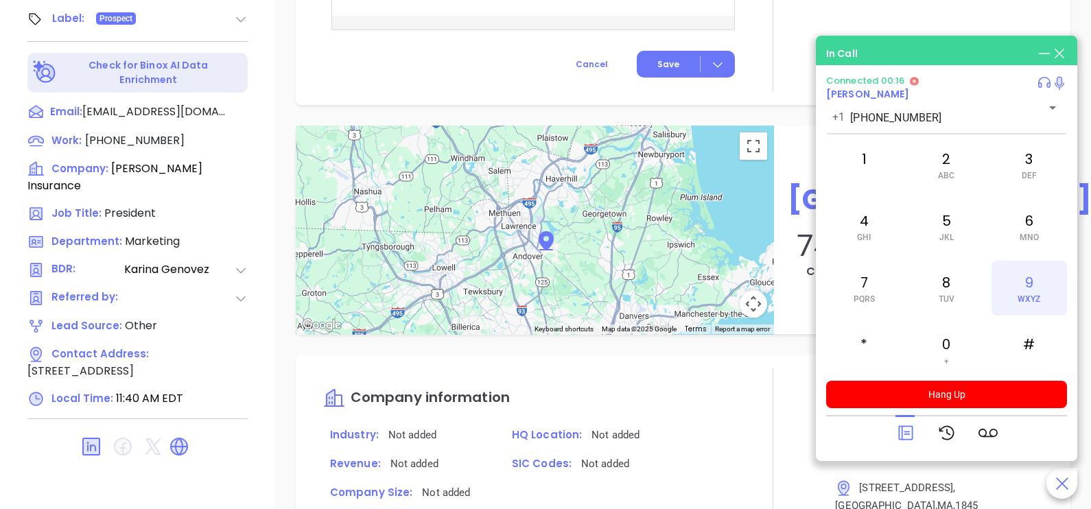
scroll to position [1132, 0]
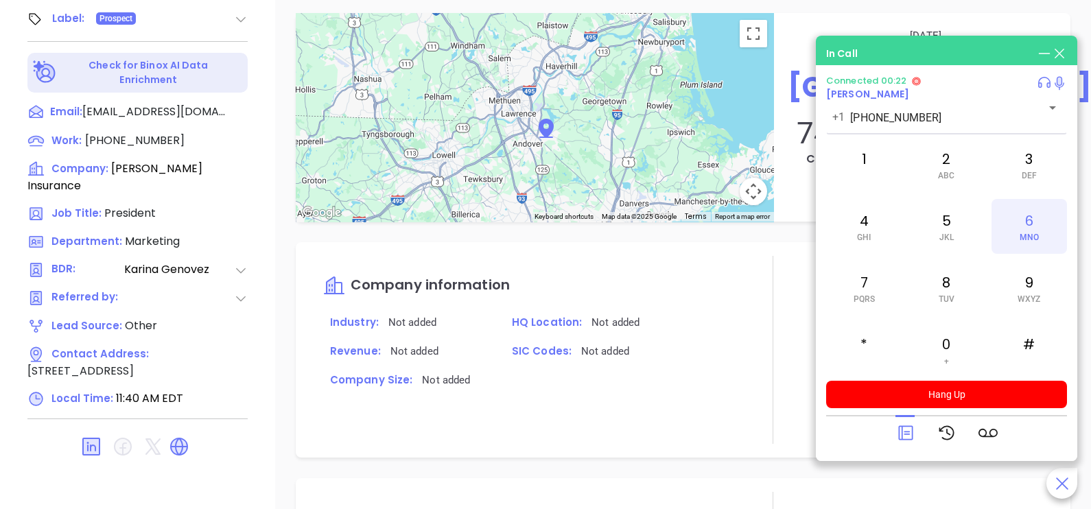
click at [1029, 248] on div "6 MNO" at bounding box center [1030, 226] width 76 height 55
click at [890, 241] on div "4 GHI" at bounding box center [864, 226] width 76 height 55
click at [936, 237] on div "5 JKL" at bounding box center [947, 226] width 76 height 55
click at [1033, 168] on div "3 DEF" at bounding box center [1030, 164] width 76 height 55
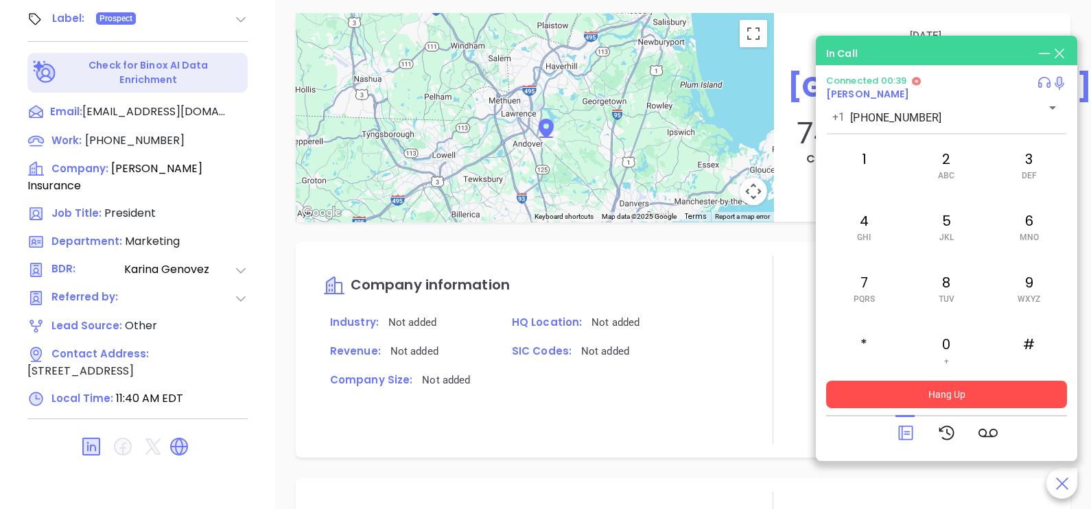
click at [1026, 391] on button "Hang Up" at bounding box center [946, 394] width 241 height 27
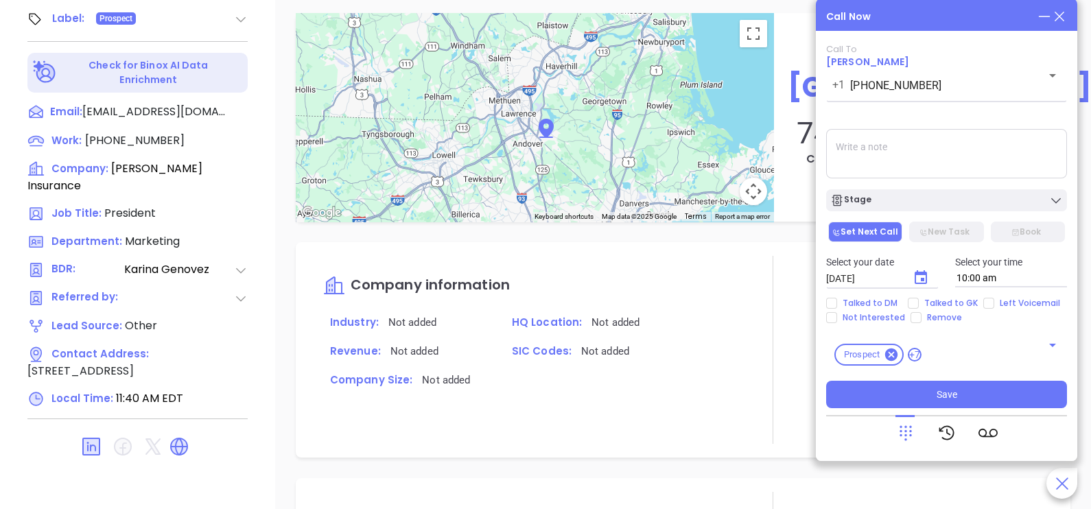
click at [1066, 10] on icon at bounding box center [1059, 16] width 15 height 15
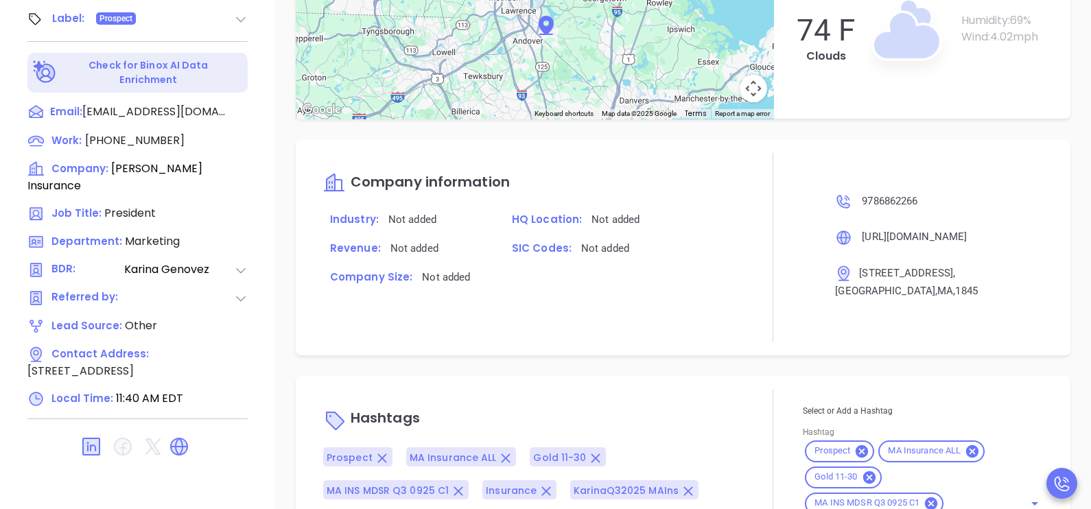
scroll to position [1019, 0]
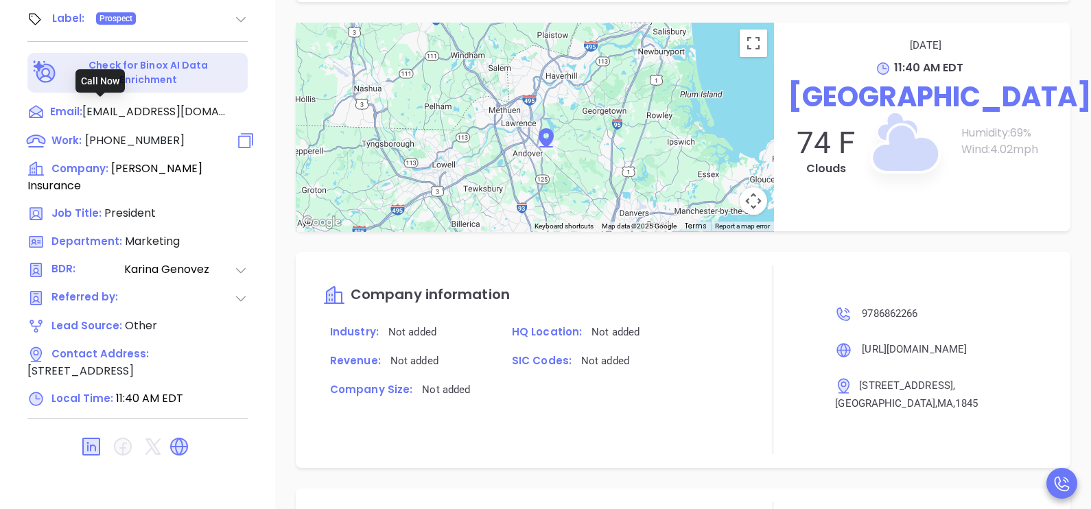
click at [135, 132] on span "(978) 686-2266" at bounding box center [135, 140] width 100 height 16
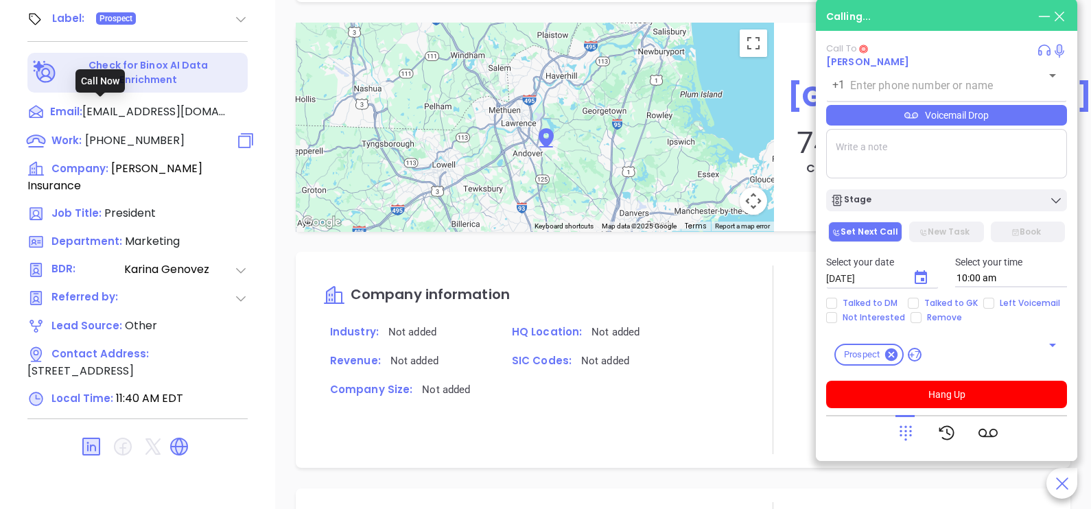
type input "(978) 686-2266"
click at [907, 424] on icon at bounding box center [906, 433] width 19 height 19
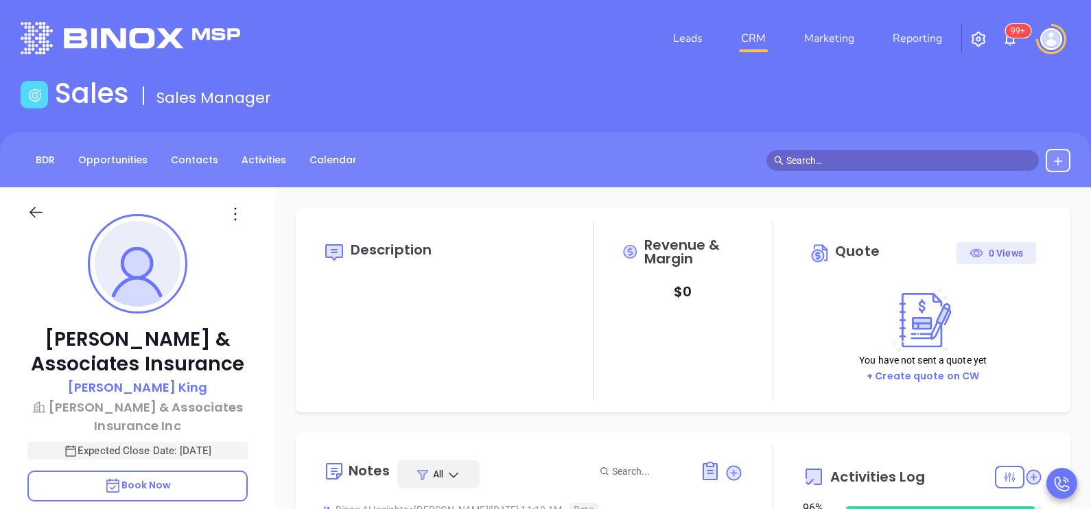
type input "[DATE]"
type input "[PERSON_NAME]"
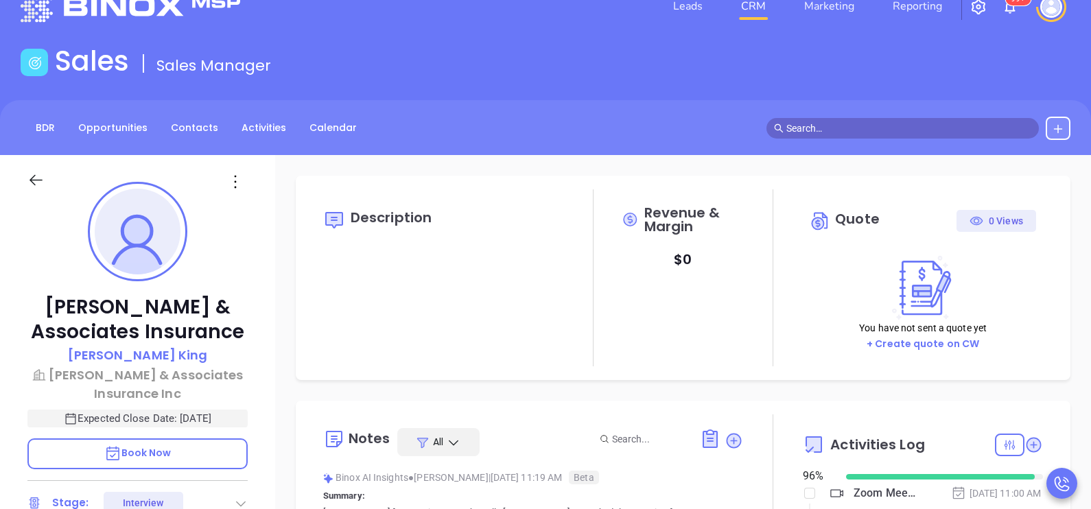
scroll to position [34, 0]
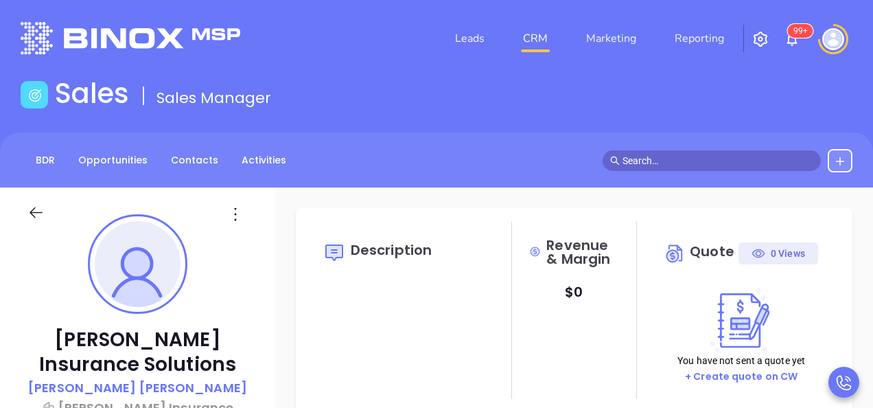
type input "[PERSON_NAME]"
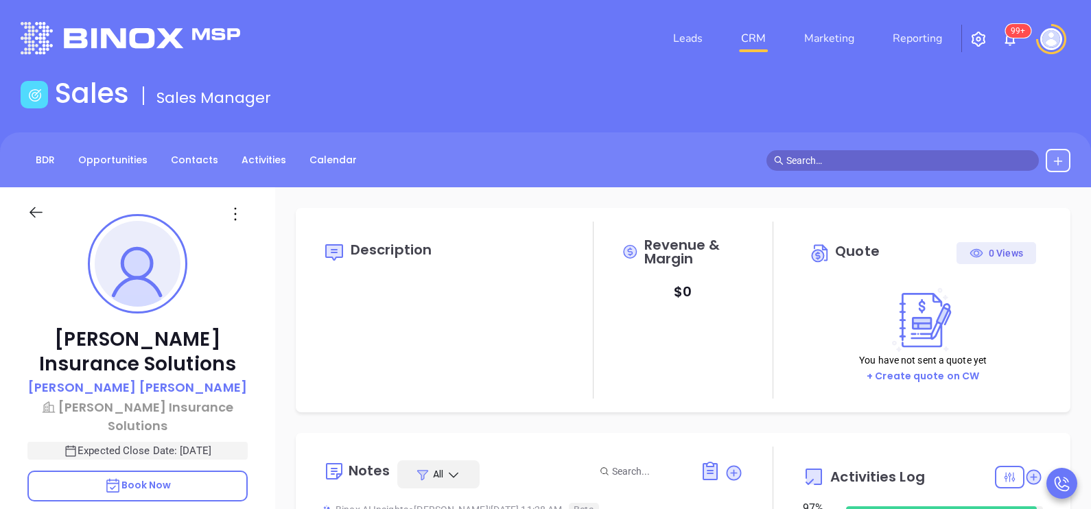
scroll to position [398, 0]
click at [872, 99] on div "Sales Sales Manager" at bounding box center [545, 96] width 1067 height 38
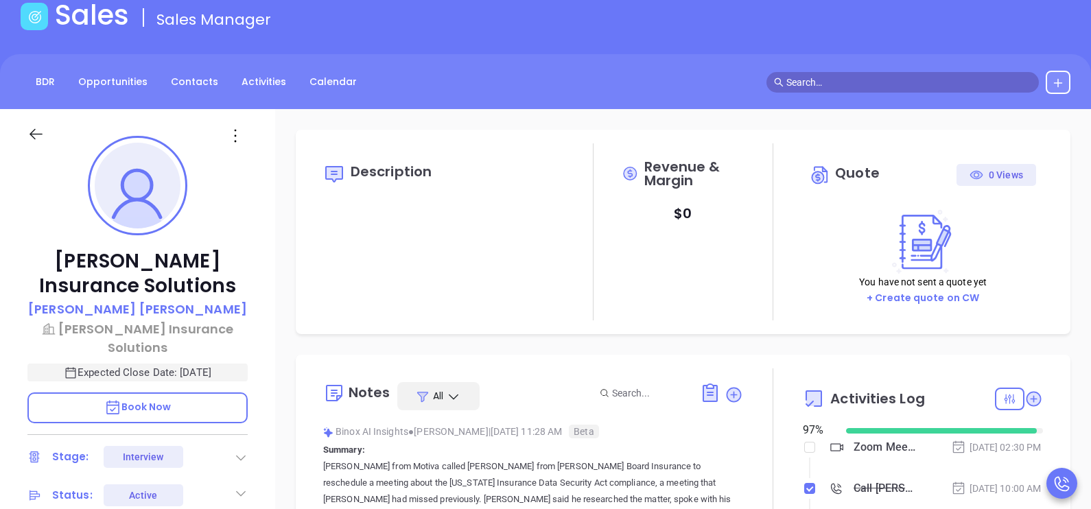
scroll to position [103, 0]
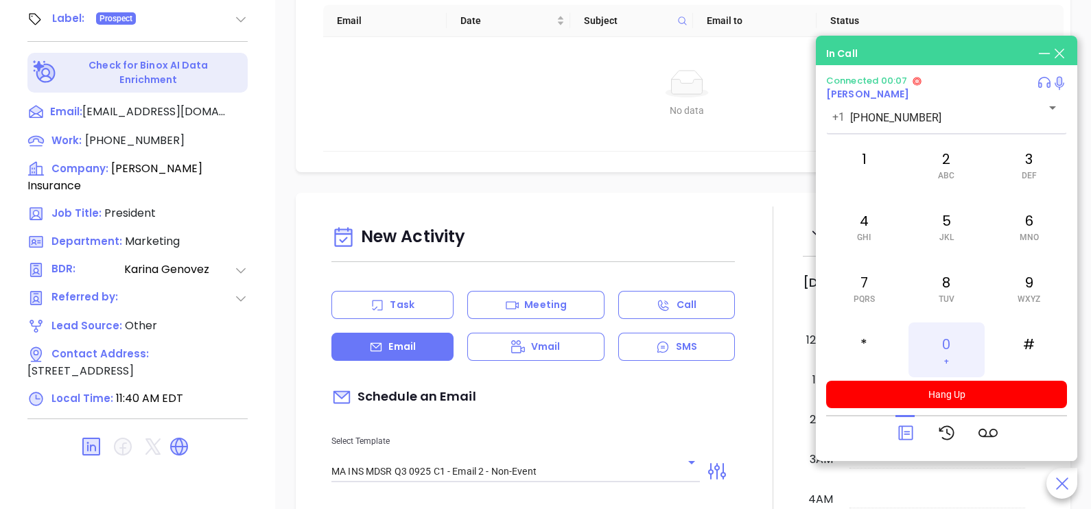
scroll to position [398, 0]
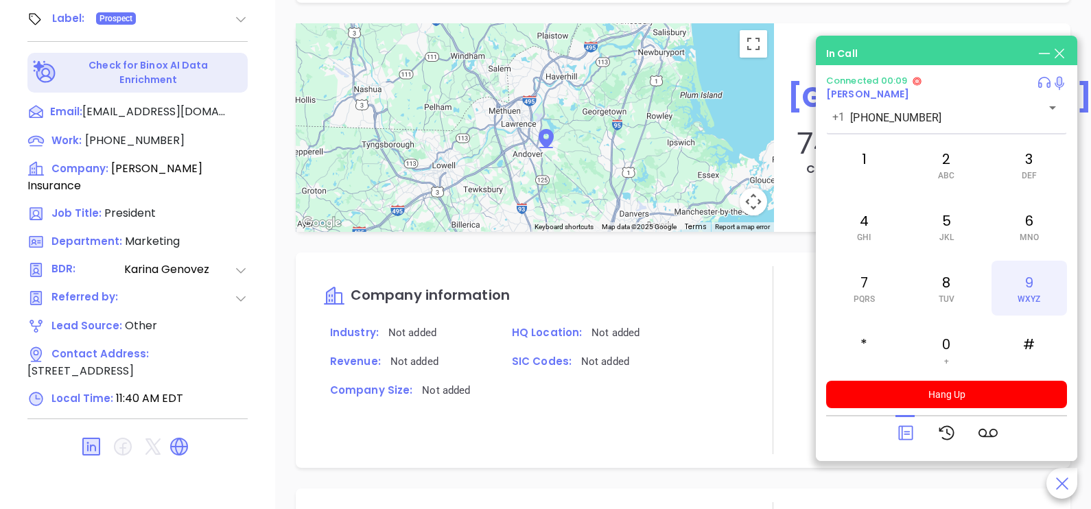
click at [1027, 279] on div "9 WXYZ" at bounding box center [1030, 288] width 76 height 55
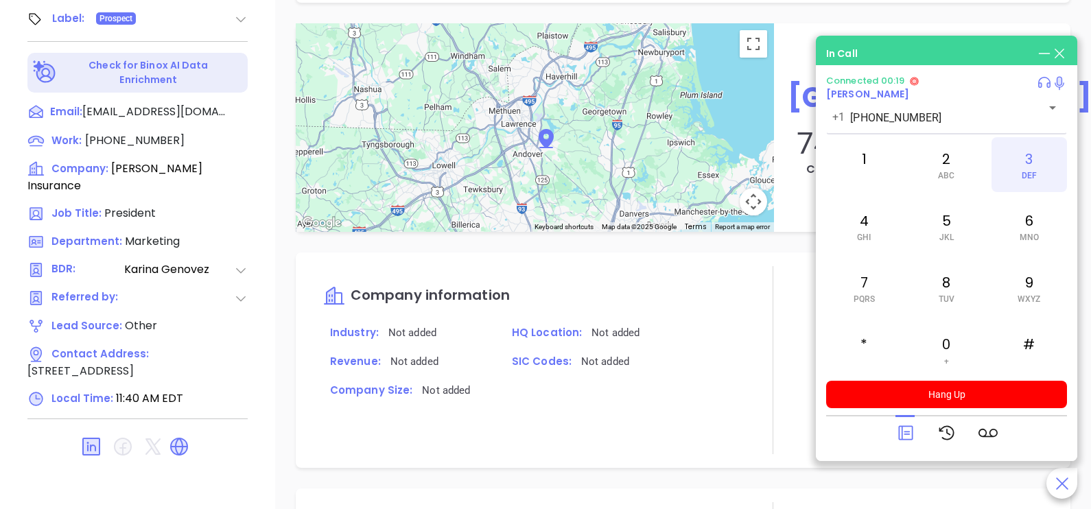
click at [1033, 178] on span "DEF" at bounding box center [1029, 176] width 15 height 10
click at [1034, 220] on div "6 MNO" at bounding box center [1030, 226] width 76 height 55
click at [877, 283] on div "7 PQRS" at bounding box center [864, 288] width 76 height 55
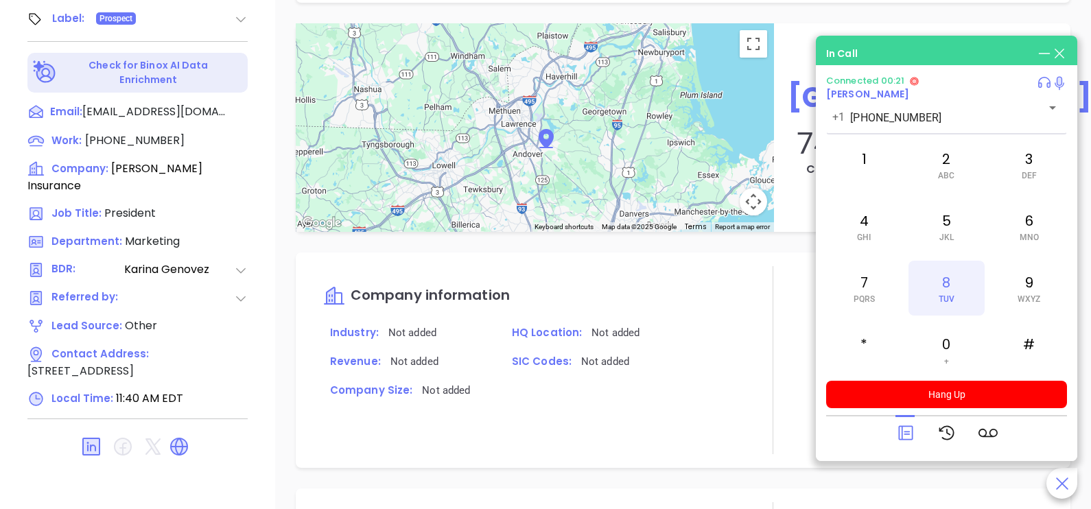
click at [925, 298] on div "8 TUV" at bounding box center [947, 288] width 76 height 55
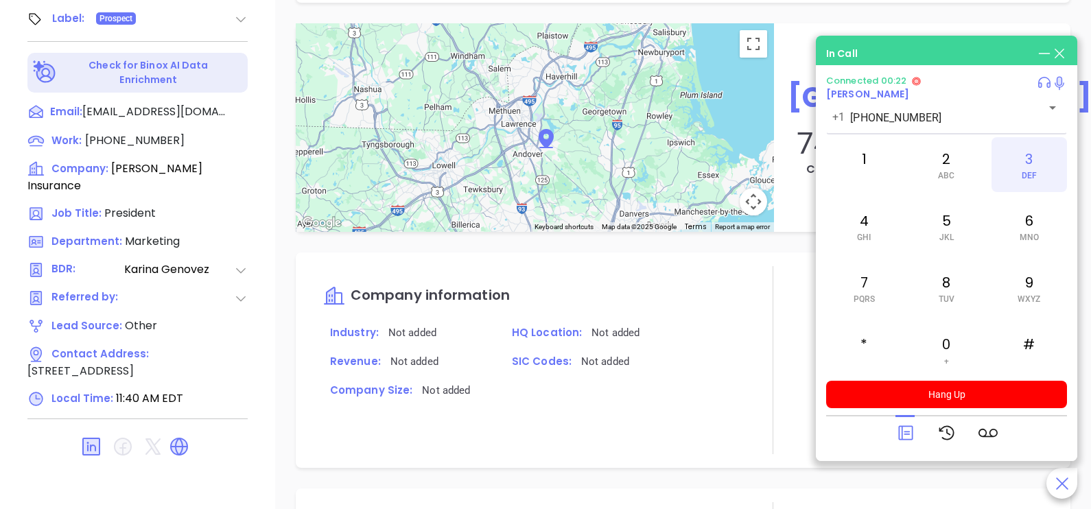
click at [1028, 172] on span "DEF" at bounding box center [1029, 176] width 15 height 10
click at [862, 286] on div "7 PQRS" at bounding box center [864, 288] width 76 height 55
click at [1034, 176] on span "DEF" at bounding box center [1029, 176] width 15 height 10
click at [910, 435] on icon at bounding box center [906, 433] width 19 height 19
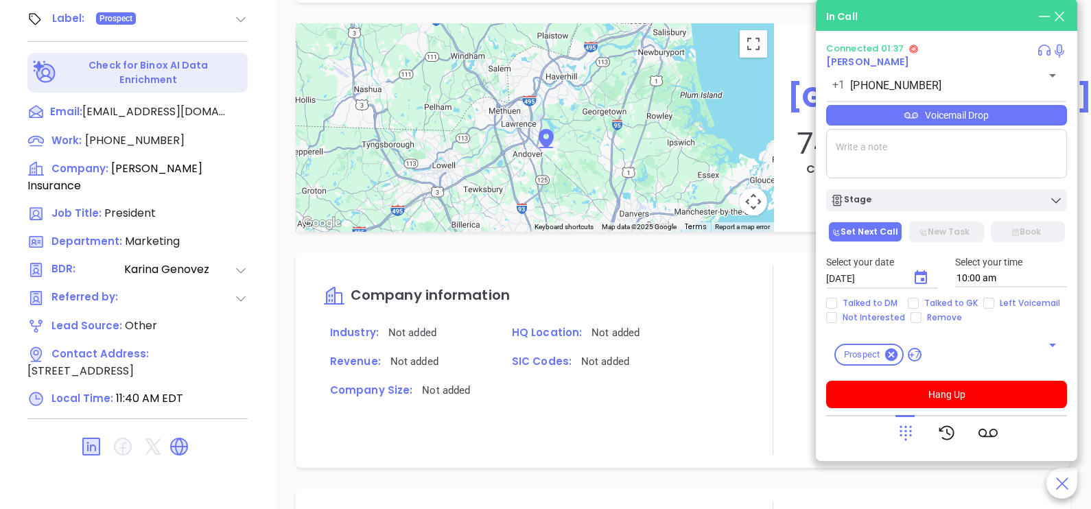
click at [1025, 117] on div "Voicemail Drop" at bounding box center [946, 115] width 241 height 21
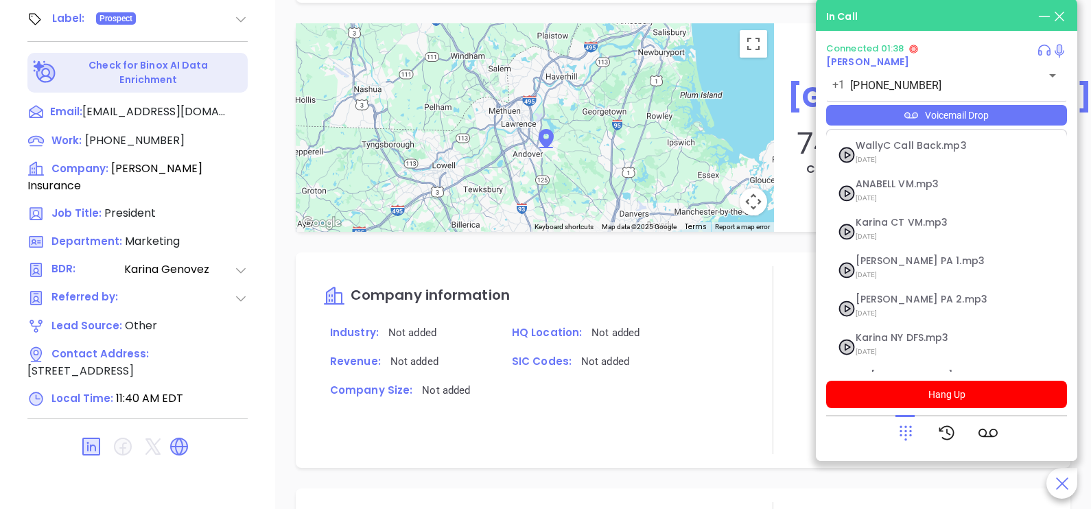
scroll to position [150, 0]
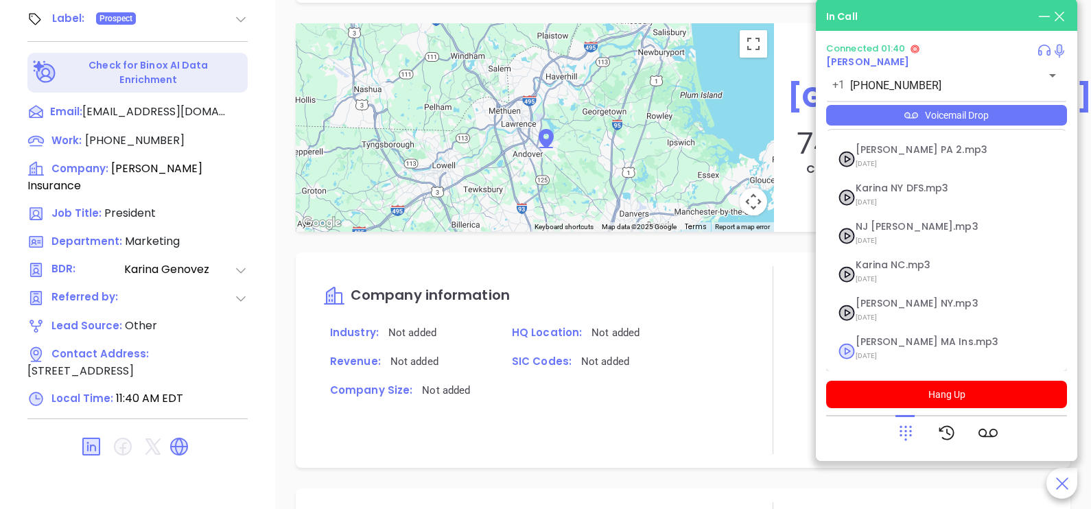
click at [892, 345] on span "[PERSON_NAME] MA Ins.mp3" at bounding box center [930, 342] width 148 height 10
checkbox input "true"
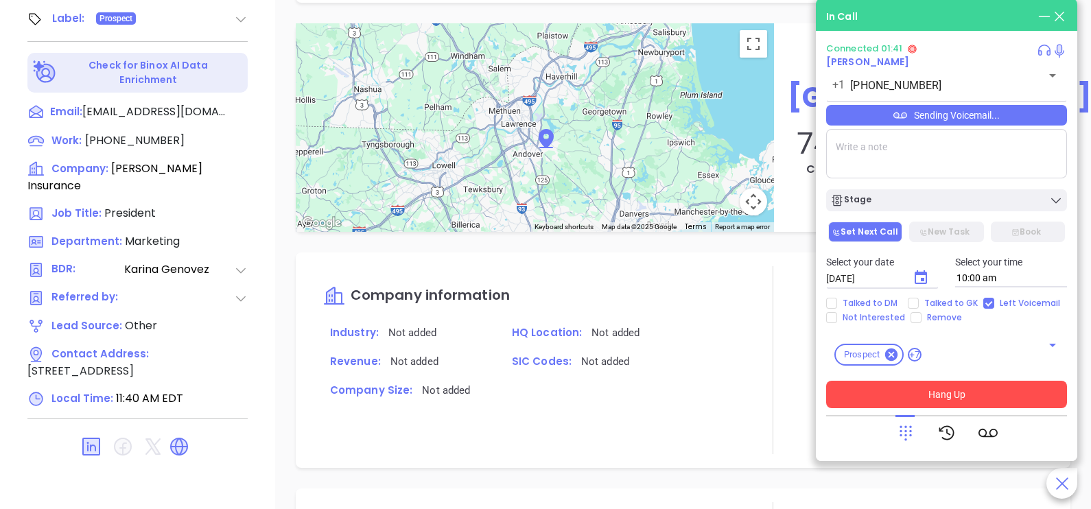
click at [956, 391] on button "Hang Up" at bounding box center [946, 394] width 241 height 27
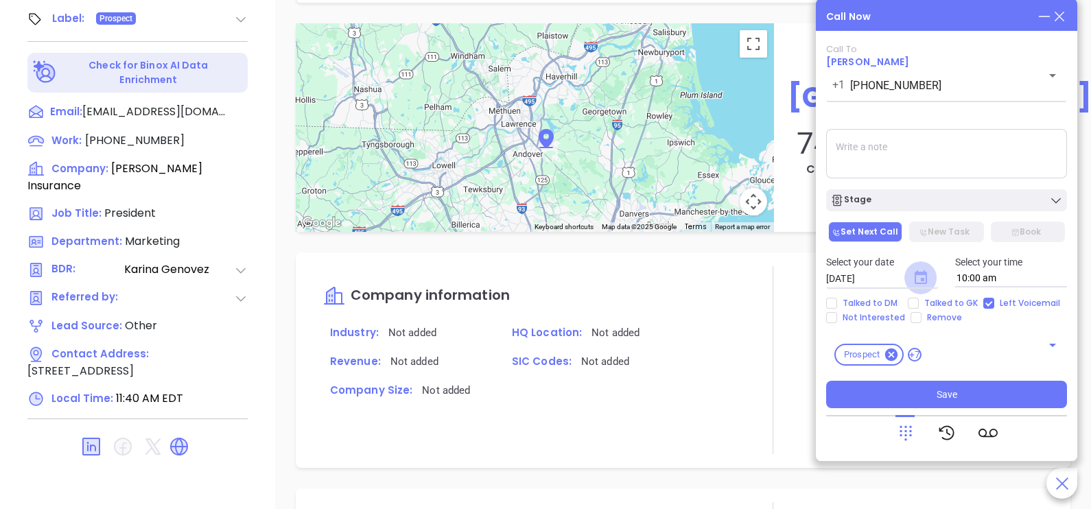
click at [917, 273] on icon "Choose date, selected date is Oct 8, 2025" at bounding box center [921, 277] width 12 height 14
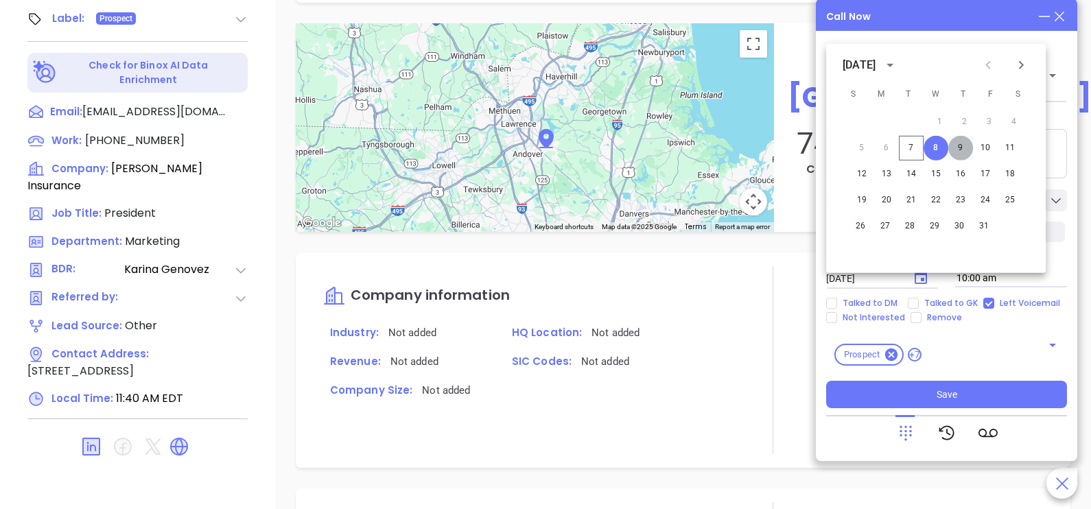
click at [962, 143] on button "9" at bounding box center [961, 148] width 25 height 25
type input "[DATE]"
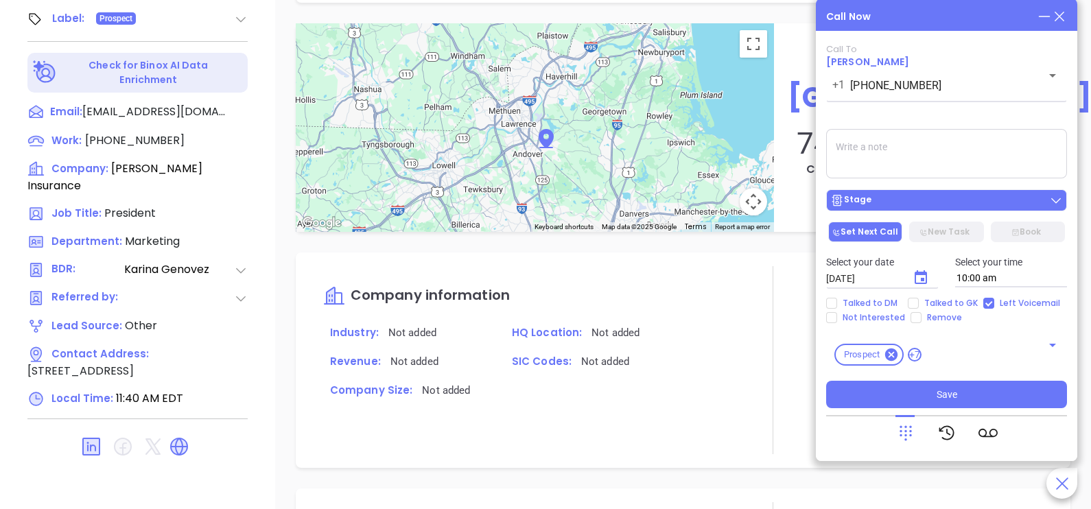
click at [935, 202] on div "Stage" at bounding box center [947, 201] width 233 height 14
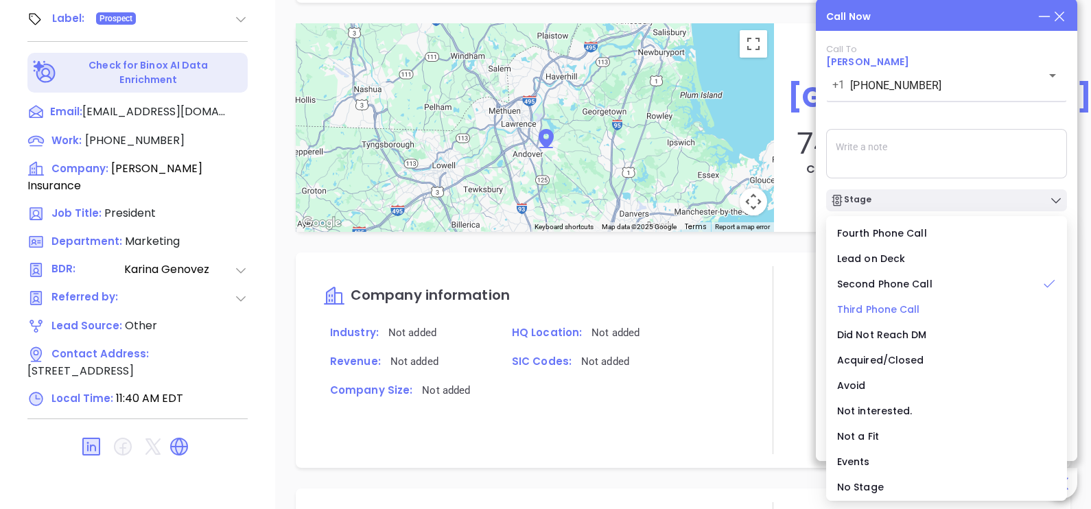
click at [910, 309] on span "Third Phone Call" at bounding box center [878, 310] width 83 height 14
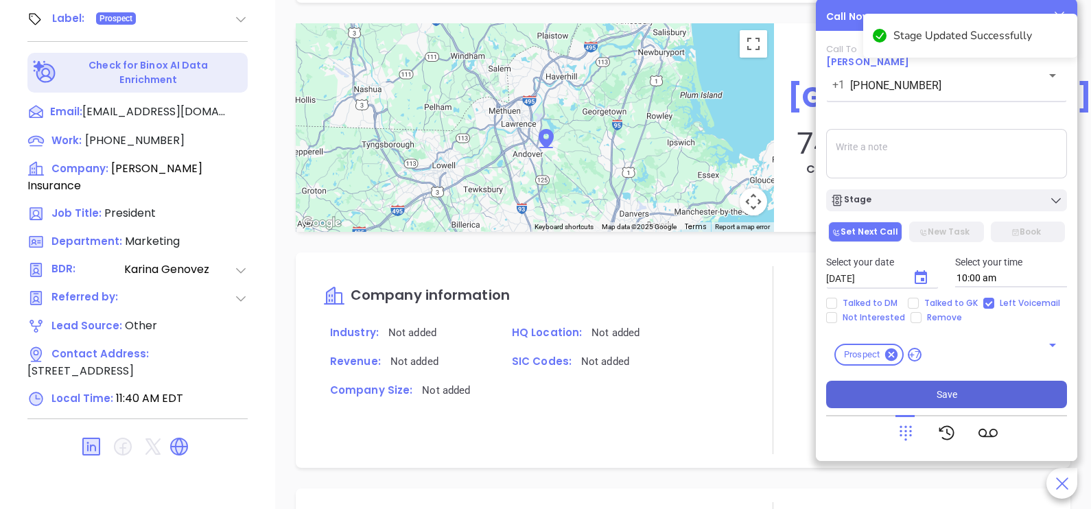
click at [960, 392] on button "Save" at bounding box center [946, 394] width 241 height 27
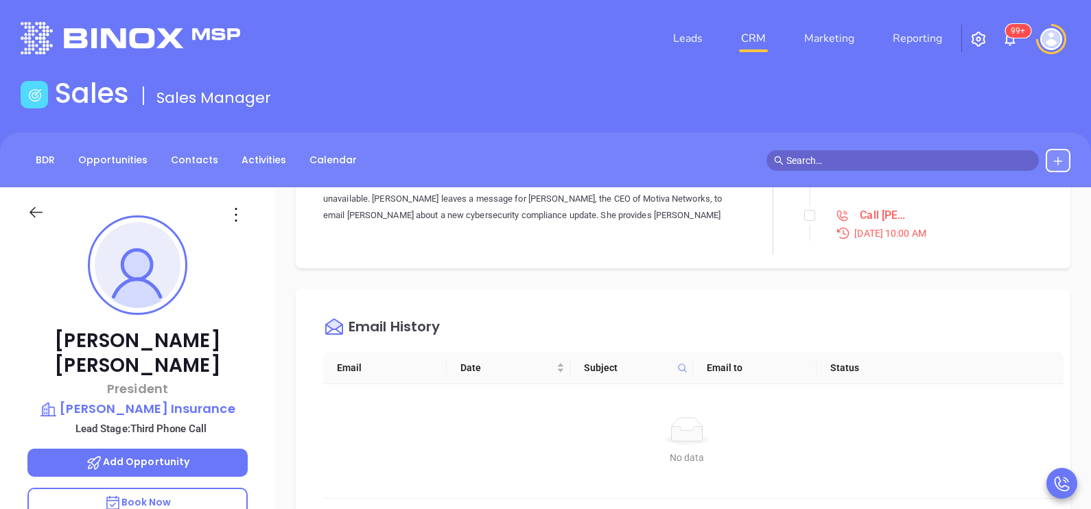
scroll to position [0, 0]
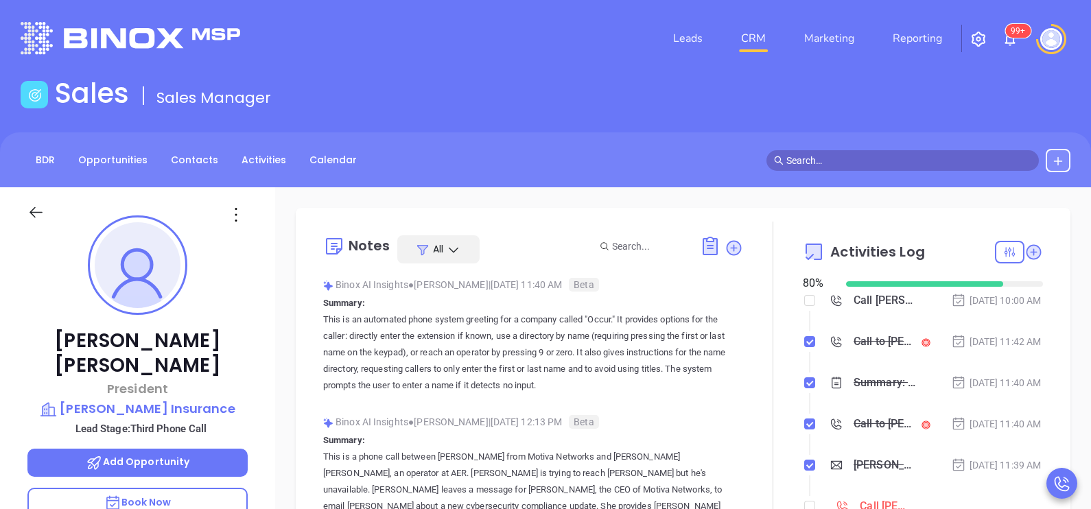
click at [978, 374] on li "Call to Mike Foster Oct 7, 2025 | 11:42 AM" at bounding box center [925, 355] width 237 height 38
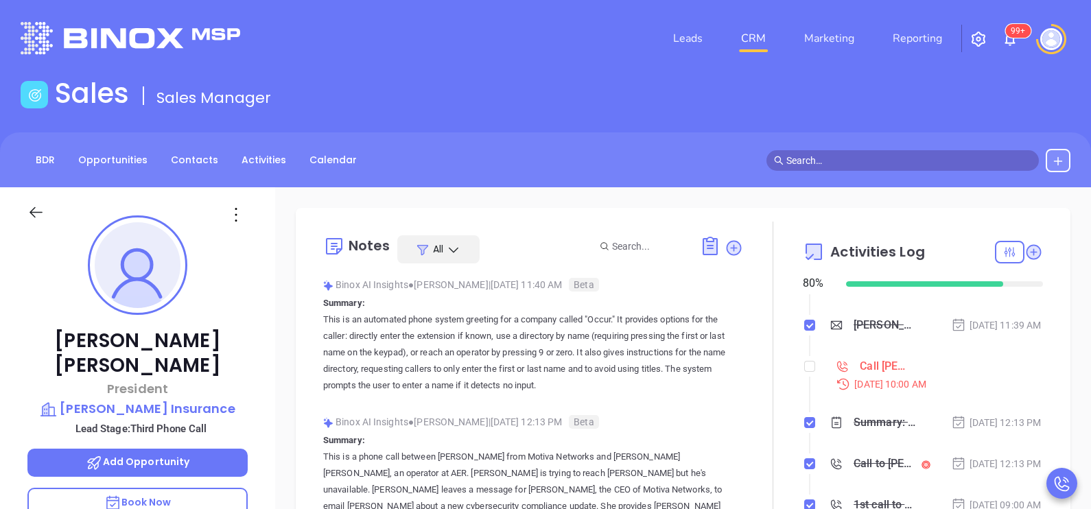
scroll to position [171, 0]
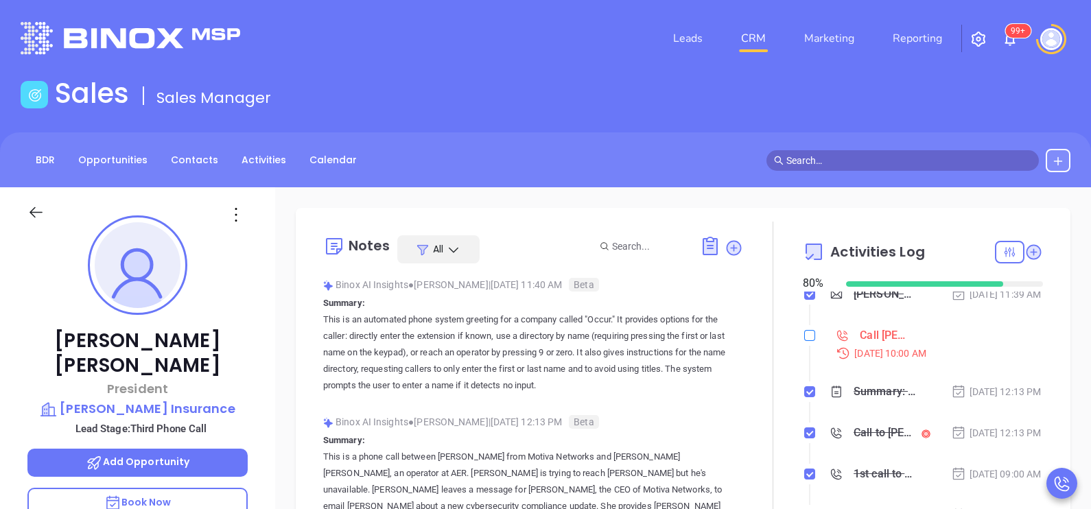
click at [805, 341] on input "checkbox" at bounding box center [810, 335] width 11 height 11
checkbox input "true"
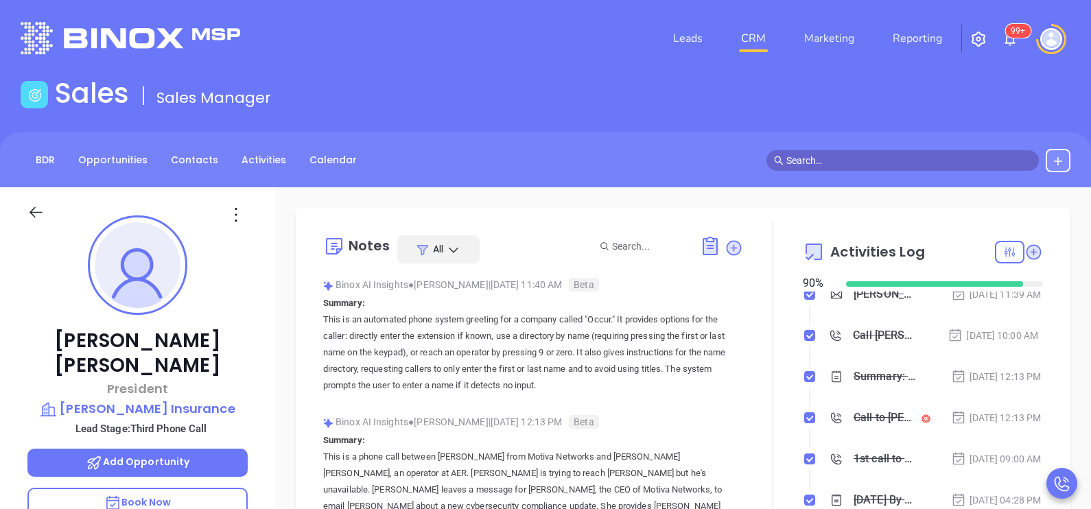
click at [39, 216] on icon at bounding box center [35, 212] width 17 height 17
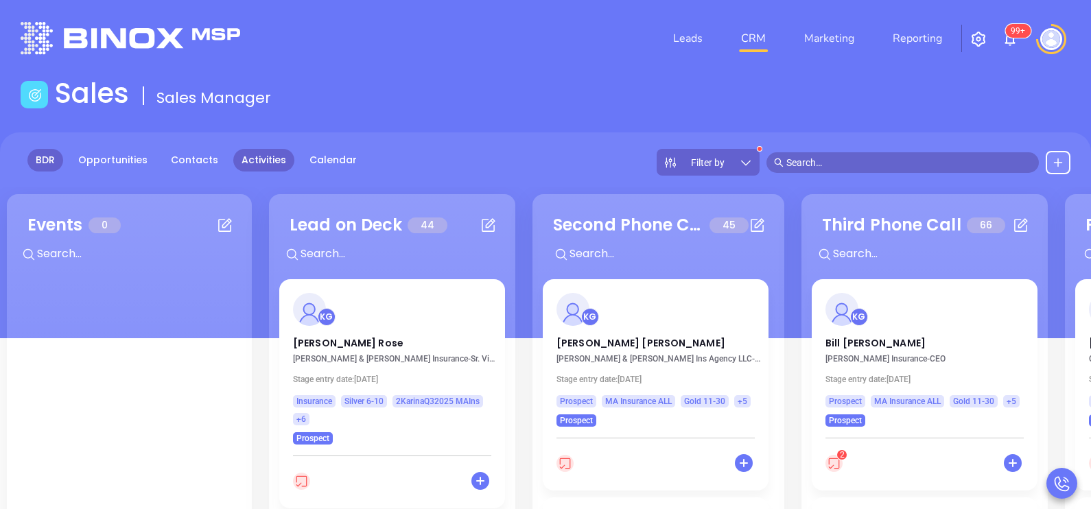
click at [245, 161] on link "Activities" at bounding box center [263, 160] width 61 height 23
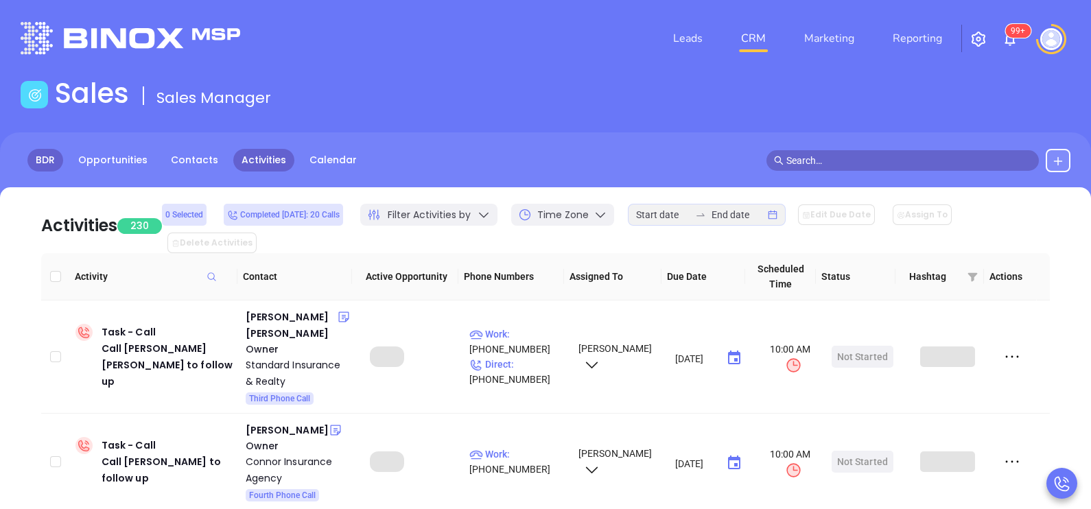
click at [54, 158] on link "BDR" at bounding box center [45, 160] width 36 height 23
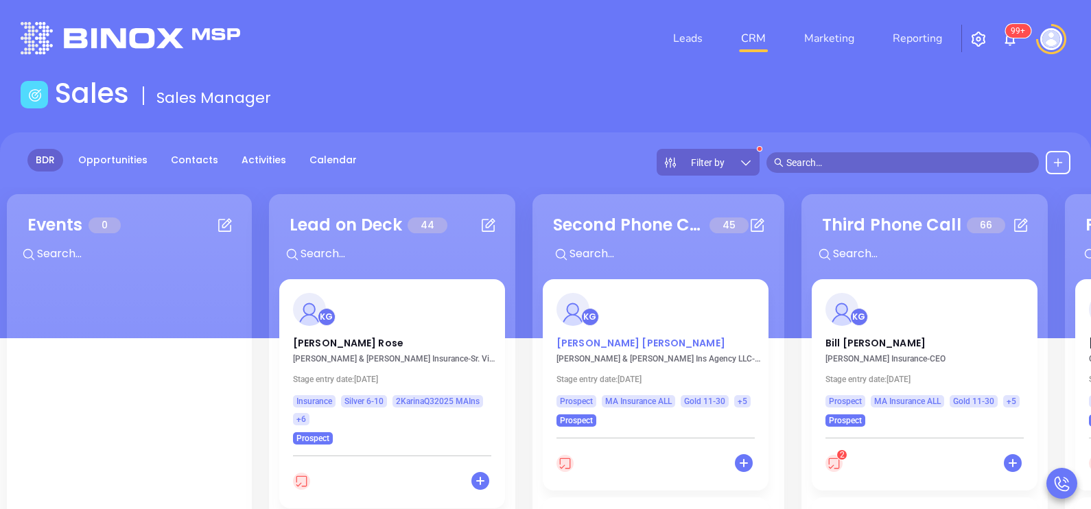
click at [581, 343] on p "Brian Cronin" at bounding box center [656, 339] width 198 height 7
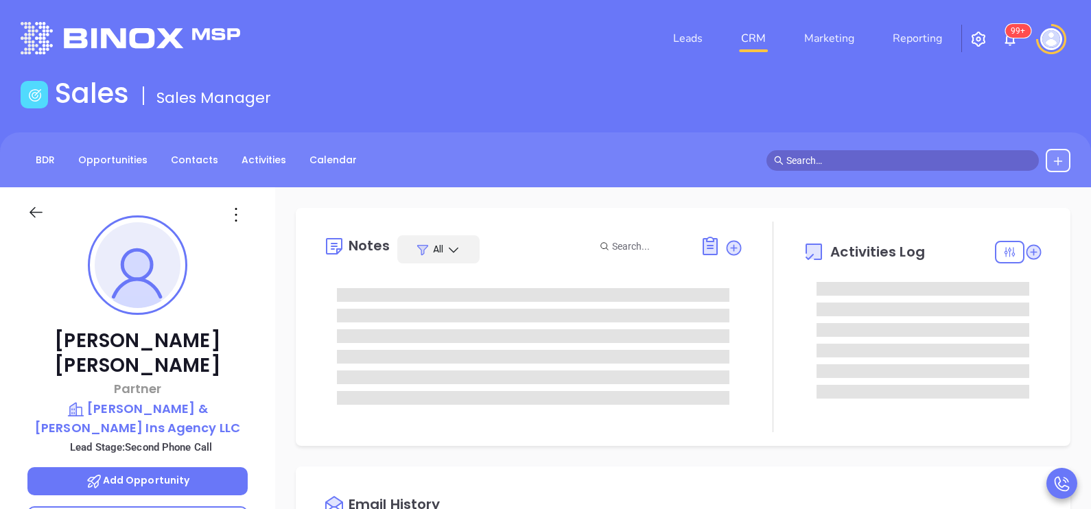
type input "[DATE]"
type input "[PERSON_NAME]"
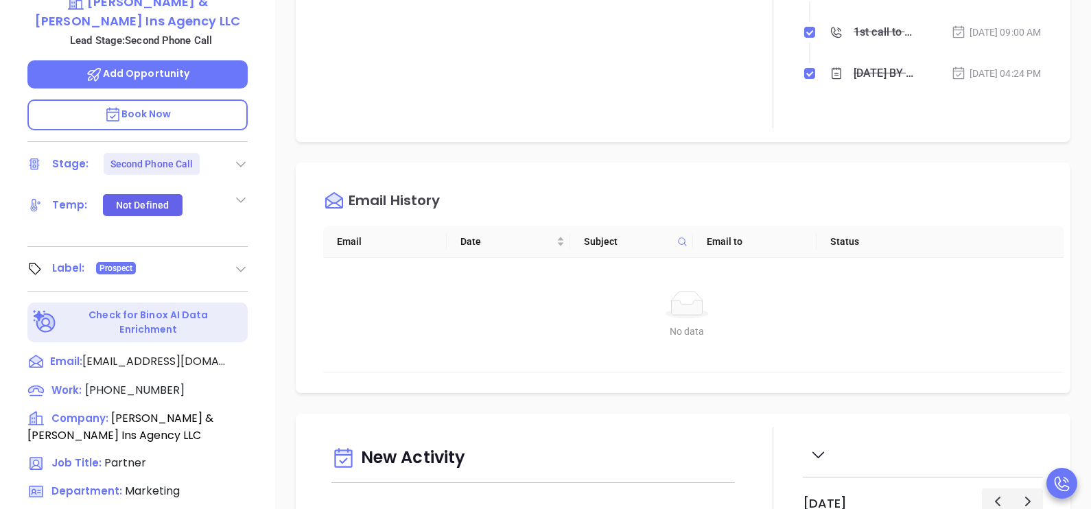
scroll to position [412, 0]
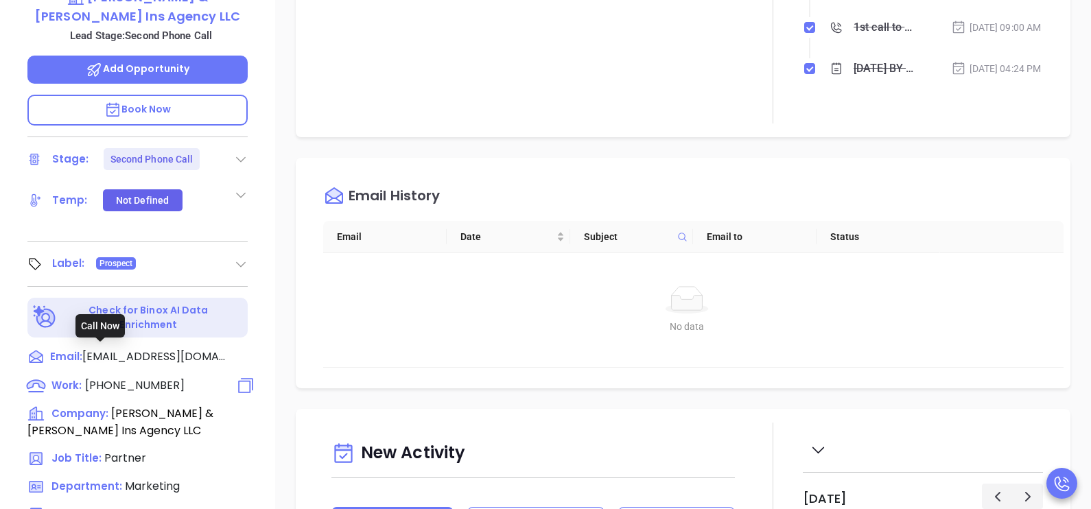
click at [132, 378] on span "(978) 688-7000" at bounding box center [135, 386] width 100 height 16
type input "(978) 688-7000"
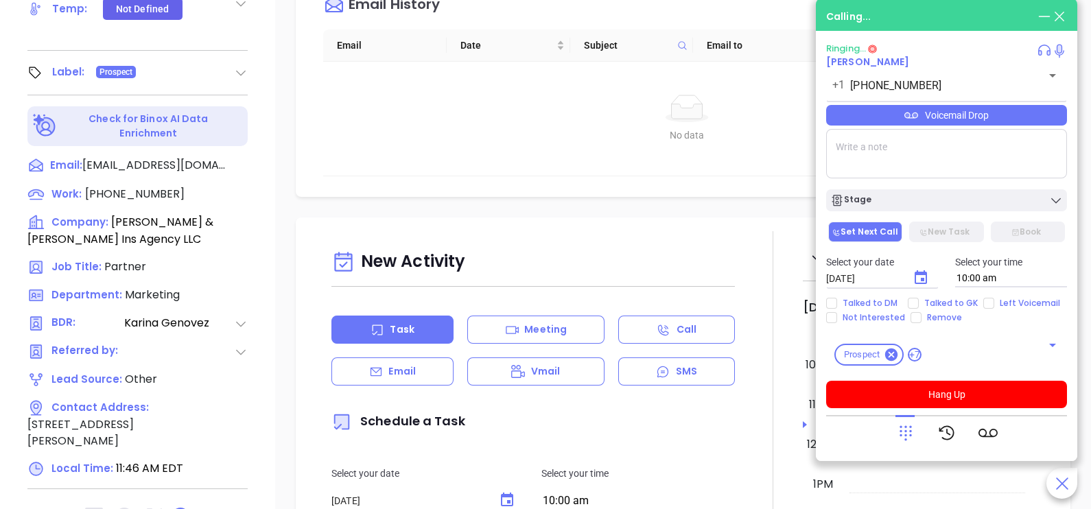
scroll to position [638, 0]
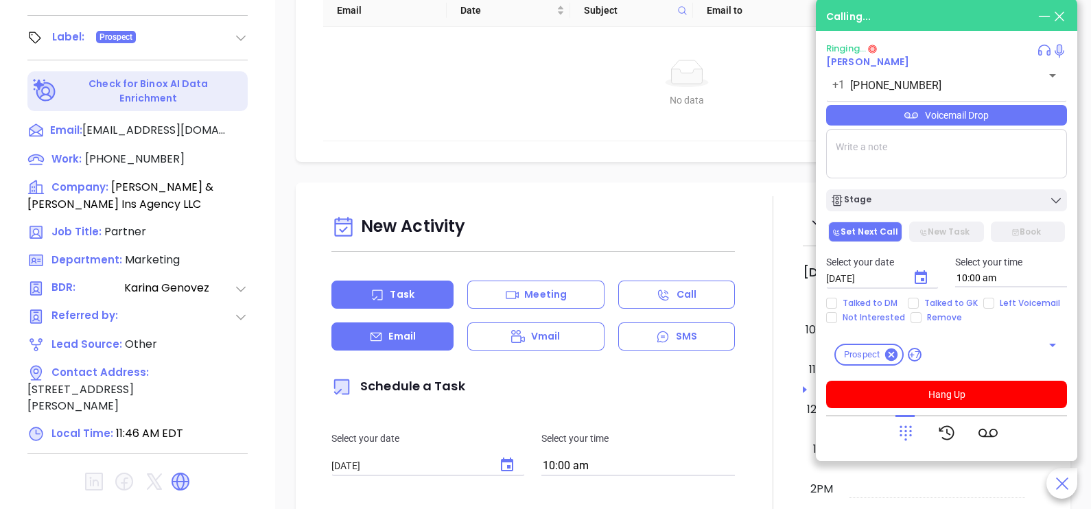
click at [443, 340] on div "Email" at bounding box center [393, 337] width 122 height 28
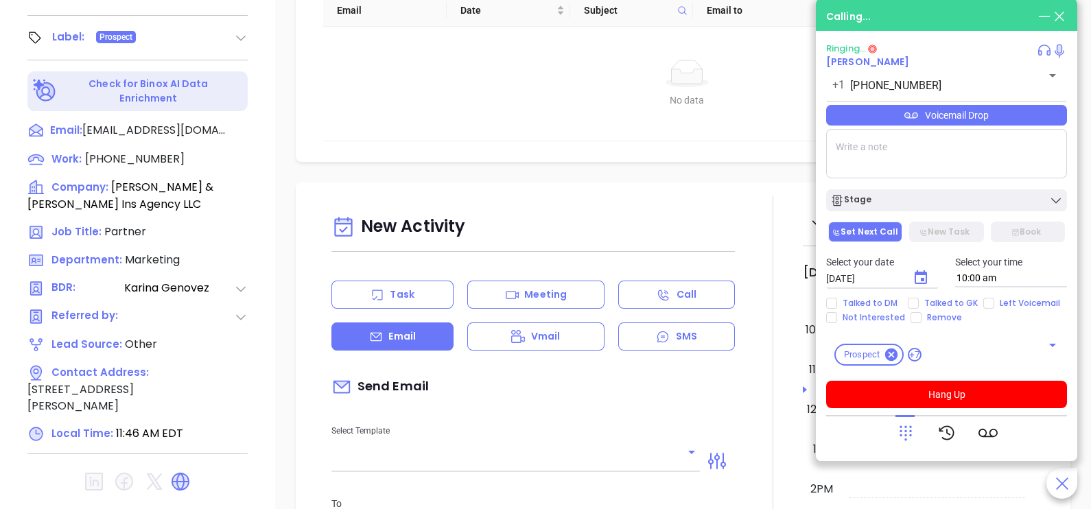
click at [668, 459] on div at bounding box center [516, 461] width 369 height 23
type input "[PERSON_NAME]"
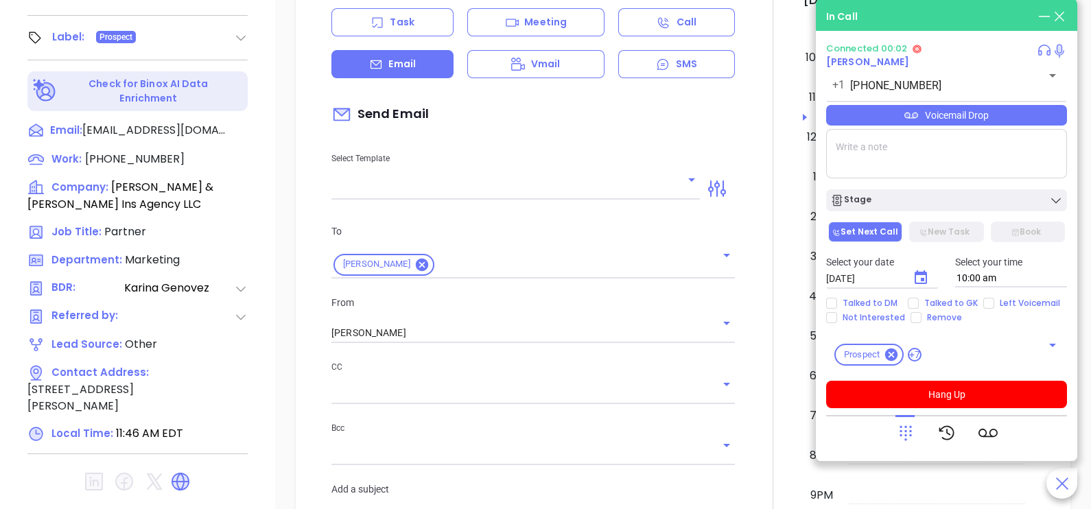
scroll to position [274, 0]
click at [689, 181] on icon "Open" at bounding box center [692, 178] width 7 height 3
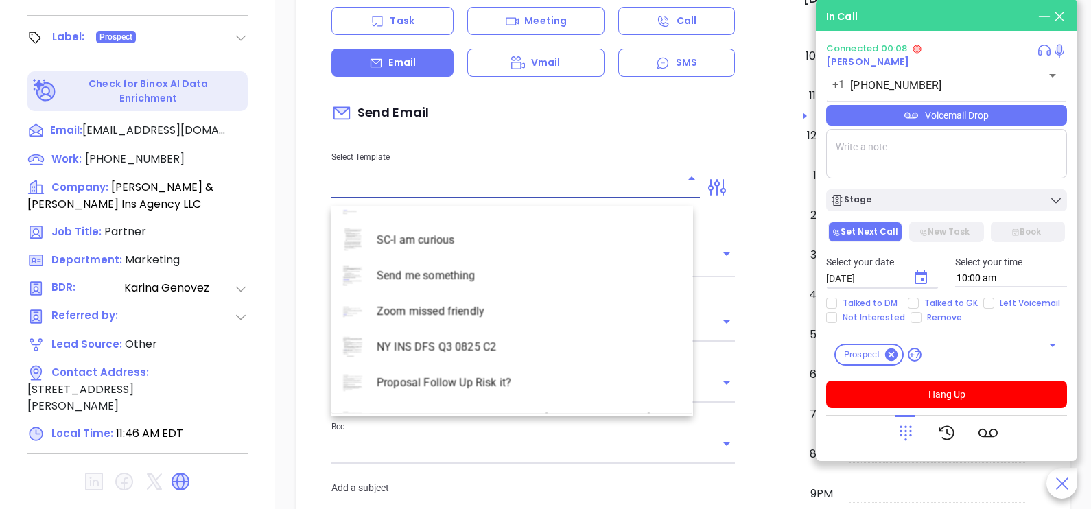
scroll to position [3981, 0]
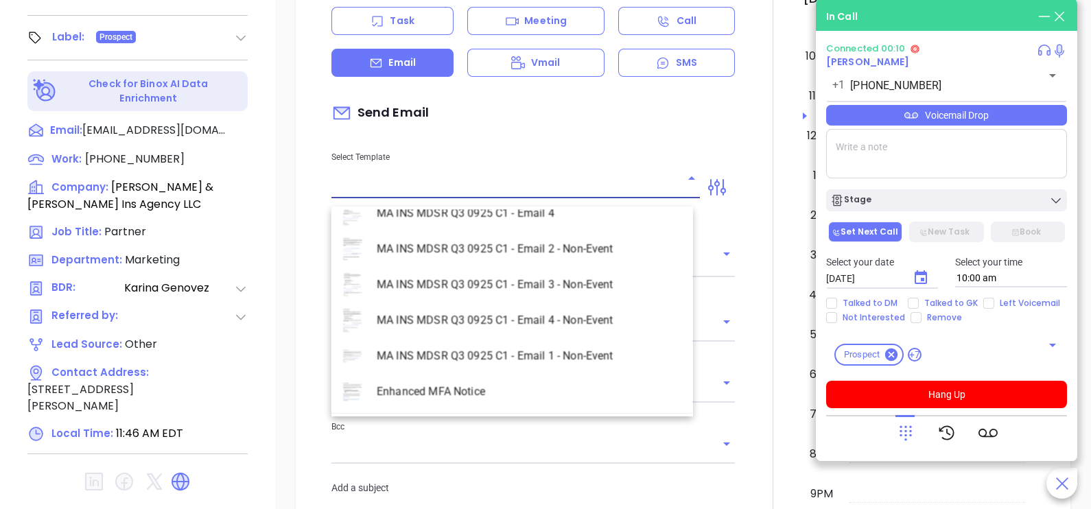
click at [574, 249] on li "MA INS MDSR Q3 0925 C1 - Email 2 - Non-Event" at bounding box center [513, 249] width 362 height 36
type input "MA INS MDSR Q3 0925 C1 - Email 2 - Non-Event"
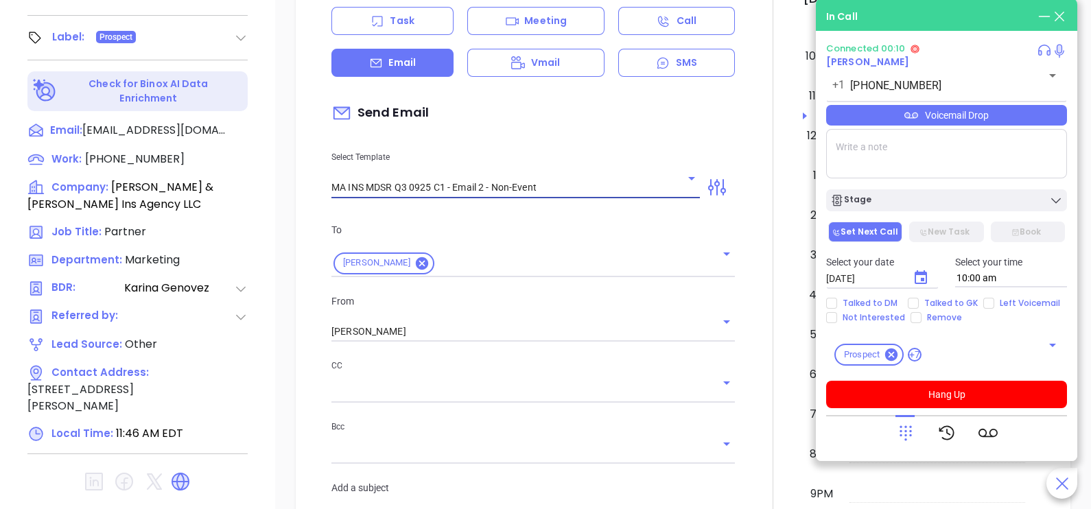
type input "Brian, here’s the MA compliance checklist we mentioned"
click at [445, 342] on input "[PERSON_NAME]" at bounding box center [514, 332] width 365 height 20
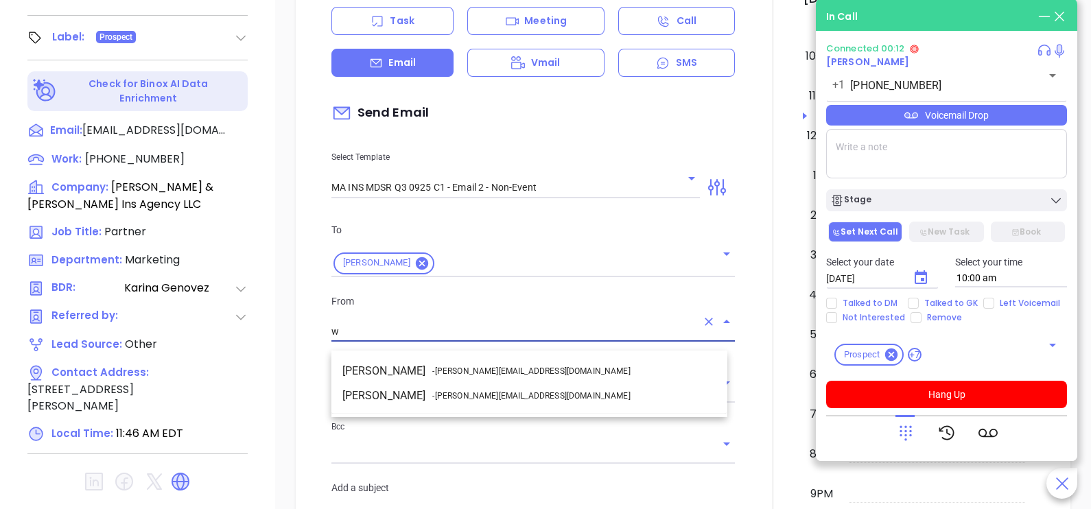
scroll to position [0, 0]
click at [445, 342] on input "wa" at bounding box center [514, 332] width 365 height 20
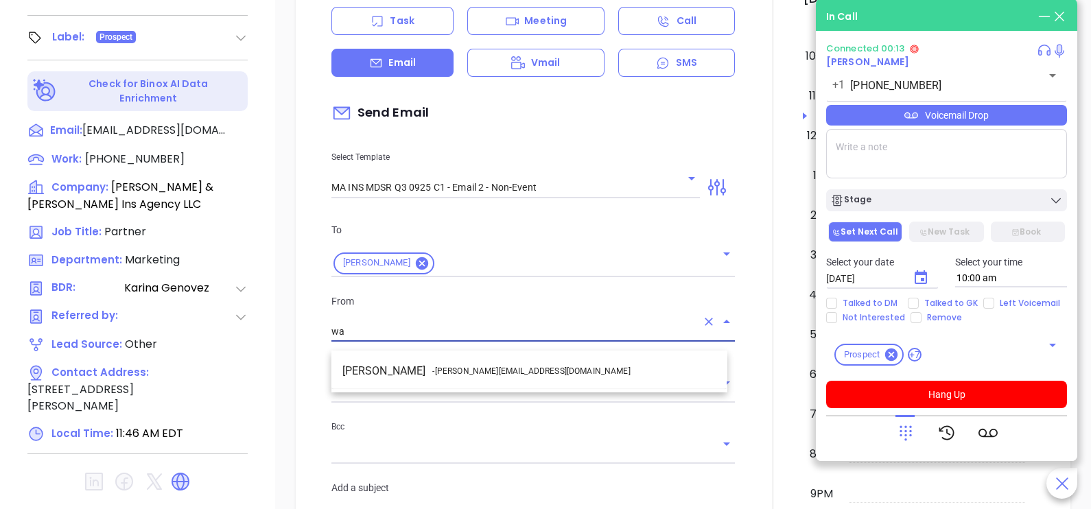
click at [415, 368] on li "Walter Contreras - [EMAIL_ADDRESS][DOMAIN_NAME]" at bounding box center [530, 371] width 396 height 25
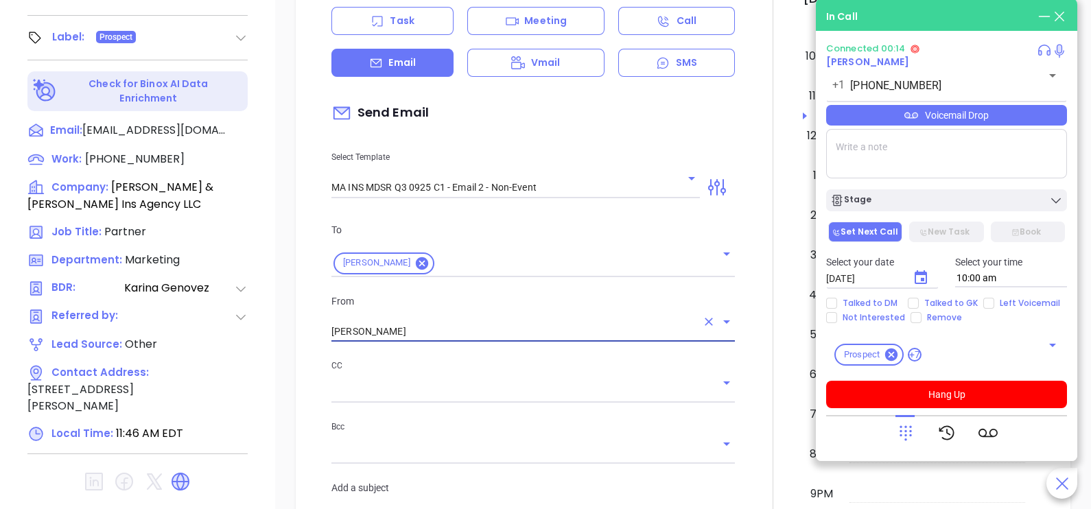
type input "[PERSON_NAME]"
click at [757, 374] on div at bounding box center [773, 495] width 60 height 1147
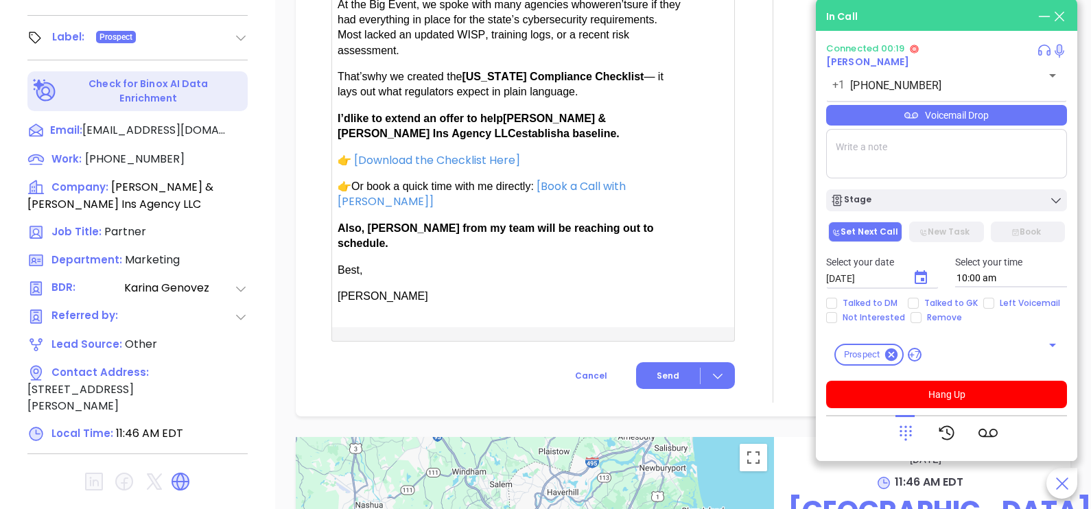
scroll to position [927, 0]
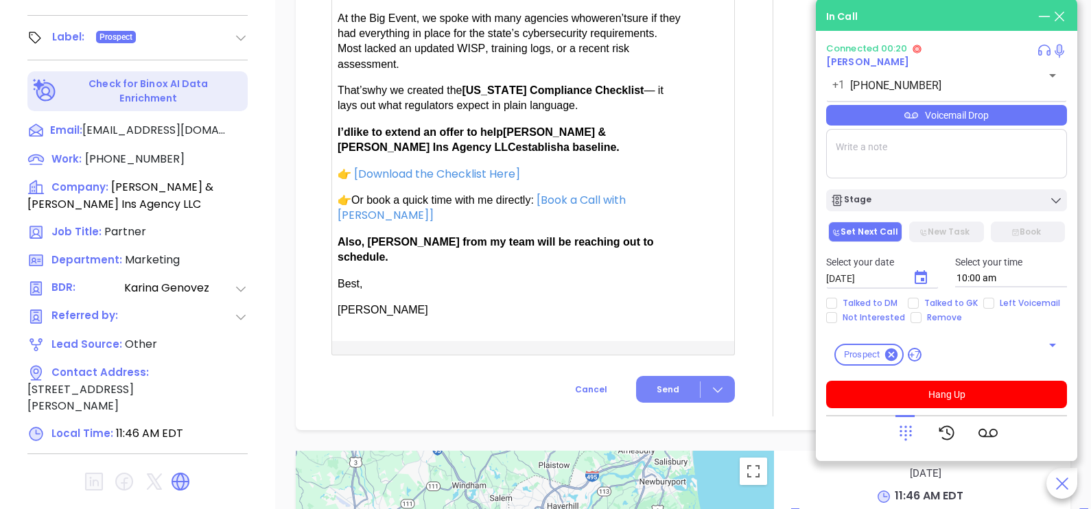
click at [638, 382] on button "Send" at bounding box center [685, 389] width 99 height 27
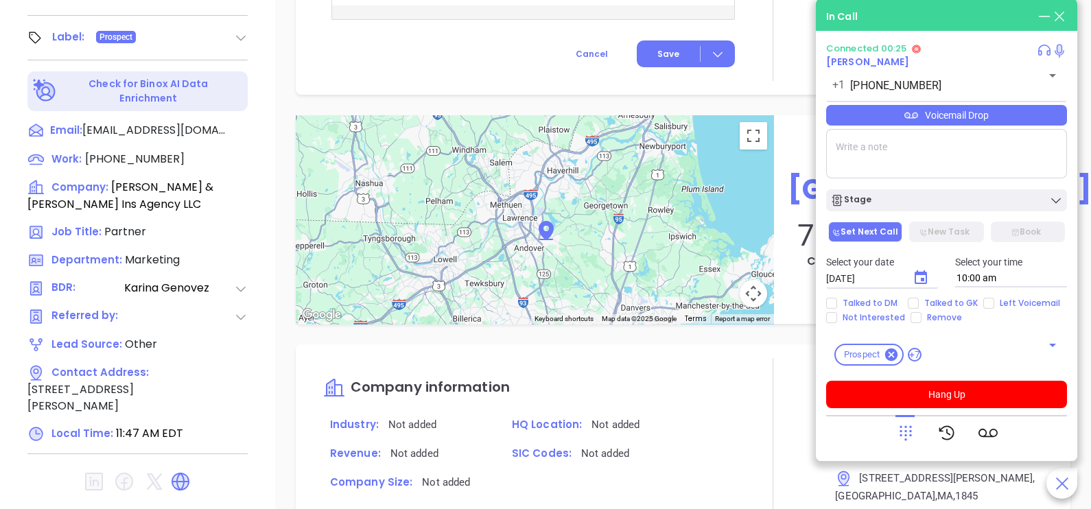
scroll to position [1040, 0]
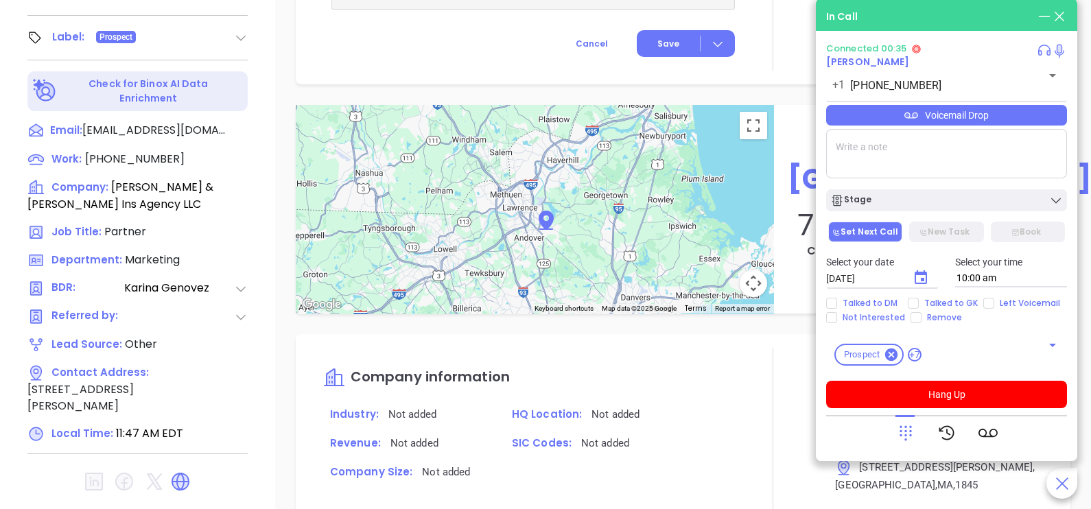
click at [1043, 117] on div "Voicemail Drop" at bounding box center [946, 115] width 241 height 21
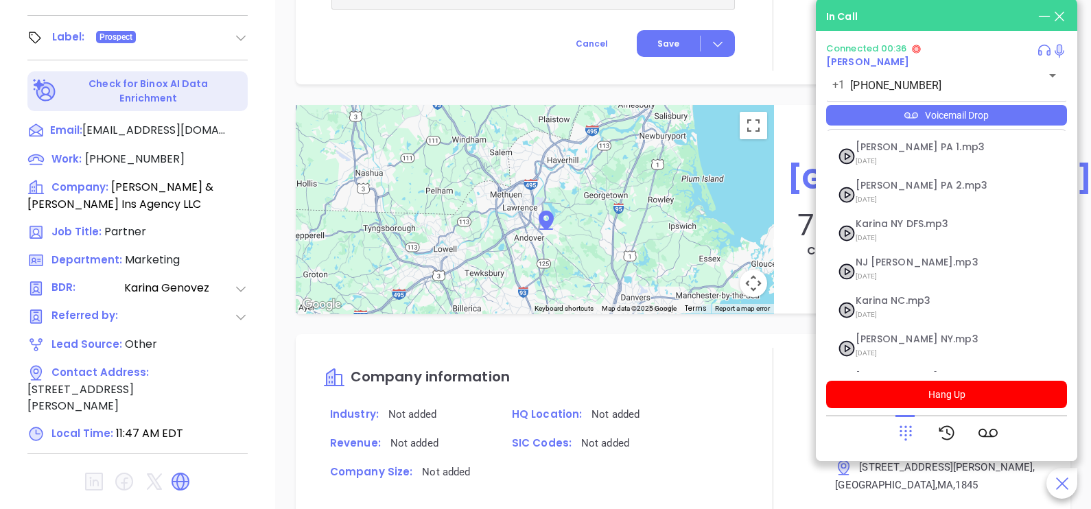
scroll to position [150, 0]
click at [896, 343] on span "[PERSON_NAME] MA Ins.mp3" at bounding box center [930, 342] width 148 height 10
checkbox input "true"
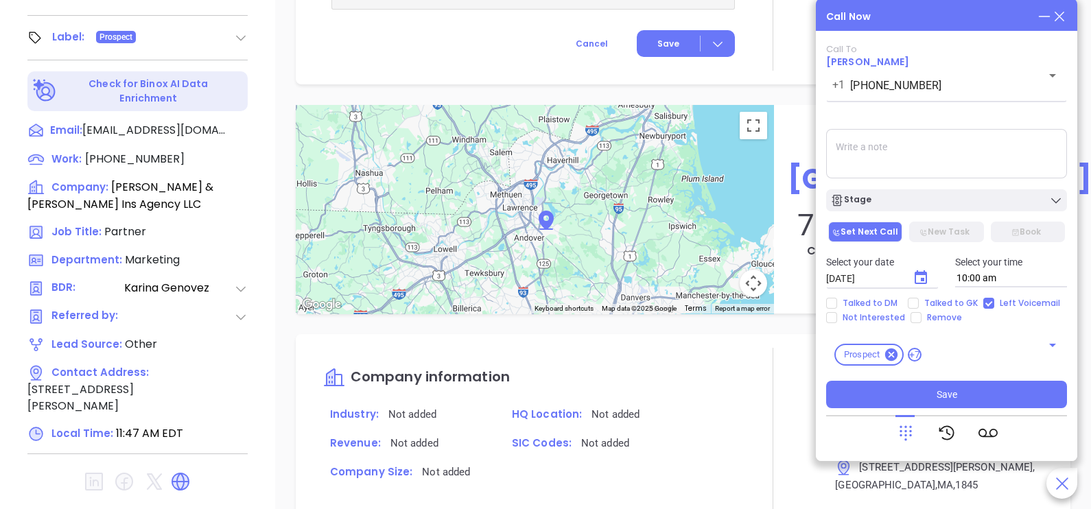
click at [944, 296] on div "Select your date 10/08/2025 ​ Select your time 10:00 am" at bounding box center [946, 271] width 257 height 54
click at [946, 308] on span "Talked to GK" at bounding box center [951, 303] width 65 height 11
click at [919, 308] on input "Talked to GK" at bounding box center [913, 303] width 11 height 11
checkbox input "true"
click at [927, 284] on icon "Choose date, selected date is Oct 8, 2025" at bounding box center [921, 277] width 12 height 14
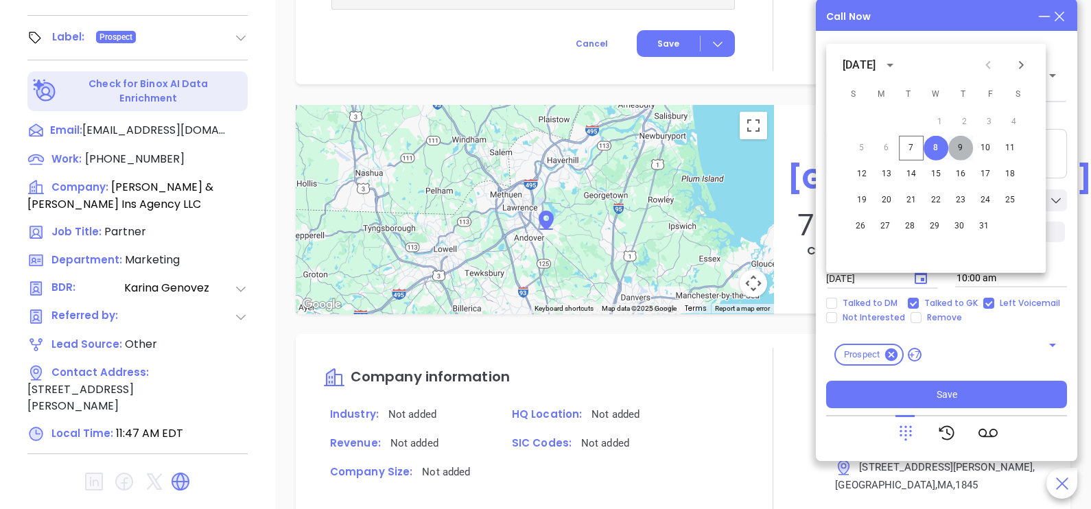
click at [964, 152] on button "9" at bounding box center [961, 148] width 25 height 25
type input "[DATE]"
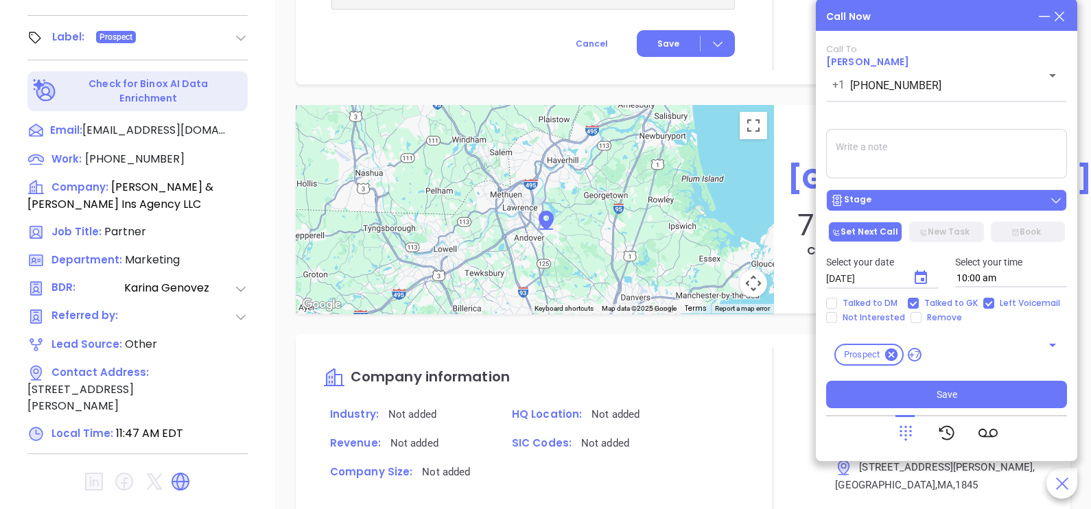
click at [971, 199] on div "Stage" at bounding box center [947, 201] width 233 height 14
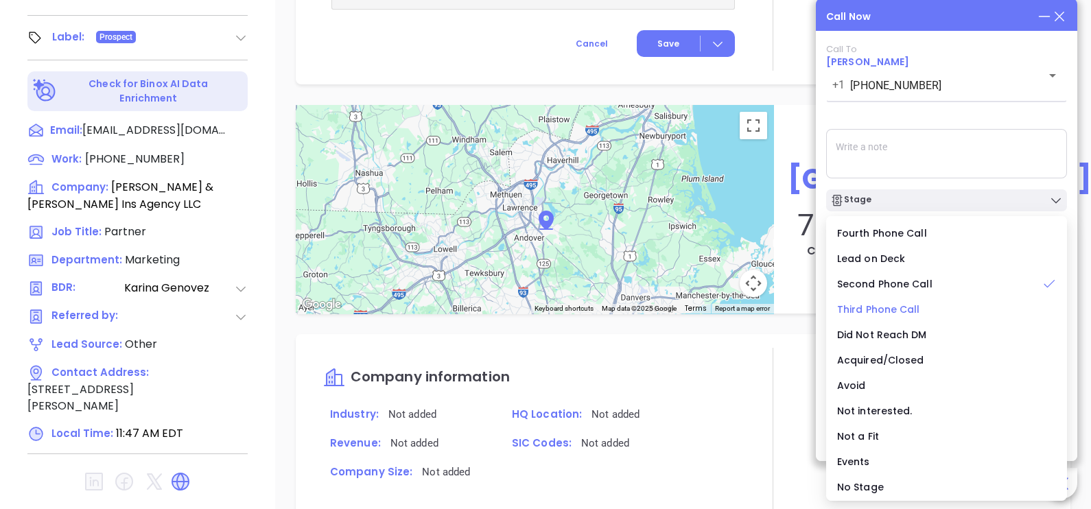
click at [885, 311] on span "Third Phone Call" at bounding box center [878, 310] width 83 height 14
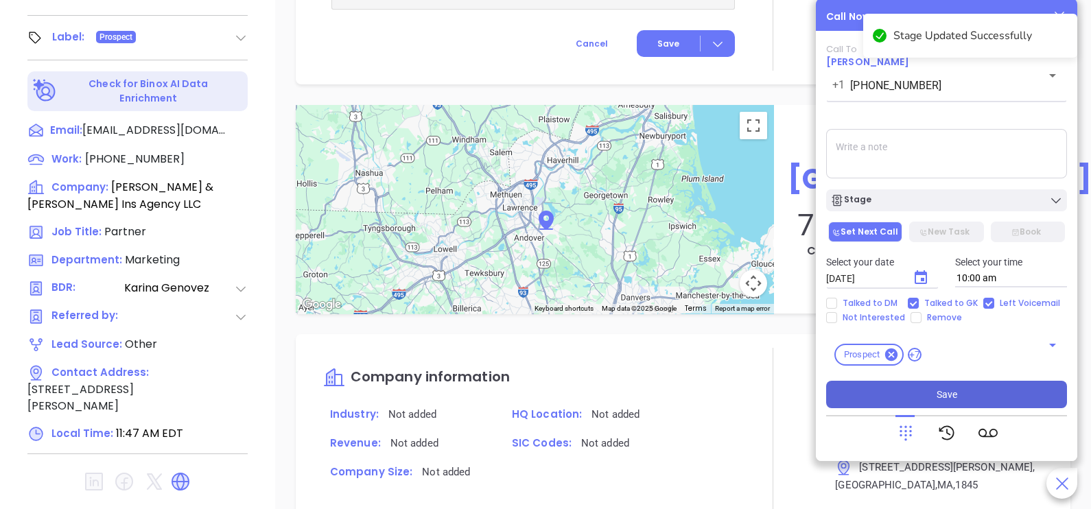
click at [899, 388] on button "Save" at bounding box center [946, 394] width 241 height 27
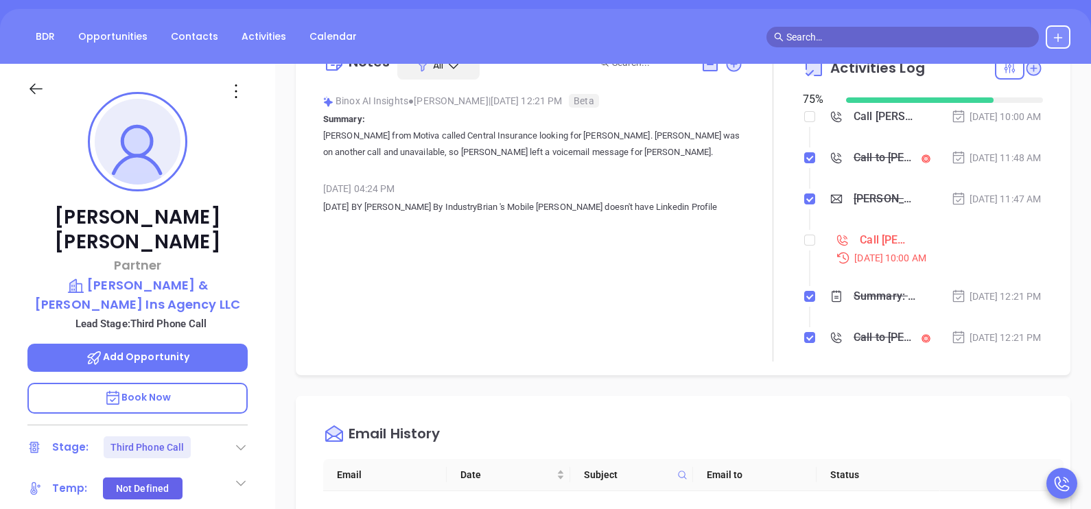
scroll to position [18, 0]
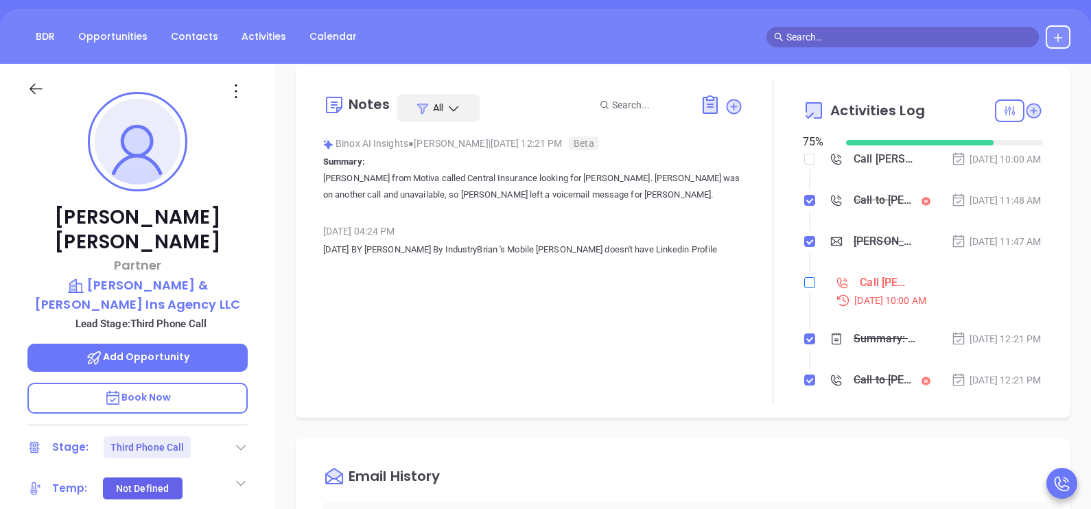
click at [805, 288] on input "checkbox" at bounding box center [810, 282] width 11 height 11
checkbox input "true"
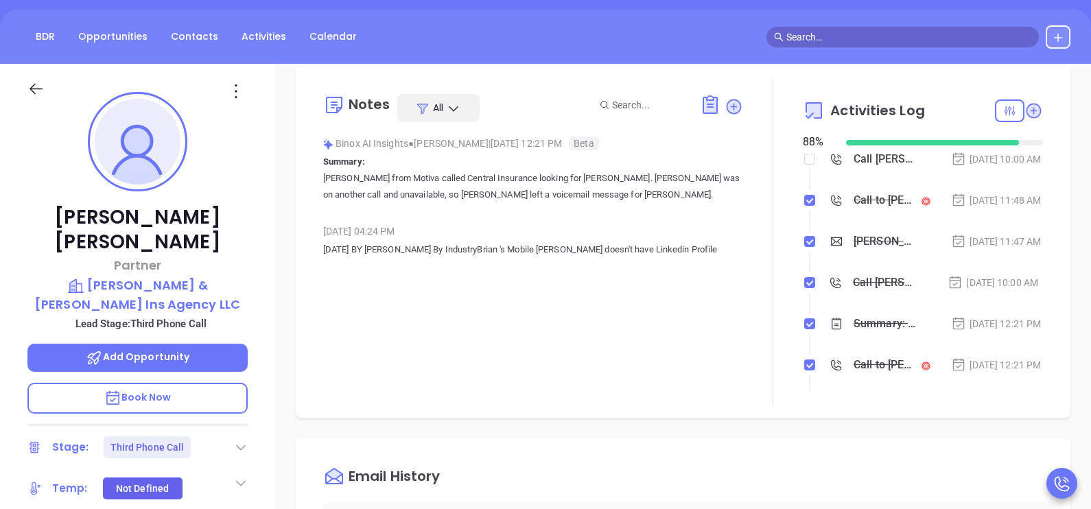
click at [38, 87] on icon at bounding box center [35, 88] width 17 height 17
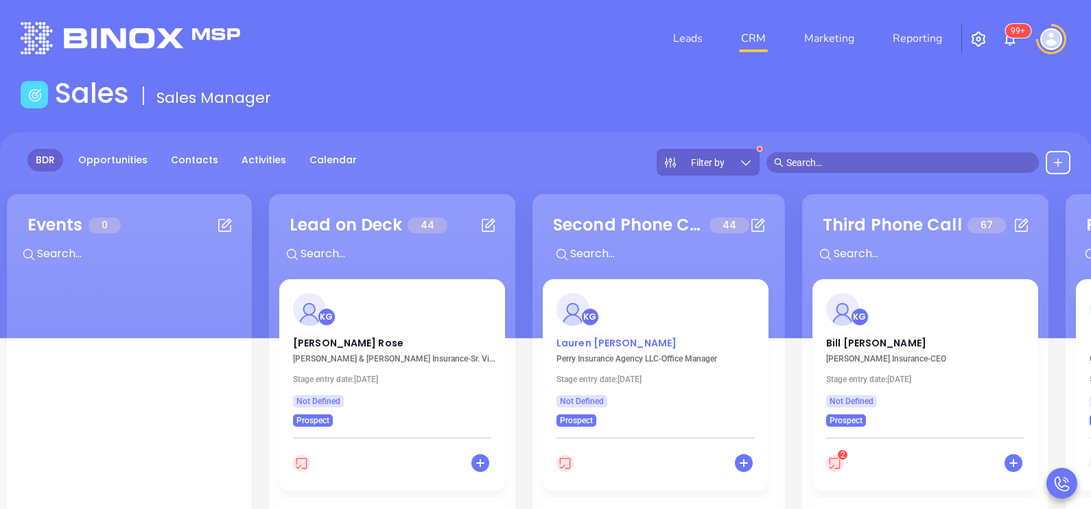
click at [590, 343] on p "Lauren Perry" at bounding box center [656, 339] width 198 height 7
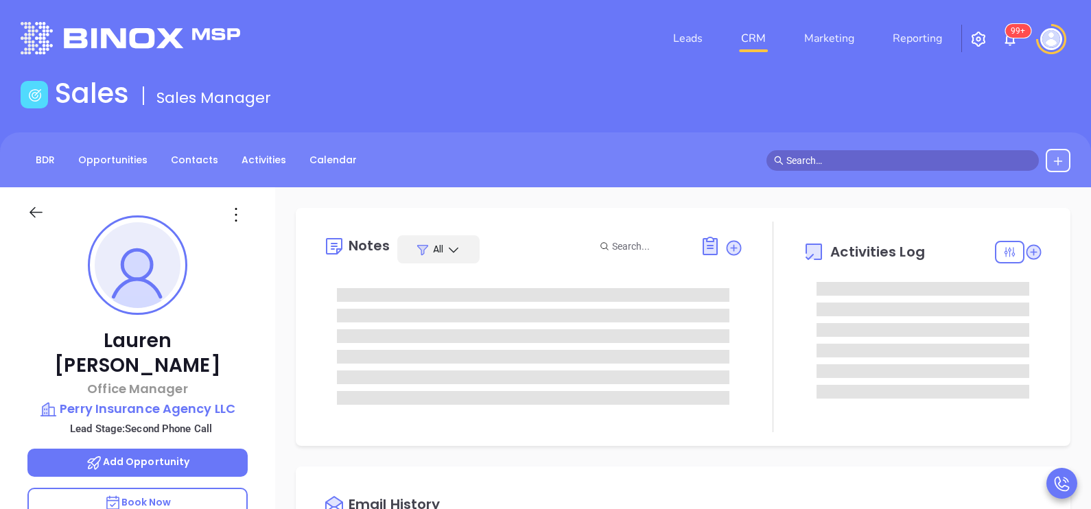
type input "[DATE]"
type input "[PERSON_NAME]"
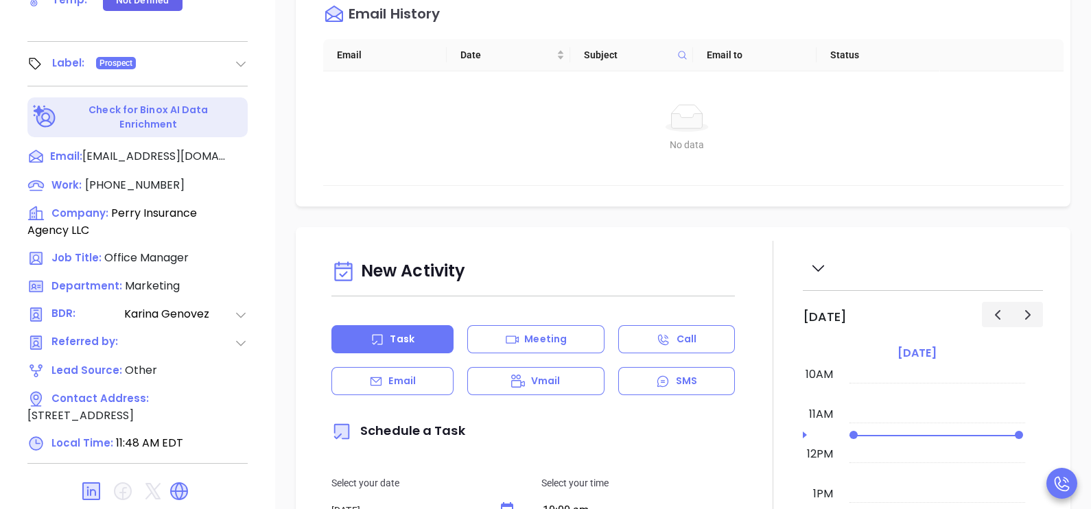
scroll to position [638, 0]
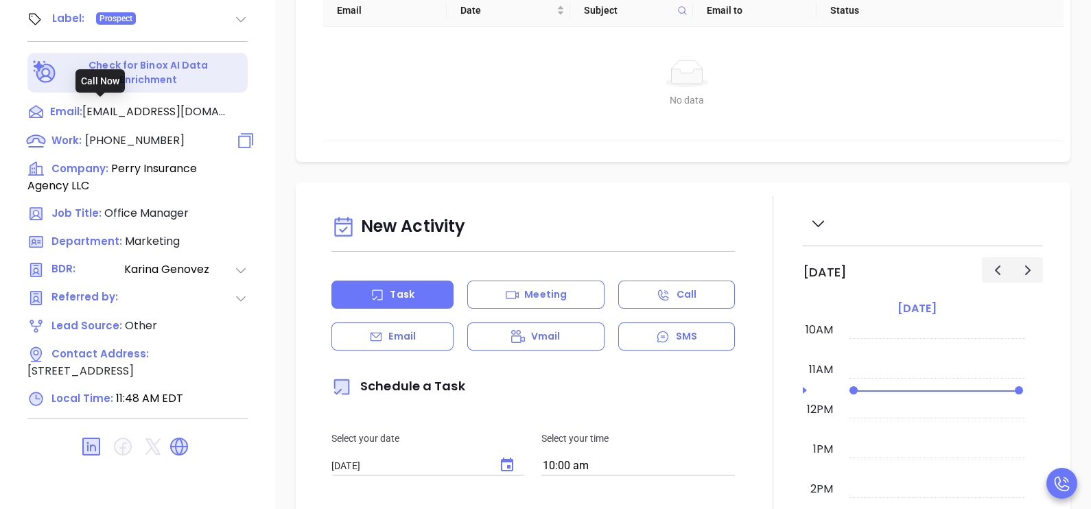
click at [156, 132] on span "(978) 685-7690" at bounding box center [135, 140] width 100 height 16
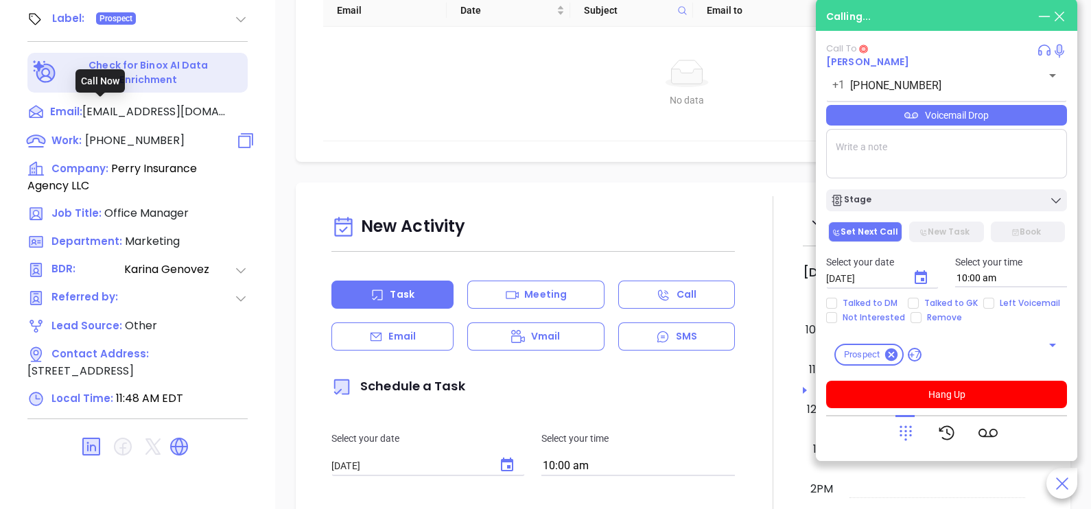
type input "(978) 685-7690"
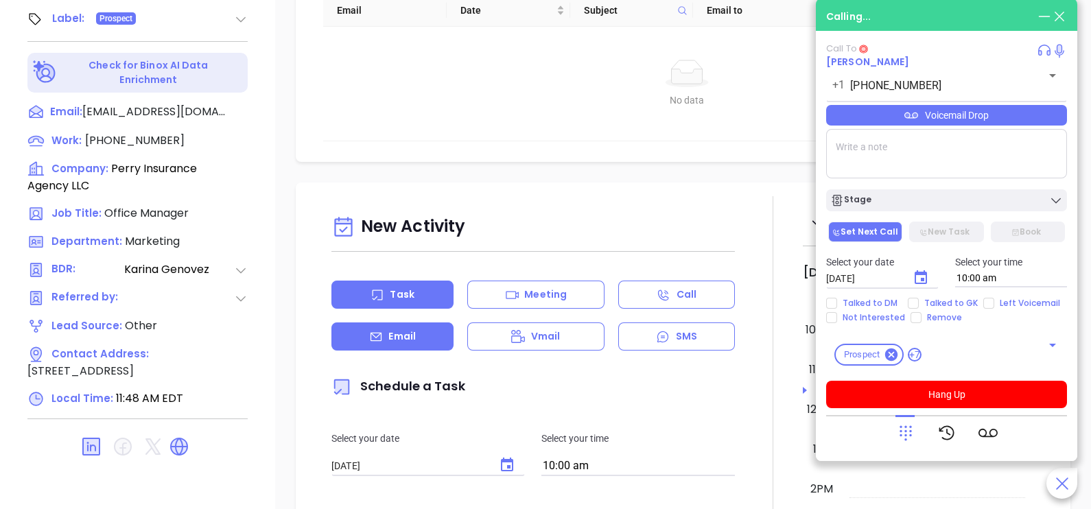
click at [395, 340] on p "Email" at bounding box center [402, 336] width 27 height 14
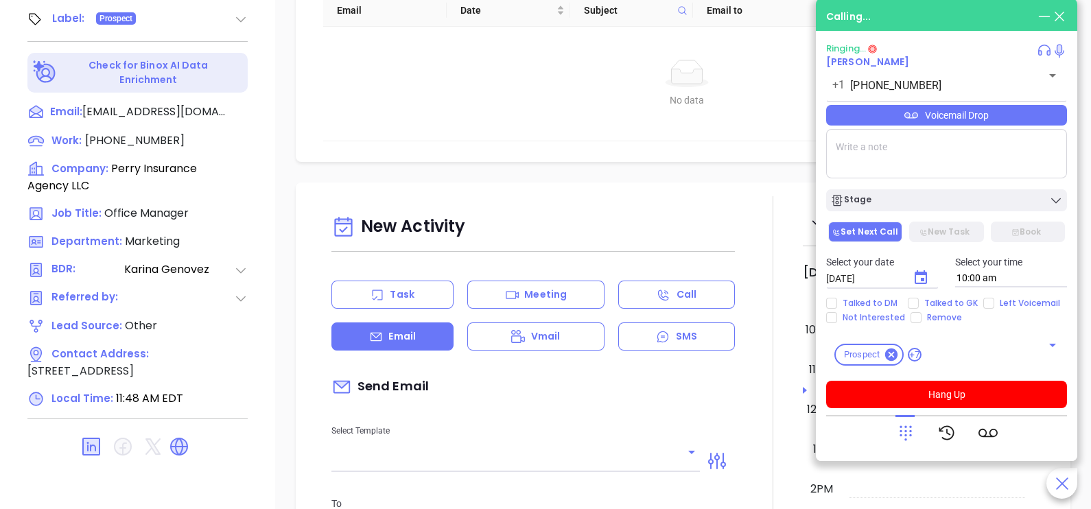
type input "[PERSON_NAME]"
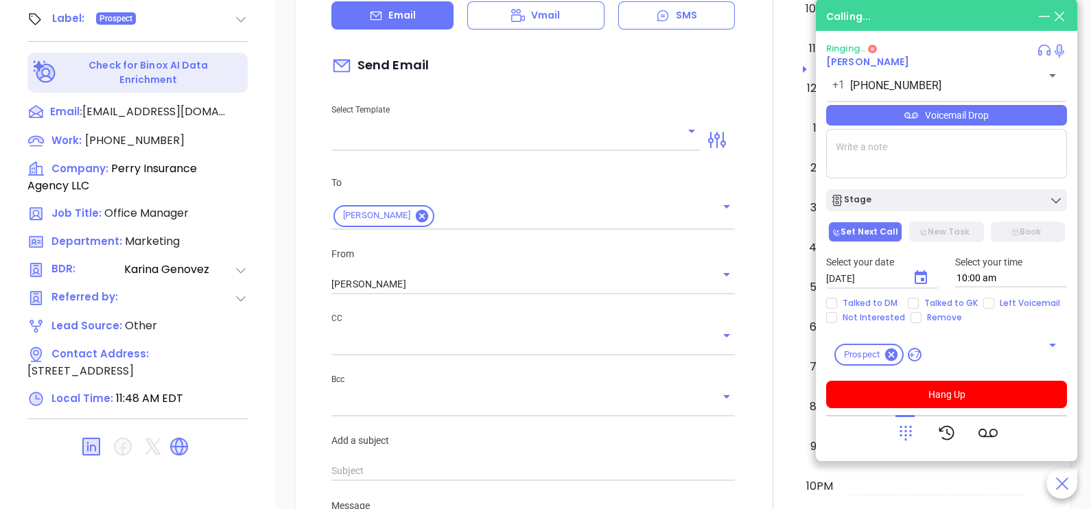
scroll to position [343, 0]
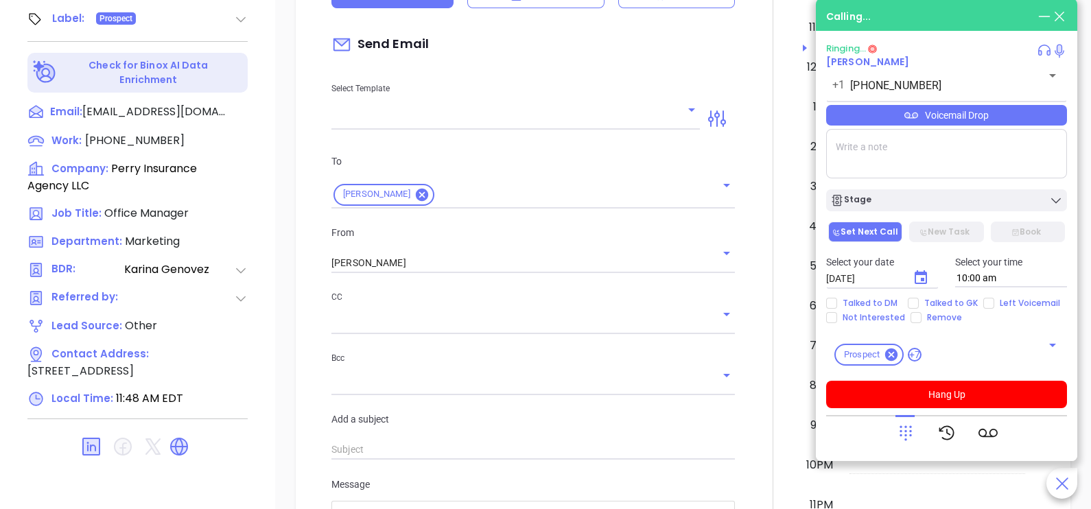
click at [686, 107] on div "Select Template" at bounding box center [515, 94] width 385 height 69
click at [684, 118] on icon "Open" at bounding box center [692, 110] width 16 height 16
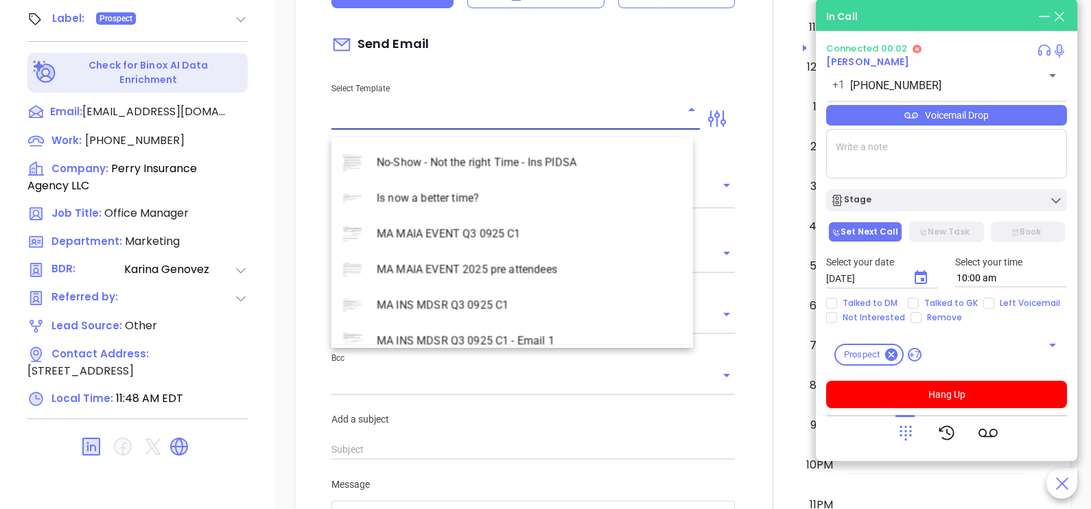
scroll to position [3981, 0]
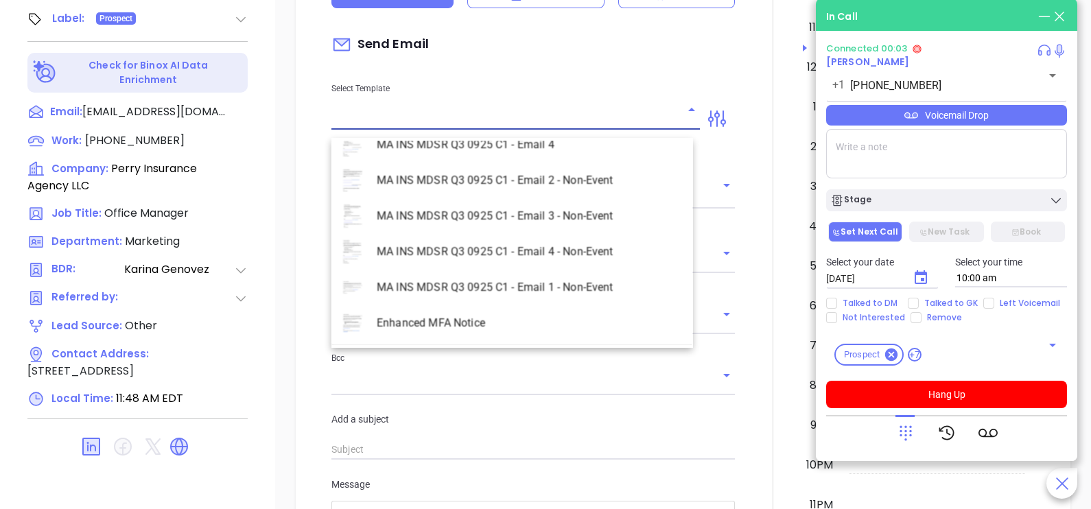
click at [592, 181] on li "MA INS MDSR Q3 0925 C1 - Email 2 - Non-Event" at bounding box center [513, 181] width 362 height 36
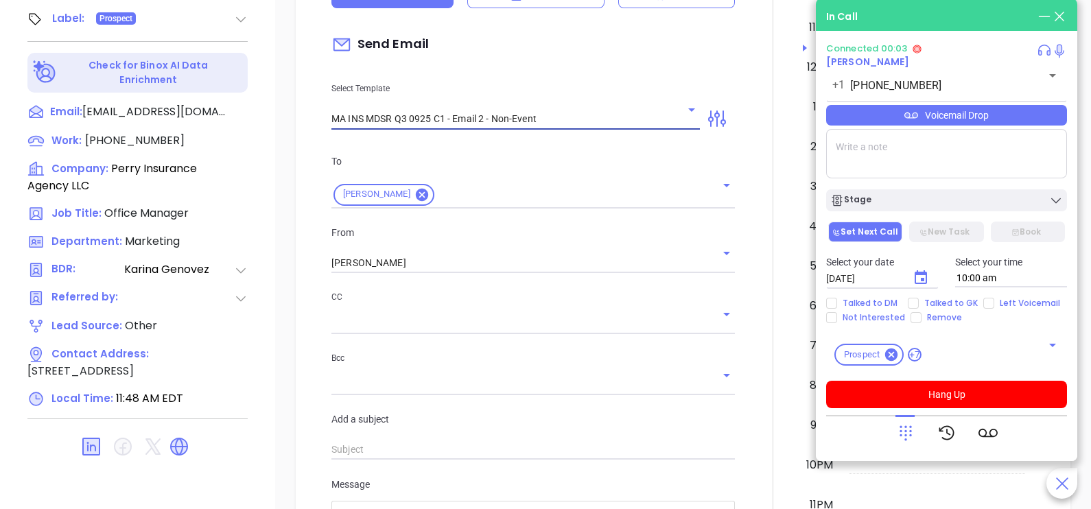
type input "MA INS MDSR Q3 0925 C1 - Email 2 - Non-Event"
type input "Lauren, here’s the MA compliance checklist we mentioned"
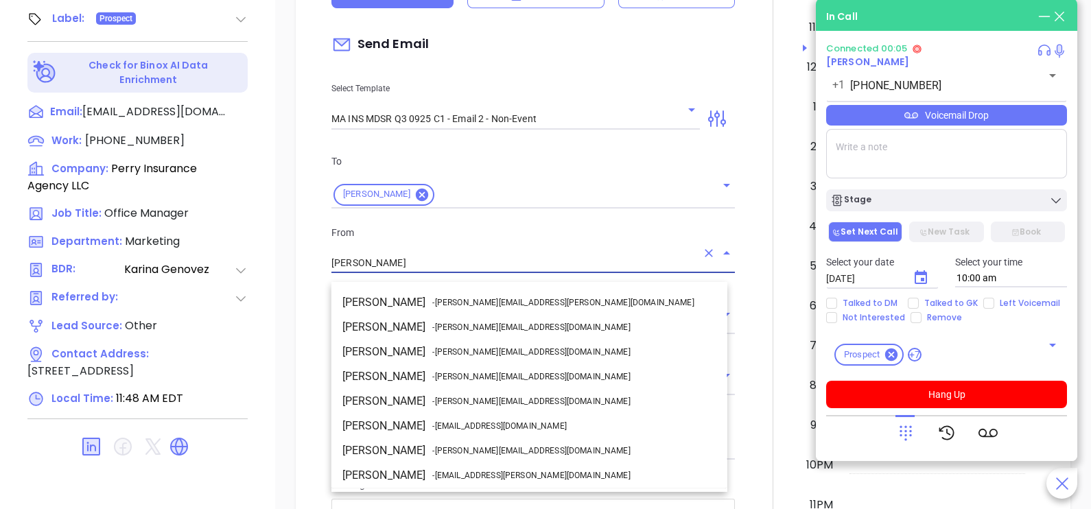
click at [460, 267] on input "[PERSON_NAME]" at bounding box center [514, 263] width 365 height 20
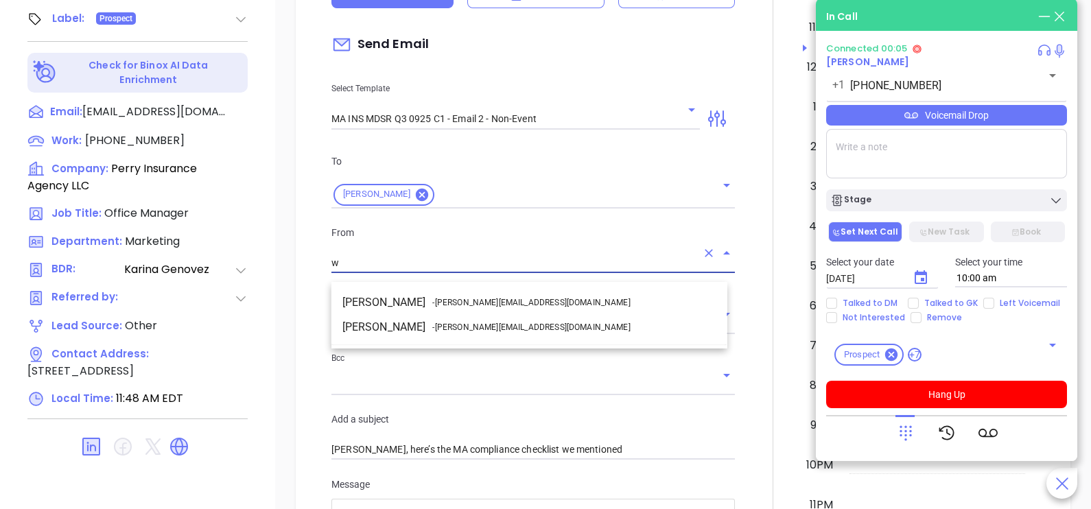
scroll to position [0, 0]
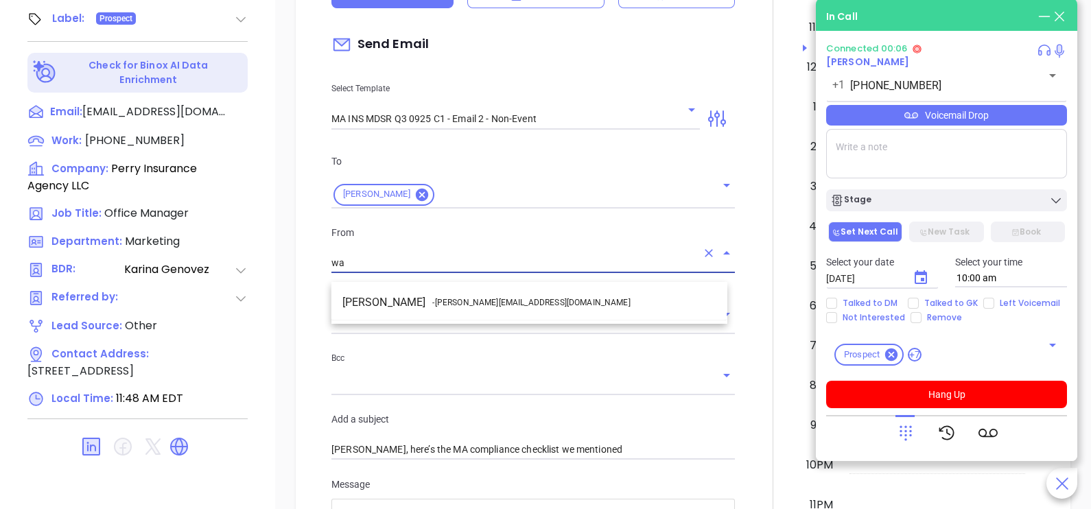
click at [474, 297] on span "- [PERSON_NAME][EMAIL_ADDRESS][DOMAIN_NAME]" at bounding box center [531, 303] width 198 height 12
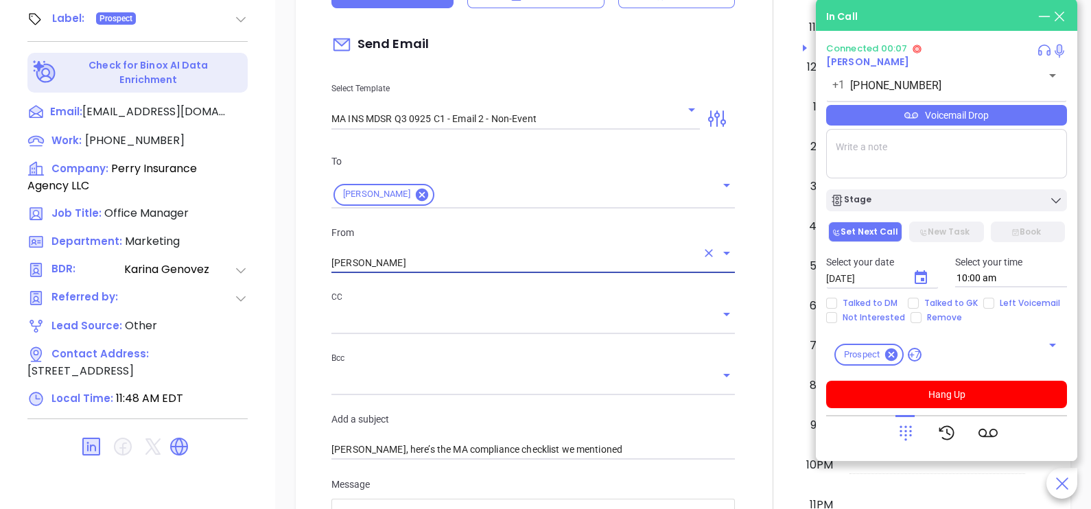
type input "[PERSON_NAME]"
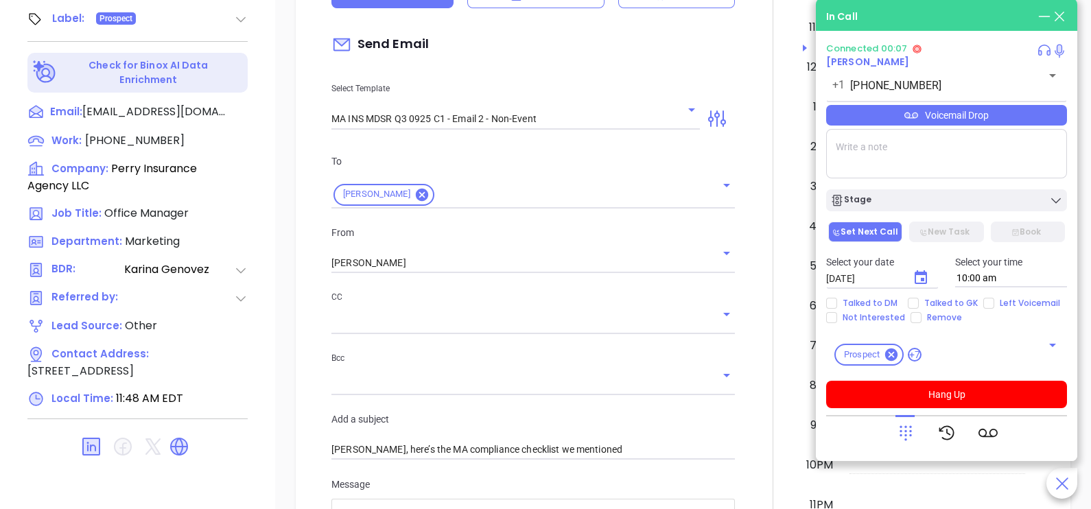
click at [748, 289] on div at bounding box center [773, 427] width 60 height 1147
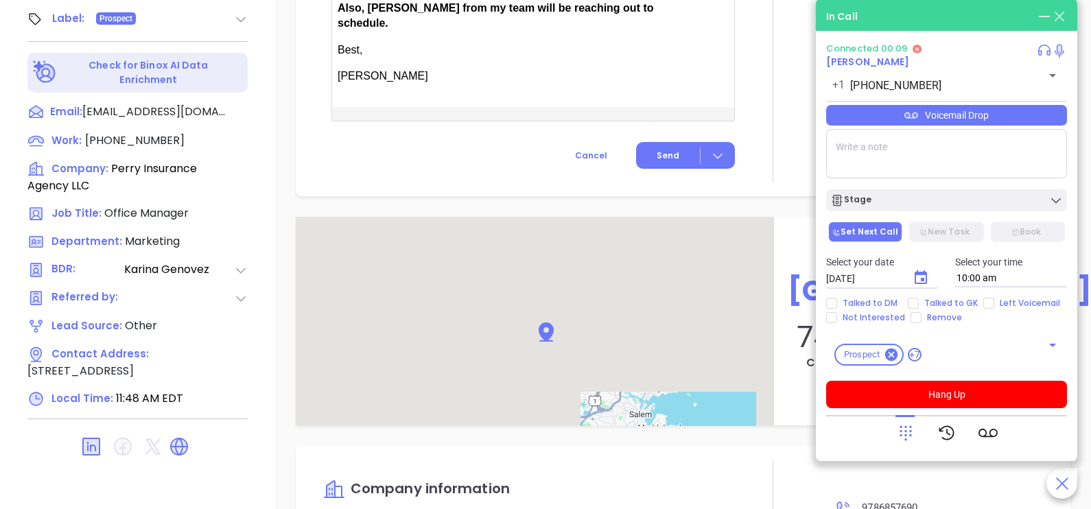
scroll to position [1166, 0]
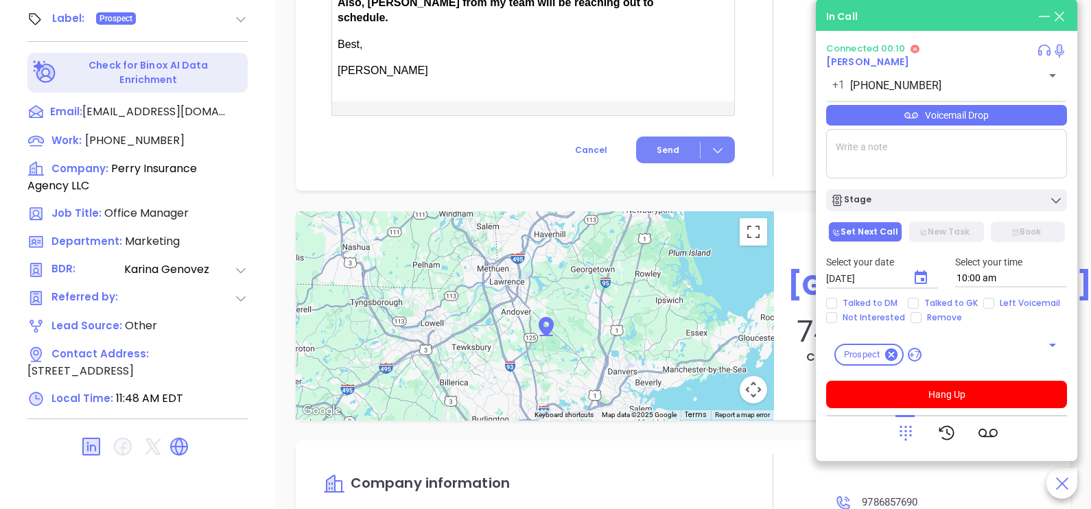
click at [657, 144] on span "Send" at bounding box center [668, 150] width 23 height 12
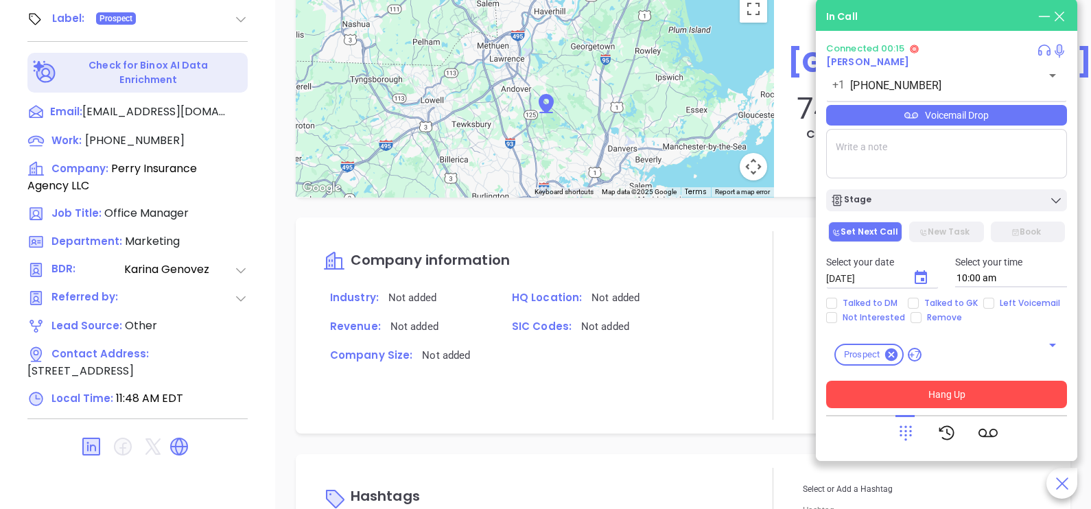
click at [879, 393] on button "Hang Up" at bounding box center [946, 394] width 241 height 27
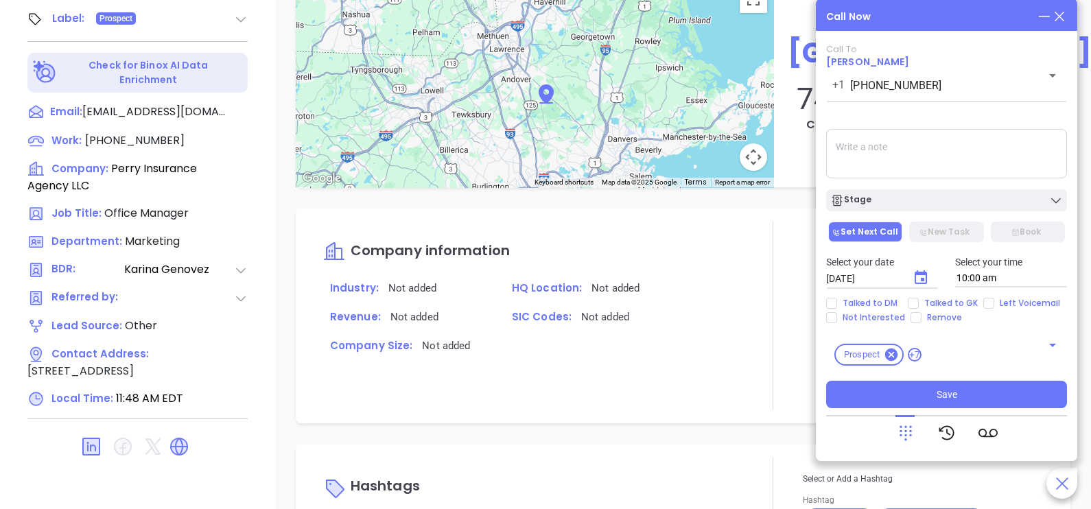
click at [1064, 17] on icon at bounding box center [1059, 16] width 15 height 15
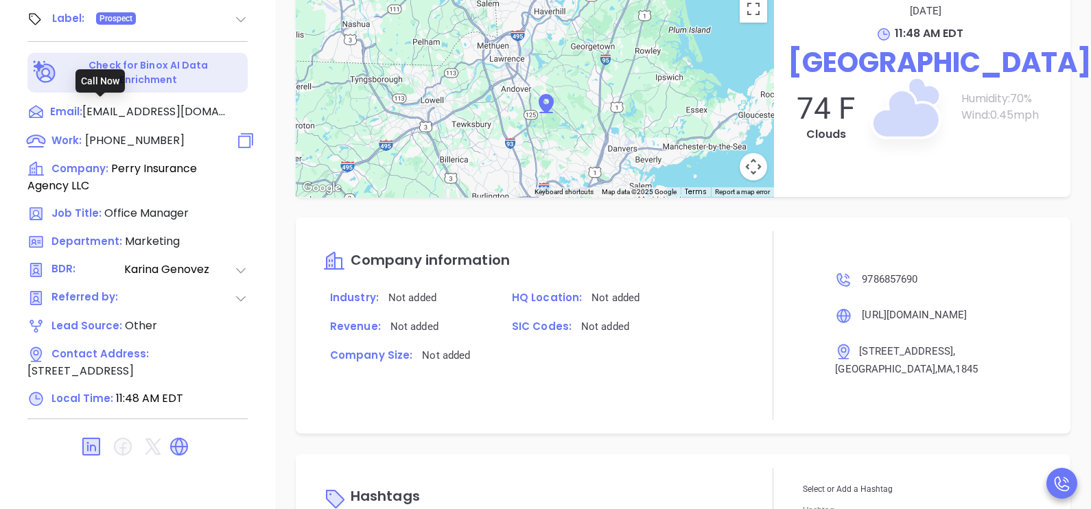
click at [150, 132] on span "(978) 685-7690" at bounding box center [135, 140] width 100 height 16
type input "(978) 685-7690"
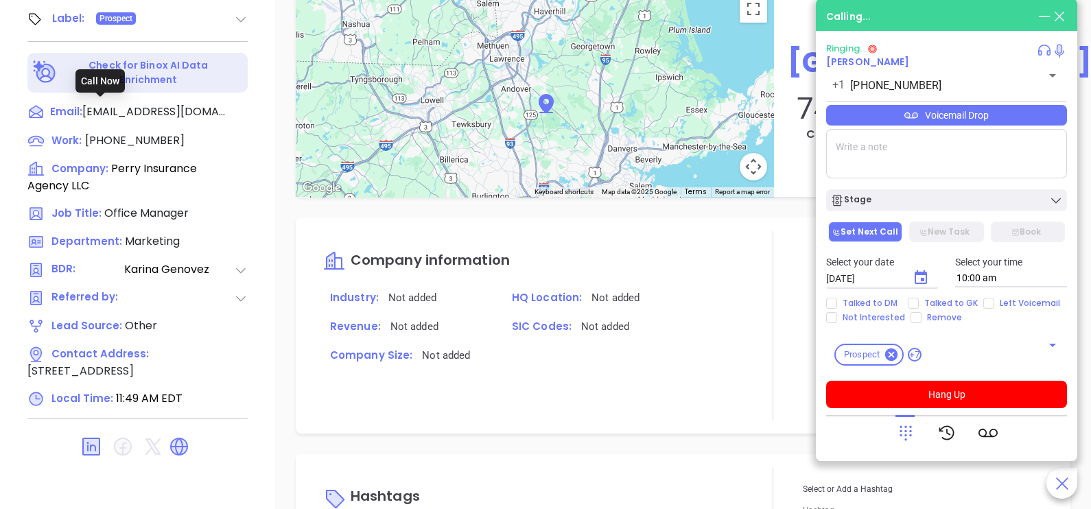
scroll to position [1166, 0]
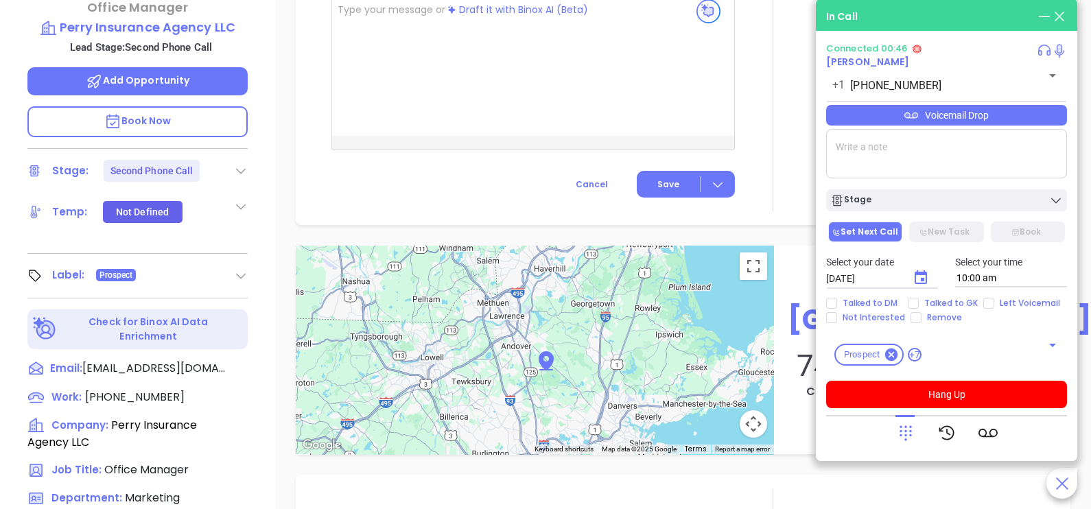
scroll to position [515, 0]
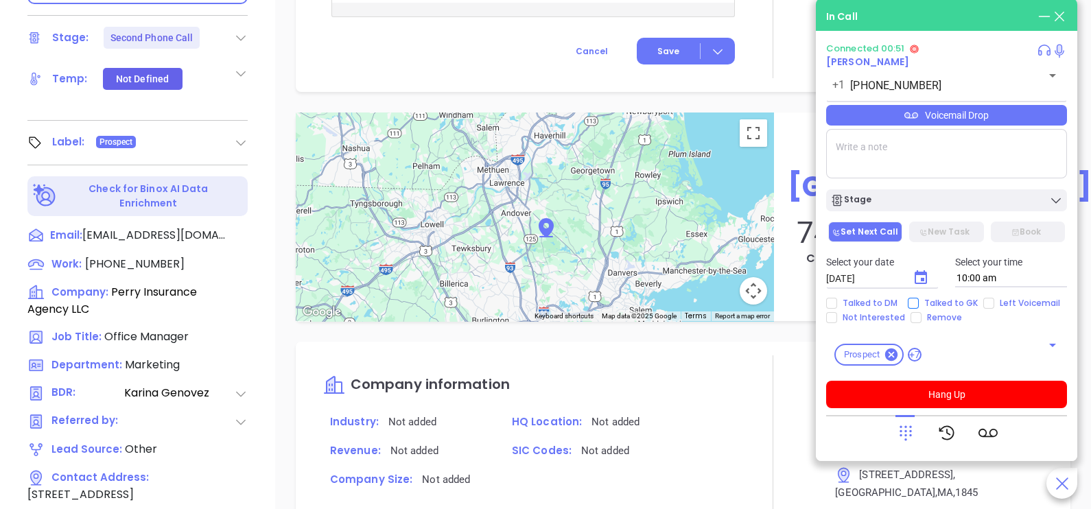
click at [928, 305] on span "Talked to GK" at bounding box center [951, 303] width 65 height 11
click at [919, 305] on input "Talked to GK" at bounding box center [913, 303] width 11 height 11
checkbox input "true"
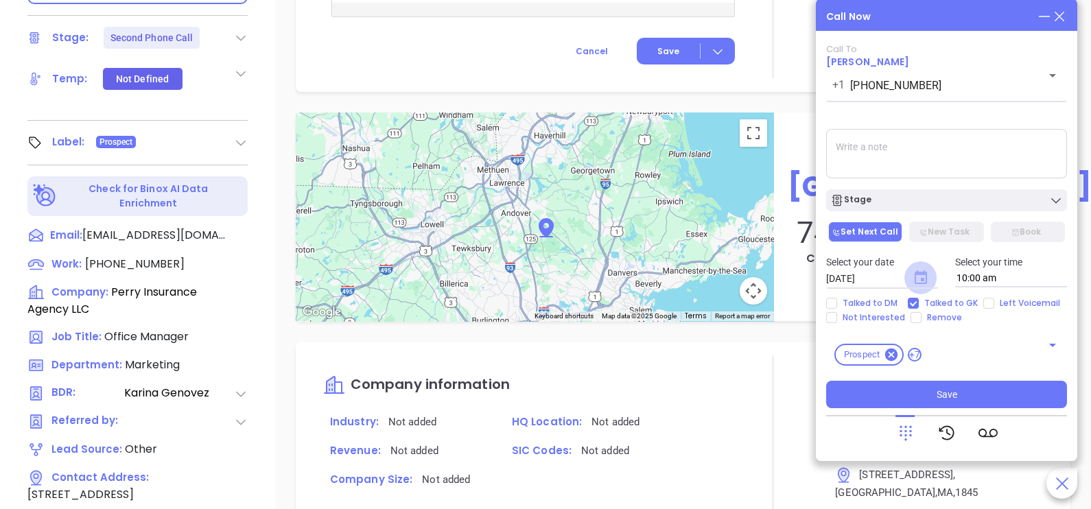
click at [917, 275] on icon "Choose date, selected date is Oct 8, 2025" at bounding box center [921, 277] width 12 height 14
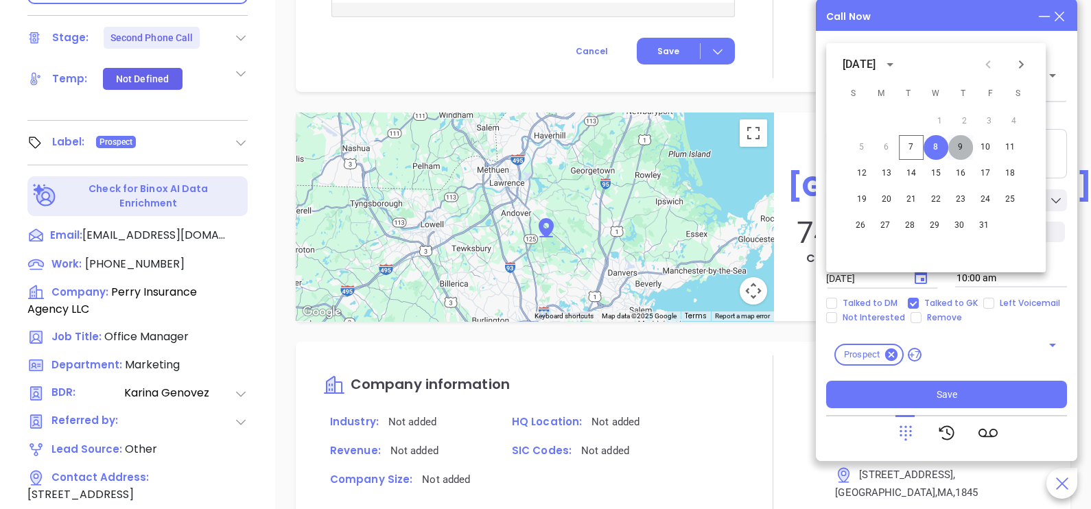
click at [964, 146] on button "9" at bounding box center [961, 147] width 25 height 25
type input "[DATE]"
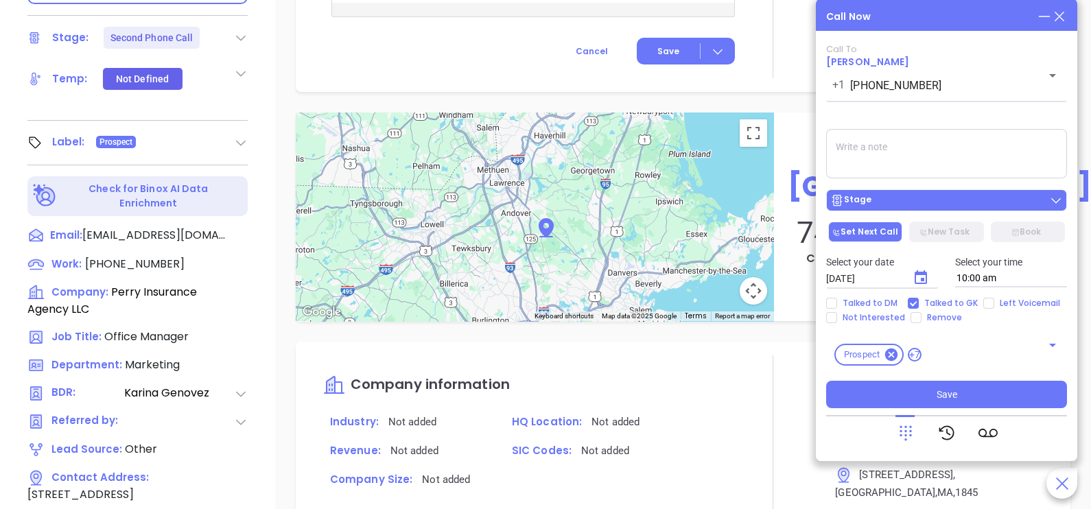
click at [952, 200] on div "Stage" at bounding box center [947, 201] width 233 height 14
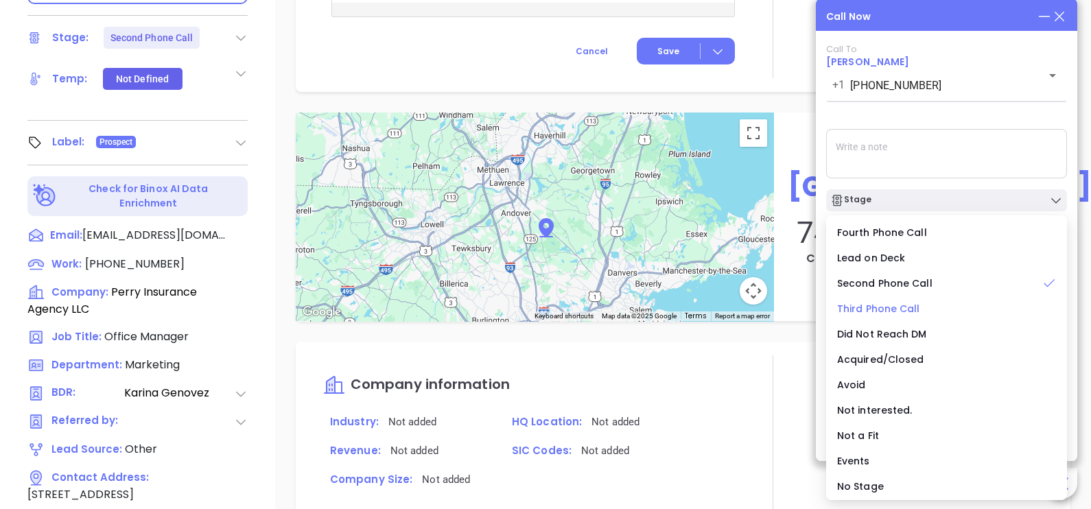
click at [889, 308] on span "Third Phone Call" at bounding box center [878, 309] width 83 height 14
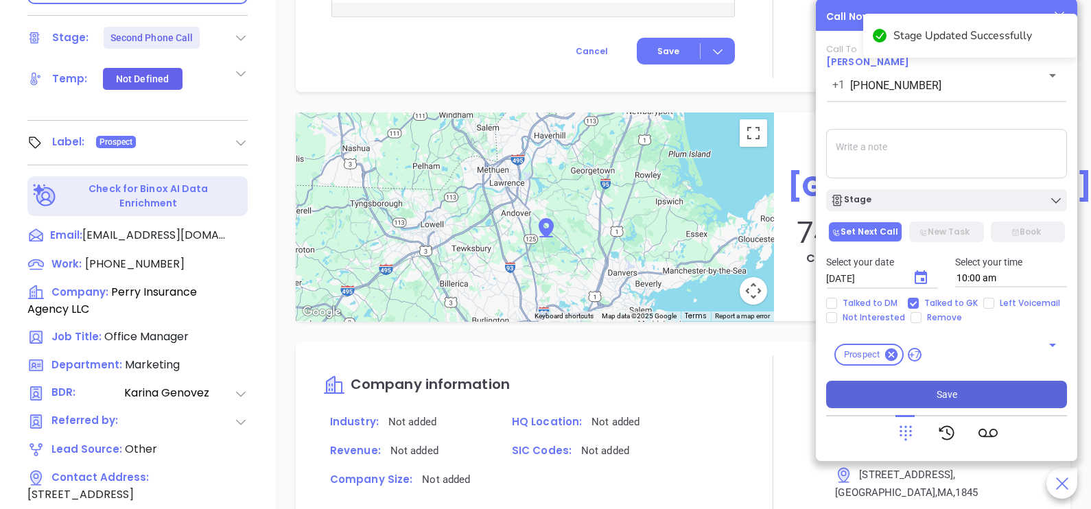
click at [954, 394] on span "Save" at bounding box center [947, 394] width 21 height 15
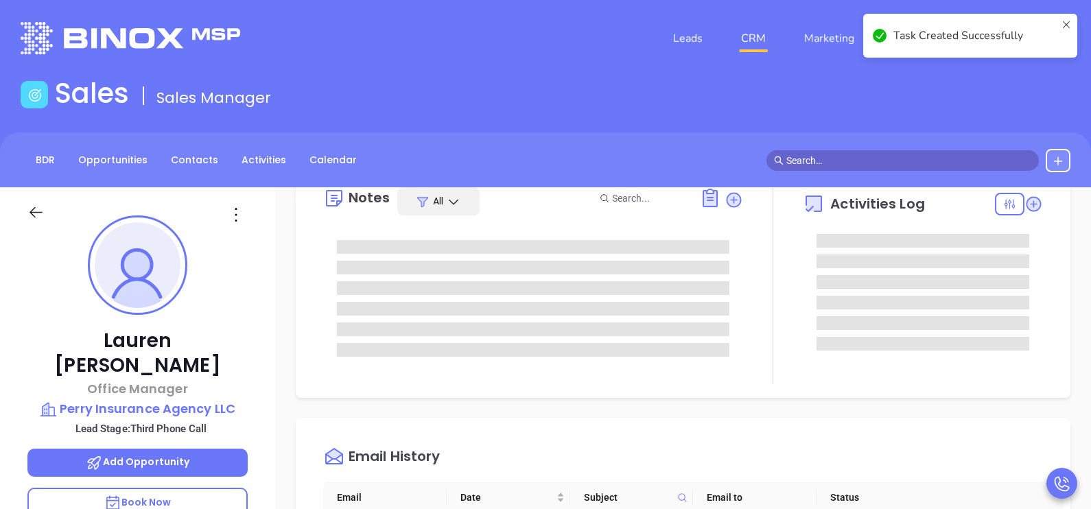
scroll to position [0, 0]
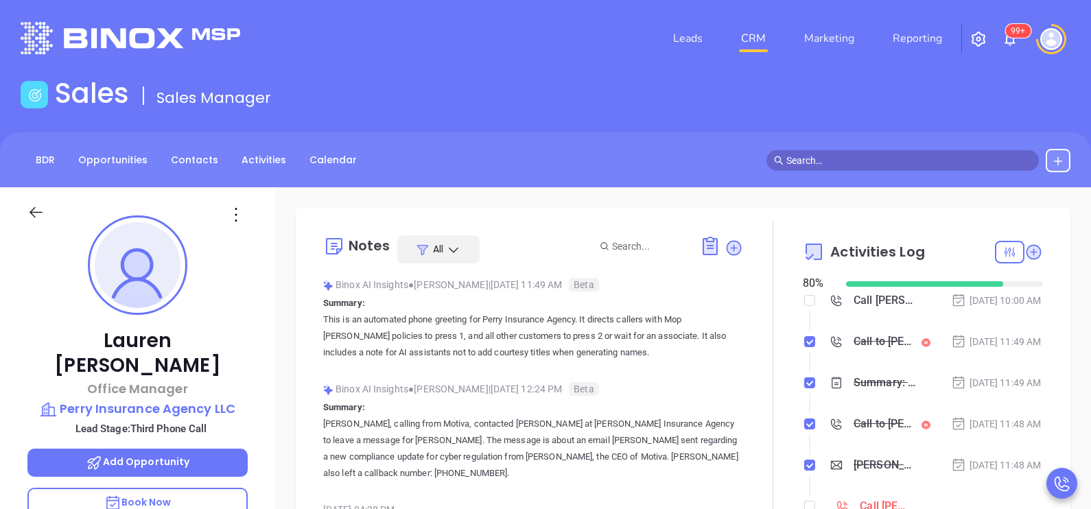
click at [1035, 377] on div "Notes All Binox AI Insights ● Karina Genovez | Oct 7, 2025 11:49 AM Beta Summar…" at bounding box center [684, 384] width 748 height 324
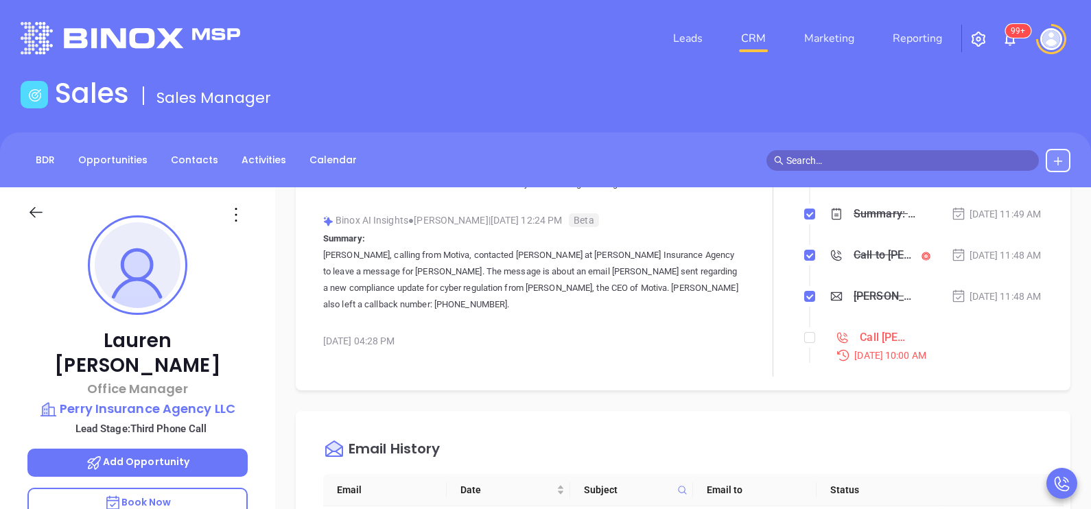
scroll to position [171, 0]
click at [981, 261] on div "Oct 7, 2025 | 11:48 AM" at bounding box center [996, 253] width 91 height 15
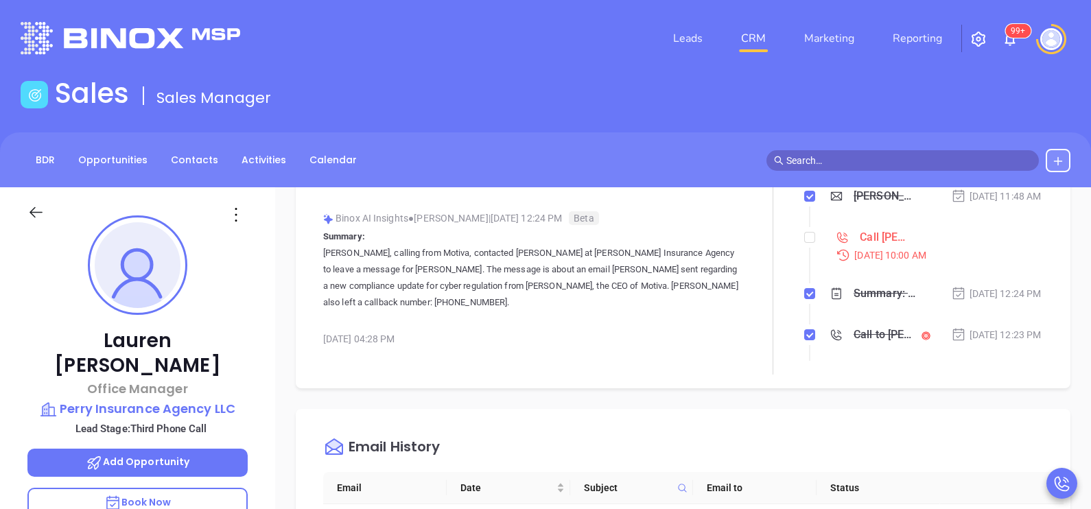
scroll to position [103, 0]
click at [805, 238] on input "checkbox" at bounding box center [810, 232] width 11 height 11
checkbox input "true"
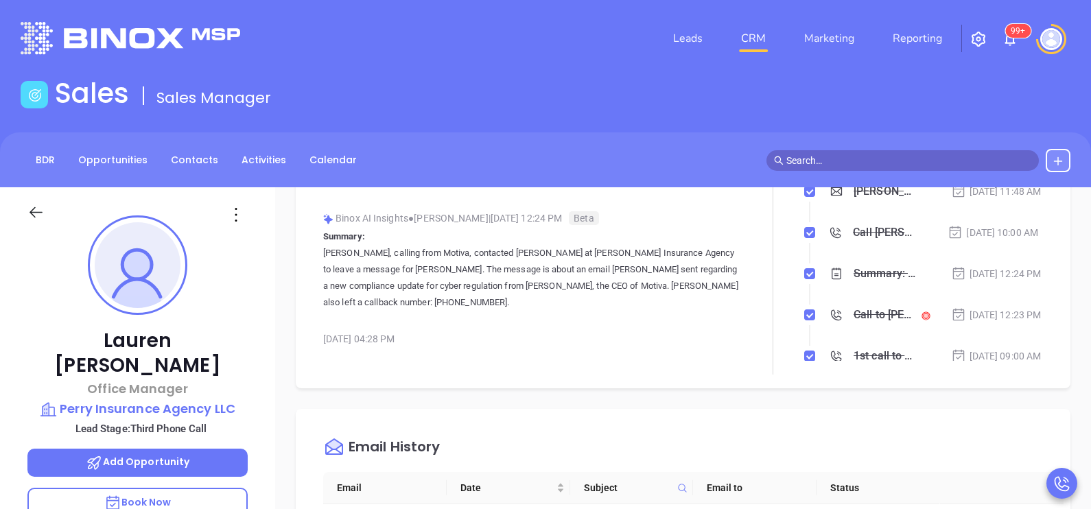
click at [27, 213] on icon at bounding box center [35, 212] width 17 height 17
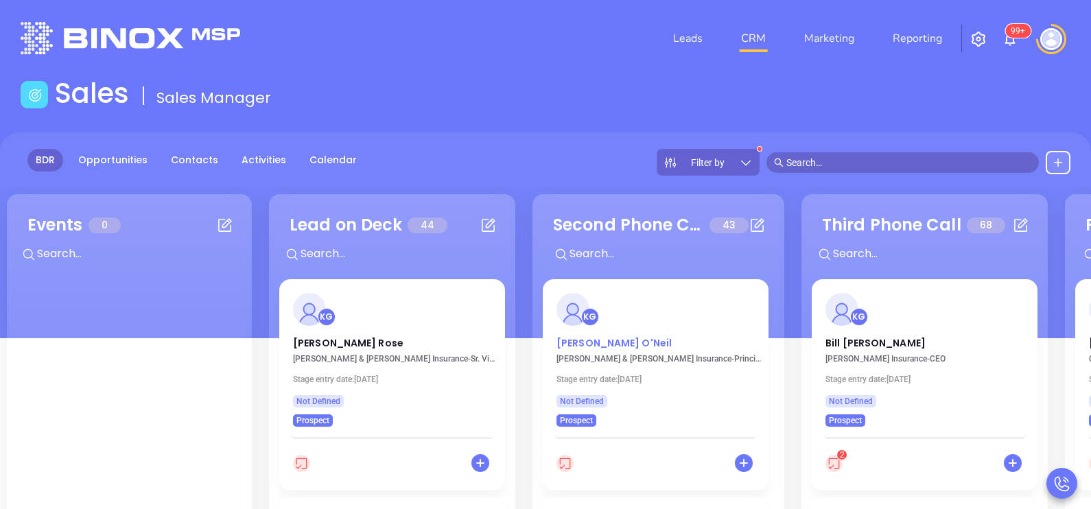
click at [627, 340] on p "Christopher O'Neil" at bounding box center [656, 339] width 198 height 7
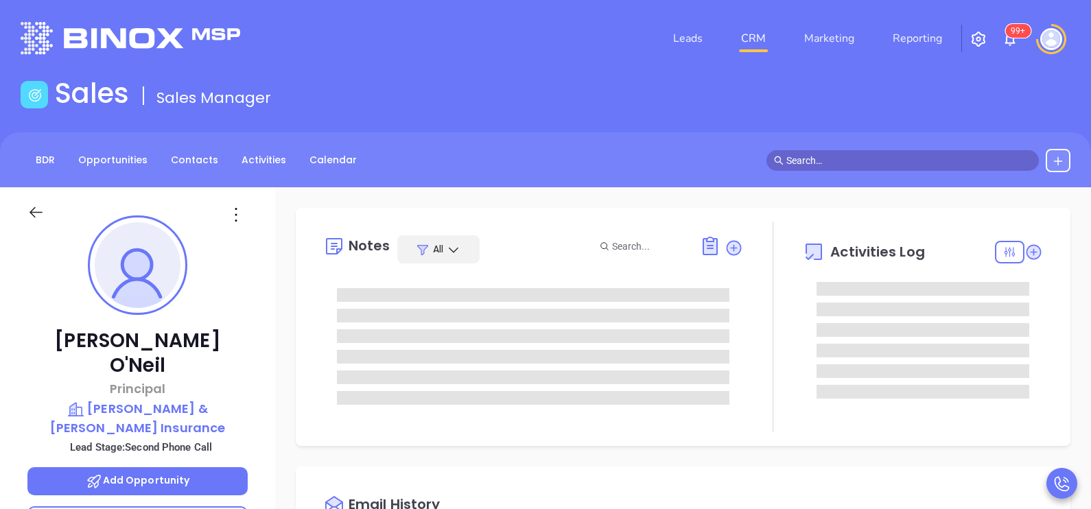
type input "[DATE]"
type input "[PERSON_NAME]"
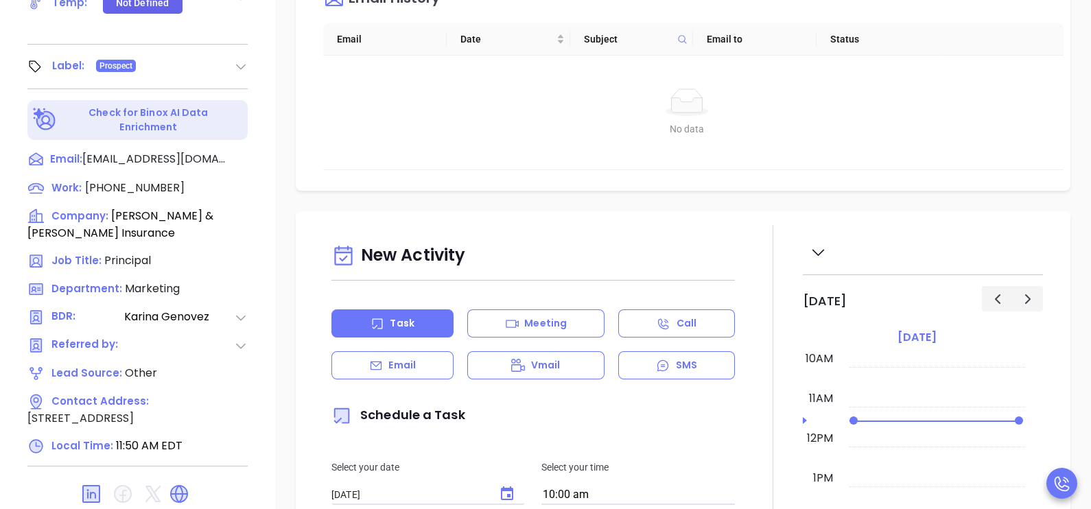
scroll to position [638, 0]
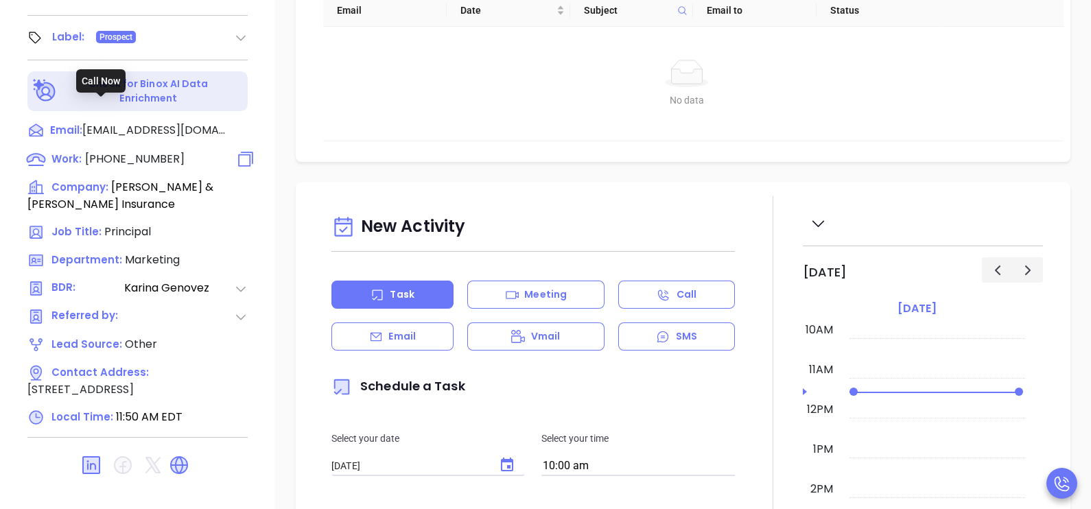
click at [148, 151] on span "(508) 994-5678" at bounding box center [135, 159] width 100 height 16
type input "(508) 994-5678"
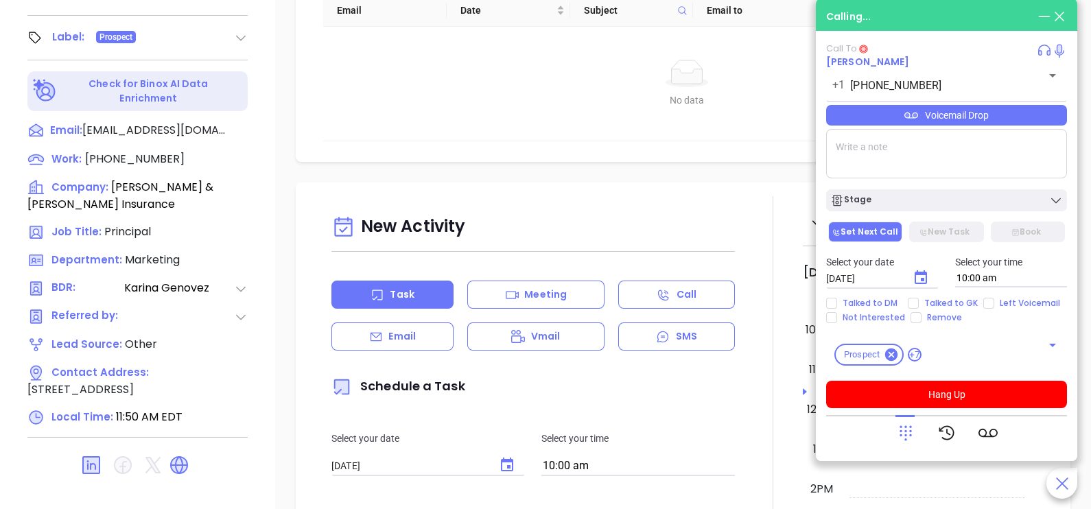
click at [412, 342] on p "Email" at bounding box center [402, 336] width 27 height 14
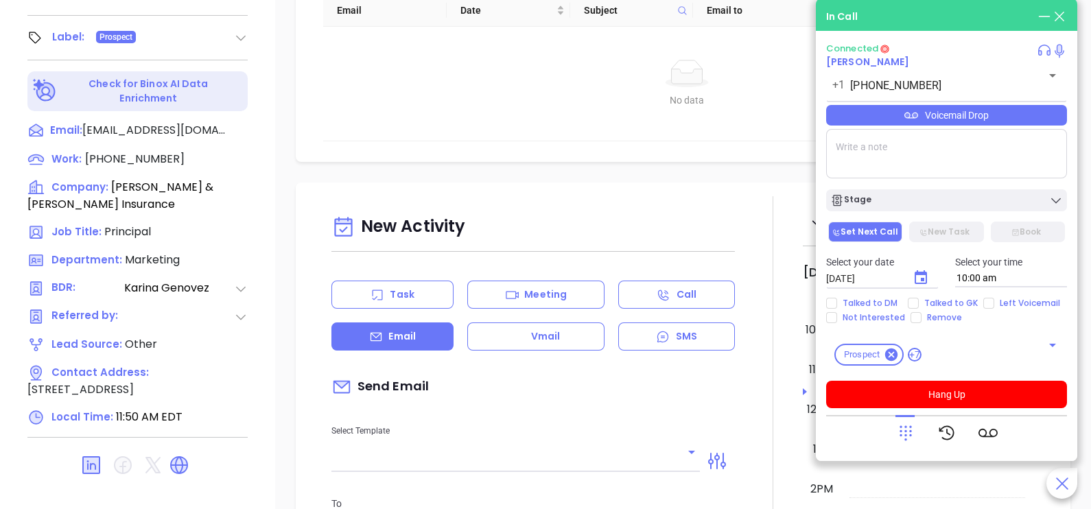
type input "[PERSON_NAME]"
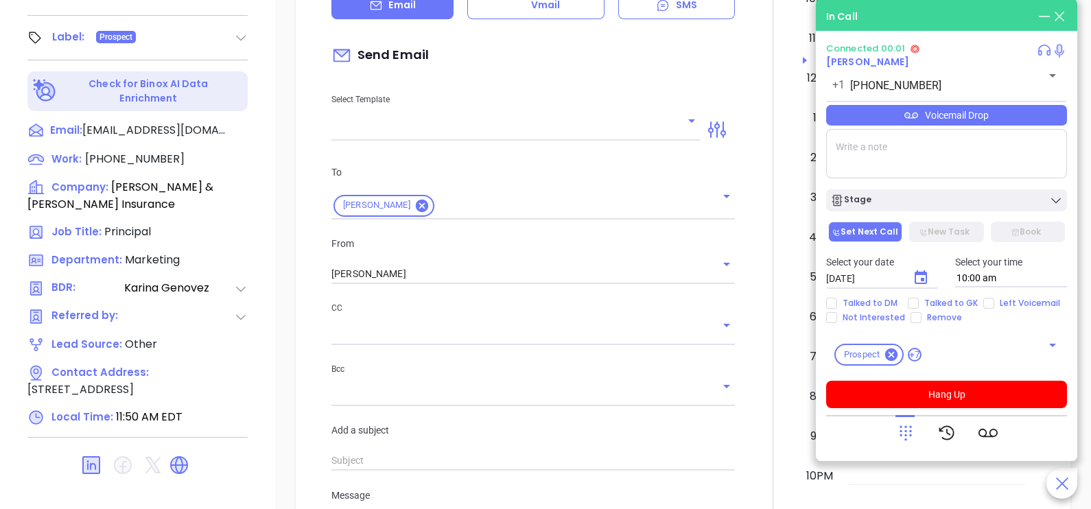
scroll to position [343, 0]
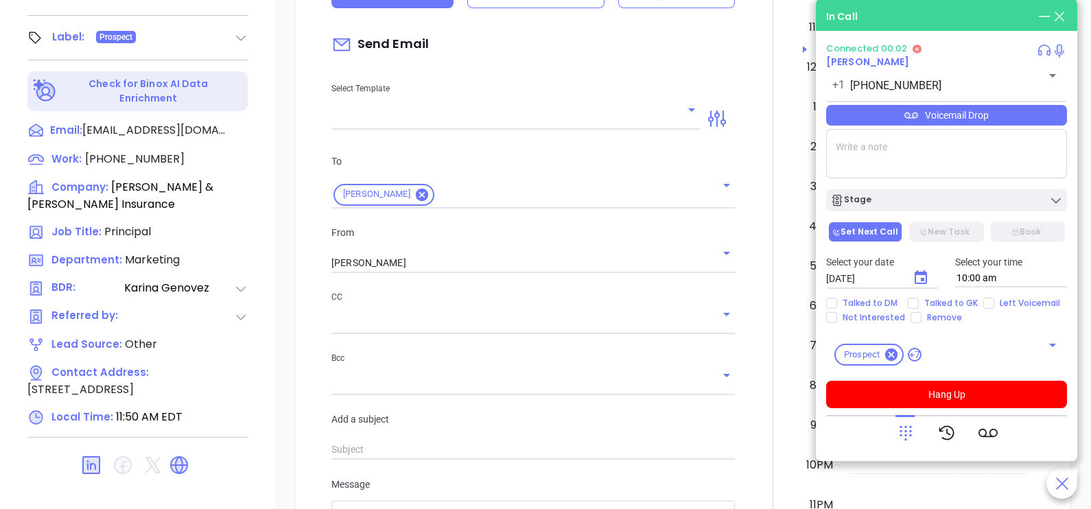
click at [689, 112] on icon "Open" at bounding box center [692, 109] width 7 height 3
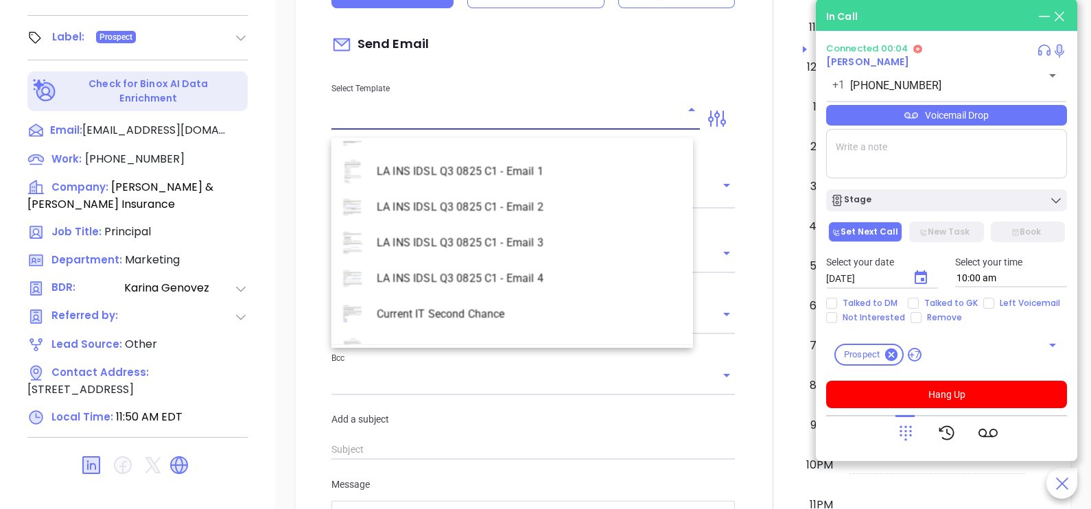
scroll to position [3981, 0]
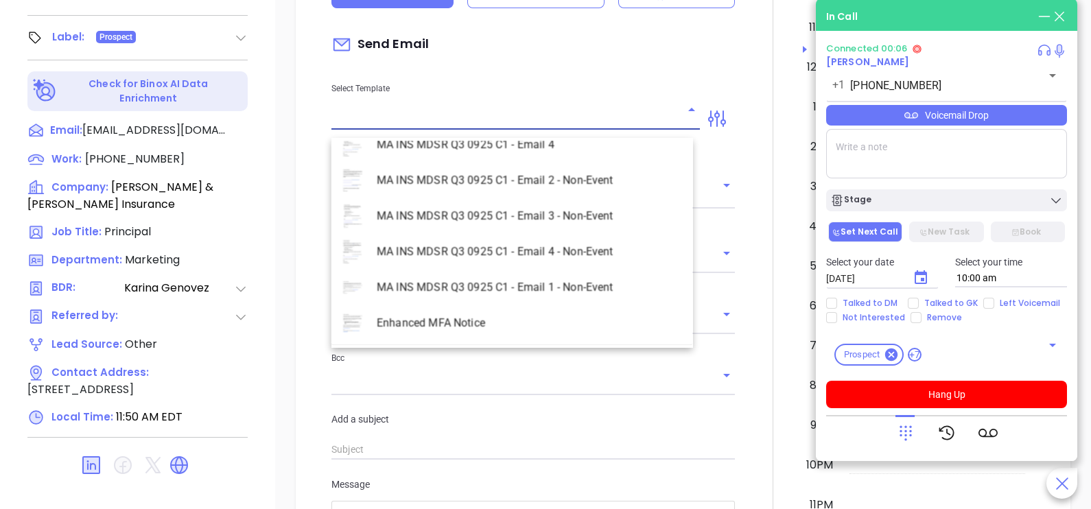
click at [570, 175] on li "MA INS MDSR Q3 0925 C1 - Email 2 - Non-Event" at bounding box center [513, 181] width 362 height 36
type input "MA INS MDSR Q3 0925 C1 - Email 2 - Non-Event"
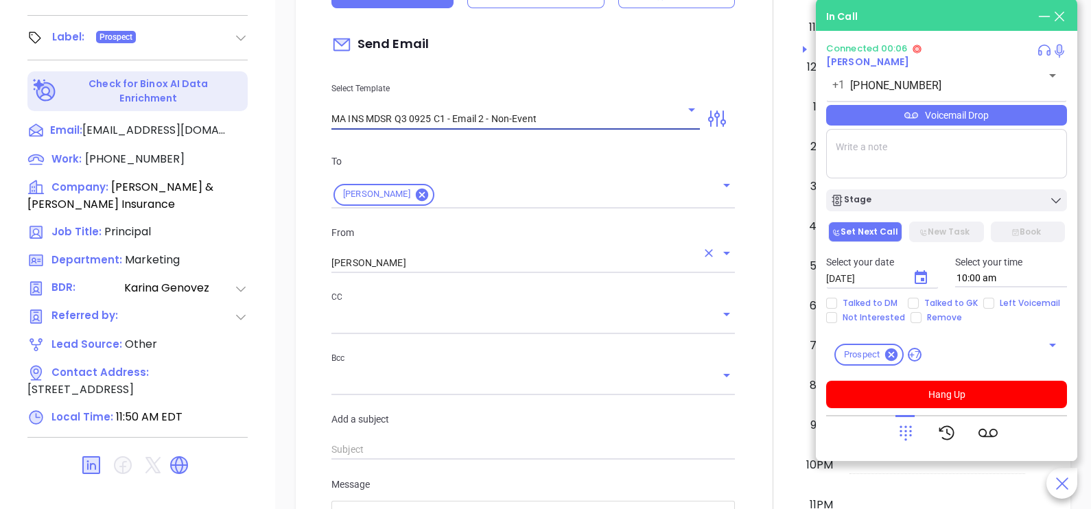
type input "Christopher, here’s the MA compliance checklist we mentioned"
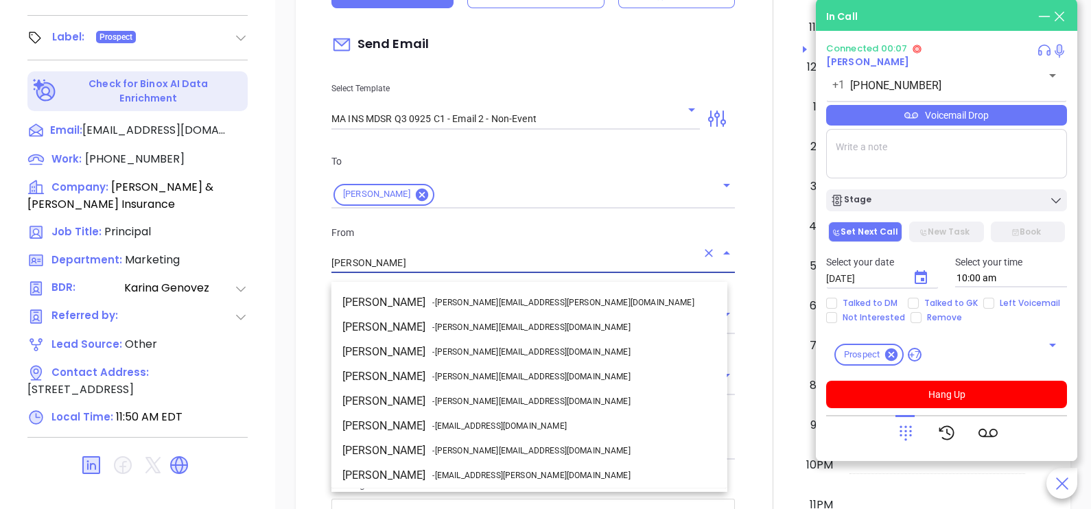
click at [446, 273] on input "[PERSON_NAME]" at bounding box center [514, 263] width 365 height 20
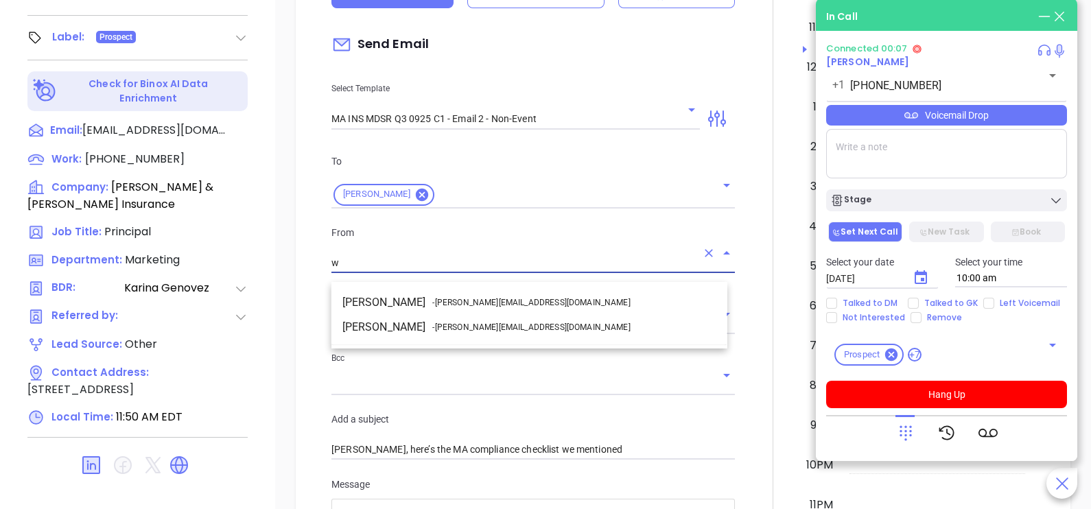
scroll to position [0, 0]
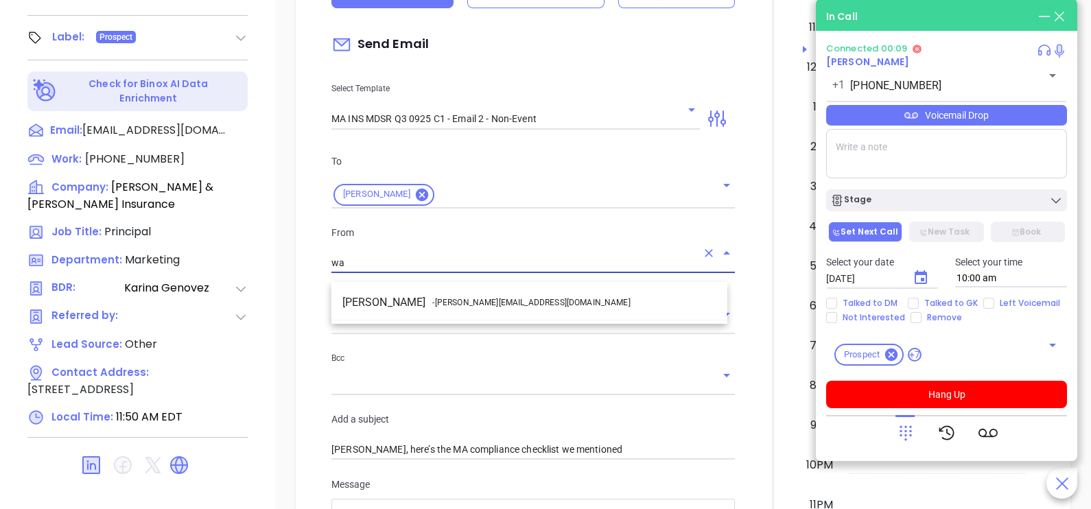
click at [462, 299] on span "- [PERSON_NAME][EMAIL_ADDRESS][DOMAIN_NAME]" at bounding box center [531, 303] width 198 height 12
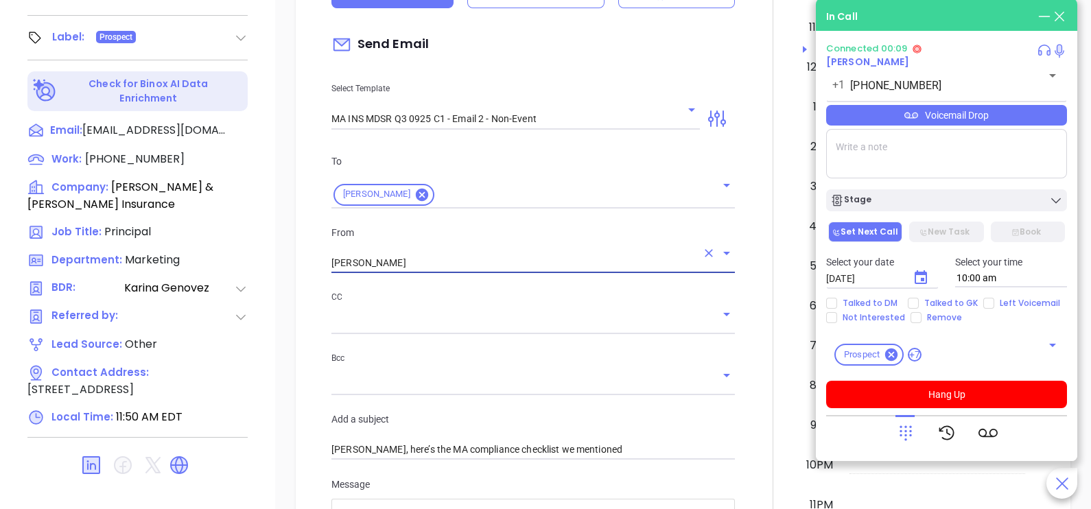
type input "[PERSON_NAME]"
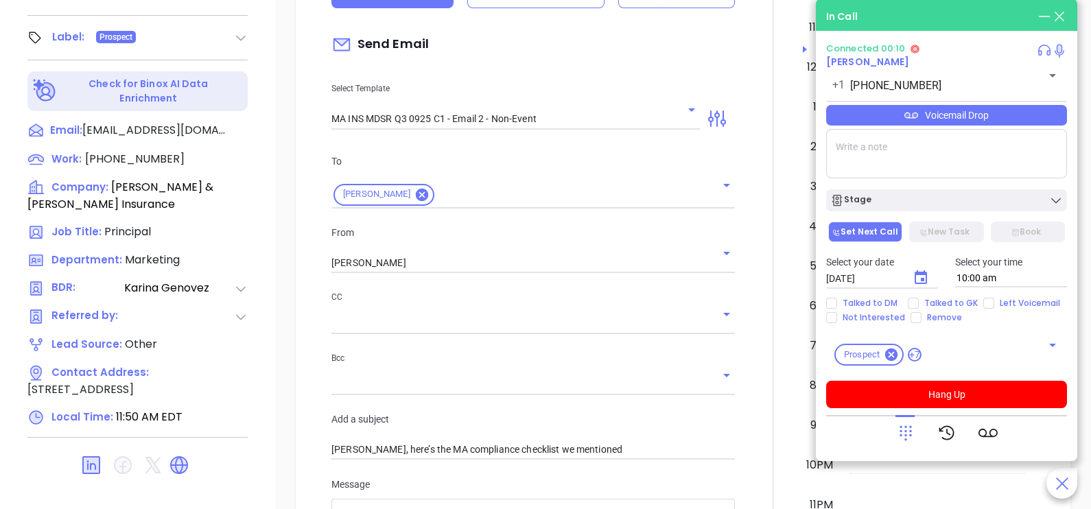
click at [757, 343] on div at bounding box center [773, 427] width 60 height 1147
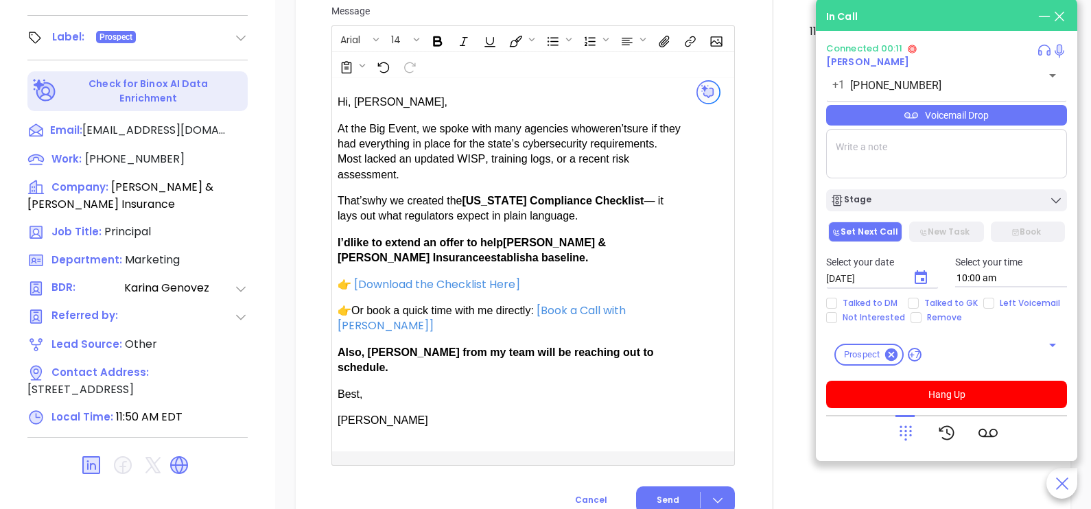
scroll to position [858, 0]
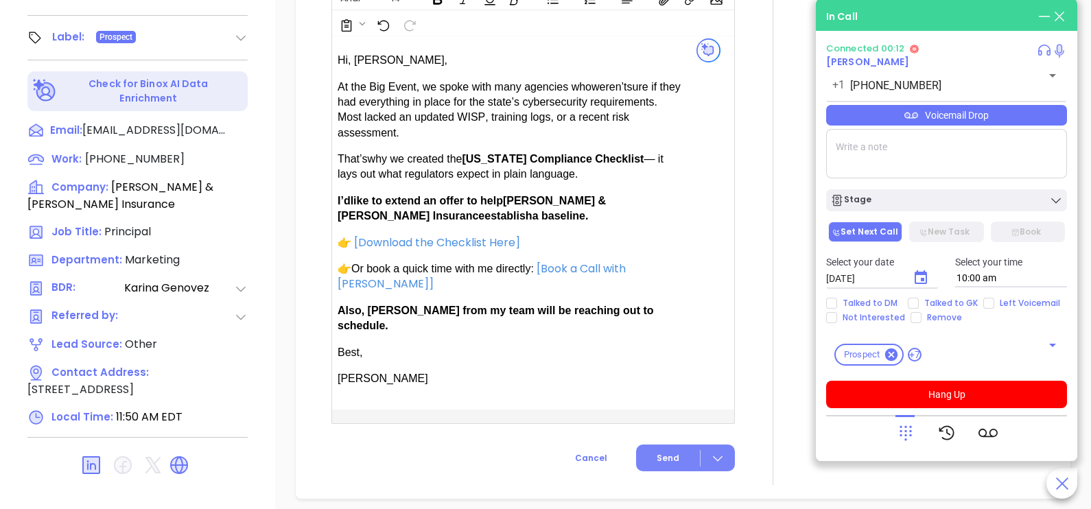
click at [663, 452] on span "Send" at bounding box center [668, 458] width 23 height 12
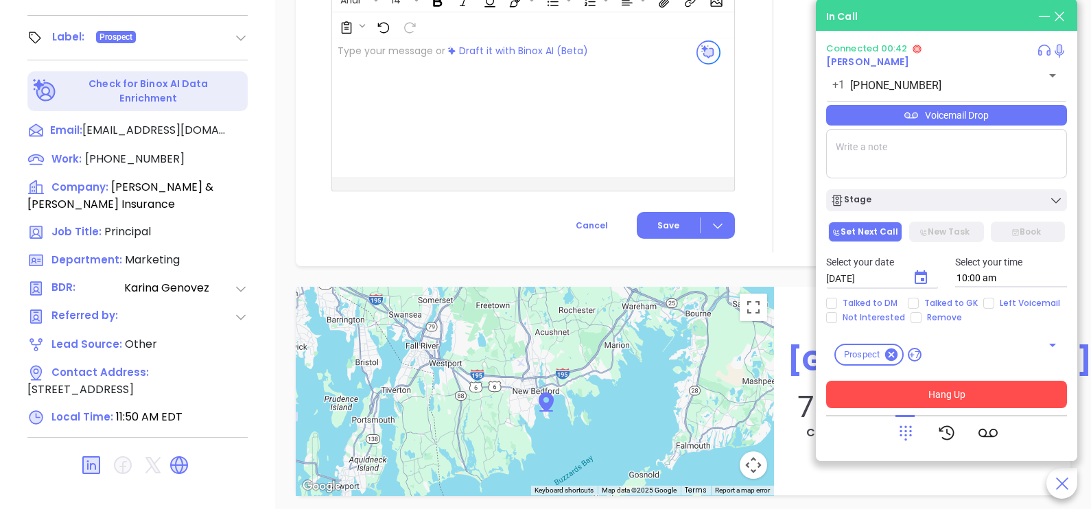
click at [879, 394] on button "Hang Up" at bounding box center [946, 394] width 241 height 27
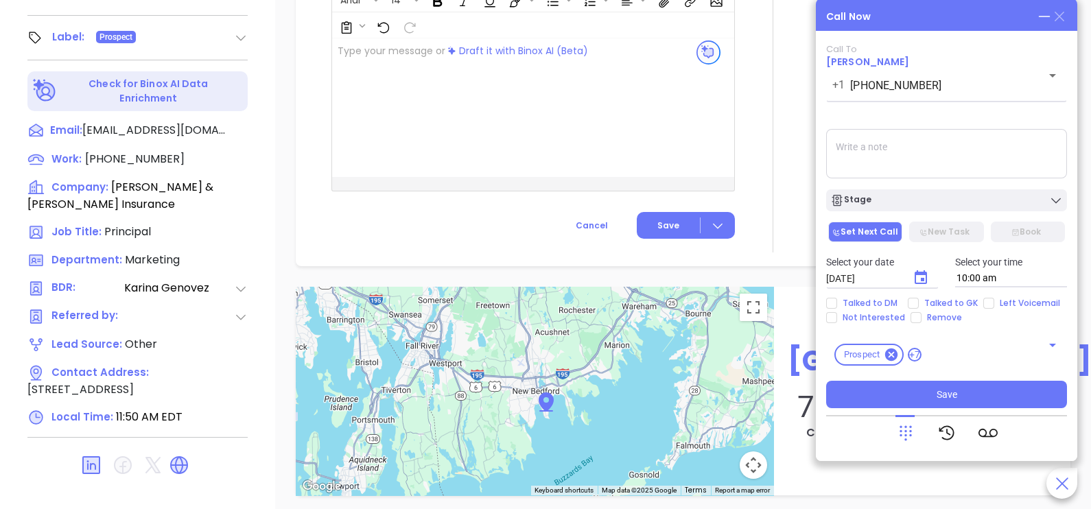
click at [1062, 19] on icon at bounding box center [1060, 17] width 10 height 10
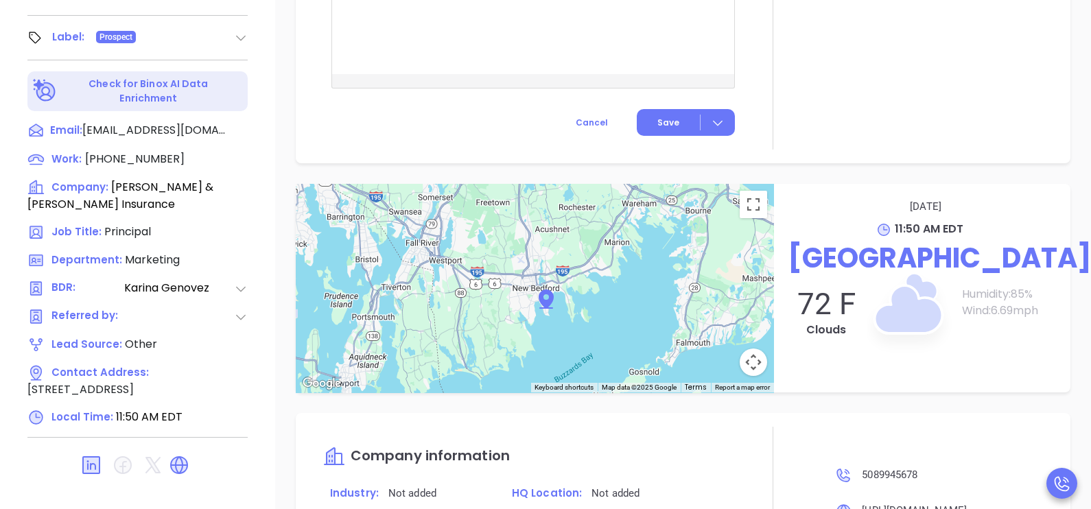
scroll to position [745, 0]
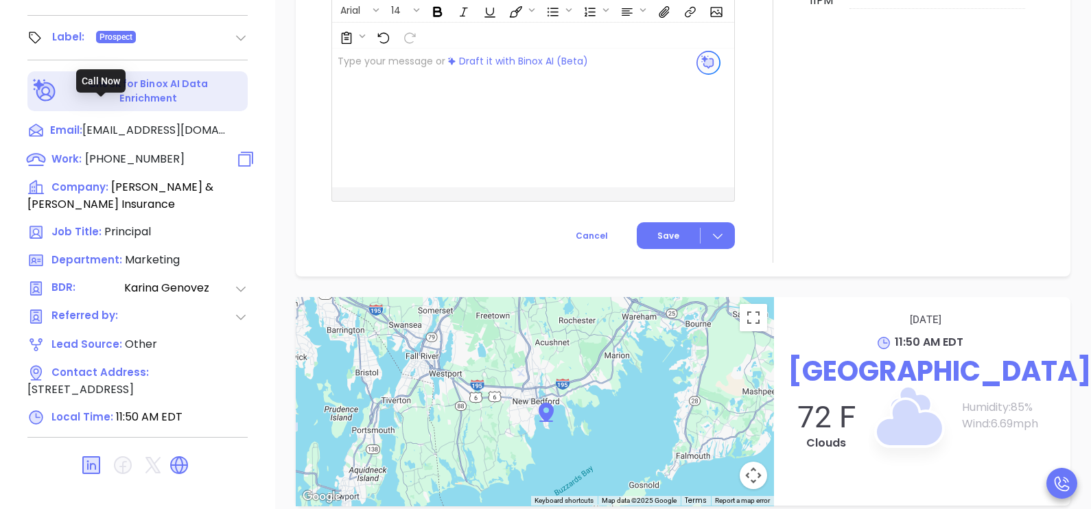
click at [164, 151] on span "(508) 994-5678" at bounding box center [135, 159] width 100 height 16
type input "(508) 994-5678"
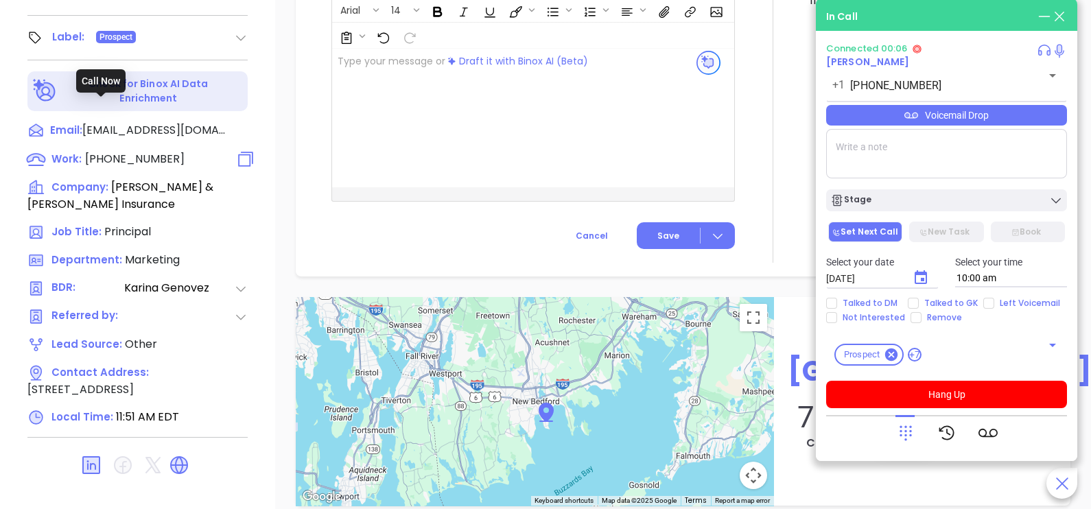
scroll to position [858, 0]
click at [905, 426] on icon at bounding box center [906, 433] width 19 height 19
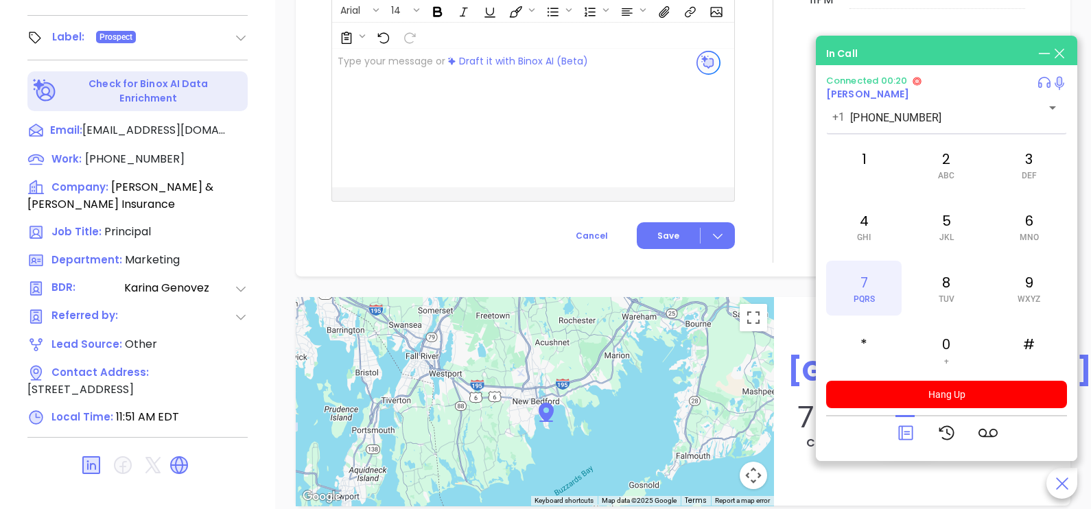
click at [873, 273] on div "7 PQRS" at bounding box center [864, 288] width 76 height 55
click at [906, 432] on icon at bounding box center [906, 433] width 14 height 14
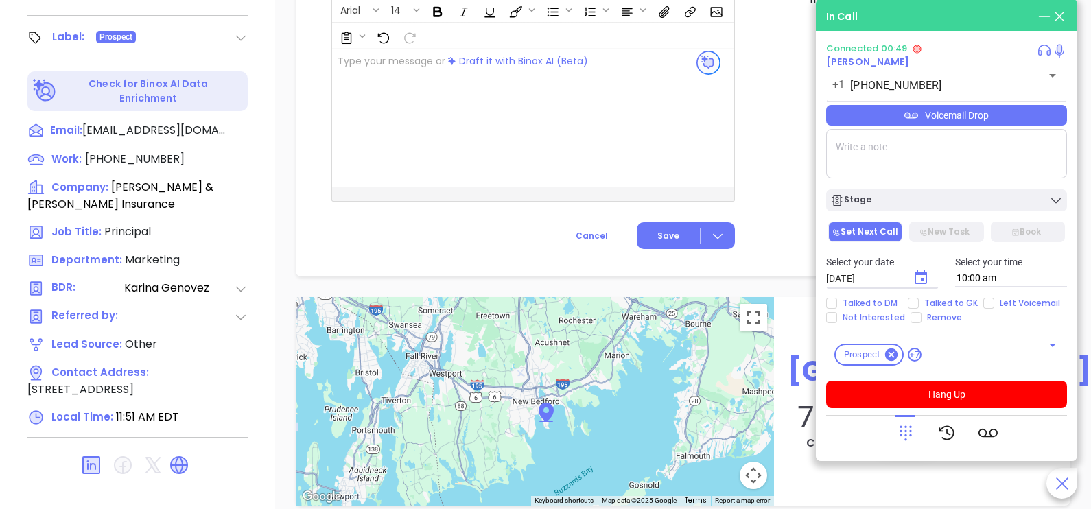
click at [1028, 124] on div "Voicemail Drop" at bounding box center [946, 115] width 241 height 21
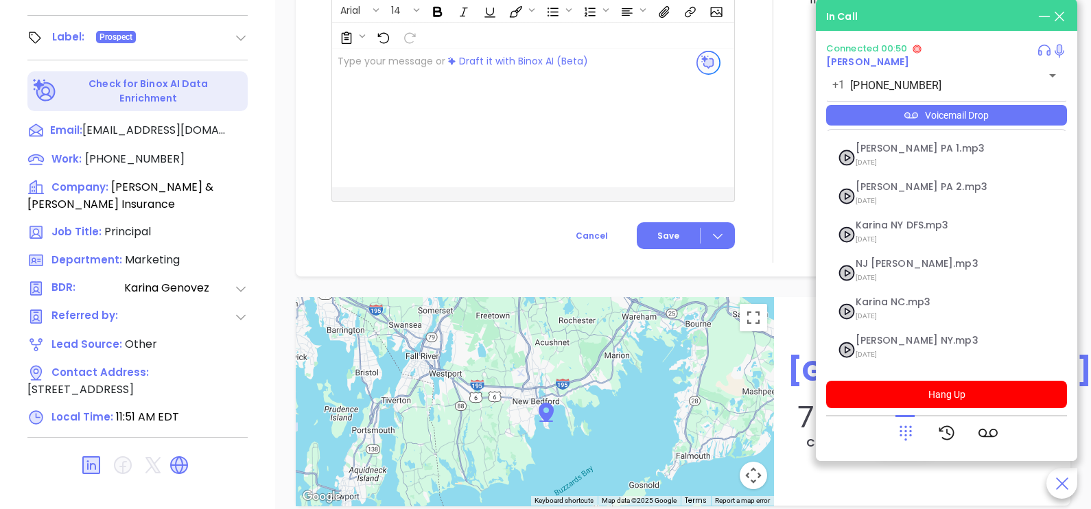
scroll to position [150, 0]
click at [905, 354] on span "[DATE]" at bounding box center [930, 356] width 148 height 18
checkbox input "true"
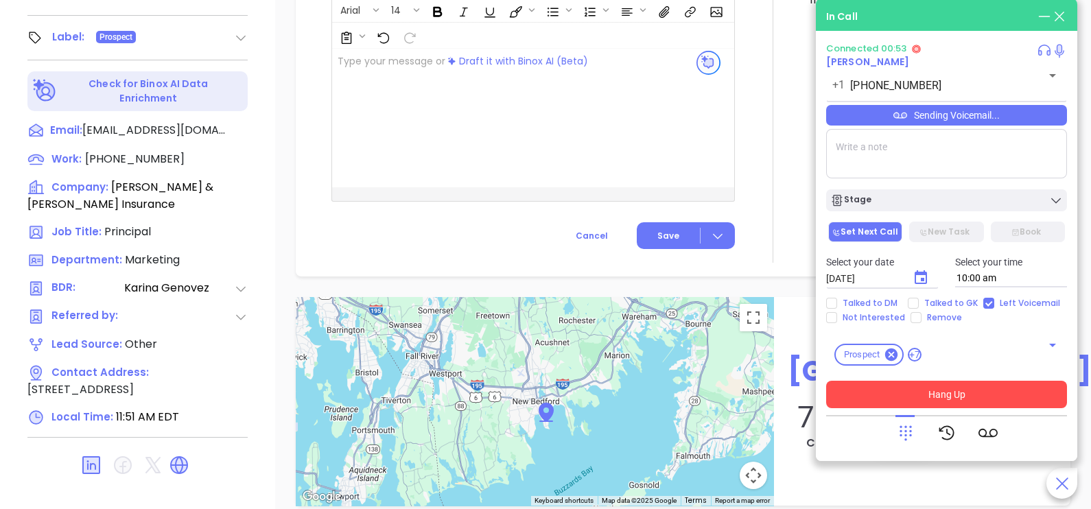
click at [947, 394] on button "Hang Up" at bounding box center [946, 394] width 241 height 27
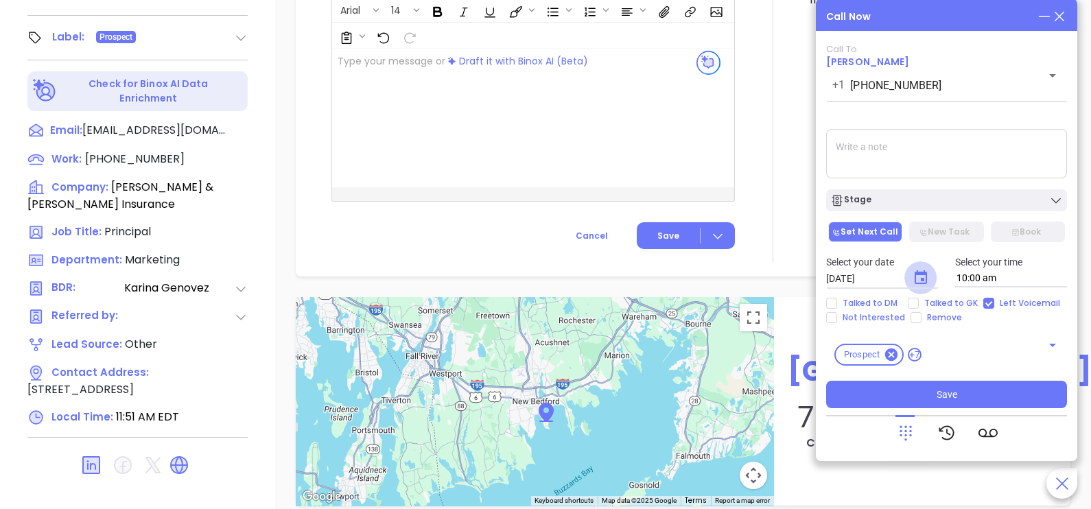
click at [916, 281] on icon "Choose date, selected date is Oct 8, 2025" at bounding box center [921, 278] width 16 height 16
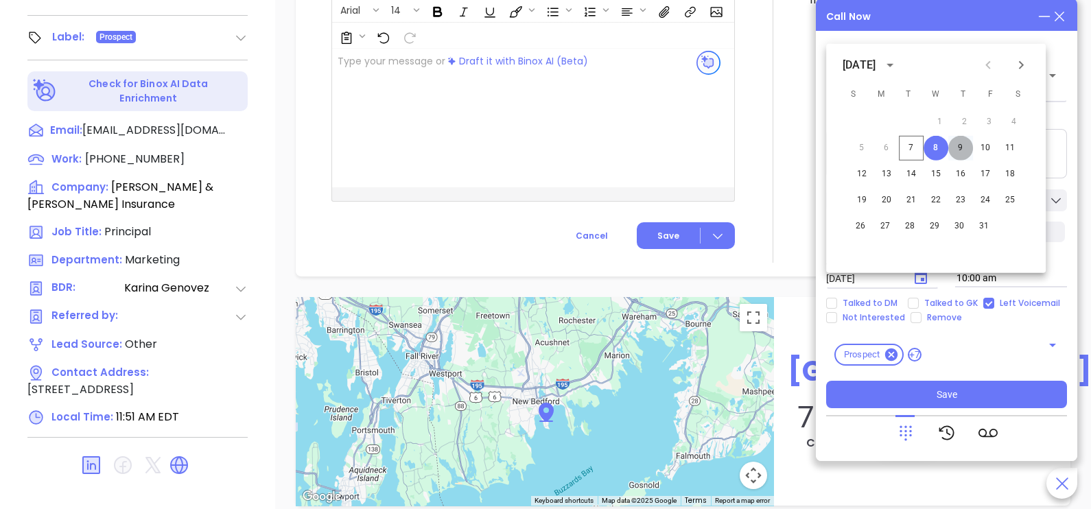
click at [962, 148] on button "9" at bounding box center [961, 148] width 25 height 25
type input "[DATE]"
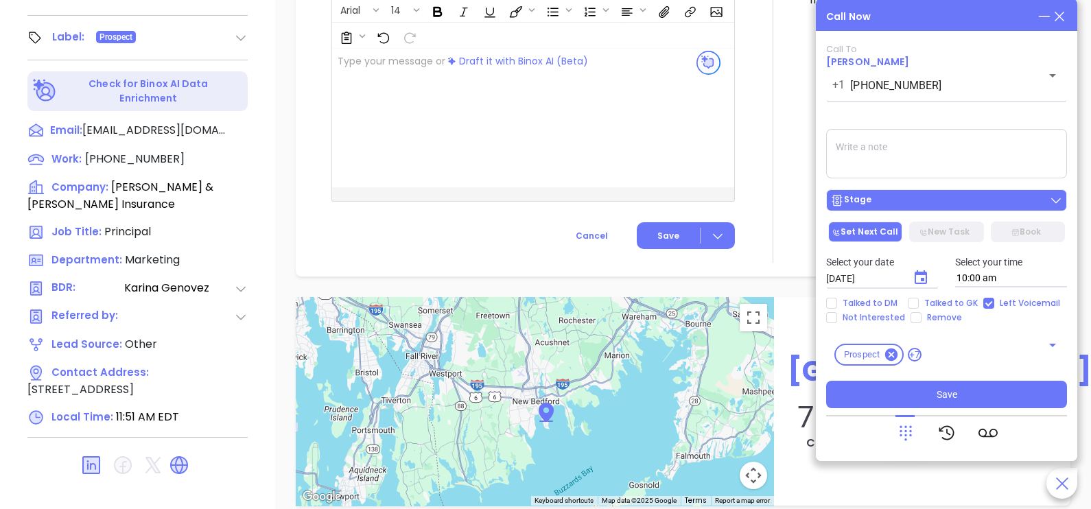
click at [965, 196] on div "Stage" at bounding box center [947, 201] width 233 height 14
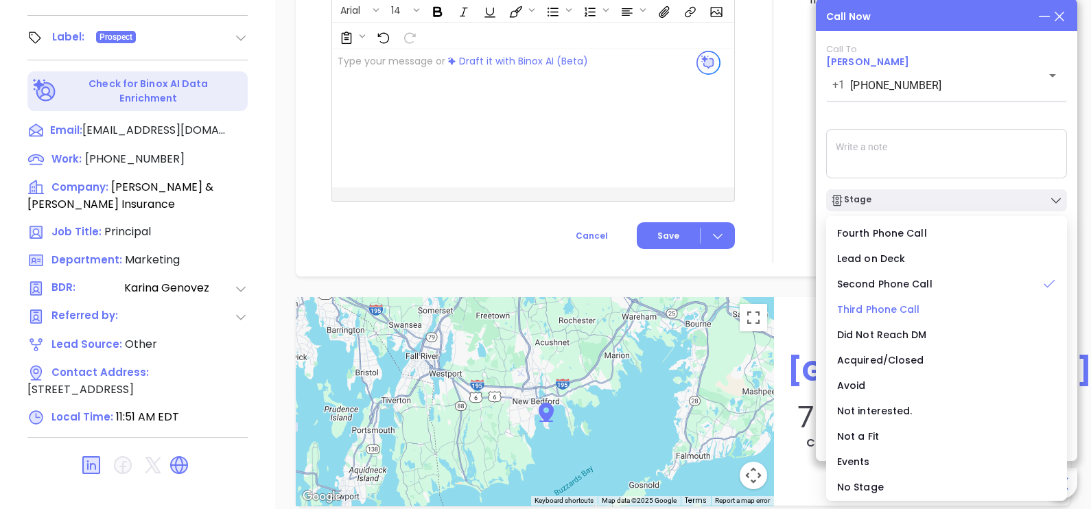
click at [906, 305] on span "Third Phone Call" at bounding box center [878, 310] width 83 height 14
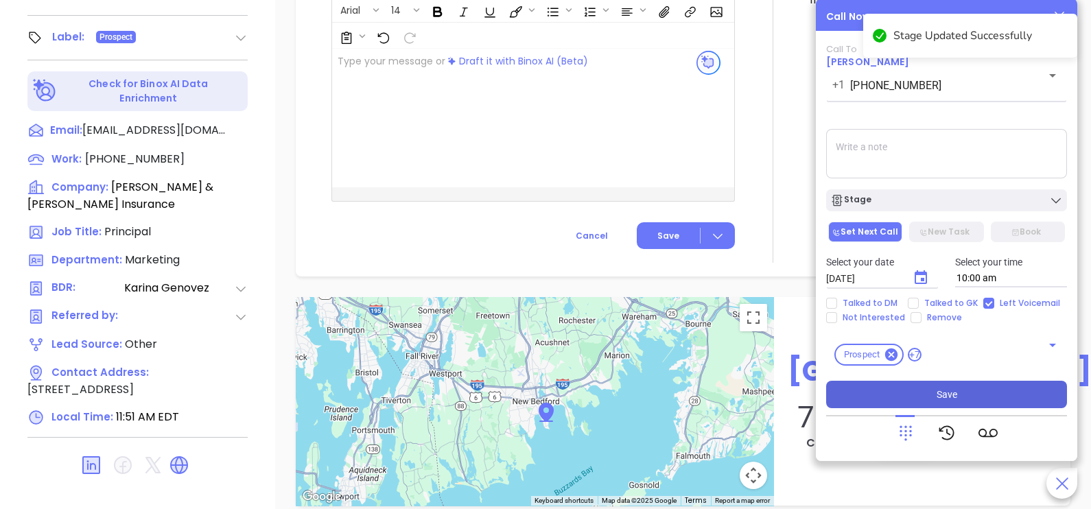
click at [915, 398] on button "Save" at bounding box center [946, 394] width 241 height 27
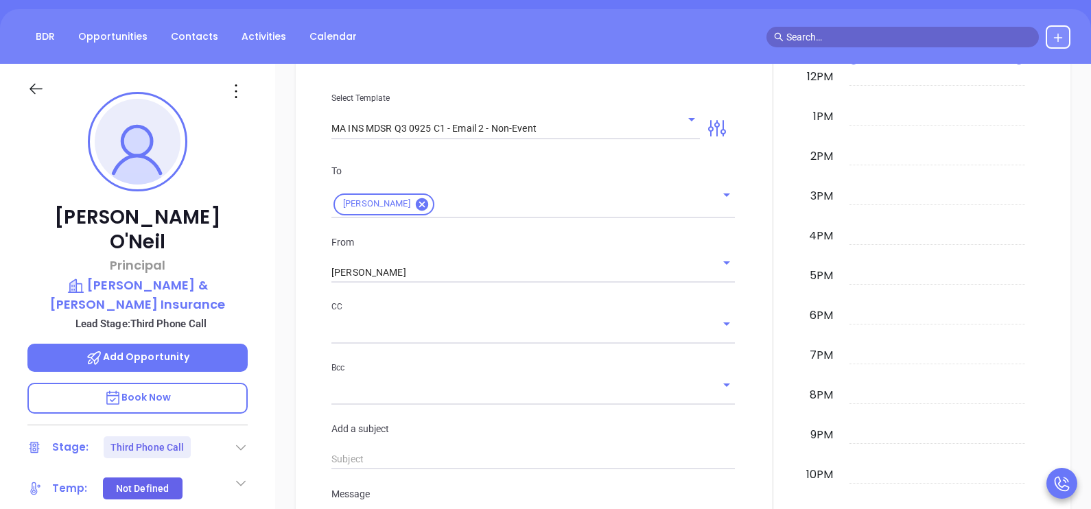
scroll to position [16, 0]
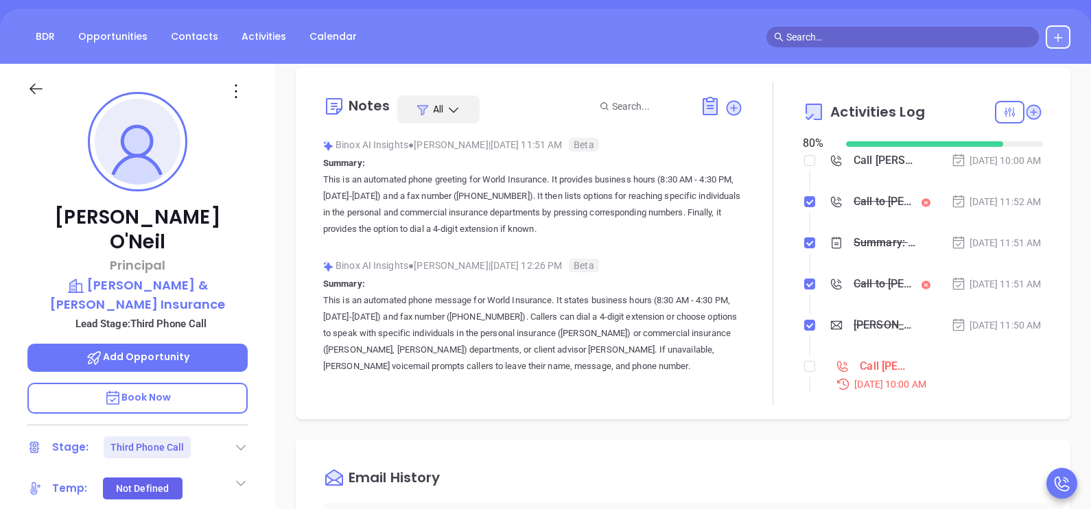
click at [993, 234] on li "Call to Christopher O'Neil Oct 7, 2025 | 11:52 AM" at bounding box center [925, 215] width 237 height 38
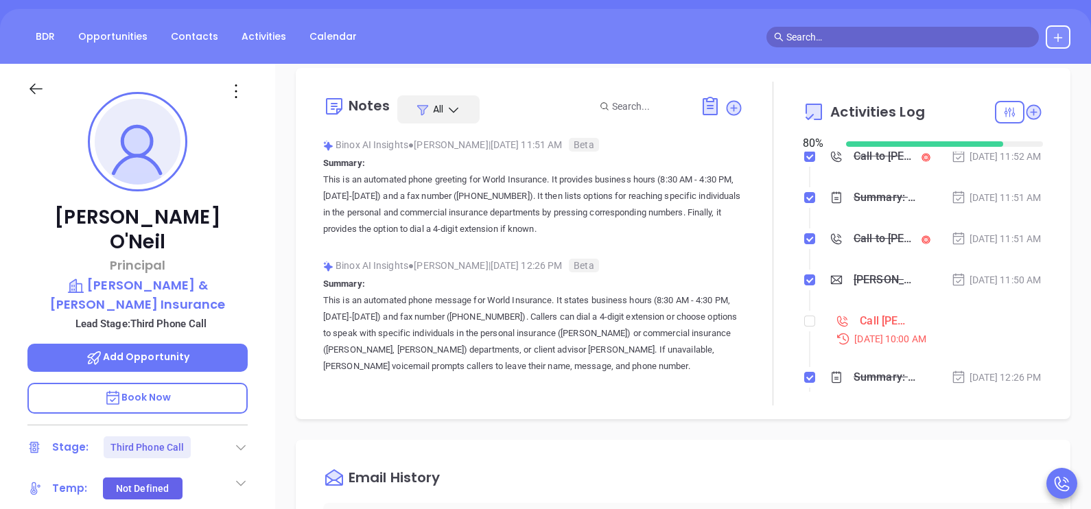
scroll to position [68, 0]
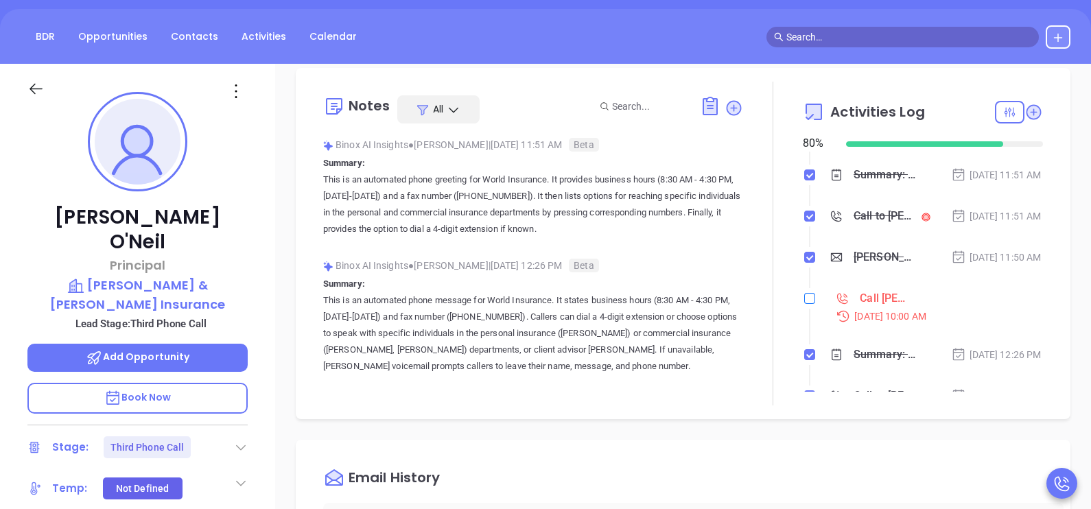
click at [805, 304] on input "checkbox" at bounding box center [810, 298] width 11 height 11
checkbox input "true"
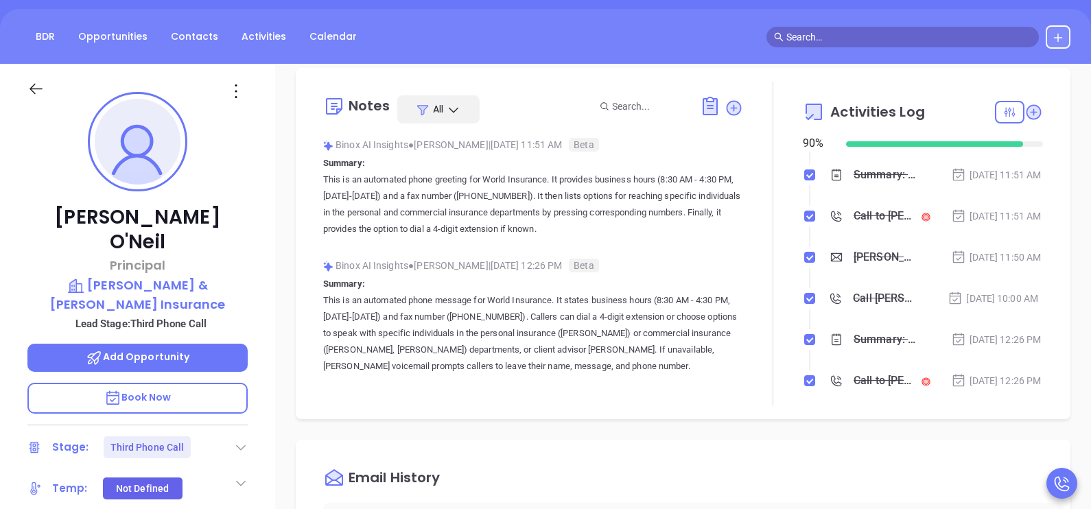
click at [33, 82] on icon at bounding box center [35, 88] width 17 height 17
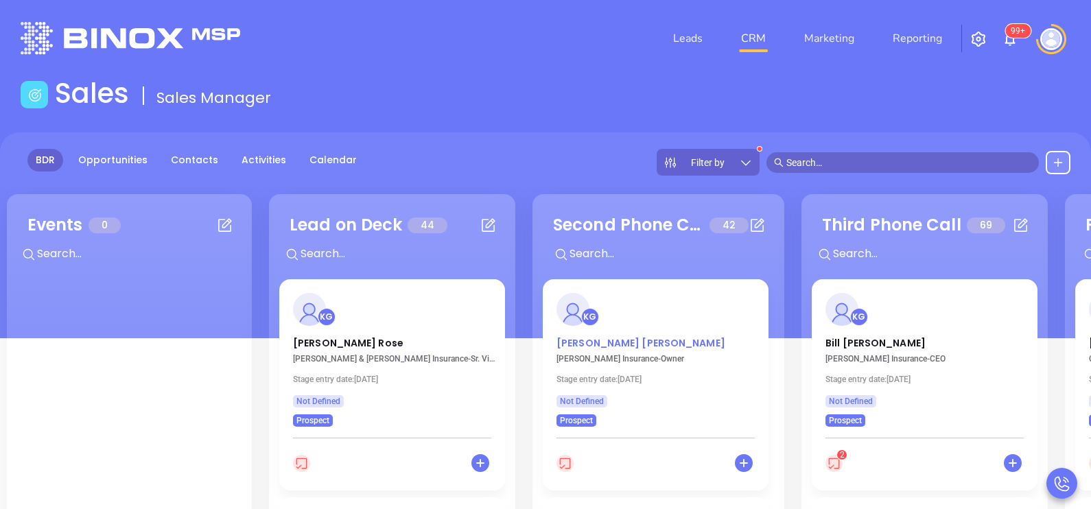
click at [608, 343] on p "Stephen W. Gersh" at bounding box center [656, 339] width 198 height 7
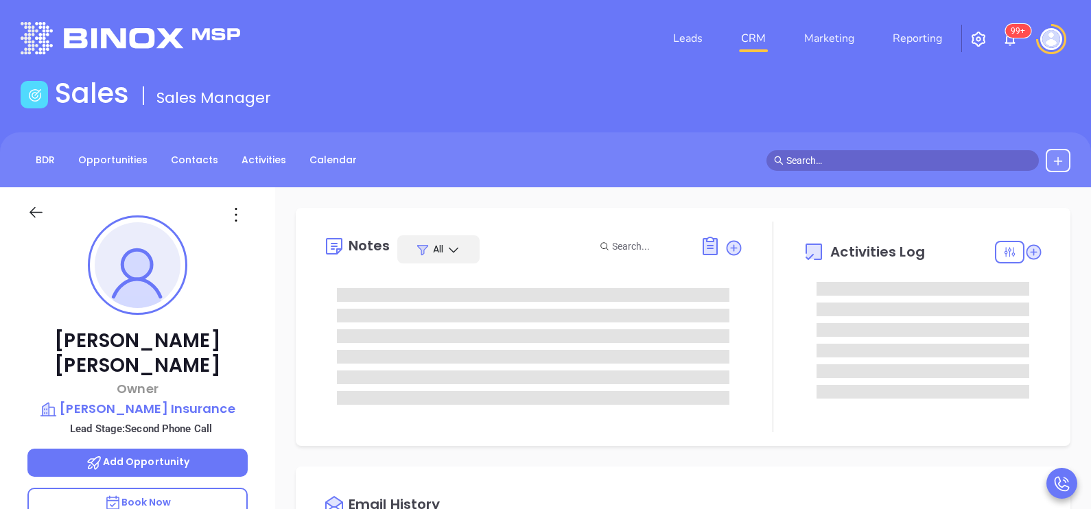
type input "[DATE]"
type input "[PERSON_NAME]"
click at [266, 404] on div "Stephen W. Gersh Owner Gersh Insurance Lead Stage: Second Phone Call Add Opport…" at bounding box center [137, 505] width 275 height 637
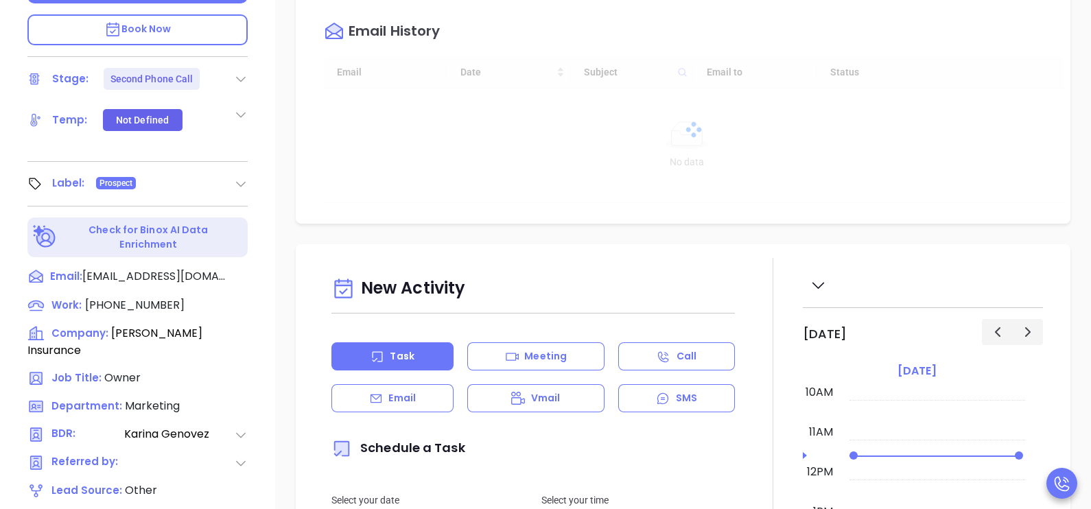
scroll to position [617, 0]
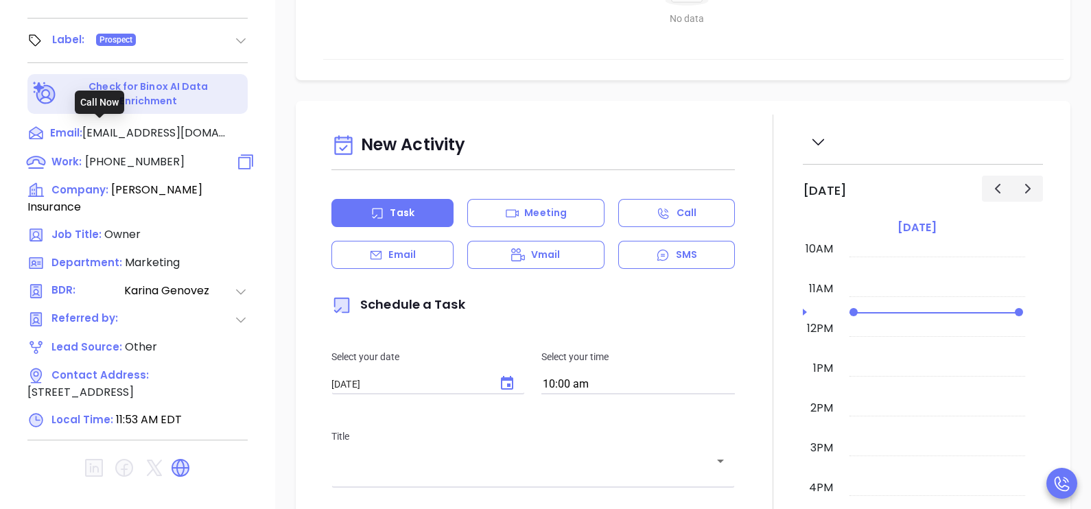
click at [150, 154] on span "(508) 485-1926" at bounding box center [135, 162] width 100 height 16
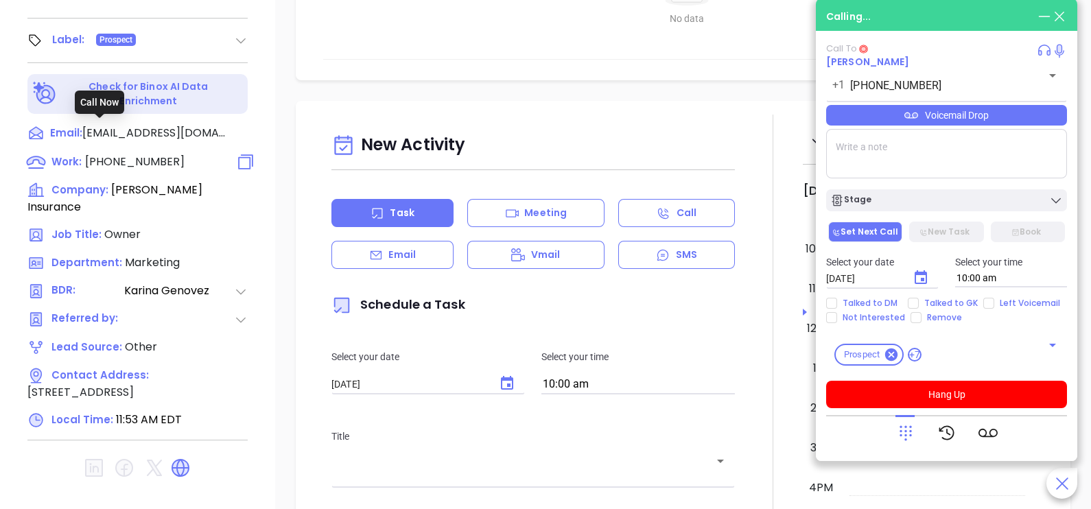
type input "(508) 485-1926"
click at [403, 245] on div "Email" at bounding box center [393, 255] width 122 height 28
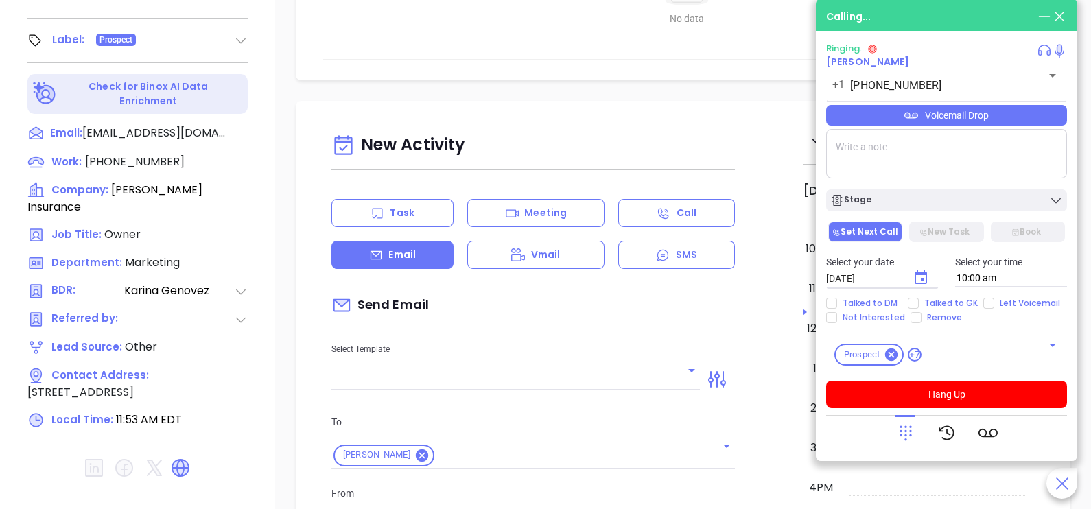
type input "[PERSON_NAME]"
click at [623, 380] on input "text" at bounding box center [506, 380] width 348 height 20
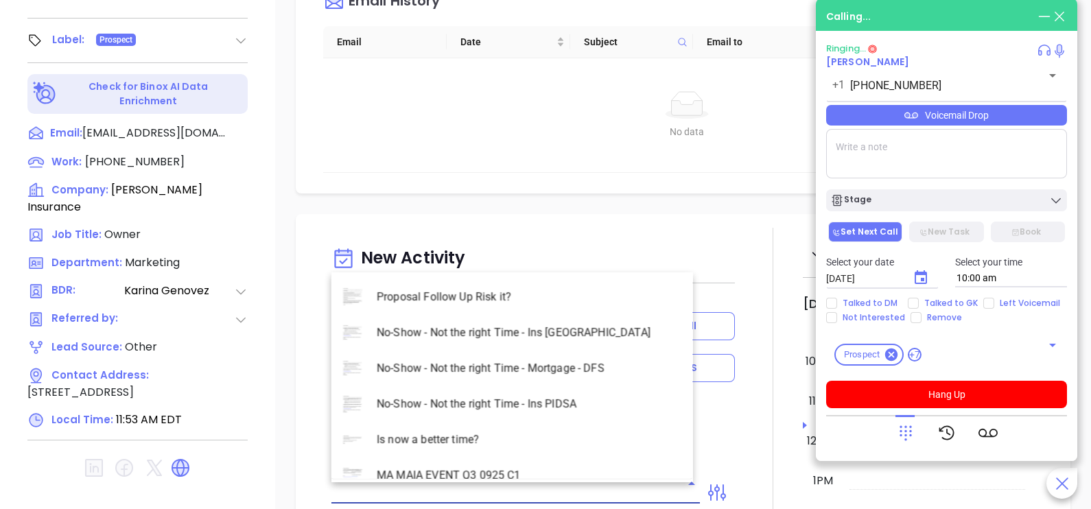
scroll to position [3981, 0]
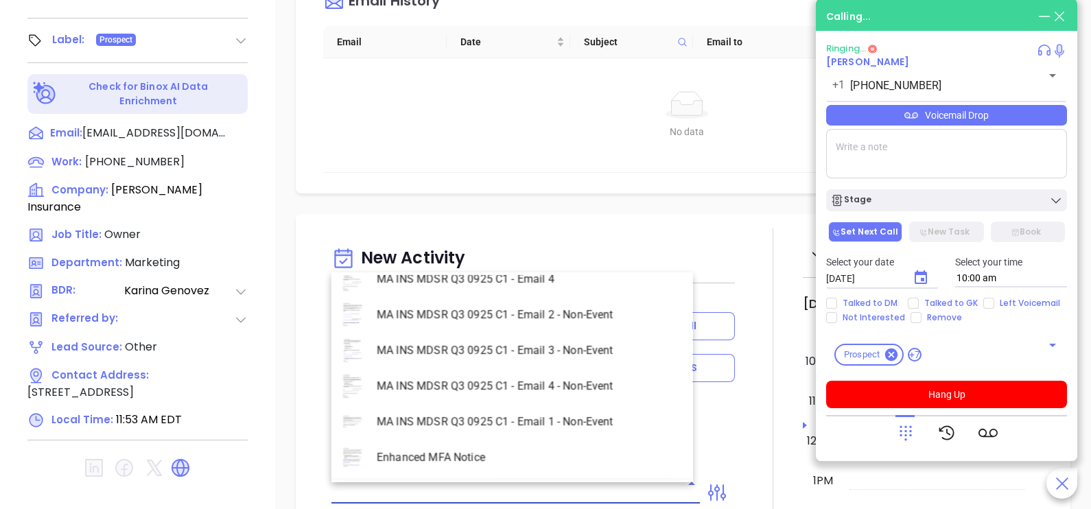
click at [570, 314] on li "MA INS MDSR Q3 0925 C1 - Email 2 - Non-Event" at bounding box center [513, 315] width 362 height 36
type input "MA INS MDSR Q3 0925 C1 - Email 2 - Non-Event"
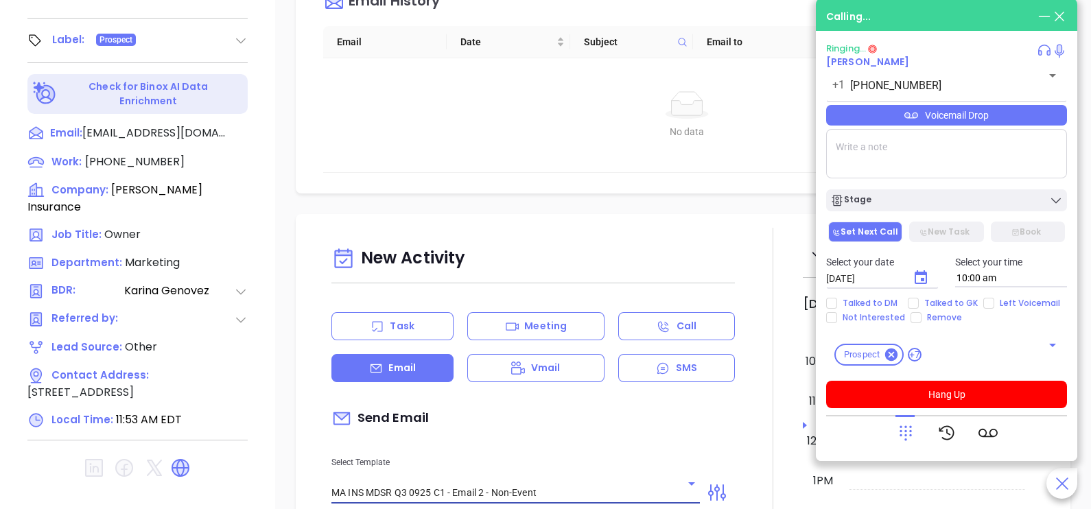
type input "Stephen W., here’s the MA compliance checklist we mentioned"
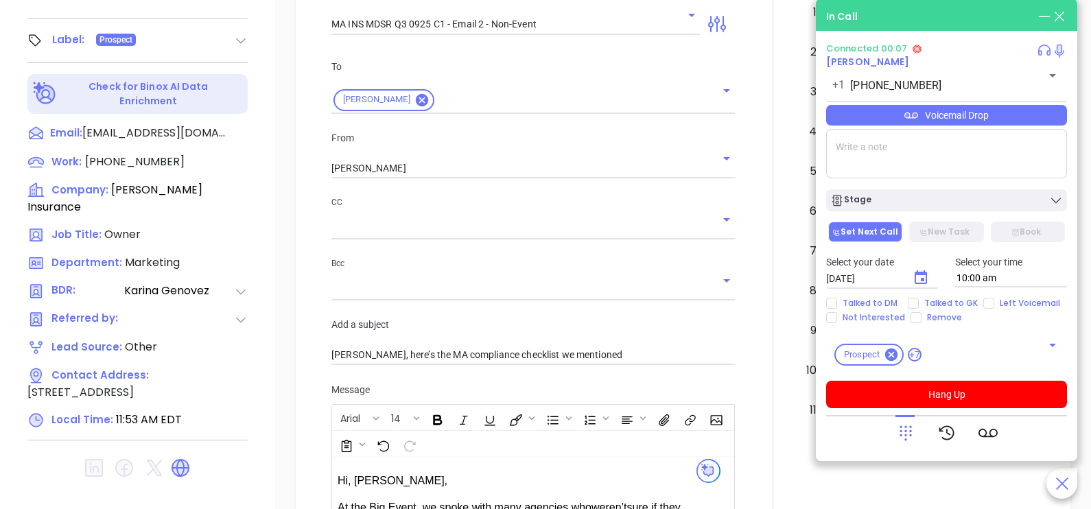
scroll to position [412, 0]
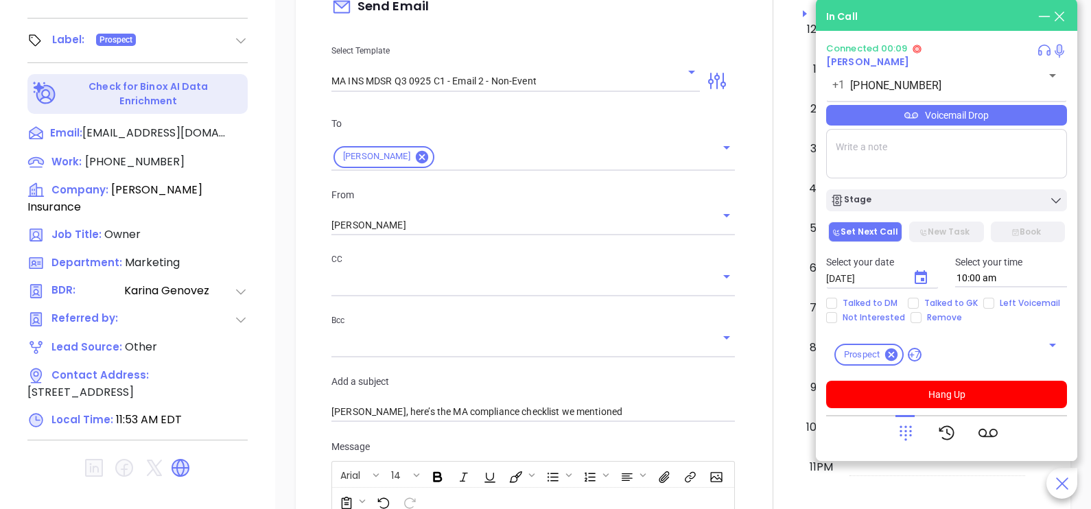
click at [752, 287] on div at bounding box center [773, 389] width 60 height 1147
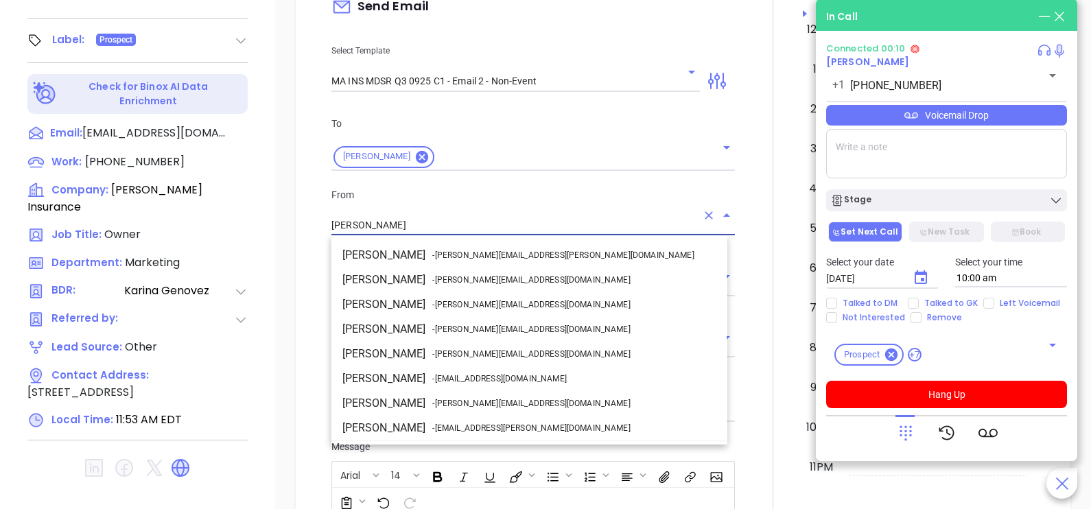
click at [573, 216] on input "[PERSON_NAME]" at bounding box center [514, 226] width 365 height 20
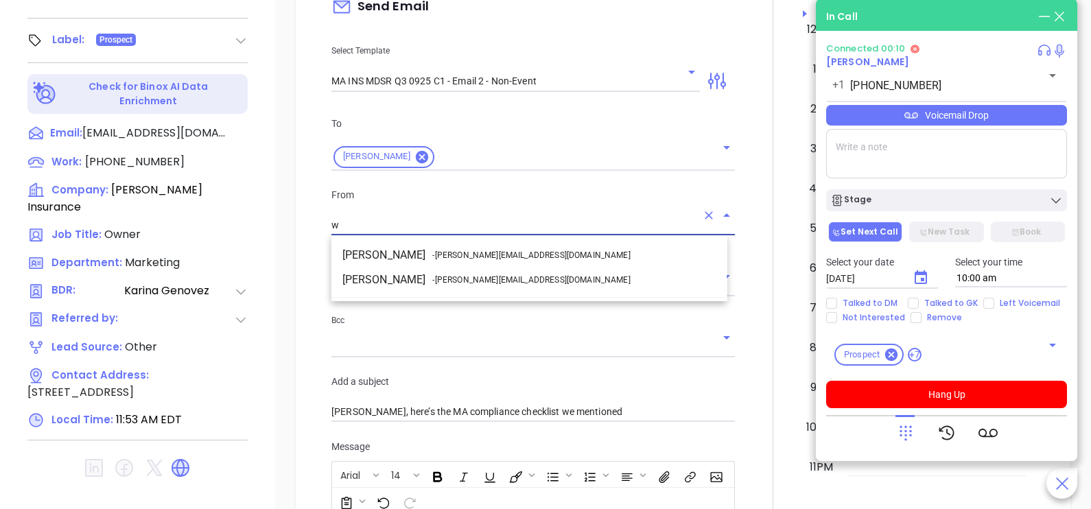
scroll to position [0, 0]
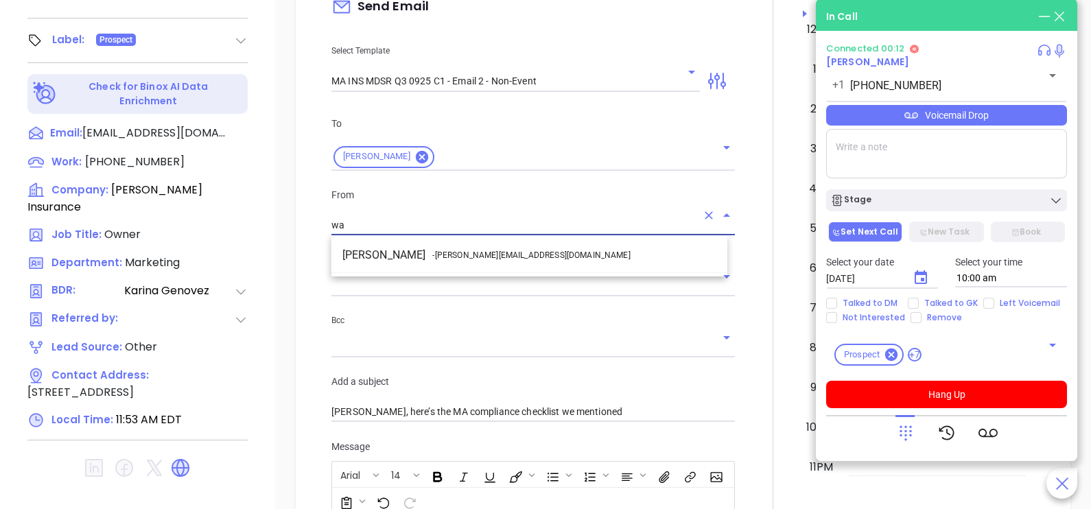
click at [559, 257] on li "Walter Contreras - [EMAIL_ADDRESS][DOMAIN_NAME]" at bounding box center [530, 255] width 396 height 25
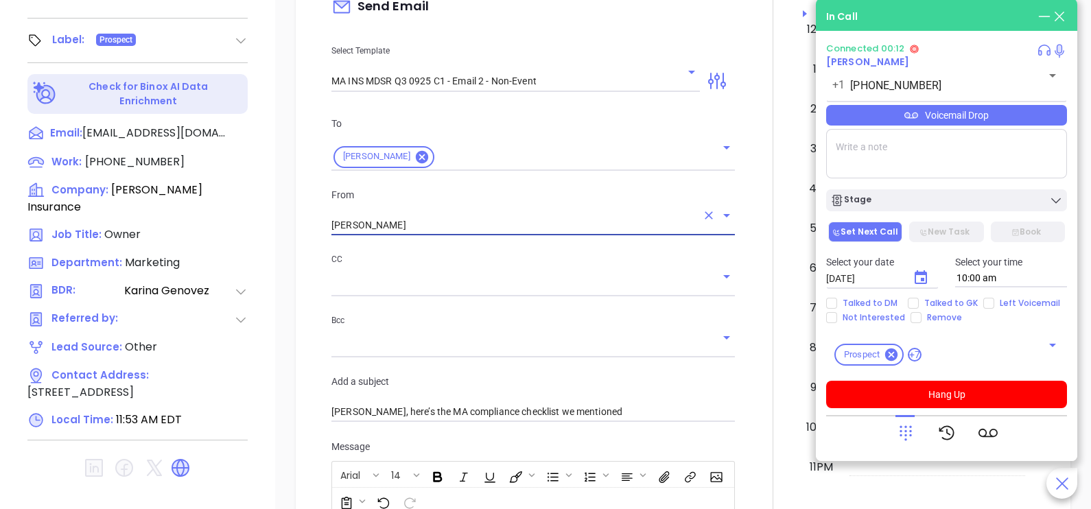
type input "[PERSON_NAME]"
click at [751, 320] on div at bounding box center [773, 389] width 60 height 1147
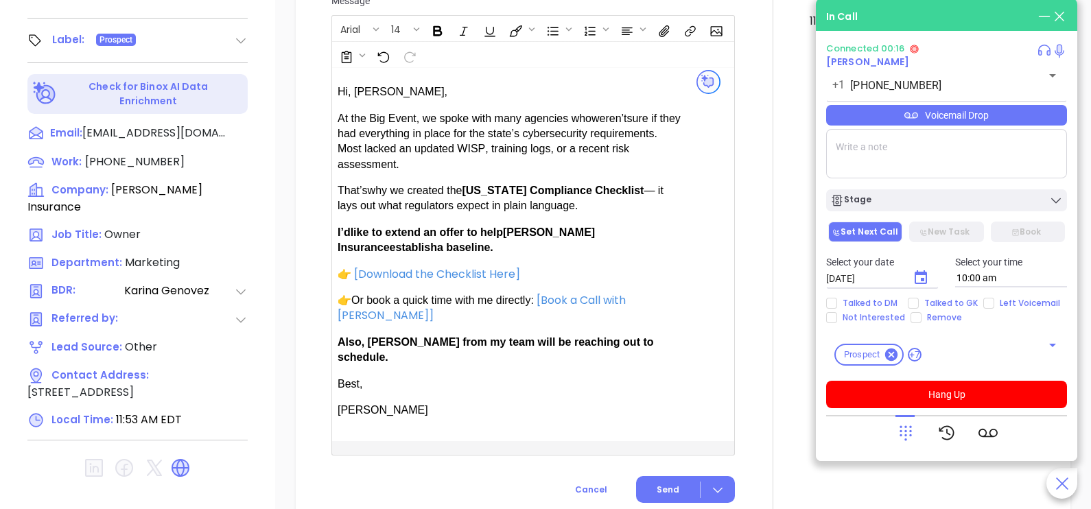
scroll to position [892, 0]
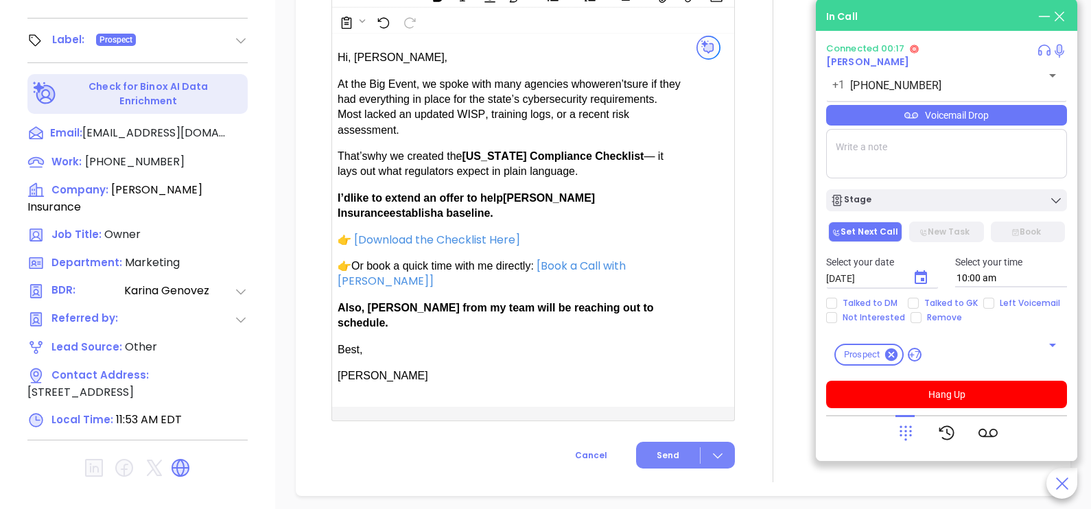
click at [667, 450] on span "Send" at bounding box center [668, 456] width 23 height 12
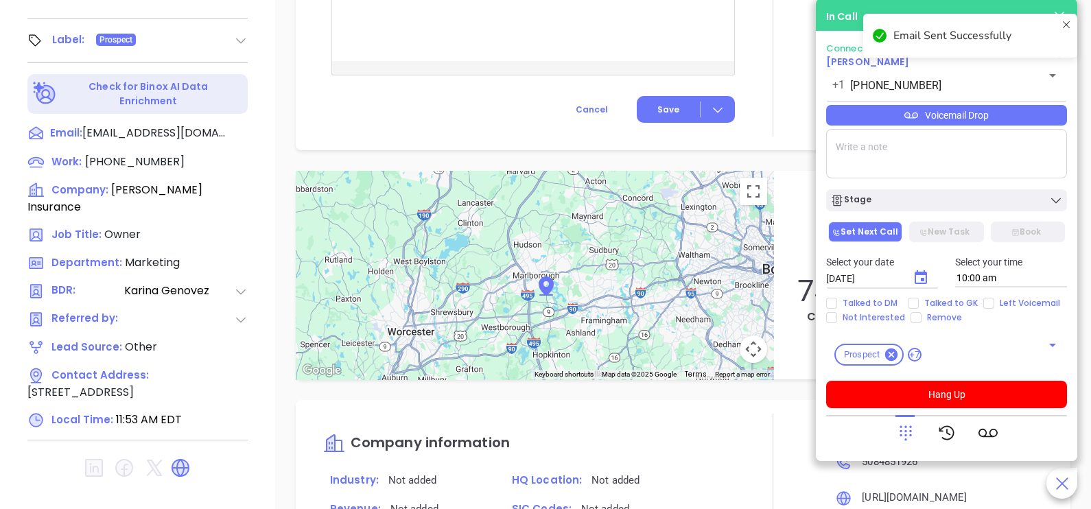
scroll to position [779, 0]
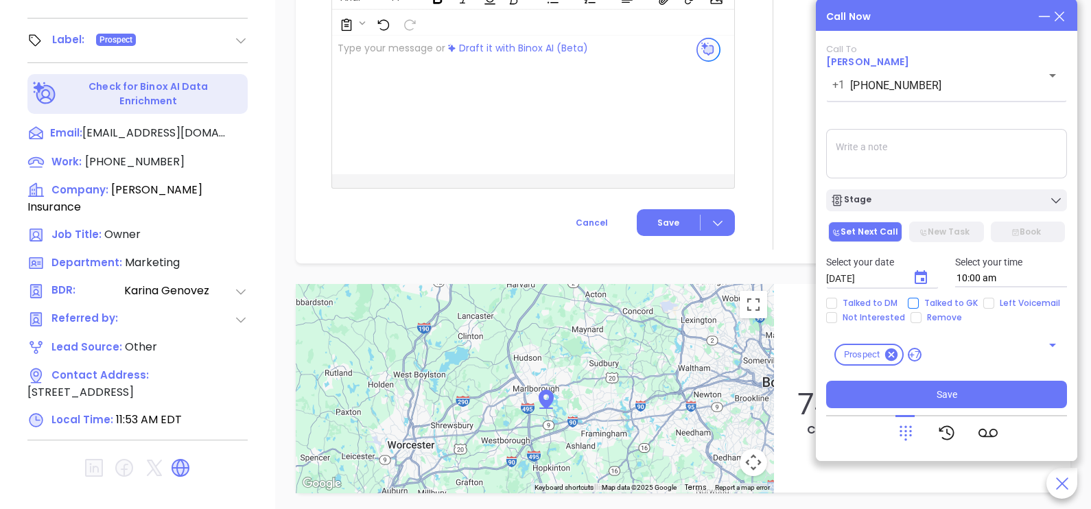
click at [931, 298] on span "Talked to GK" at bounding box center [951, 303] width 65 height 11
click at [919, 298] on input "Talked to GK" at bounding box center [913, 303] width 11 height 11
checkbox input "true"
click at [922, 273] on icon "Choose date, selected date is Oct 8, 2025" at bounding box center [921, 277] width 12 height 14
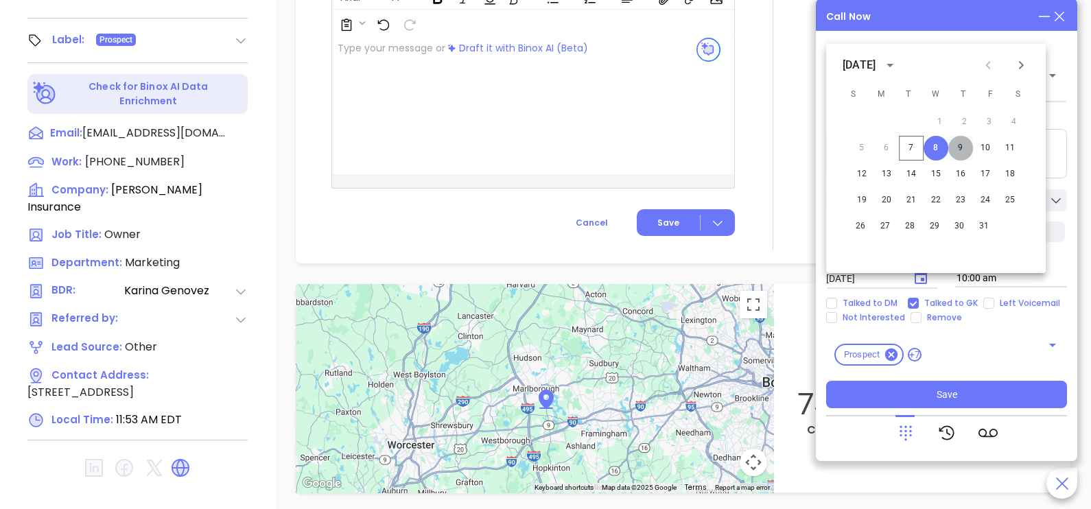
click at [959, 150] on button "9" at bounding box center [961, 148] width 25 height 25
type input "[DATE]"
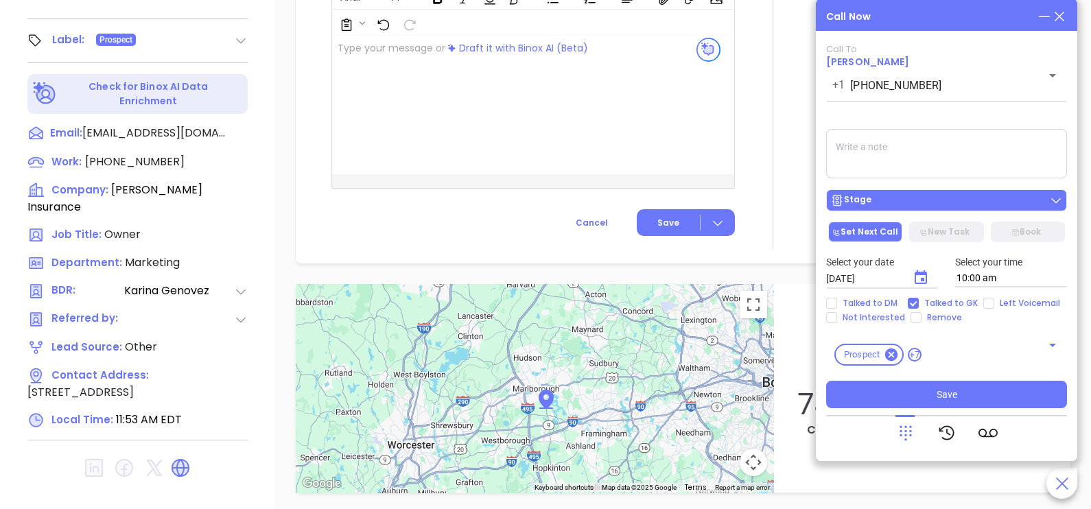
click at [980, 198] on div "Stage" at bounding box center [947, 201] width 233 height 14
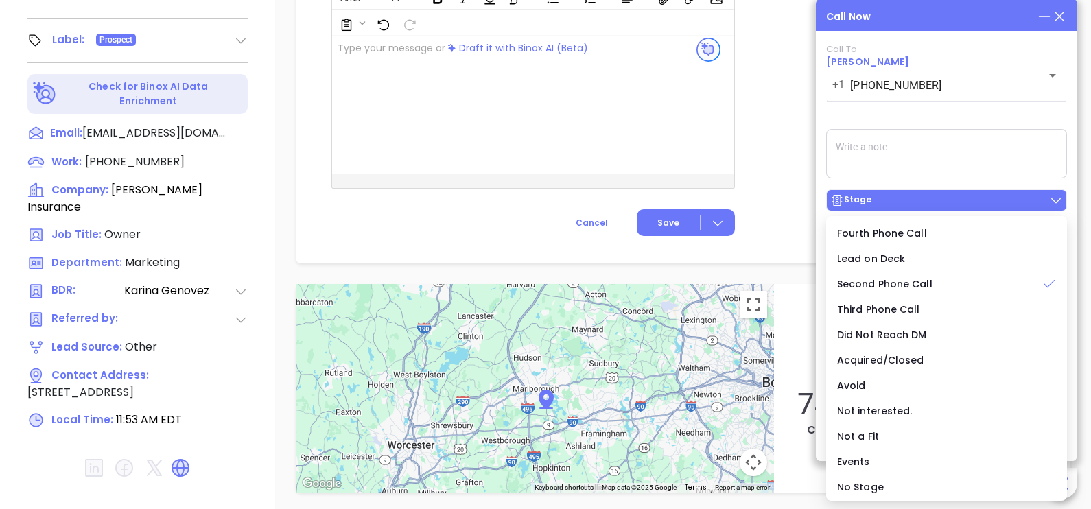
click at [980, 198] on div "Stage" at bounding box center [947, 201] width 233 height 14
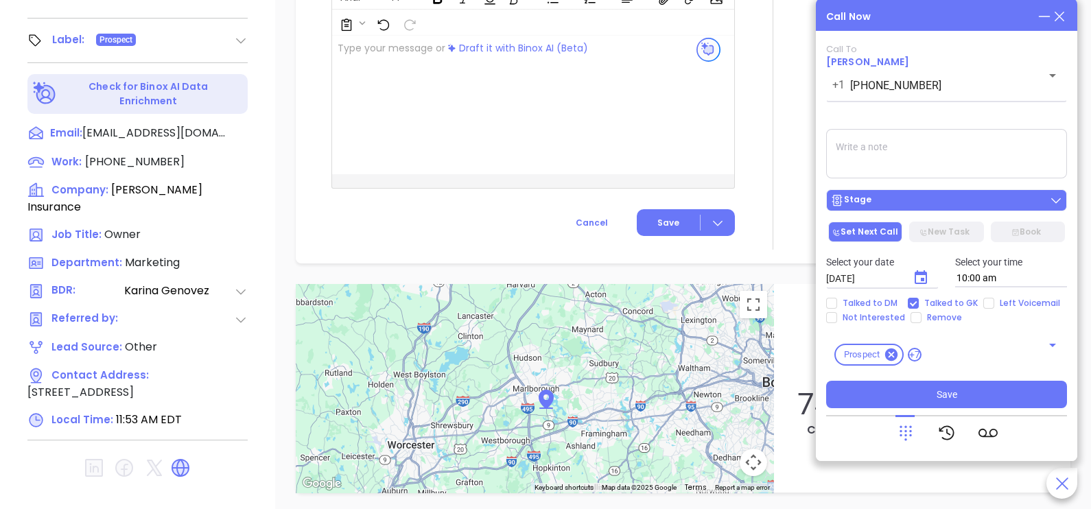
click at [980, 198] on div "Stage" at bounding box center [947, 201] width 233 height 14
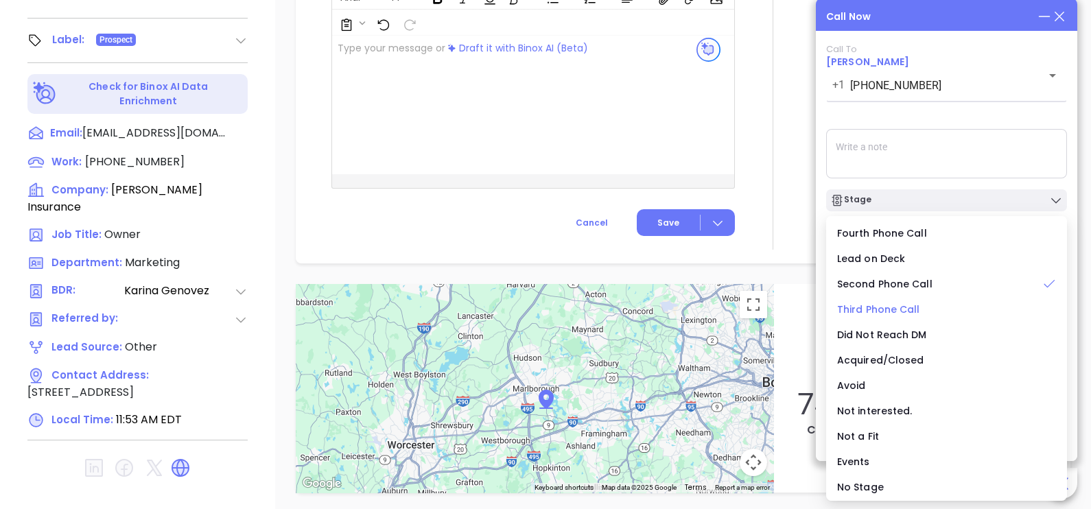
click at [907, 303] on span "Third Phone Call" at bounding box center [878, 310] width 83 height 14
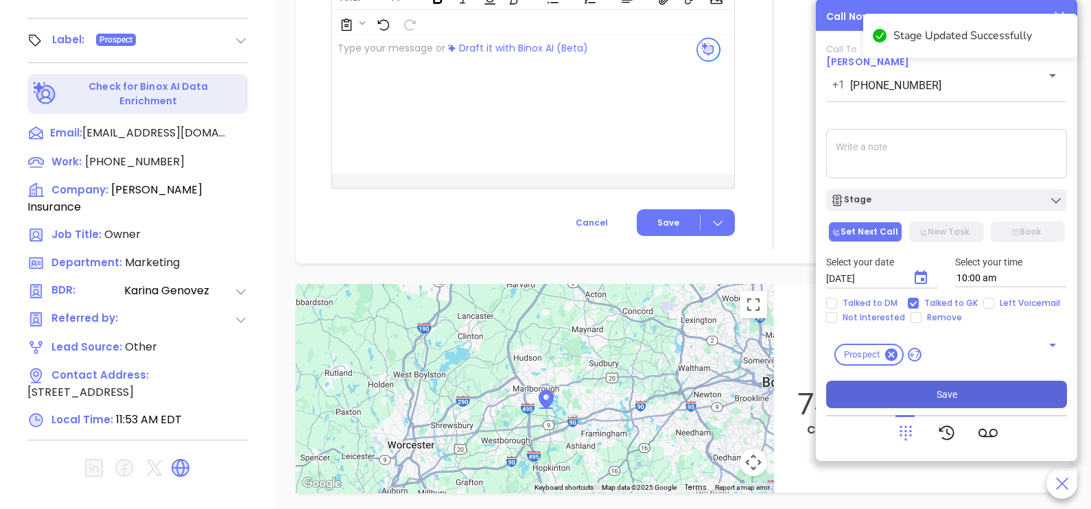
click at [931, 392] on button "Save" at bounding box center [946, 394] width 241 height 27
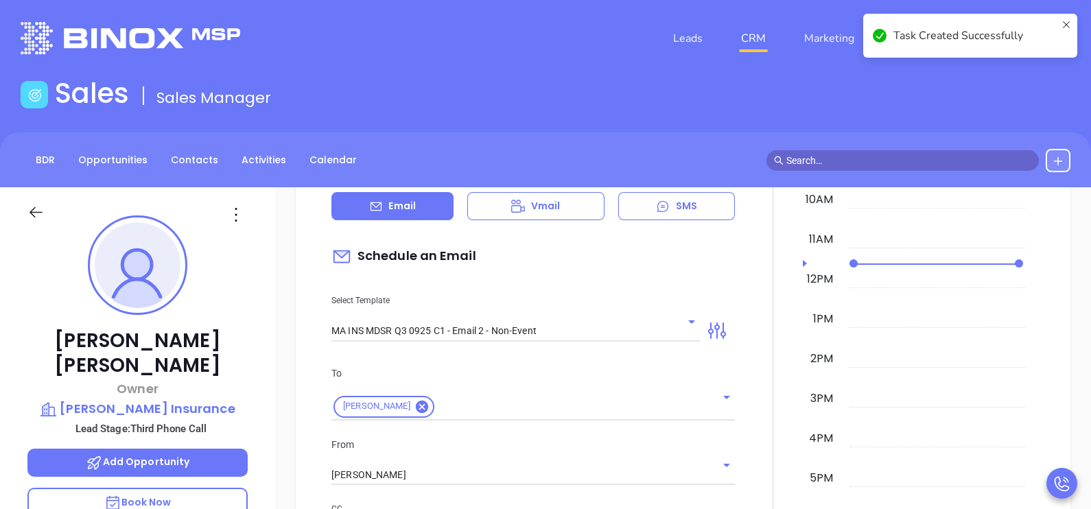
scroll to position [113, 0]
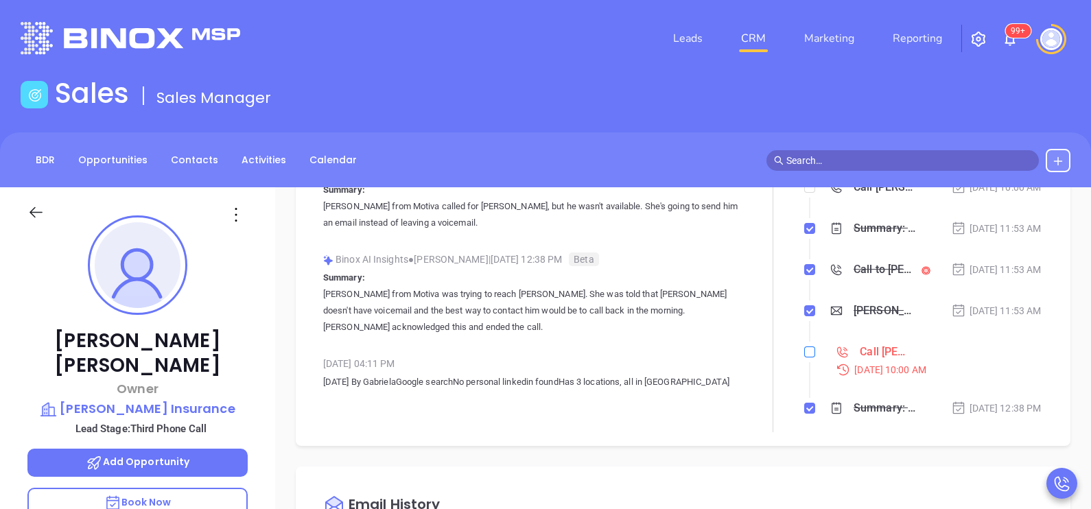
click at [805, 358] on input "checkbox" at bounding box center [810, 352] width 11 height 11
checkbox input "true"
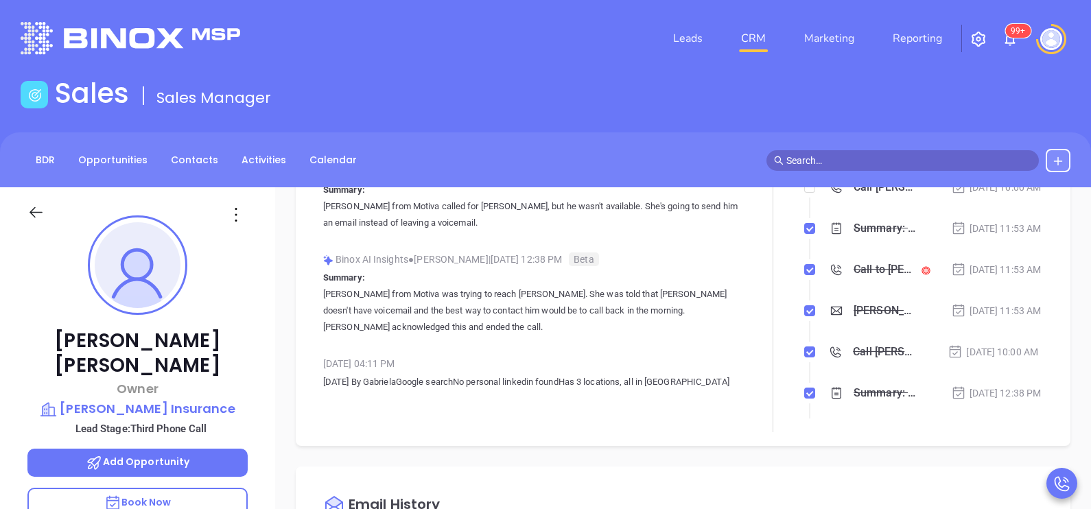
click at [41, 211] on icon at bounding box center [35, 212] width 17 height 17
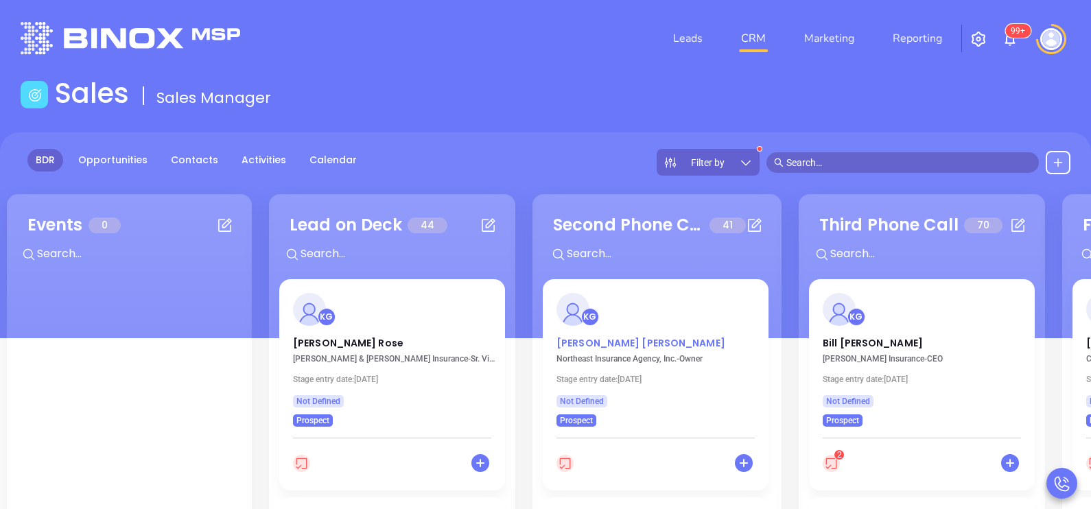
click at [586, 343] on p "Scott Bulger" at bounding box center [656, 339] width 198 height 7
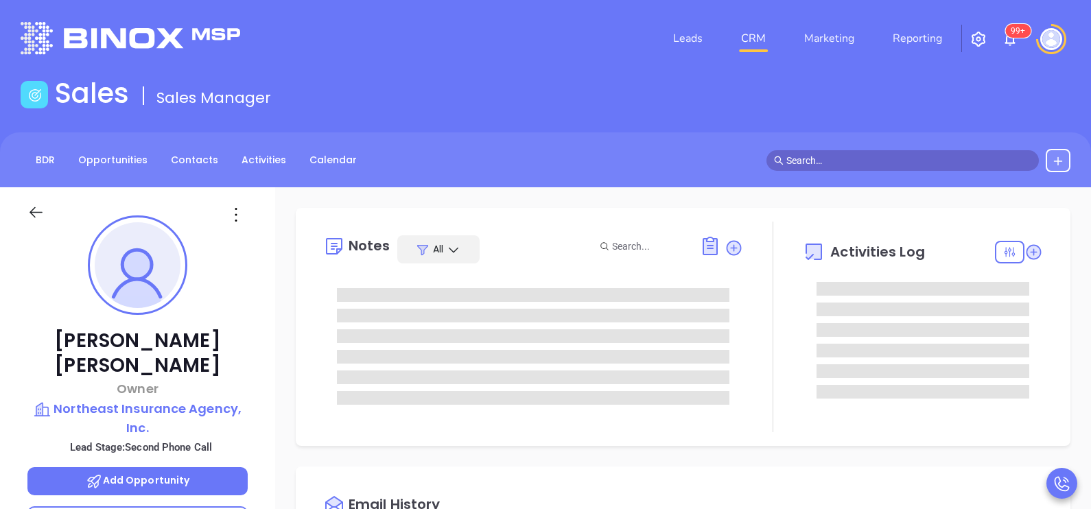
type input "[DATE]"
type input "[PERSON_NAME]"
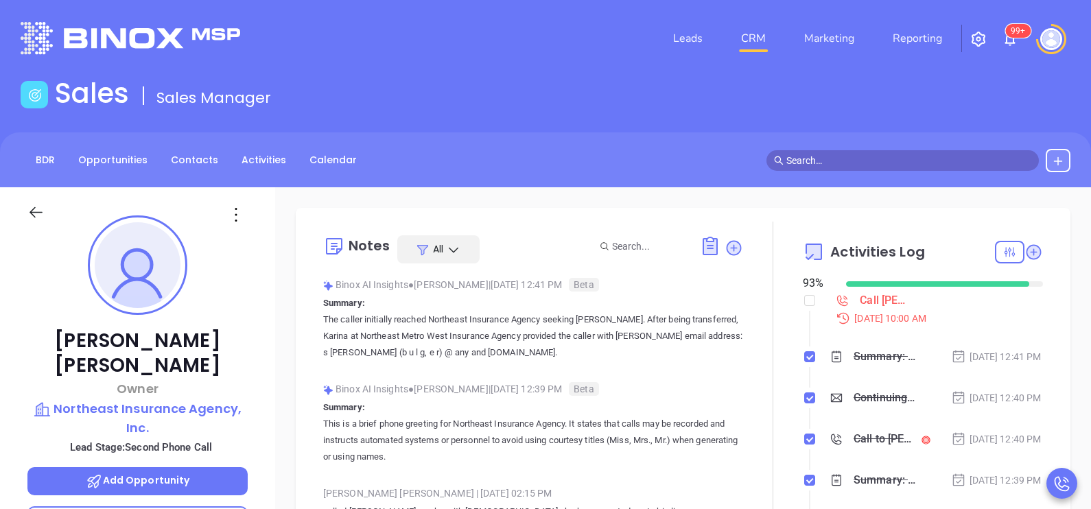
click at [274, 427] on div "Scott Bulger Owner Northeast Insurance Agency, Inc. Lead Stage: Second Phone Ca…" at bounding box center [137, 505] width 275 height 637
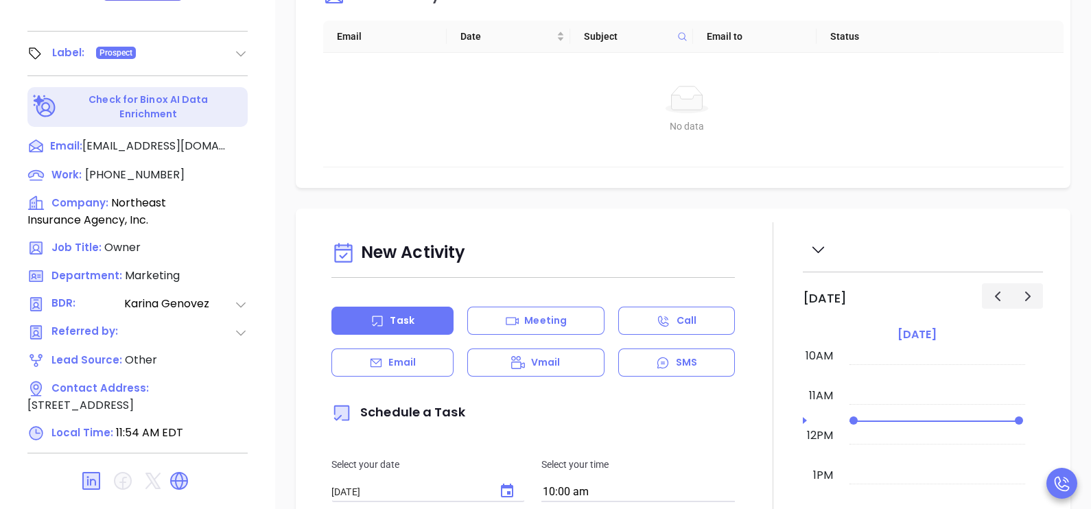
scroll to position [638, 0]
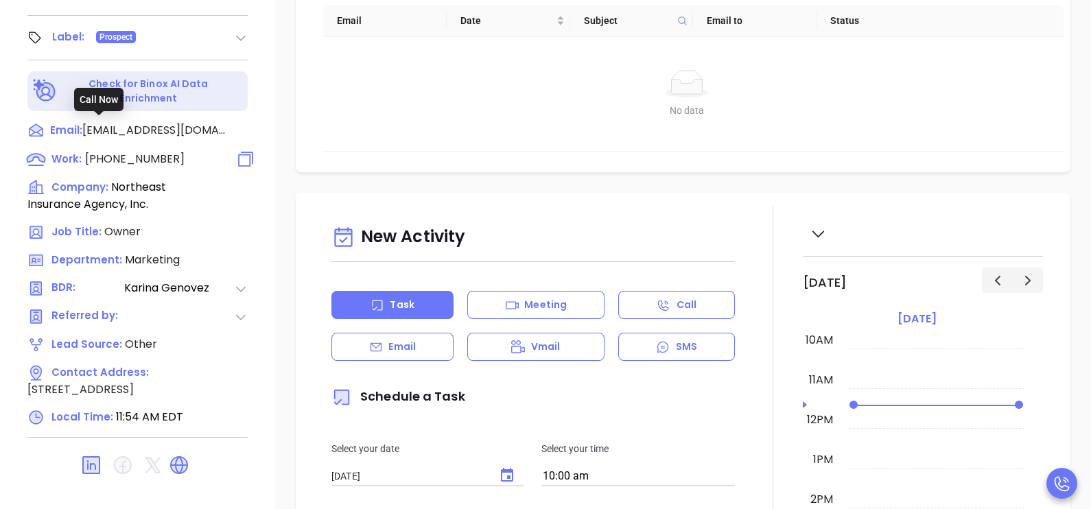
click at [135, 151] on span "[PHONE_NUMBER]" at bounding box center [135, 159] width 100 height 16
type input "[PHONE_NUMBER]"
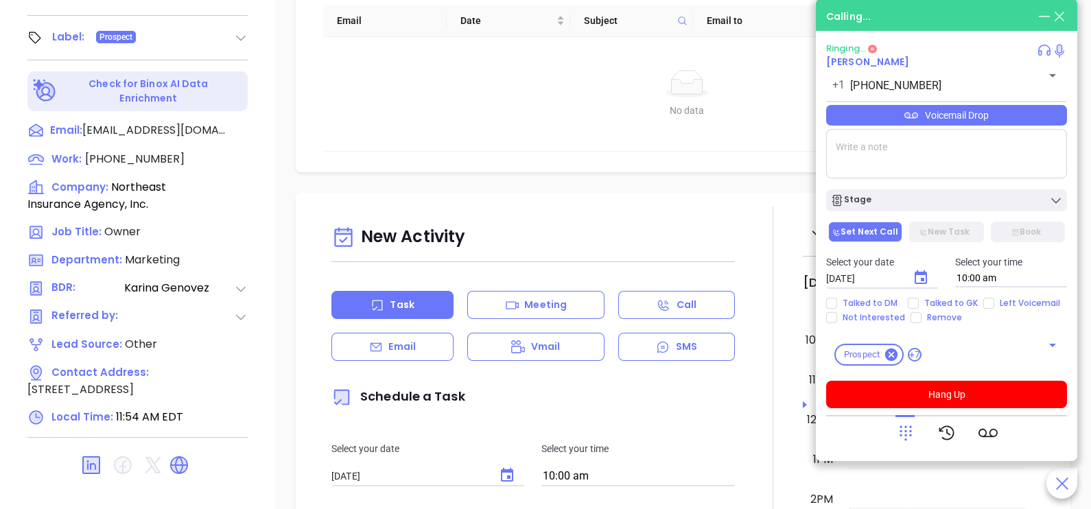
click at [411, 336] on div "Email" at bounding box center [393, 347] width 122 height 28
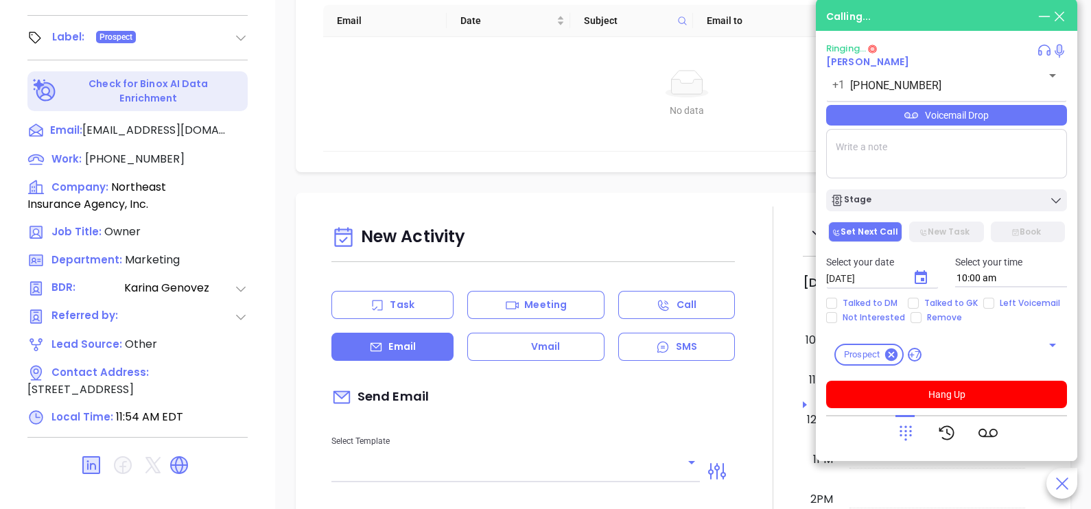
type input "[PERSON_NAME]"
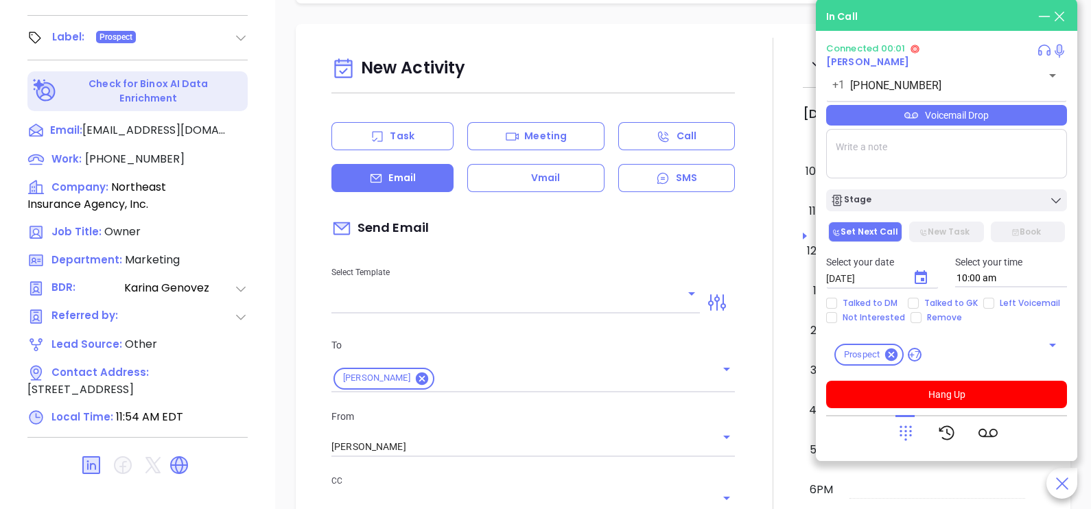
scroll to position [171, 0]
click at [693, 288] on button "Open" at bounding box center [691, 291] width 19 height 19
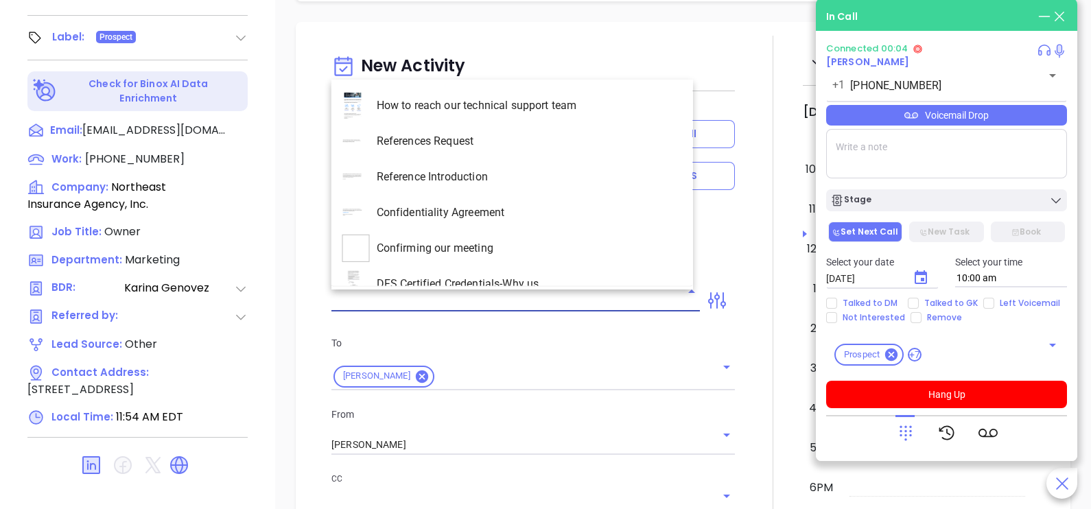
scroll to position [3981, 0]
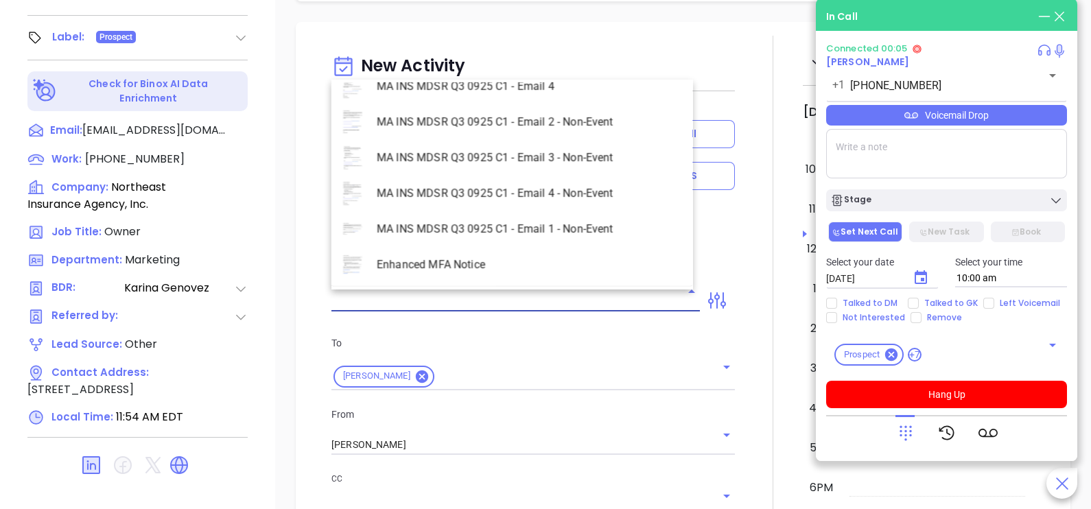
click at [548, 124] on li "MA INS MDSR Q3 0925 C1 - Email 2 - Non-Event" at bounding box center [513, 122] width 362 height 36
type input "MA INS MDSR Q3 0925 C1 - Email 2 - Non-Event"
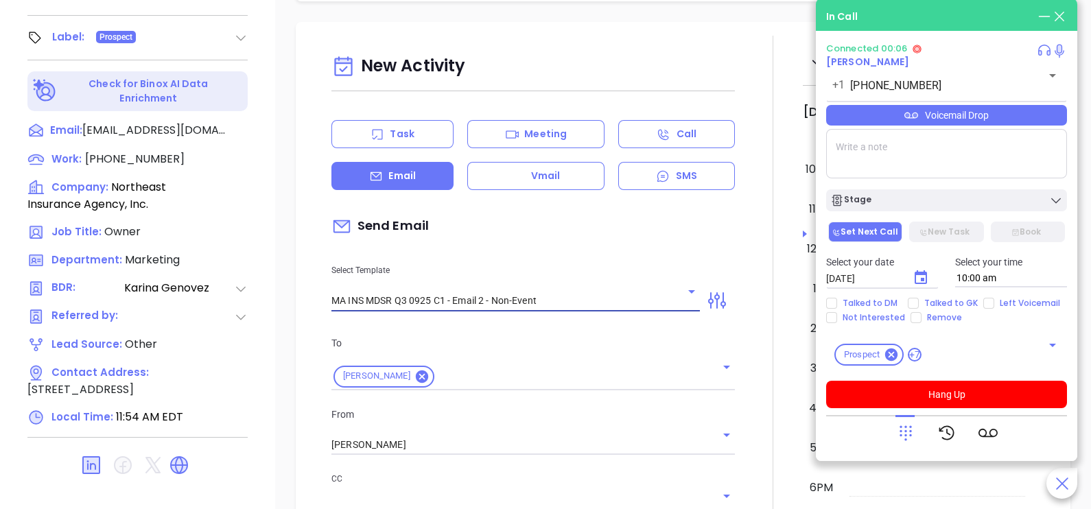
type input "[PERSON_NAME], here’s the MA compliance checklist we mentioned"
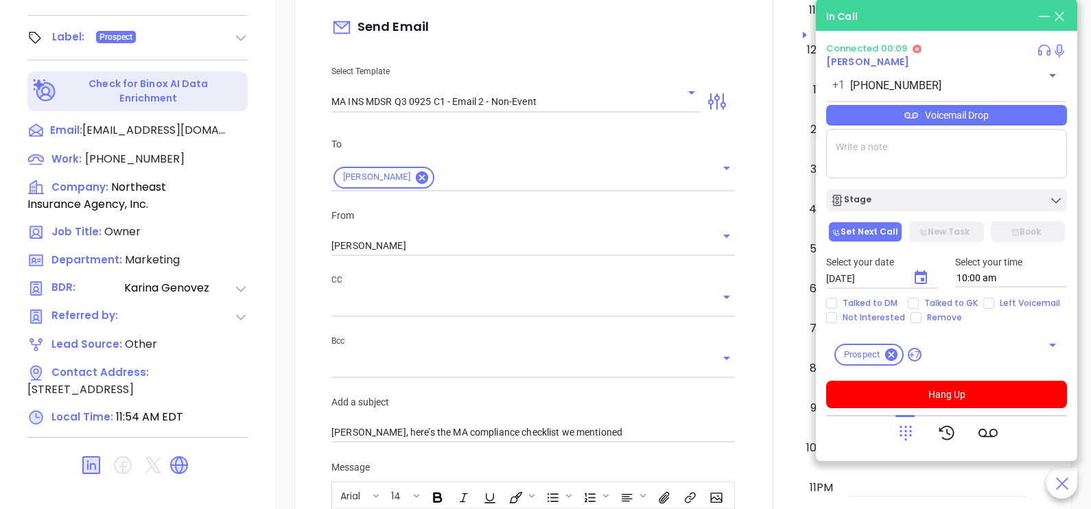
scroll to position [378, 0]
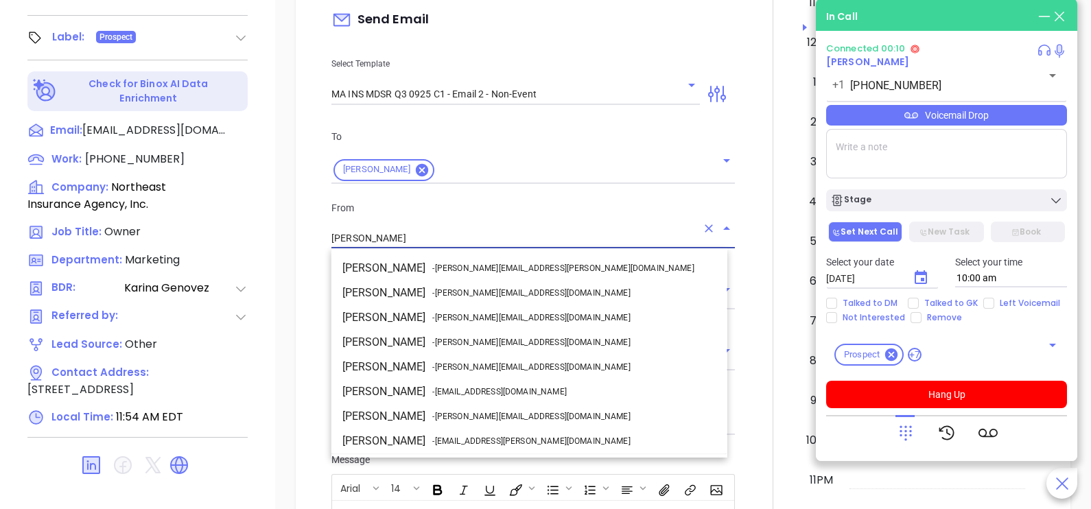
click at [561, 233] on input "[PERSON_NAME]" at bounding box center [514, 239] width 365 height 20
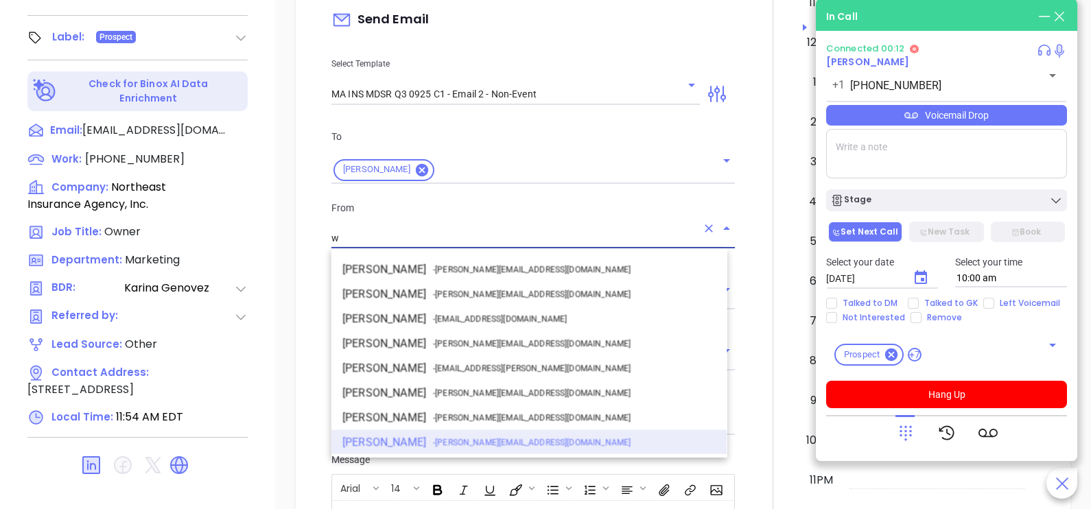
scroll to position [0, 0]
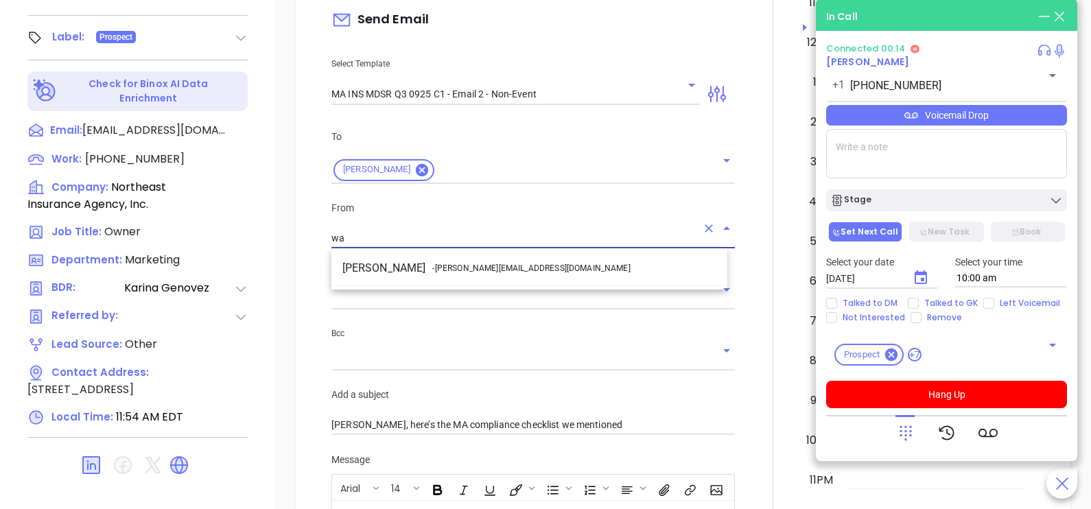
click at [550, 270] on li "Walter Contreras - [EMAIL_ADDRESS][DOMAIN_NAME]" at bounding box center [530, 268] width 396 height 25
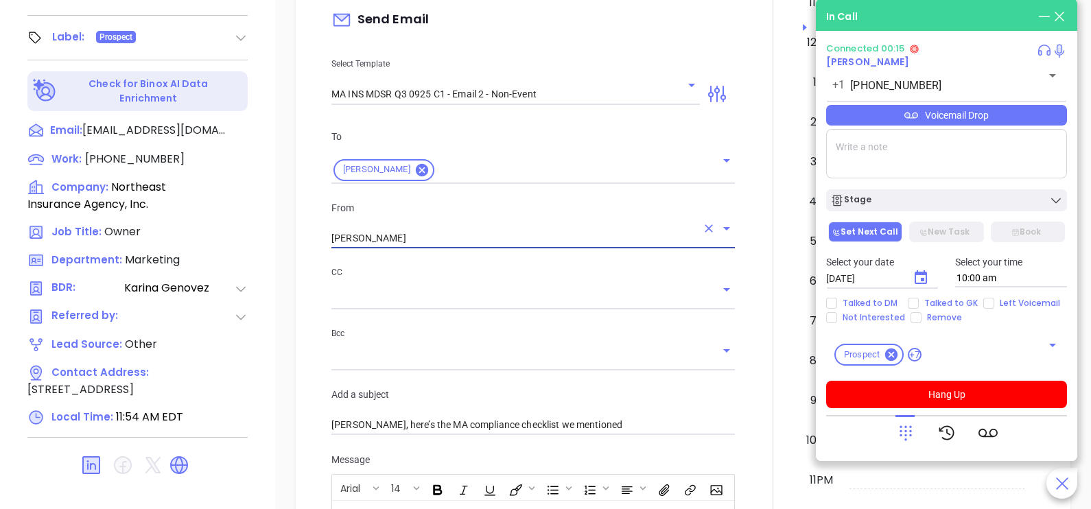
type input "[PERSON_NAME]"
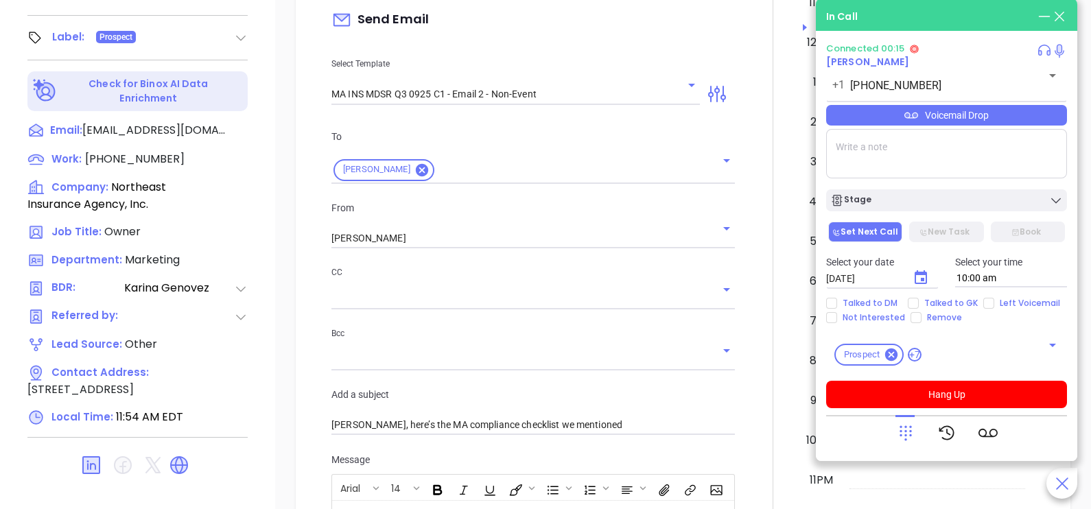
click at [743, 350] on div at bounding box center [773, 402] width 60 height 1147
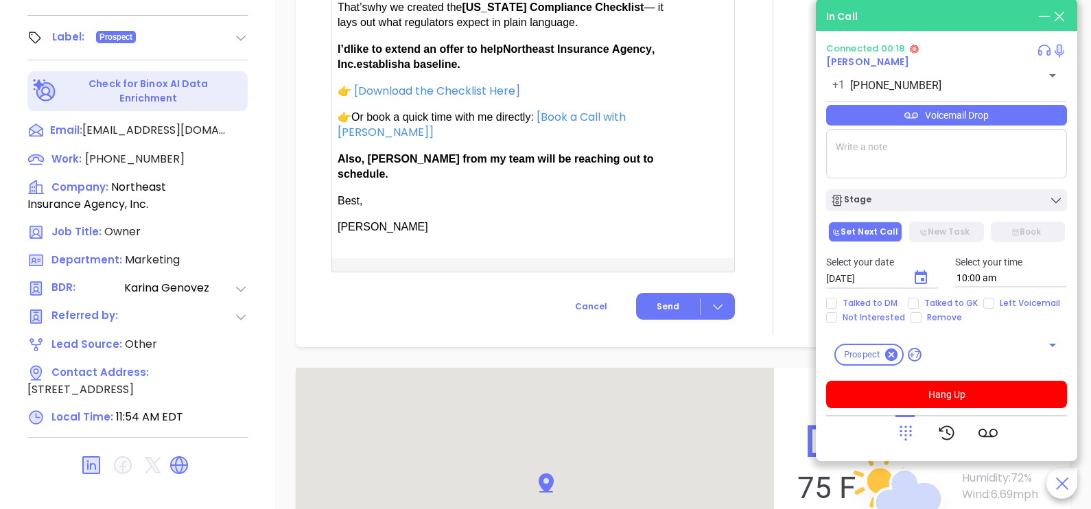
scroll to position [1030, 0]
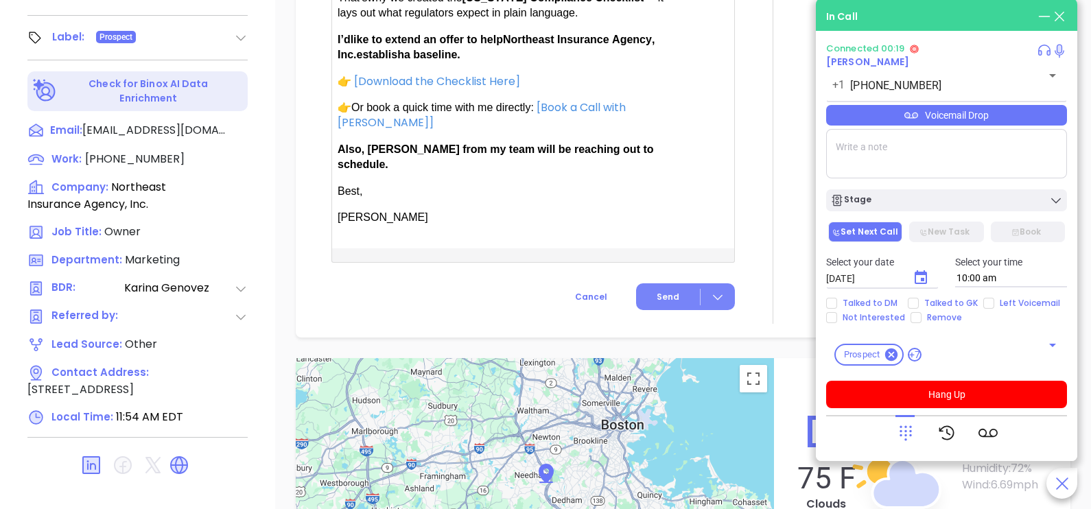
click at [670, 291] on span "Send" at bounding box center [668, 297] width 23 height 12
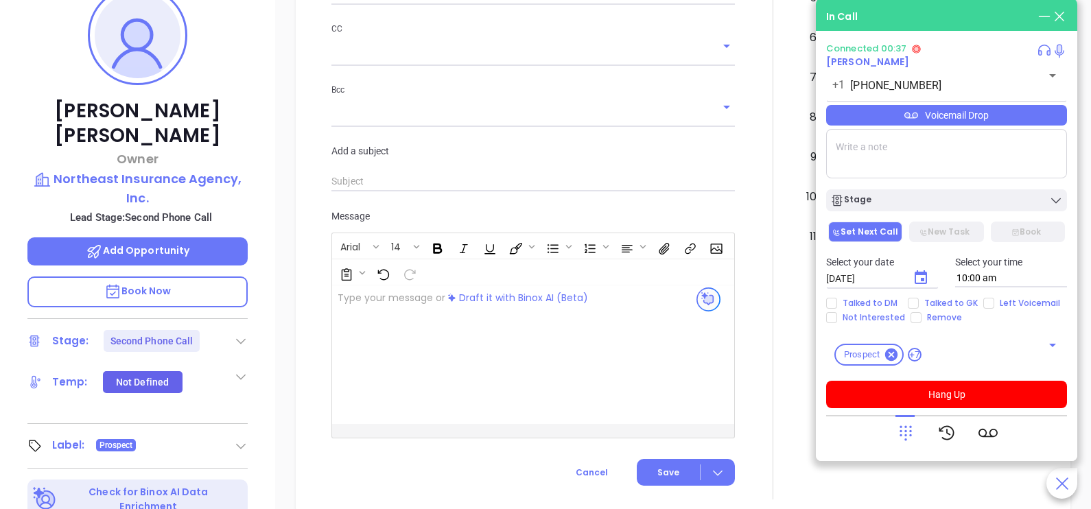
scroll to position [192, 0]
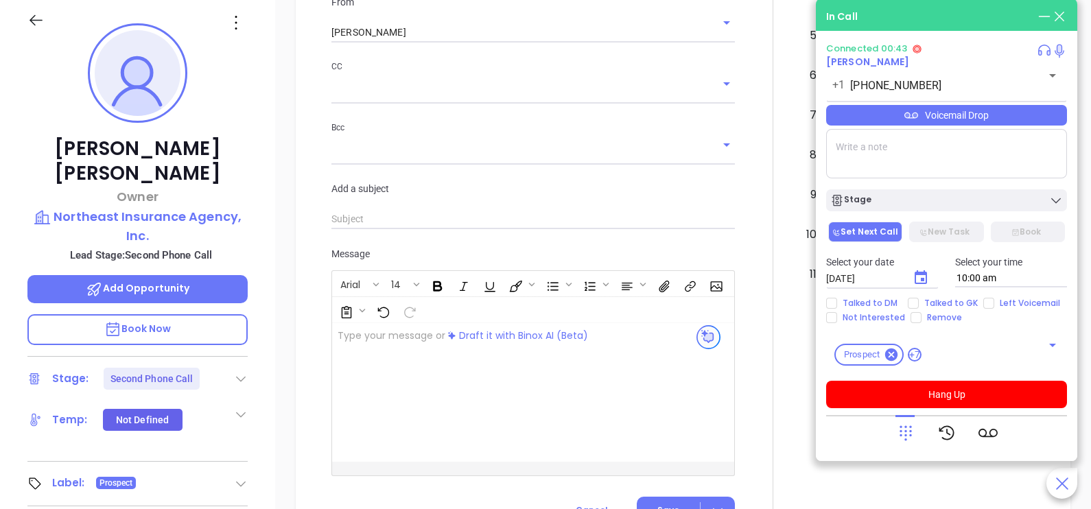
click at [873, 151] on textarea at bounding box center [946, 153] width 241 height 49
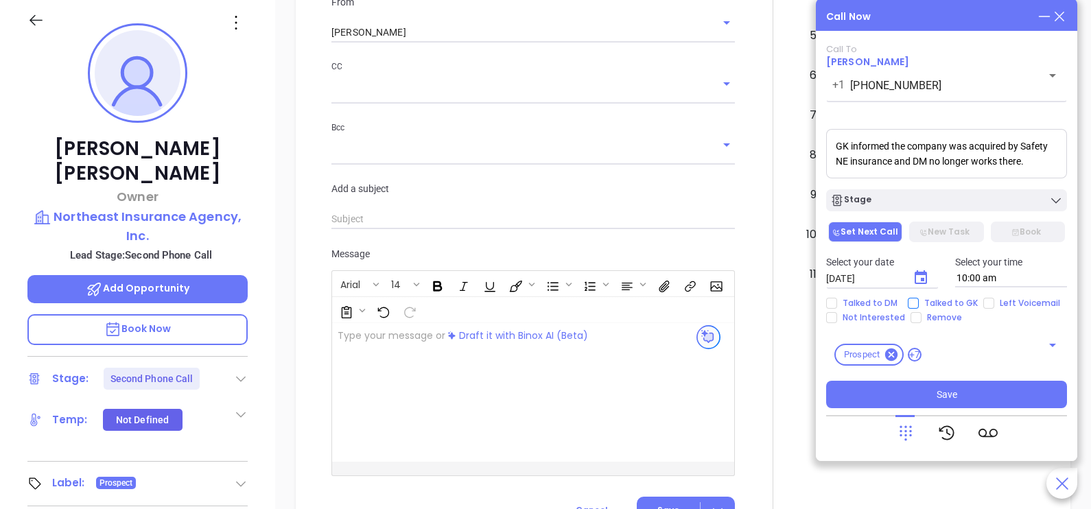
type textarea "GK informed the company was acquired by Safety NE insurance and DM no longer wo…"
click at [919, 305] on span "Talked to GK" at bounding box center [951, 303] width 65 height 11
click at [918, 305] on input "Talked to GK" at bounding box center [913, 303] width 11 height 11
checkbox input "true"
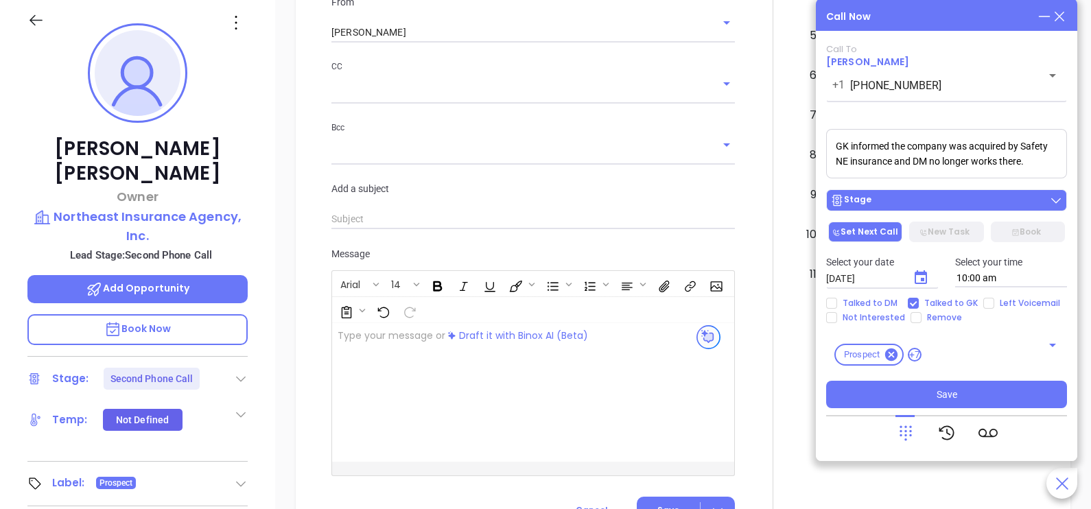
click at [944, 200] on div "Stage" at bounding box center [947, 201] width 233 height 14
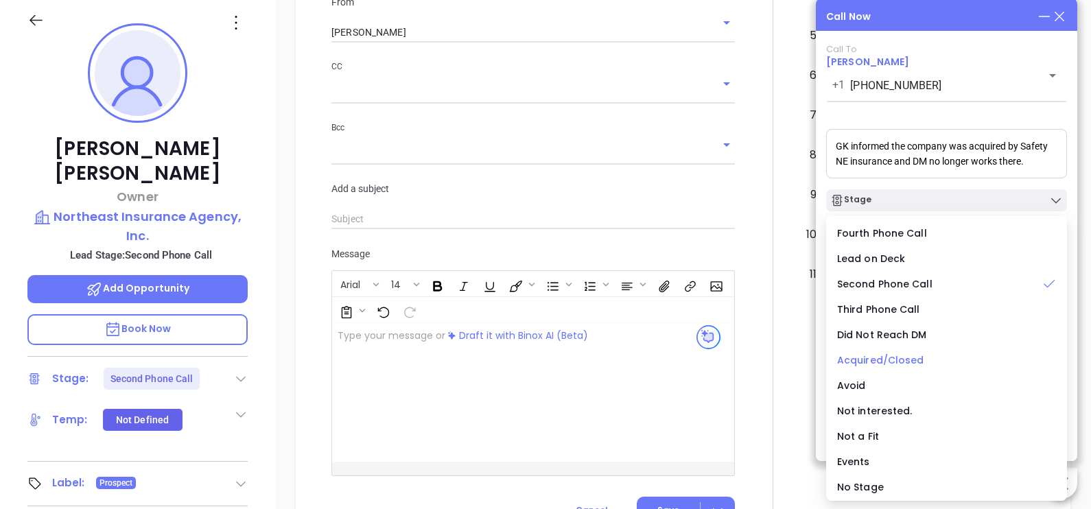
click at [859, 360] on span "Acquired/Closed" at bounding box center [880, 361] width 87 height 14
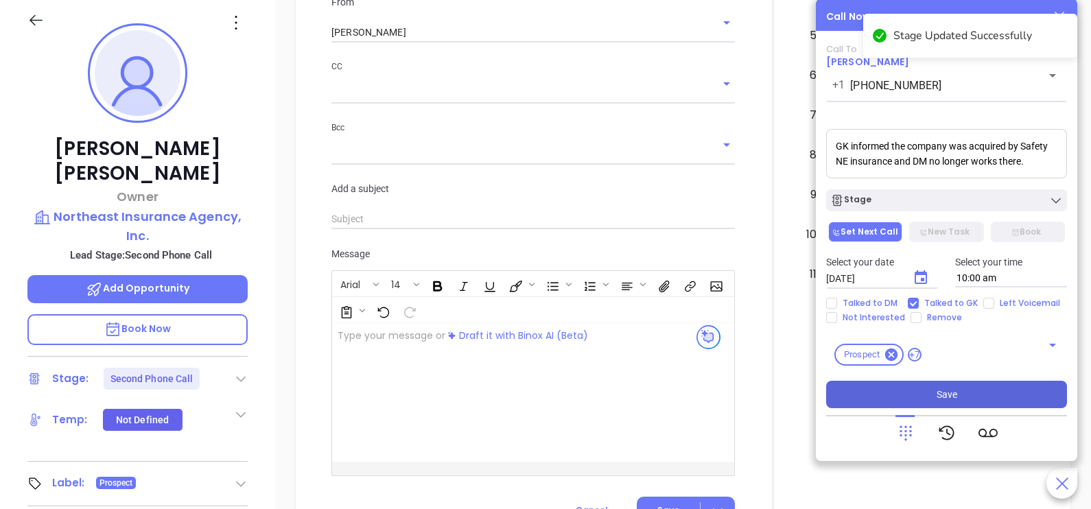
click at [947, 398] on span "Save" at bounding box center [947, 394] width 21 height 15
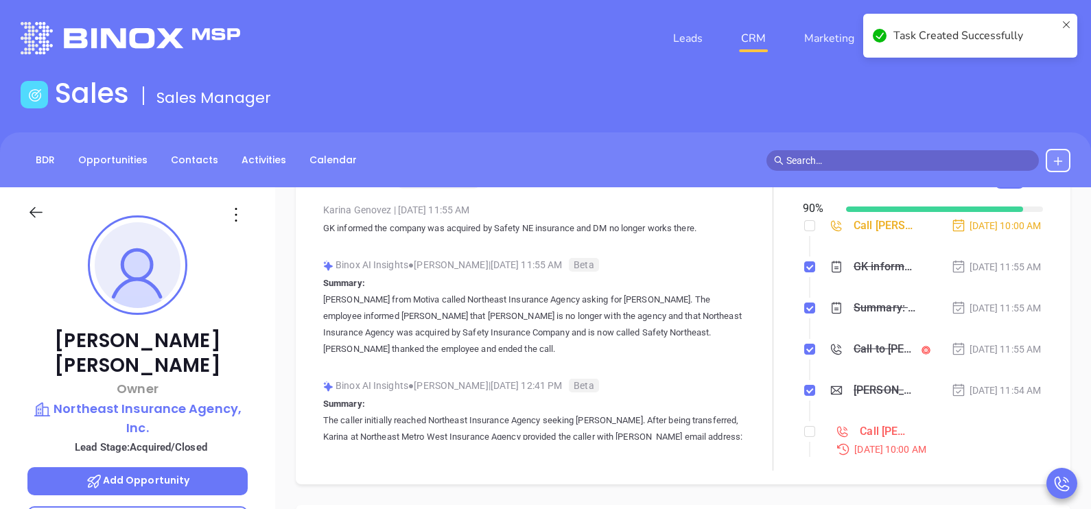
scroll to position [45, 0]
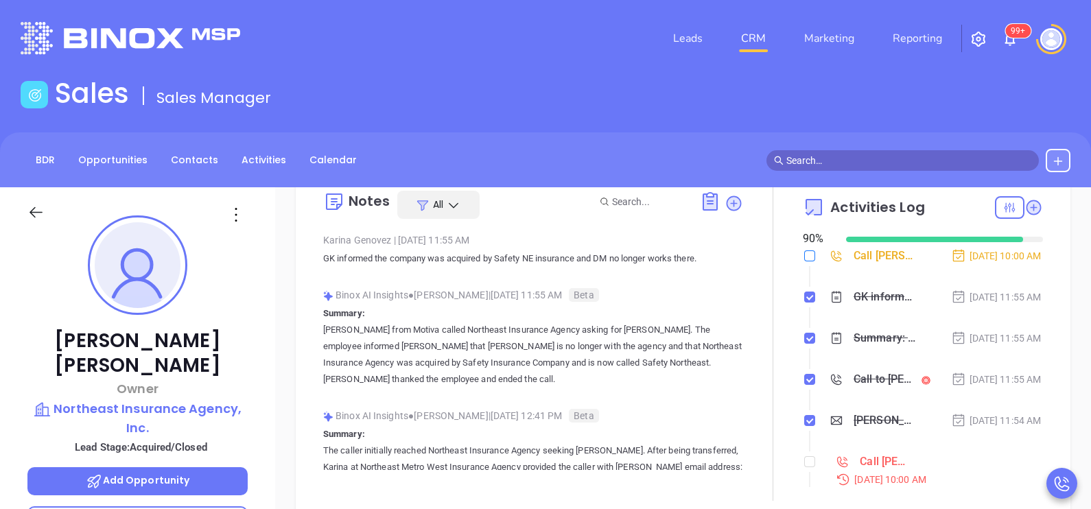
click at [805, 259] on input "checkbox" at bounding box center [810, 256] width 11 height 11
checkbox input "true"
click at [1004, 346] on div "[DATE] 11:55 AM" at bounding box center [996, 338] width 91 height 15
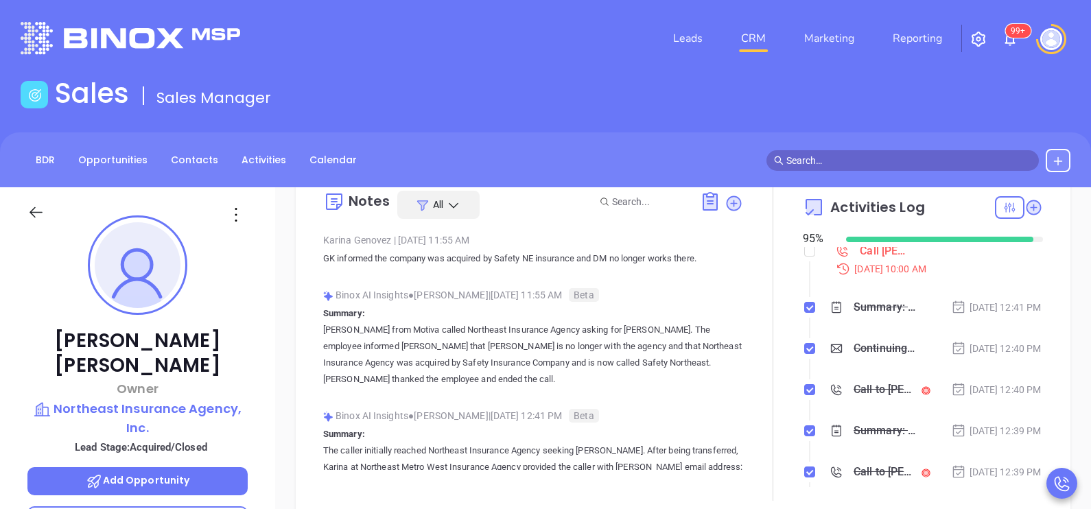
scroll to position [240, 0]
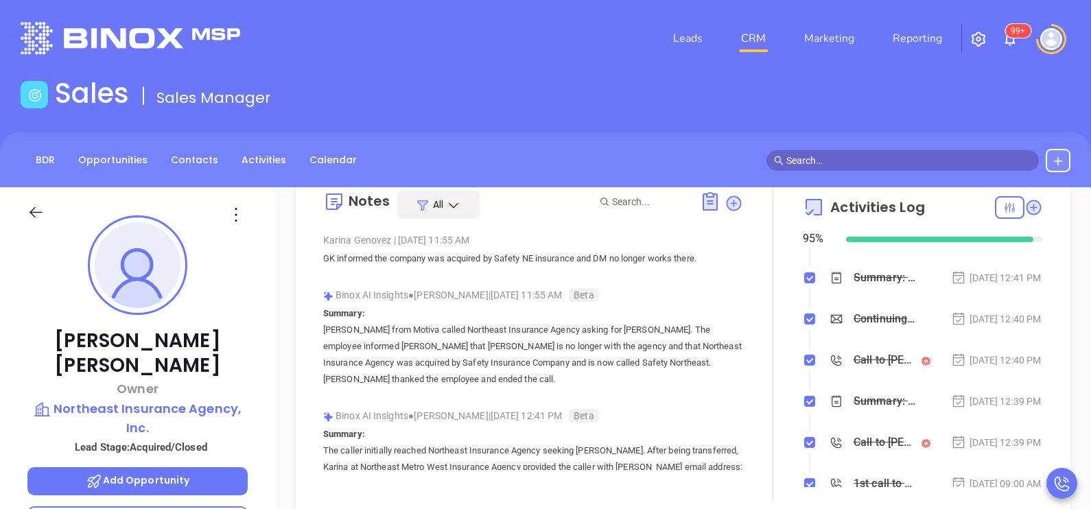
click at [805, 227] on input "checkbox" at bounding box center [810, 221] width 11 height 11
checkbox input "true"
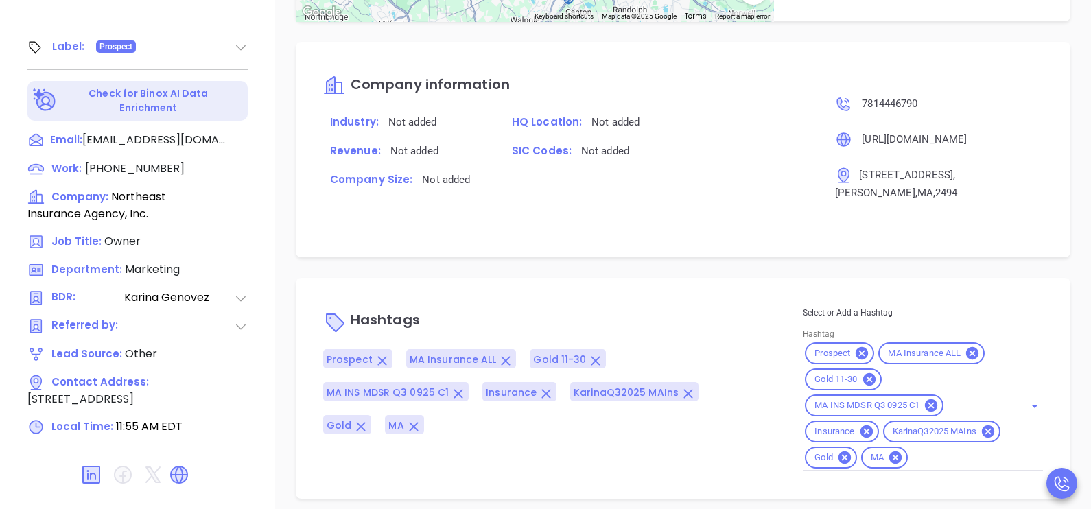
scroll to position [638, 0]
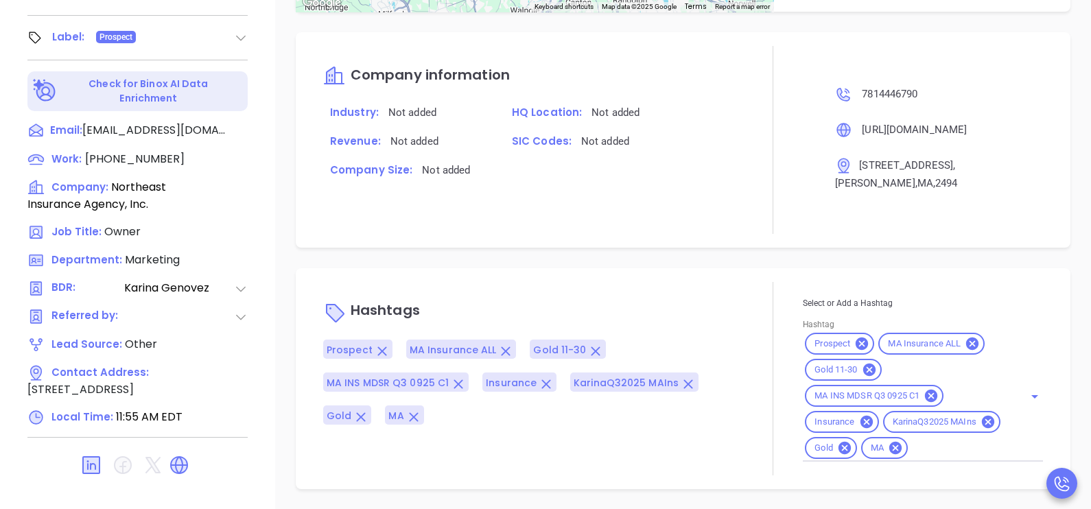
click at [874, 456] on div "Prospect MA Insurance ALL Gold 11-30 MA INS MDSR Q3 0925 C1 Insurance KarinaQ32…" at bounding box center [923, 396] width 240 height 131
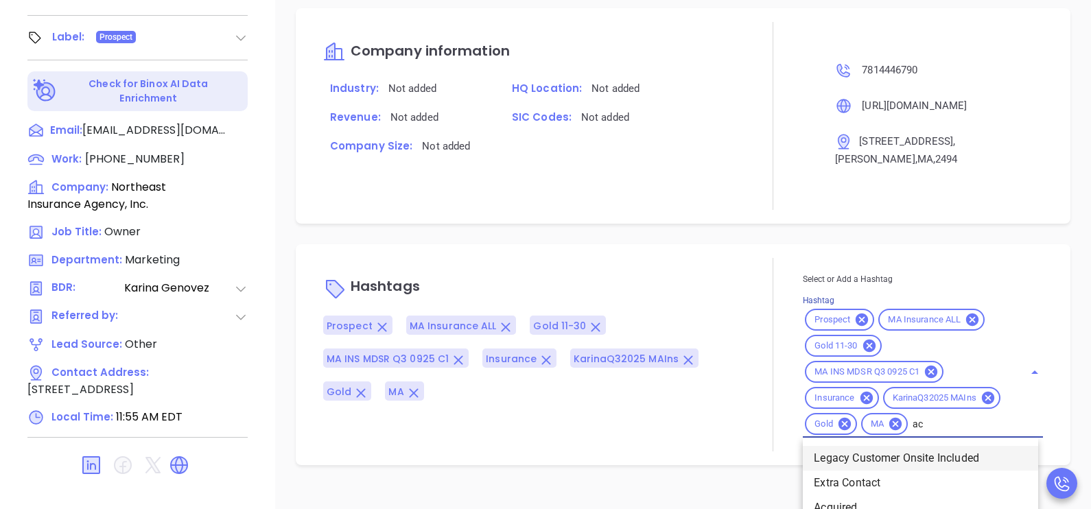
type input "acq"
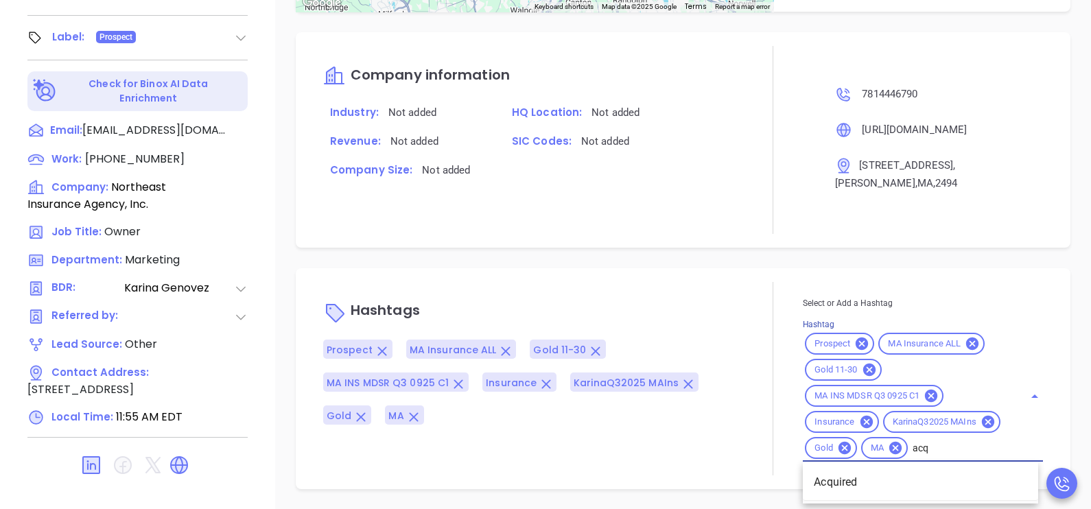
click at [899, 475] on li "Acquired" at bounding box center [920, 482] width 235 height 25
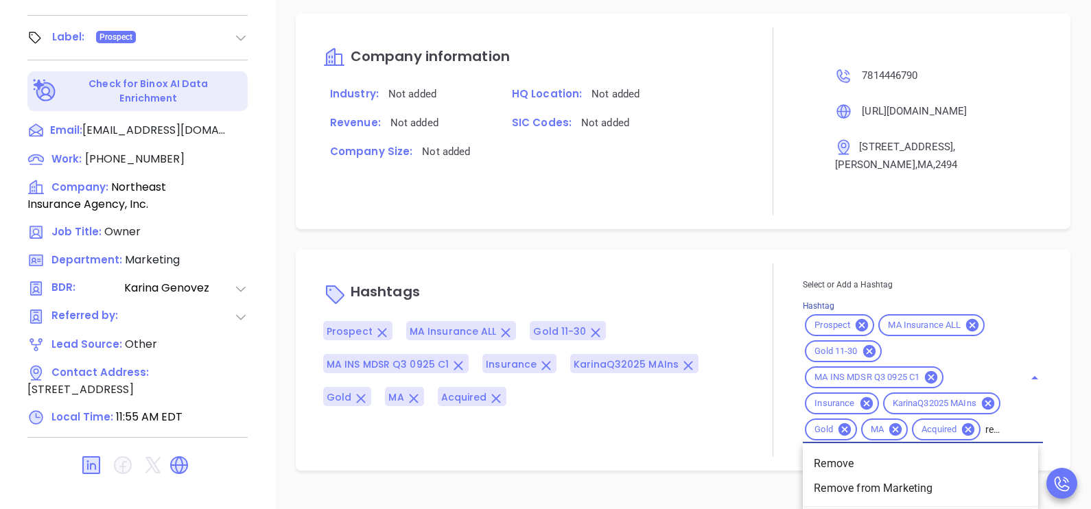
type input "remove"
click at [897, 501] on li "Remove from Marketing" at bounding box center [920, 488] width 235 height 25
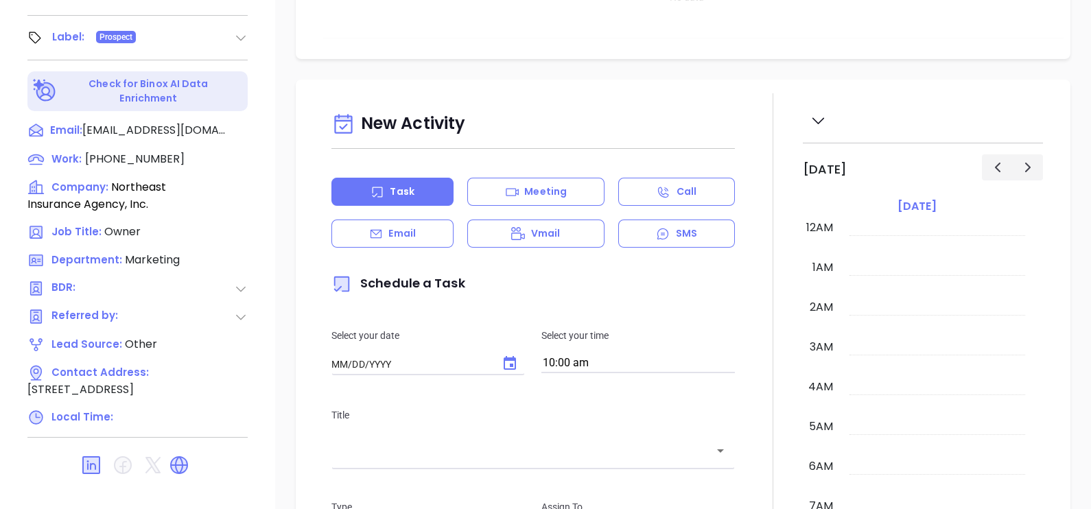
scroll to position [638, 0]
type input "[DATE]"
type input "[PERSON_NAME]"
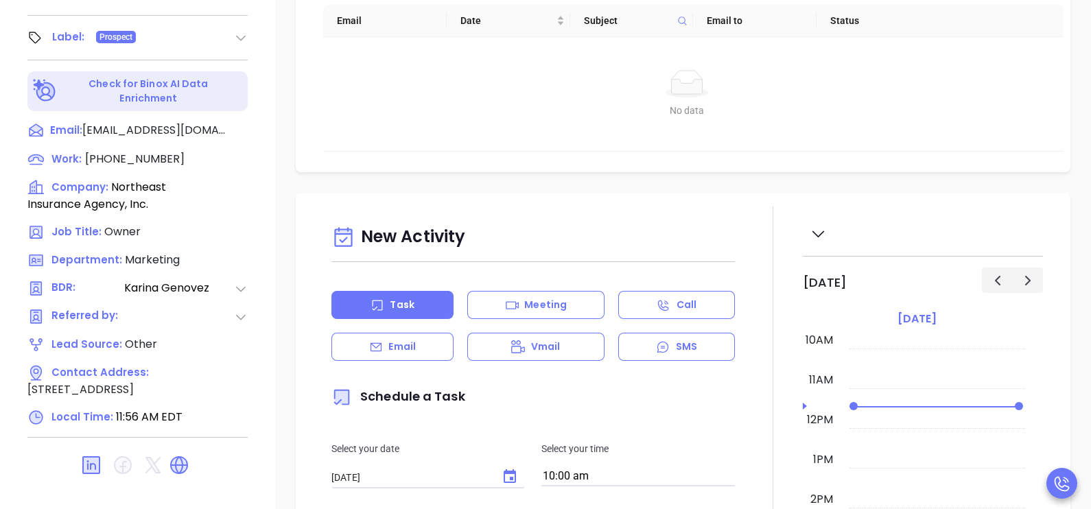
click at [1035, 175] on div "Notes All [PERSON_NAME] | [DATE] 11:55 AM GK informed the company was acquired …" at bounding box center [683, 29] width 816 height 961
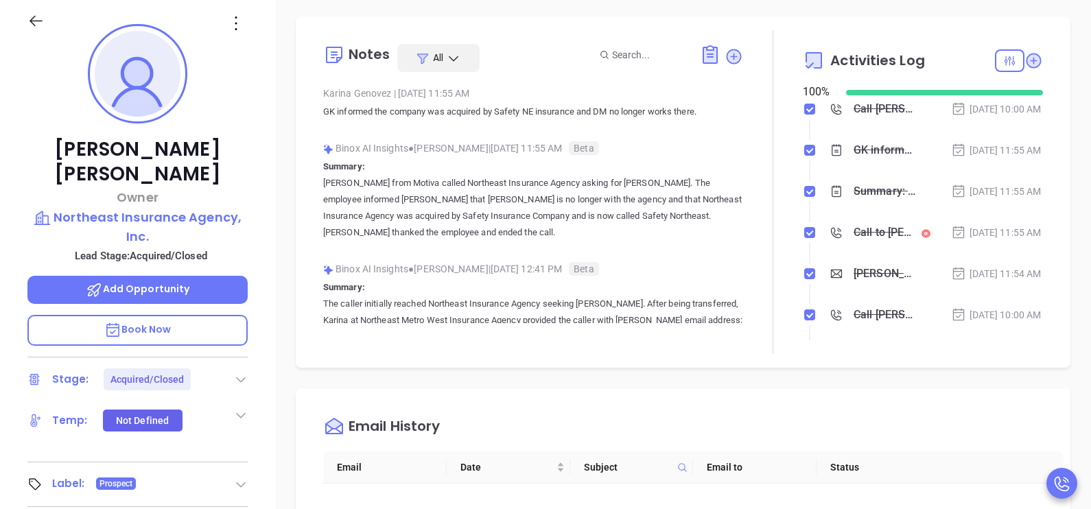
scroll to position [124, 0]
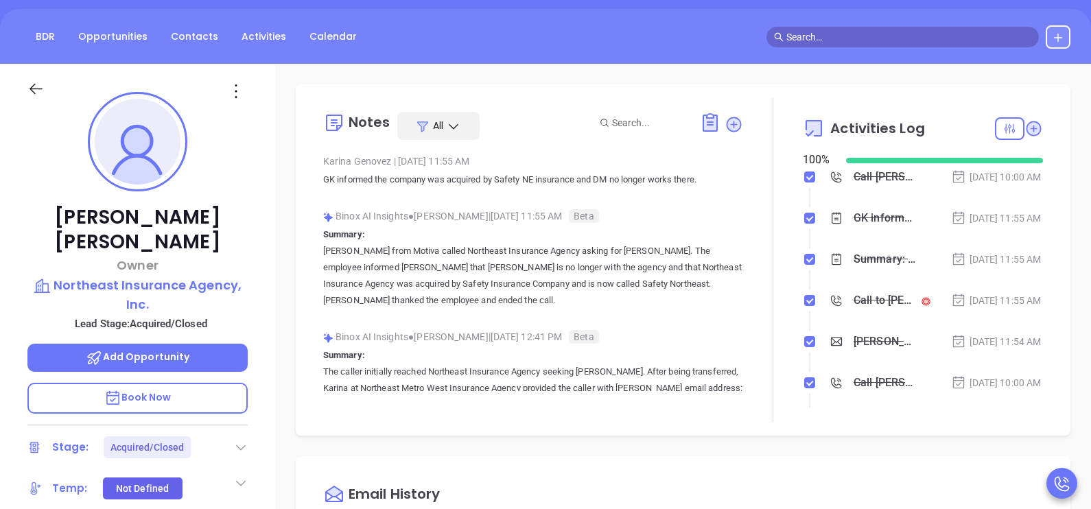
click at [38, 82] on icon at bounding box center [35, 88] width 17 height 17
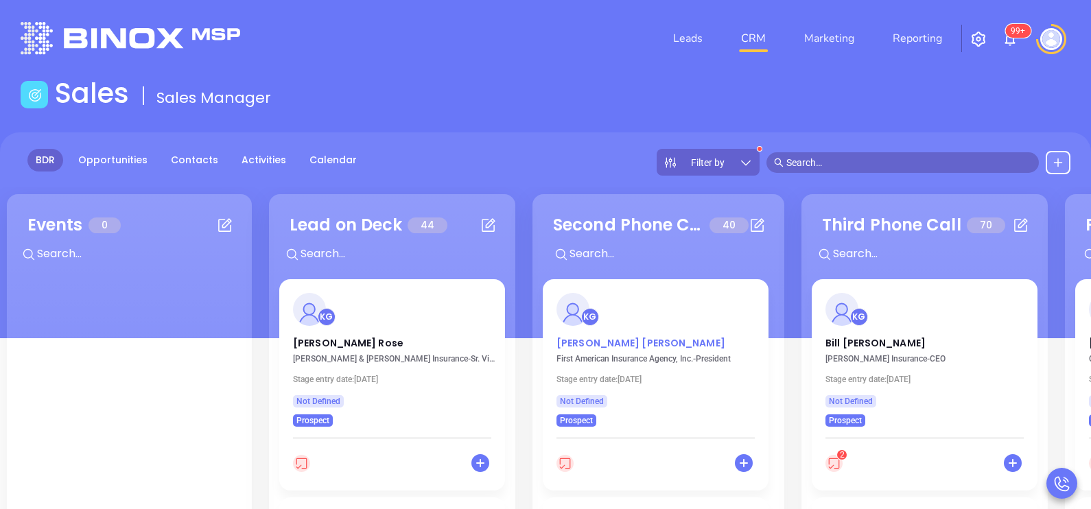
click at [608, 343] on p "[PERSON_NAME]" at bounding box center [656, 339] width 198 height 7
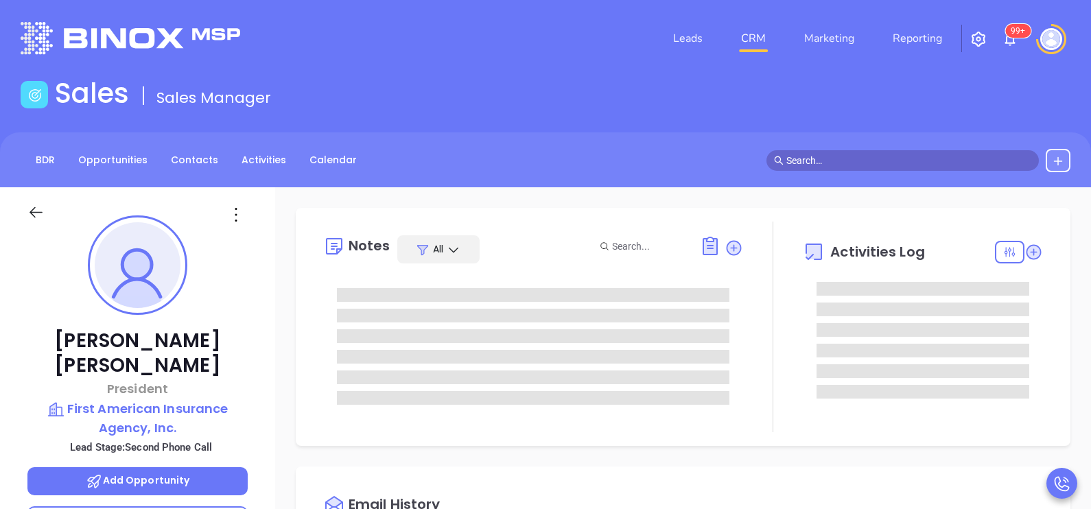
type input "[DATE]"
type input "[PERSON_NAME]"
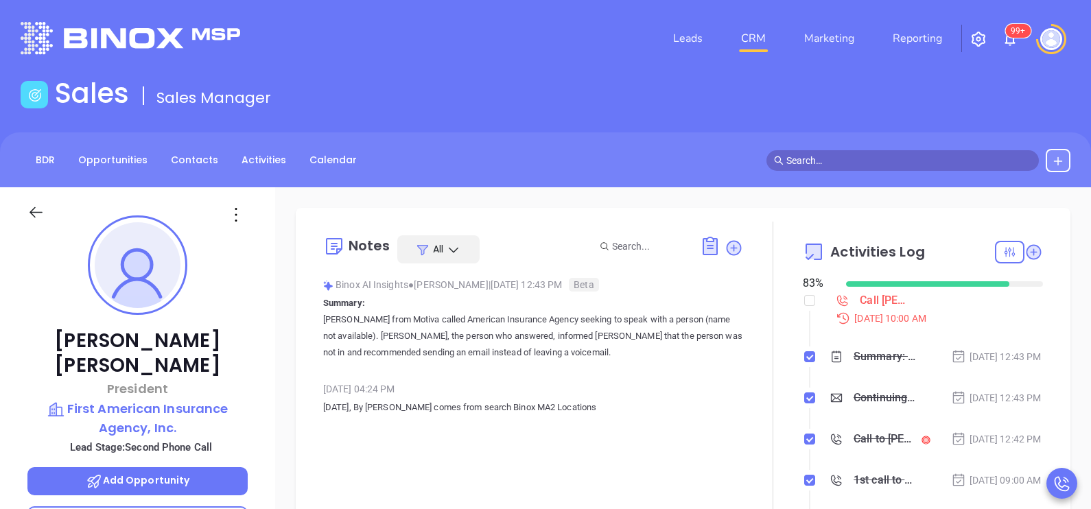
click at [270, 364] on div "[PERSON_NAME] President First American Insurance Agency, Inc. Lead Stage: Secon…" at bounding box center [137, 505] width 275 height 637
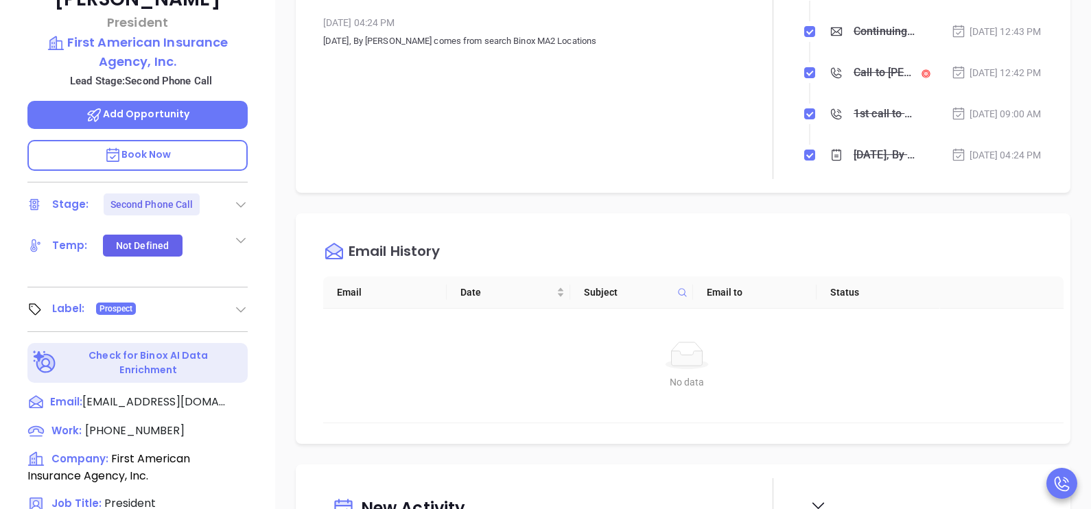
scroll to position [412, 0]
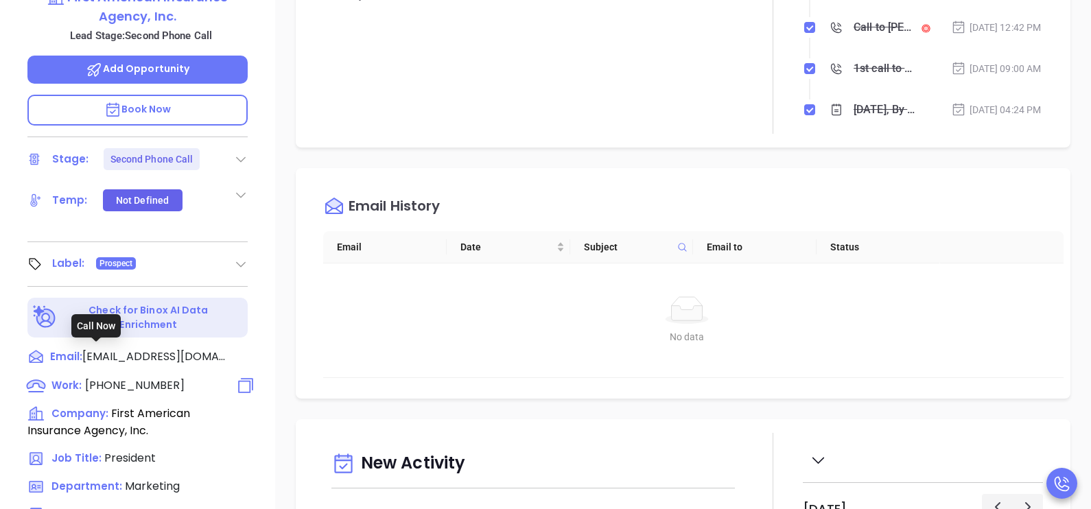
click at [160, 378] on span "[PHONE_NUMBER]" at bounding box center [135, 386] width 100 height 16
type input "[PHONE_NUMBER]"
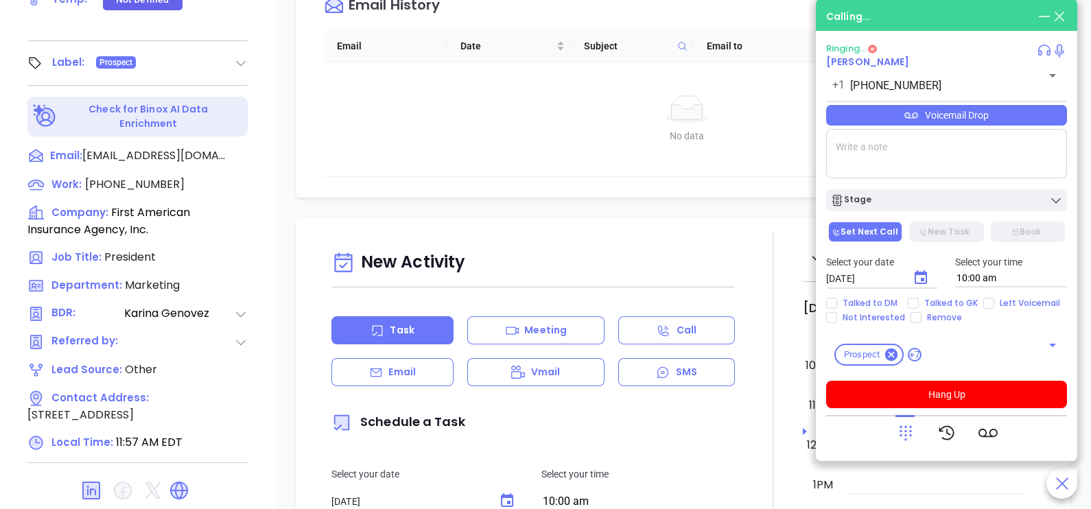
scroll to position [638, 0]
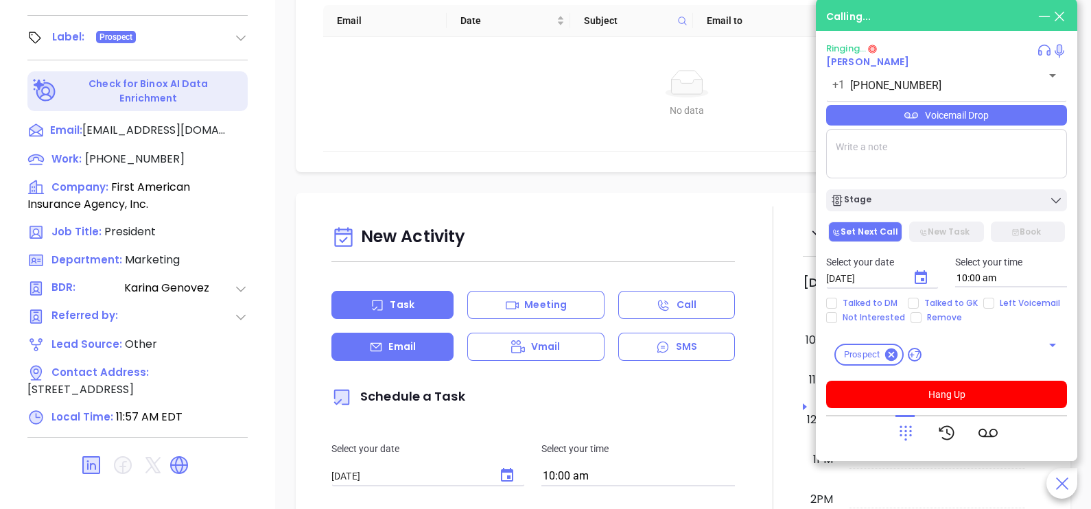
click at [415, 347] on div "Email" at bounding box center [393, 347] width 122 height 28
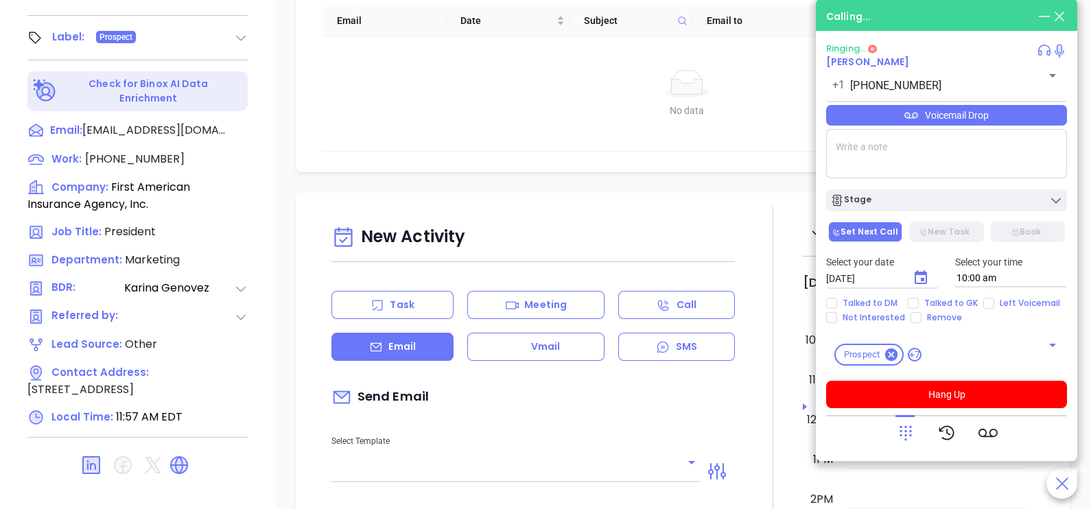
type input "[PERSON_NAME]"
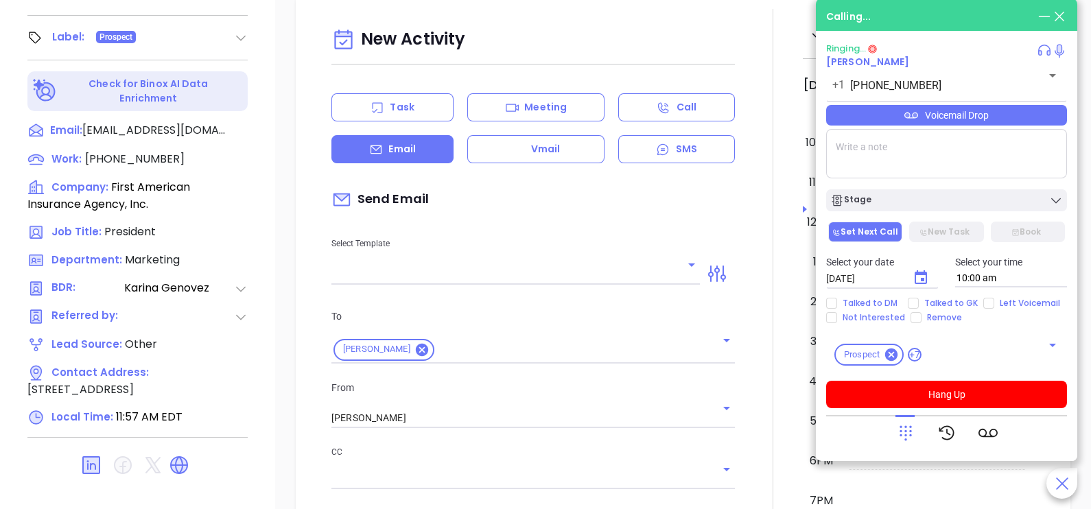
scroll to position [308, 0]
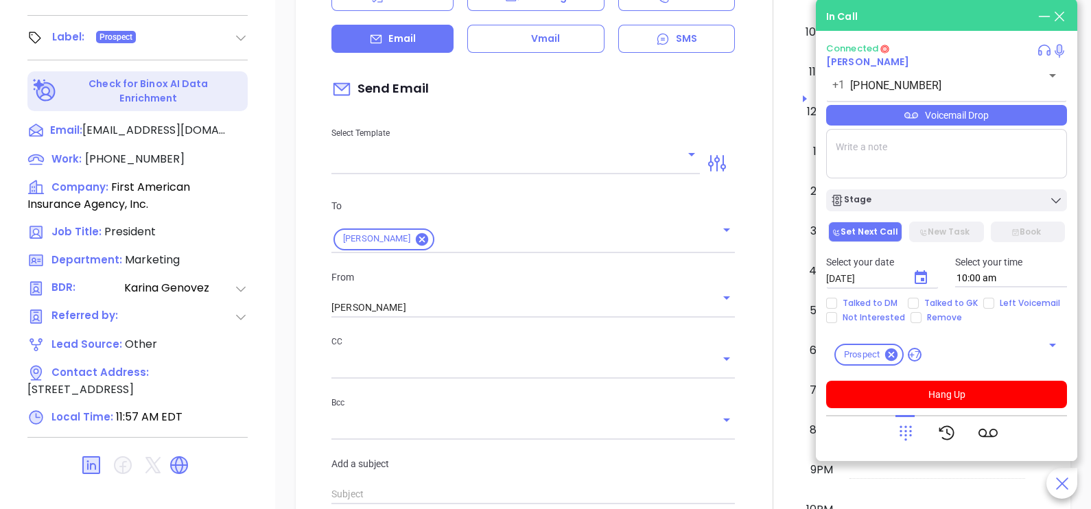
click at [640, 165] on input "text" at bounding box center [506, 164] width 348 height 20
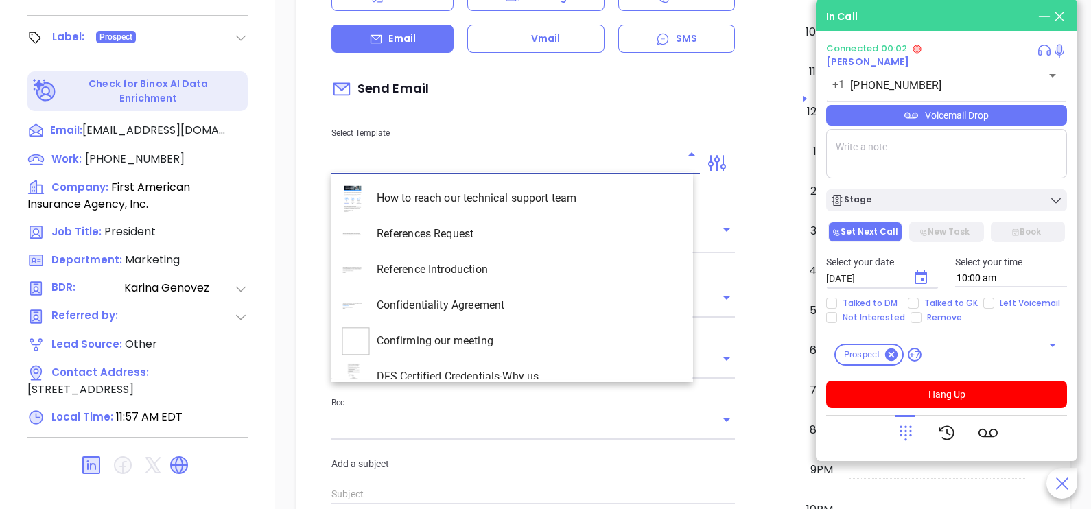
drag, startPoint x: 679, startPoint y: 197, endPoint x: 685, endPoint y: 203, distance: 8.3
click at [685, 203] on ul "How to reach our technical support team References Request Reference Introducti…" at bounding box center [513, 277] width 362 height 204
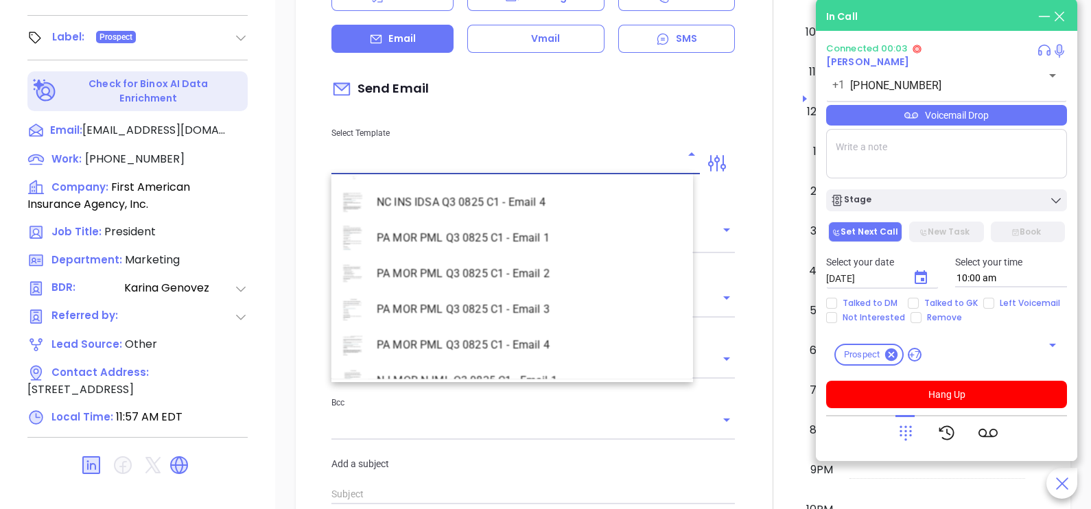
scroll to position [3981, 0]
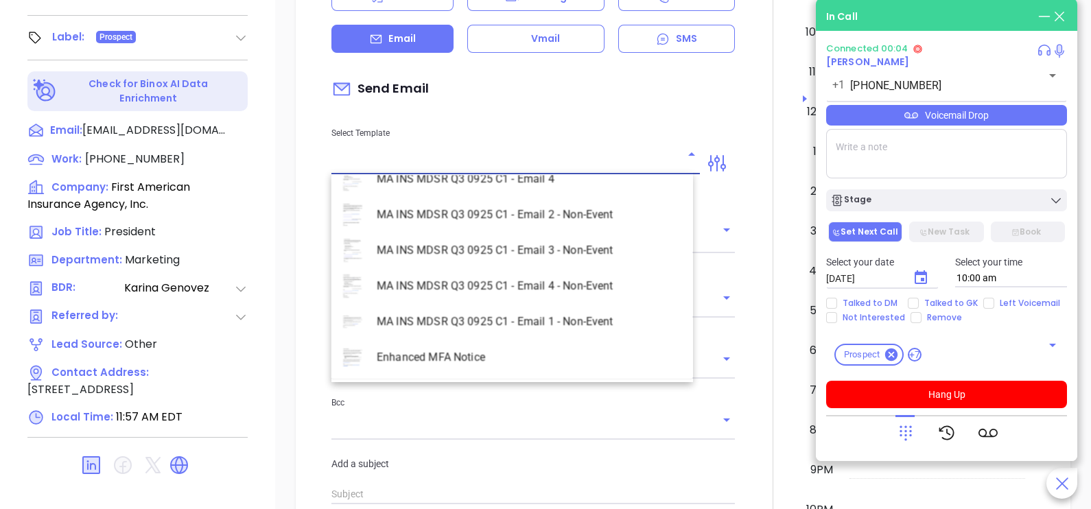
click at [573, 211] on li "MA INS MDSR Q3 0925 C1 - Email 2 - Non-Event" at bounding box center [513, 215] width 362 height 36
type input "MA INS MDSR Q3 0925 C1 - Email 2 - Non-Event"
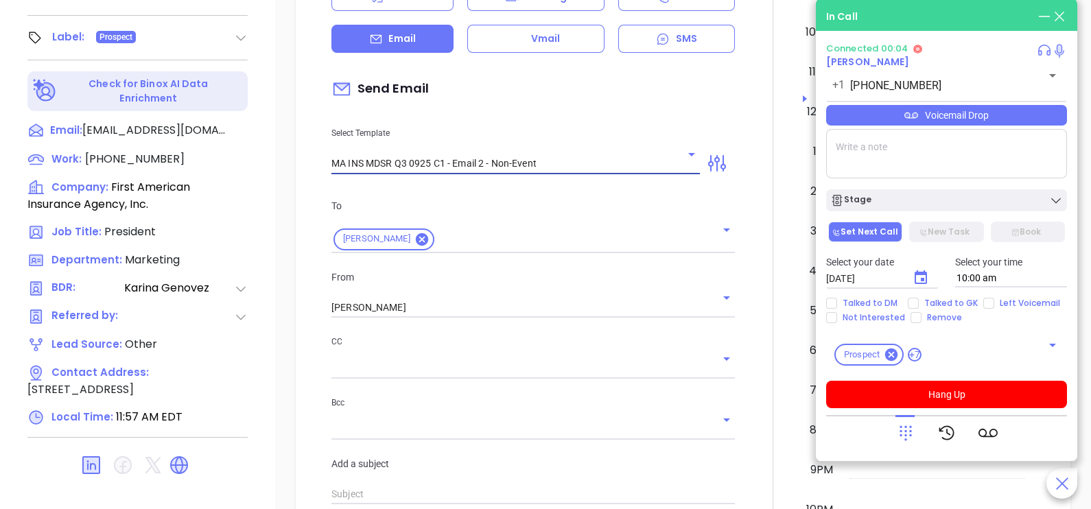
type input "[PERSON_NAME], here’s the MA compliance checklist we mentioned"
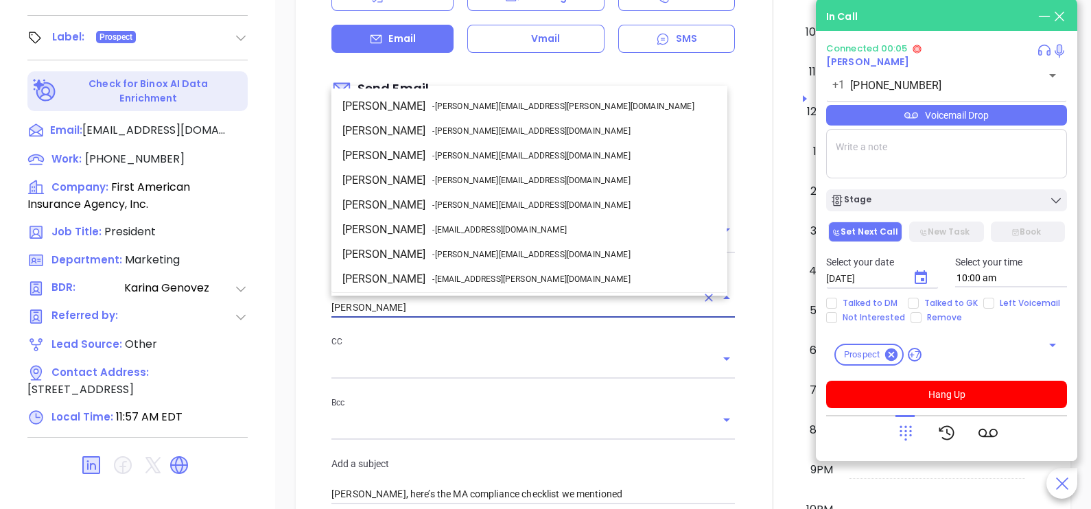
click at [452, 303] on input "[PERSON_NAME]" at bounding box center [514, 308] width 365 height 20
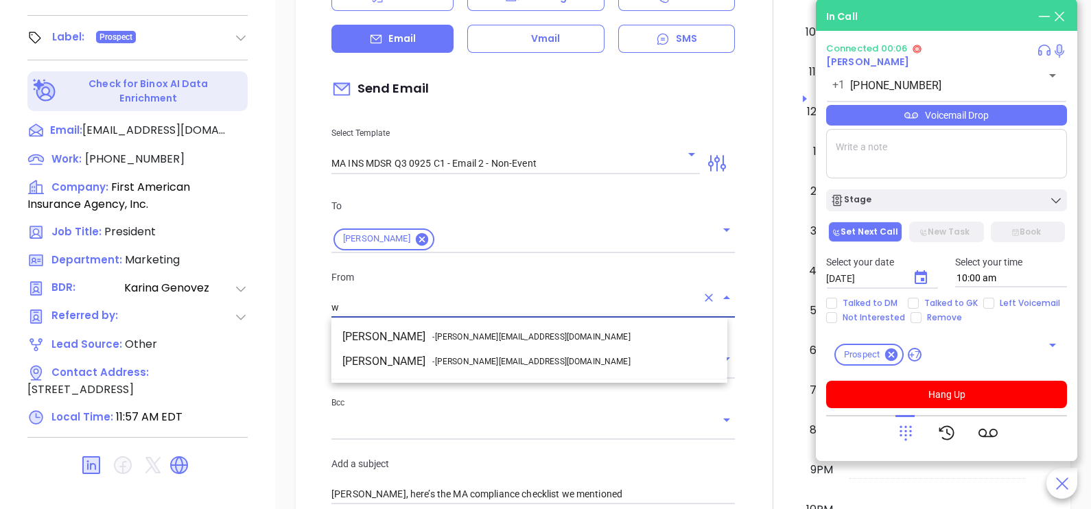
scroll to position [0, 0]
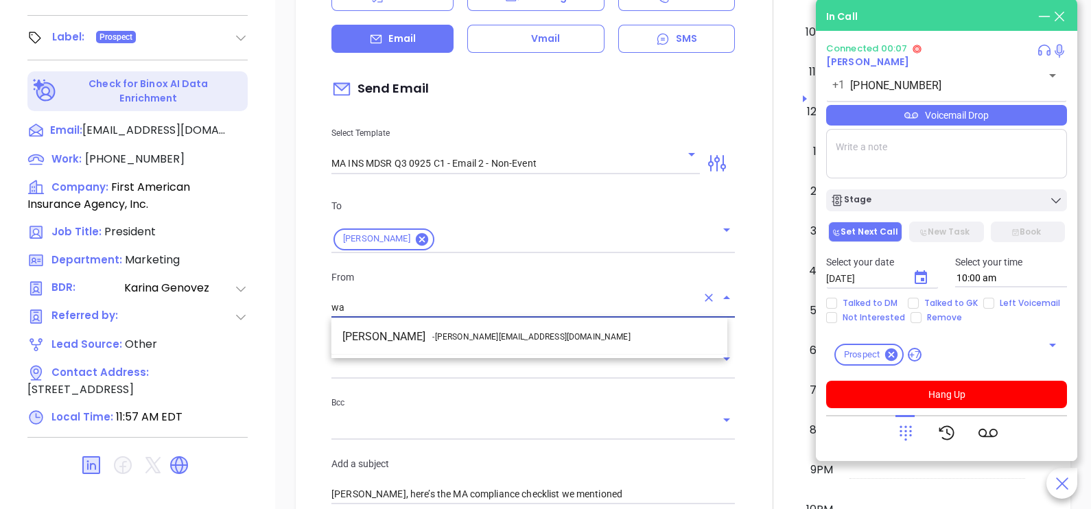
click at [474, 334] on span "- [PERSON_NAME][EMAIL_ADDRESS][DOMAIN_NAME]" at bounding box center [531, 337] width 198 height 12
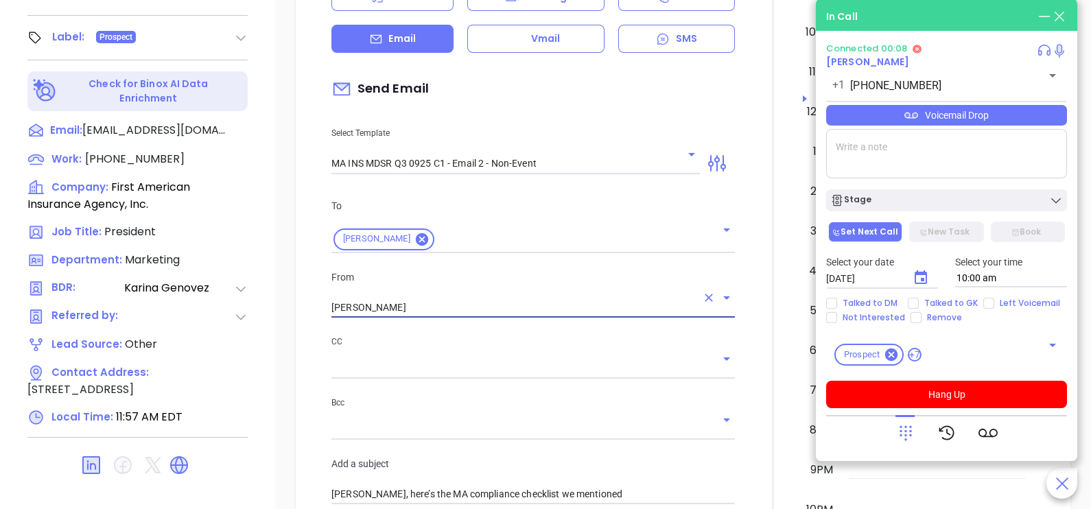
type input "[PERSON_NAME]"
click at [752, 352] on div at bounding box center [773, 471] width 60 height 1147
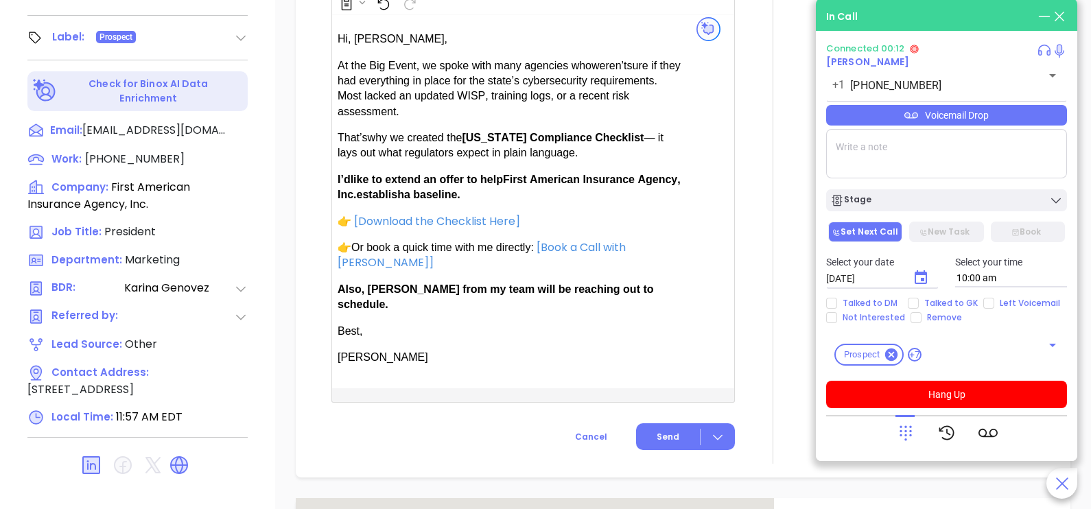
scroll to position [892, 0]
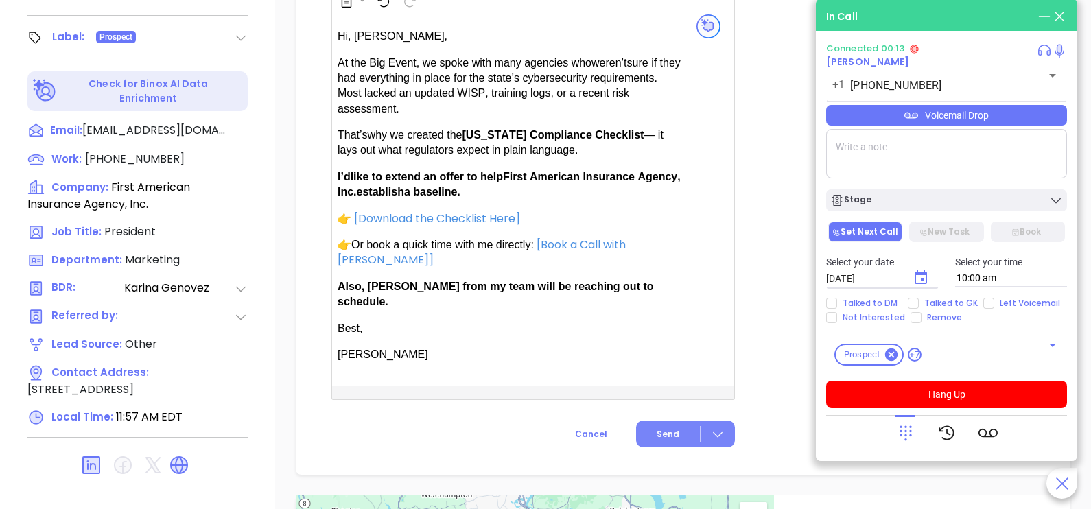
click at [660, 421] on button "Send" at bounding box center [685, 434] width 99 height 27
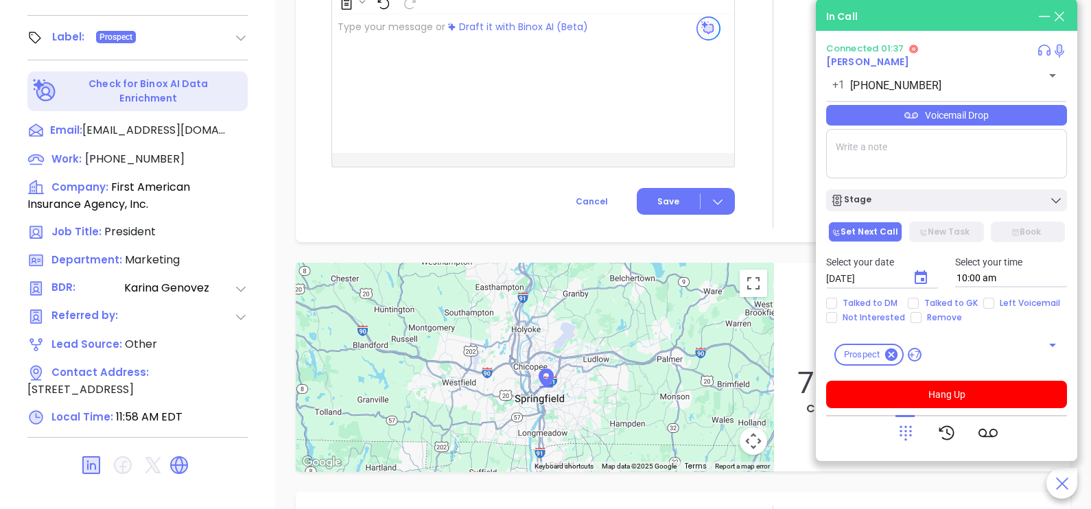
click at [1028, 126] on div "Voicemail Drop" at bounding box center [946, 115] width 241 height 21
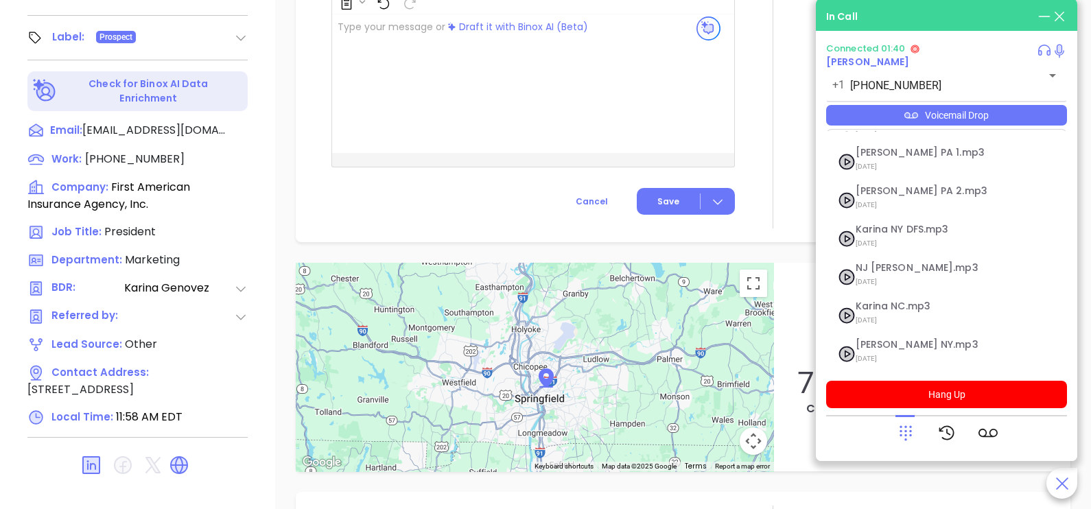
scroll to position [150, 0]
click at [896, 352] on span "[DATE]" at bounding box center [930, 356] width 148 height 18
checkbox input "true"
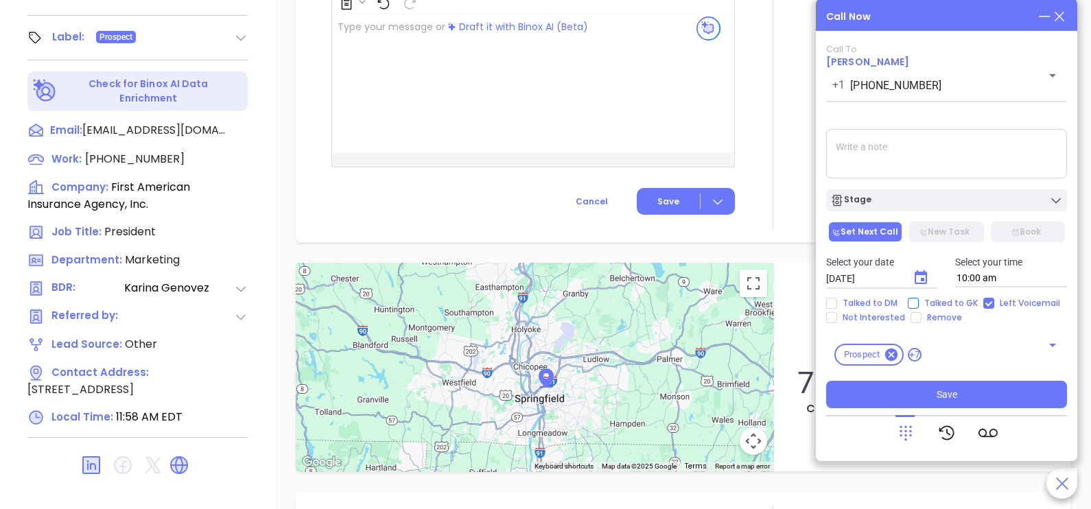
click at [914, 302] on input "Talked to GK" at bounding box center [913, 303] width 11 height 11
checkbox input "true"
click at [920, 286] on icon "Choose date, selected date is Oct 8, 2025" at bounding box center [921, 278] width 16 height 16
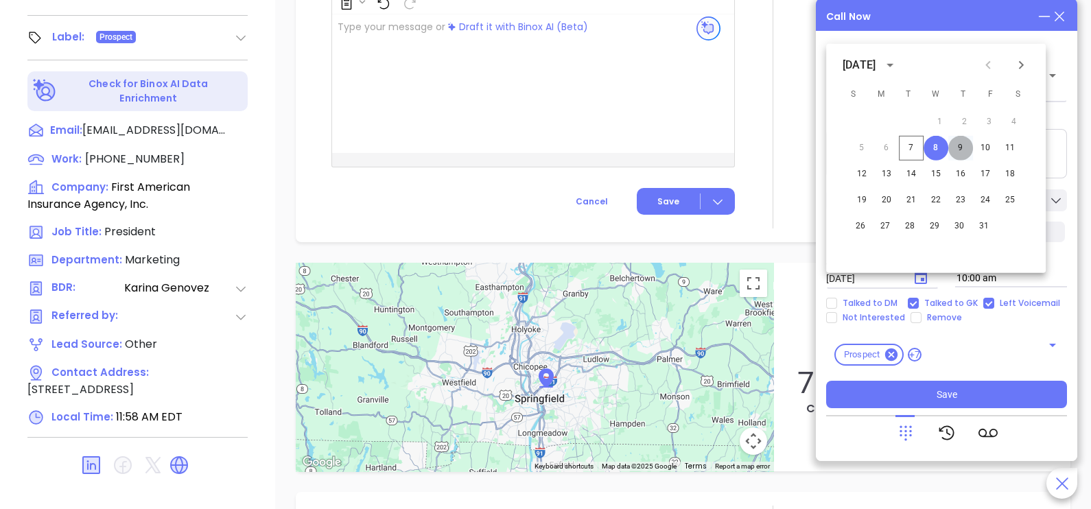
click at [961, 152] on button "9" at bounding box center [961, 148] width 25 height 25
type input "[DATE]"
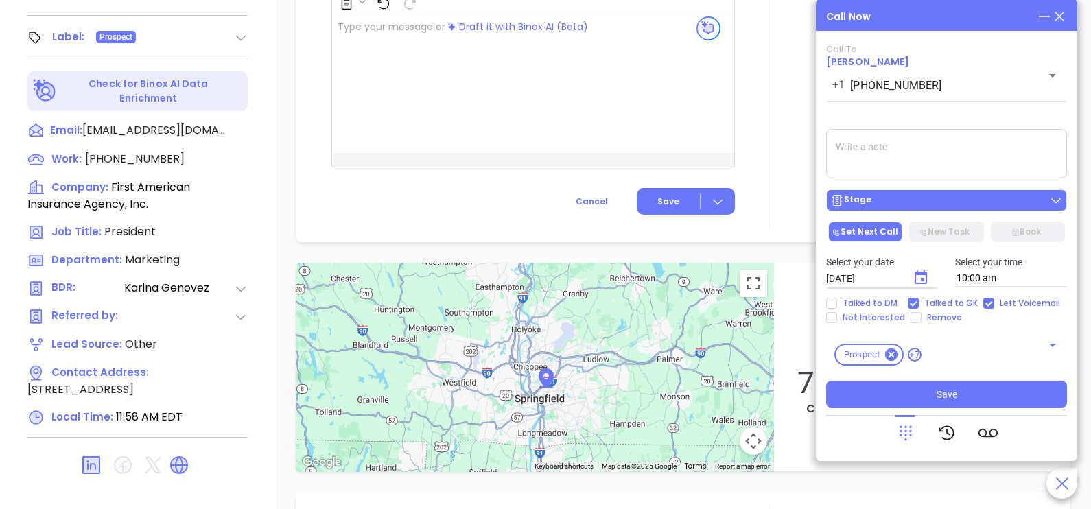
click at [955, 196] on div "Stage" at bounding box center [947, 201] width 233 height 14
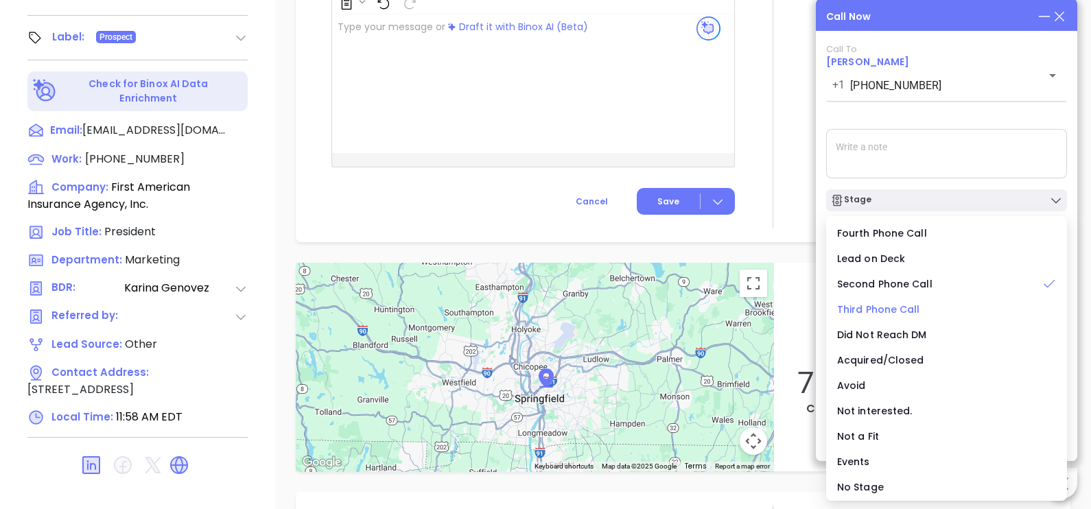
click at [897, 303] on span "Third Phone Call" at bounding box center [878, 310] width 83 height 14
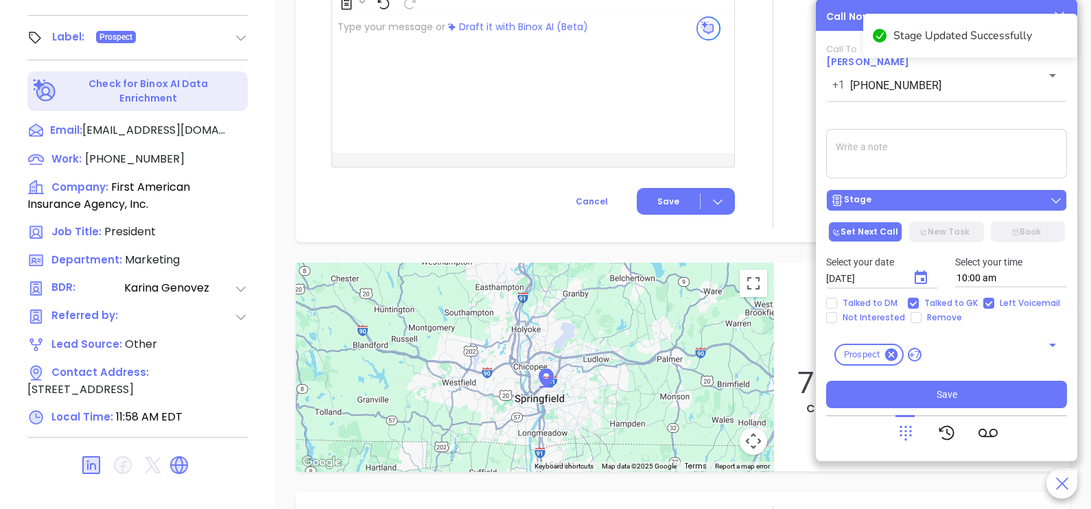
click at [897, 203] on div "Stage" at bounding box center [947, 201] width 233 height 14
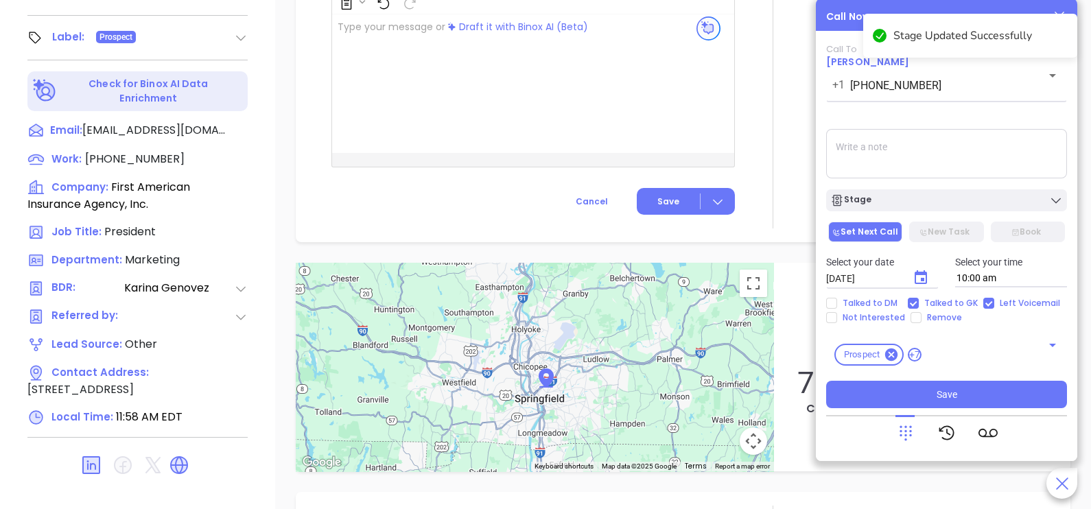
click at [943, 178] on textarea at bounding box center [946, 153] width 241 height 49
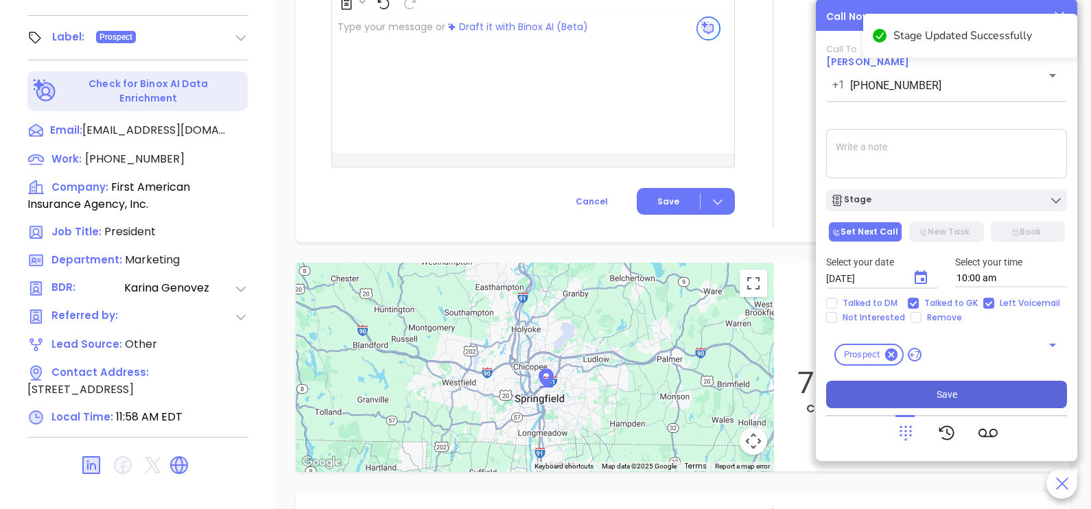
click at [902, 406] on button "Save" at bounding box center [946, 394] width 241 height 27
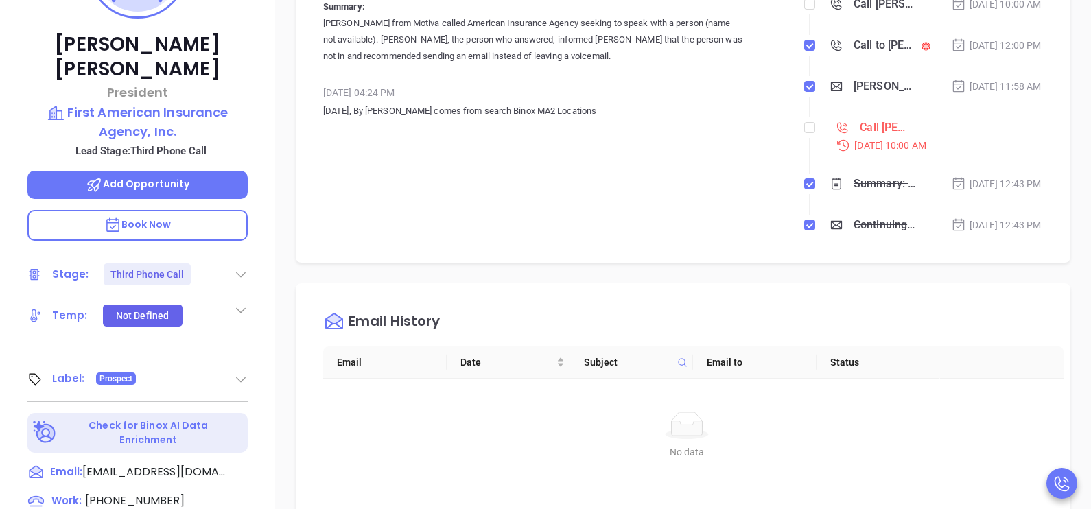
scroll to position [295, 0]
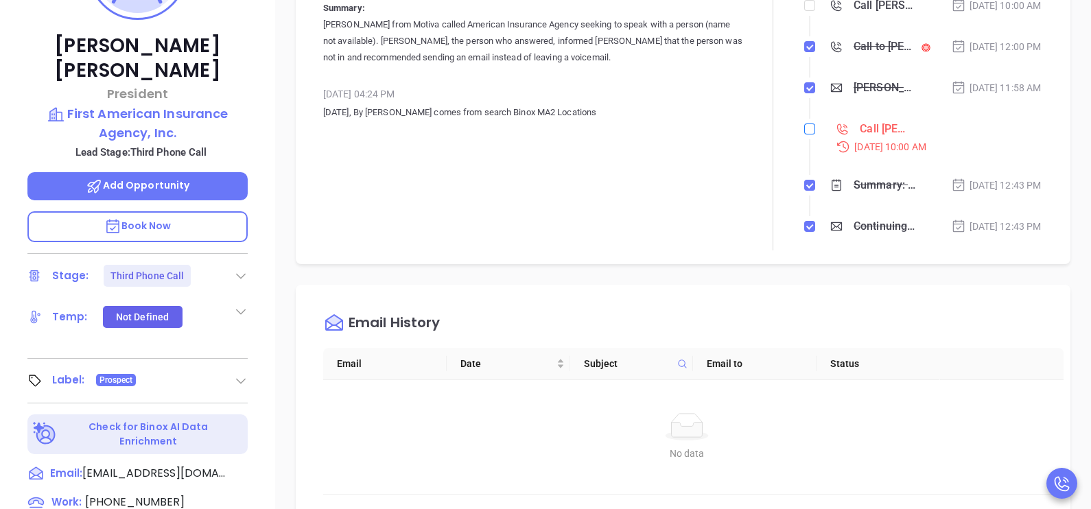
click at [805, 135] on input "checkbox" at bounding box center [810, 129] width 11 height 11
checkbox input "true"
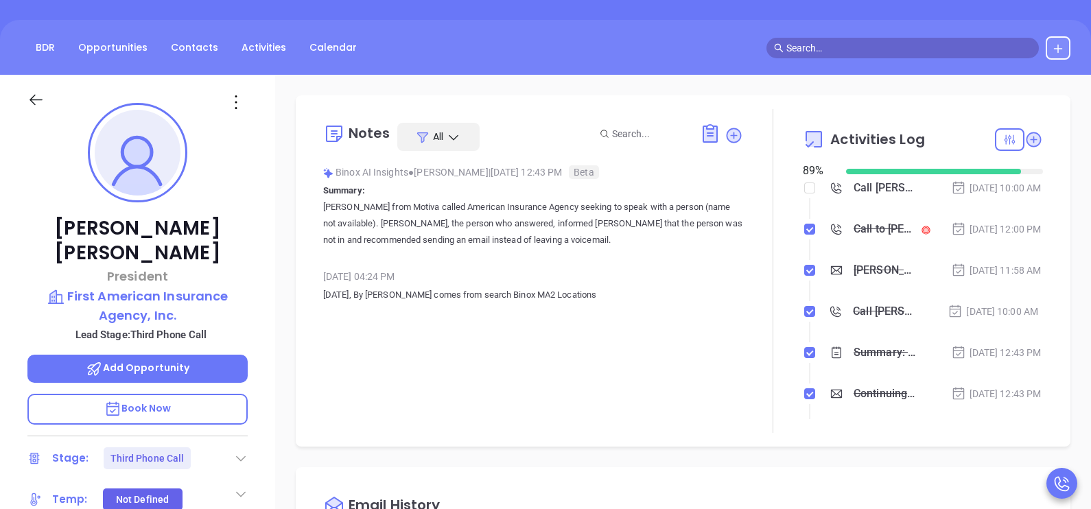
scroll to position [0, 0]
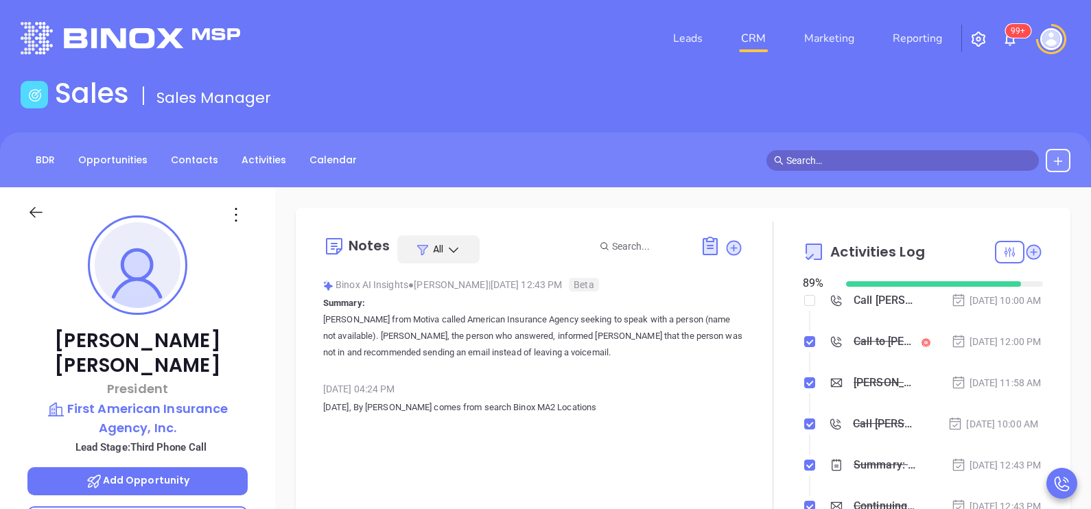
click at [27, 211] on div at bounding box center [48, 220] width 59 height 32
click at [32, 214] on icon at bounding box center [36, 212] width 13 height 11
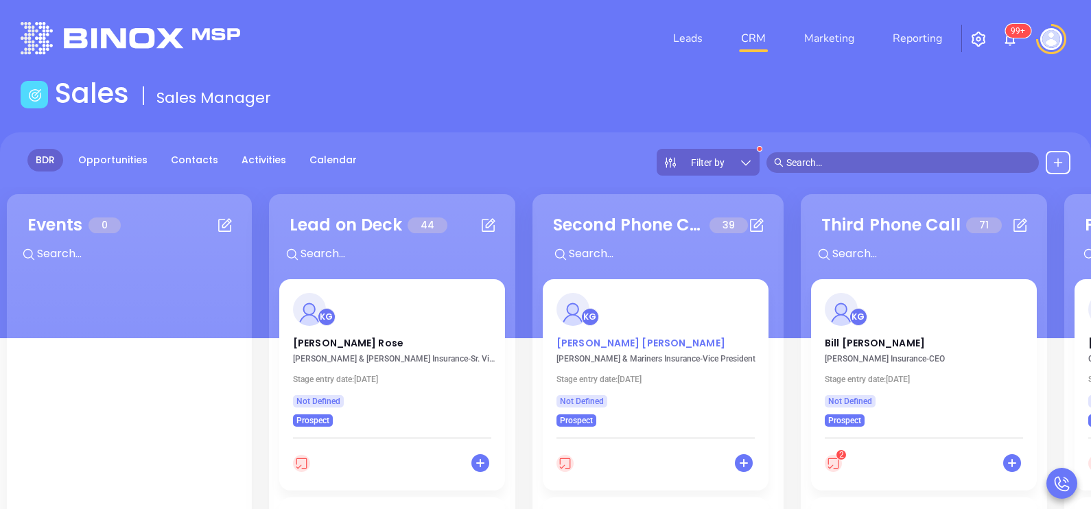
click at [609, 340] on p "[PERSON_NAME]" at bounding box center [656, 339] width 198 height 7
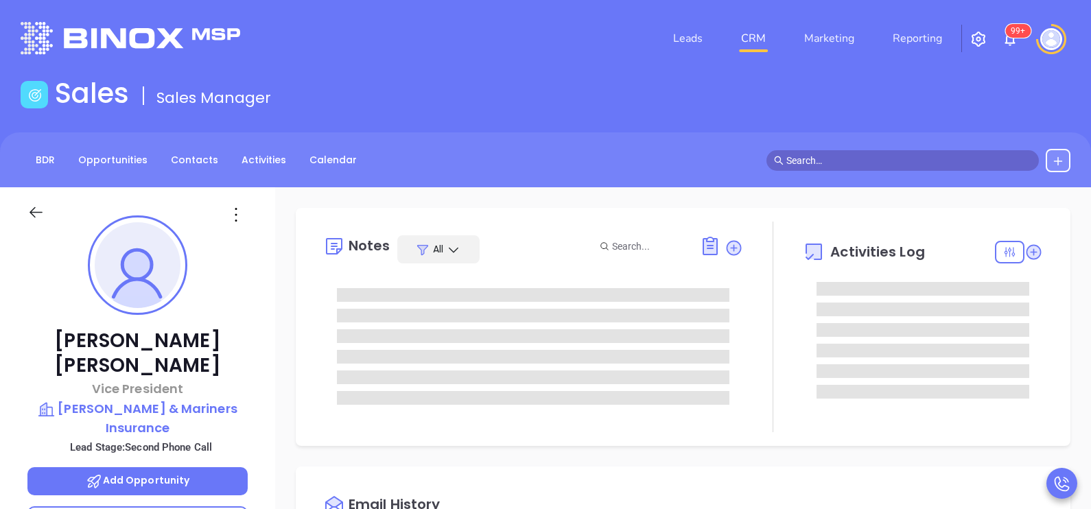
type input "[DATE]"
type input "[PERSON_NAME]"
click at [248, 402] on div "[PERSON_NAME] Vice President [PERSON_NAME] & Mariners Insurance Lead Stage: Sec…" at bounding box center [137, 505] width 275 height 637
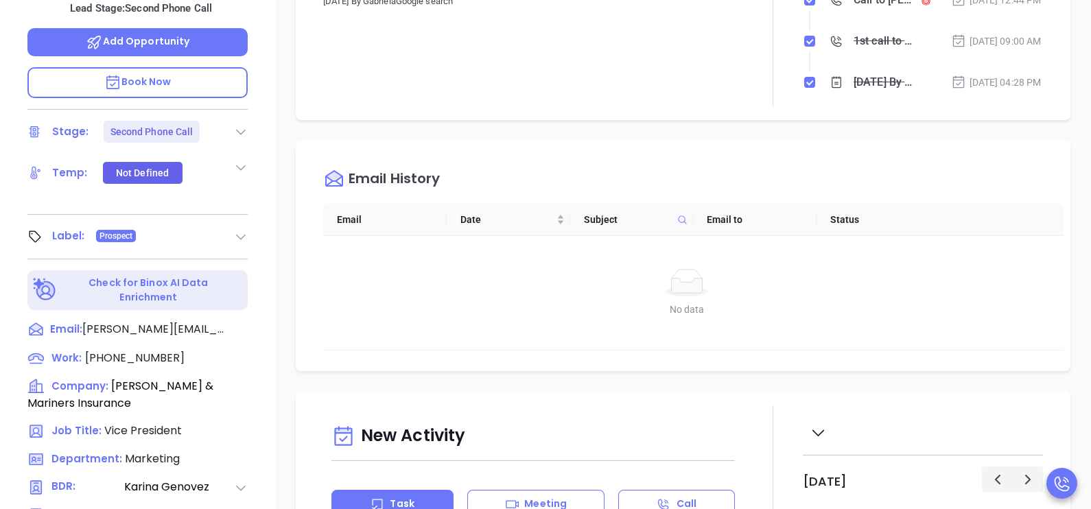
scroll to position [446, 0]
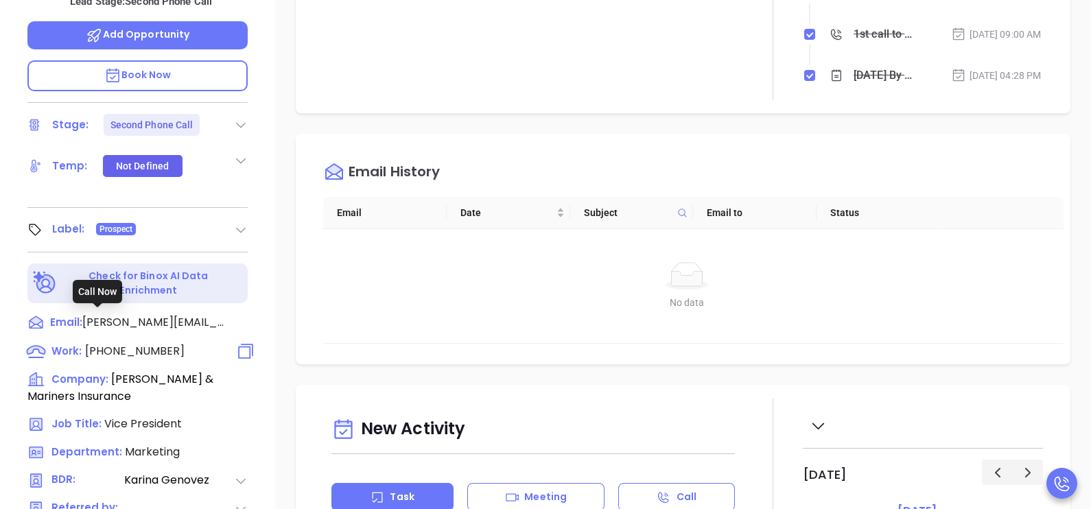
click at [141, 343] on span "[PHONE_NUMBER]" at bounding box center [135, 351] width 100 height 16
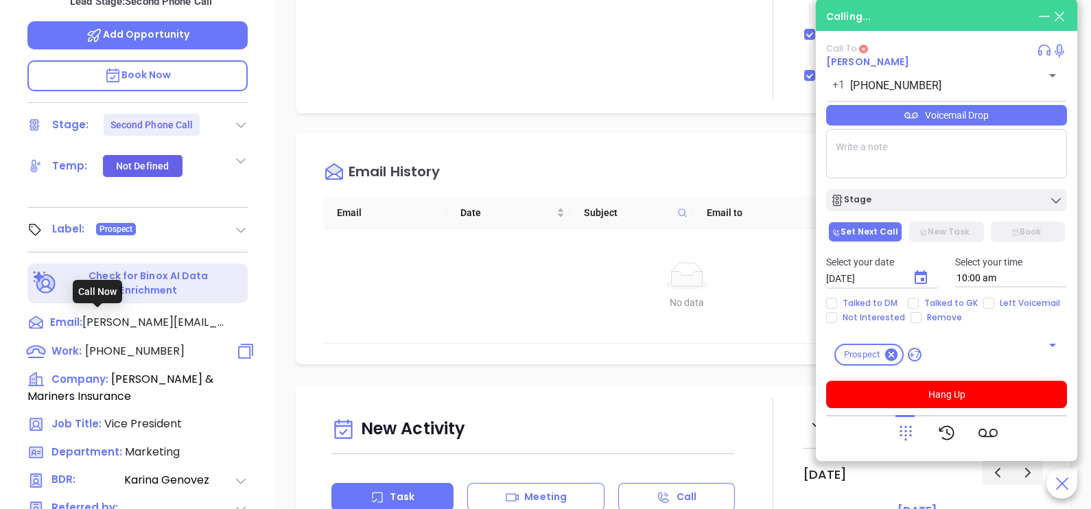
type input "[PHONE_NUMBER]"
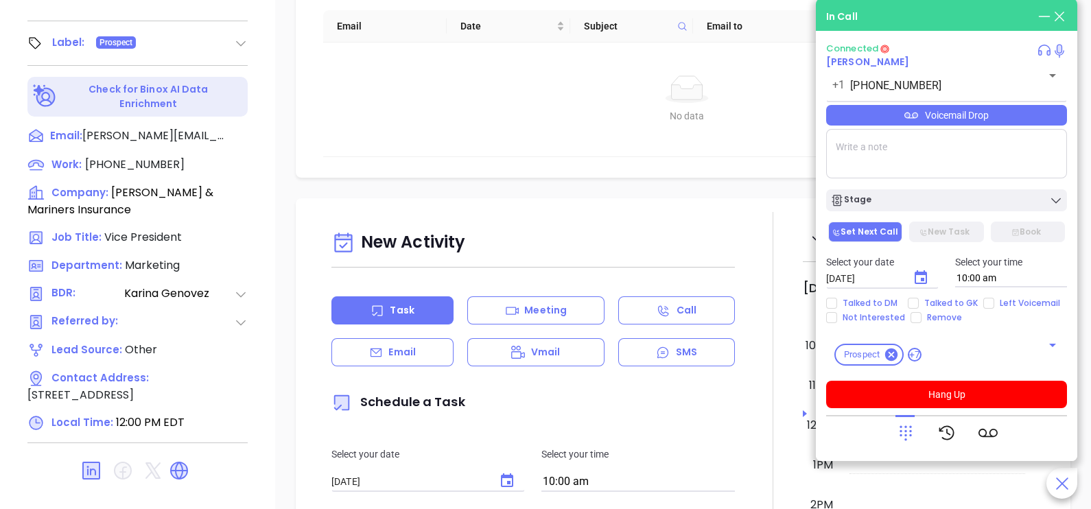
scroll to position [638, 0]
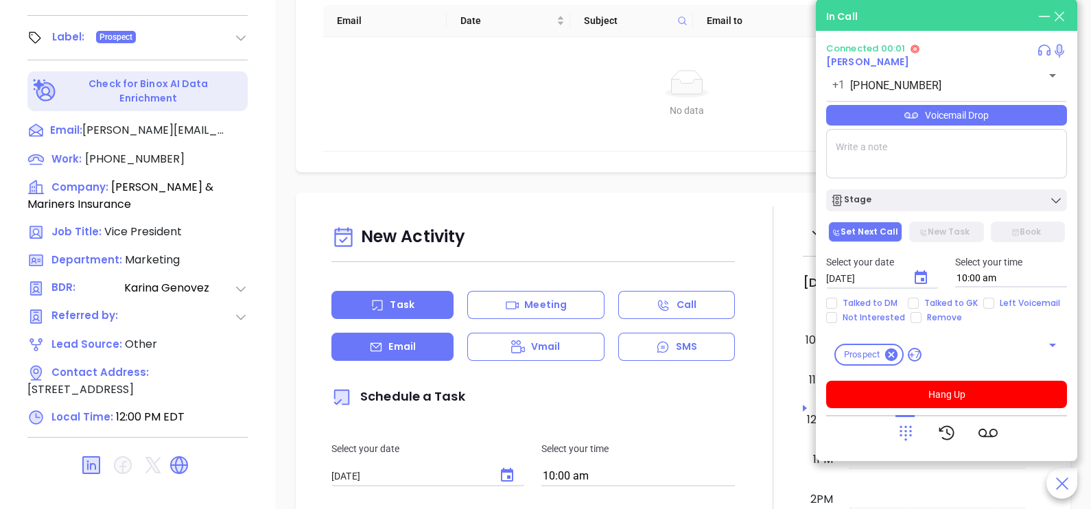
click at [438, 345] on div "Email" at bounding box center [393, 347] width 122 height 28
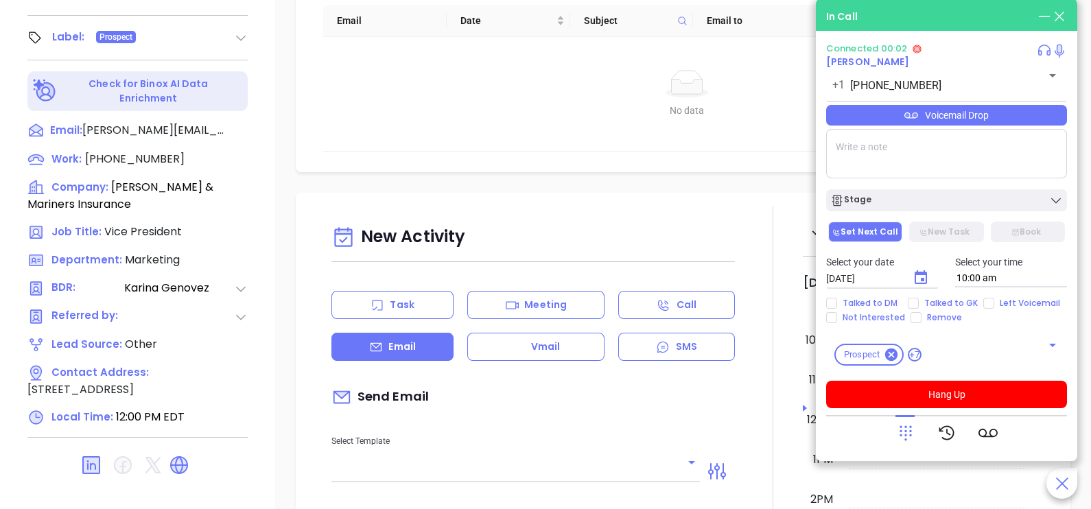
type input "[PERSON_NAME]"
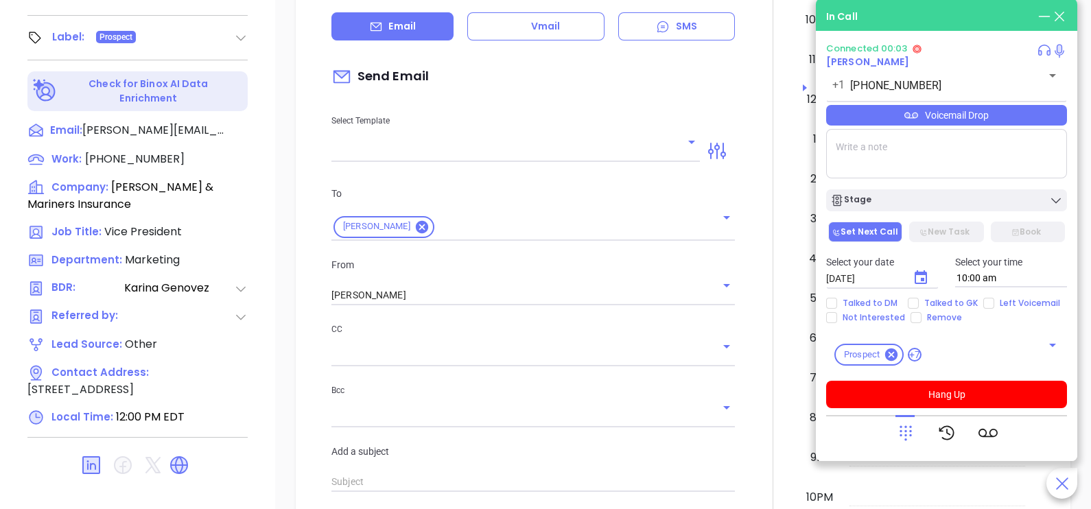
scroll to position [343, 0]
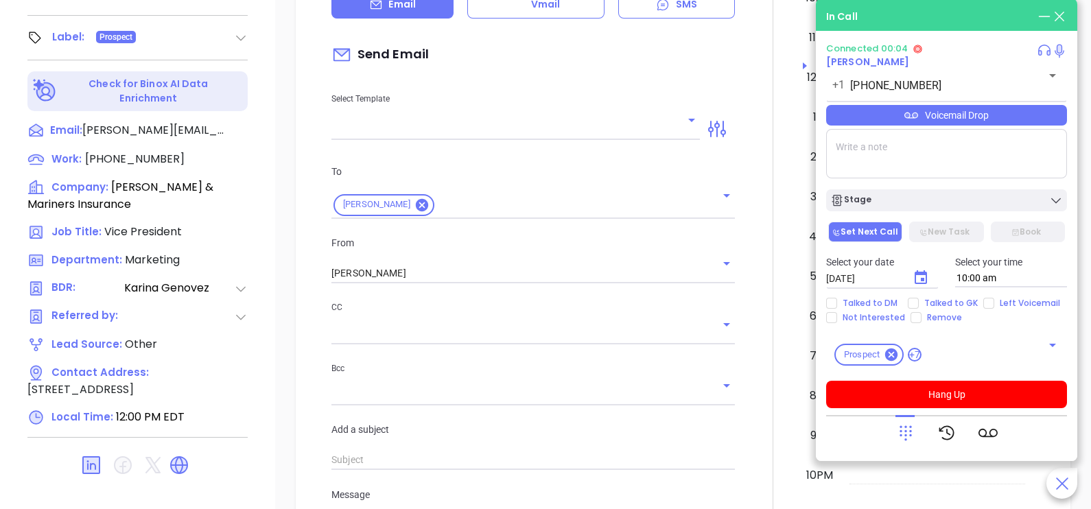
click at [683, 127] on div at bounding box center [516, 129] width 369 height 21
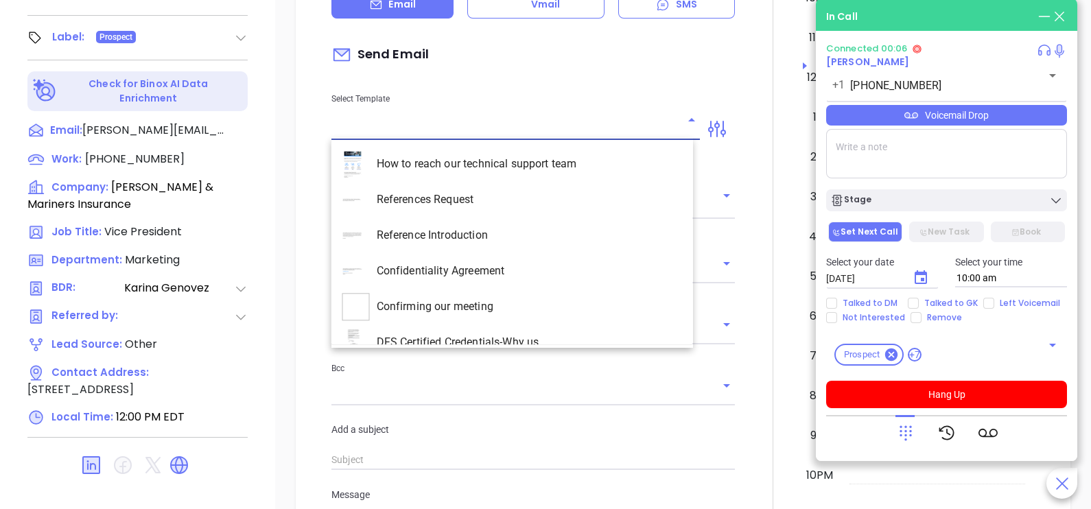
scroll to position [3981, 0]
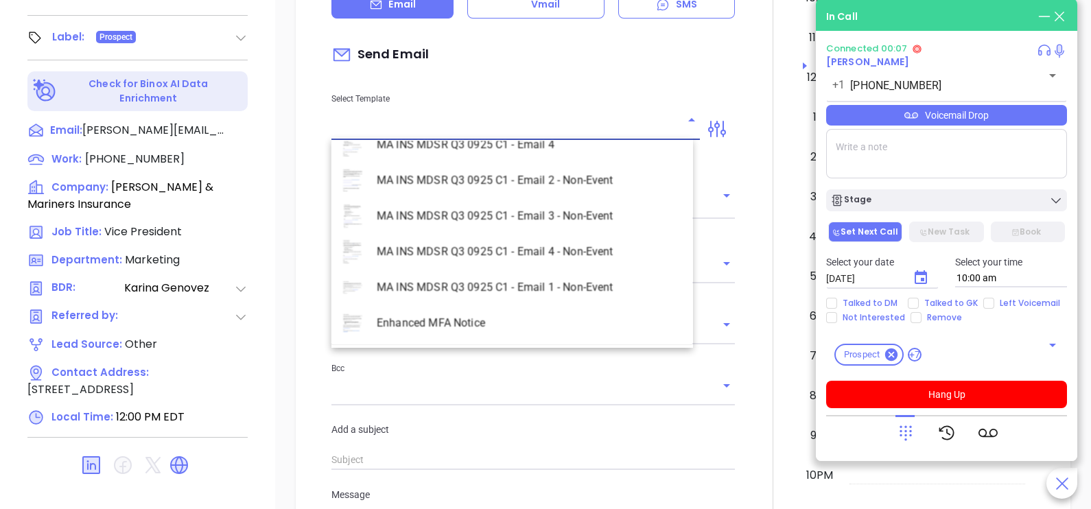
click at [542, 181] on li "MA INS MDSR Q3 0925 C1 - Email 2 - Non-Event" at bounding box center [513, 181] width 362 height 36
type input "MA INS MDSR Q3 0925 C1 - Email 2 - Non-Event"
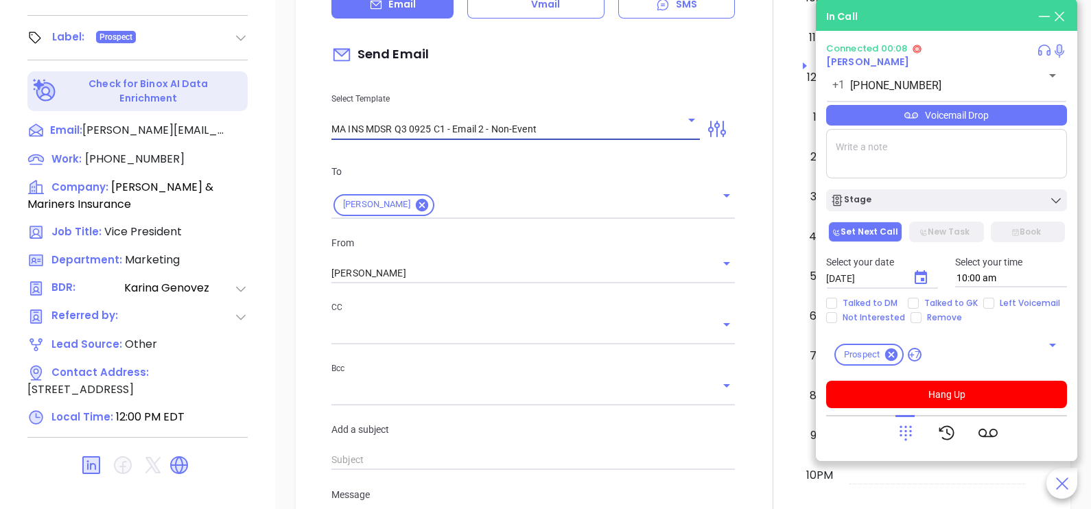
type input "[PERSON_NAME], here’s the MA compliance checklist we mentioned"
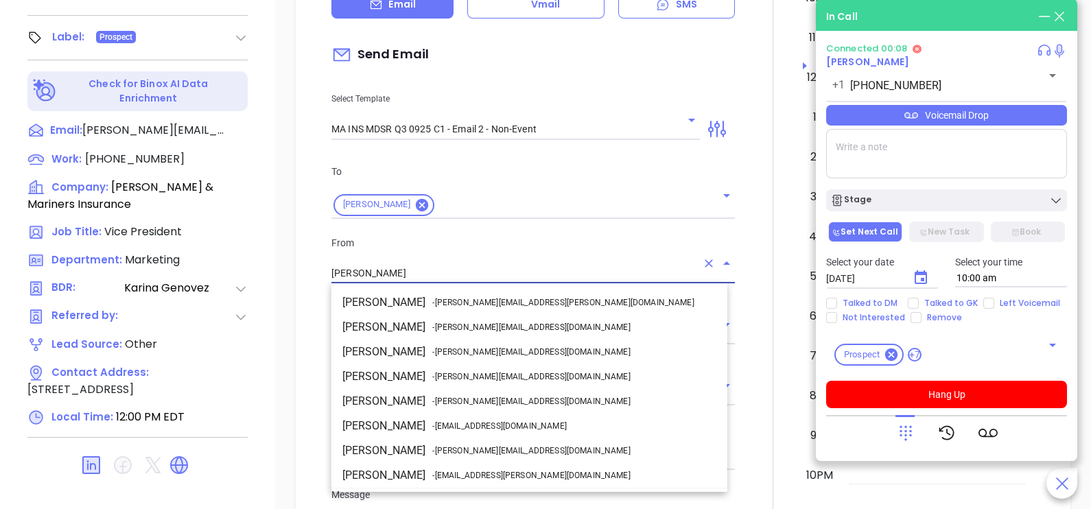
click at [428, 275] on input "[PERSON_NAME]" at bounding box center [514, 274] width 365 height 20
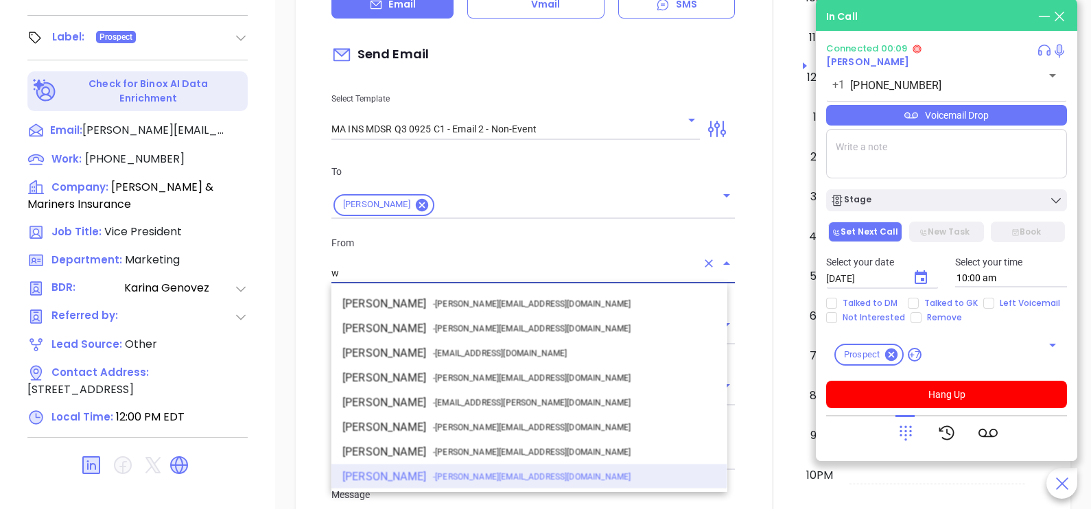
scroll to position [0, 0]
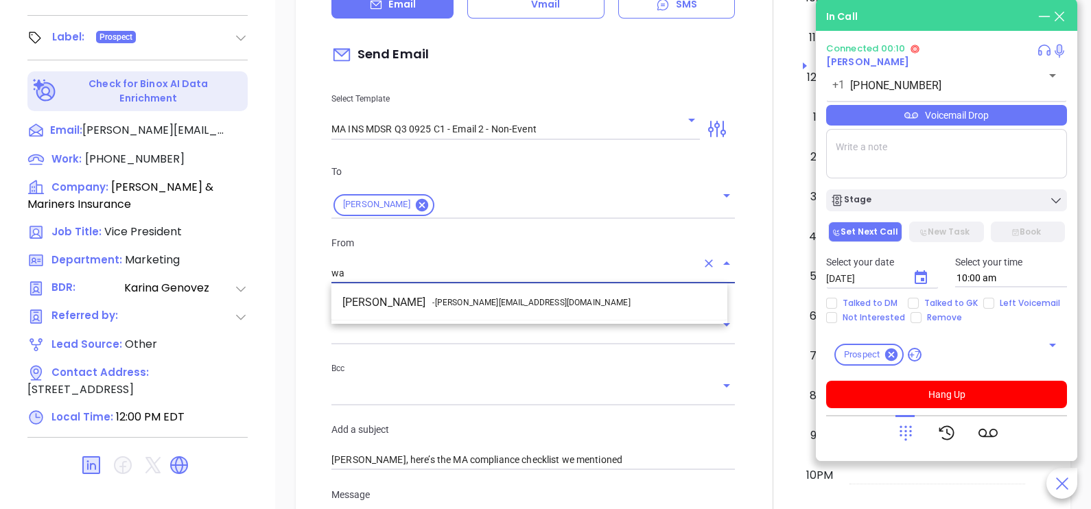
click at [441, 297] on span "- [PERSON_NAME][EMAIL_ADDRESS][DOMAIN_NAME]" at bounding box center [531, 303] width 198 height 12
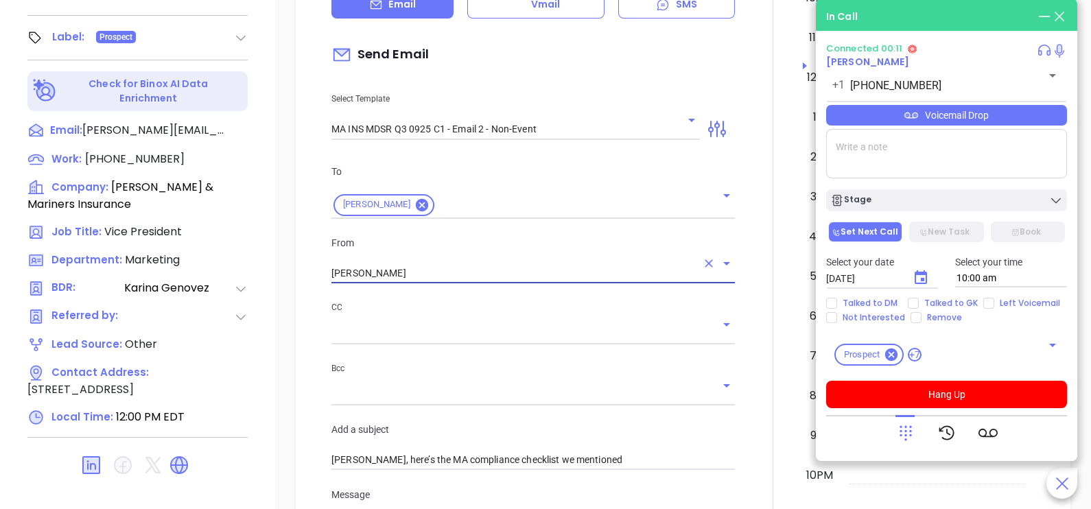
type input "[PERSON_NAME]"
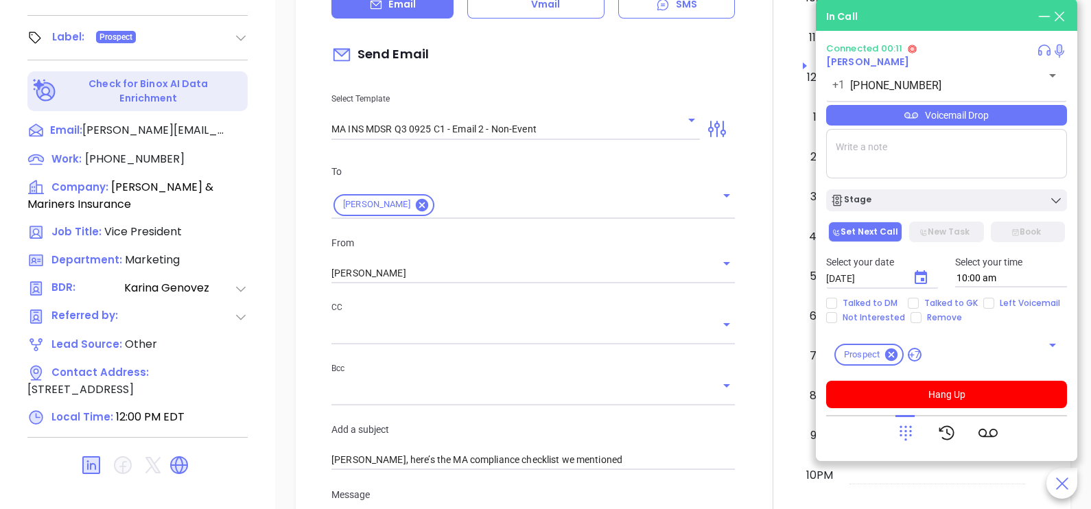
click at [754, 242] on div at bounding box center [773, 437] width 60 height 1147
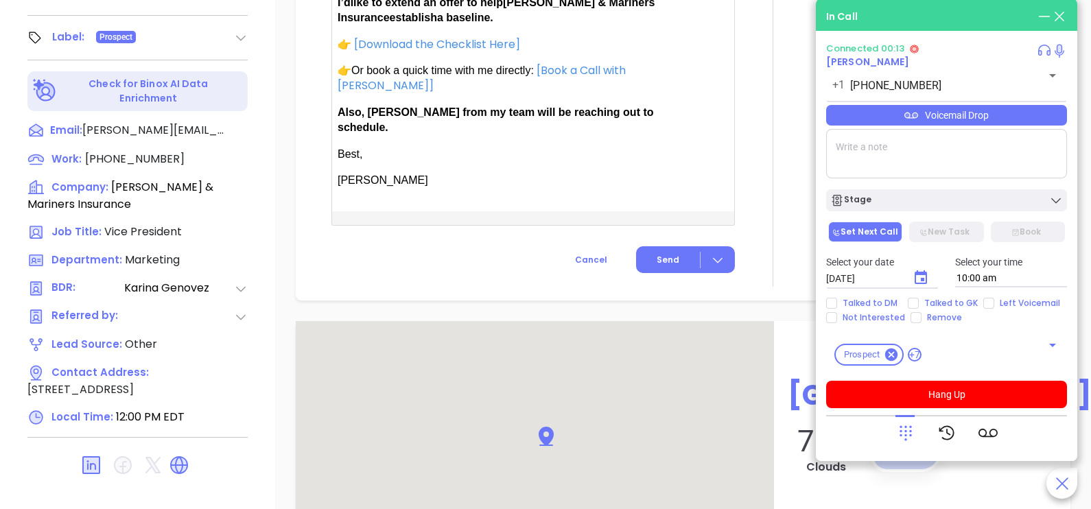
scroll to position [1132, 0]
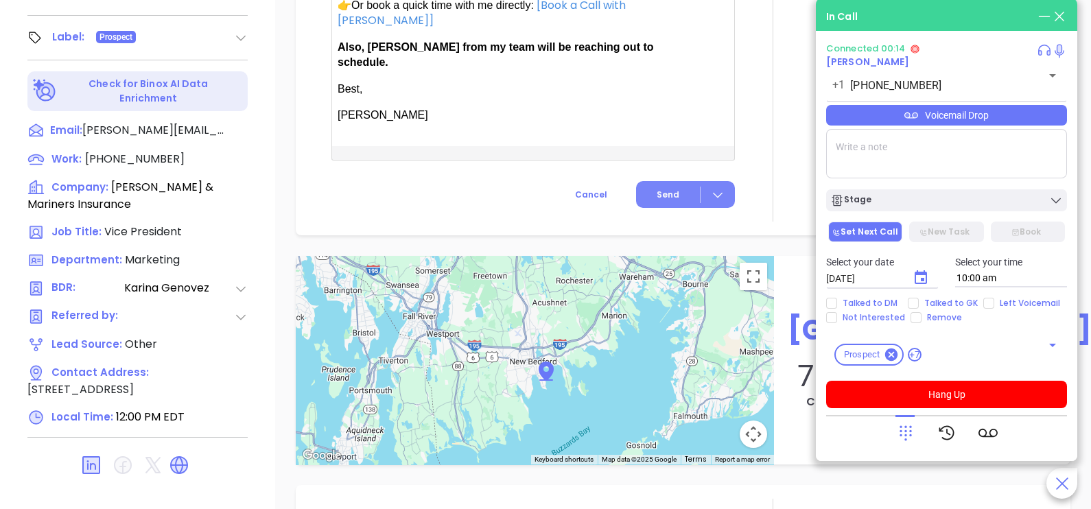
click at [680, 181] on button "Send" at bounding box center [685, 194] width 99 height 27
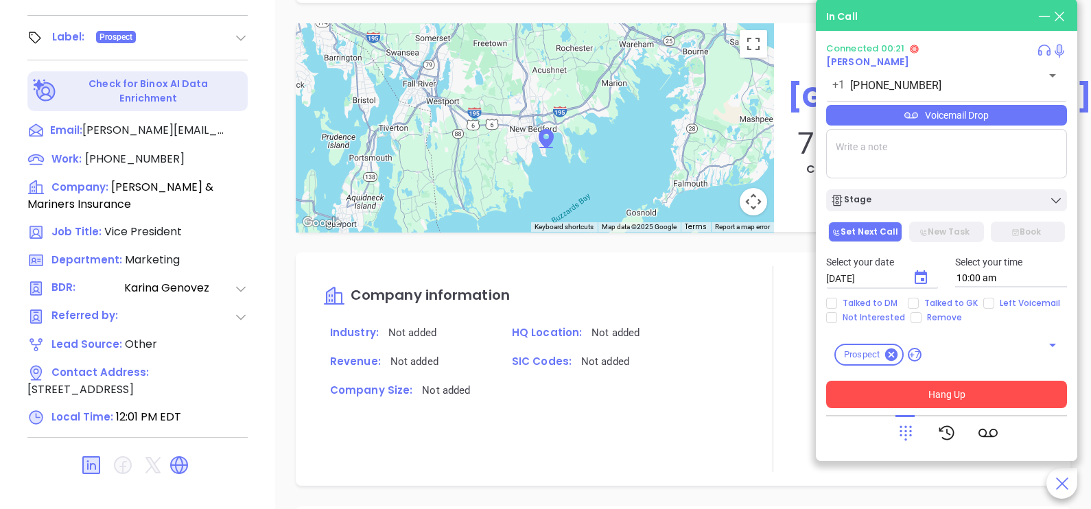
click at [944, 398] on button "Hang Up" at bounding box center [946, 394] width 241 height 27
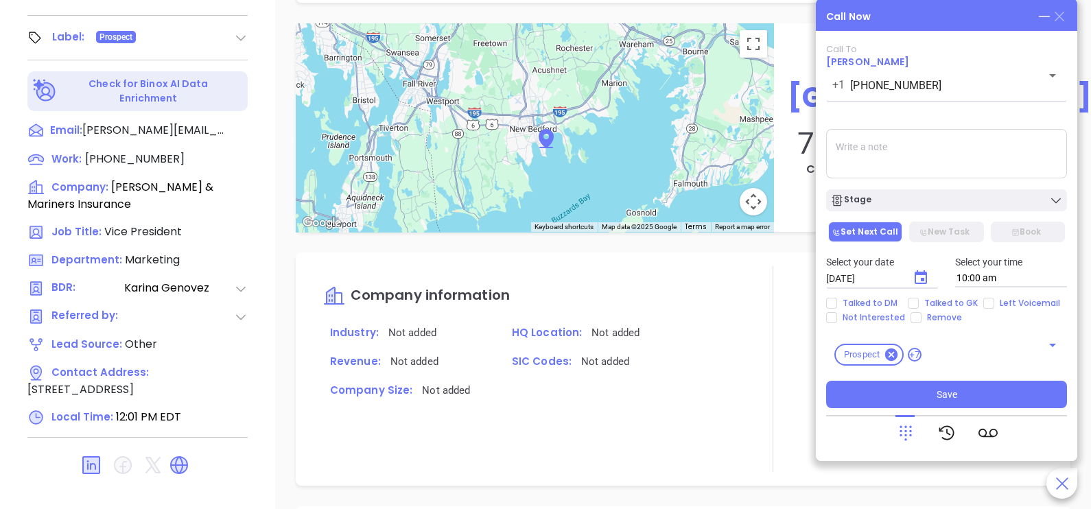
click at [1063, 20] on icon at bounding box center [1060, 17] width 10 height 10
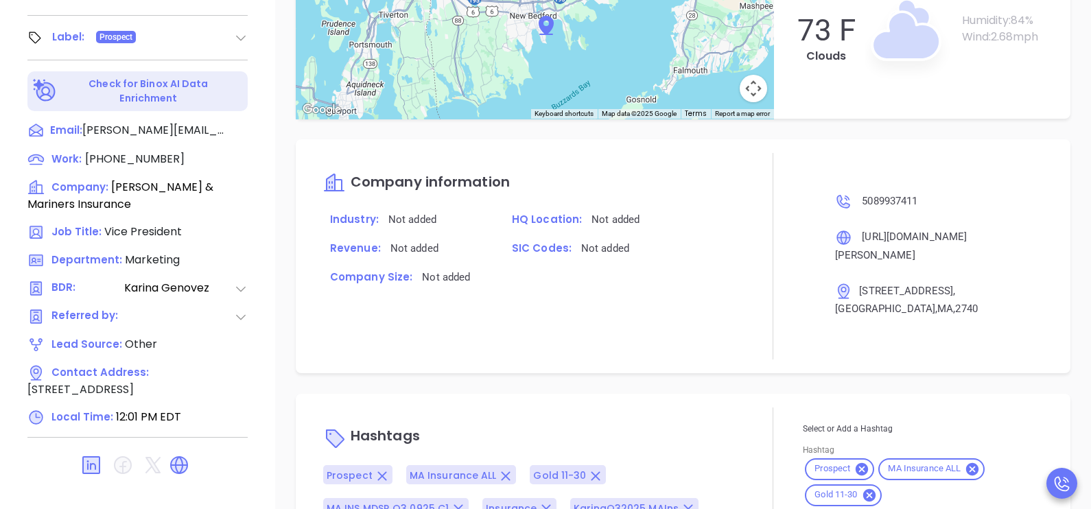
scroll to position [1019, 0]
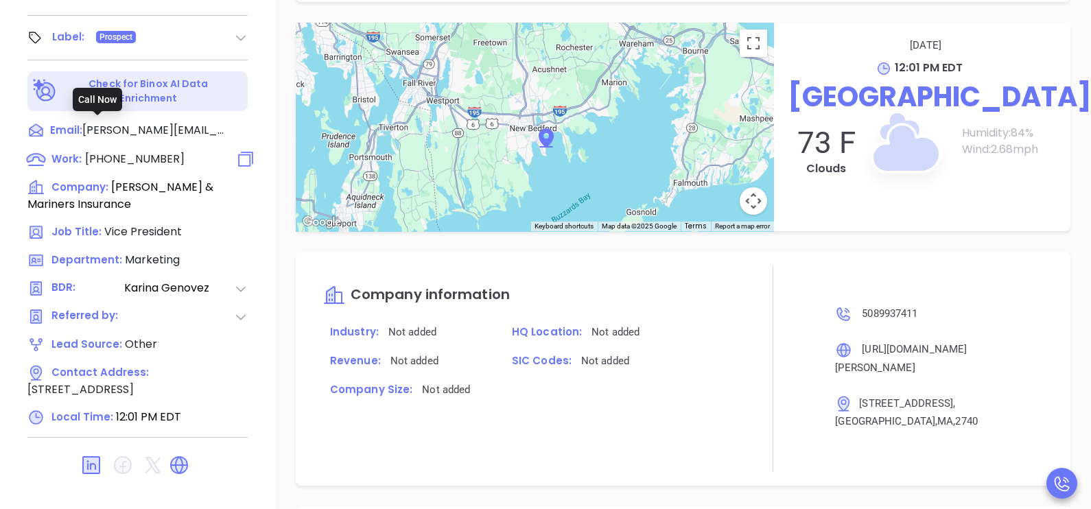
click at [154, 151] on span "[PHONE_NUMBER]" at bounding box center [135, 159] width 100 height 16
type input "[PHONE_NUMBER]"
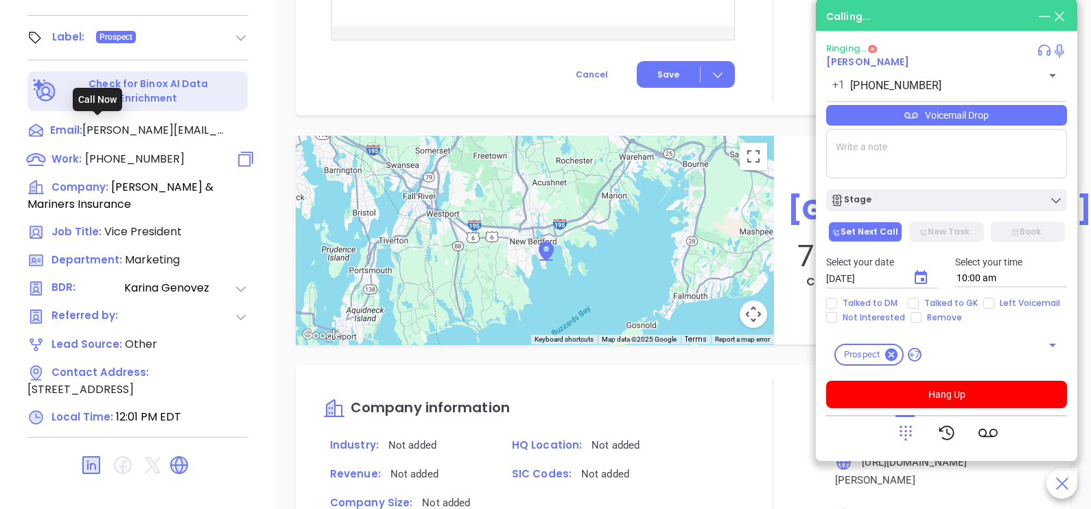
scroll to position [1132, 0]
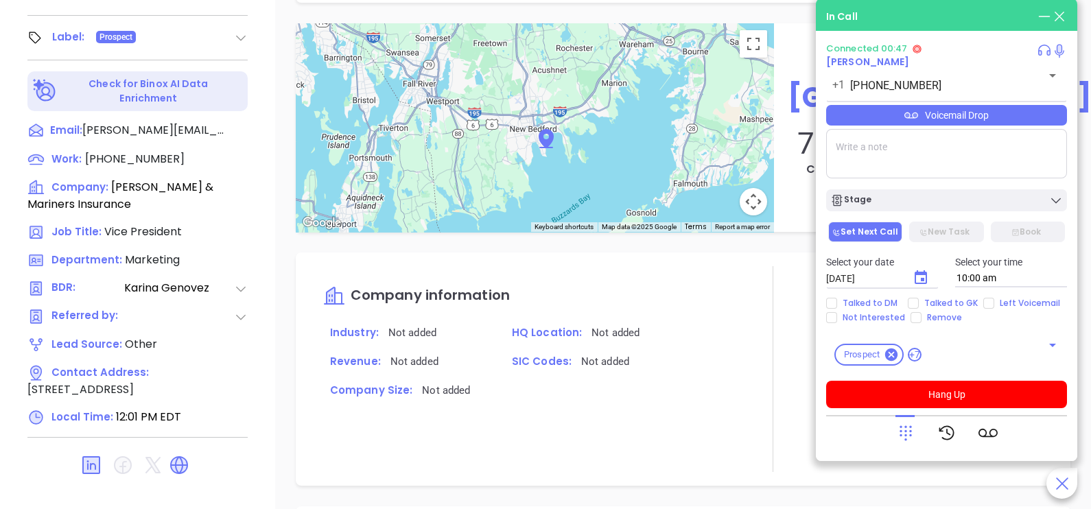
click at [979, 121] on div "Voicemail Drop" at bounding box center [946, 115] width 241 height 21
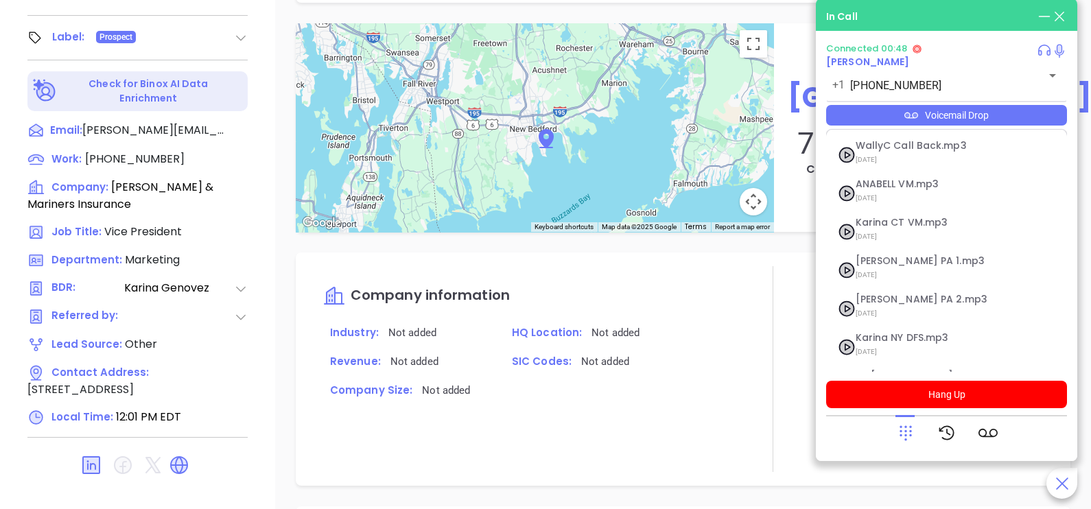
scroll to position [150, 0]
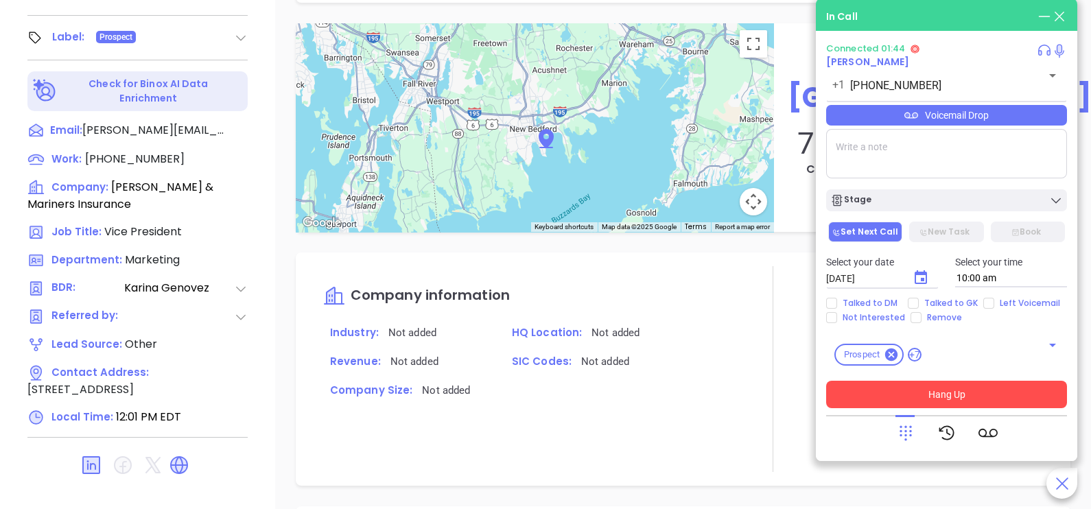
click at [971, 395] on button "Hang Up" at bounding box center [946, 394] width 241 height 27
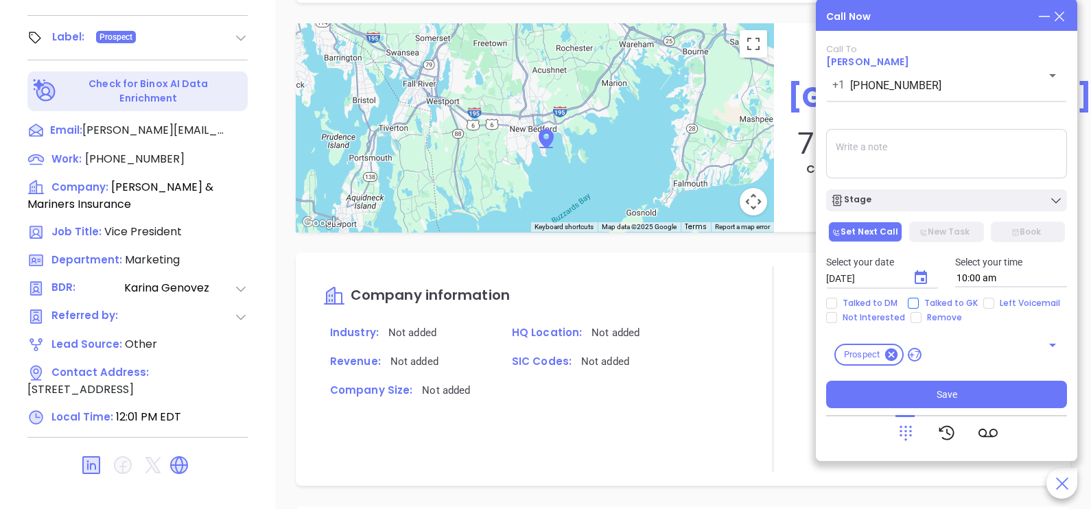
click at [932, 303] on span "Talked to GK" at bounding box center [951, 303] width 65 height 11
click at [919, 303] on input "Talked to GK" at bounding box center [913, 303] width 11 height 11
checkbox input "true"
click at [920, 276] on icon "Choose date, selected date is Oct 8, 2025" at bounding box center [921, 277] width 12 height 14
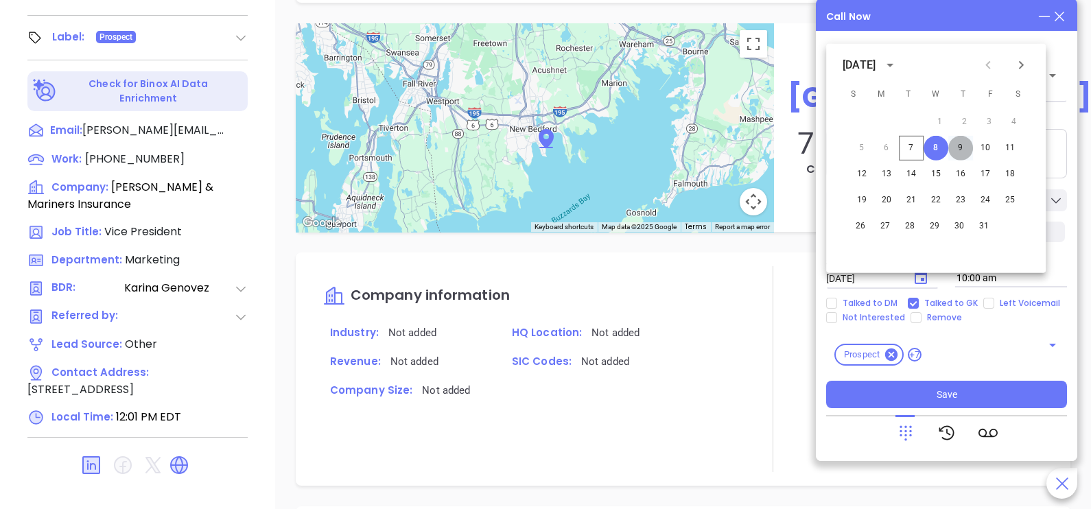
click at [957, 148] on button "9" at bounding box center [961, 148] width 25 height 25
type input "[DATE]"
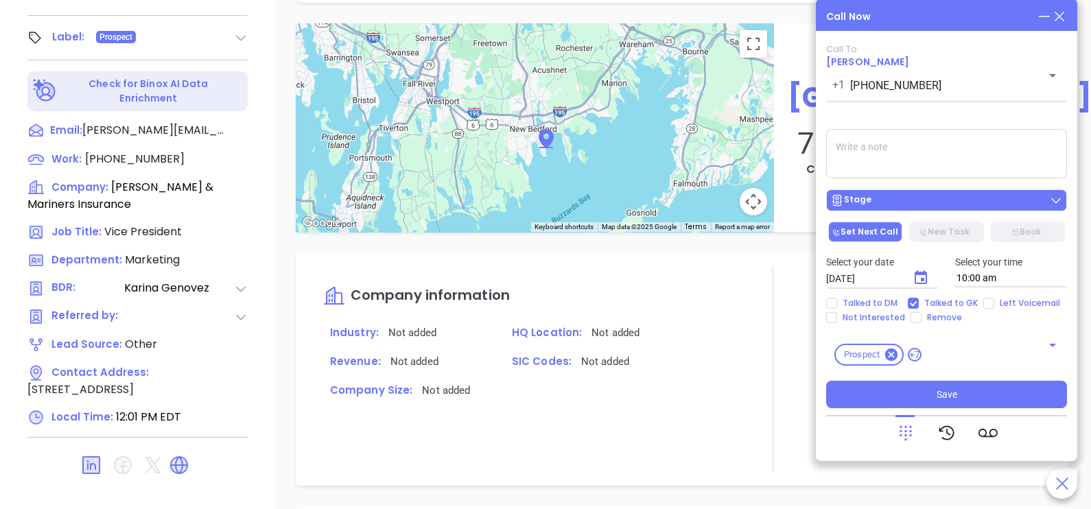
click at [963, 203] on div "Stage" at bounding box center [947, 201] width 233 height 14
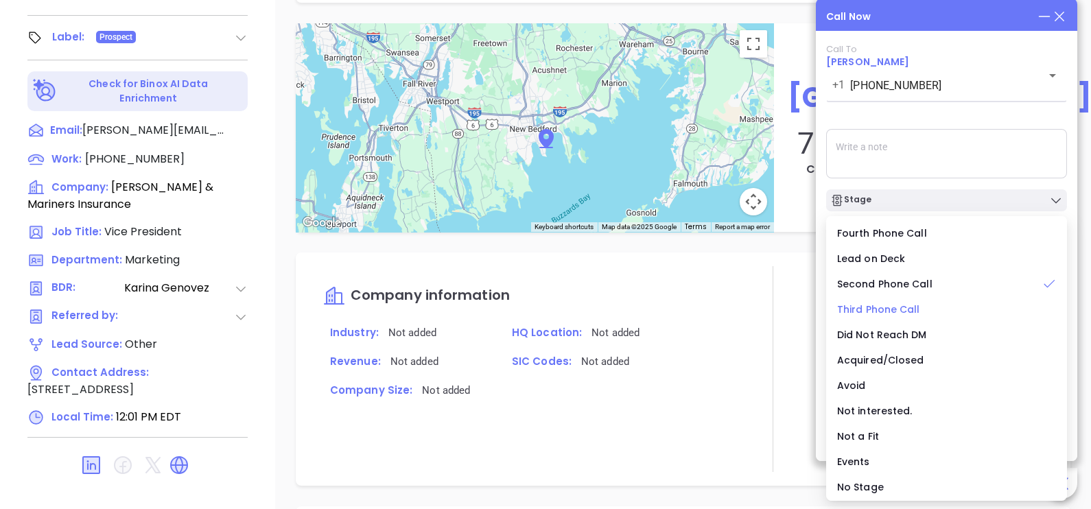
click at [893, 315] on span "Third Phone Call" at bounding box center [878, 310] width 83 height 14
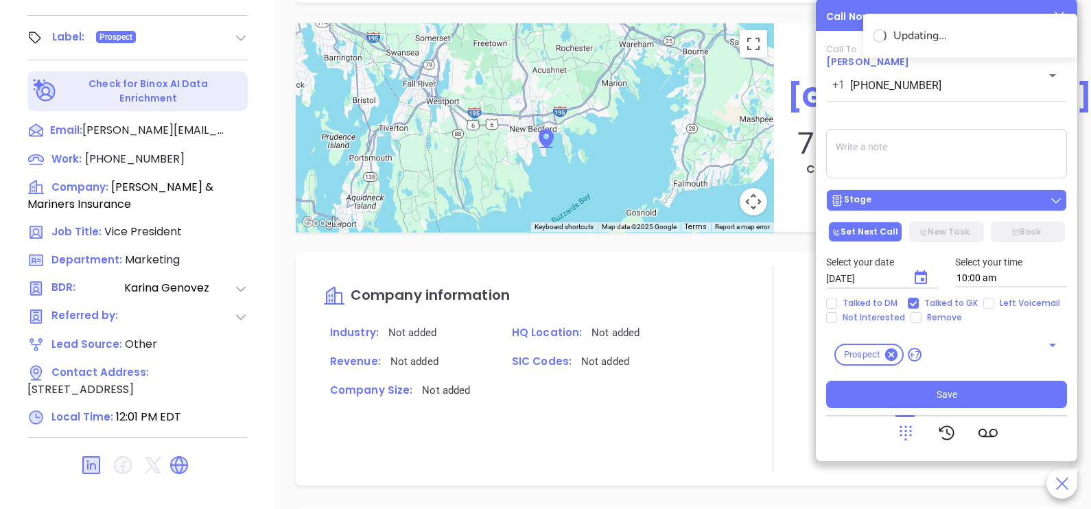
click at [892, 205] on div "Stage" at bounding box center [947, 201] width 233 height 14
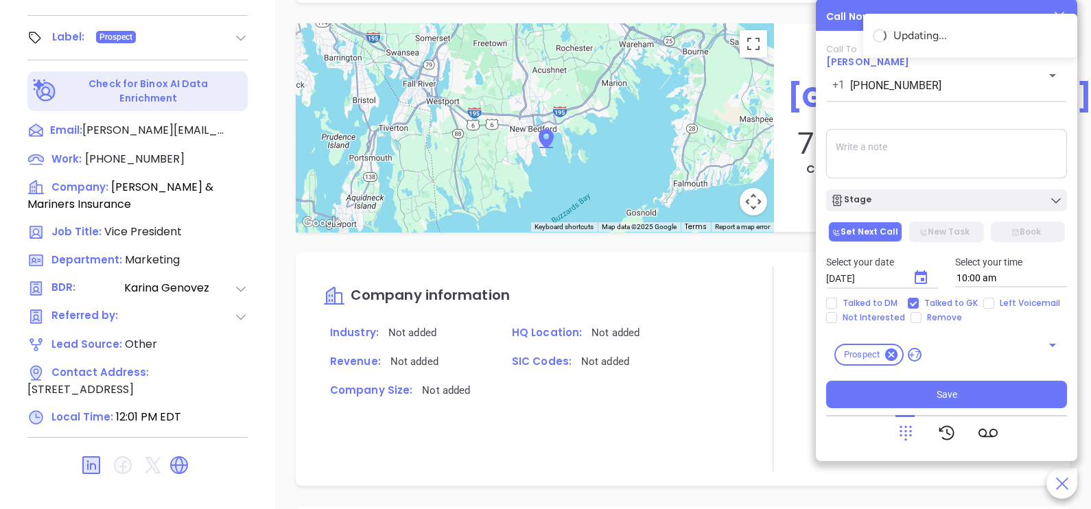
click at [916, 170] on textarea at bounding box center [946, 153] width 241 height 49
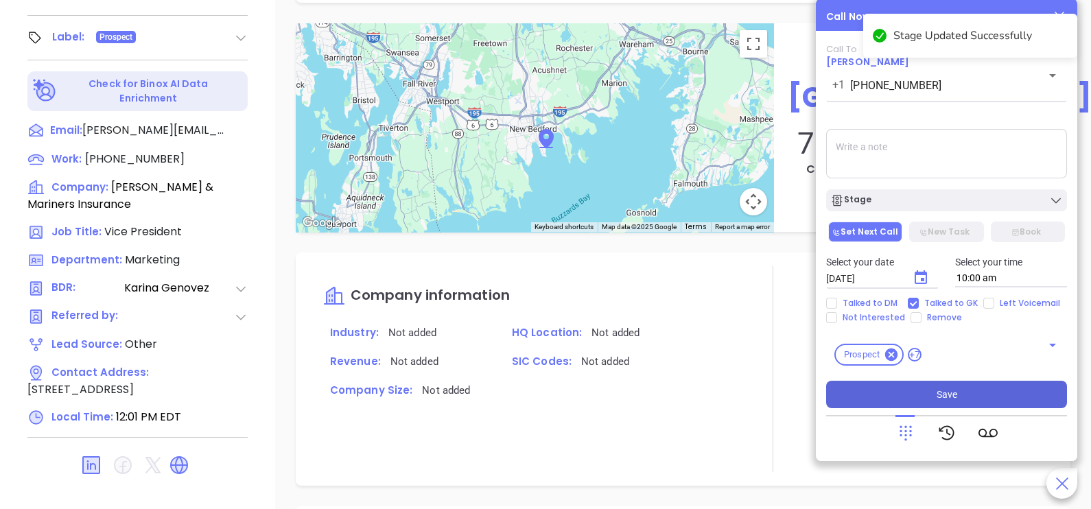
click at [964, 384] on button "Save" at bounding box center [946, 394] width 241 height 27
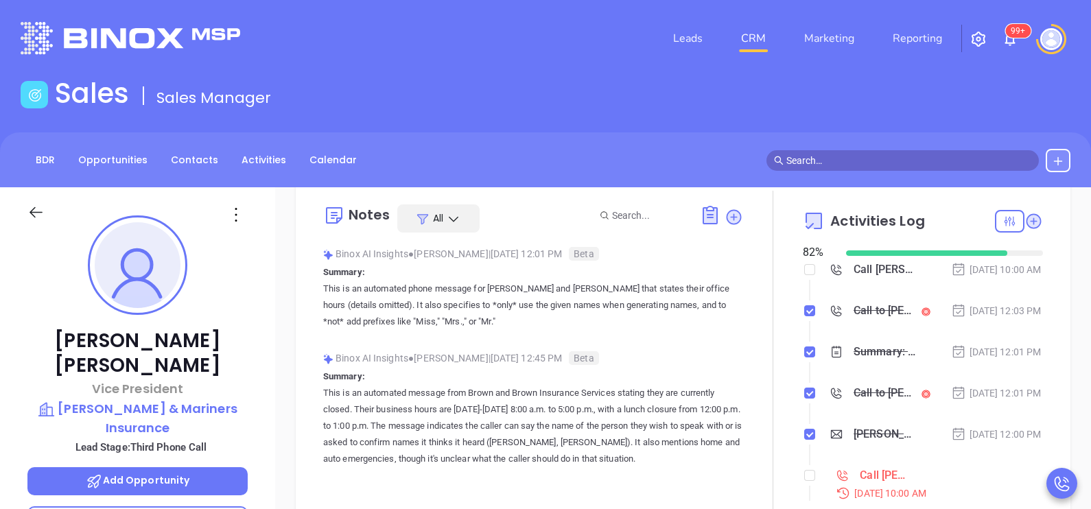
scroll to position [0, 0]
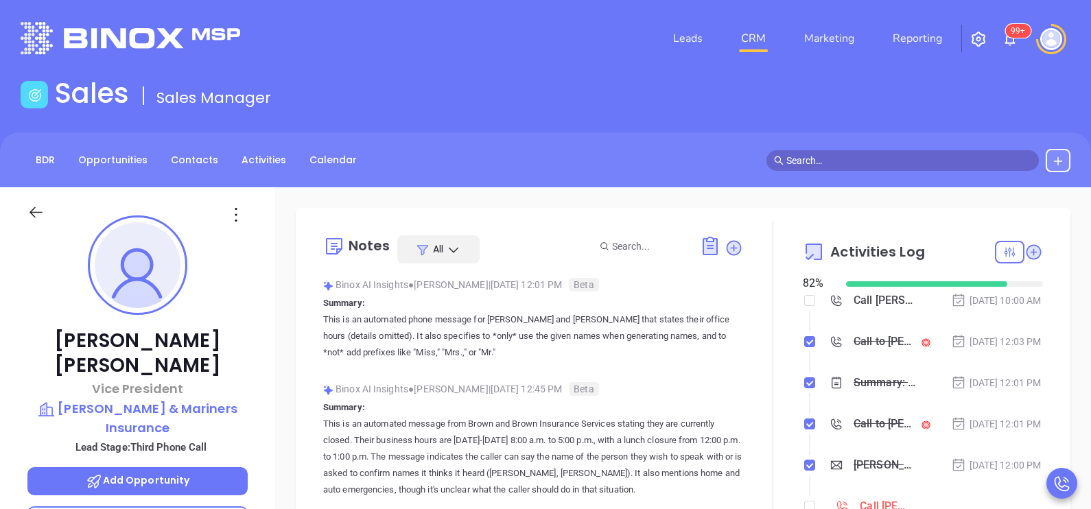
click at [988, 349] on div "[DATE] 12:03 PM" at bounding box center [996, 341] width 91 height 15
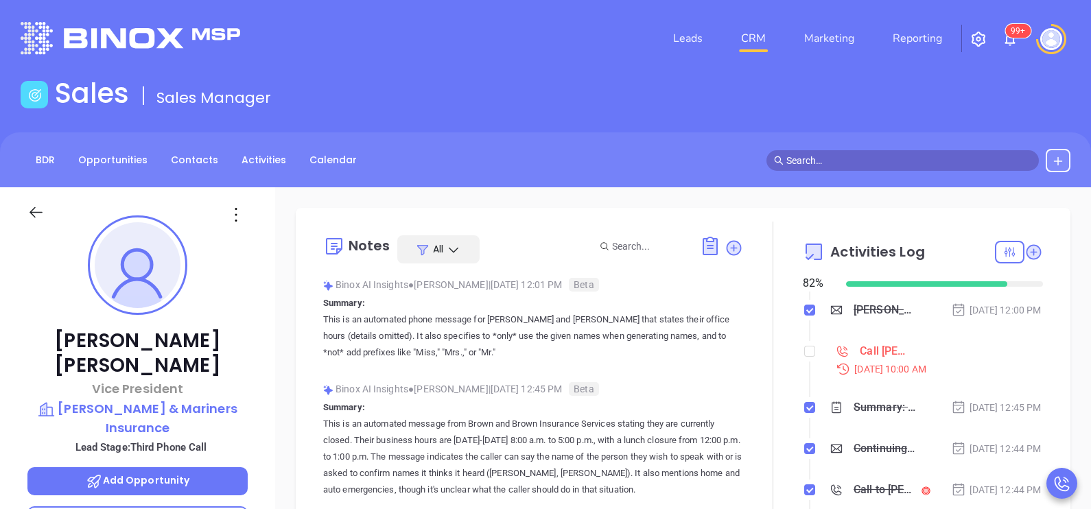
scroll to position [171, 0]
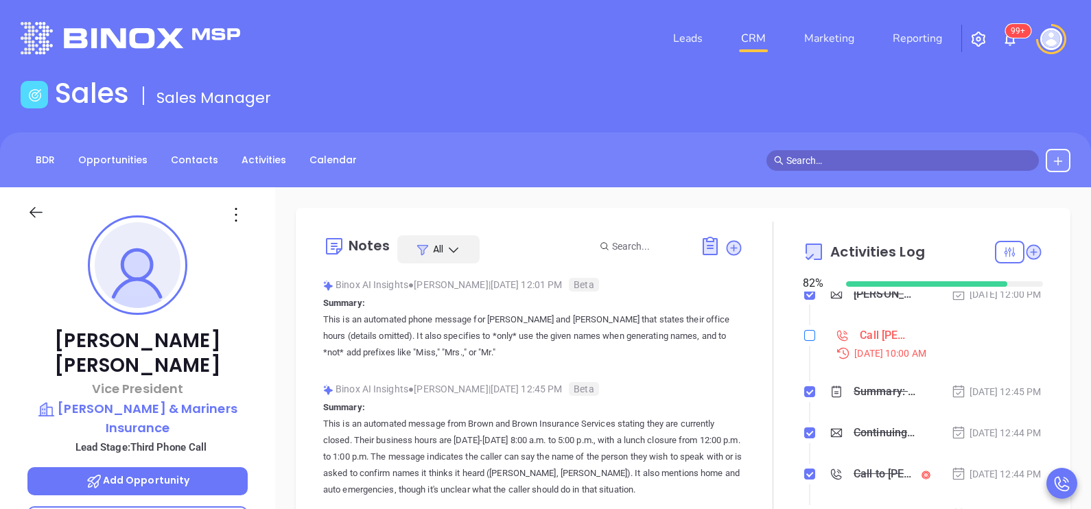
click at [805, 341] on input "checkbox" at bounding box center [810, 335] width 11 height 11
checkbox input "true"
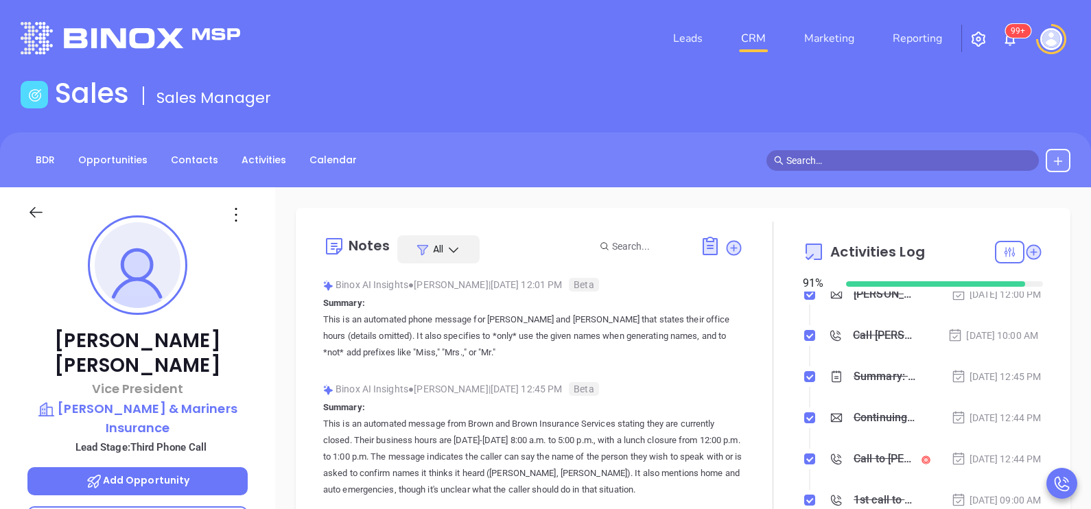
click at [37, 205] on icon at bounding box center [35, 212] width 17 height 17
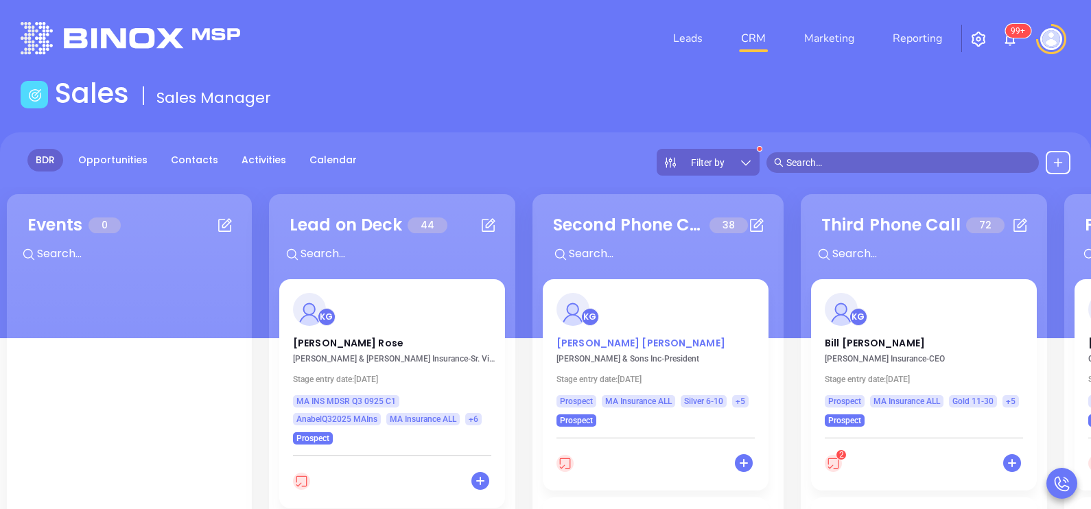
click at [600, 340] on p "[PERSON_NAME]" at bounding box center [656, 339] width 198 height 7
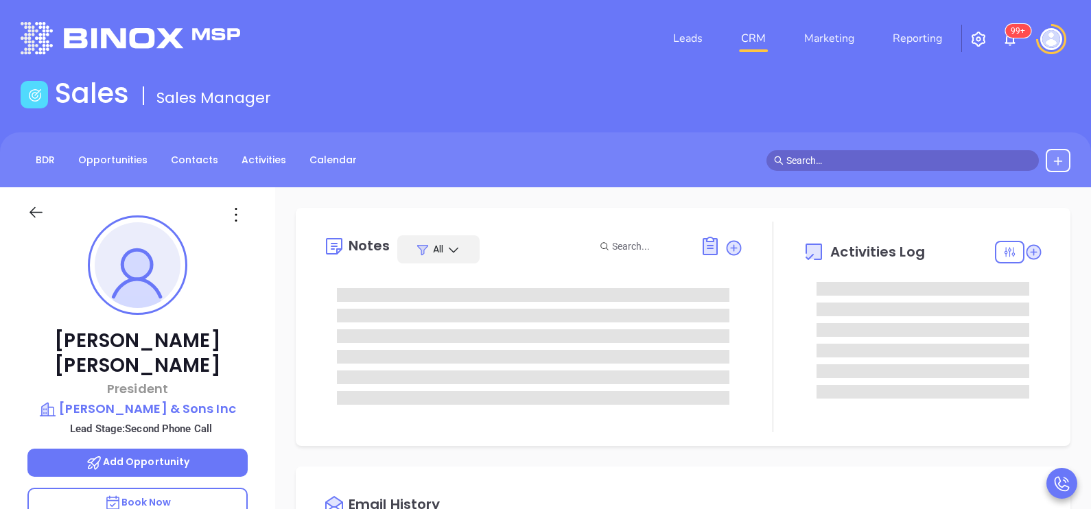
type input "[DATE]"
click at [264, 373] on div "[PERSON_NAME] President [PERSON_NAME] & Sons Inc Lead Stage: Second Phone Call …" at bounding box center [137, 505] width 275 height 637
type input "[PERSON_NAME]"
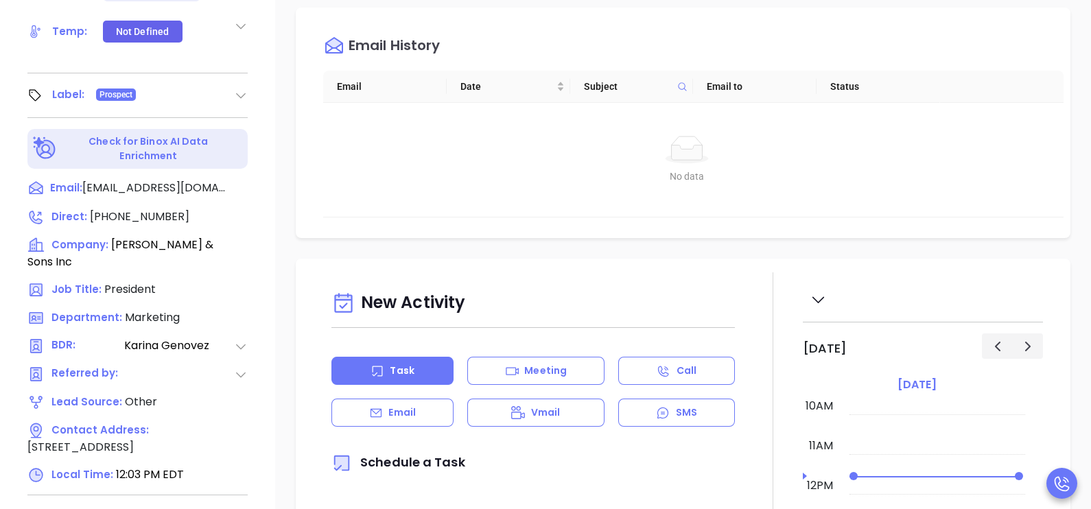
scroll to position [583, 0]
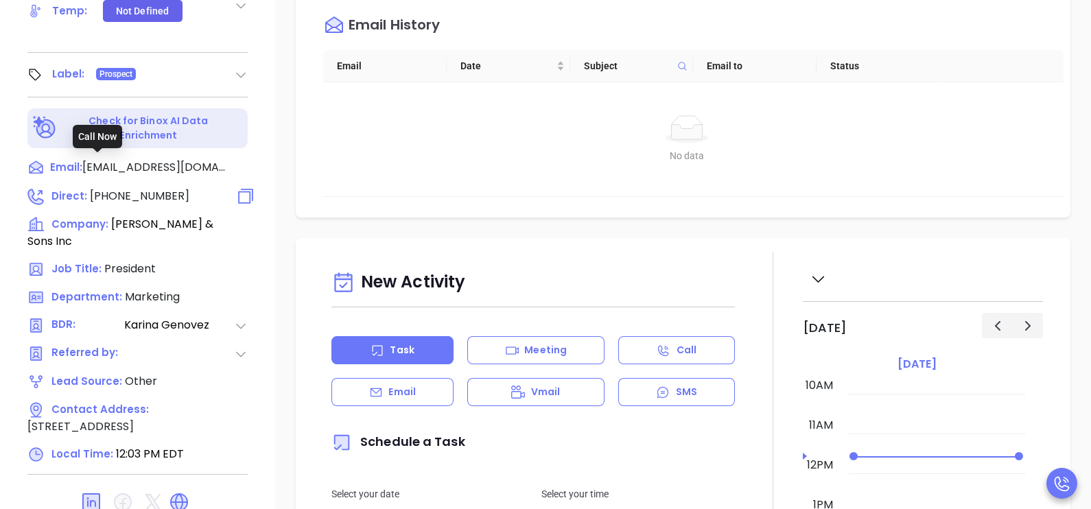
click at [161, 188] on span "[PHONE_NUMBER]" at bounding box center [140, 196] width 100 height 16
type input "[PHONE_NUMBER]"
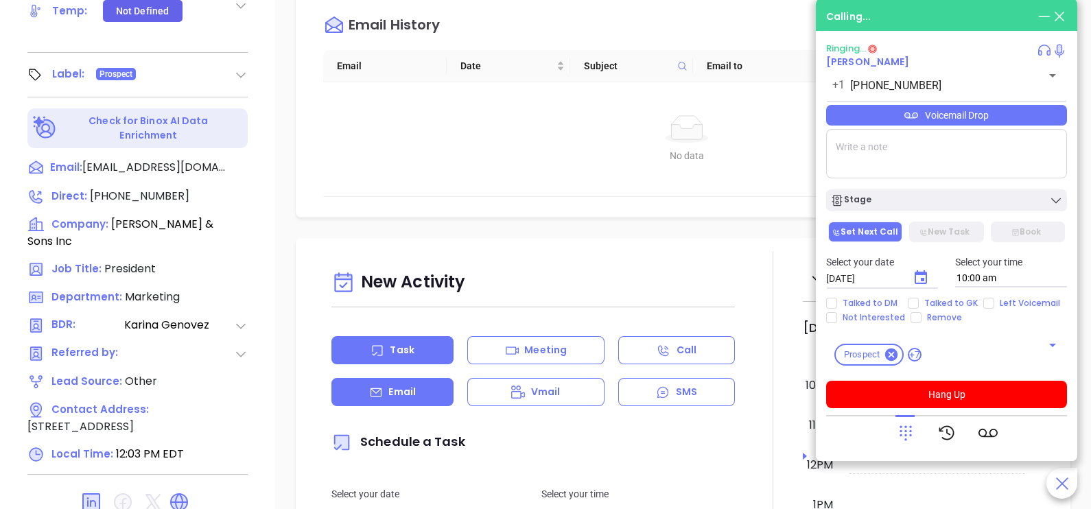
click at [369, 400] on icon at bounding box center [376, 393] width 14 height 14
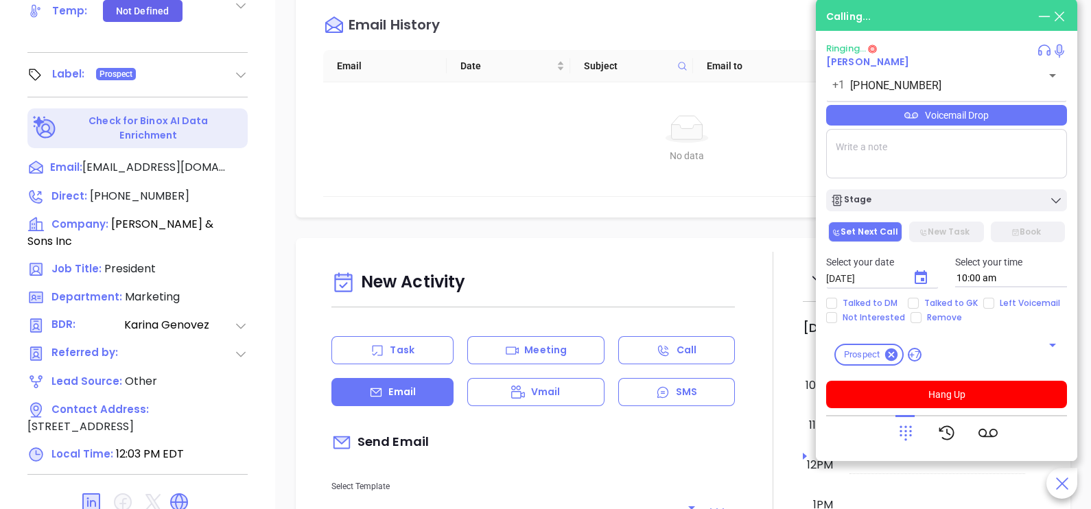
type input "[PERSON_NAME]"
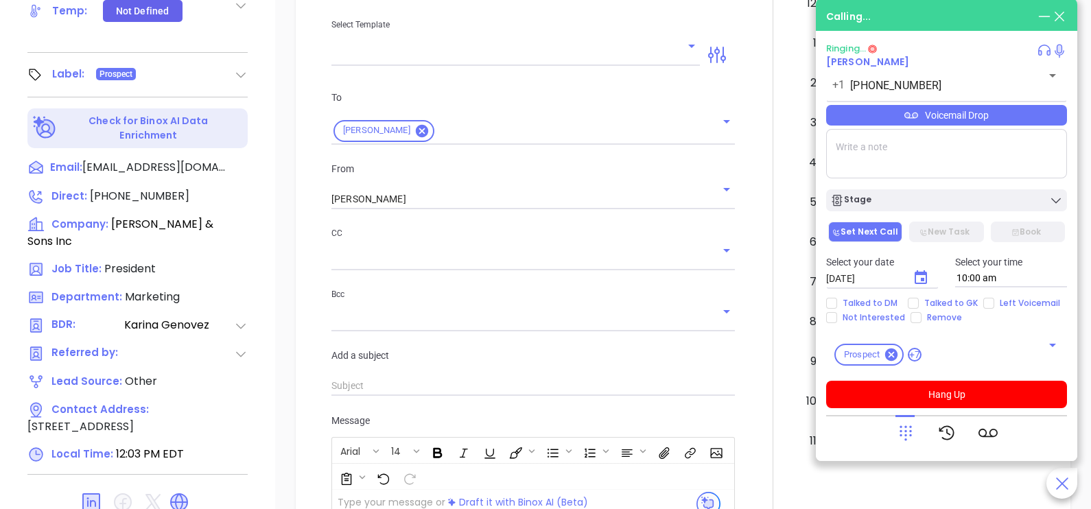
scroll to position [412, 0]
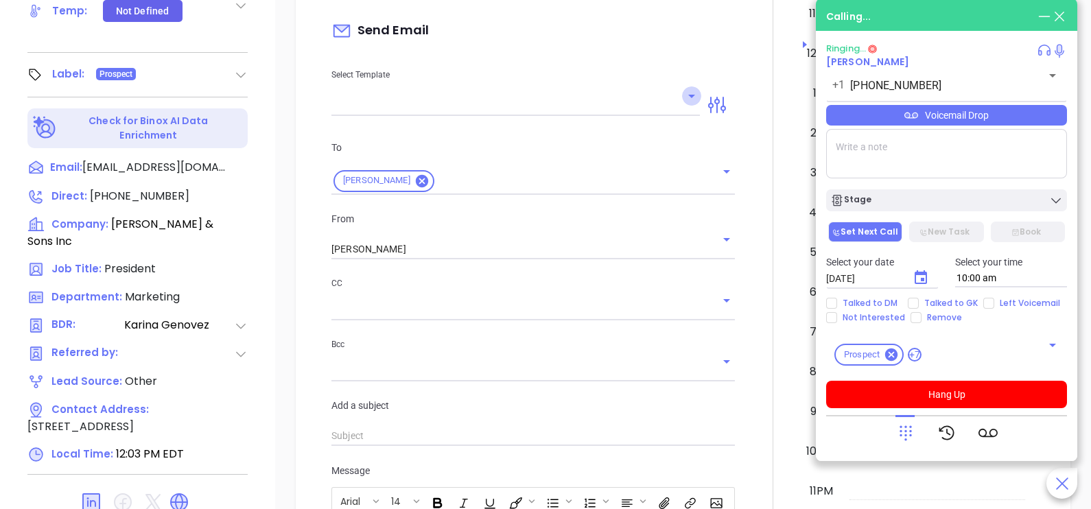
click at [686, 104] on icon "Open" at bounding box center [692, 96] width 16 height 16
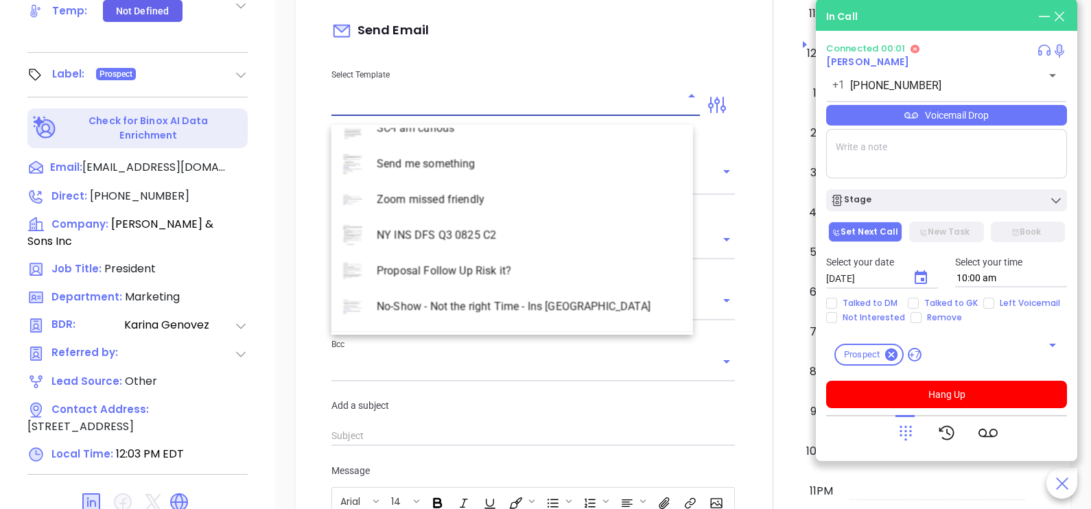
scroll to position [3981, 0]
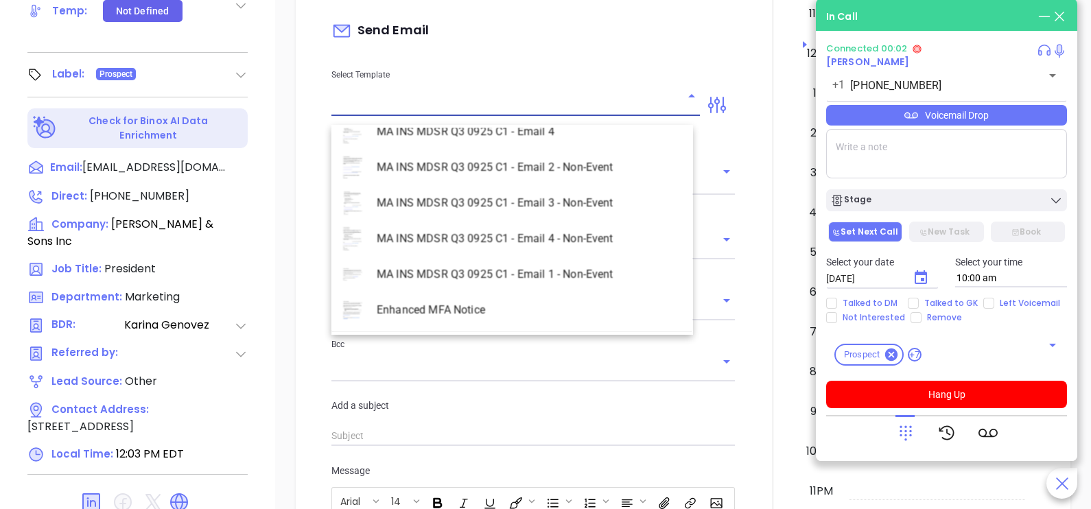
click at [566, 163] on li "MA INS MDSR Q3 0925 C1 - Email 2 - Non-Event" at bounding box center [513, 168] width 362 height 36
type input "MA INS MDSR Q3 0925 C1 - Email 2 - Non-Event"
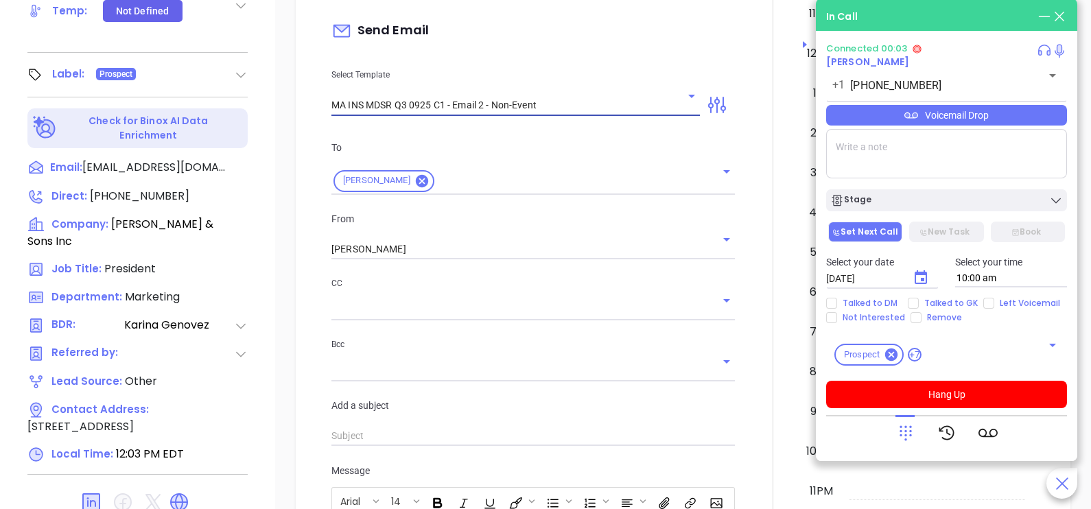
type input "[PERSON_NAME], here’s the MA compliance checklist we mentioned"
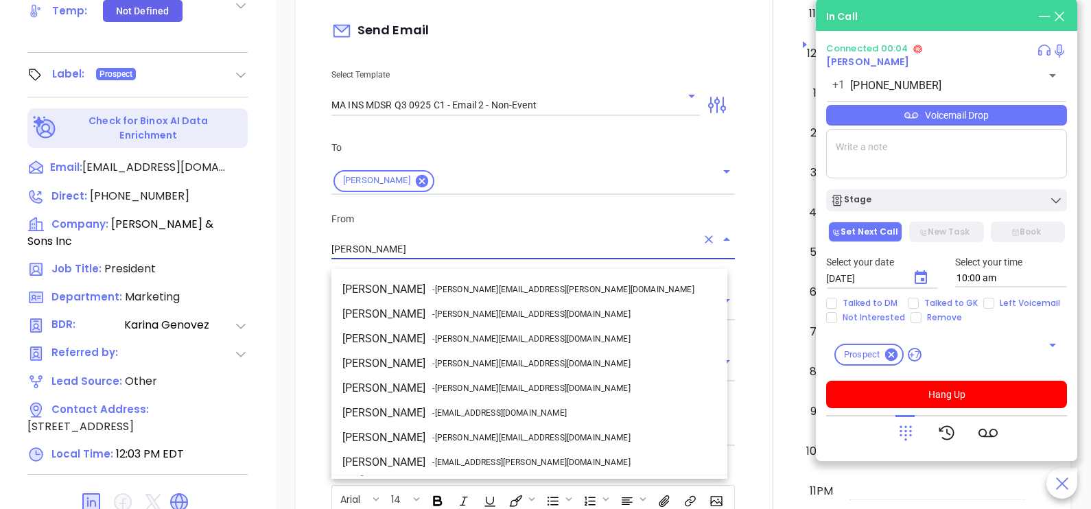
click at [453, 256] on input "[PERSON_NAME]" at bounding box center [514, 250] width 365 height 20
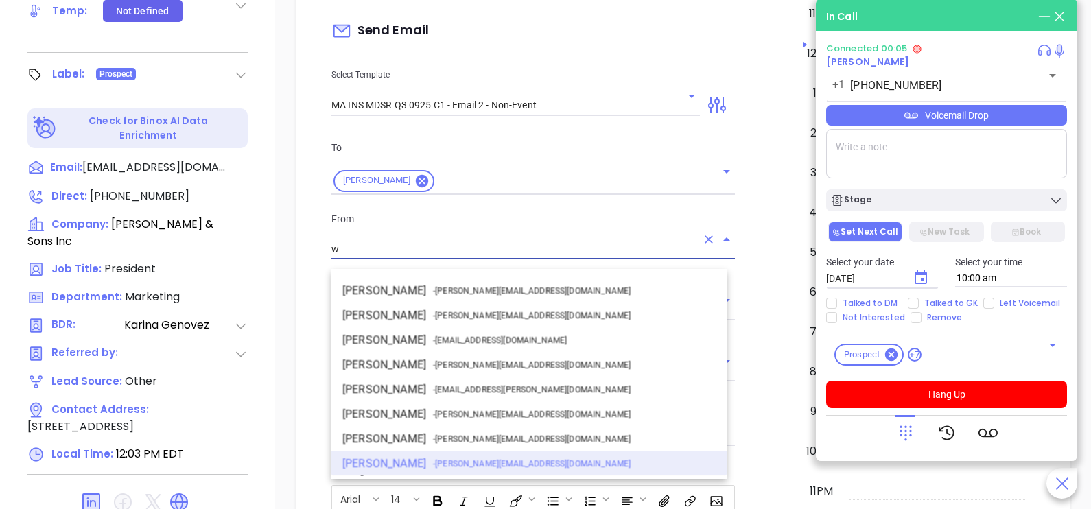
scroll to position [0, 0]
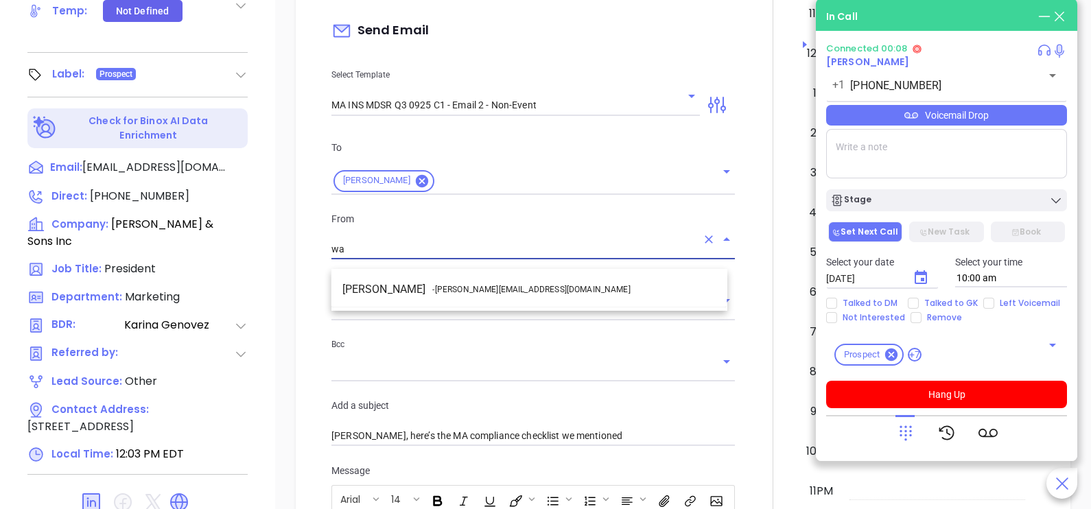
click at [431, 287] on li "Walter Contreras - [EMAIL_ADDRESS][DOMAIN_NAME]" at bounding box center [530, 289] width 396 height 25
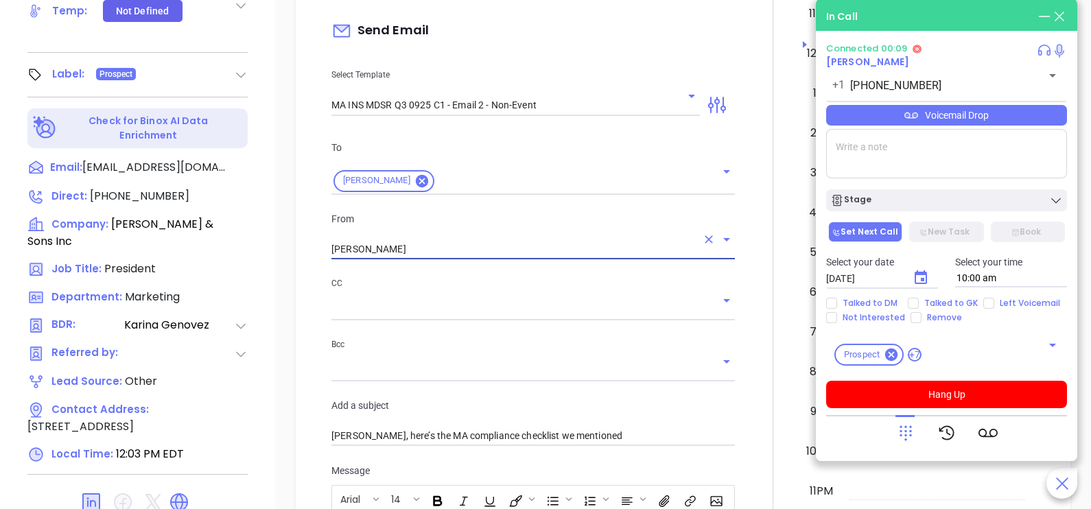
type input "[PERSON_NAME]"
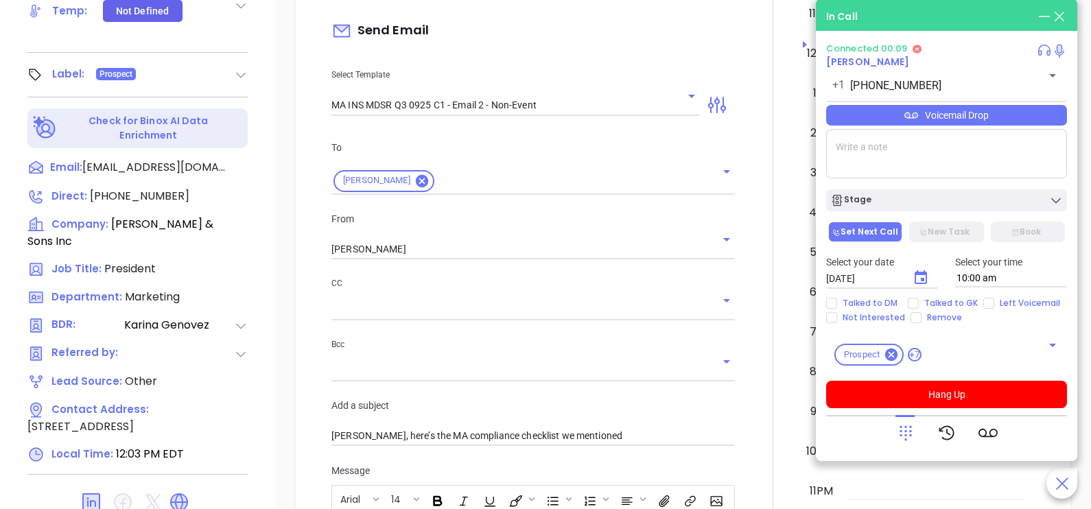
click at [748, 331] on div at bounding box center [773, 413] width 60 height 1147
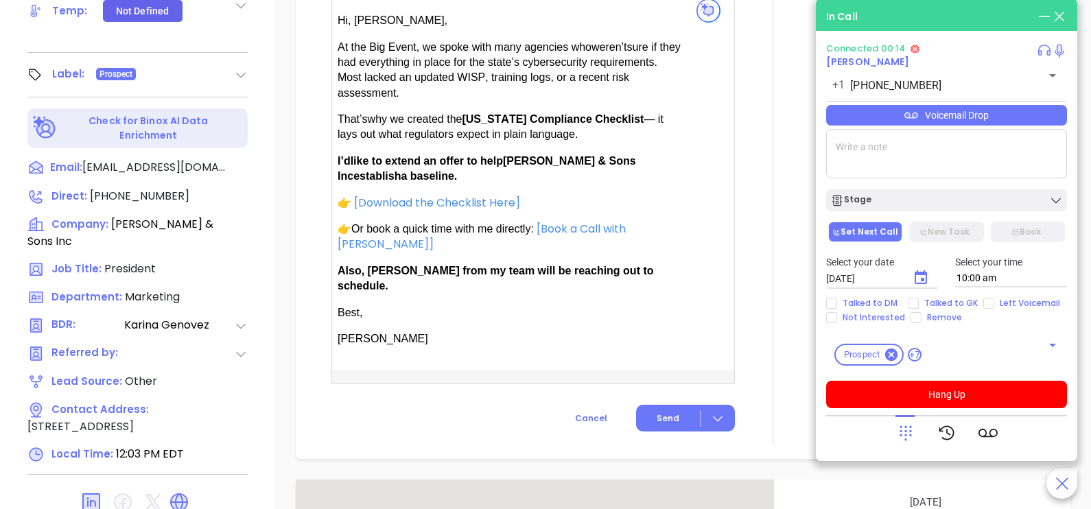
scroll to position [995, 0]
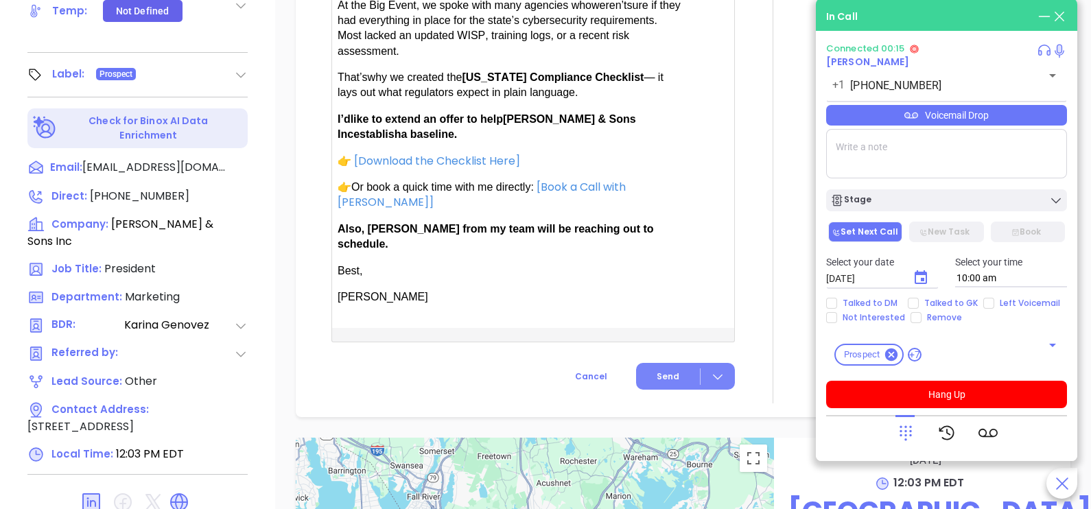
click at [670, 371] on span "Send" at bounding box center [668, 377] width 23 height 12
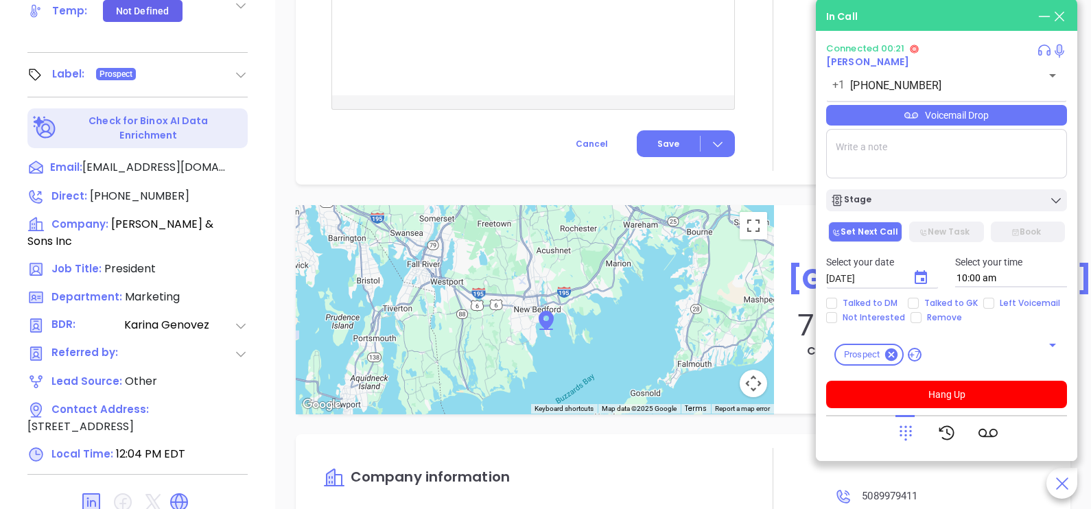
click at [1008, 116] on div "Voicemail Drop" at bounding box center [946, 115] width 241 height 21
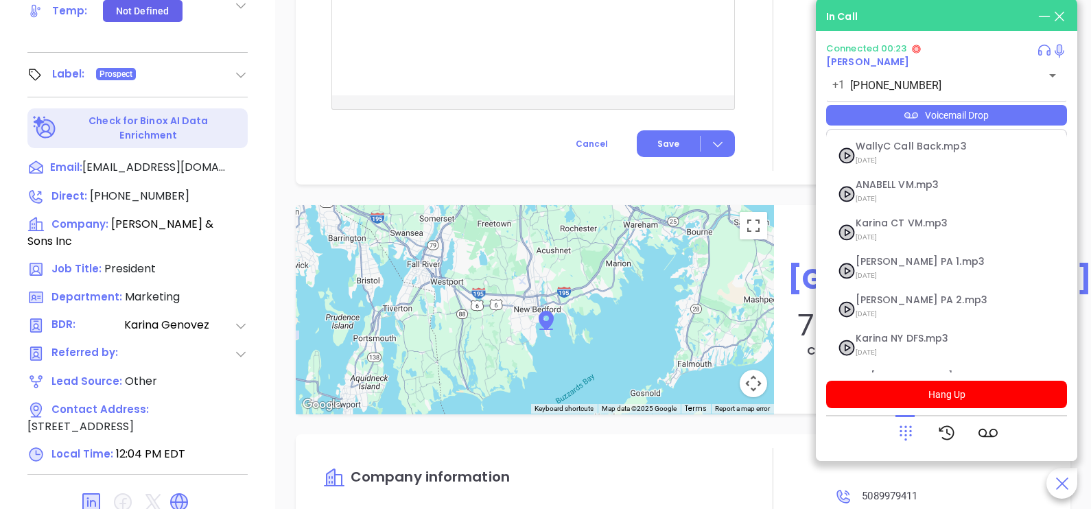
scroll to position [150, 0]
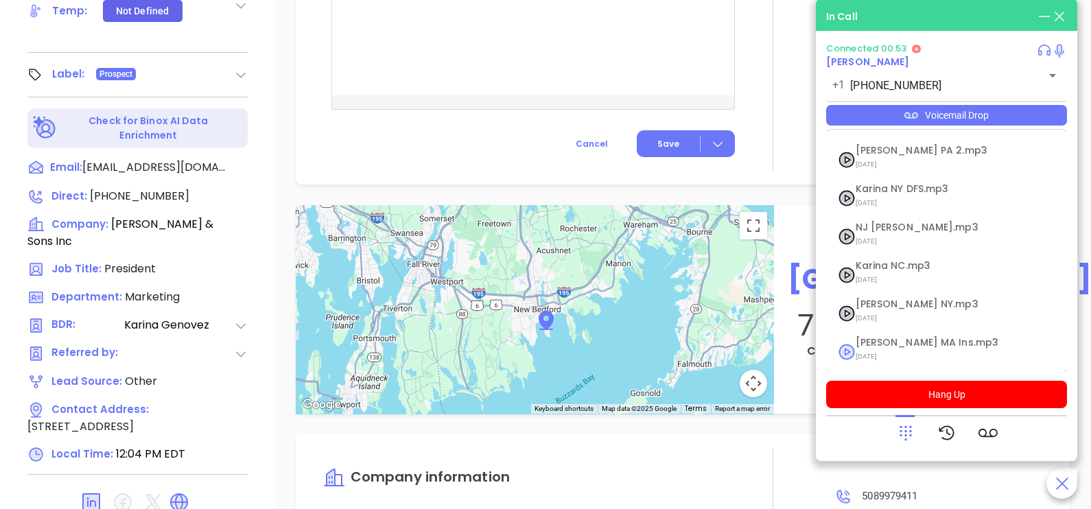
click at [910, 342] on span "[PERSON_NAME] MA Ins.mp3" at bounding box center [930, 343] width 148 height 10
checkbox input "true"
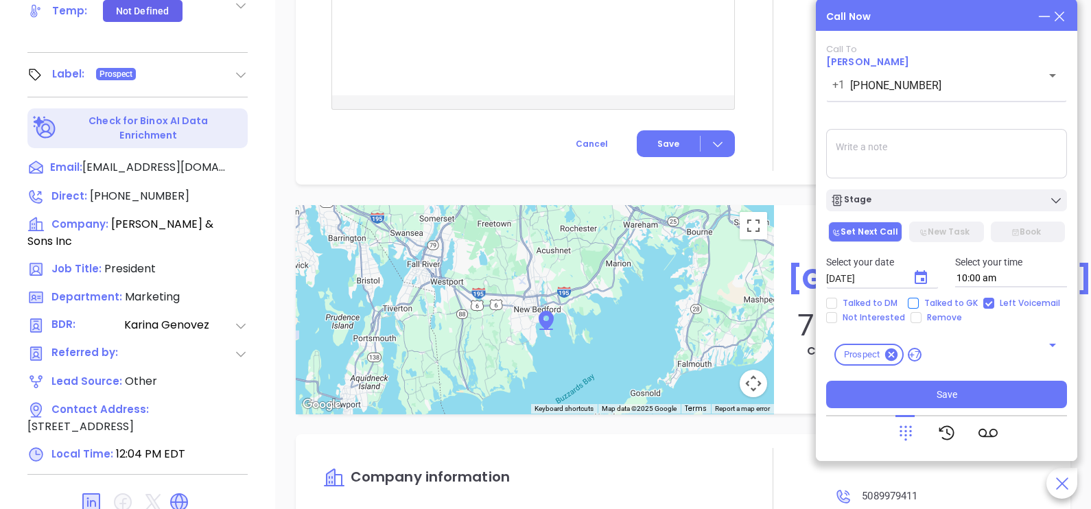
click at [927, 301] on span "Talked to GK" at bounding box center [951, 303] width 65 height 11
click at [919, 301] on input "Talked to GK" at bounding box center [913, 303] width 11 height 11
checkbox input "true"
click at [921, 285] on icon "Choose date, selected date is Oct 8, 2025" at bounding box center [921, 278] width 16 height 16
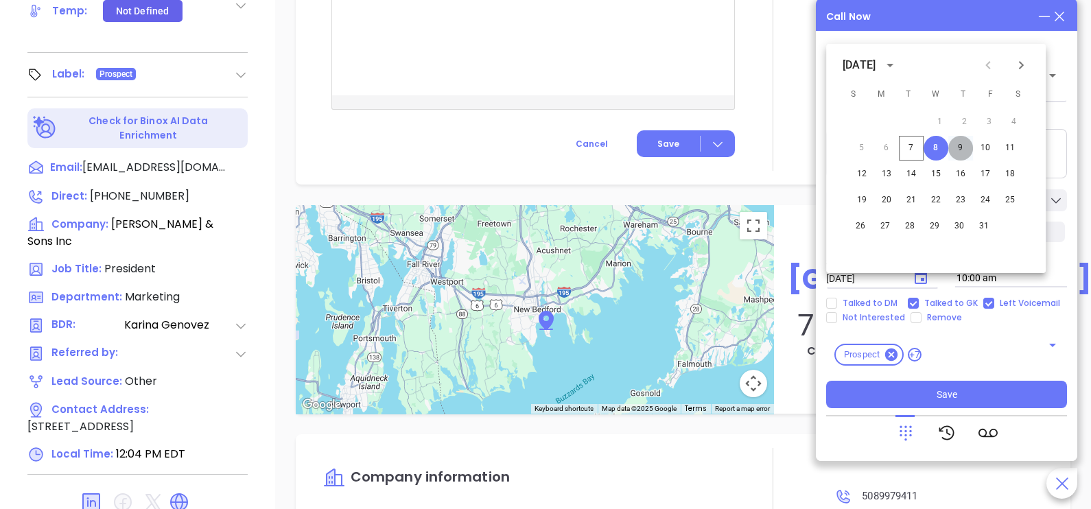
click at [960, 148] on button "9" at bounding box center [961, 148] width 25 height 25
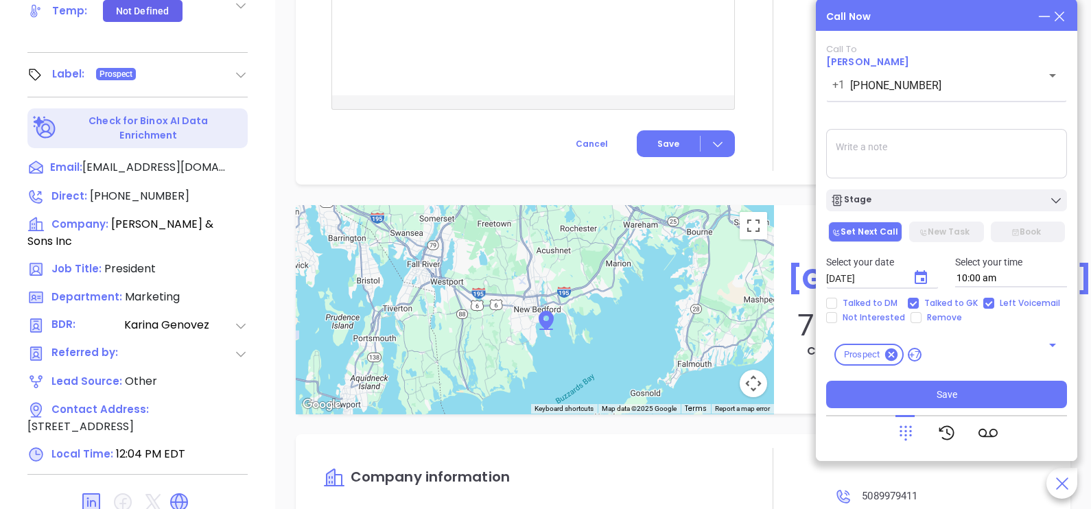
type input "[DATE]"
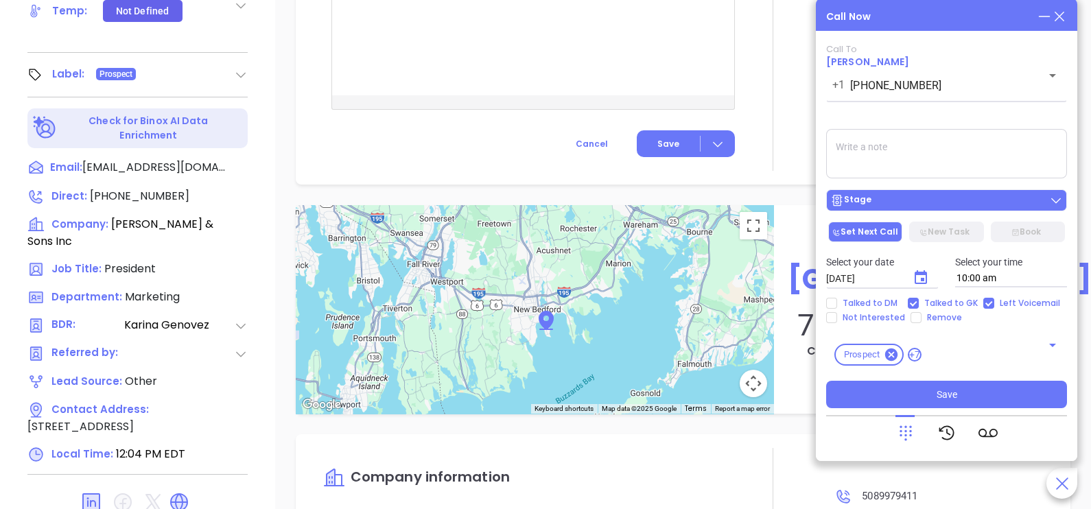
click at [950, 191] on button "Stage" at bounding box center [946, 200] width 241 height 22
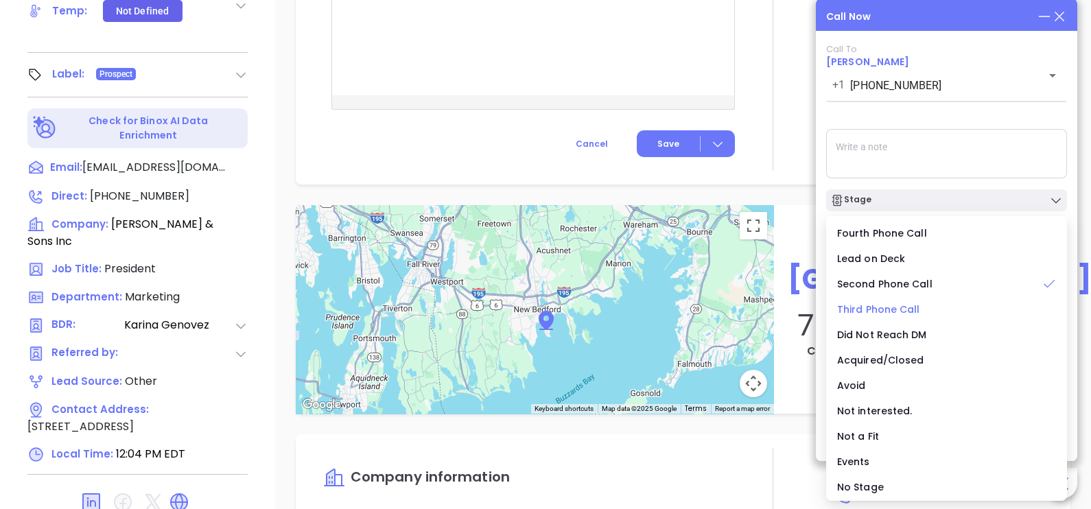
click at [899, 308] on span "Third Phone Call" at bounding box center [878, 310] width 83 height 14
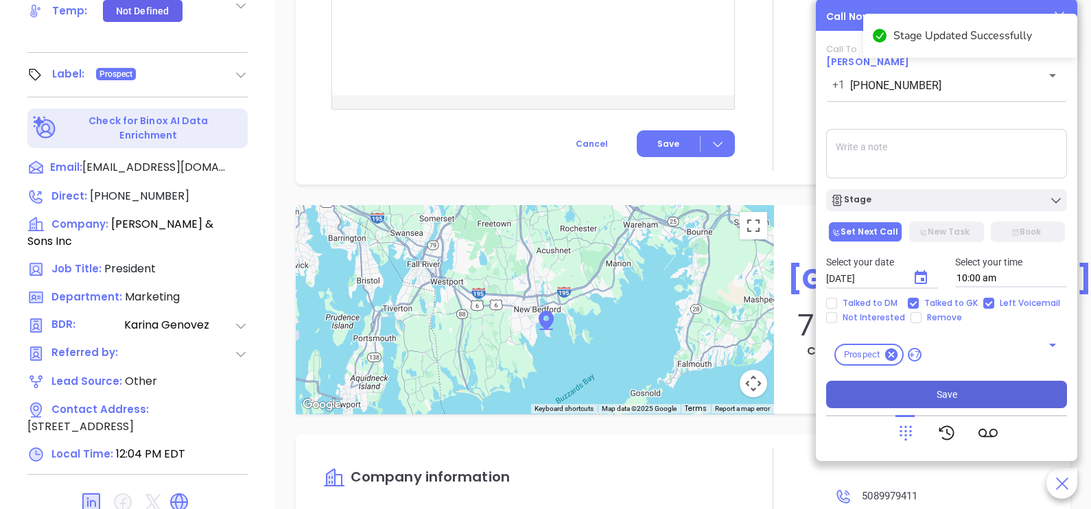
click at [937, 394] on span "Save" at bounding box center [947, 394] width 21 height 15
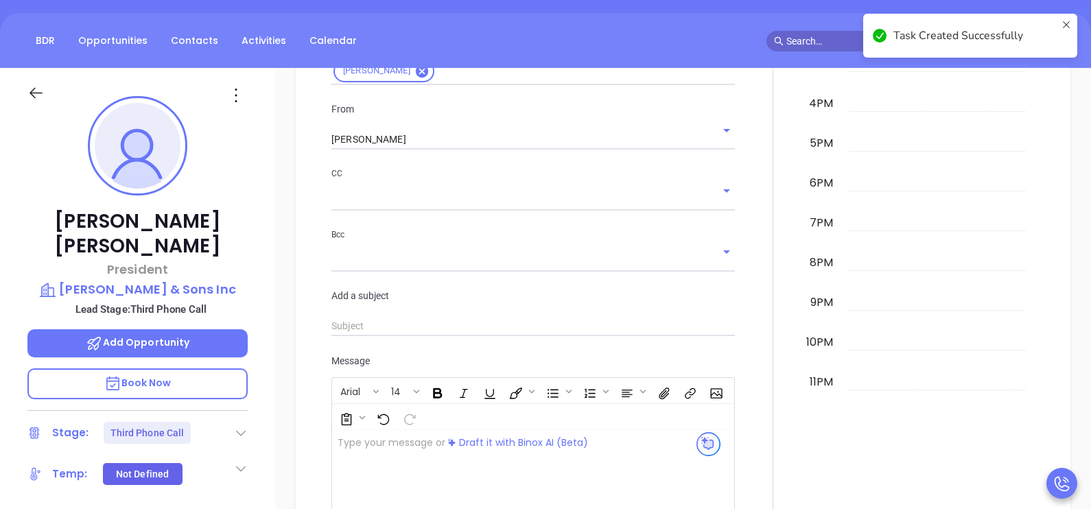
scroll to position [0, 0]
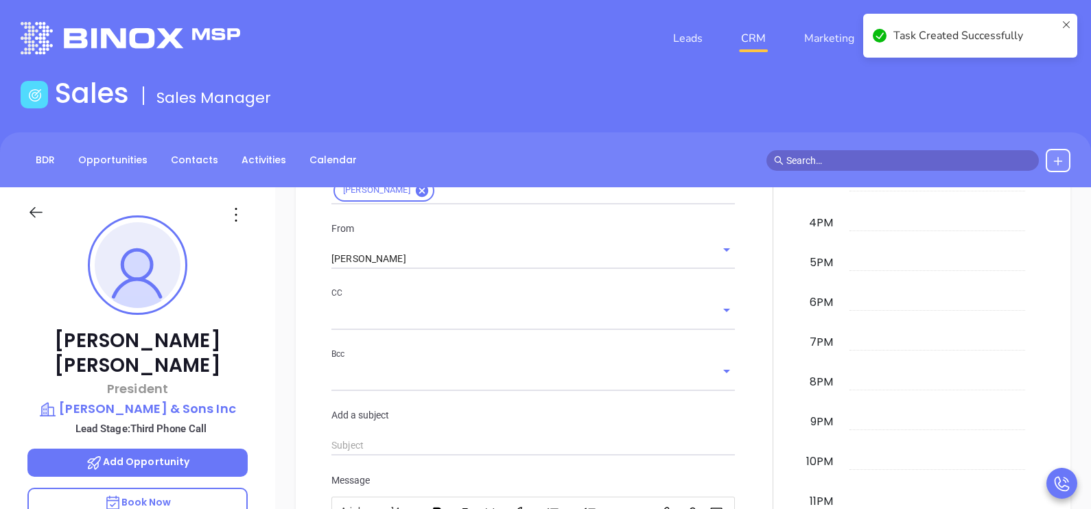
click at [1070, 312] on div "New Activity Task Meeting Call Email Vmail SMS Schedule an Email Select Templat…" at bounding box center [683, 307] width 816 height 942
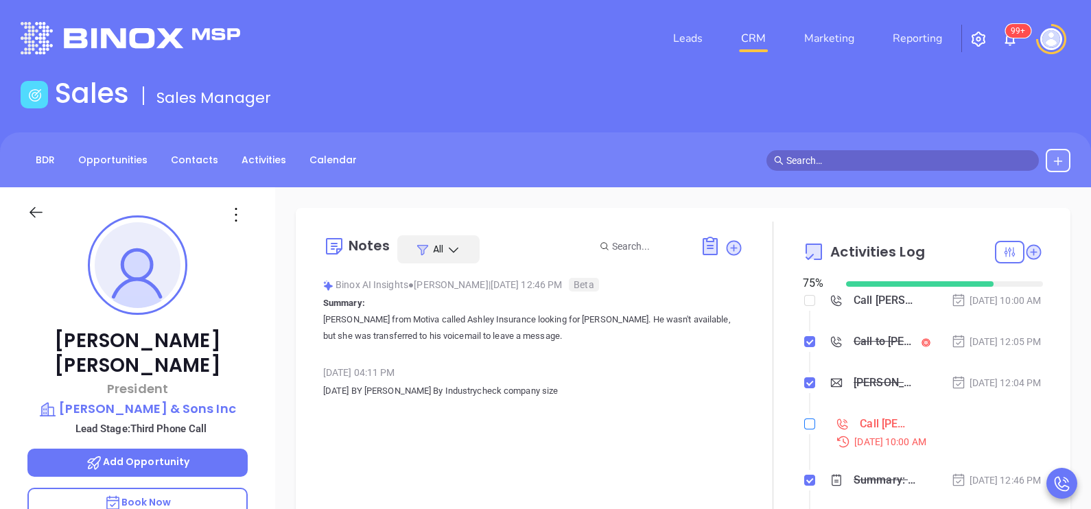
click at [805, 430] on input "checkbox" at bounding box center [810, 424] width 11 height 11
checkbox input "true"
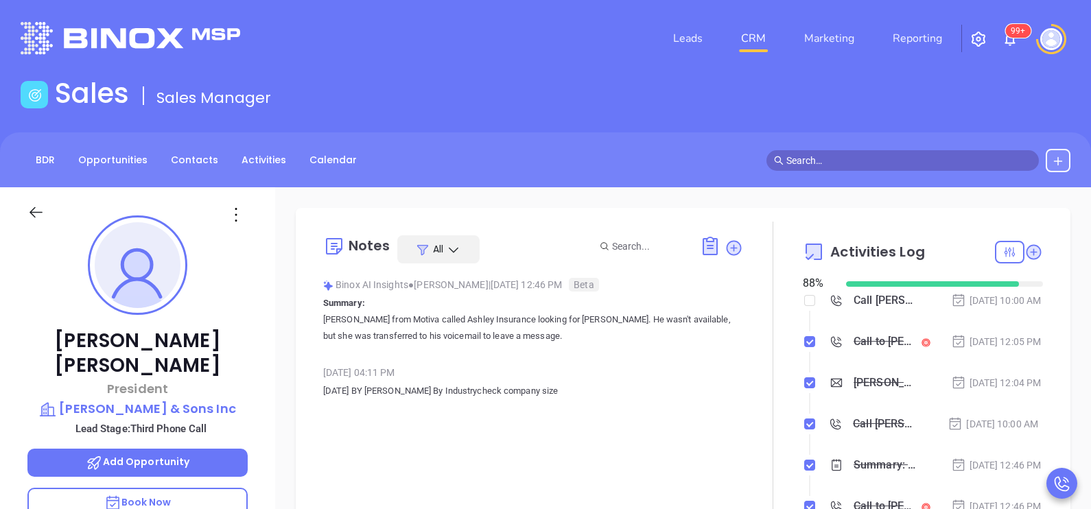
click at [41, 209] on icon at bounding box center [35, 212] width 17 height 17
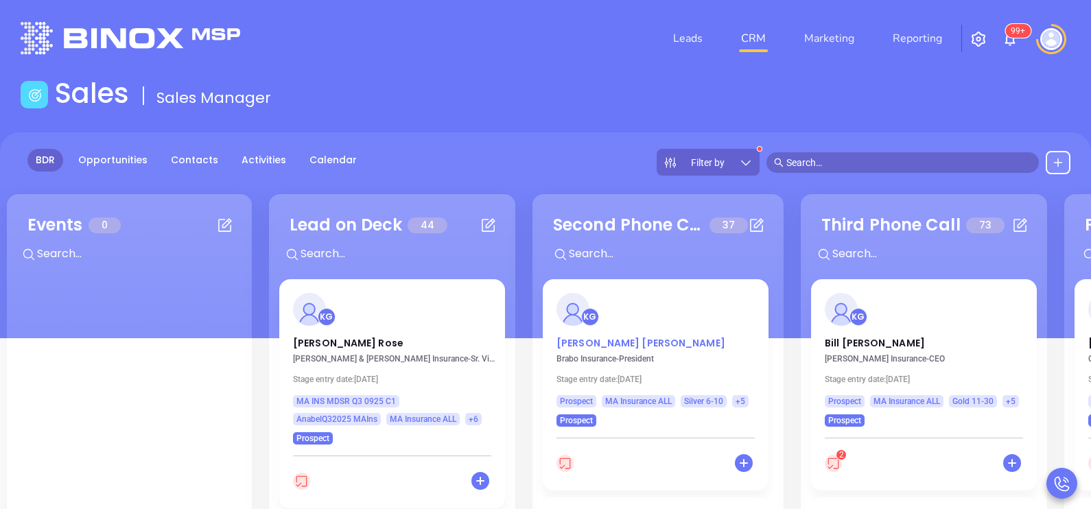
click at [602, 343] on p "[PERSON_NAME]" at bounding box center [656, 339] width 198 height 7
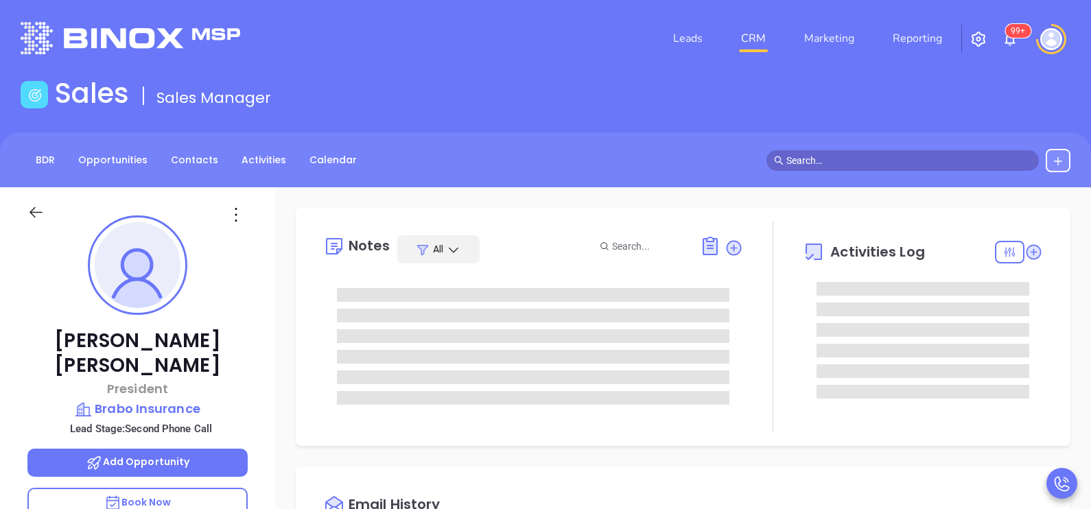
type input "[DATE]"
type input "[PERSON_NAME]"
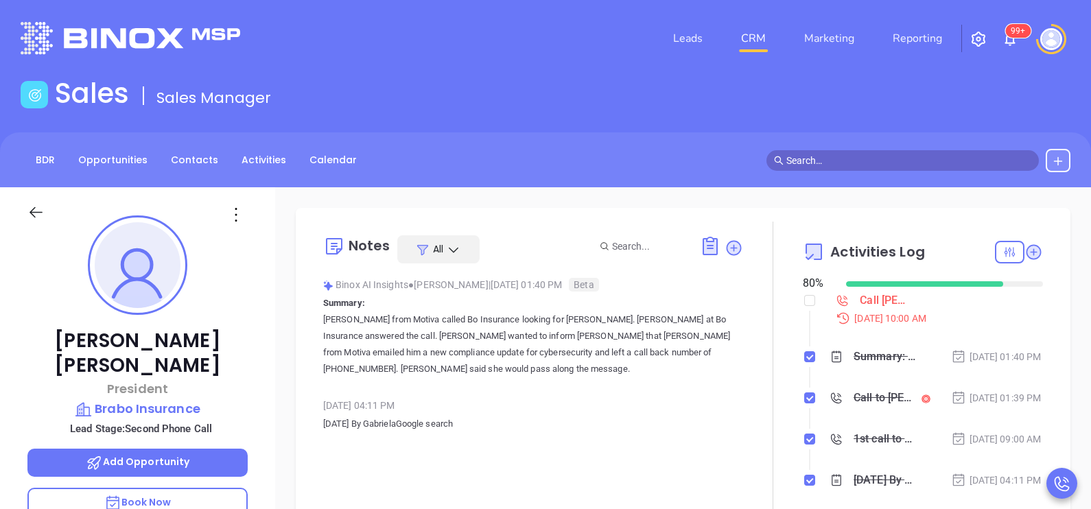
click at [267, 376] on div "[PERSON_NAME] President [PERSON_NAME] Insurance Lead Stage: Second Phone Call A…" at bounding box center [137, 505] width 275 height 637
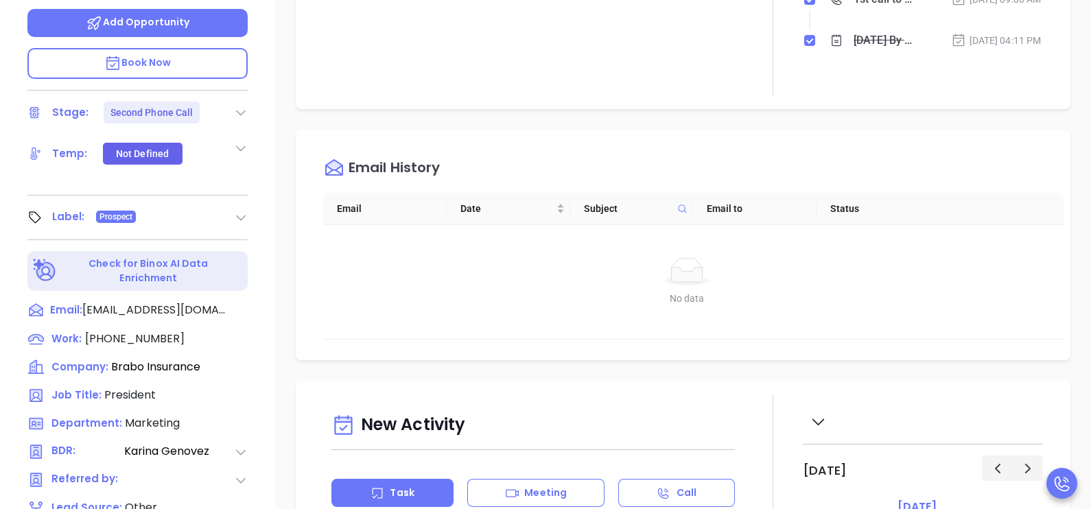
scroll to position [481, 0]
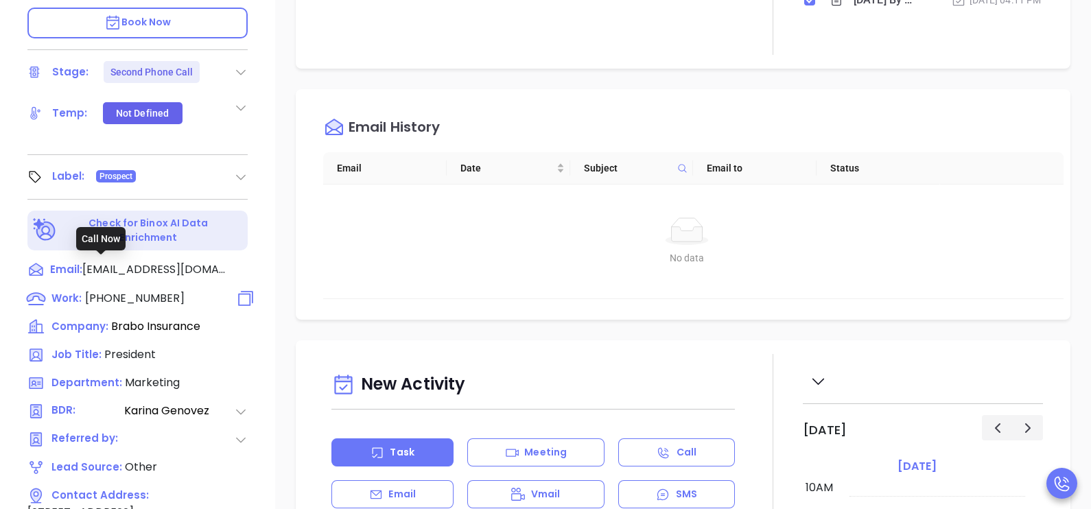
click at [159, 290] on span "[PHONE_NUMBER]" at bounding box center [135, 298] width 100 height 16
type input "[PHONE_NUMBER]"
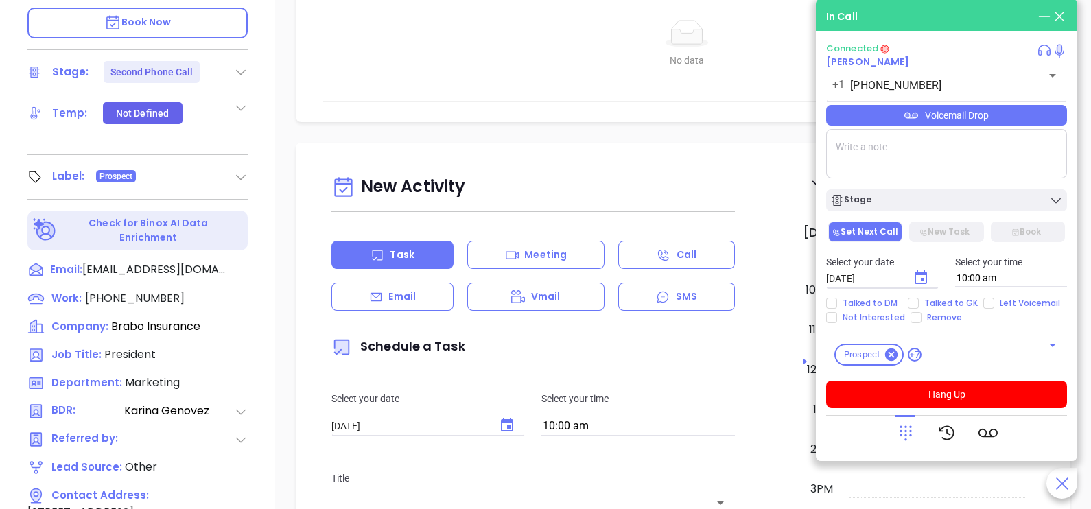
scroll to position [308, 0]
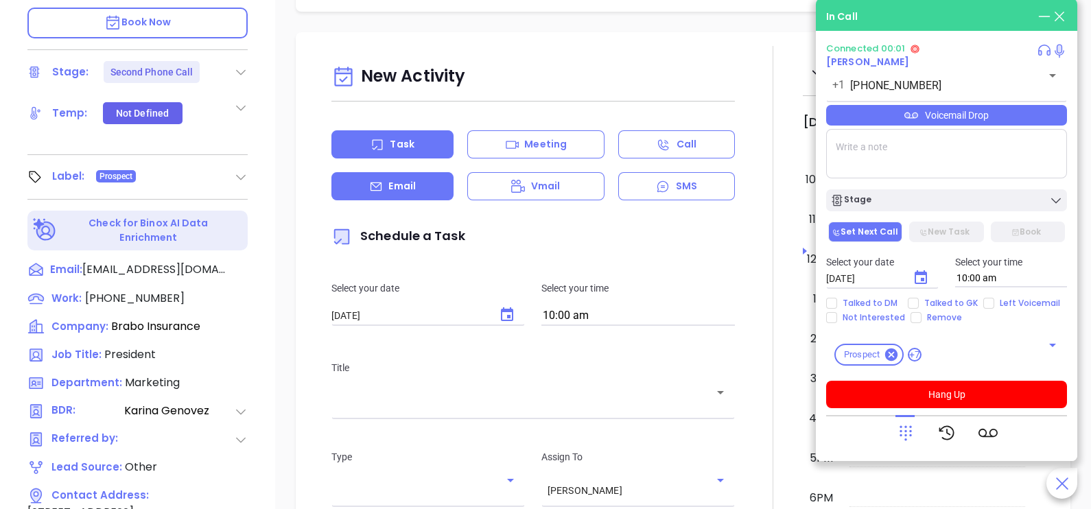
click at [421, 187] on div "Email" at bounding box center [393, 186] width 122 height 28
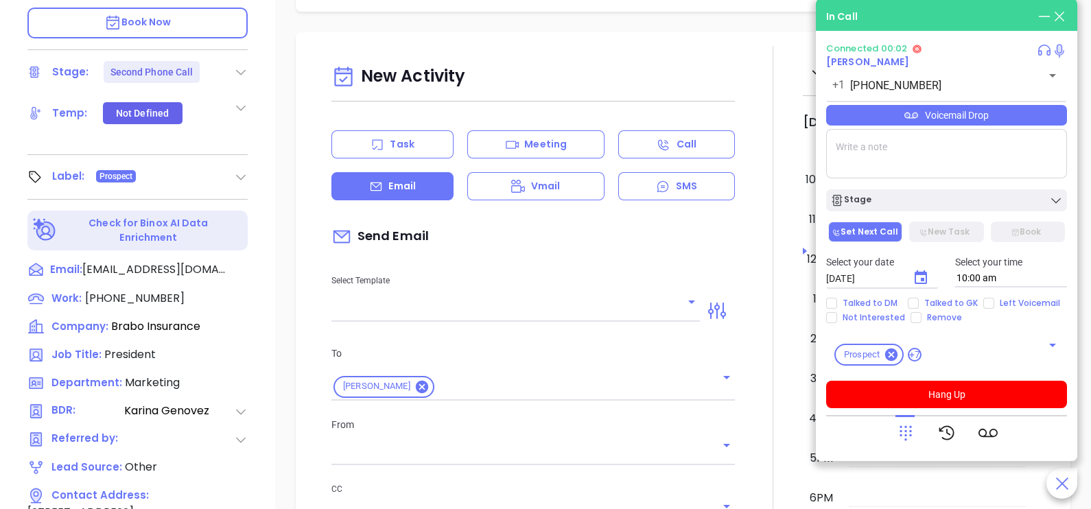
click at [496, 321] on input "text" at bounding box center [506, 311] width 348 height 20
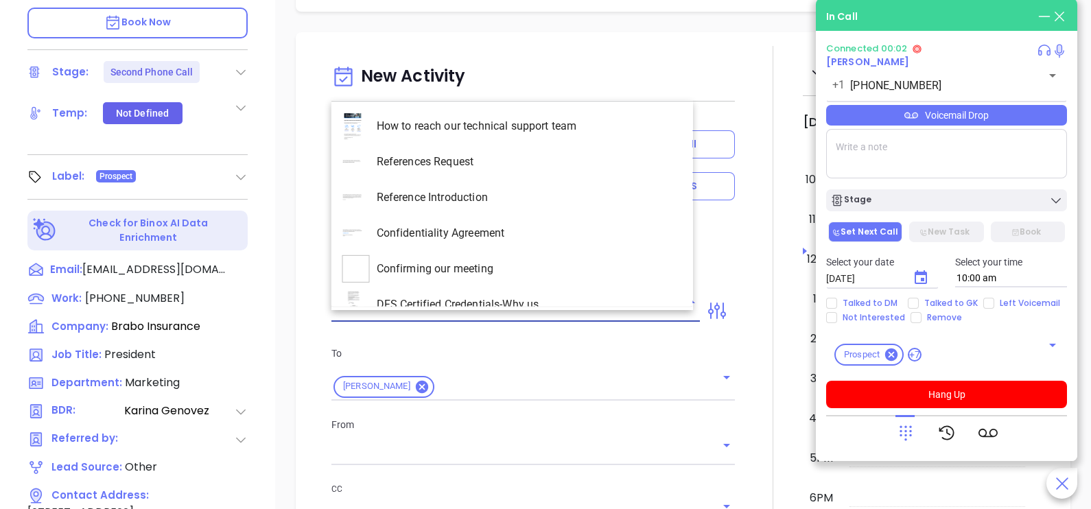
type input "[PERSON_NAME]"
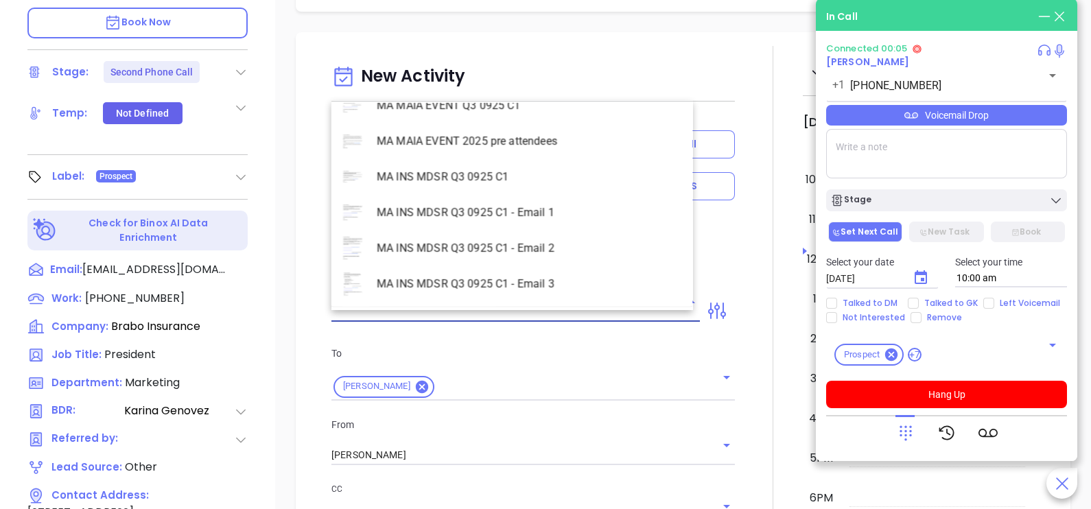
scroll to position [3981, 0]
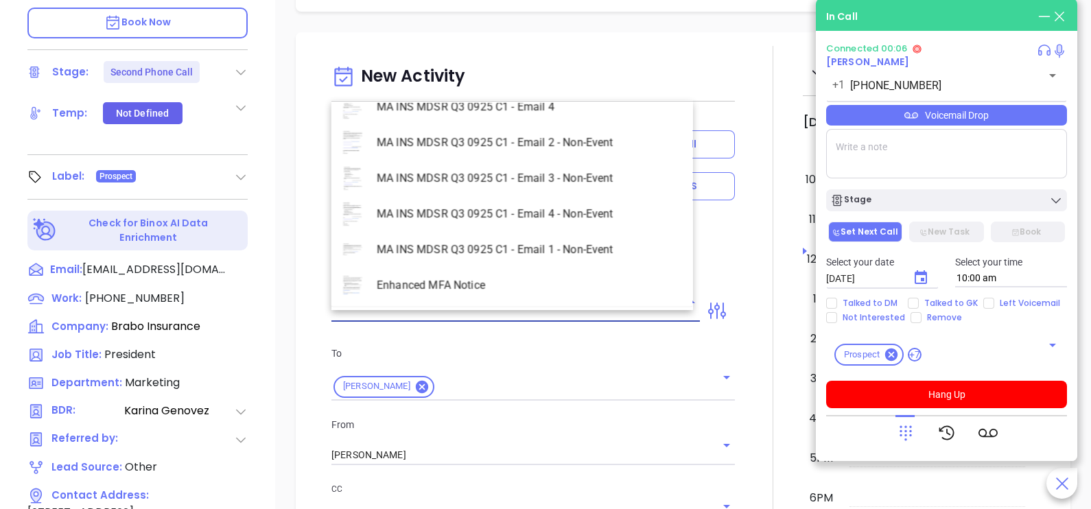
click at [557, 137] on li "MA INS MDSR Q3 0925 C1 - Email 2 - Non-Event" at bounding box center [513, 143] width 362 height 36
type input "MA INS MDSR Q3 0925 C1 - Email 2 - Non-Event"
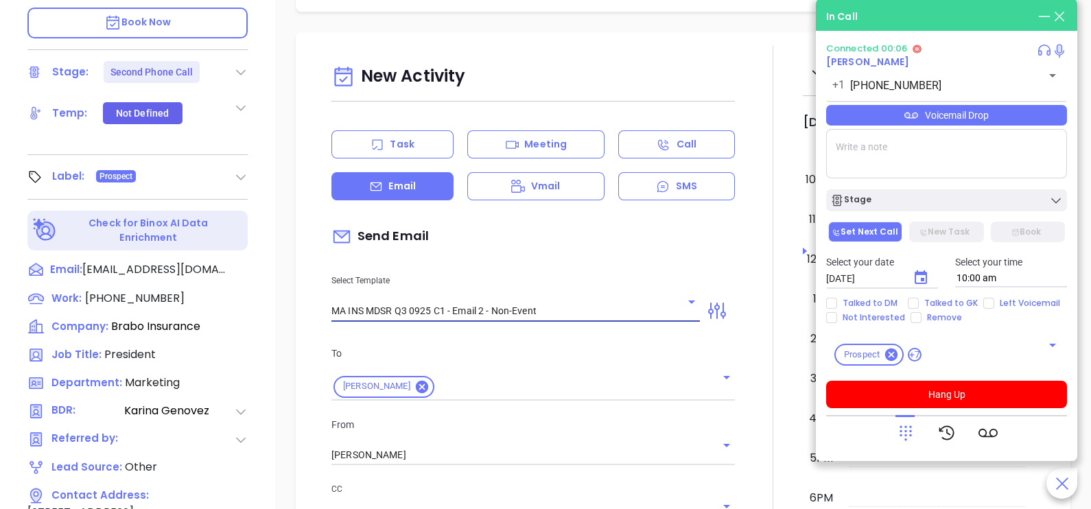
type input "[PERSON_NAME], here’s the MA compliance checklist we mentioned"
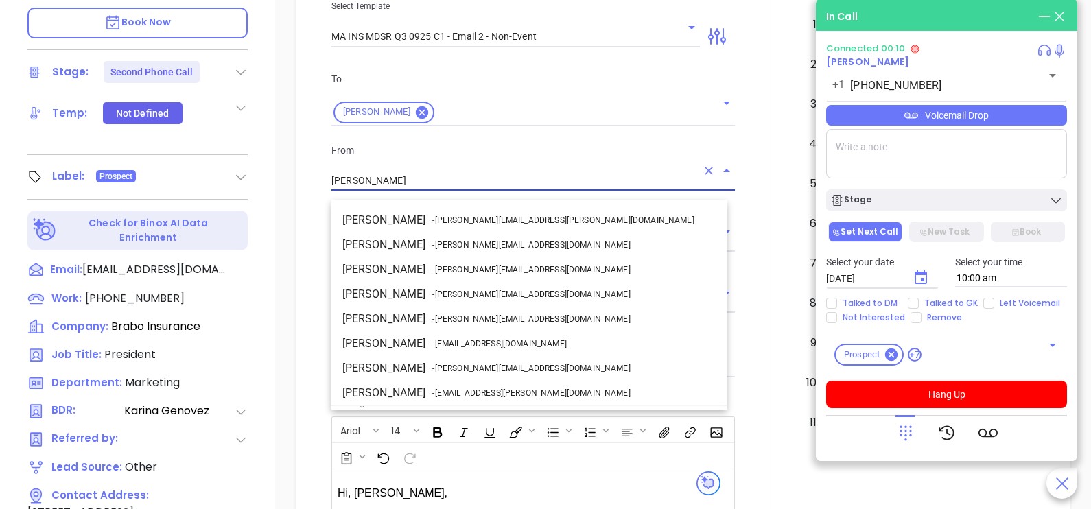
scroll to position [73, 0]
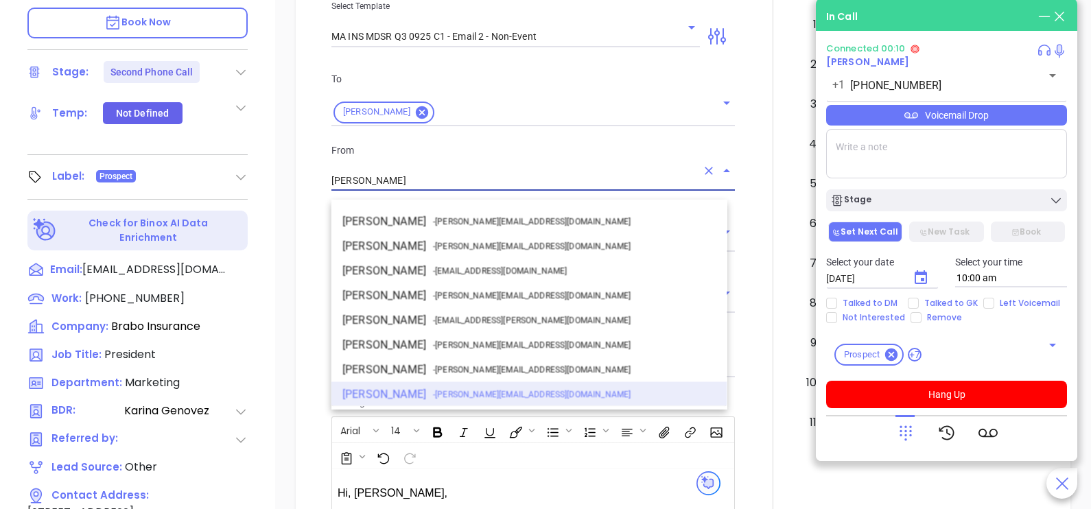
click at [688, 185] on input "[PERSON_NAME]" at bounding box center [514, 181] width 365 height 20
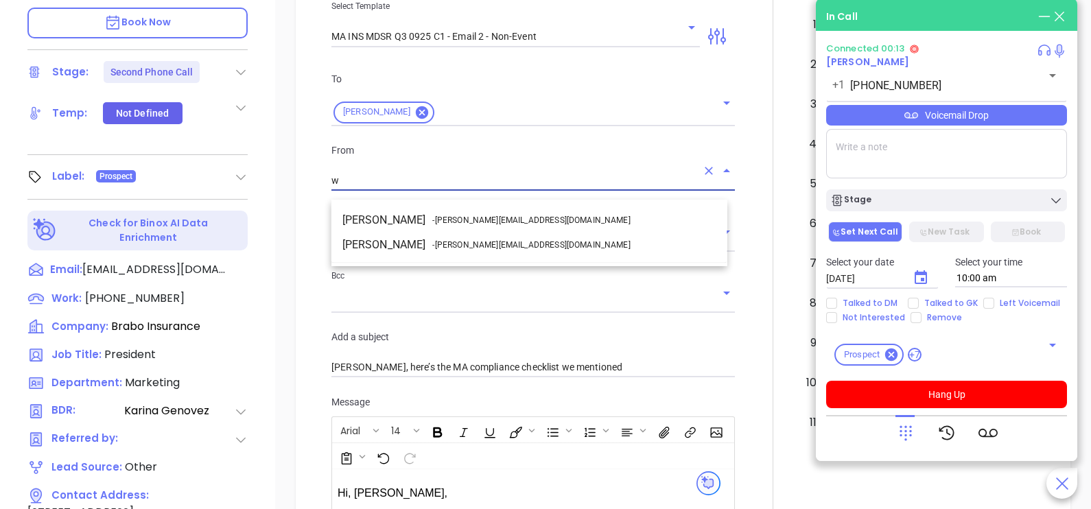
scroll to position [0, 0]
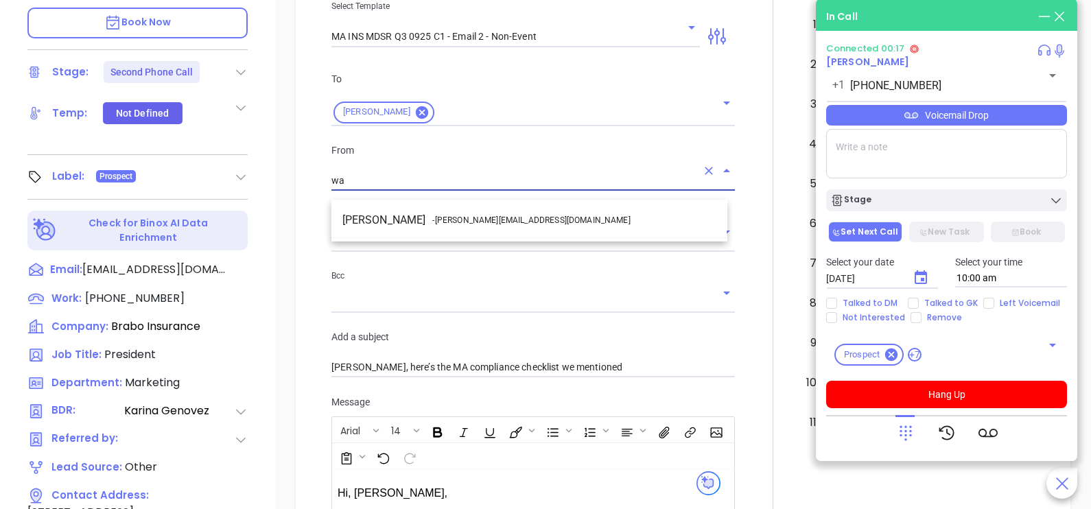
click at [553, 220] on li "Walter Contreras - [EMAIL_ADDRESS][DOMAIN_NAME]" at bounding box center [530, 220] width 396 height 25
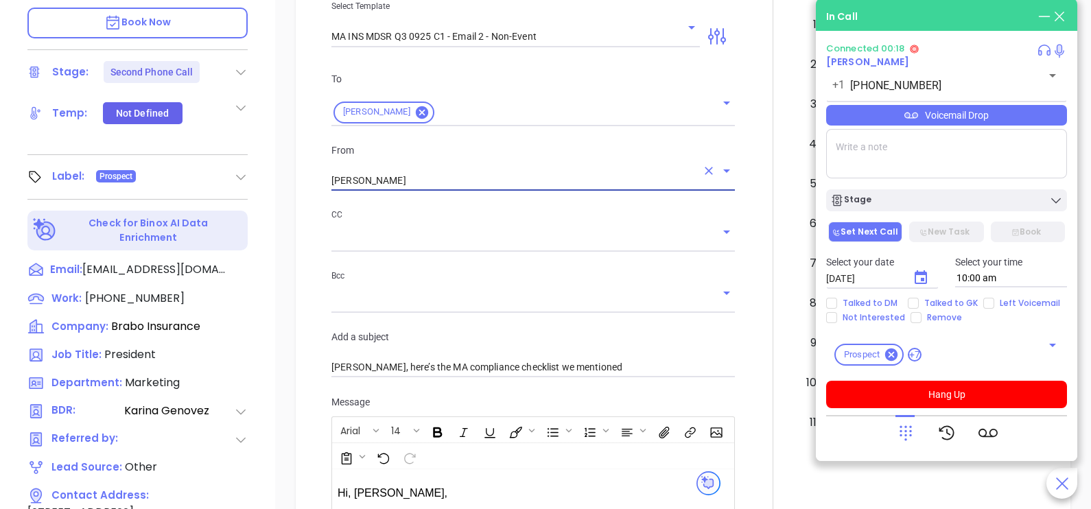
type input "[PERSON_NAME]"
click at [749, 316] on div at bounding box center [773, 344] width 60 height 1147
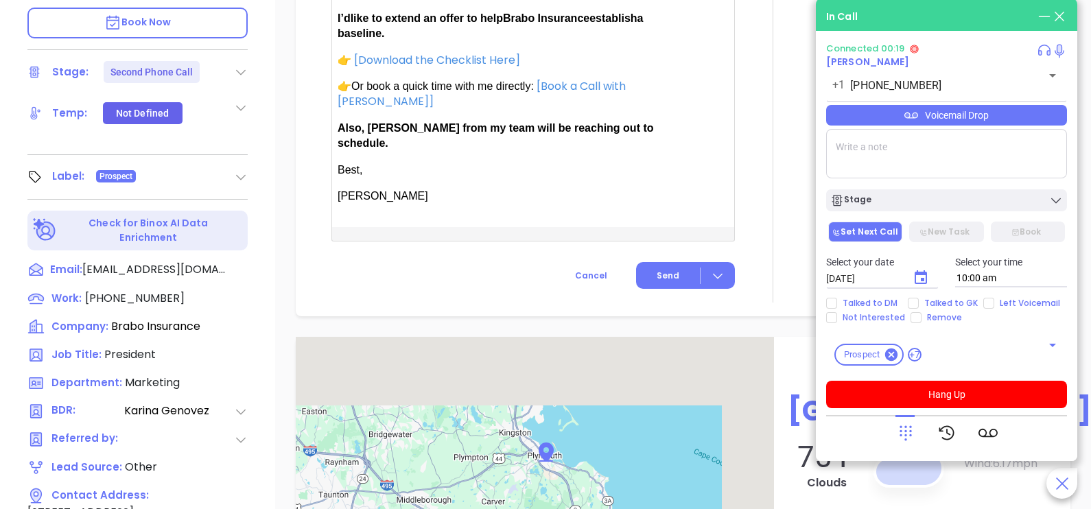
scroll to position [1201, 0]
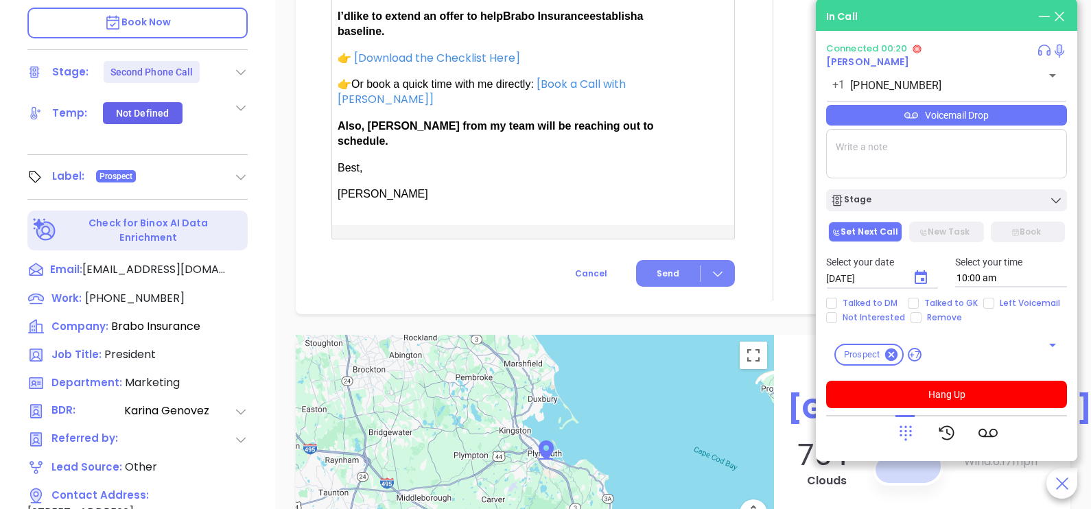
click at [664, 268] on span "Send" at bounding box center [668, 274] width 23 height 12
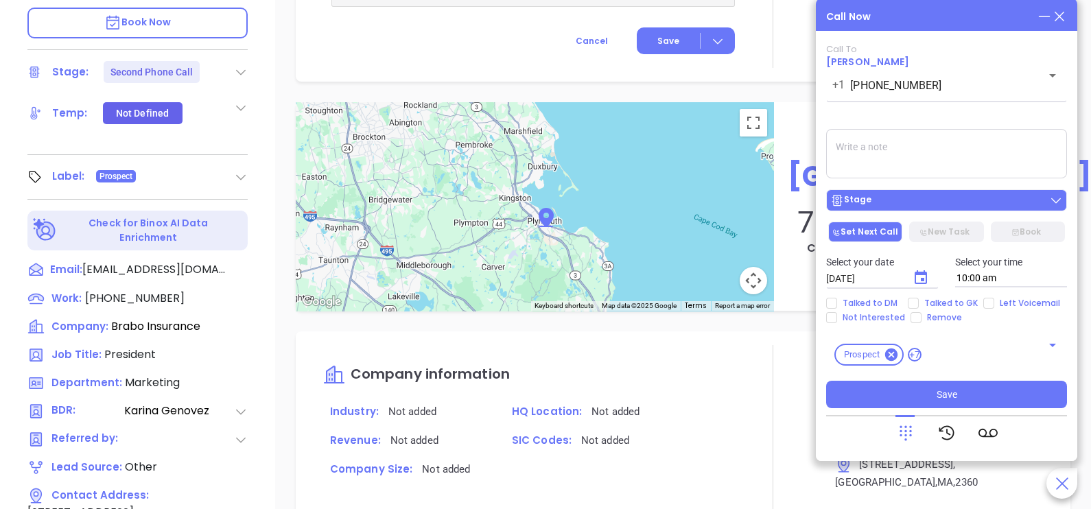
click at [947, 211] on button "Stage" at bounding box center [946, 200] width 241 height 22
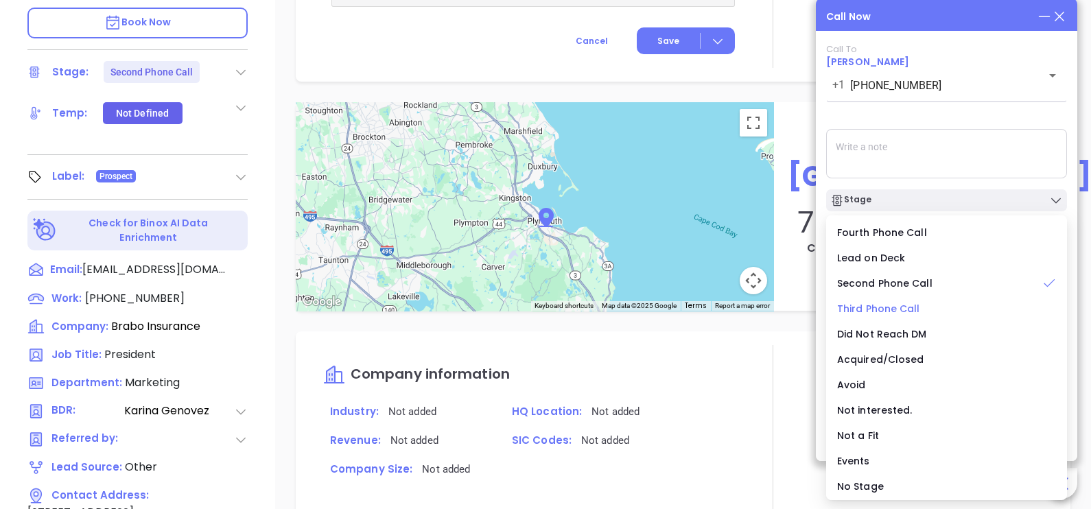
click at [879, 310] on span "Third Phone Call" at bounding box center [878, 309] width 83 height 14
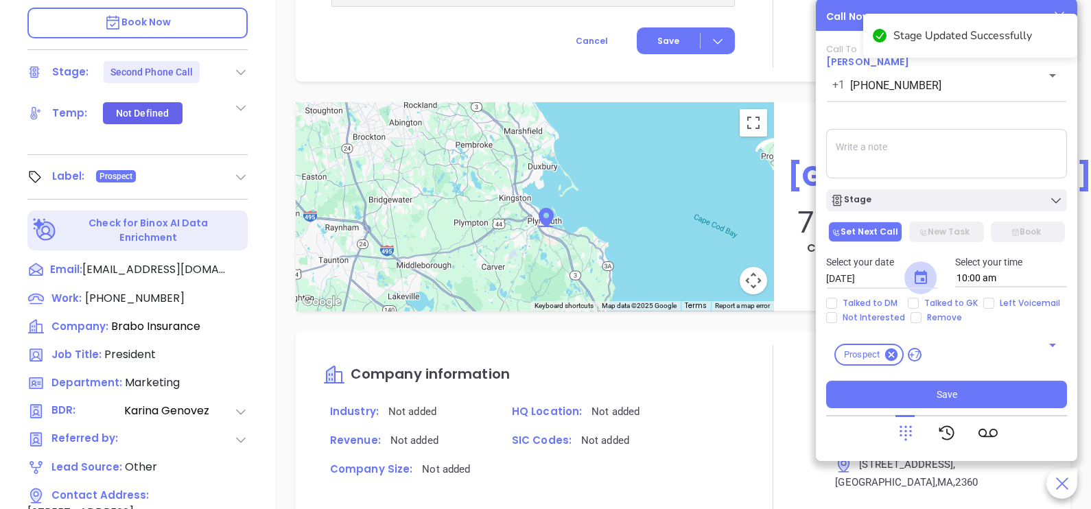
click at [923, 272] on icon "Choose date, selected date is Oct 8, 2025" at bounding box center [921, 277] width 12 height 14
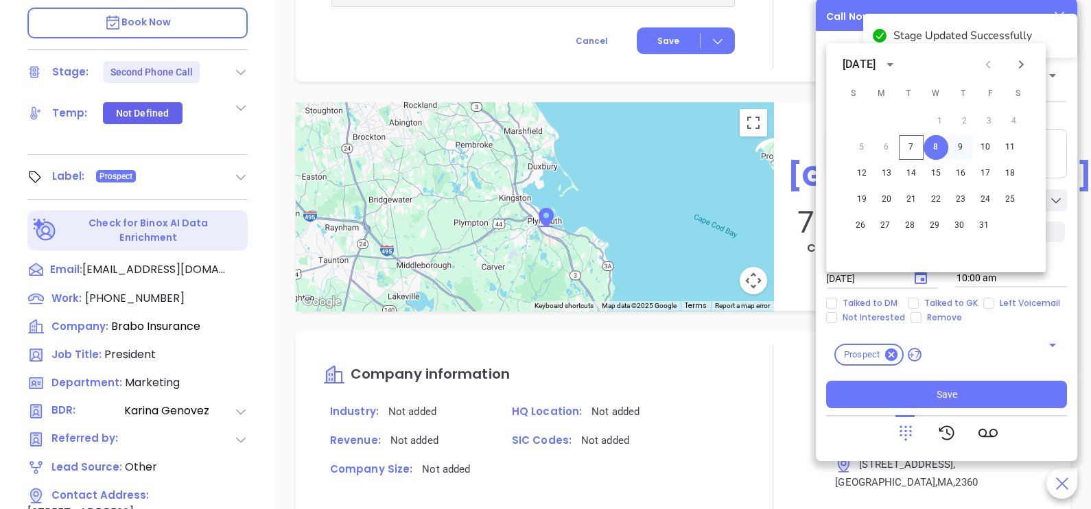
click at [959, 148] on button "9" at bounding box center [961, 147] width 25 height 25
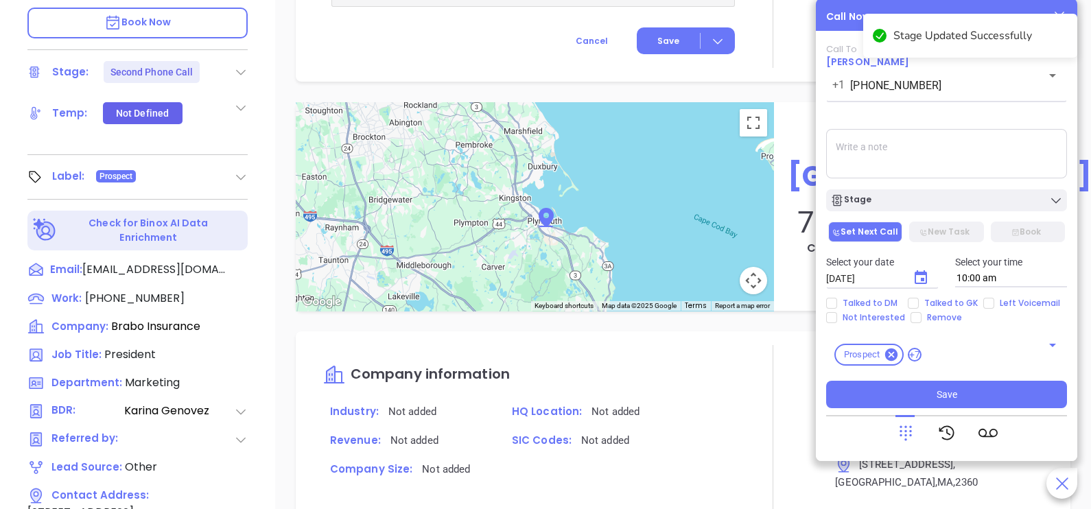
type input "[DATE]"
click at [960, 305] on span "Talked to GK" at bounding box center [951, 303] width 65 height 11
click at [919, 305] on input "Talked to GK" at bounding box center [913, 303] width 11 height 11
checkbox input "true"
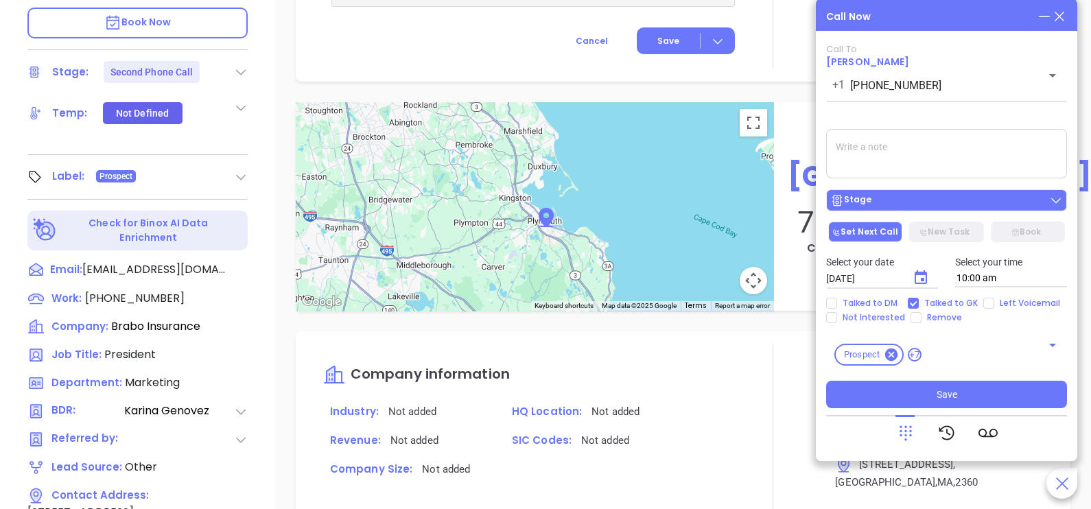
click at [961, 200] on div "Stage" at bounding box center [947, 201] width 233 height 14
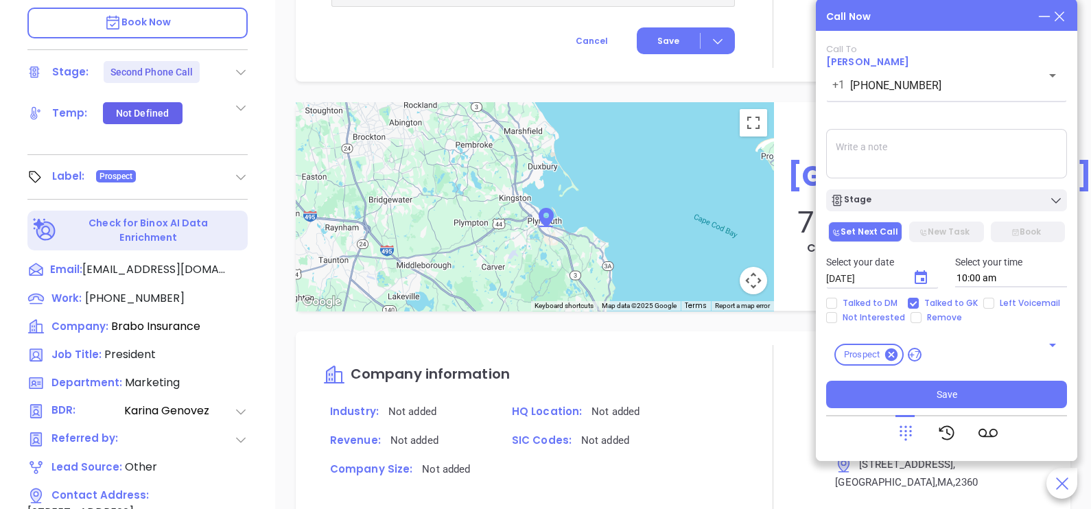
click at [993, 160] on textarea at bounding box center [946, 153] width 241 height 49
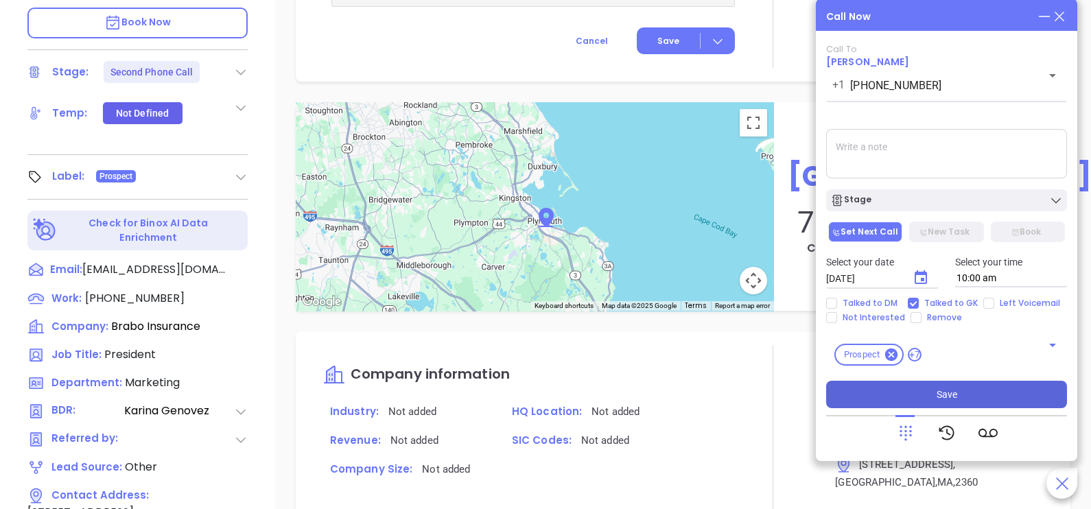
click at [950, 393] on span "Save" at bounding box center [947, 394] width 21 height 15
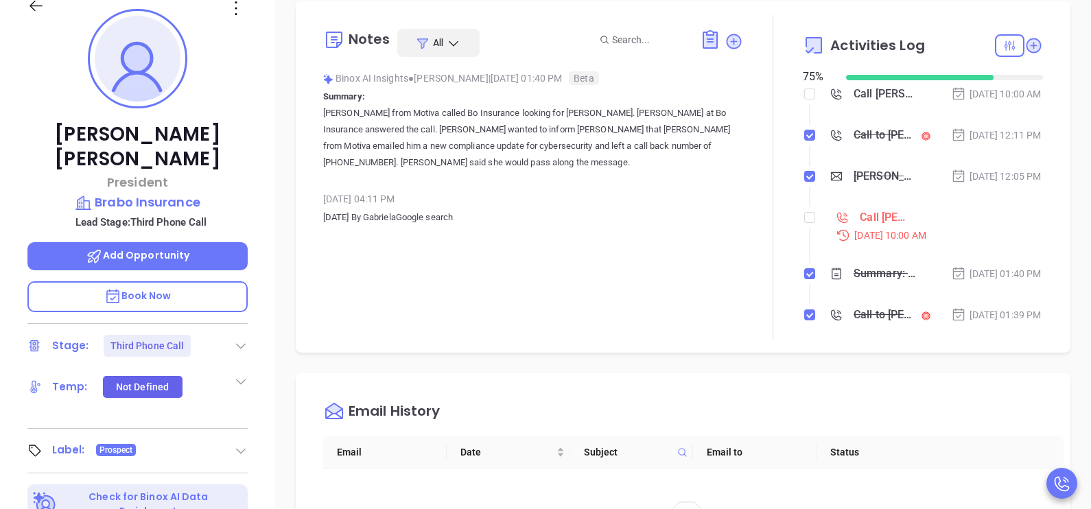
scroll to position [206, 0]
click at [805, 224] on input "checkbox" at bounding box center [810, 218] width 11 height 11
checkbox input "true"
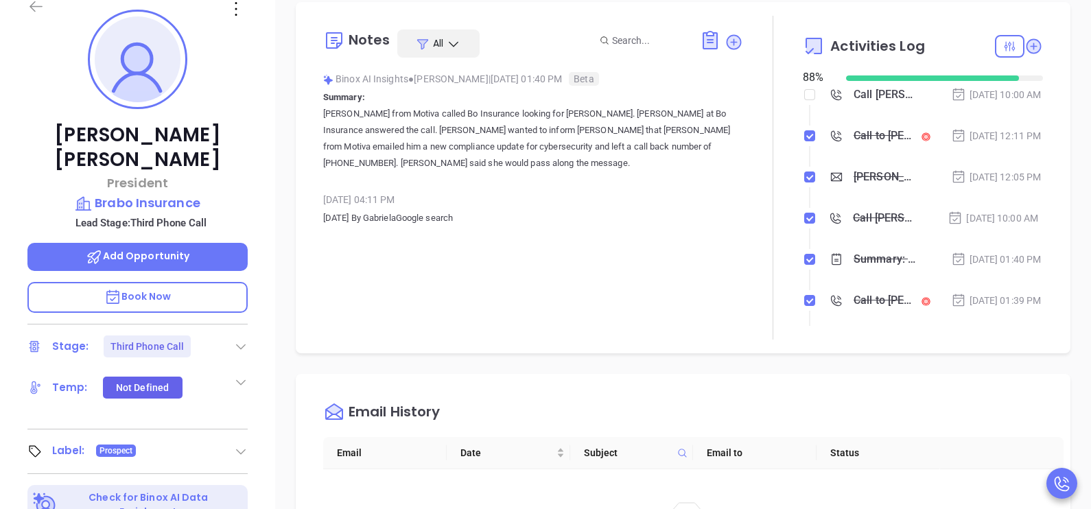
click at [31, 7] on icon at bounding box center [36, 6] width 13 height 11
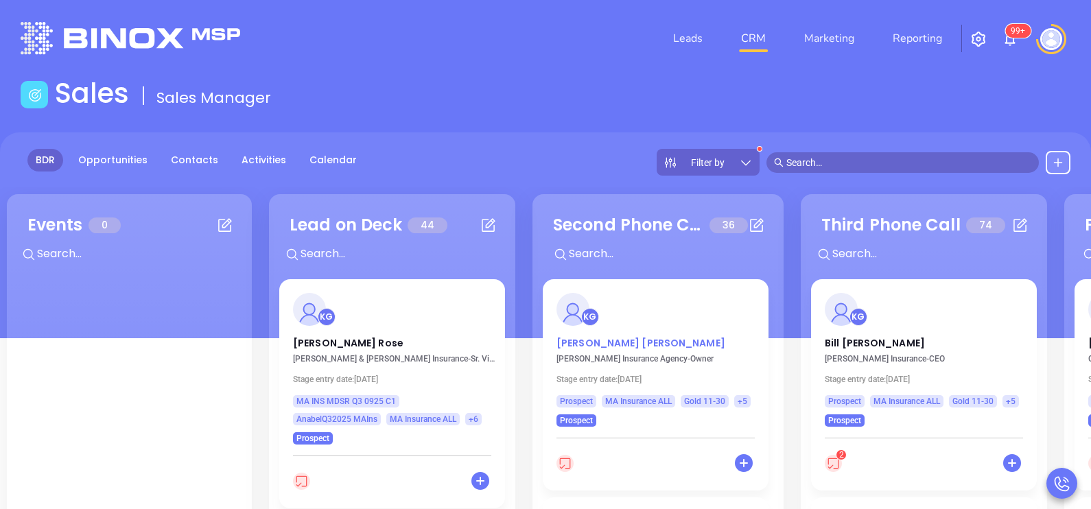
click at [579, 340] on p "[PERSON_NAME]" at bounding box center [656, 339] width 198 height 7
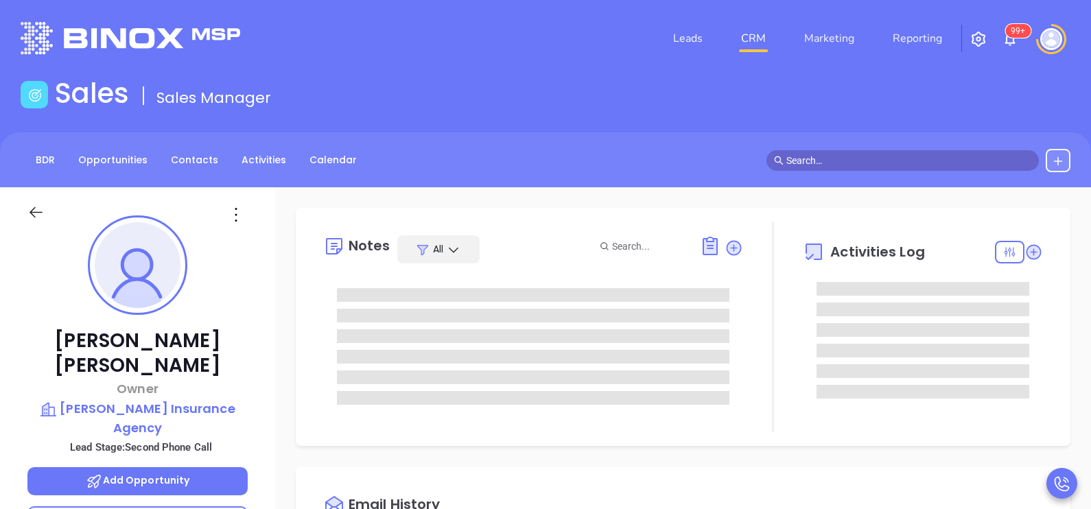
type input "[DATE]"
type input "[PERSON_NAME]"
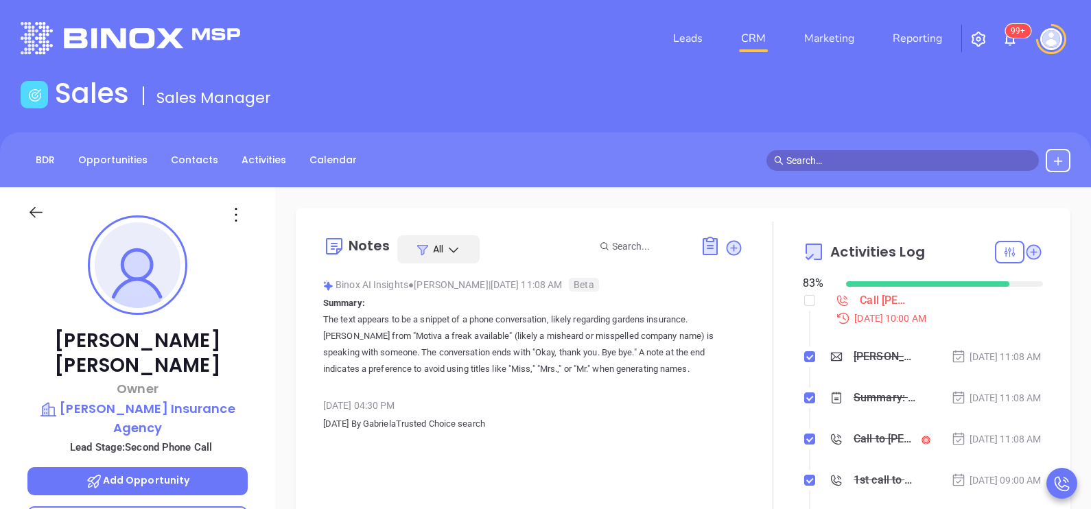
click at [40, 205] on icon at bounding box center [35, 212] width 17 height 17
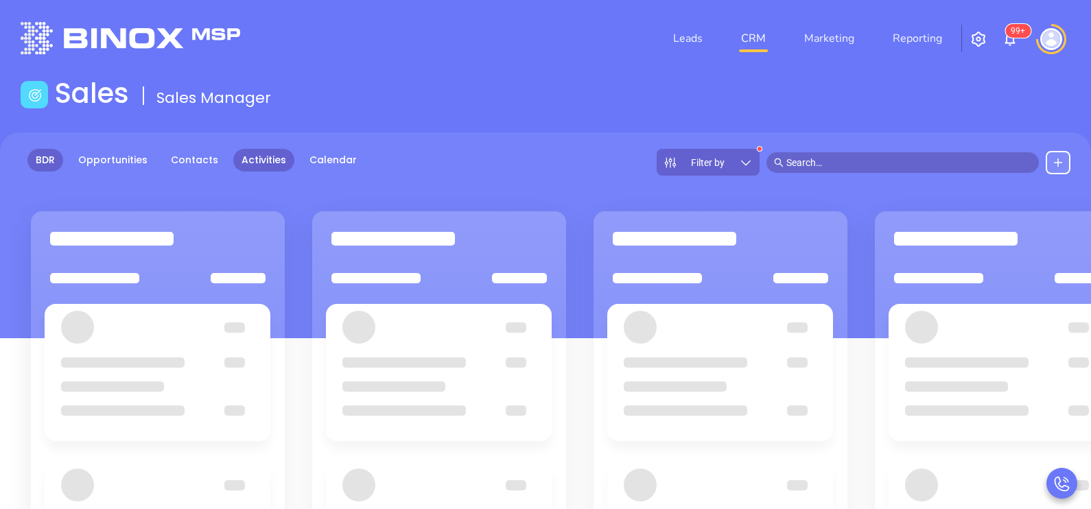
click at [256, 161] on link "Activities" at bounding box center [263, 160] width 61 height 23
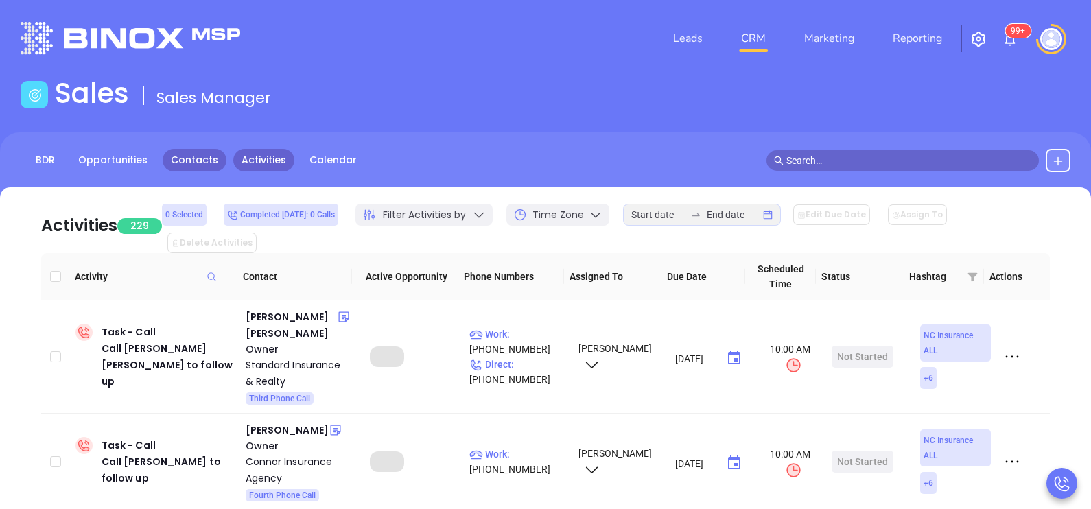
click at [206, 162] on link "Contacts" at bounding box center [195, 160] width 64 height 23
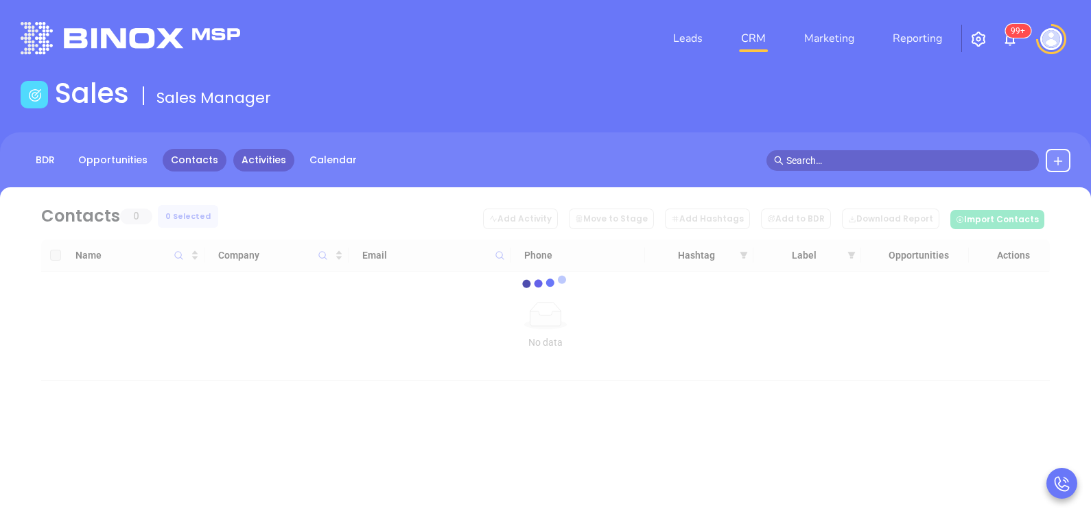
click at [251, 159] on link "Activities" at bounding box center [263, 160] width 61 height 23
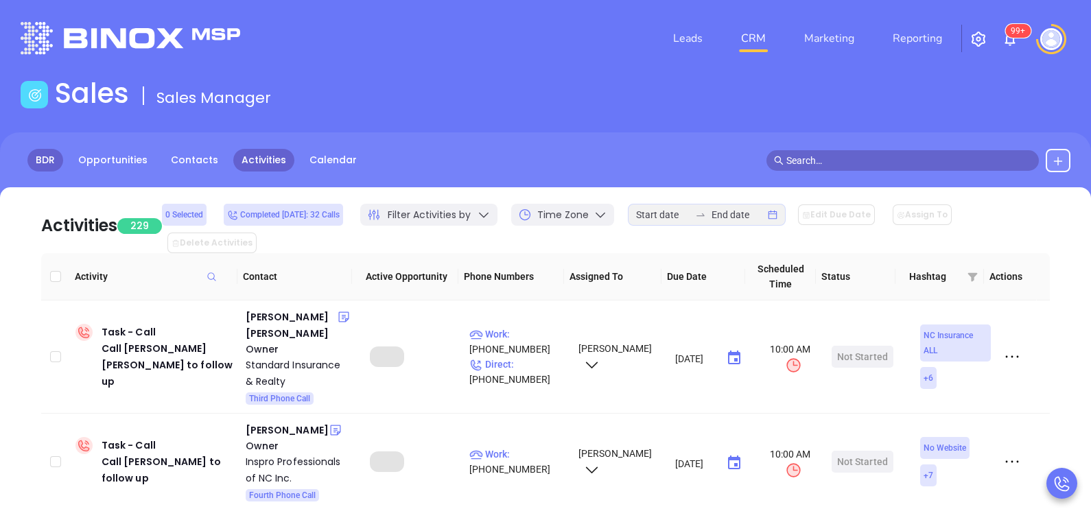
click at [47, 155] on link "BDR" at bounding box center [45, 160] width 36 height 23
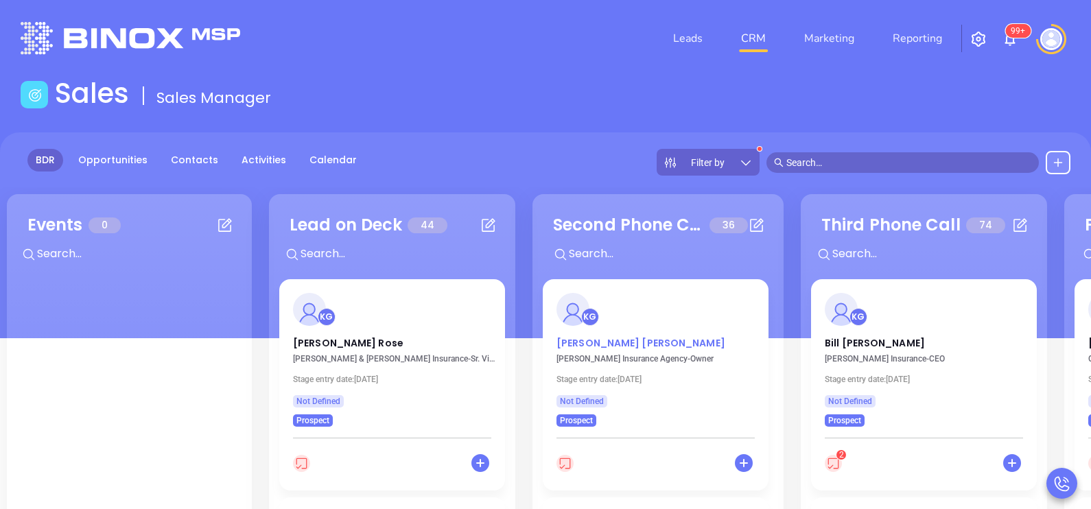
click at [595, 339] on p "[PERSON_NAME]" at bounding box center [656, 339] width 198 height 7
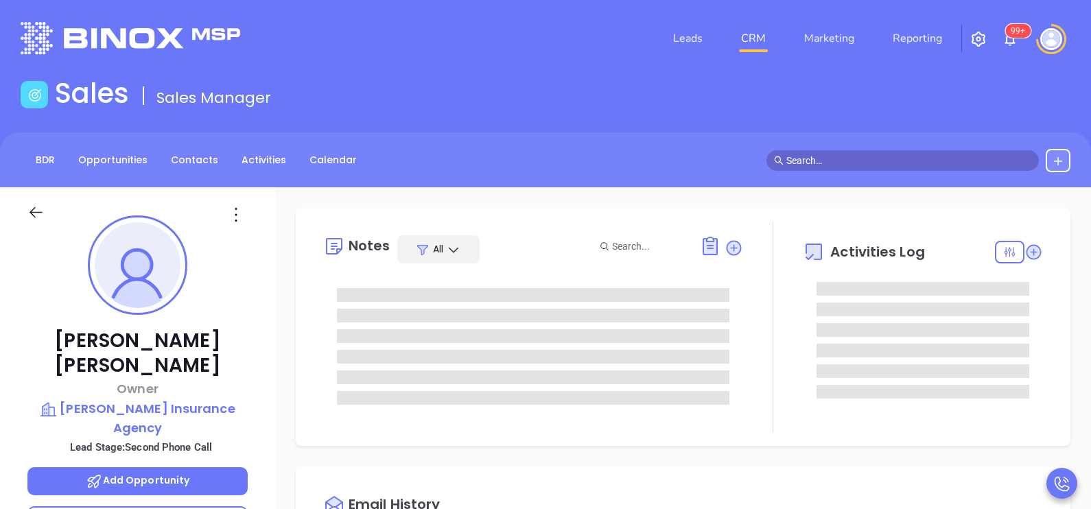
type input "[DATE]"
type input "[PERSON_NAME]"
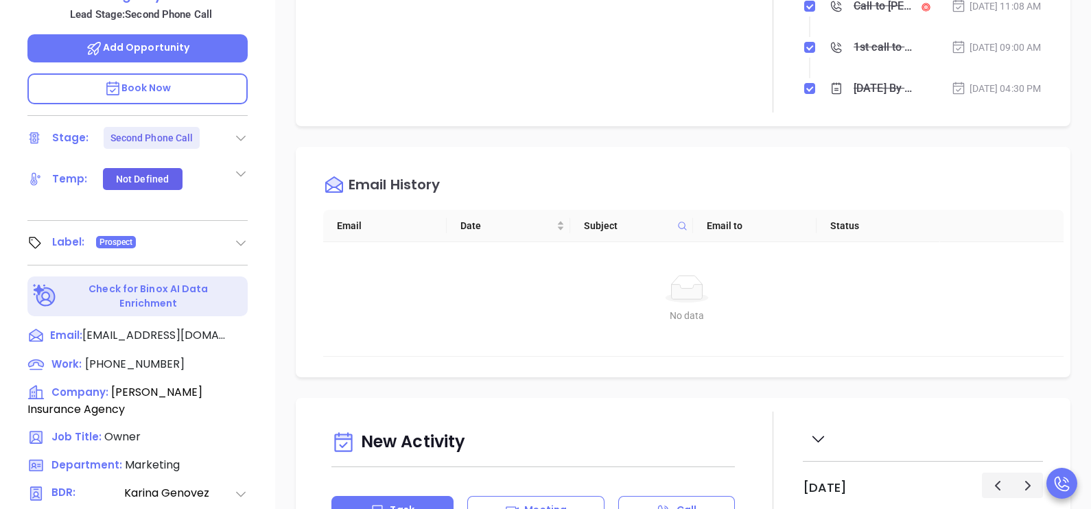
scroll to position [481, 0]
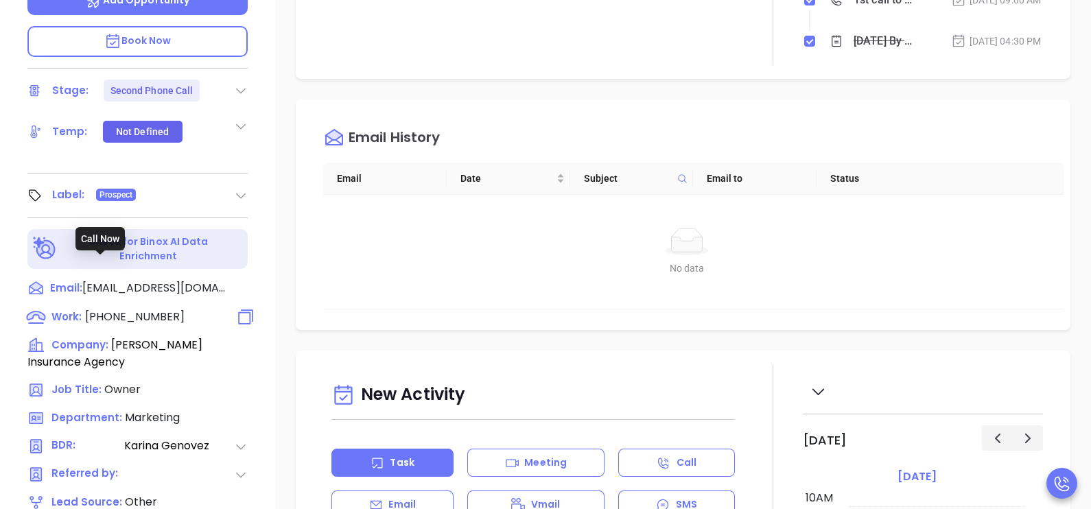
click at [158, 309] on span "[PHONE_NUMBER]" at bounding box center [135, 317] width 100 height 16
type input "[PHONE_NUMBER]"
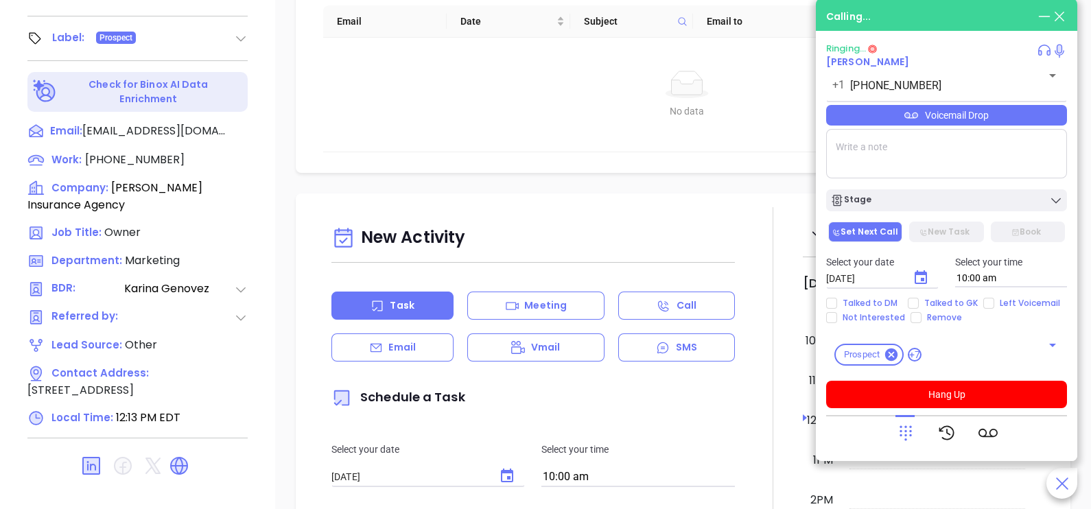
scroll to position [638, 0]
click at [389, 345] on p "Email" at bounding box center [402, 347] width 27 height 14
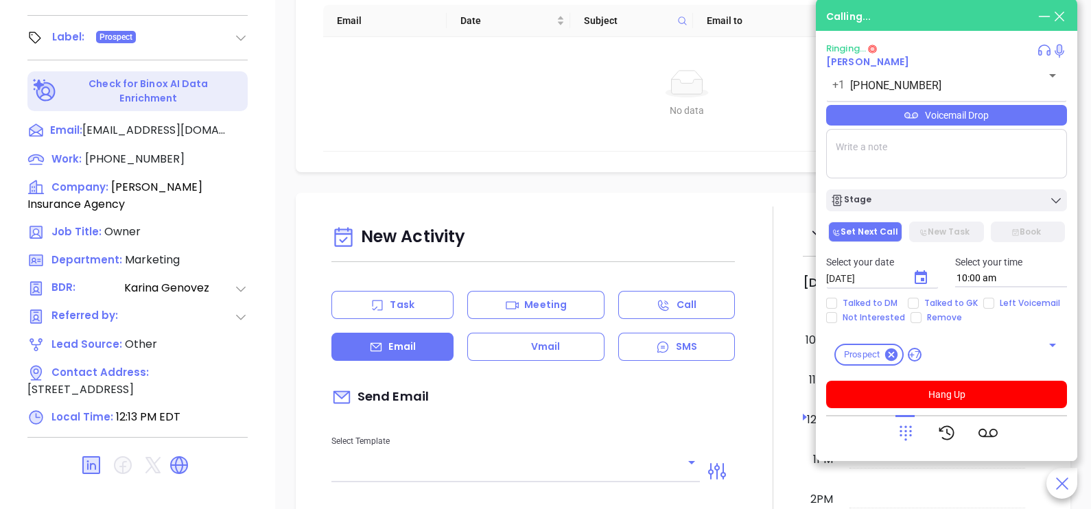
type input "[PERSON_NAME]"
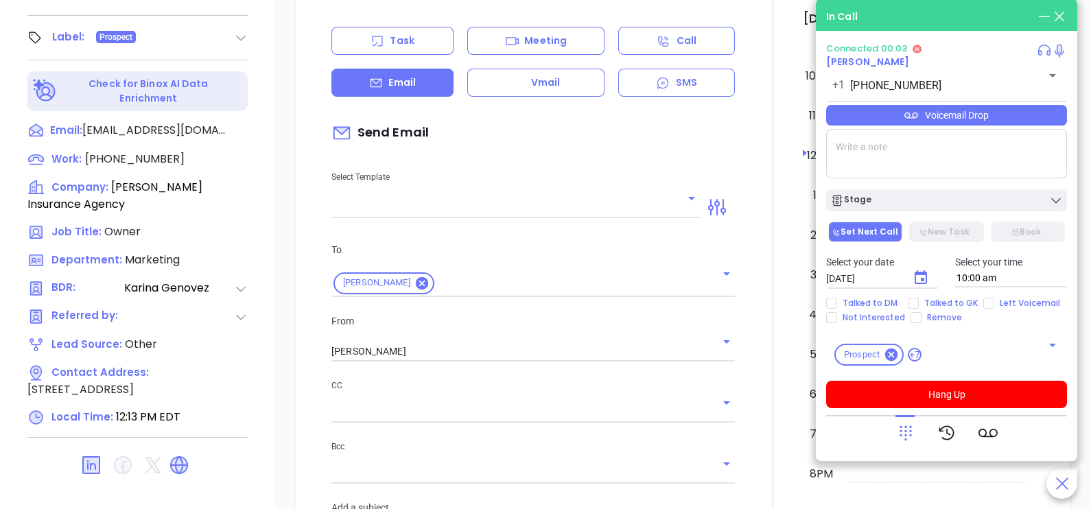
scroll to position [308, 0]
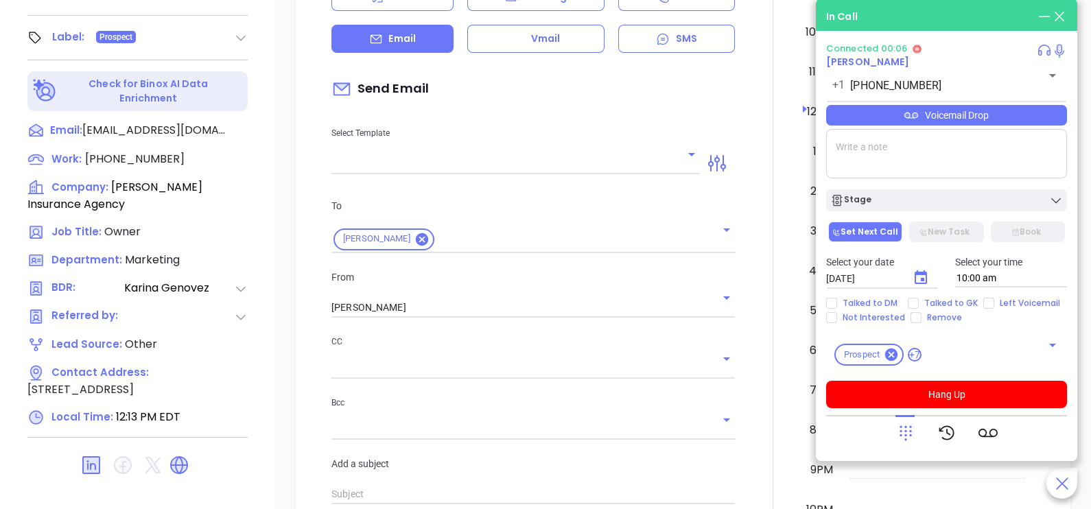
click at [666, 142] on div "Select Template" at bounding box center [515, 139] width 385 height 69
click at [684, 153] on icon "Open" at bounding box center [692, 154] width 16 height 16
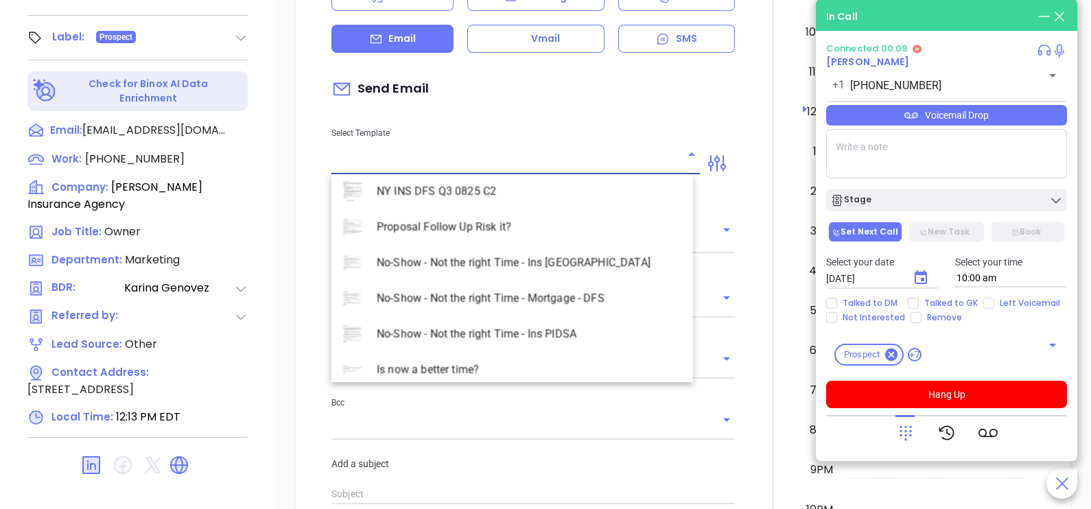
scroll to position [3981, 0]
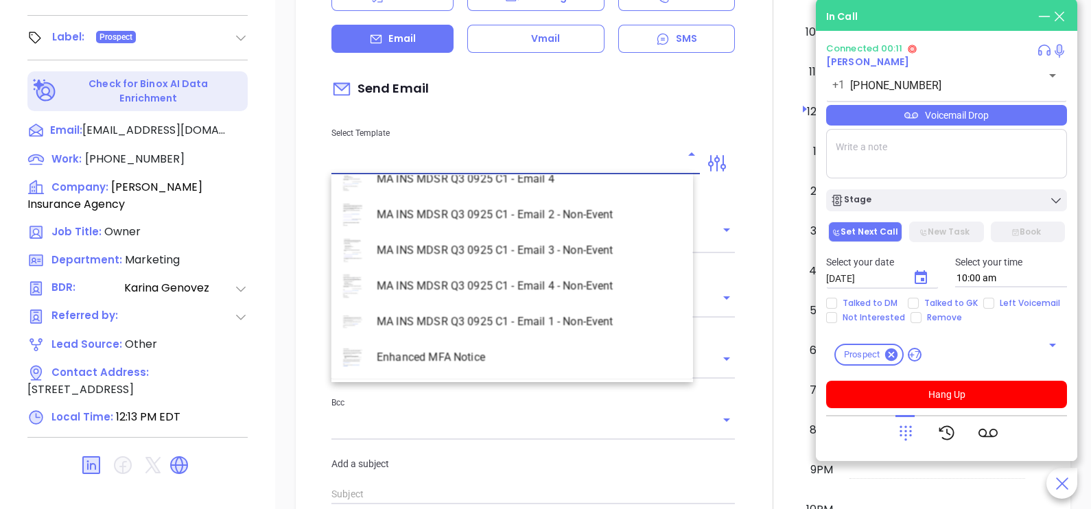
click at [552, 220] on li "MA INS MDSR Q3 0925 C1 - Email 2 - Non-Event" at bounding box center [513, 215] width 362 height 36
type input "MA INS MDSR Q3 0925 C1 - Email 2 - Non-Event"
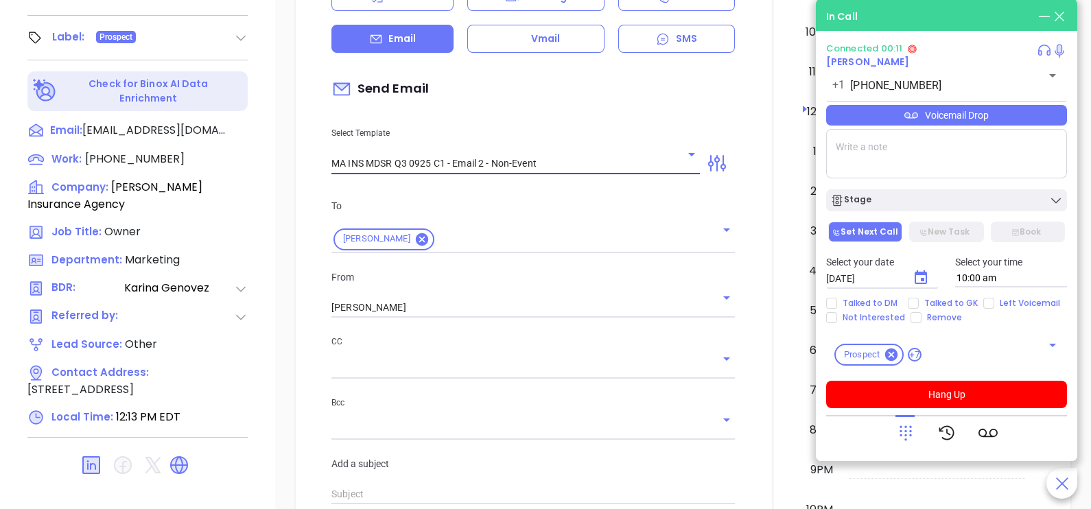
type input "[PERSON_NAME], here’s the MA compliance checklist we mentioned"
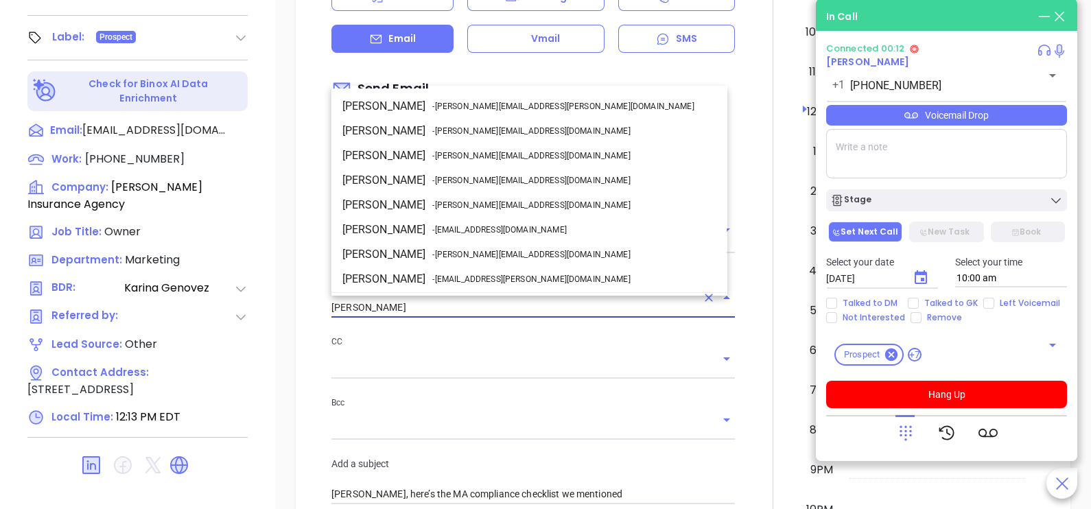
click at [440, 298] on input "[PERSON_NAME]" at bounding box center [514, 308] width 365 height 20
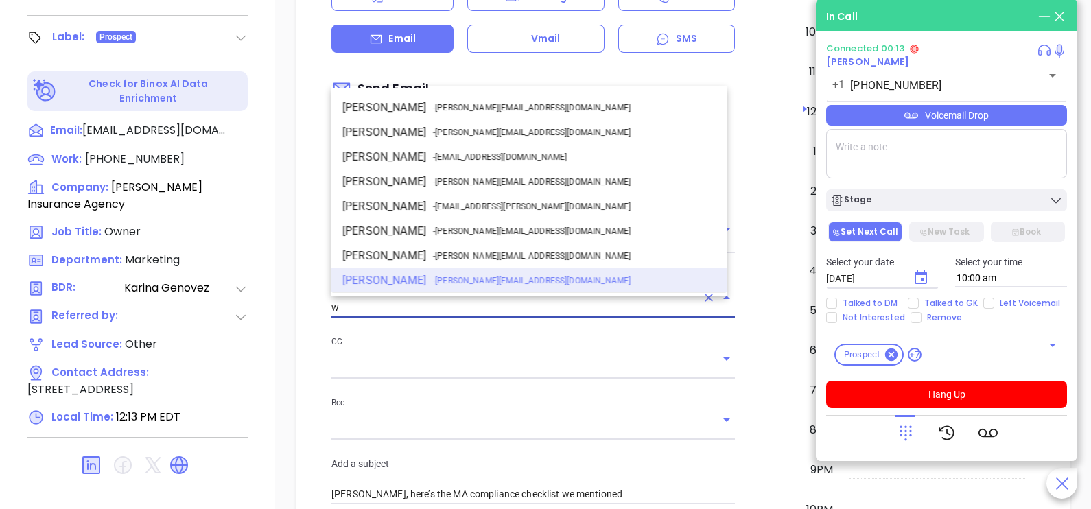
scroll to position [0, 0]
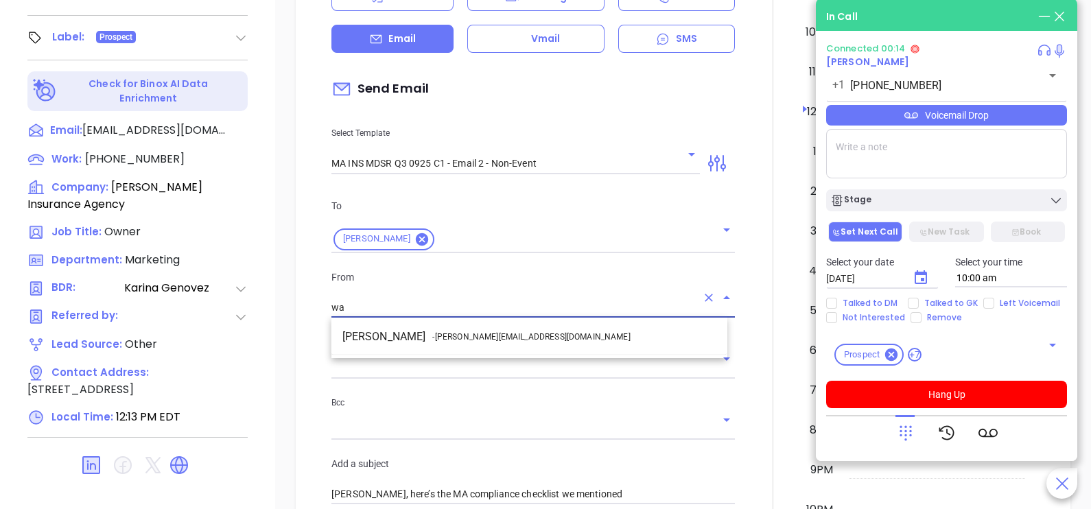
click at [456, 328] on li "Walter Contreras - [EMAIL_ADDRESS][DOMAIN_NAME]" at bounding box center [530, 337] width 396 height 25
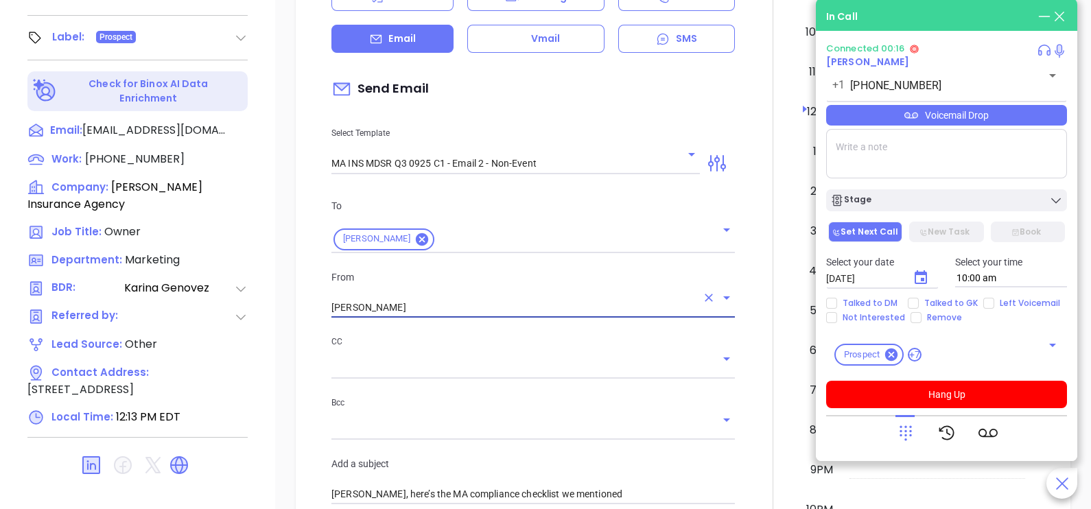
type input "[PERSON_NAME]"
click at [743, 329] on div at bounding box center [773, 471] width 60 height 1147
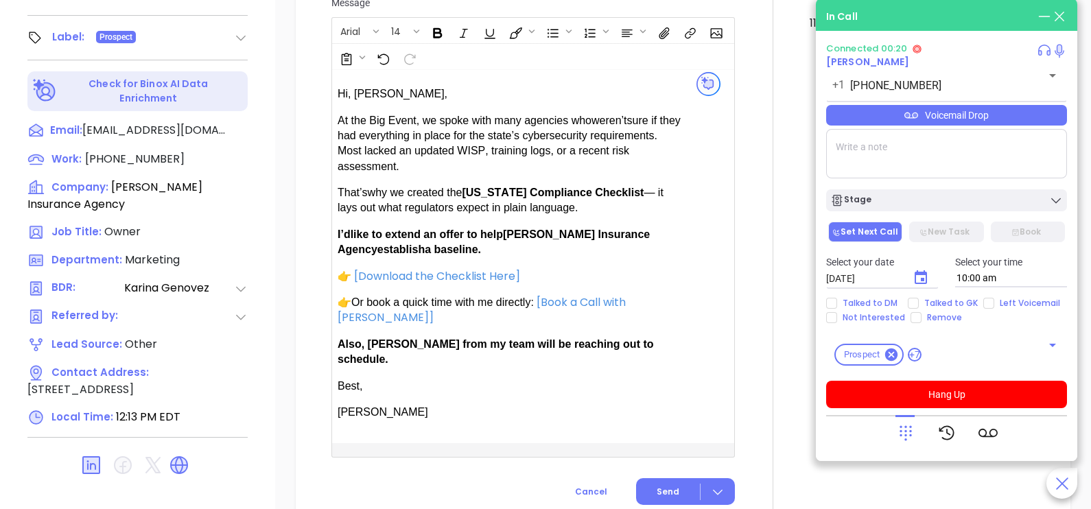
scroll to position [961, 0]
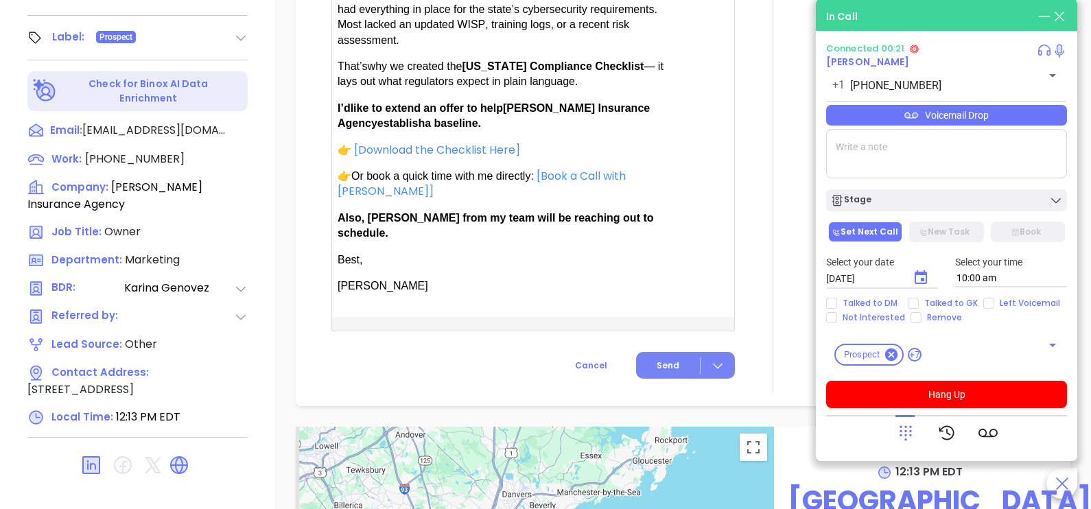
click at [659, 360] on span "Send" at bounding box center [668, 366] width 23 height 12
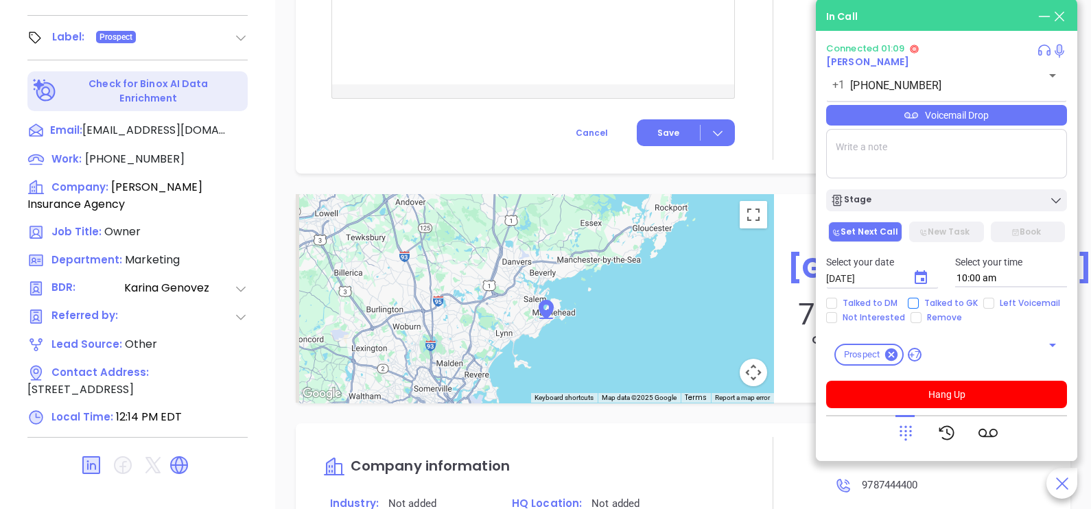
click at [927, 299] on span "Talked to GK" at bounding box center [951, 303] width 65 height 11
click at [919, 299] on input "Talked to GK" at bounding box center [913, 303] width 11 height 11
checkbox input "true"
click at [921, 278] on icon "Choose date, selected date is Oct 8, 2025" at bounding box center [921, 277] width 12 height 14
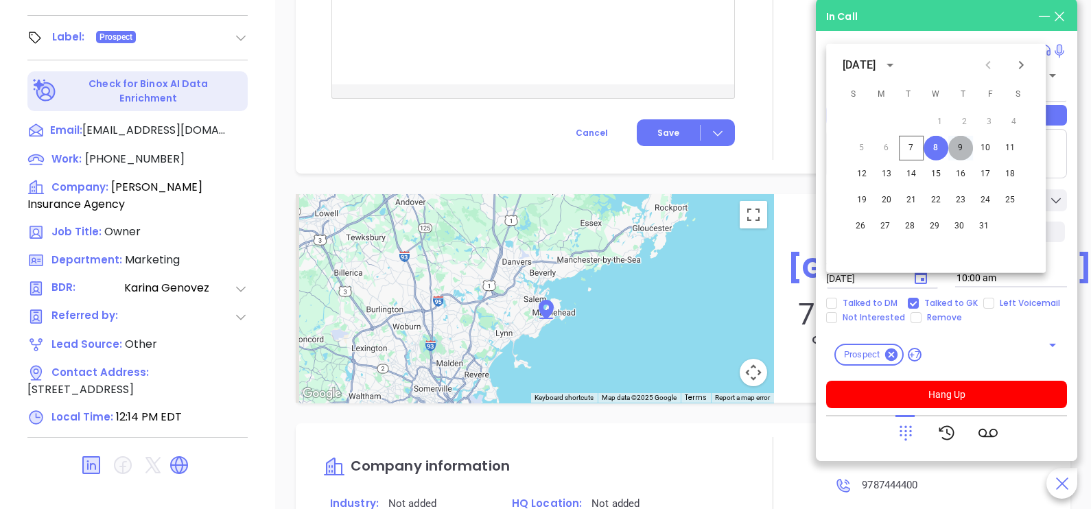
click at [963, 149] on button "9" at bounding box center [961, 148] width 25 height 25
type input "[DATE]"
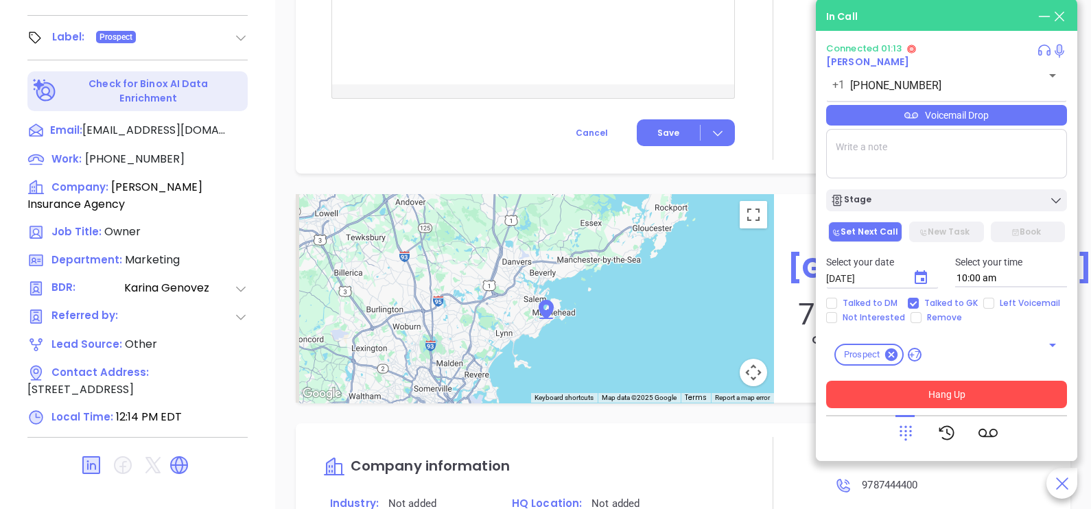
click at [933, 397] on button "Hang Up" at bounding box center [946, 394] width 241 height 27
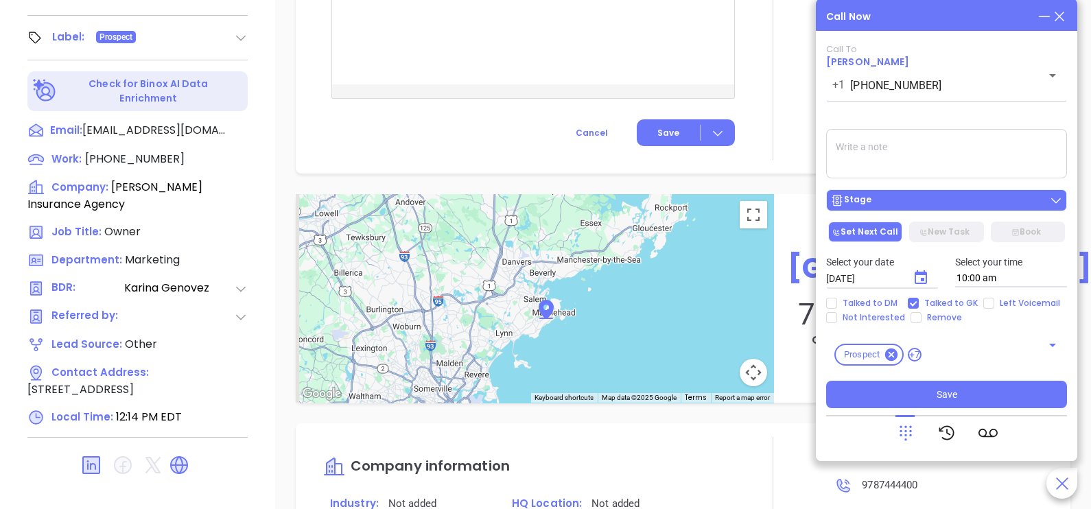
click at [920, 199] on div "Stage" at bounding box center [947, 201] width 233 height 14
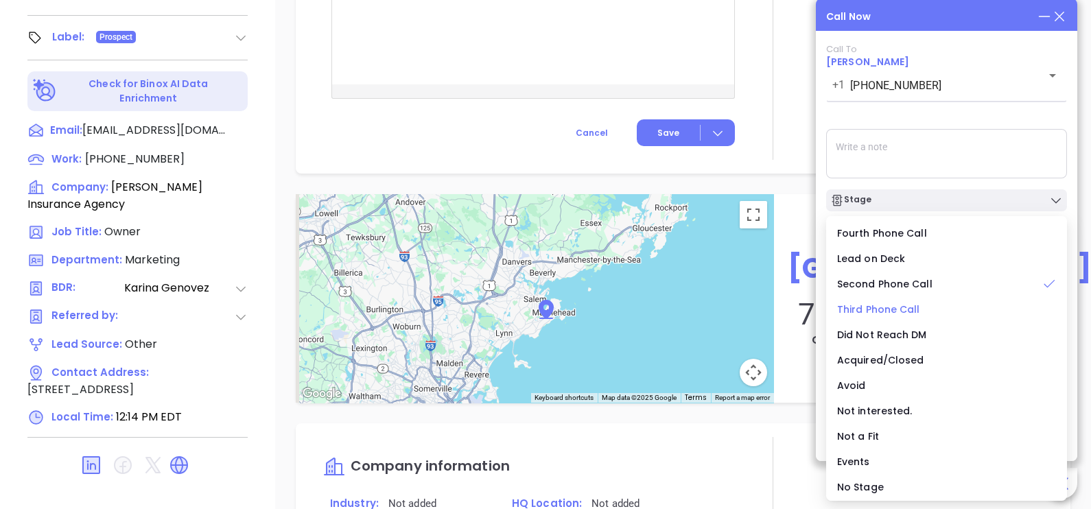
click at [897, 303] on span "Third Phone Call" at bounding box center [878, 310] width 83 height 14
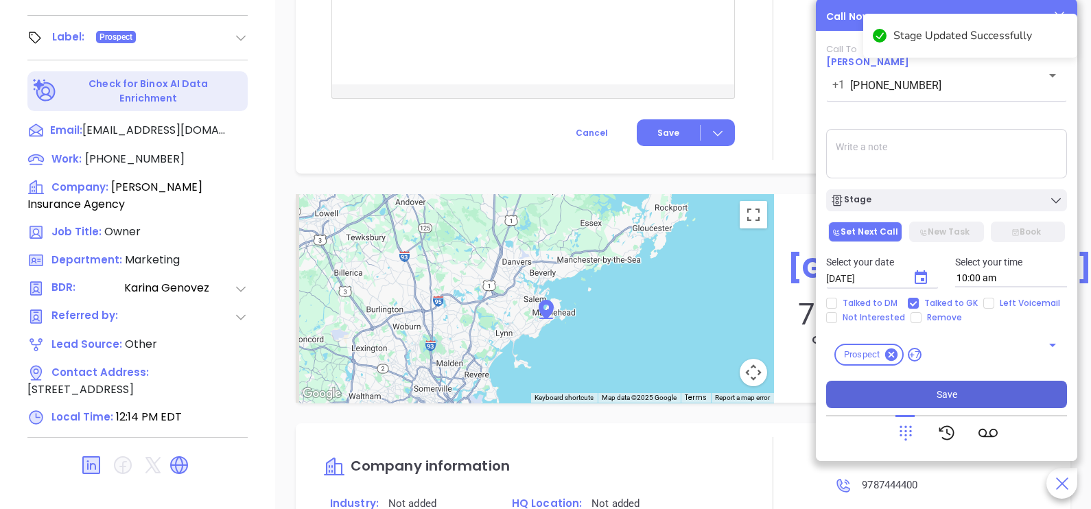
click at [930, 397] on button "Save" at bounding box center [946, 394] width 241 height 27
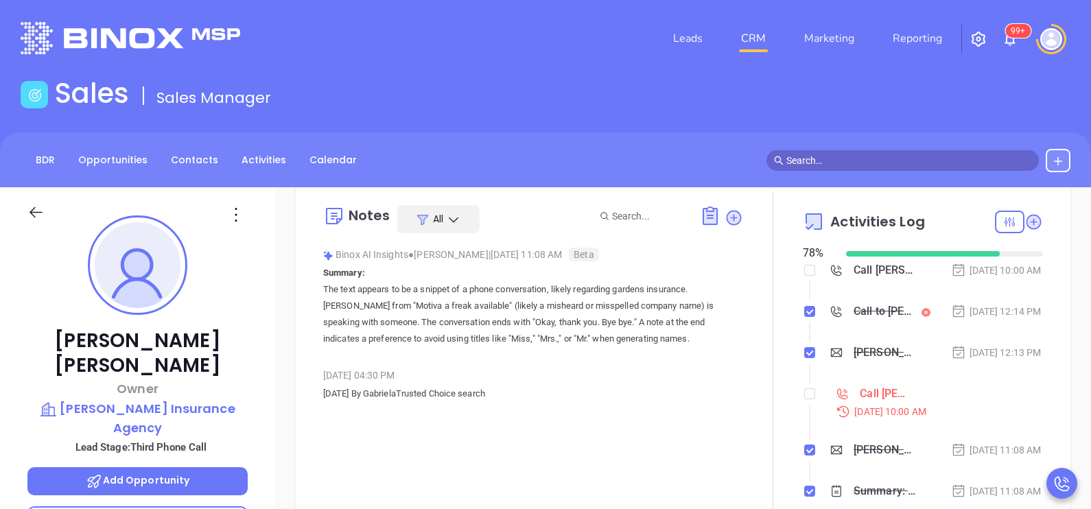
scroll to position [37, 0]
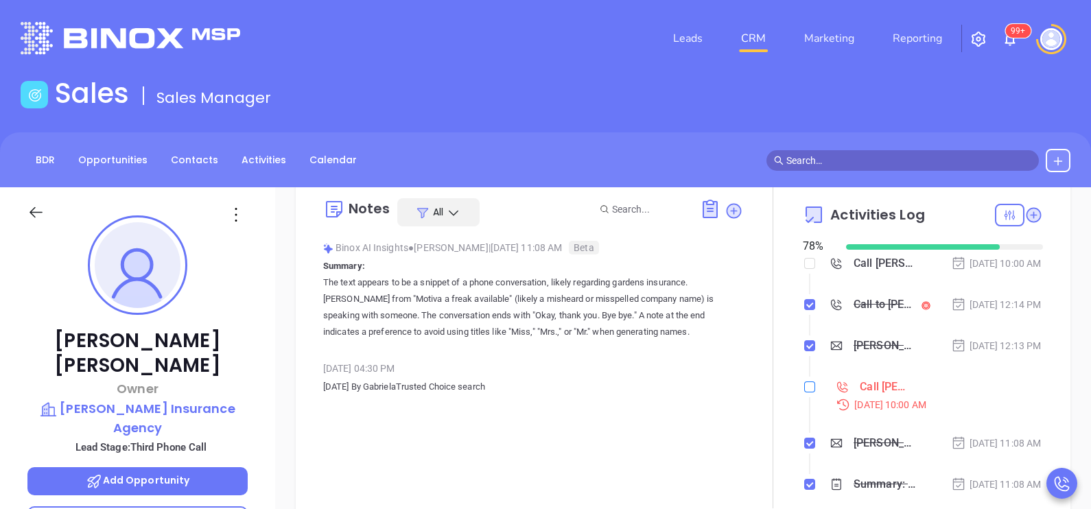
click at [805, 393] on input "checkbox" at bounding box center [810, 387] width 11 height 11
checkbox input "true"
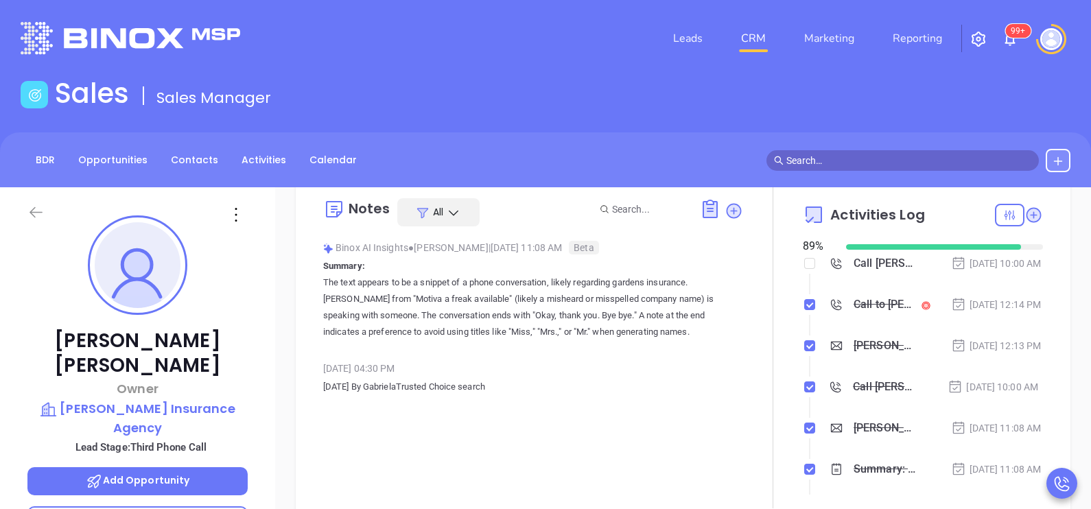
click at [38, 213] on icon at bounding box center [36, 212] width 13 height 11
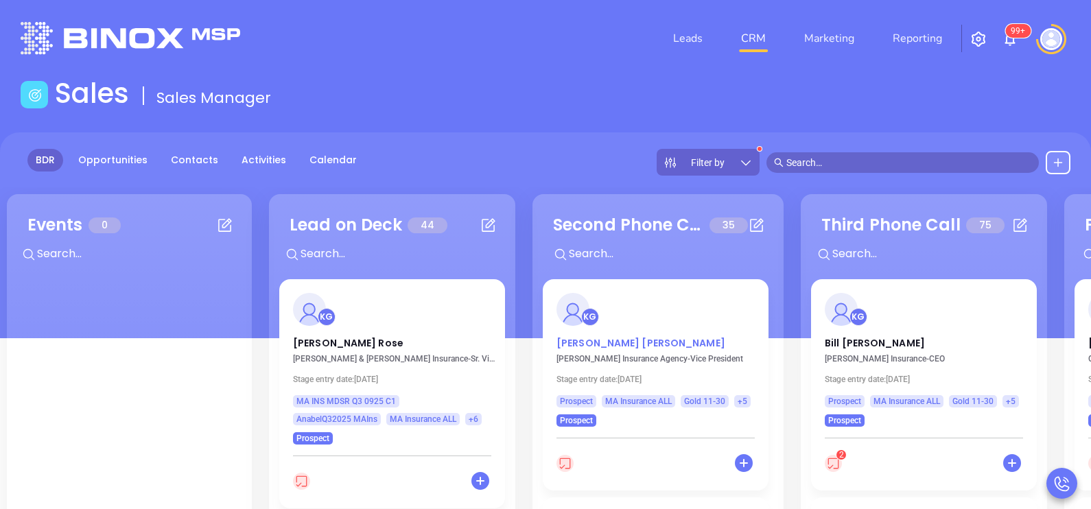
click at [632, 343] on p "[PERSON_NAME]" at bounding box center [656, 339] width 198 height 7
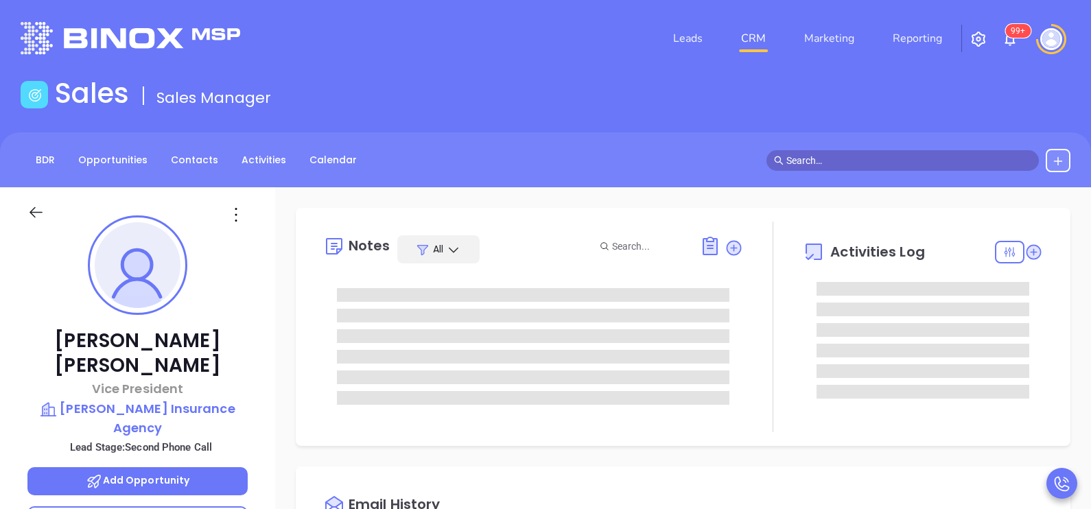
type input "[DATE]"
type input "[PERSON_NAME]"
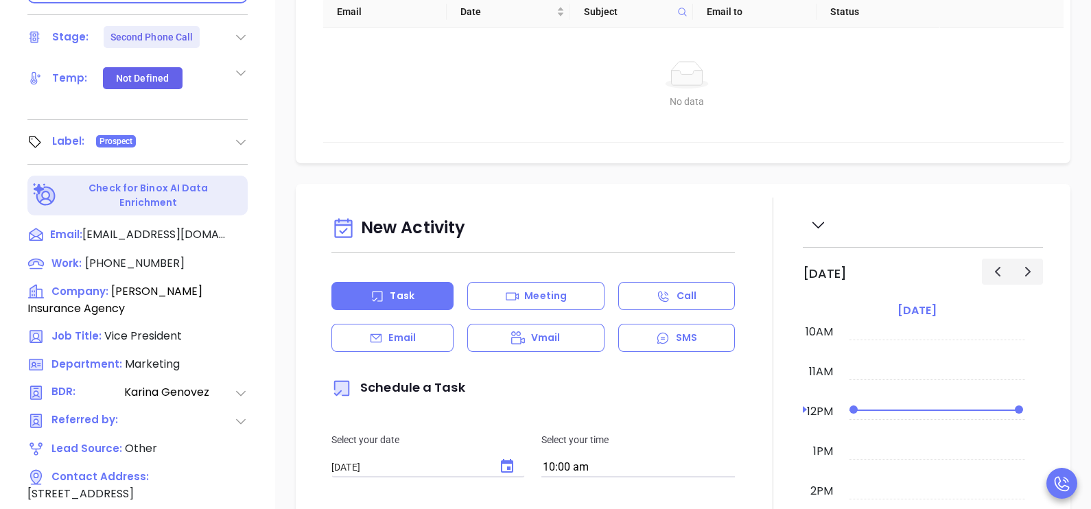
scroll to position [548, 0]
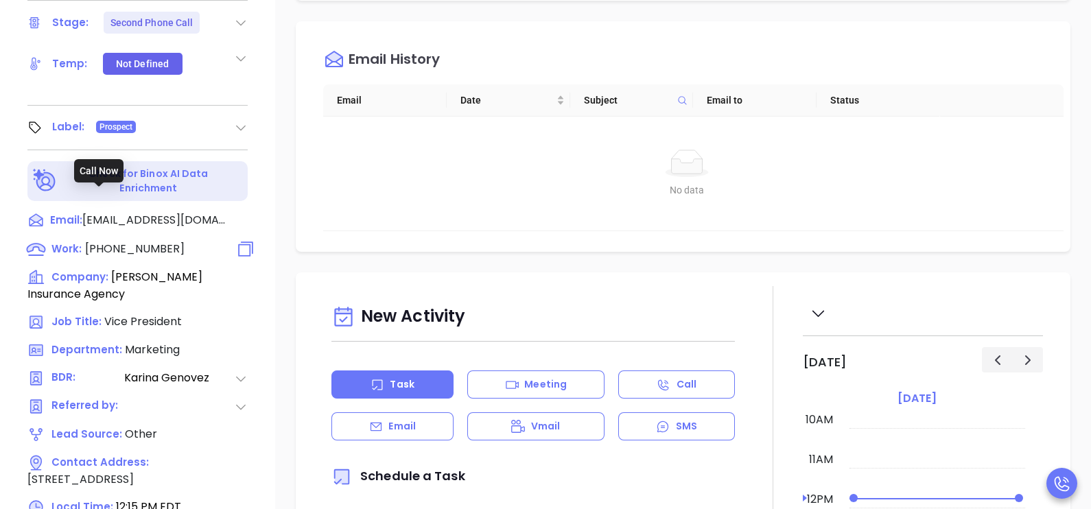
click at [156, 241] on span "[PHONE_NUMBER]" at bounding box center [135, 249] width 100 height 16
type input "[PHONE_NUMBER]"
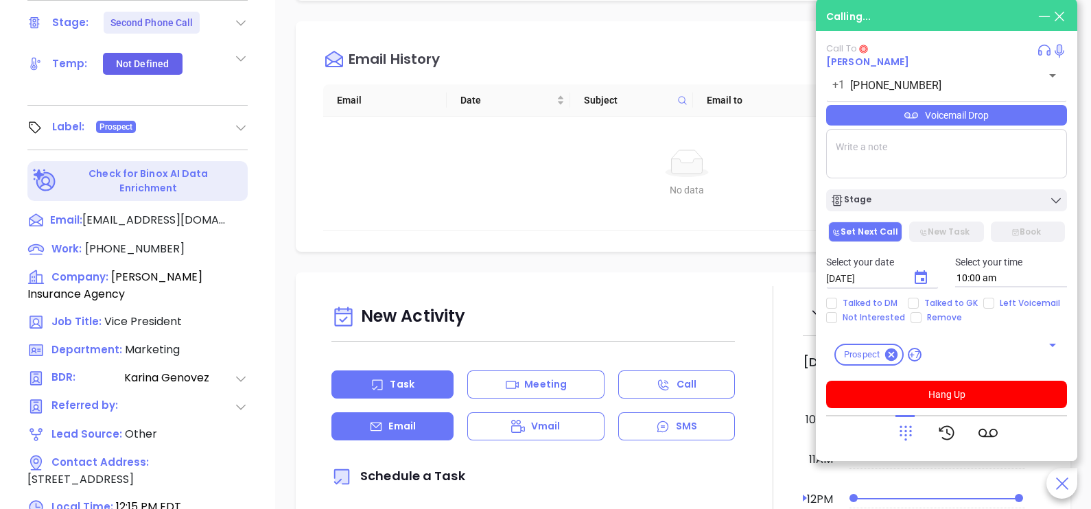
click at [382, 432] on icon at bounding box center [376, 427] width 14 height 14
type input "[PERSON_NAME]"
click at [721, 335] on div "New Activity" at bounding box center [534, 317] width 404 height 35
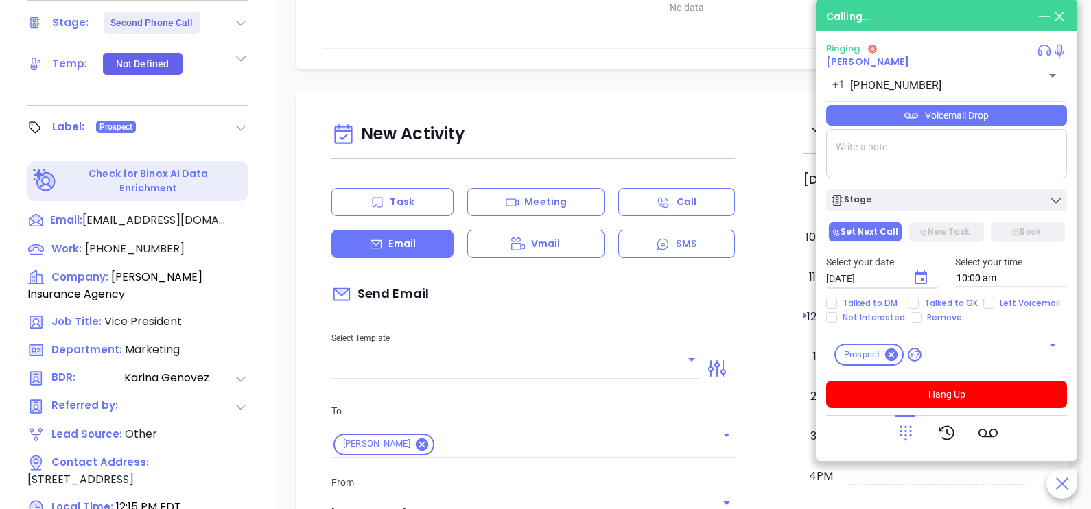
scroll to position [343, 0]
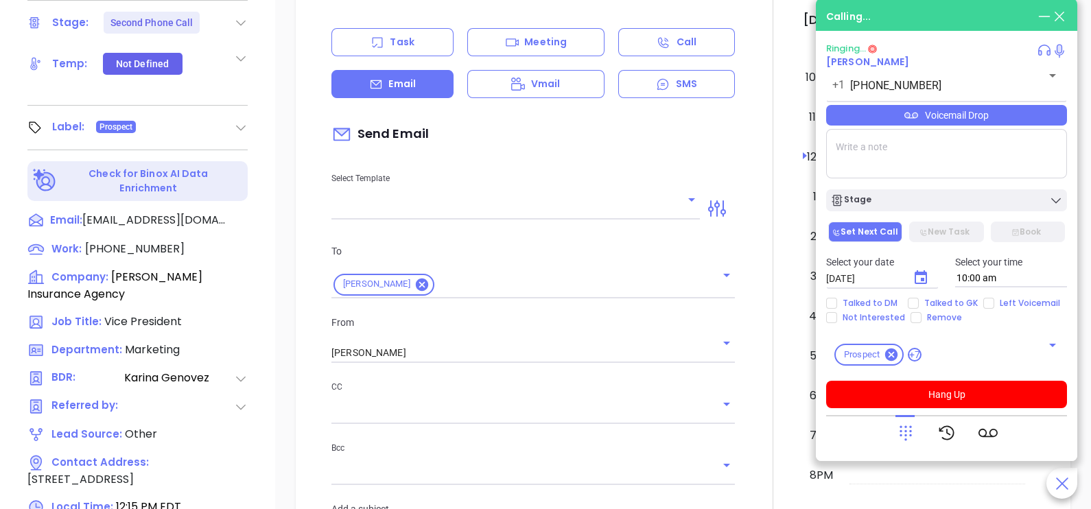
click at [660, 201] on div "Select Template" at bounding box center [515, 184] width 385 height 69
click at [684, 207] on icon "Open" at bounding box center [692, 200] width 16 height 16
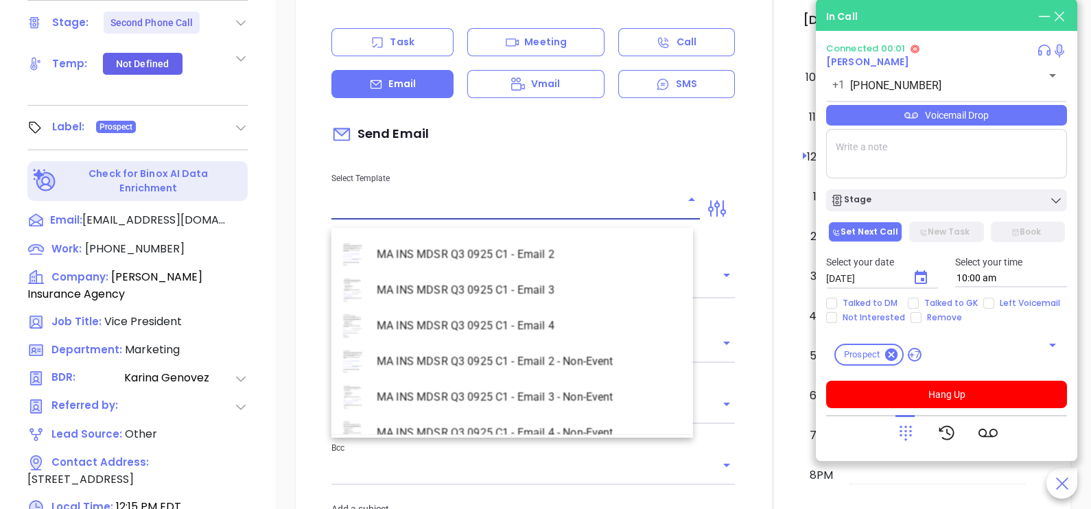
scroll to position [3981, 0]
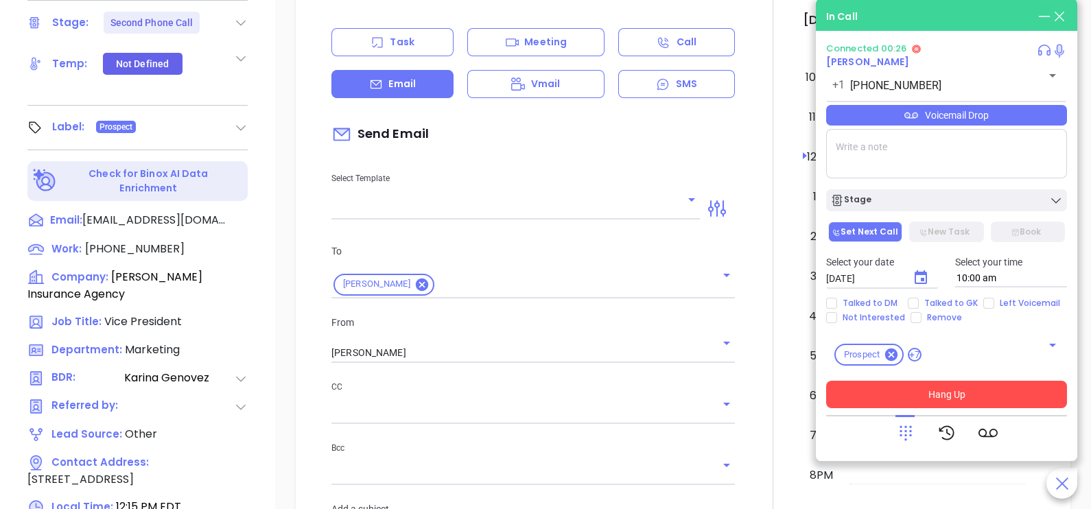
click at [970, 393] on button "Hang Up" at bounding box center [946, 394] width 241 height 27
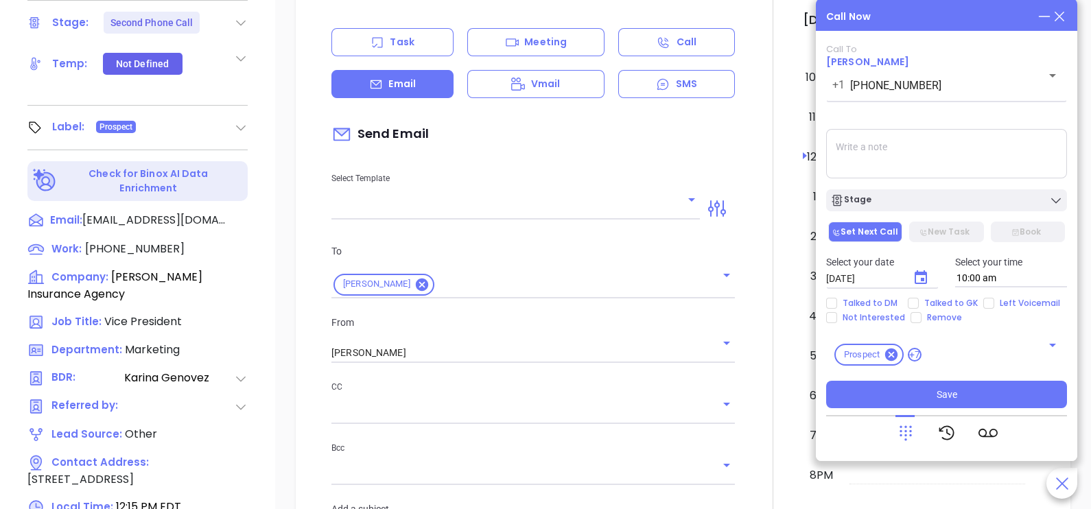
click at [1059, 22] on icon at bounding box center [1059, 16] width 15 height 15
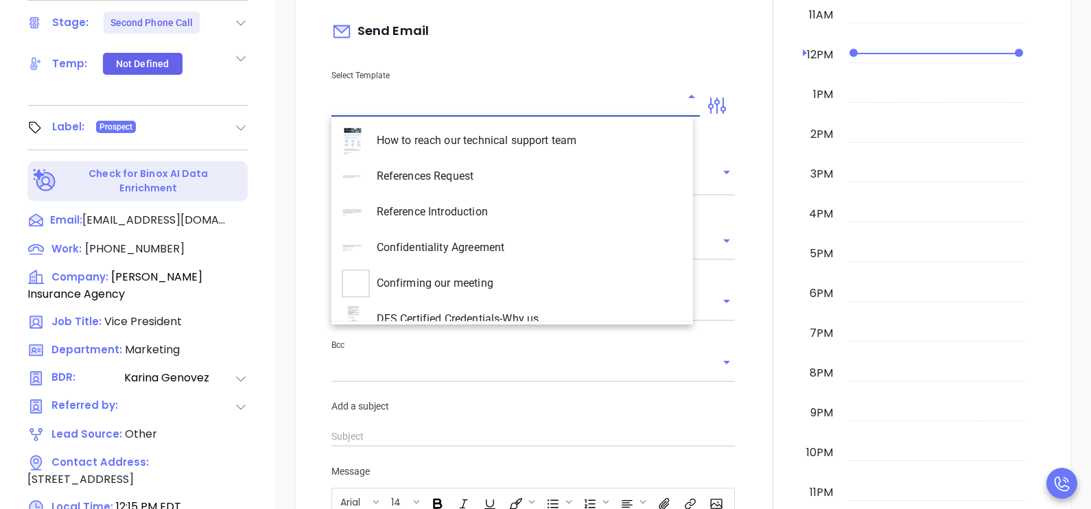
click at [560, 106] on input "text" at bounding box center [506, 106] width 348 height 20
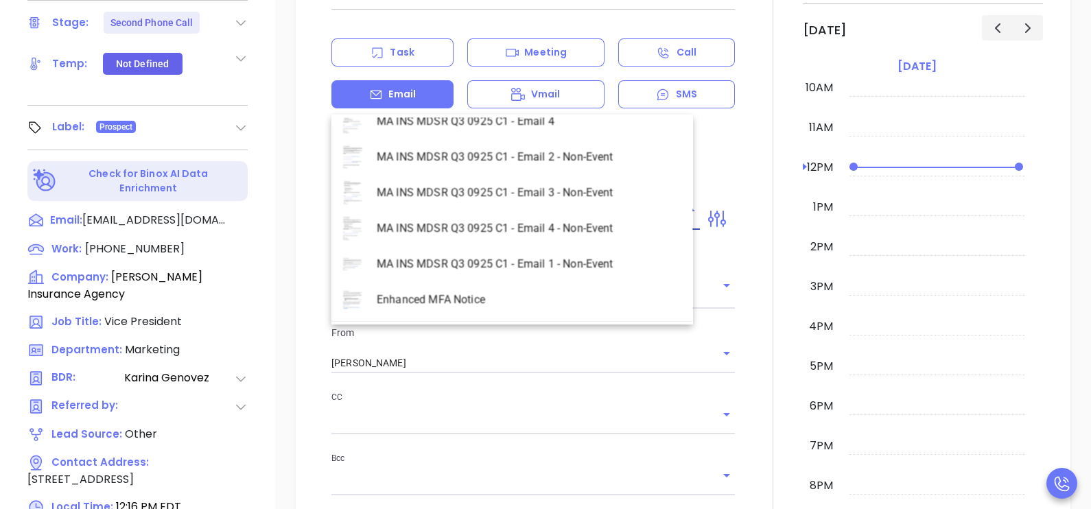
scroll to position [456, 0]
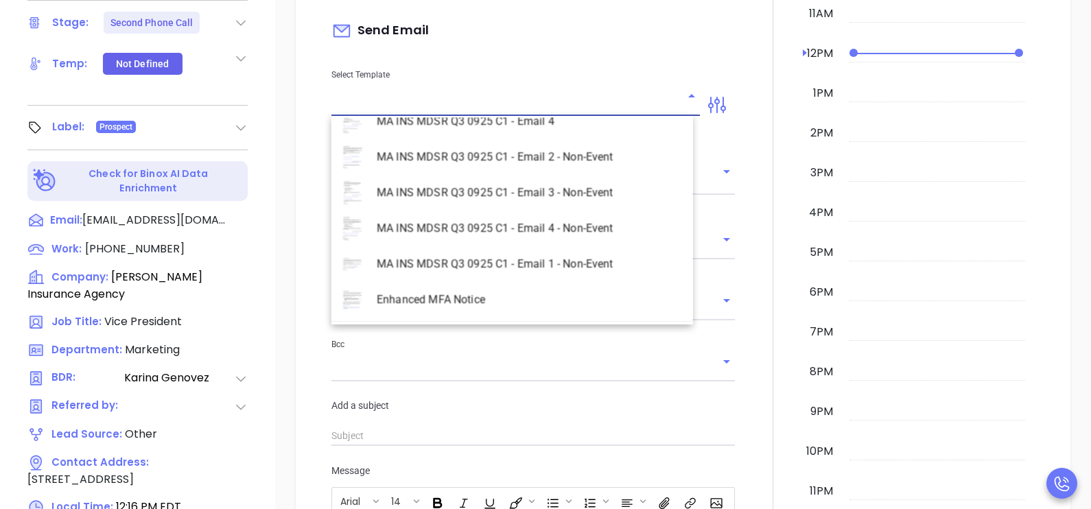
click at [540, 161] on li "MA INS MDSR Q3 0925 C1 - Email 2 - Non-Event" at bounding box center [513, 157] width 362 height 36
type input "MA INS MDSR Q3 0925 C1 - Email 2 - Non-Event"
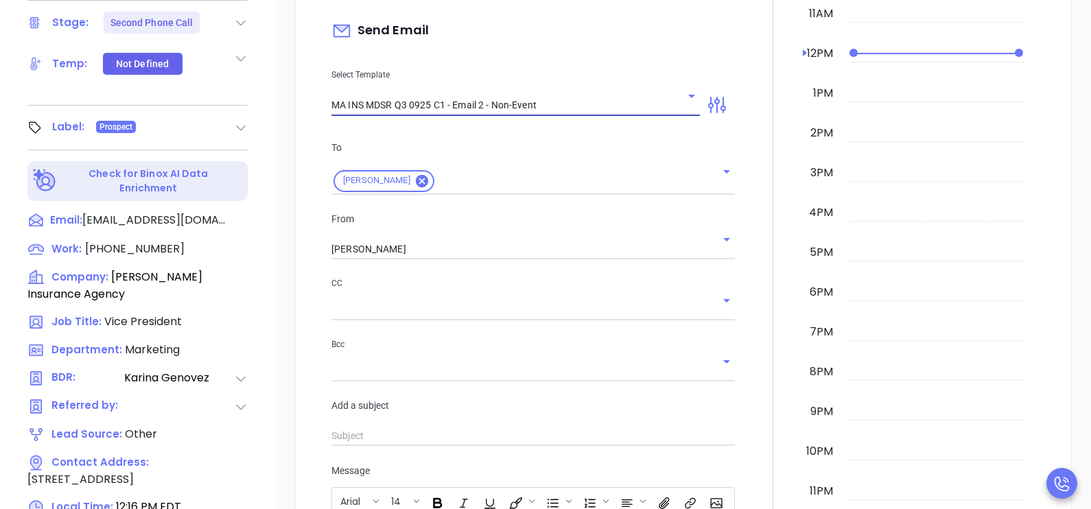
type input "[PERSON_NAME], here’s the MA compliance checklist we mentioned"
click at [482, 247] on input "[PERSON_NAME]" at bounding box center [514, 250] width 365 height 20
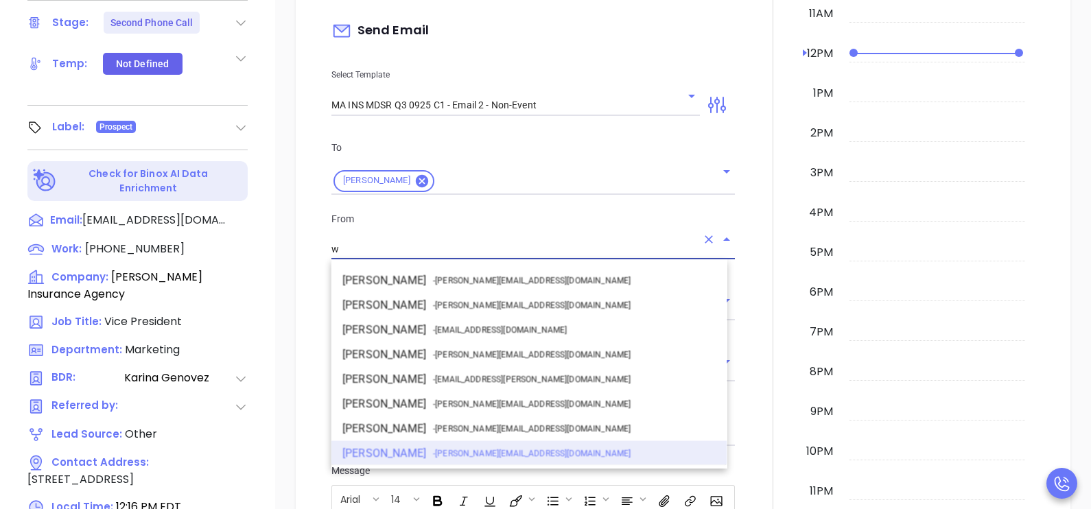
scroll to position [0, 0]
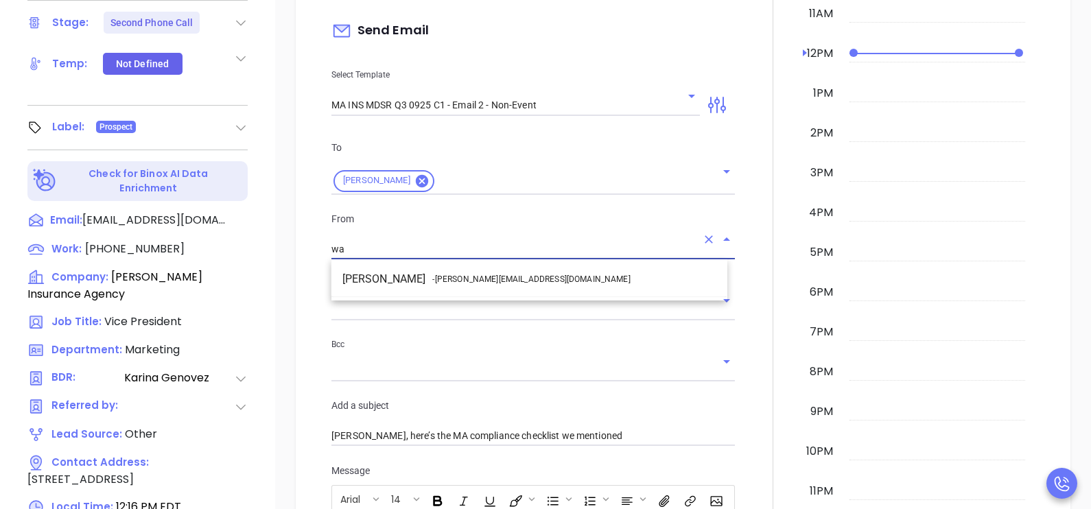
click at [497, 273] on span "- [PERSON_NAME][EMAIL_ADDRESS][DOMAIN_NAME]" at bounding box center [531, 279] width 198 height 12
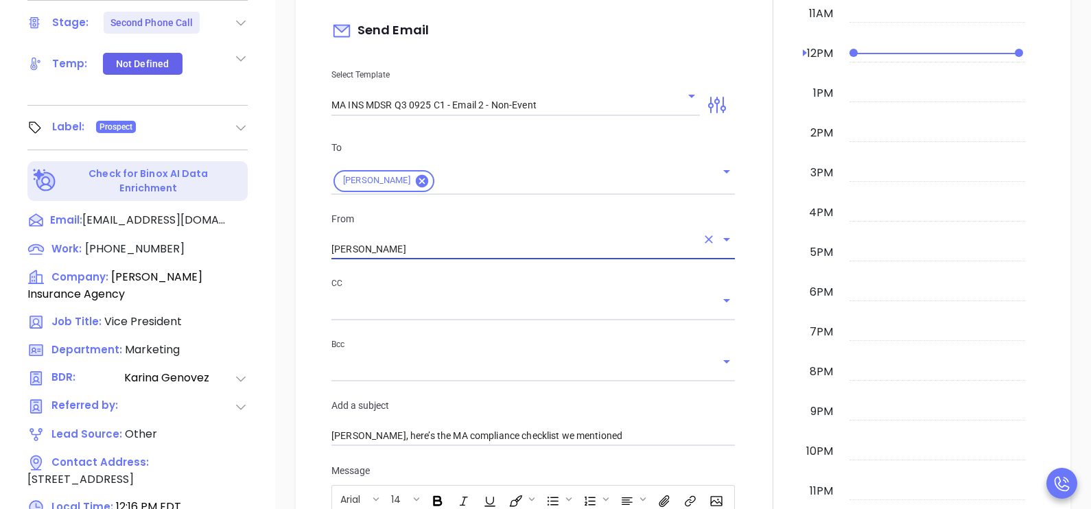
type input "[PERSON_NAME]"
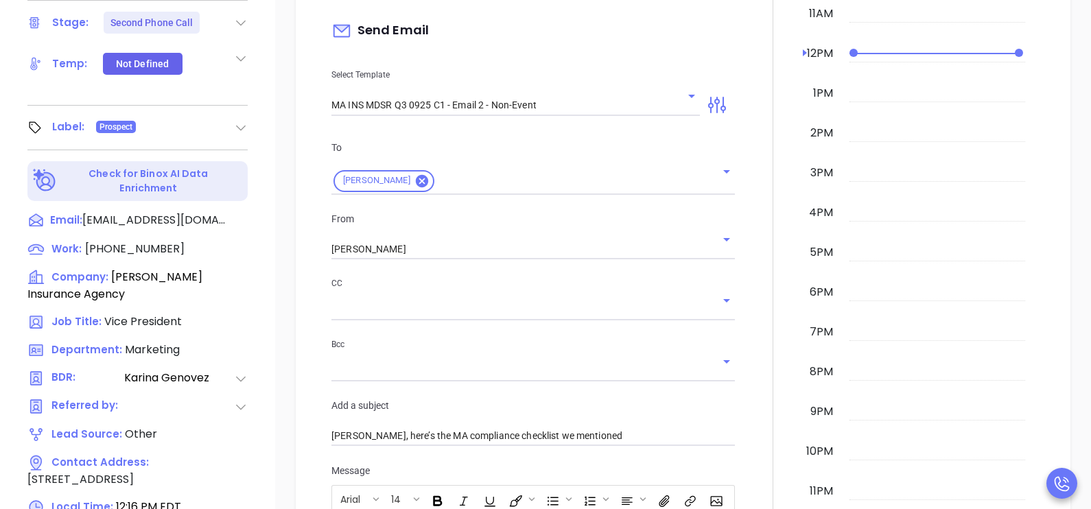
click at [732, 340] on div "CC Bcc" at bounding box center [533, 337] width 420 height 122
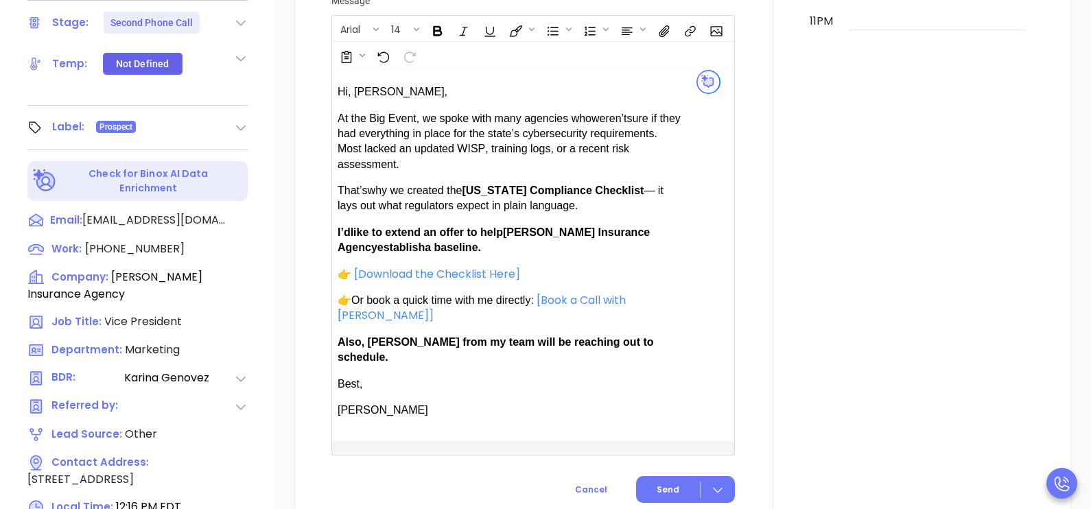
scroll to position [937, 0]
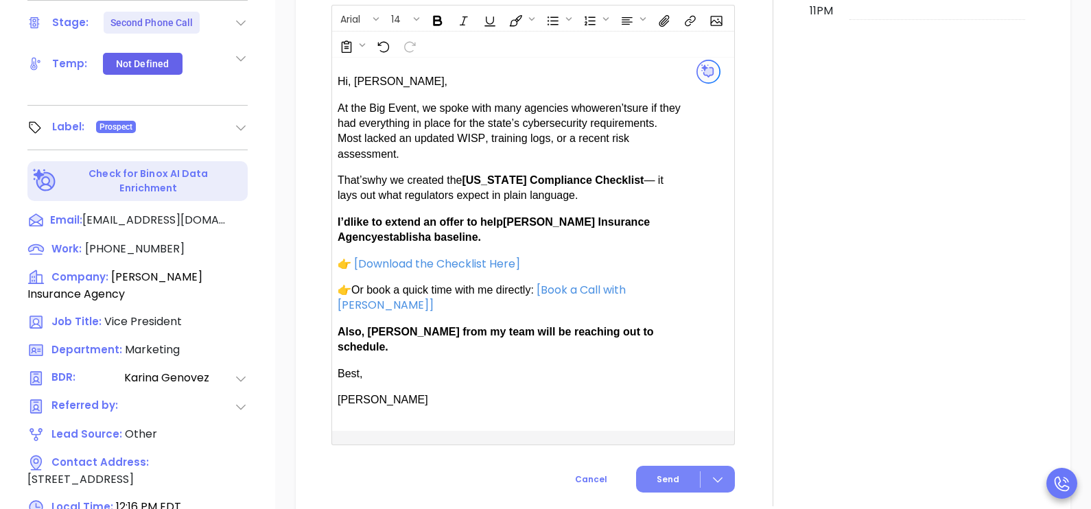
click at [663, 474] on span "Send" at bounding box center [668, 480] width 23 height 12
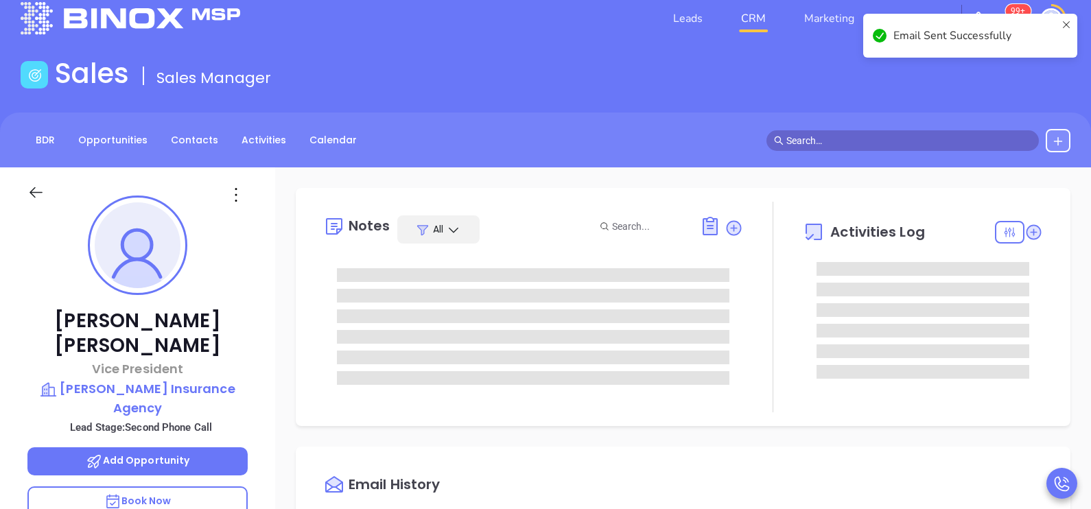
scroll to position [0, 0]
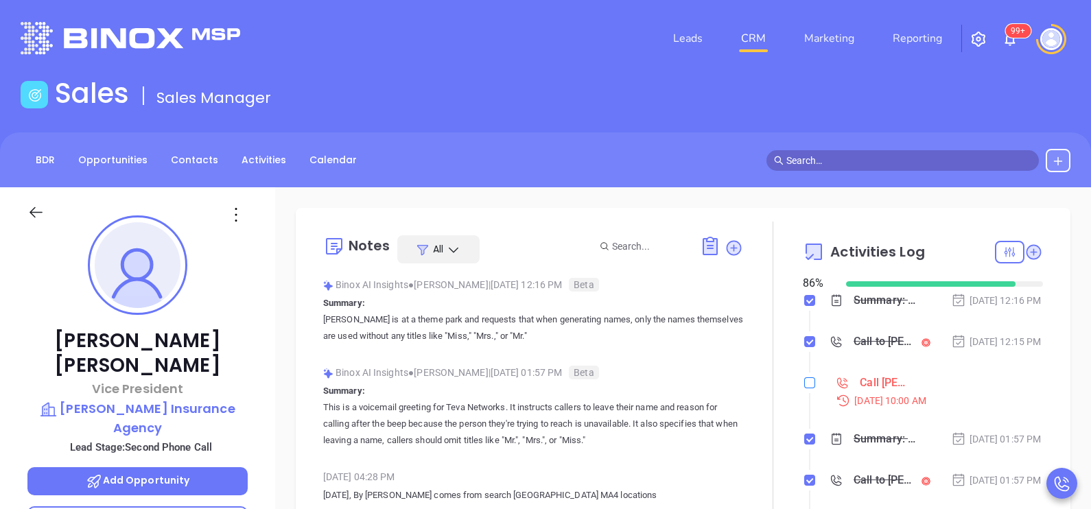
click at [805, 389] on input "checkbox" at bounding box center [810, 383] width 11 height 11
checkbox input "true"
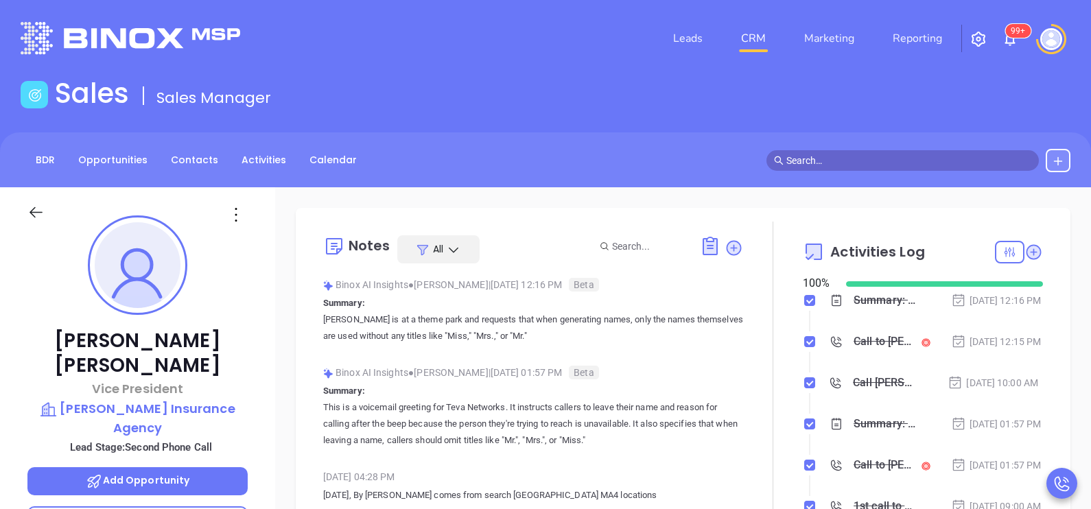
click at [743, 416] on div at bounding box center [773, 384] width 60 height 324
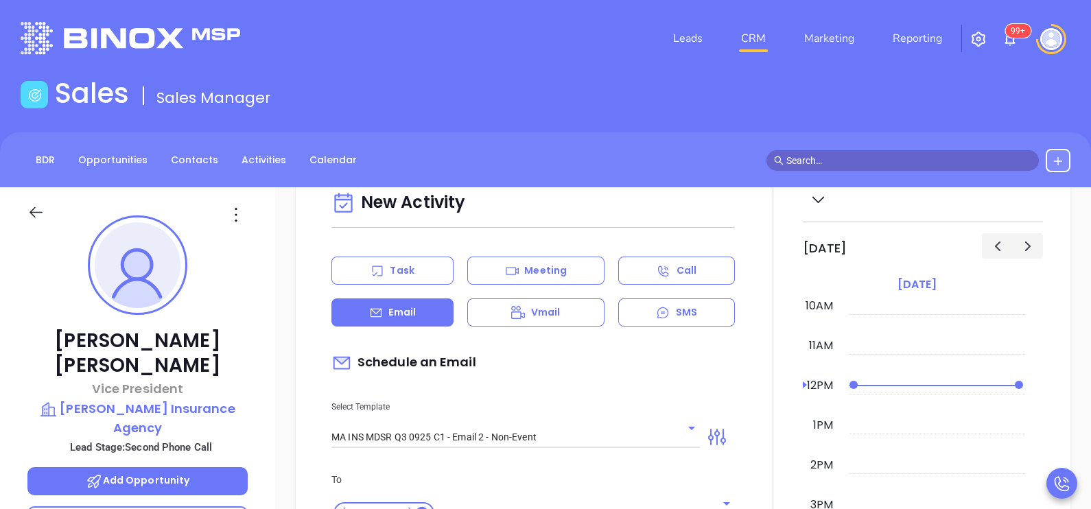
scroll to position [721, 0]
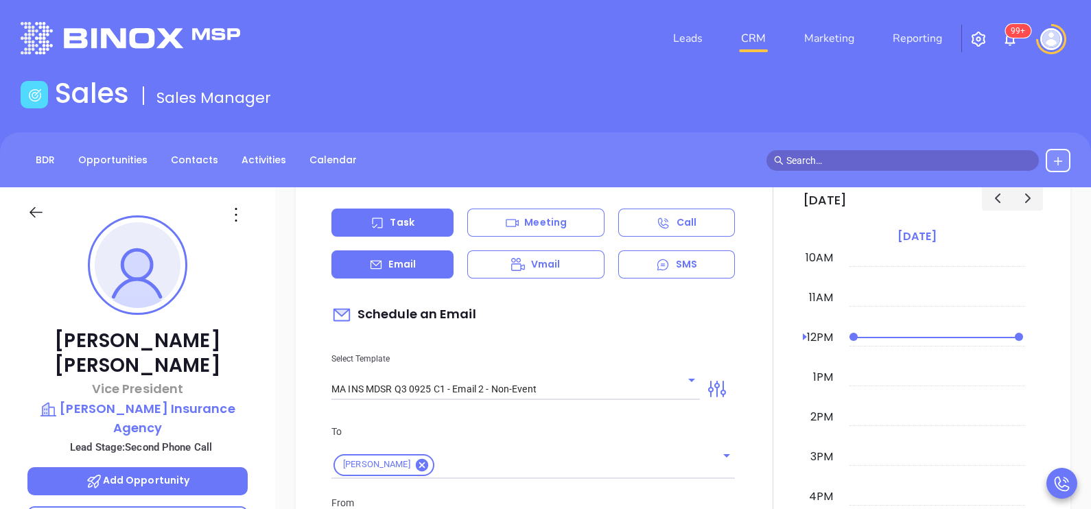
click at [411, 229] on p "Task" at bounding box center [402, 223] width 24 height 14
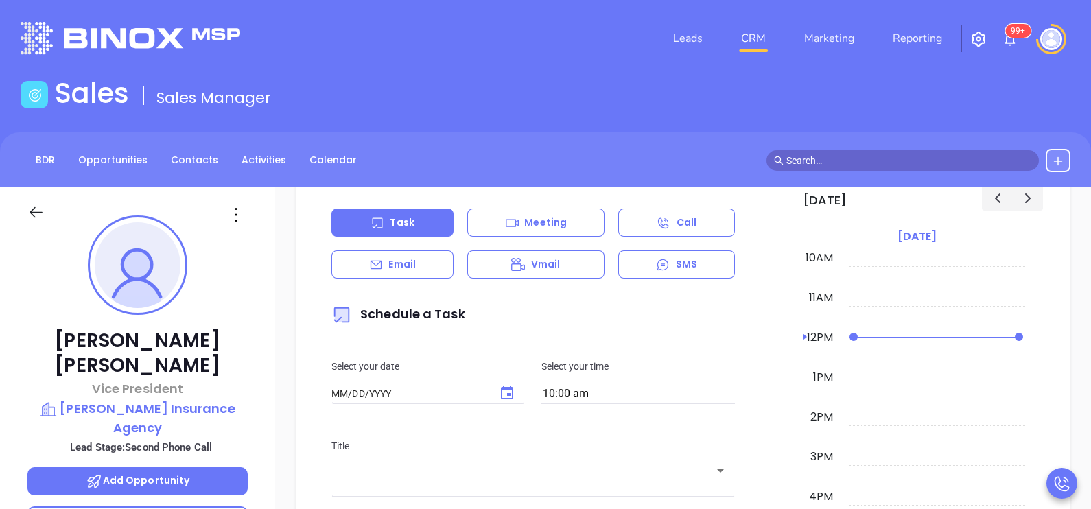
type input "[DATE]"
type input "[PERSON_NAME]"
click at [503, 398] on icon "Choose date, selected date is Oct 8, 2025" at bounding box center [507, 393] width 12 height 14
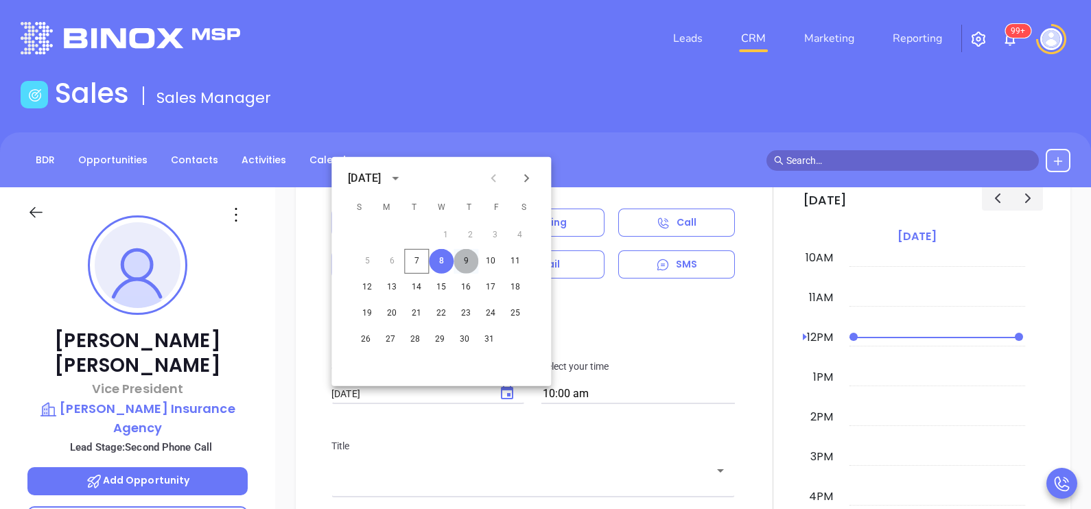
click at [466, 257] on button "9" at bounding box center [466, 261] width 25 height 25
type input "[DATE]"
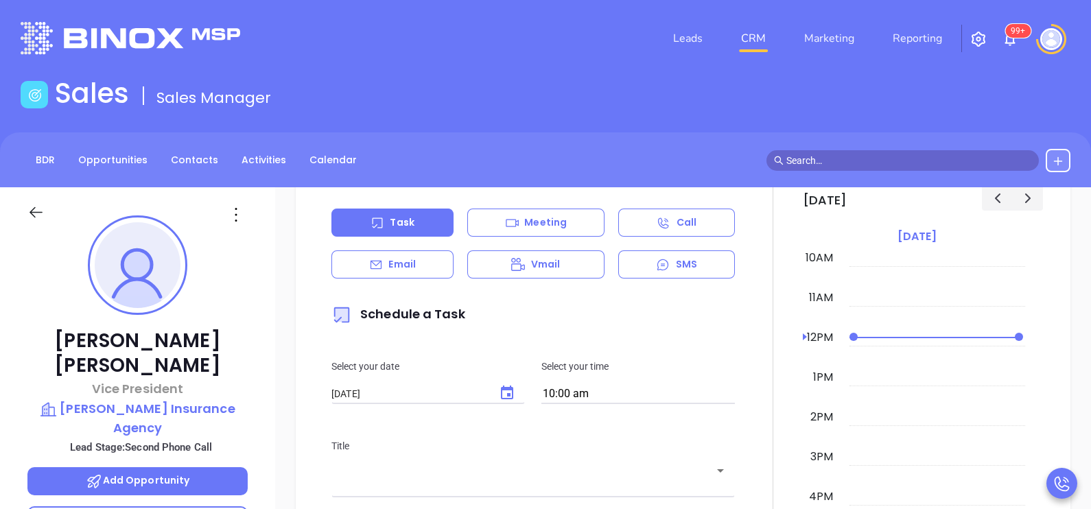
click at [744, 381] on div at bounding box center [773, 503] width 60 height 759
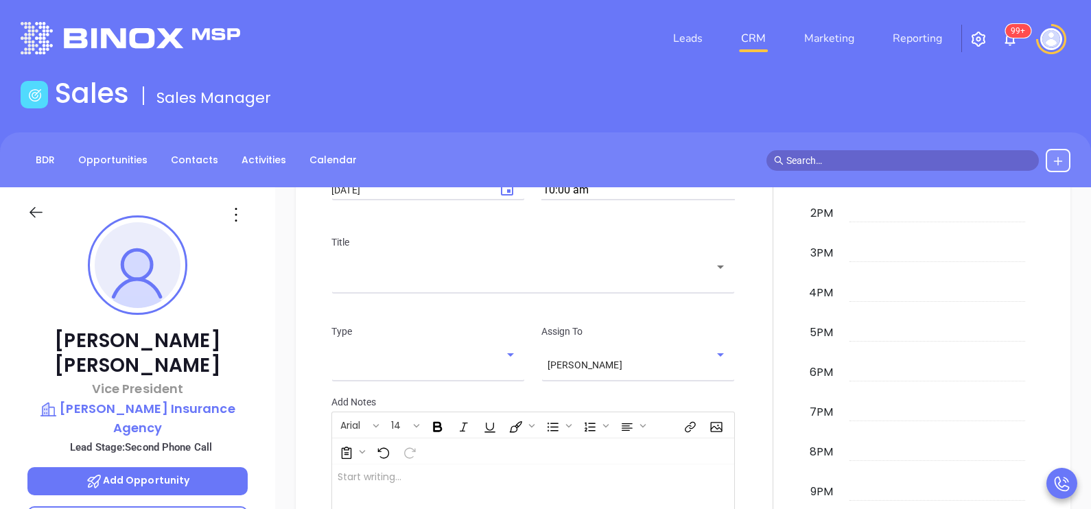
scroll to position [927, 0]
click at [713, 267] on icon "Open" at bounding box center [721, 265] width 16 height 16
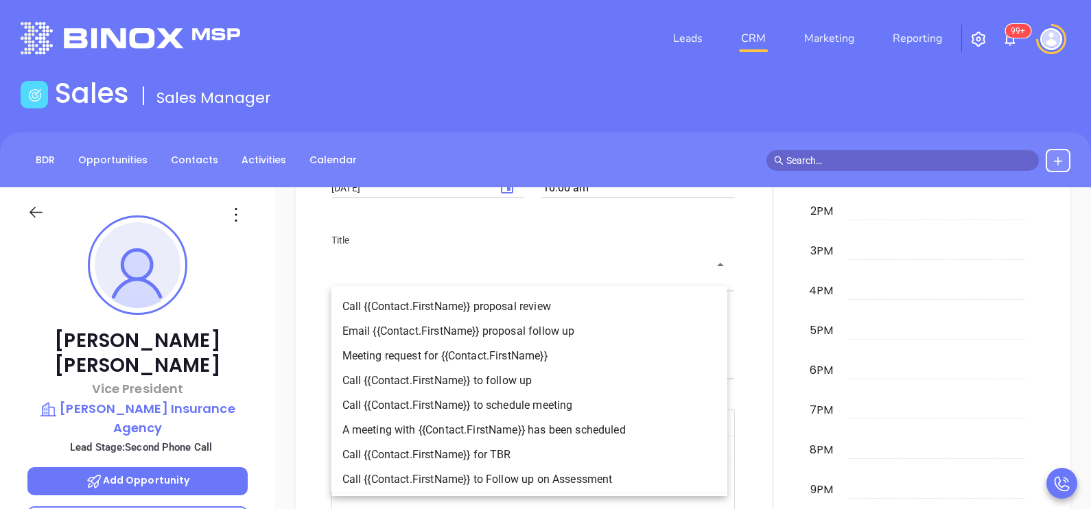
click at [601, 372] on li "Call {{Contact.FirstName}} to follow up" at bounding box center [530, 381] width 396 height 25
type input "Call [PERSON_NAME] to follow up"
type input "Call"
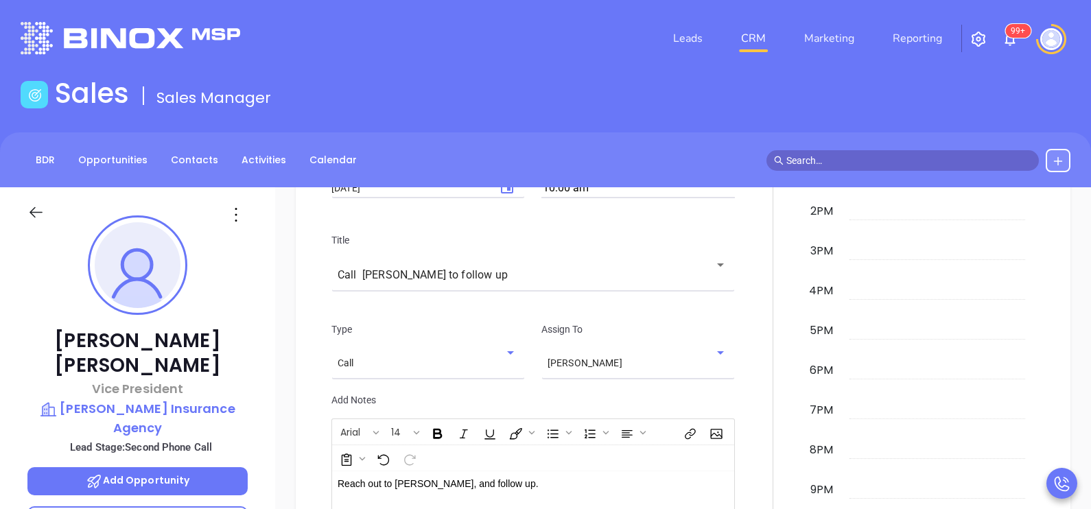
click at [754, 375] on div at bounding box center [773, 301] width 60 height 767
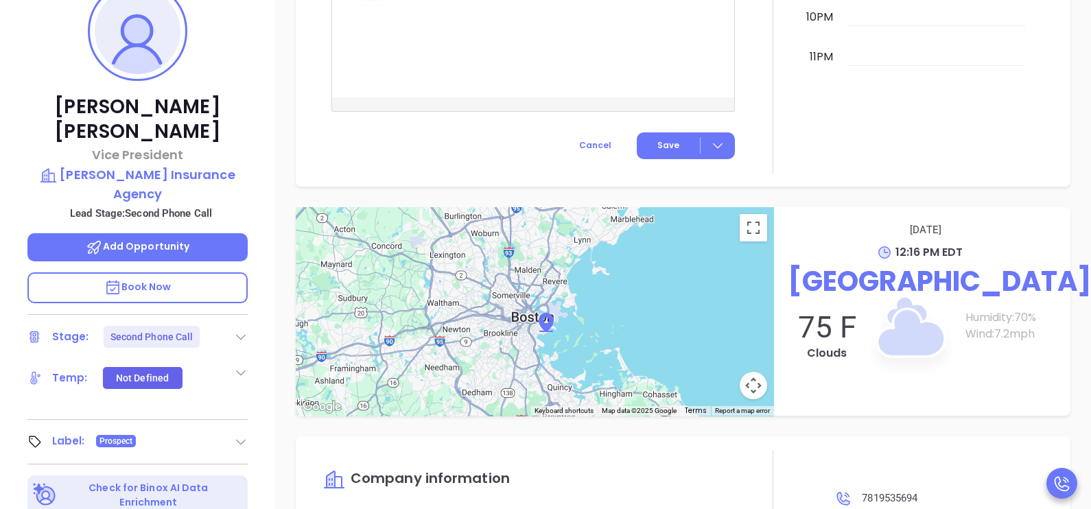
scroll to position [240, 0]
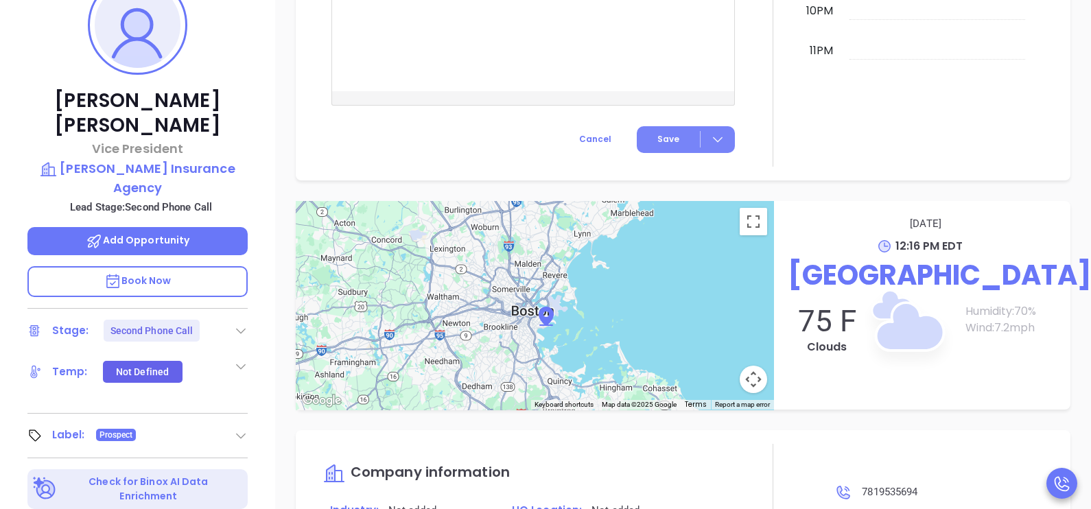
click at [676, 126] on button "Save" at bounding box center [686, 139] width 98 height 27
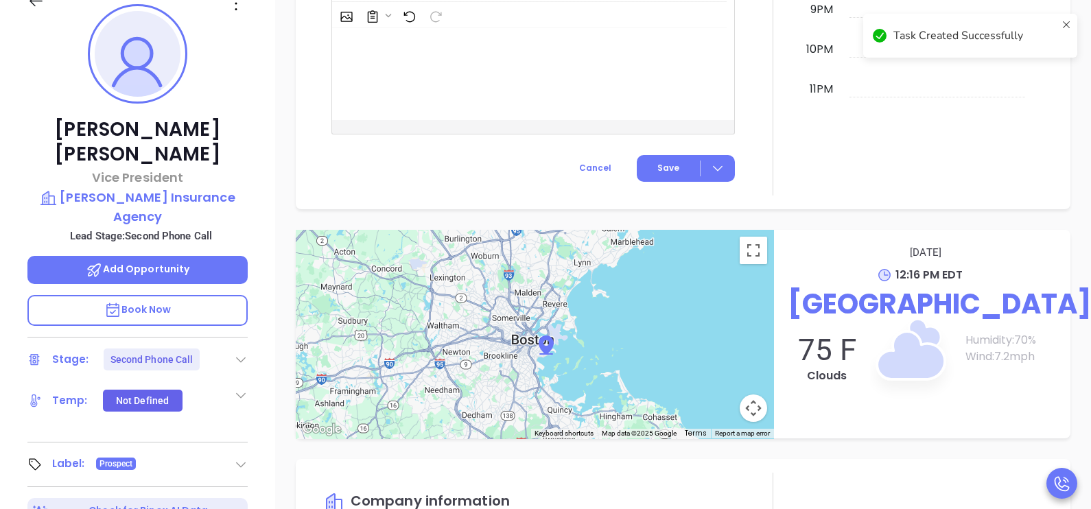
scroll to position [187, 0]
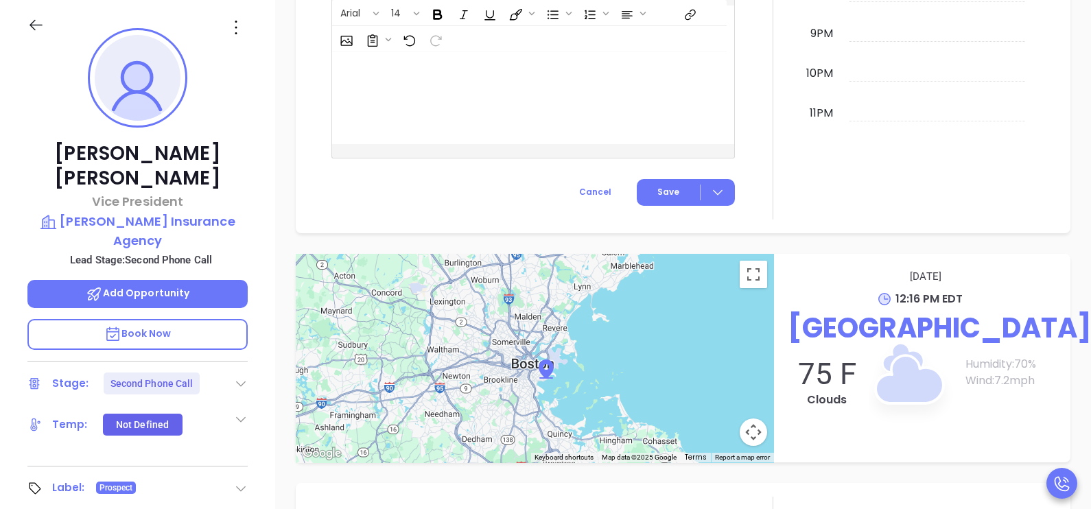
click at [38, 24] on icon at bounding box center [35, 24] width 17 height 17
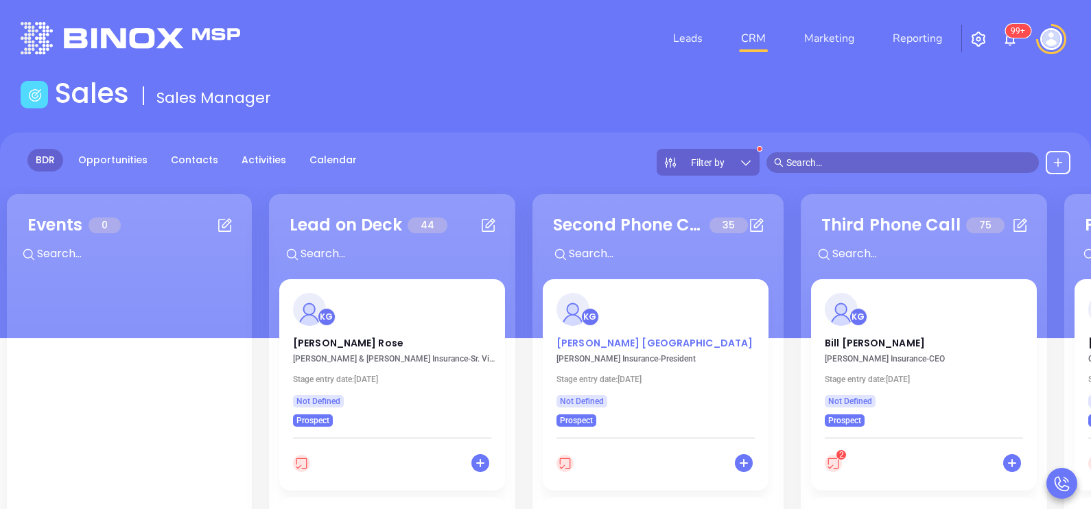
click at [613, 343] on p "[PERSON_NAME]" at bounding box center [656, 339] width 198 height 7
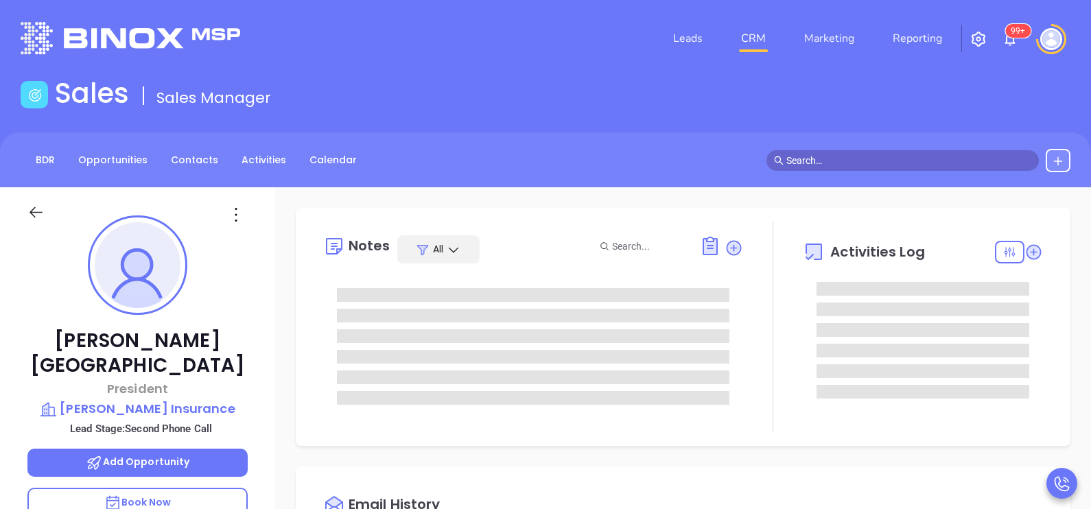
scroll to position [398, 0]
type input "[PERSON_NAME]"
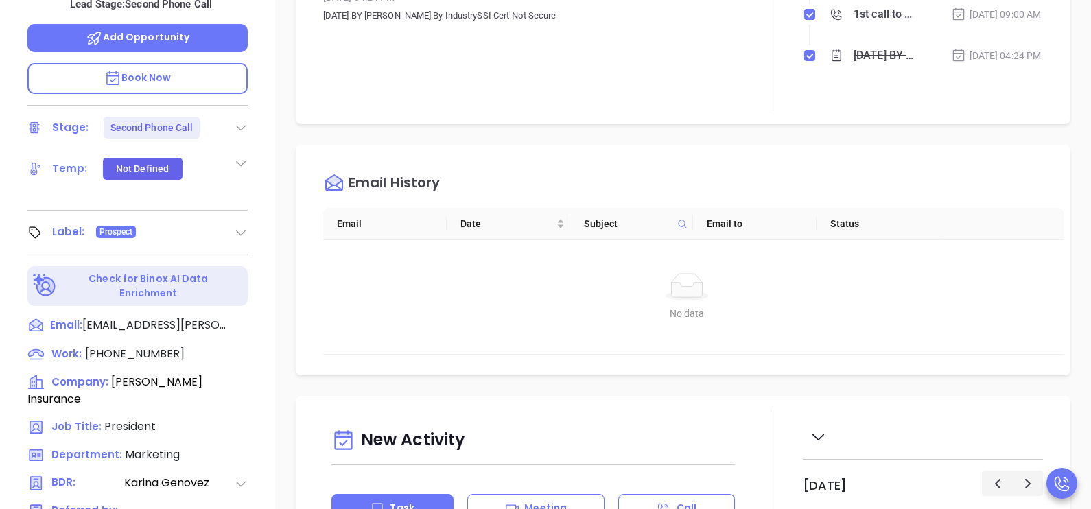
scroll to position [583, 0]
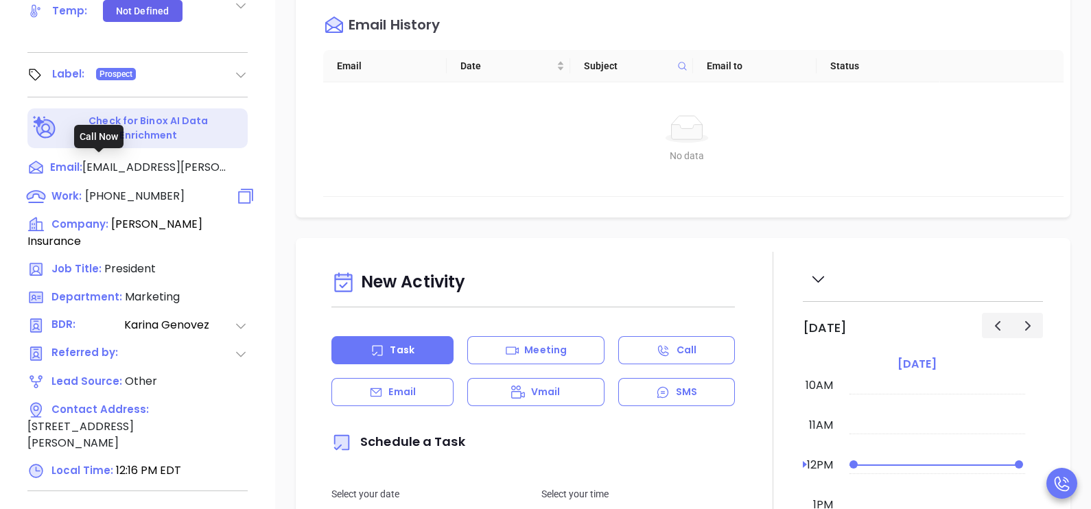
click at [161, 188] on span "[PHONE_NUMBER]" at bounding box center [135, 196] width 100 height 16
type input "[PHONE_NUMBER]"
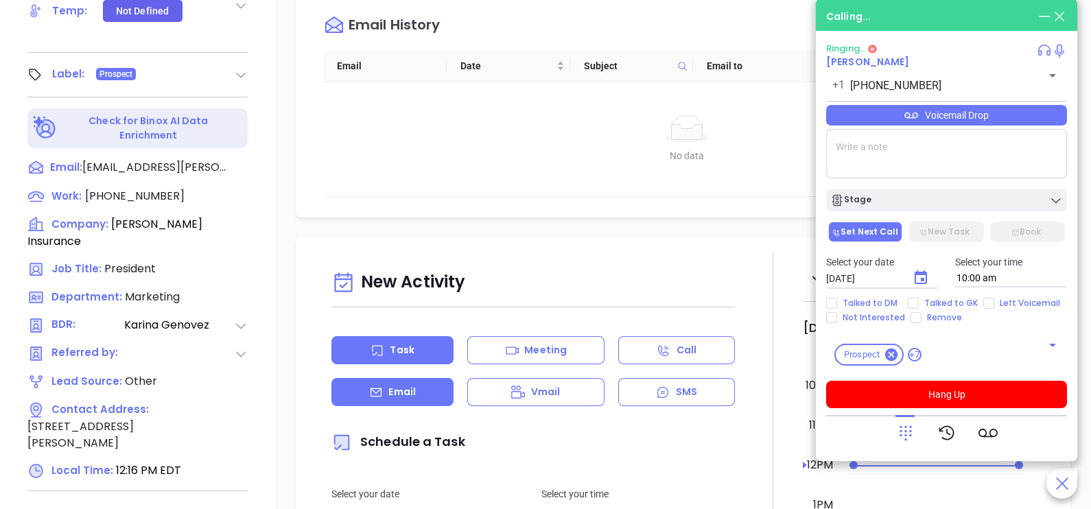
click at [416, 404] on div "Email" at bounding box center [393, 392] width 122 height 28
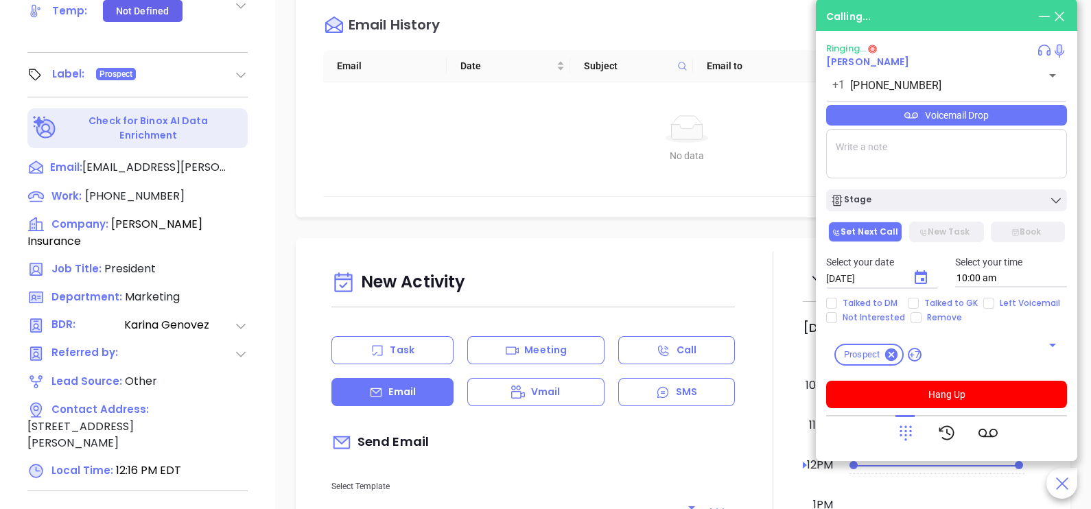
type input "[PERSON_NAME]"
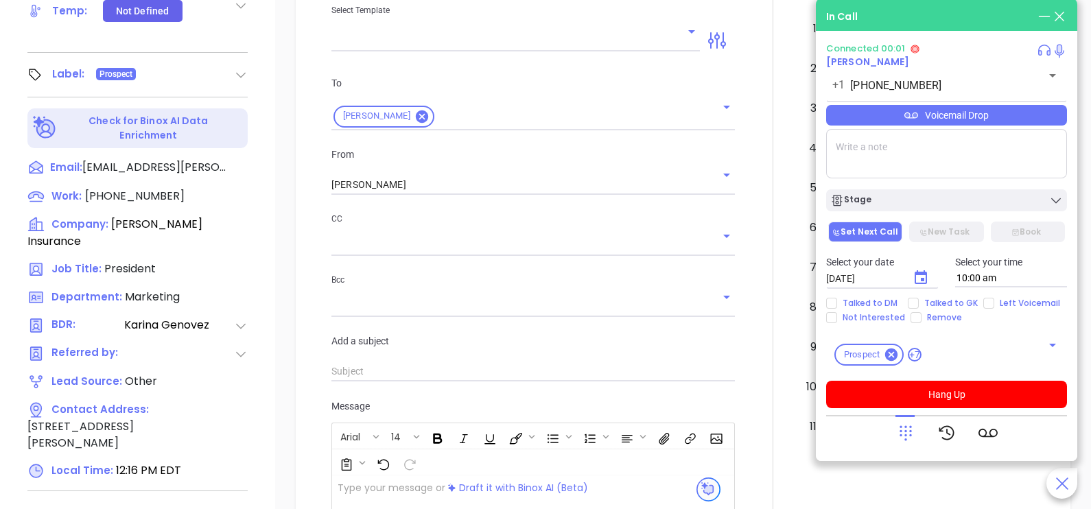
scroll to position [481, 0]
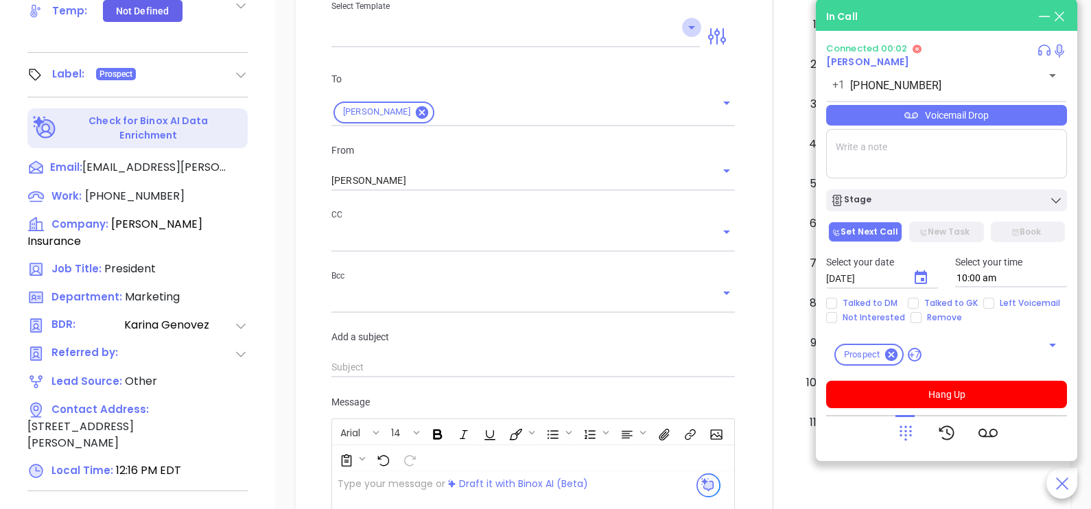
click at [688, 36] on icon "Open" at bounding box center [692, 27] width 16 height 16
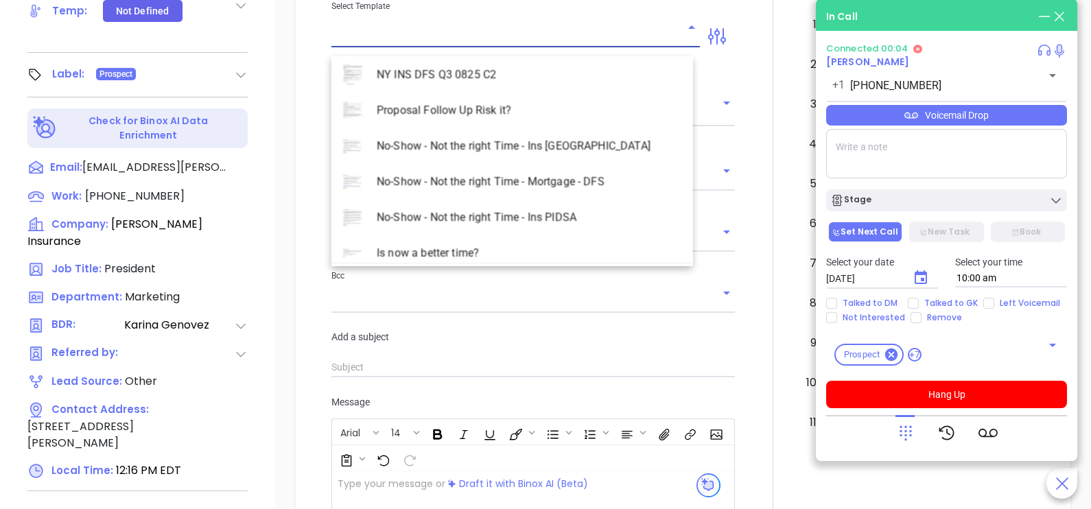
scroll to position [3981, 0]
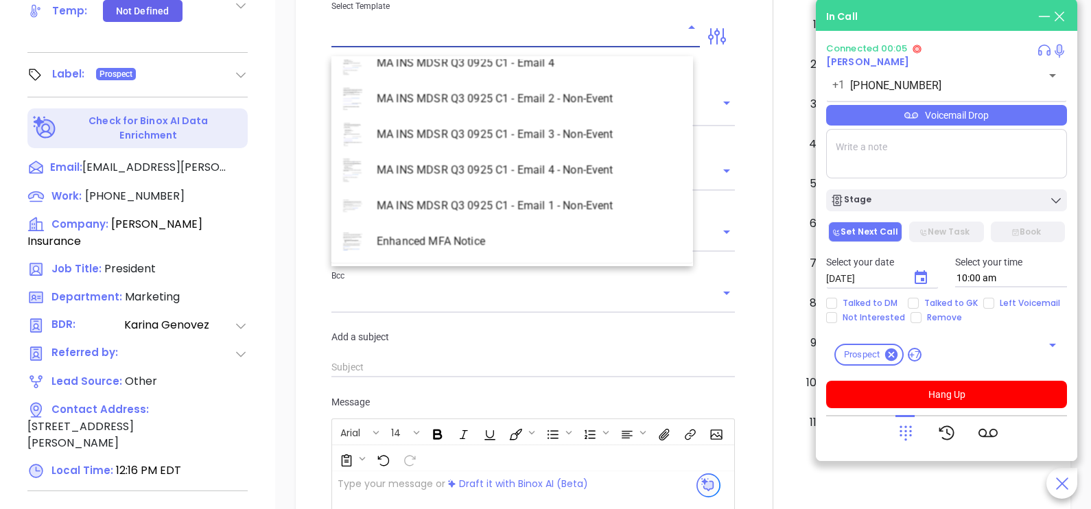
click at [574, 93] on li "MA INS MDSR Q3 0925 C1 - Email 2 - Non-Event" at bounding box center [513, 99] width 362 height 36
type input "MA INS MDSR Q3 0925 C1 - Email 2 - Non-Event"
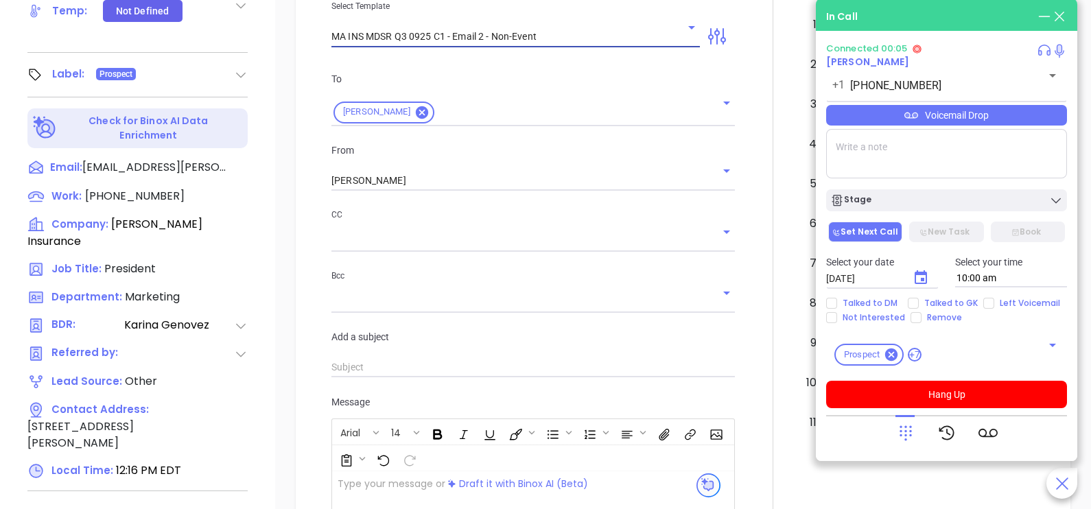
type input "[PERSON_NAME], here’s the MA compliance checklist we mentioned"
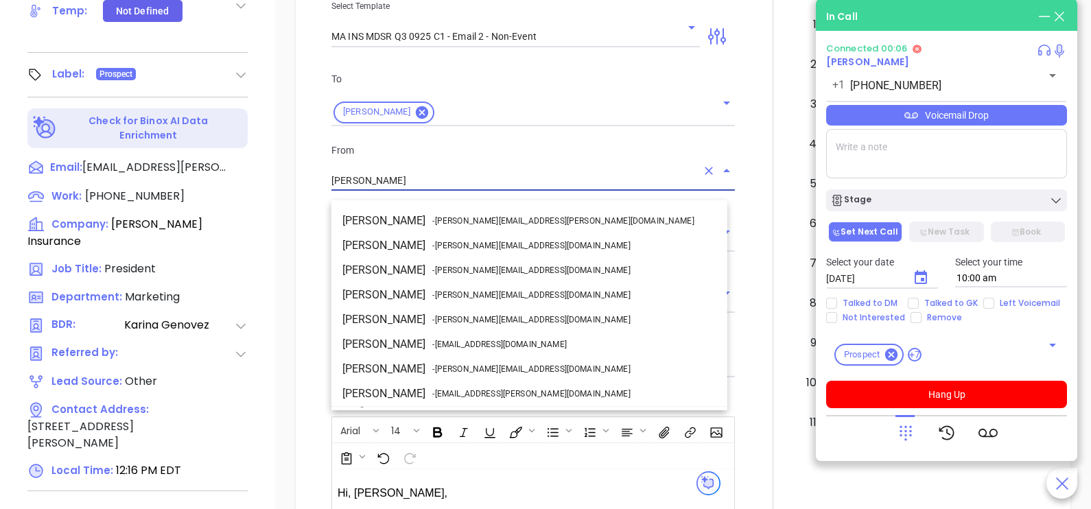
click at [447, 191] on input "[PERSON_NAME]" at bounding box center [514, 181] width 365 height 20
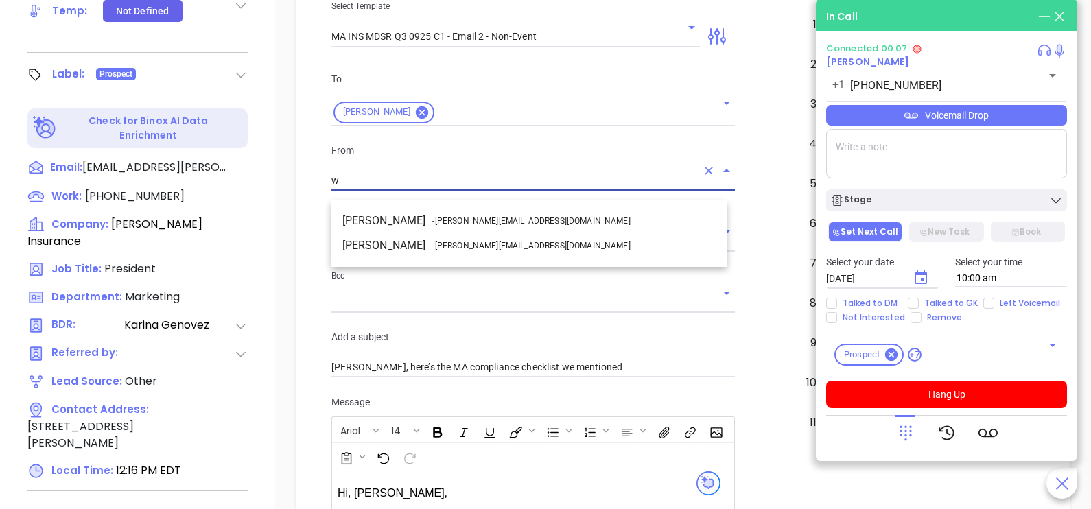
scroll to position [0, 0]
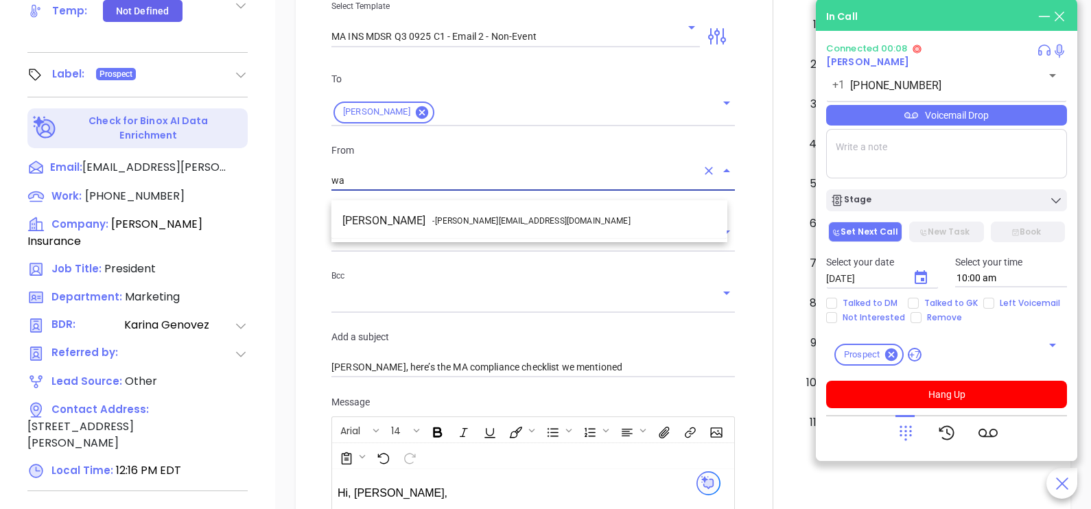
click at [453, 222] on span "- [PERSON_NAME][EMAIL_ADDRESS][DOMAIN_NAME]" at bounding box center [531, 221] width 198 height 12
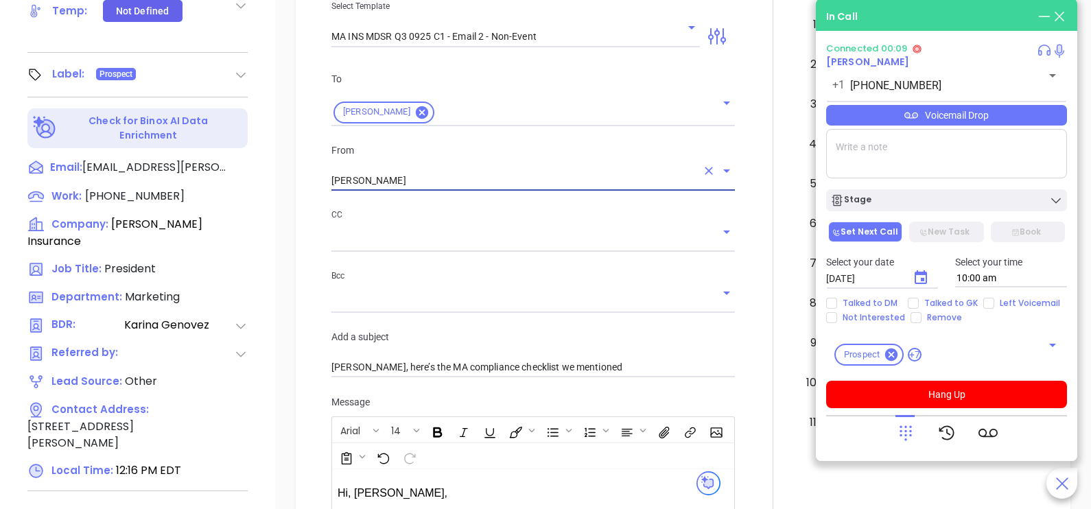
type input "[PERSON_NAME]"
click at [749, 279] on div at bounding box center [773, 344] width 60 height 1147
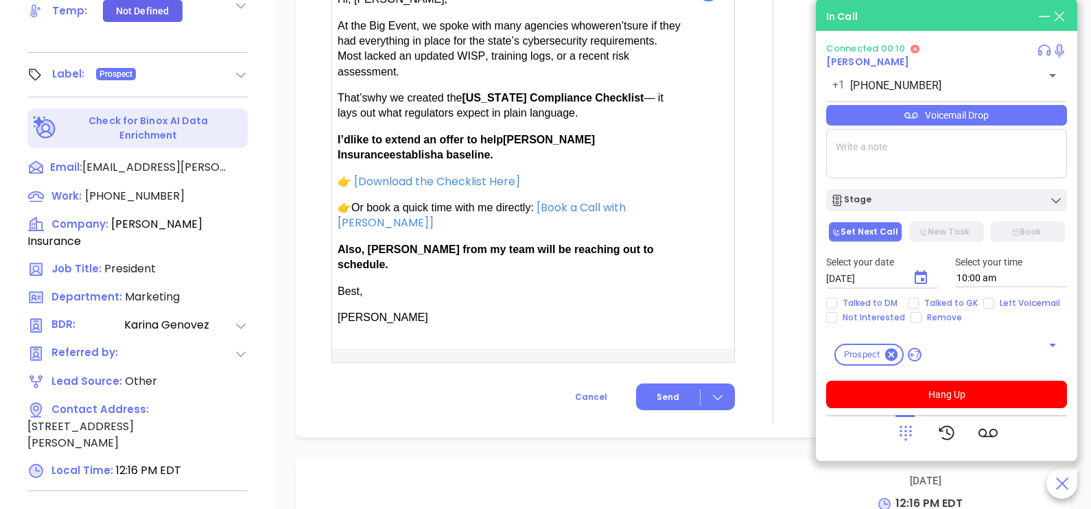
scroll to position [995, 0]
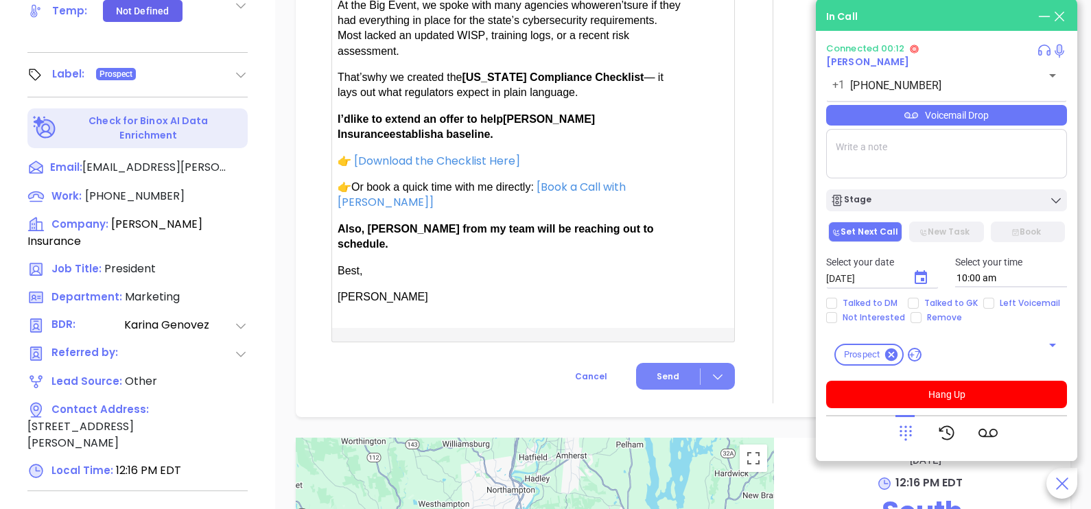
click at [669, 371] on span "Send" at bounding box center [668, 377] width 23 height 12
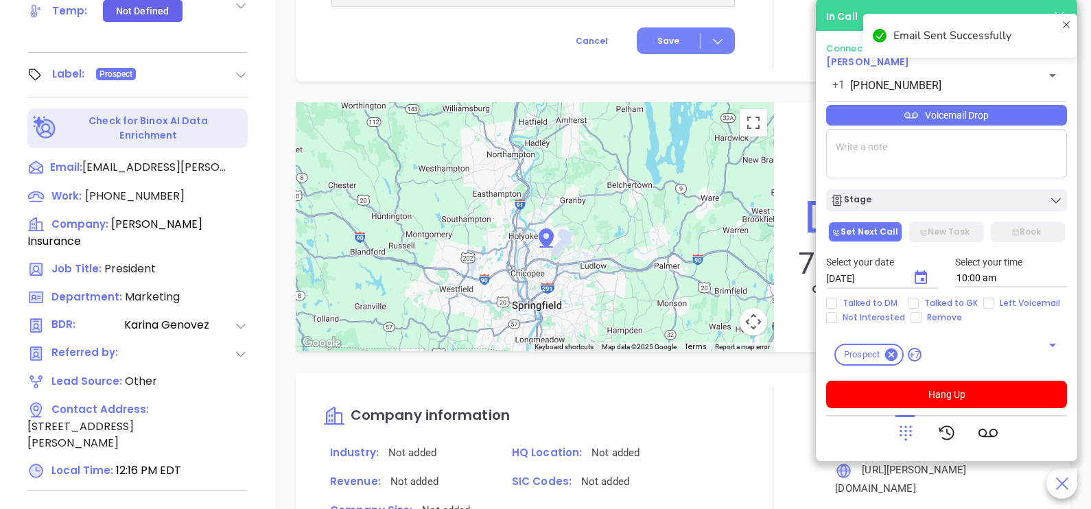
scroll to position [882, 0]
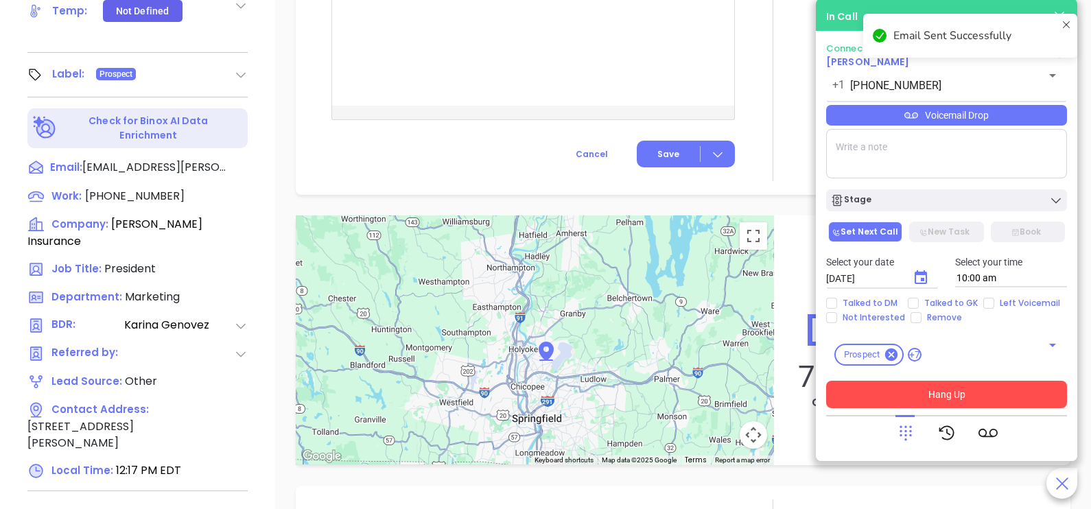
click at [952, 396] on button "Hang Up" at bounding box center [946, 394] width 241 height 27
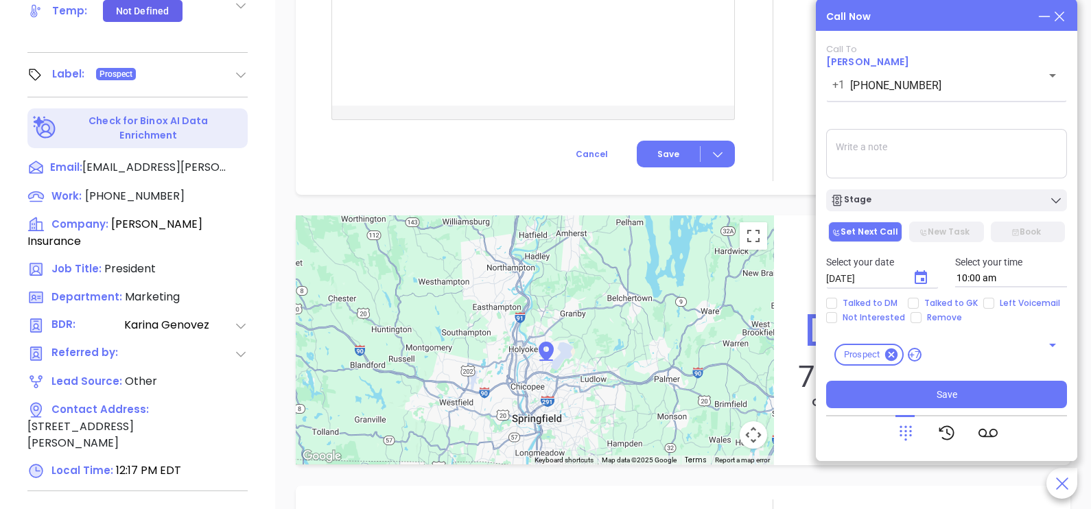
click at [1059, 14] on icon at bounding box center [1059, 16] width 15 height 15
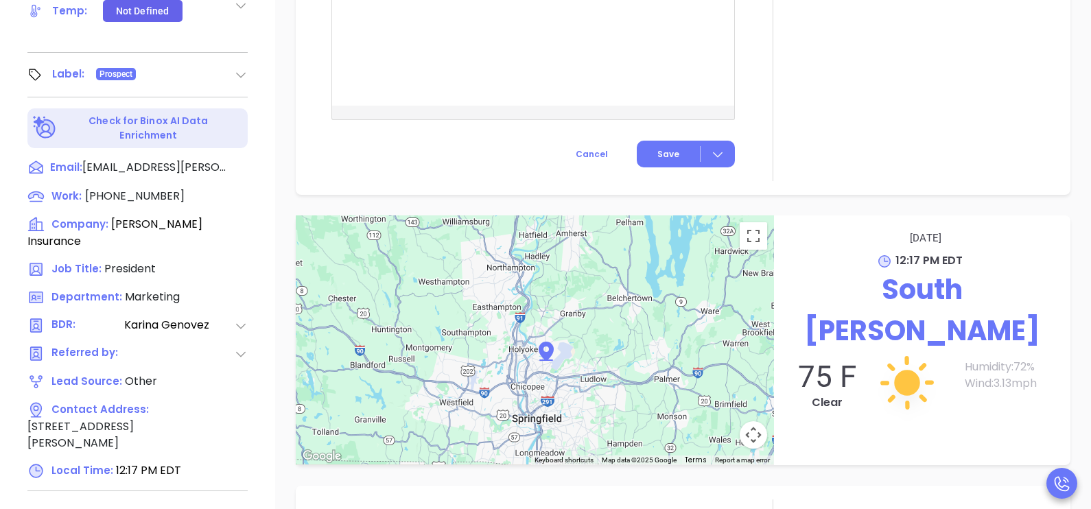
scroll to position [995, 0]
checkbox input "true"
checkbox input "false"
click at [127, 188] on span "[PHONE_NUMBER]" at bounding box center [135, 196] width 100 height 16
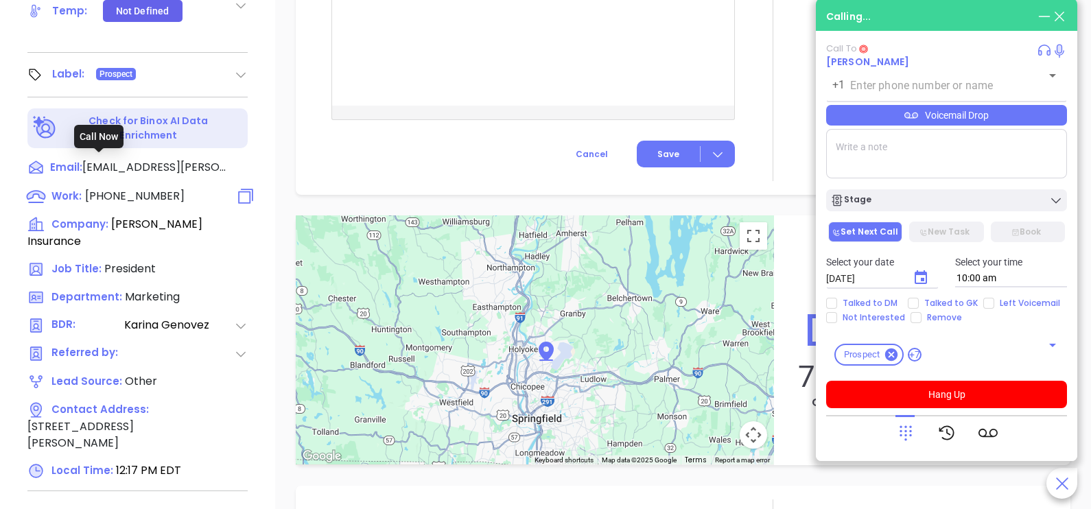
type input "[PHONE_NUMBER]"
click at [899, 437] on icon at bounding box center [906, 433] width 19 height 19
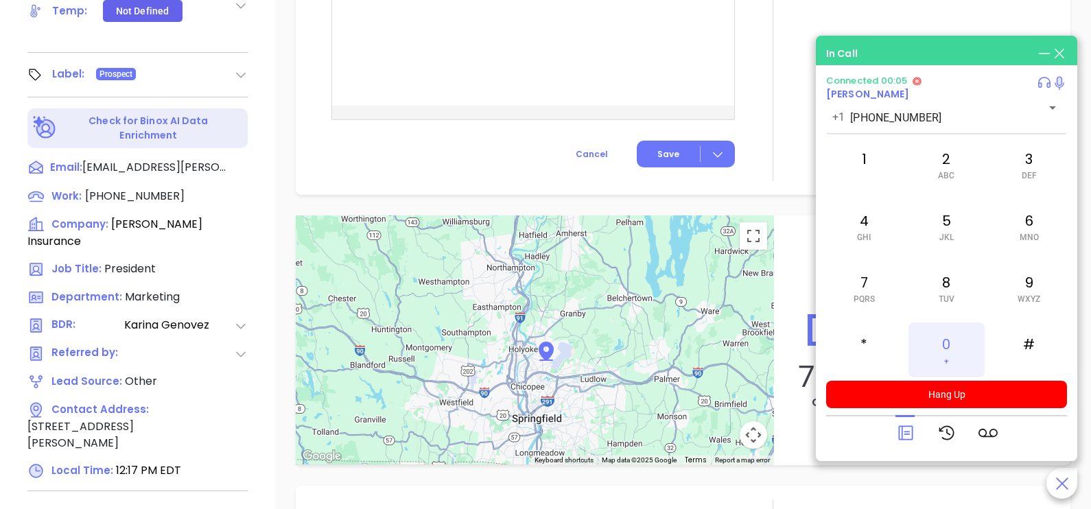
click at [943, 343] on div "0 +" at bounding box center [947, 350] width 76 height 55
click at [905, 429] on icon at bounding box center [906, 433] width 19 height 19
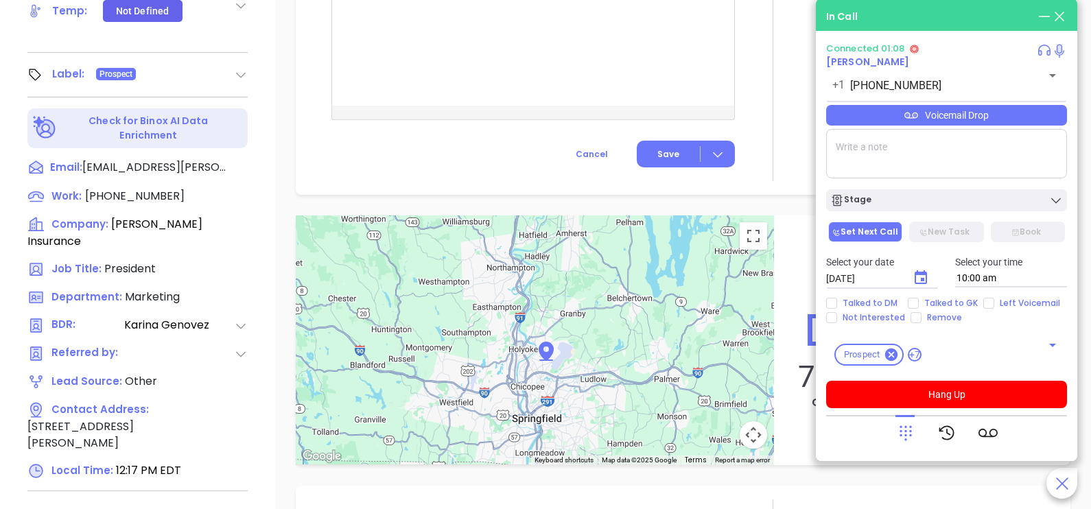
click at [1034, 114] on div "Voicemail Drop" at bounding box center [946, 115] width 241 height 21
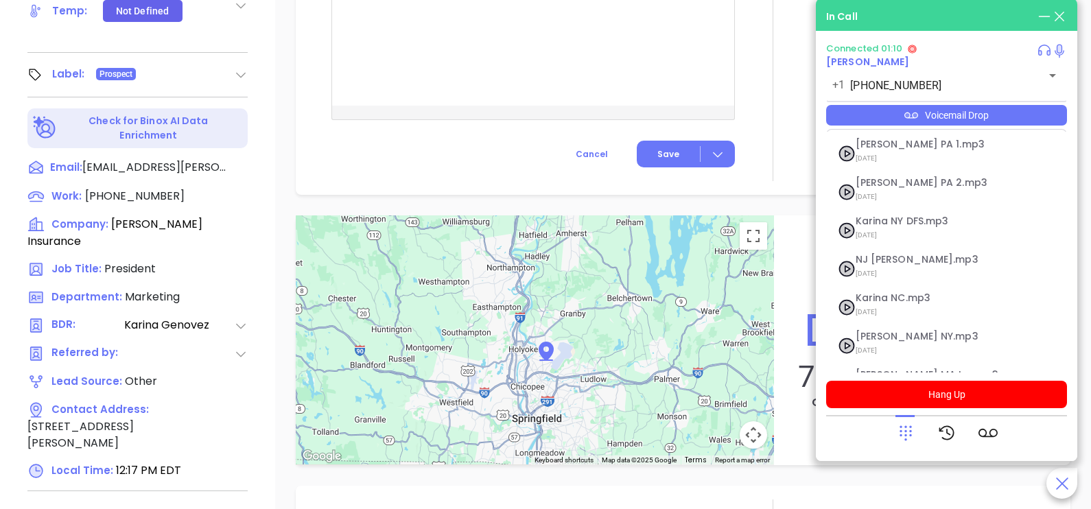
scroll to position [150, 0]
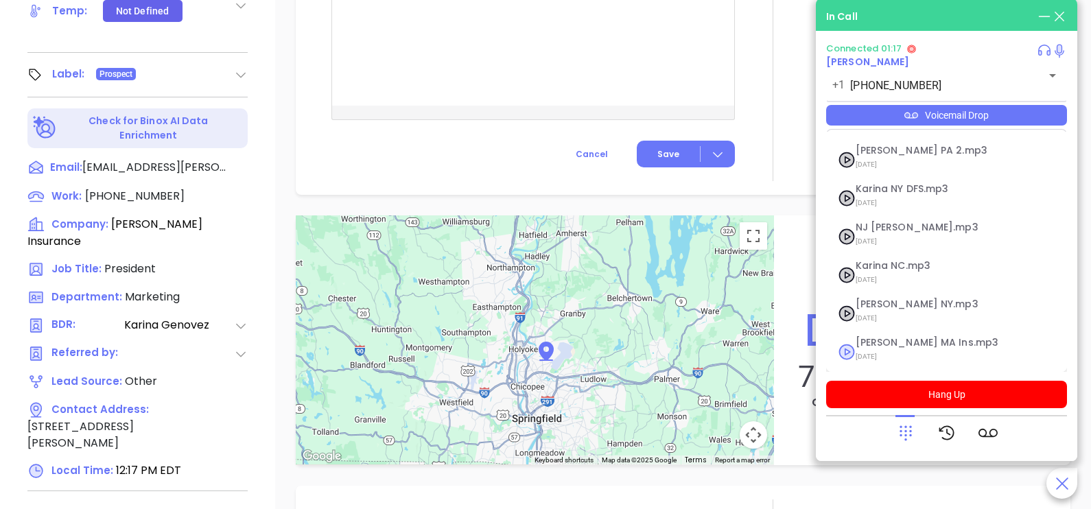
click at [877, 354] on span "[DATE]" at bounding box center [930, 357] width 148 height 18
checkbox input "true"
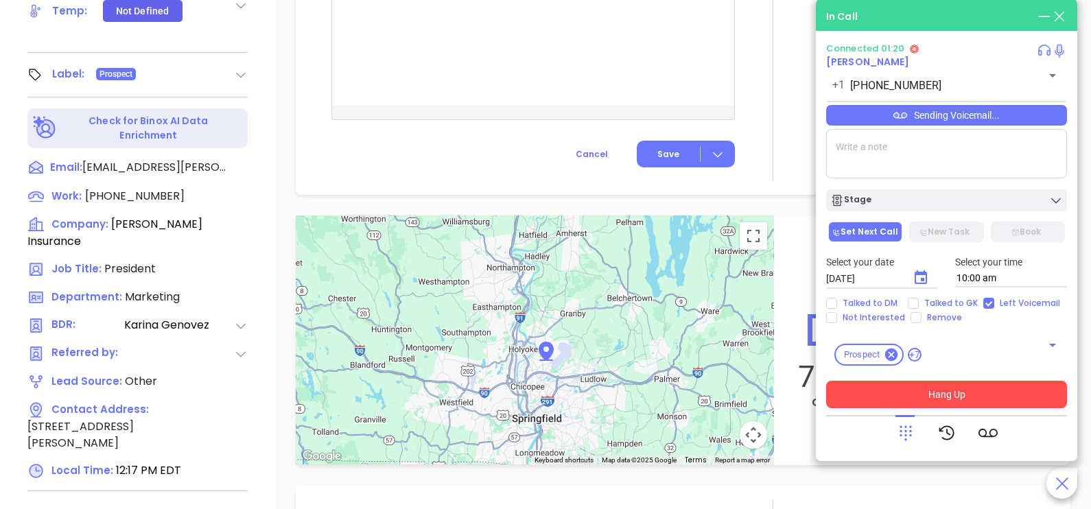
click at [912, 389] on button "Hang Up" at bounding box center [946, 394] width 241 height 27
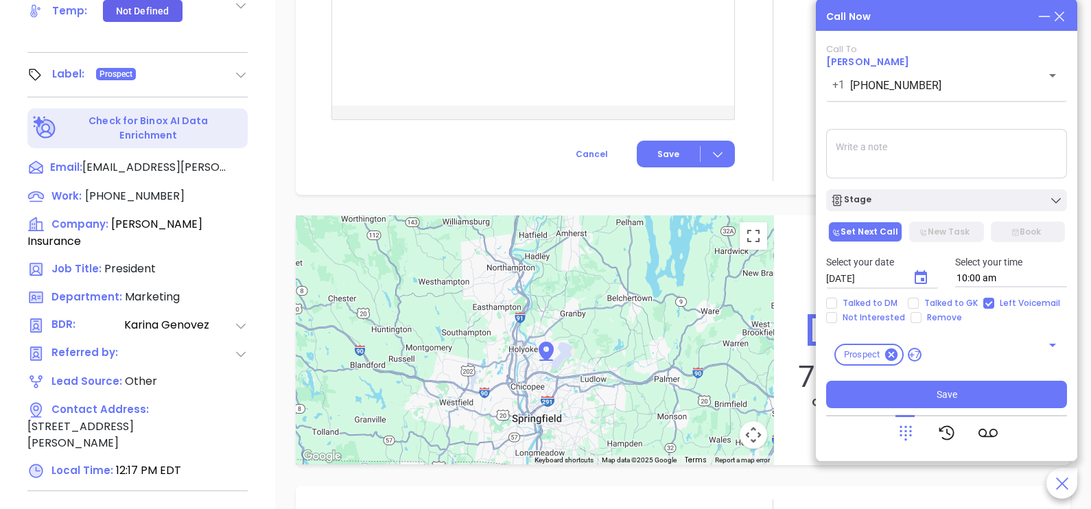
click at [922, 150] on textarea at bounding box center [946, 153] width 241 height 49
type textarea "g"
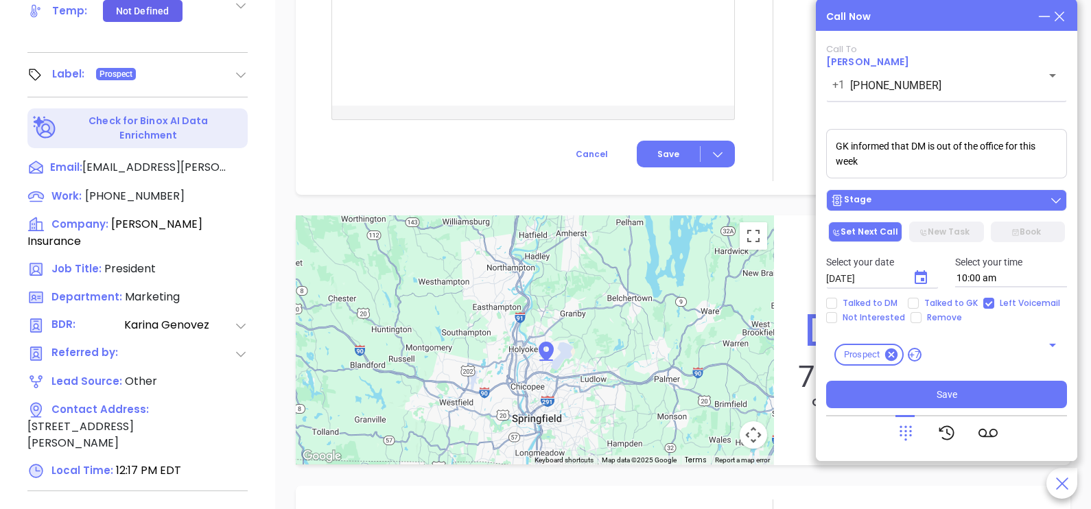
type textarea "GK informed that DM is out of the office for this week"
click at [916, 192] on button "Stage" at bounding box center [946, 200] width 241 height 22
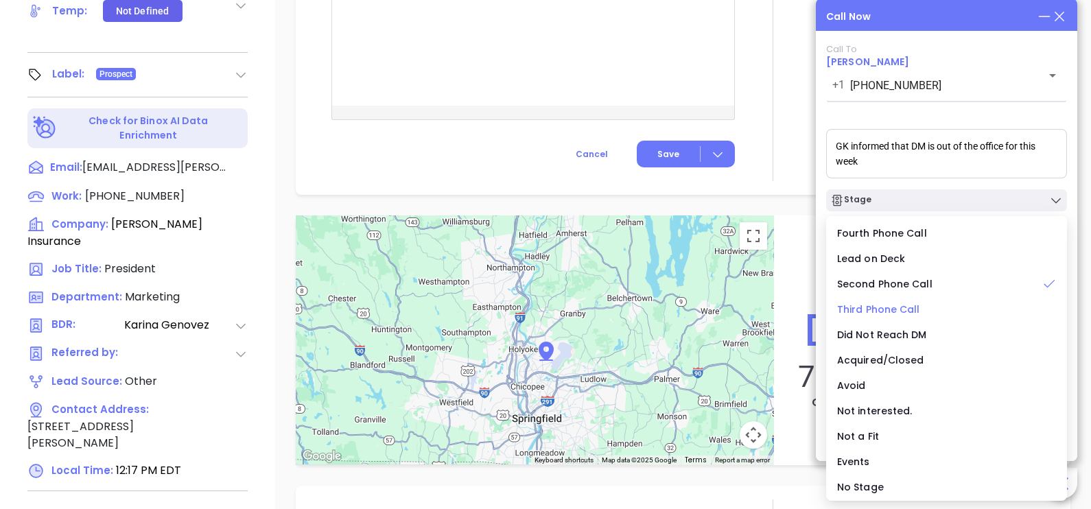
click at [903, 309] on span "Third Phone Call" at bounding box center [878, 310] width 83 height 14
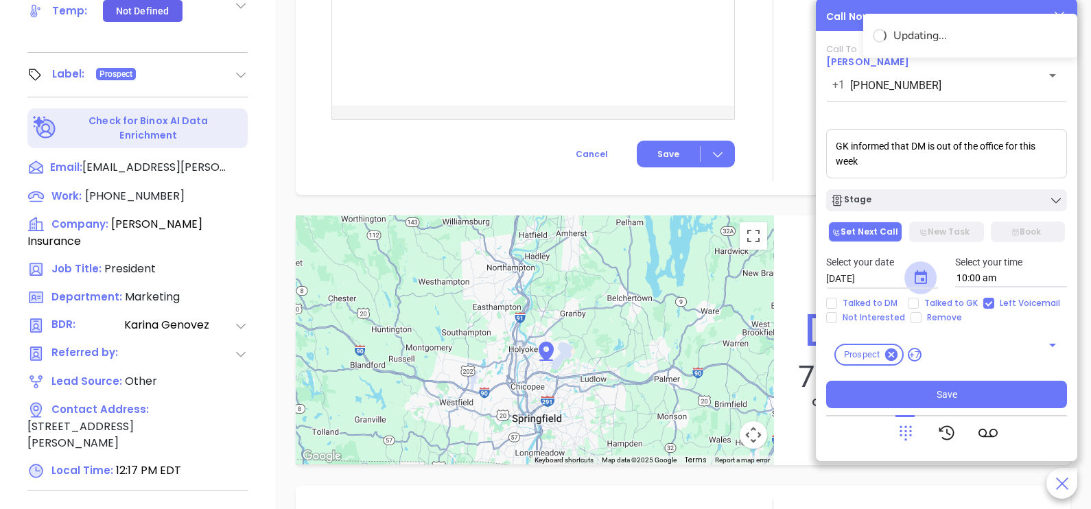
click at [913, 280] on icon "Choose date, selected date is Oct 8, 2025" at bounding box center [921, 278] width 16 height 16
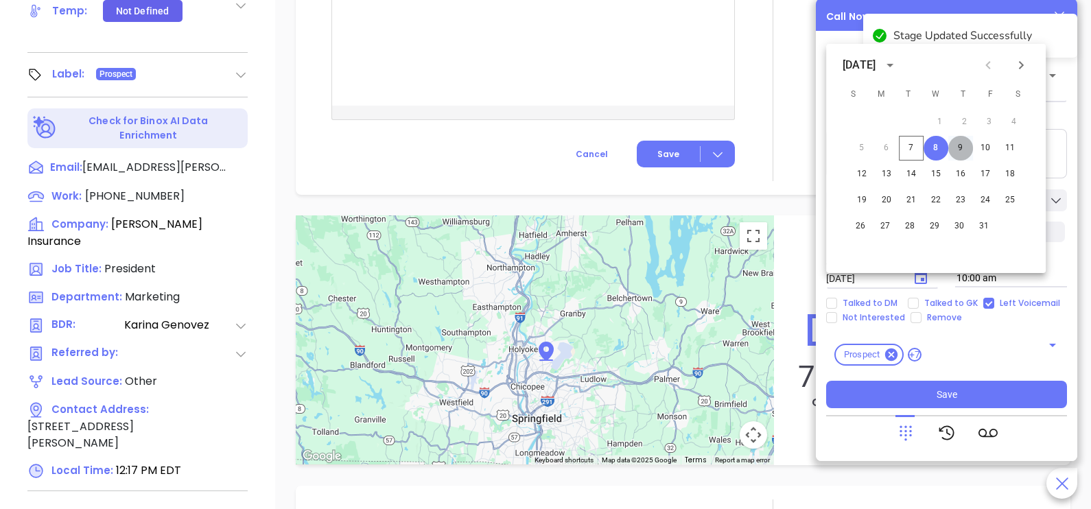
click at [957, 152] on button "9" at bounding box center [961, 148] width 25 height 25
type input "[DATE]"
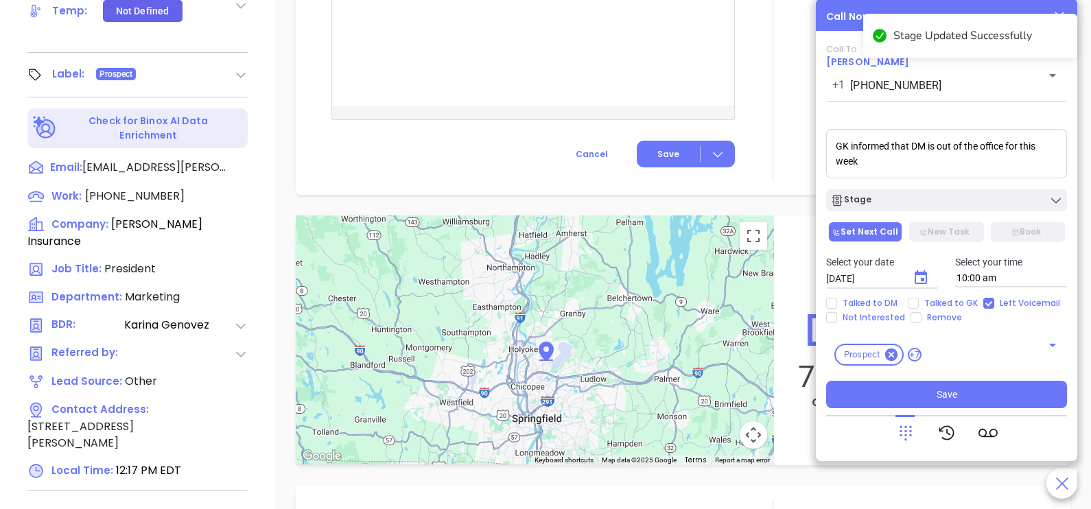
click at [923, 310] on div "Talked to DM Talked to GK Left Voicemail Not Interested Remove" at bounding box center [946, 310] width 257 height 25
click at [919, 303] on span "Talked to GK" at bounding box center [951, 303] width 65 height 11
click at [919, 303] on input "Talked to GK" at bounding box center [913, 303] width 11 height 11
checkbox input "true"
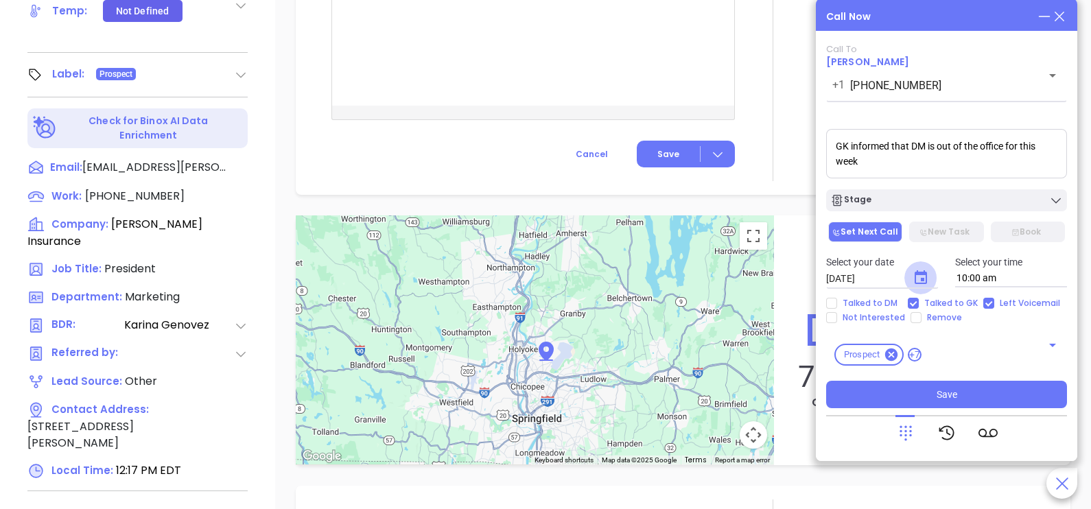
click at [929, 279] on button "Choose date, selected date is Oct 9, 2025" at bounding box center [921, 278] width 33 height 33
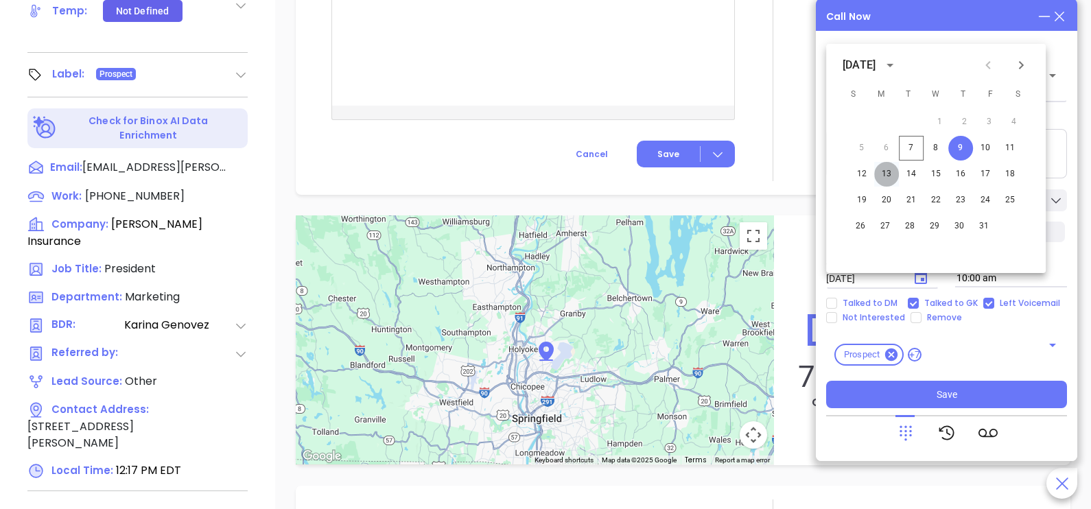
click at [887, 167] on button "13" at bounding box center [887, 174] width 25 height 25
type input "[DATE]"
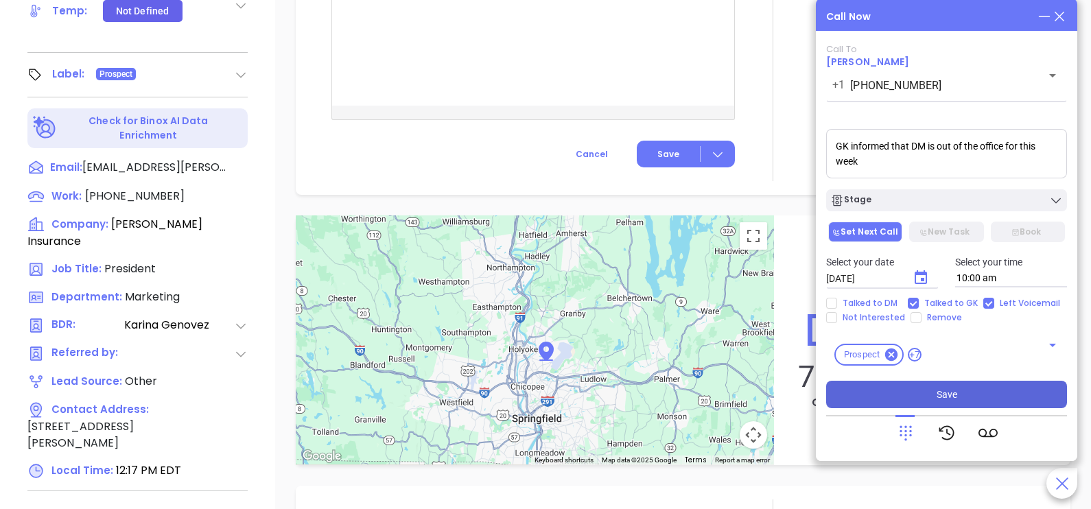
click at [923, 402] on button "Save" at bounding box center [946, 394] width 241 height 27
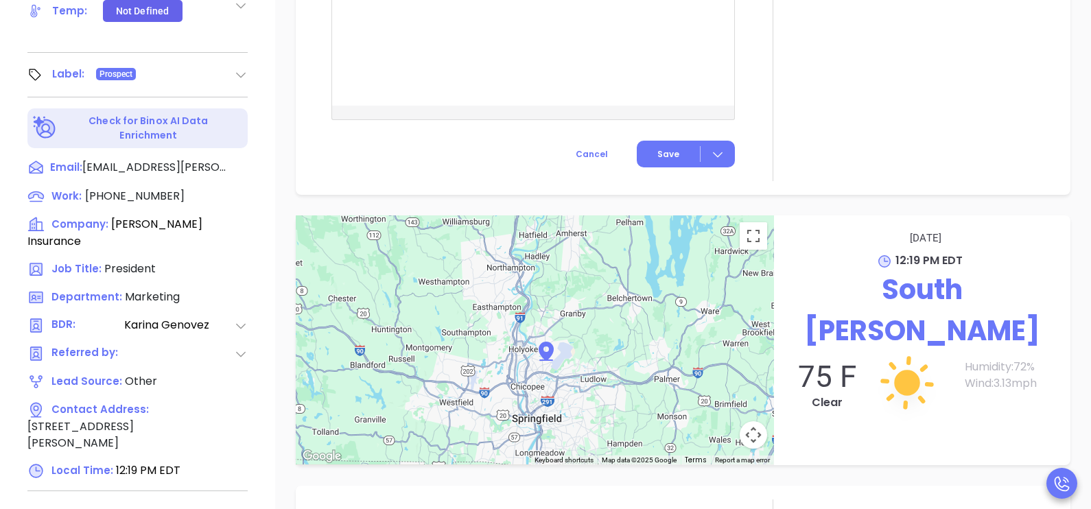
scroll to position [995, 0]
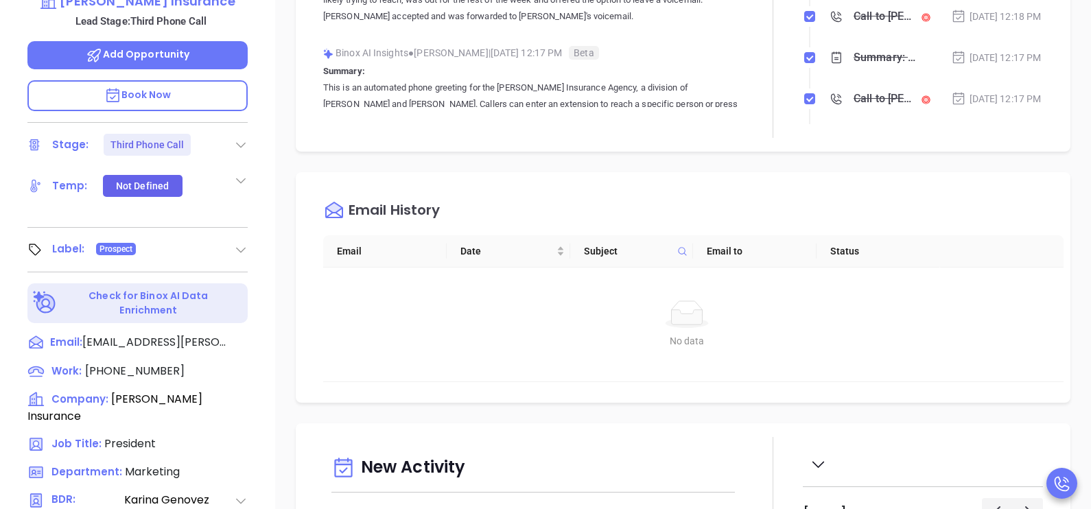
scroll to position [240, 0]
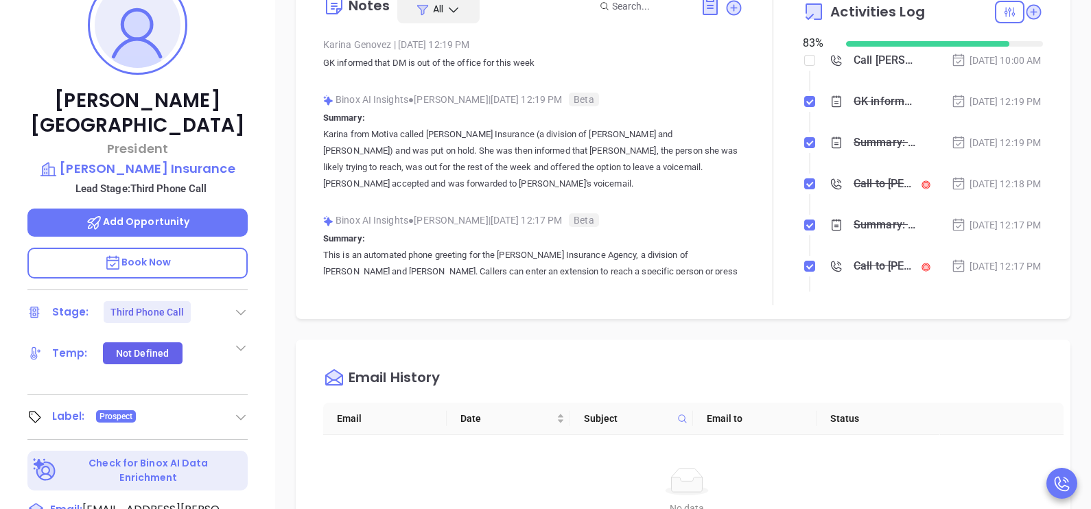
click at [1006, 150] on div "[DATE] 12:19 PM" at bounding box center [996, 142] width 91 height 15
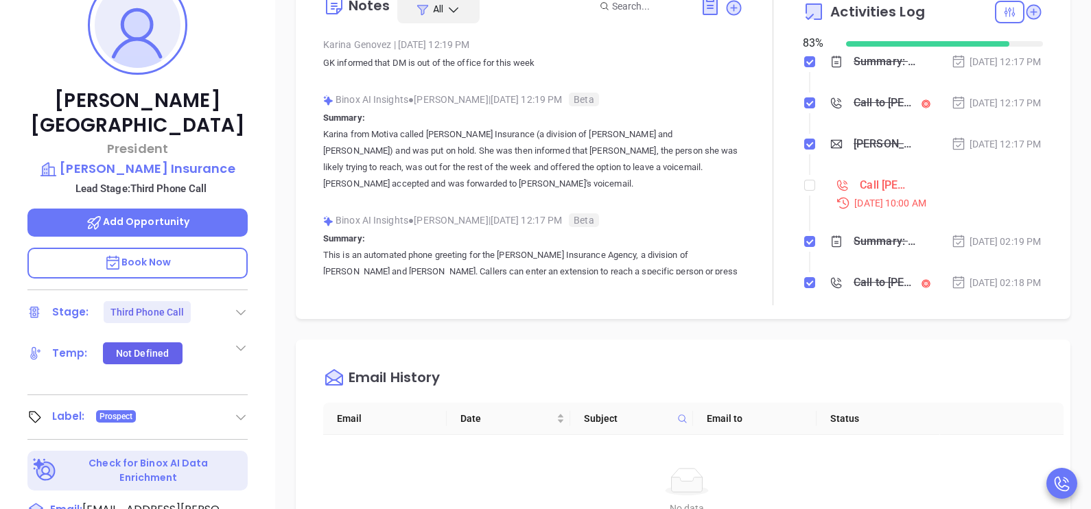
scroll to position [206, 0]
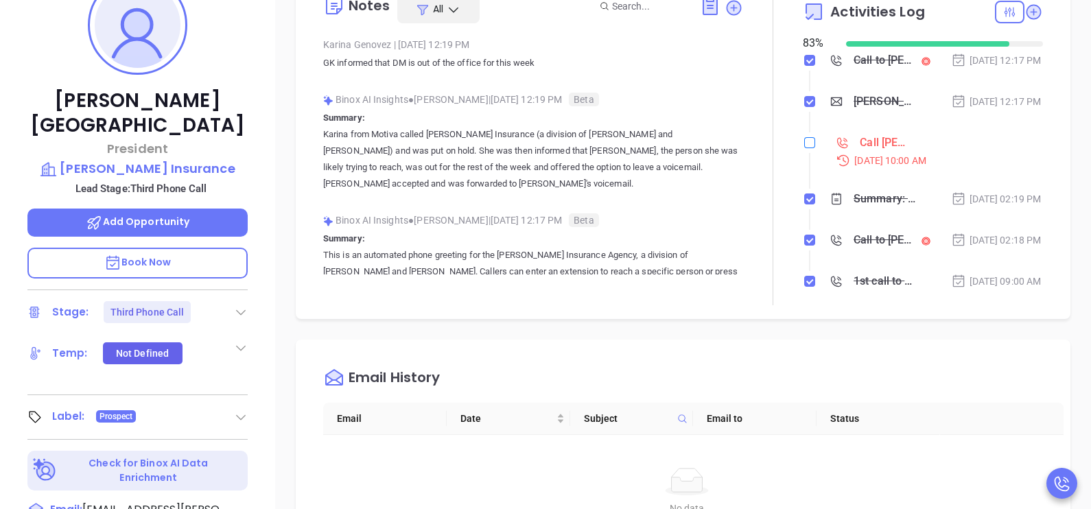
click at [805, 148] on input "checkbox" at bounding box center [810, 142] width 11 height 11
checkbox input "true"
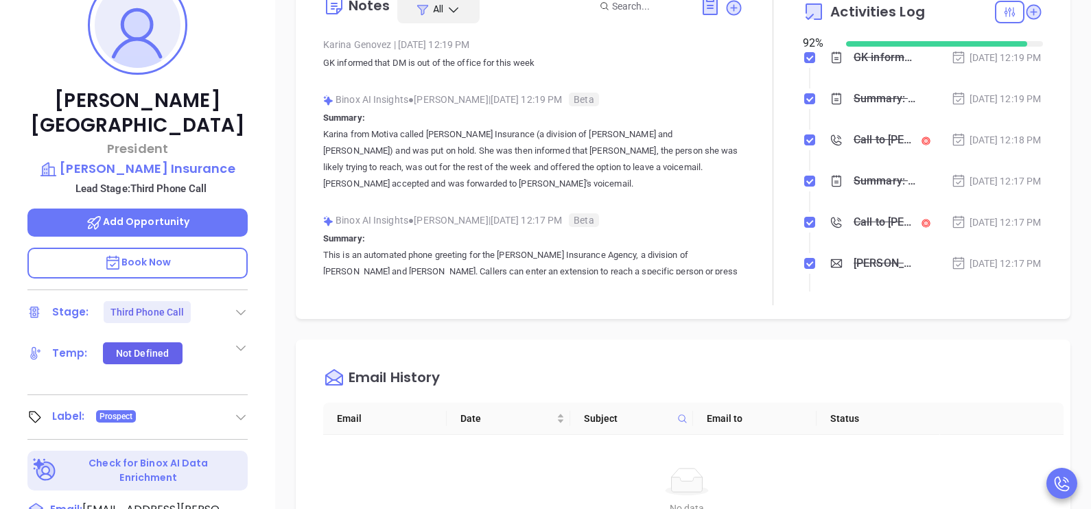
scroll to position [0, 0]
click at [209, 75] on div "[PERSON_NAME] President [PERSON_NAME] Insurance Lead Stage: Third Phone Call Ad…" at bounding box center [137, 265] width 275 height 637
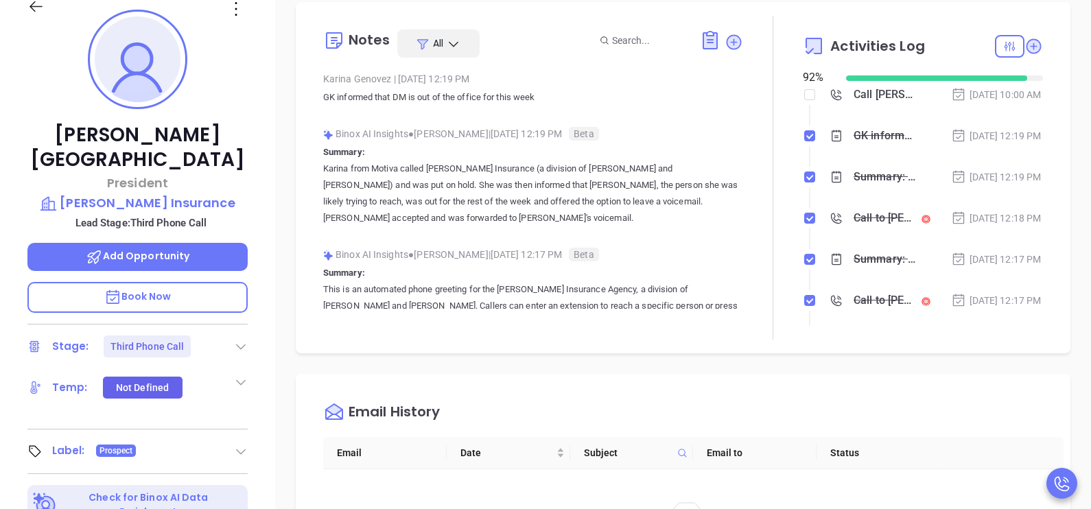
scroll to position [103, 0]
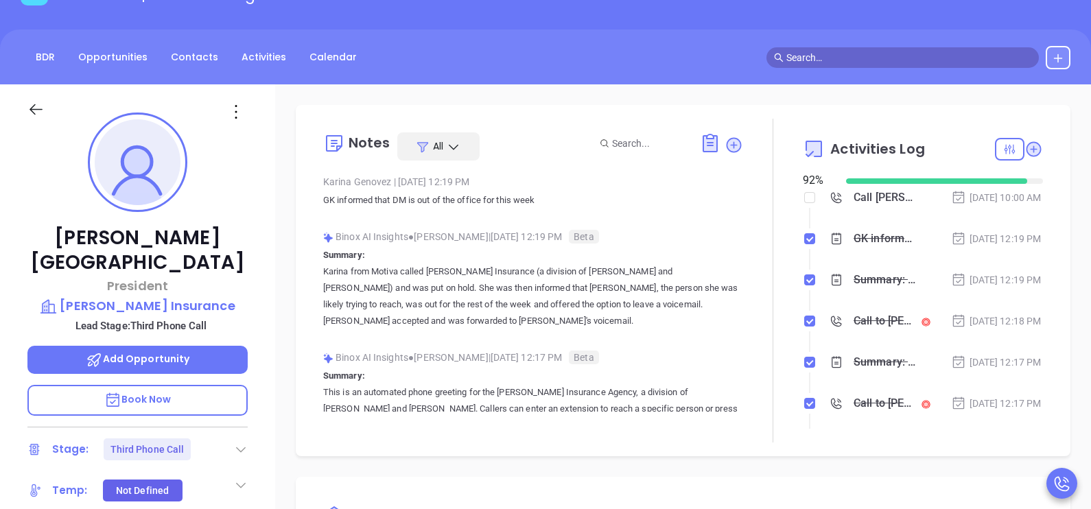
click at [38, 114] on icon at bounding box center [35, 109] width 17 height 17
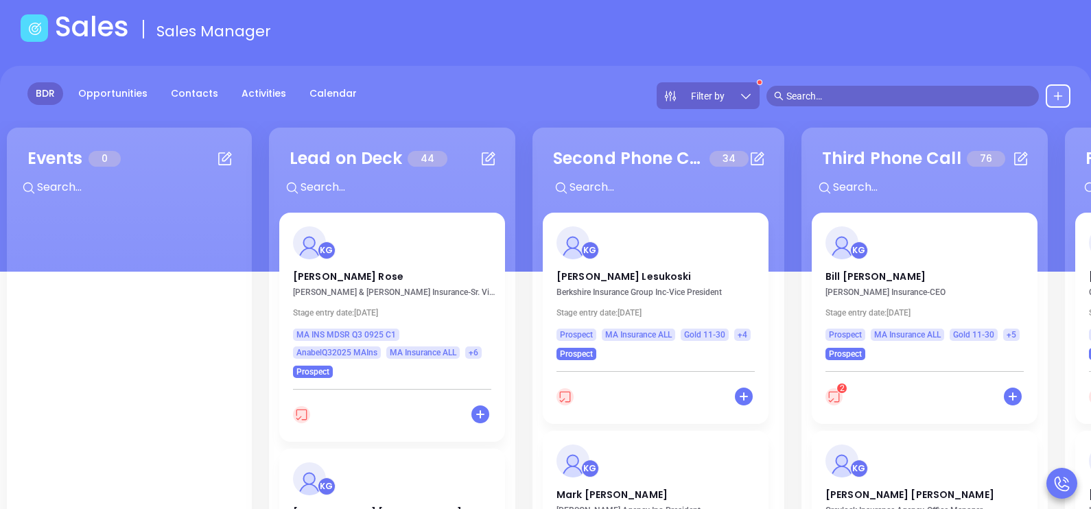
scroll to position [103, 0]
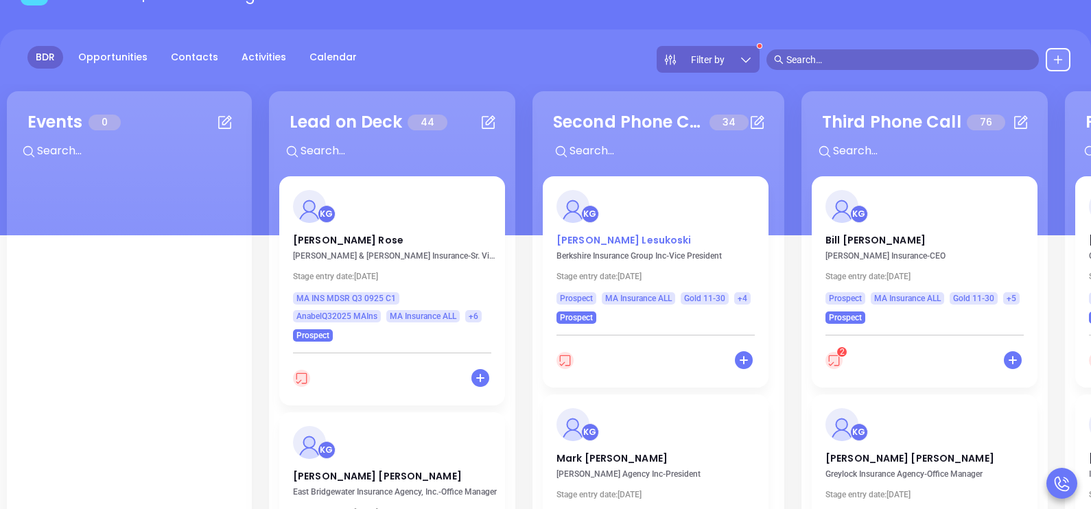
click at [582, 240] on p "[PERSON_NAME]" at bounding box center [656, 236] width 198 height 7
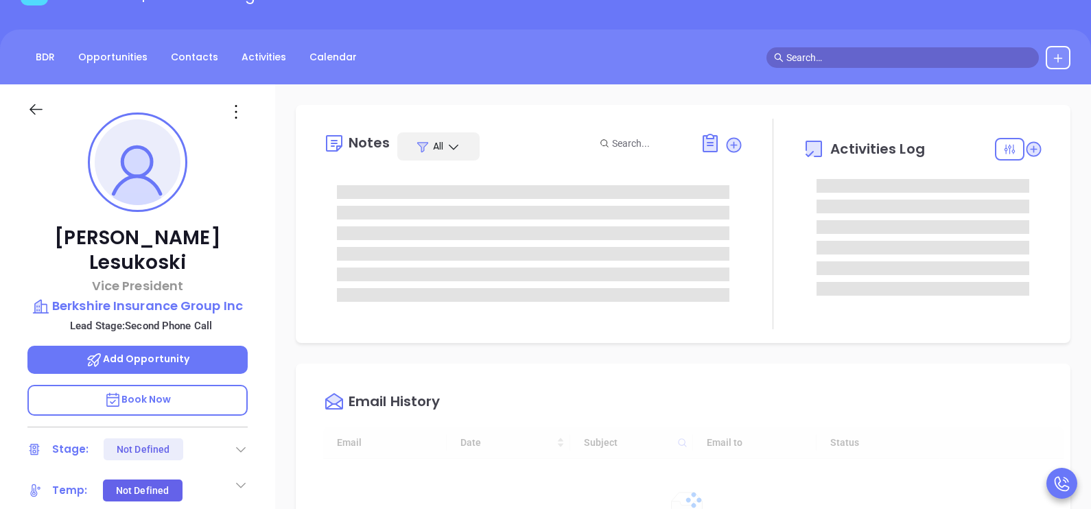
type input "[DATE]"
type input "[PERSON_NAME]"
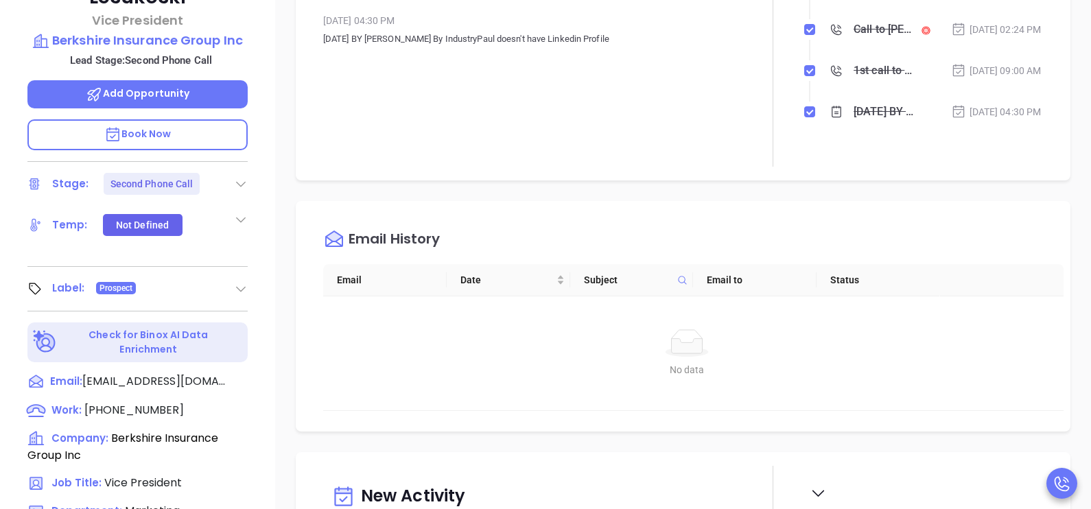
scroll to position [378, 0]
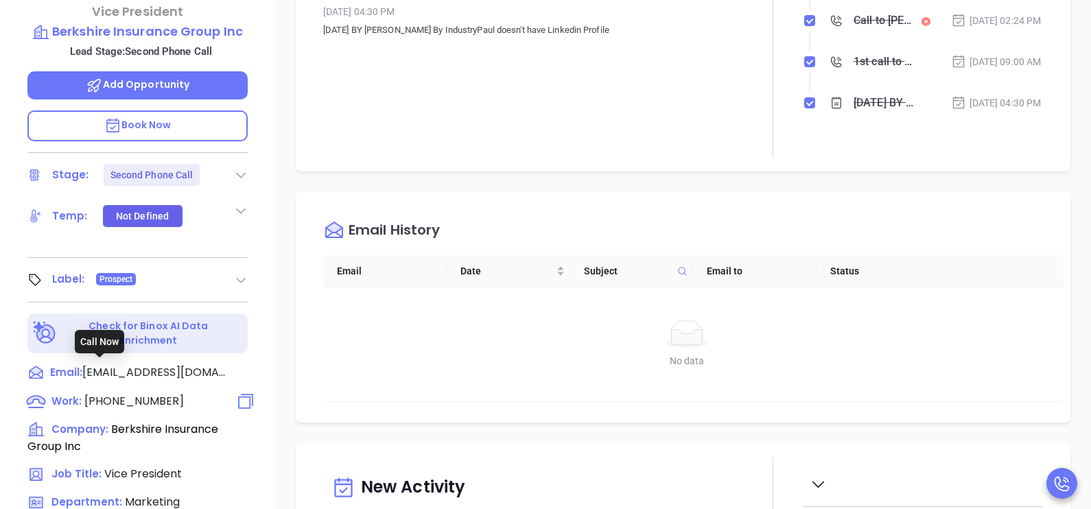
click at [127, 393] on span "[PHONE_NUMBER]" at bounding box center [134, 401] width 100 height 16
type input "[PHONE_NUMBER]"
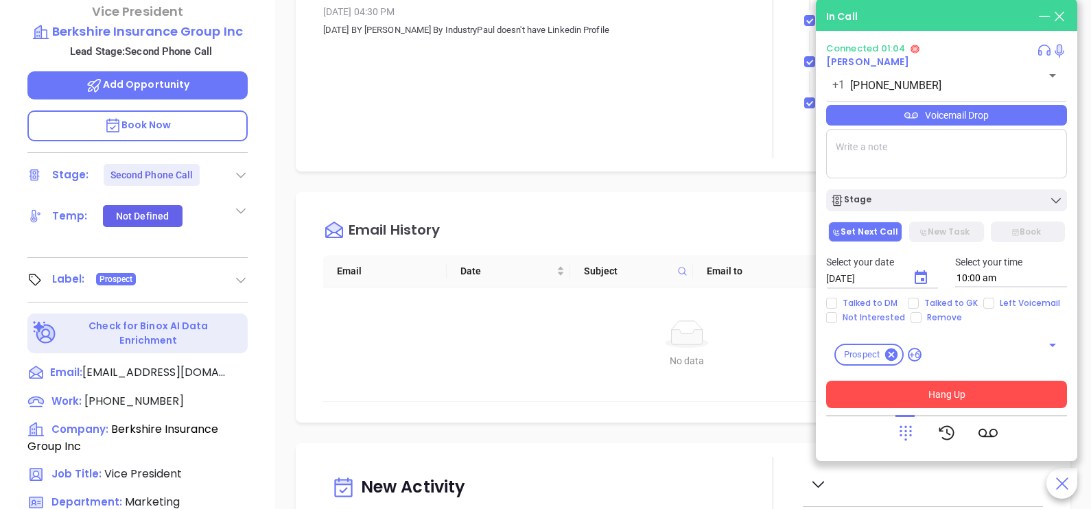
click at [926, 384] on button "Hang Up" at bounding box center [946, 394] width 241 height 27
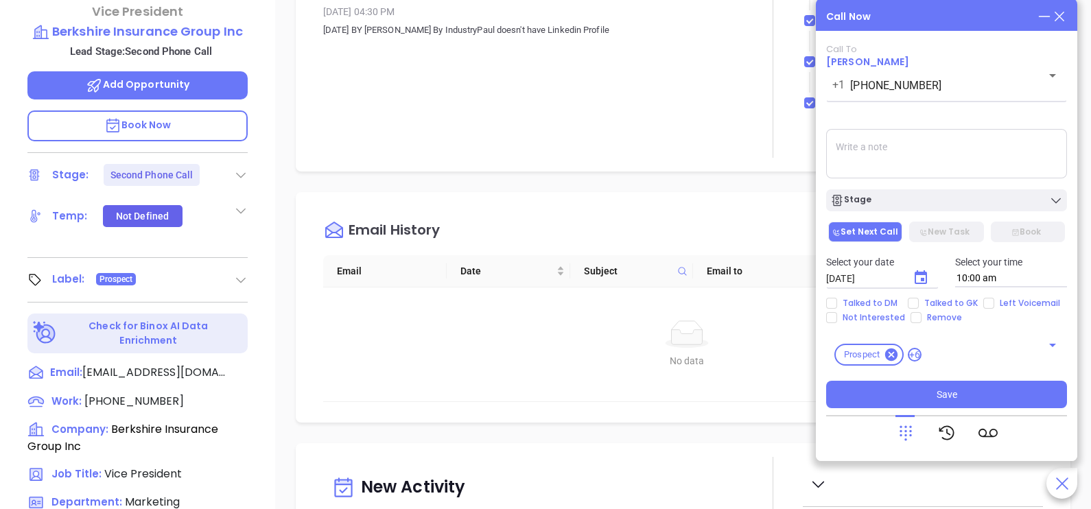
click at [1060, 14] on icon at bounding box center [1059, 16] width 15 height 15
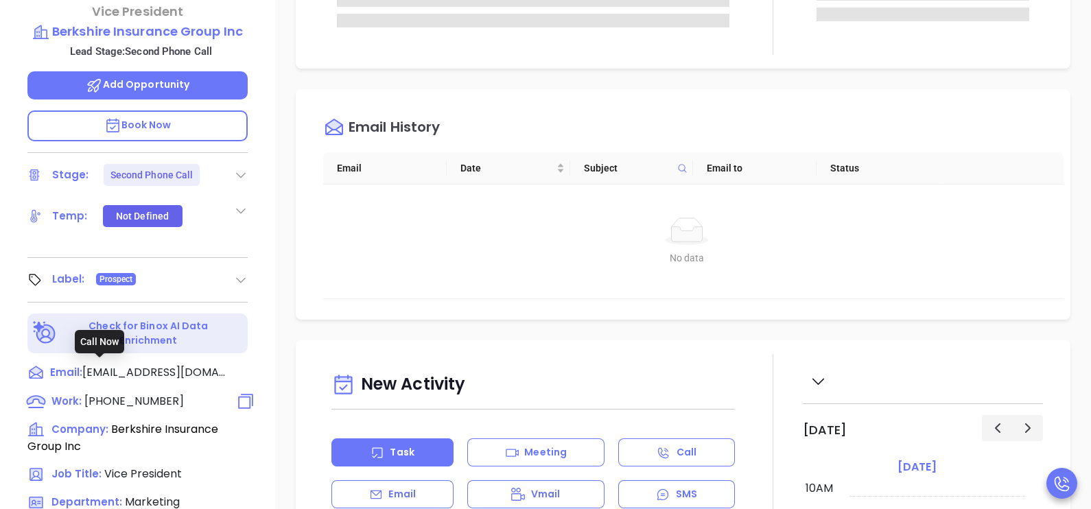
click at [146, 393] on span "[PHONE_NUMBER]" at bounding box center [134, 401] width 100 height 16
type input "[PHONE_NUMBER]"
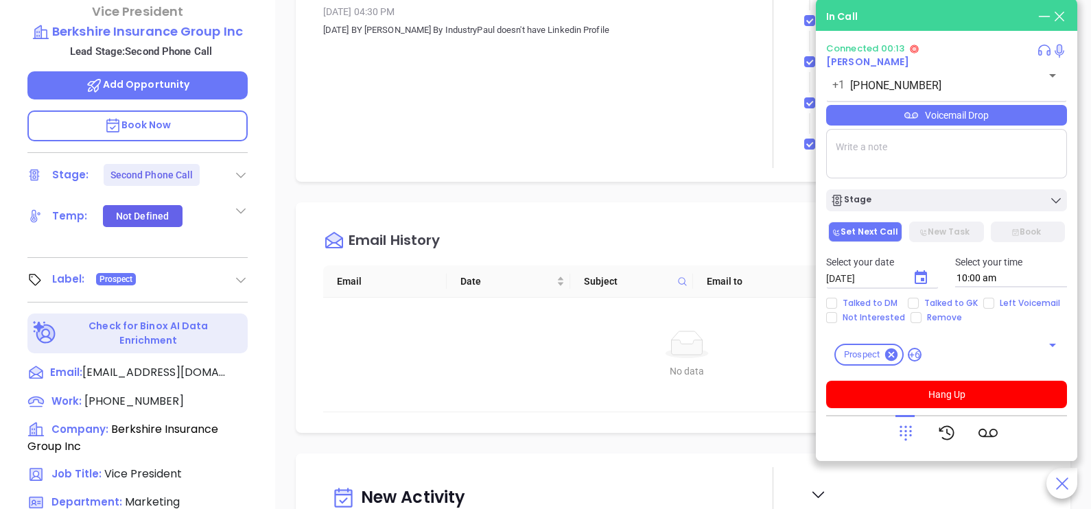
click at [903, 436] on icon at bounding box center [906, 433] width 19 height 19
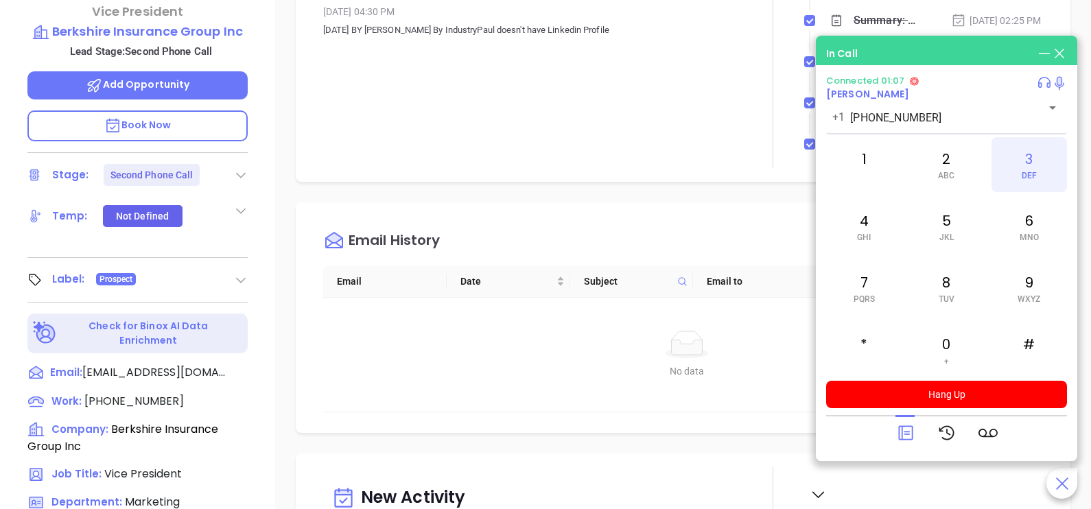
click at [1034, 161] on div "3 DEF" at bounding box center [1030, 164] width 76 height 55
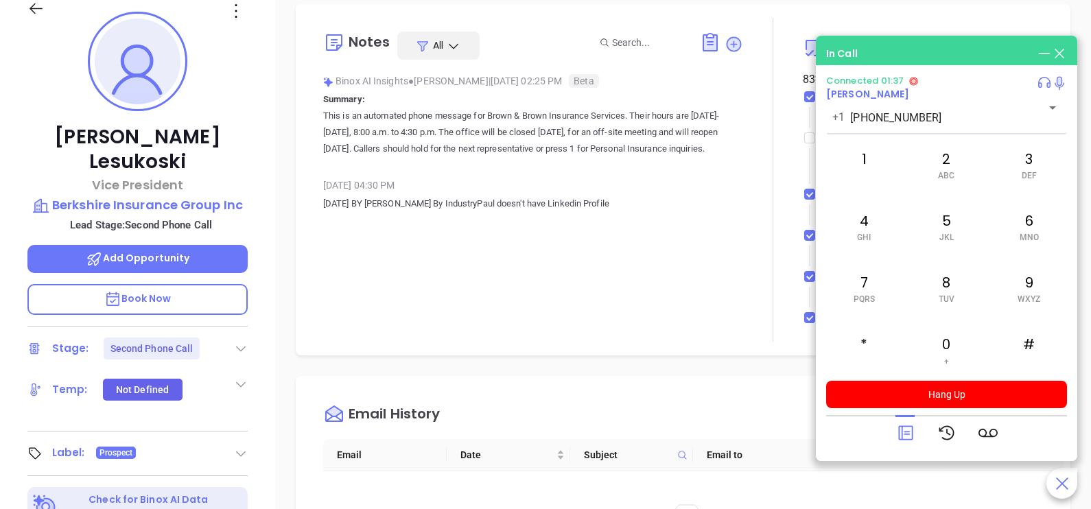
scroll to position [171, 0]
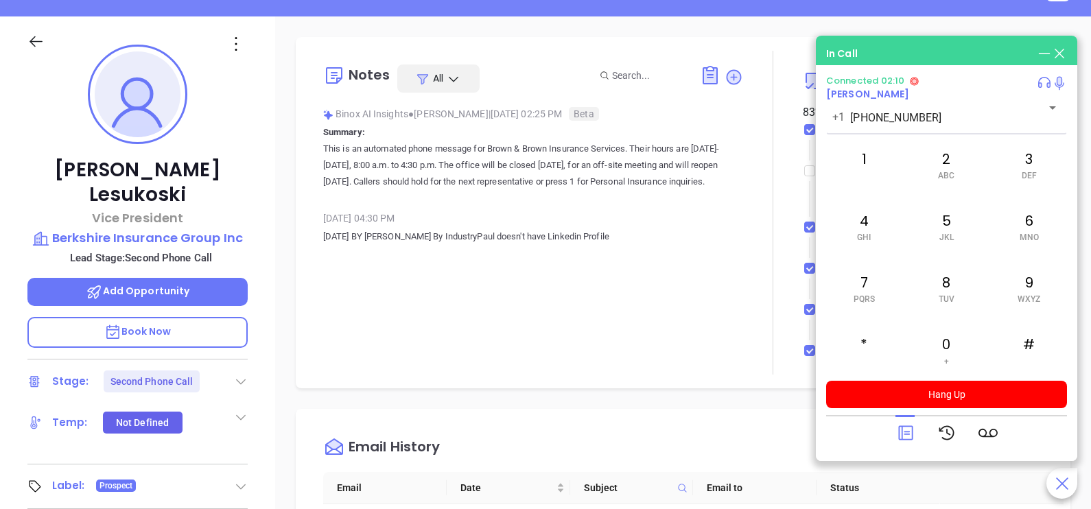
click at [907, 441] on icon at bounding box center [906, 433] width 19 height 19
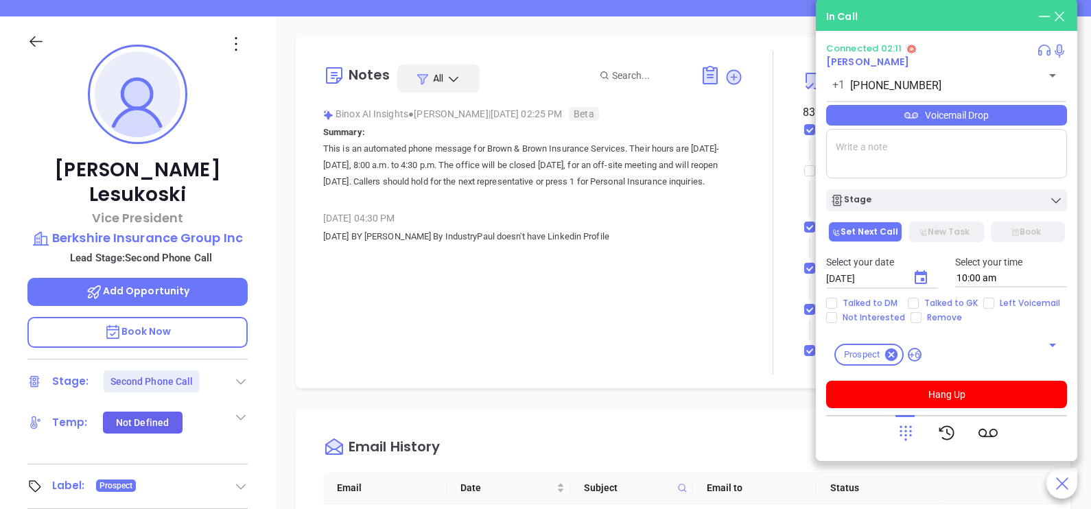
click at [1009, 119] on div "Voicemail Drop" at bounding box center [946, 115] width 241 height 21
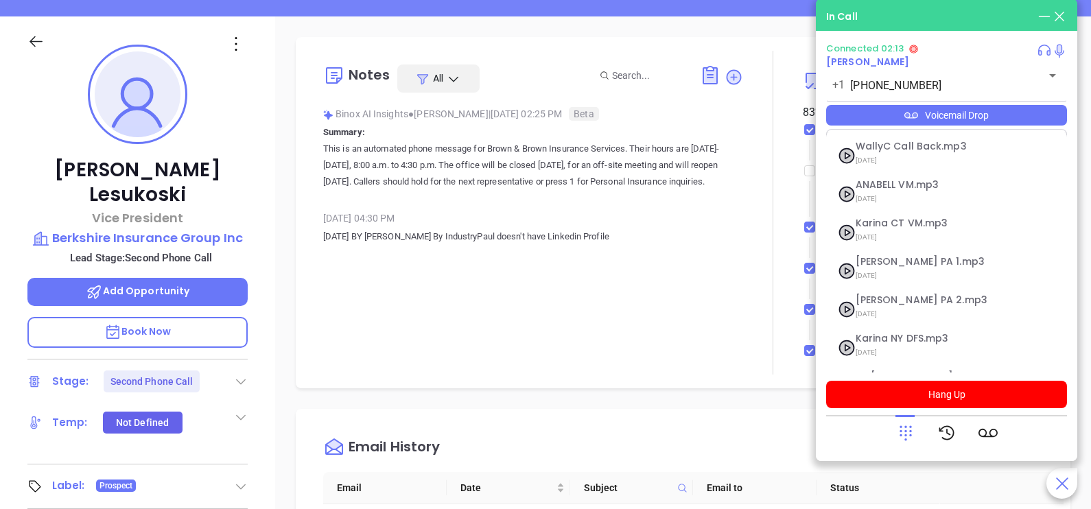
scroll to position [150, 0]
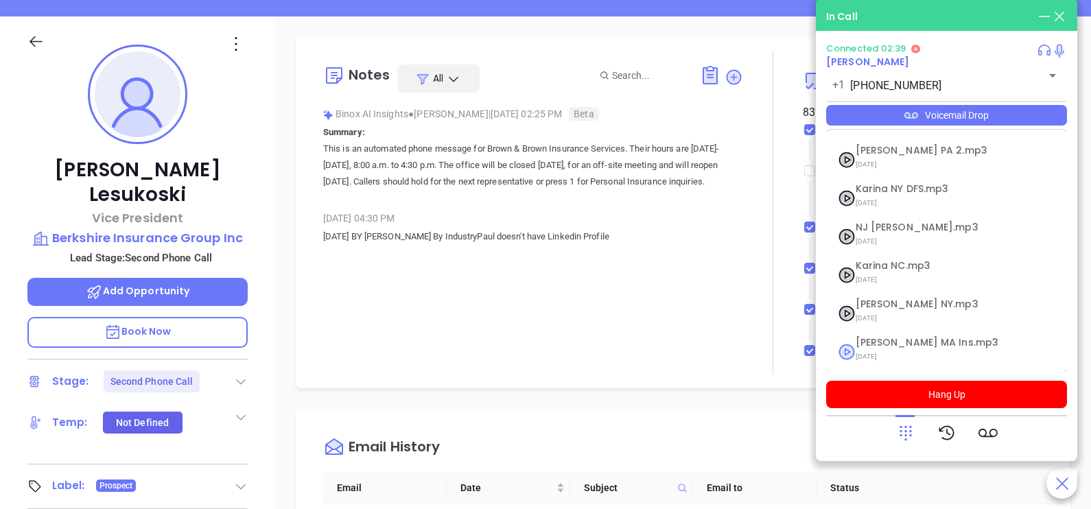
click at [913, 348] on span "[DATE]" at bounding box center [930, 357] width 148 height 18
checkbox input "true"
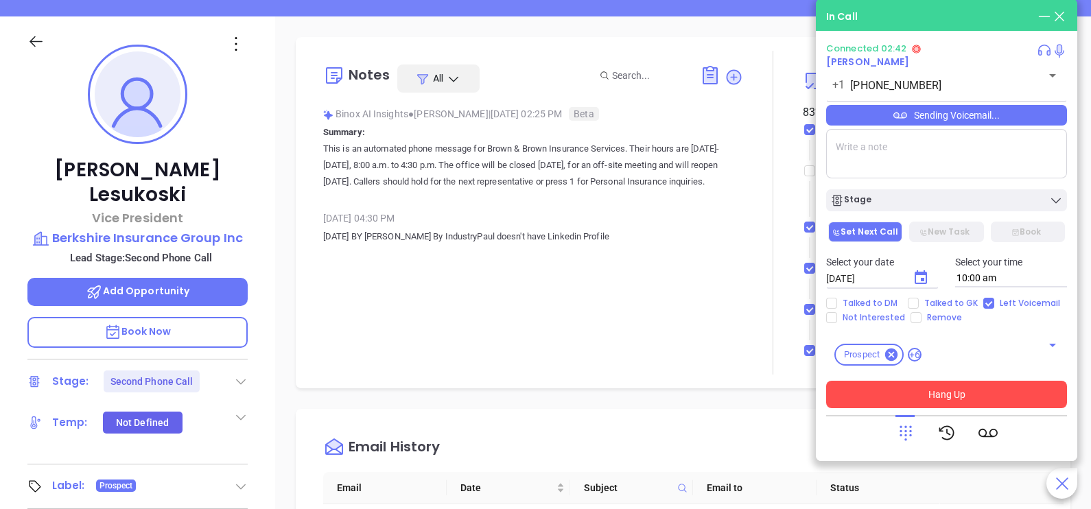
click at [938, 397] on button "Hang Up" at bounding box center [946, 394] width 241 height 27
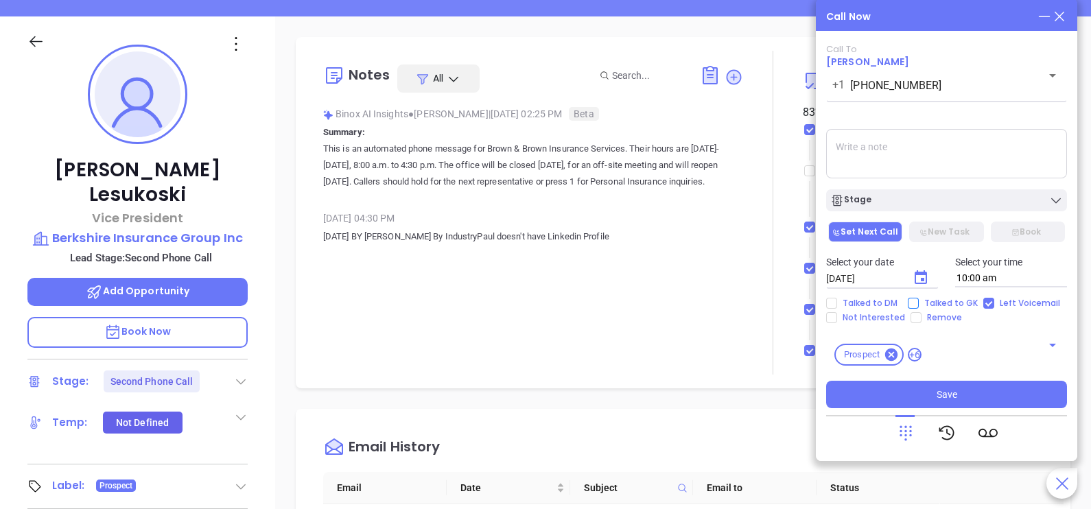
click at [914, 300] on input "Talked to GK" at bounding box center [913, 303] width 11 height 11
checkbox input "true"
click at [921, 280] on icon "Choose date, selected date is Oct 8, 2025" at bounding box center [921, 277] width 12 height 14
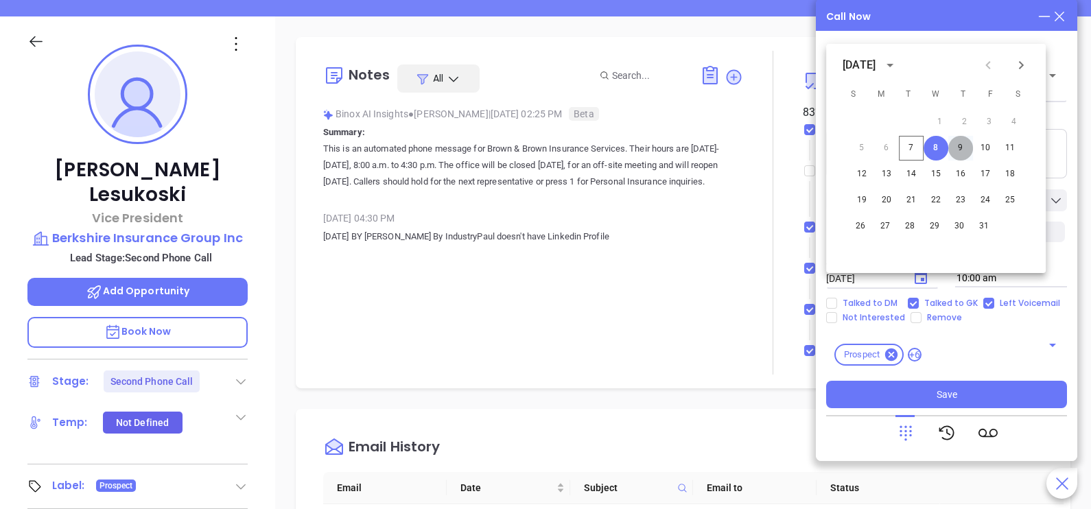
click at [971, 151] on button "9" at bounding box center [961, 148] width 25 height 25
type input "[DATE]"
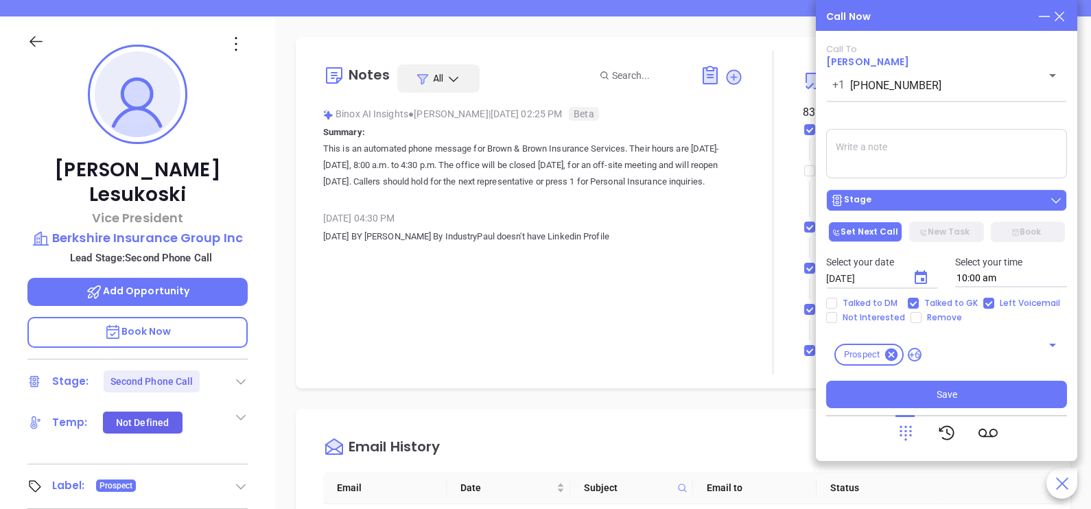
click at [951, 209] on button "Stage" at bounding box center [946, 200] width 241 height 22
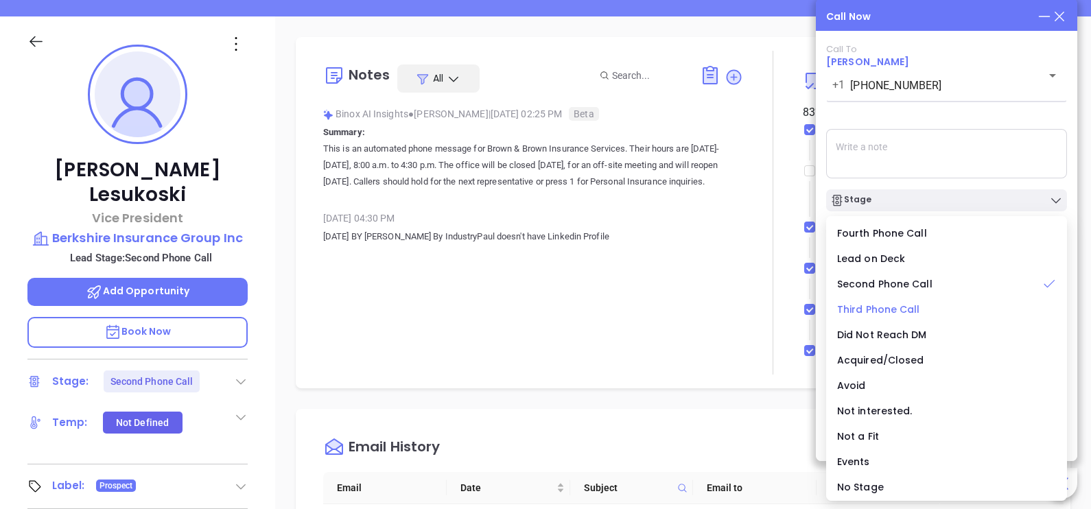
click at [884, 308] on span "Third Phone Call" at bounding box center [878, 310] width 83 height 14
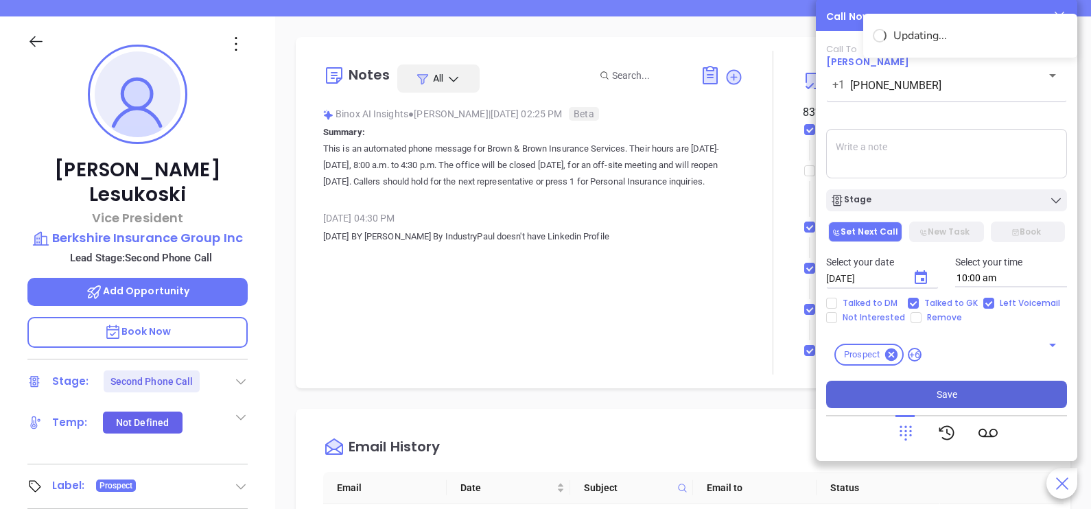
click at [953, 391] on span "Save" at bounding box center [947, 394] width 21 height 15
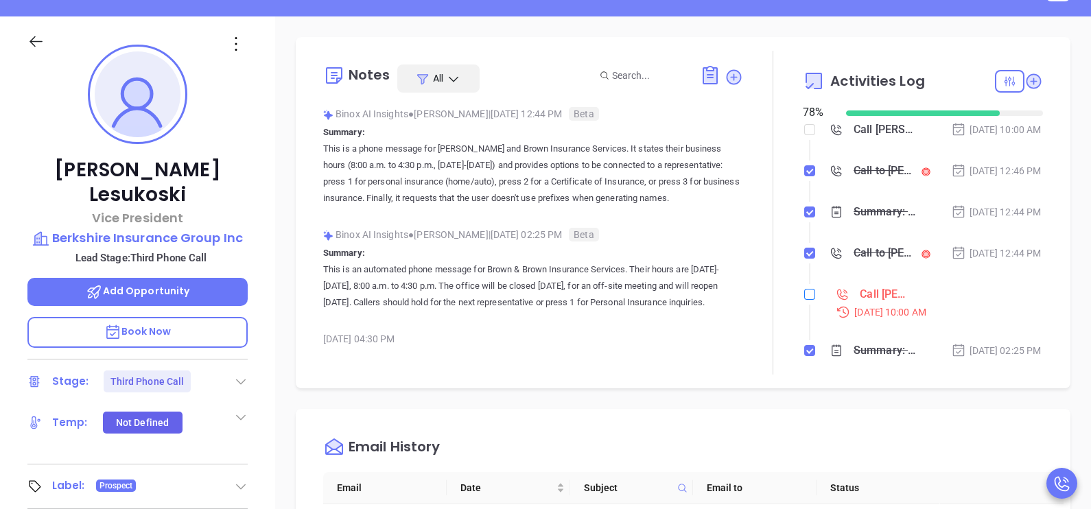
click at [805, 300] on input "checkbox" at bounding box center [810, 294] width 11 height 11
checkbox input "true"
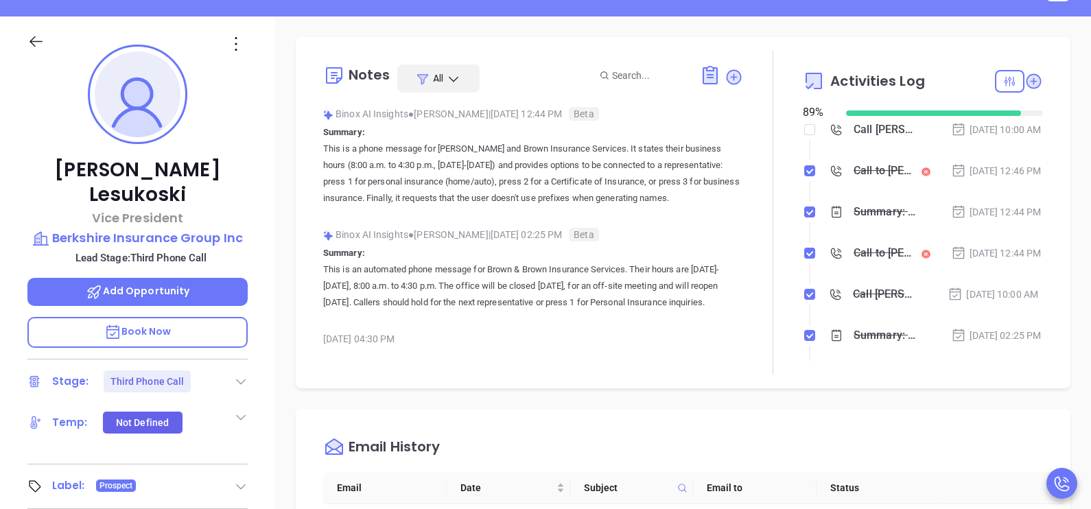
click at [49, 41] on div at bounding box center [48, 49] width 59 height 32
click at [37, 41] on icon at bounding box center [36, 41] width 13 height 11
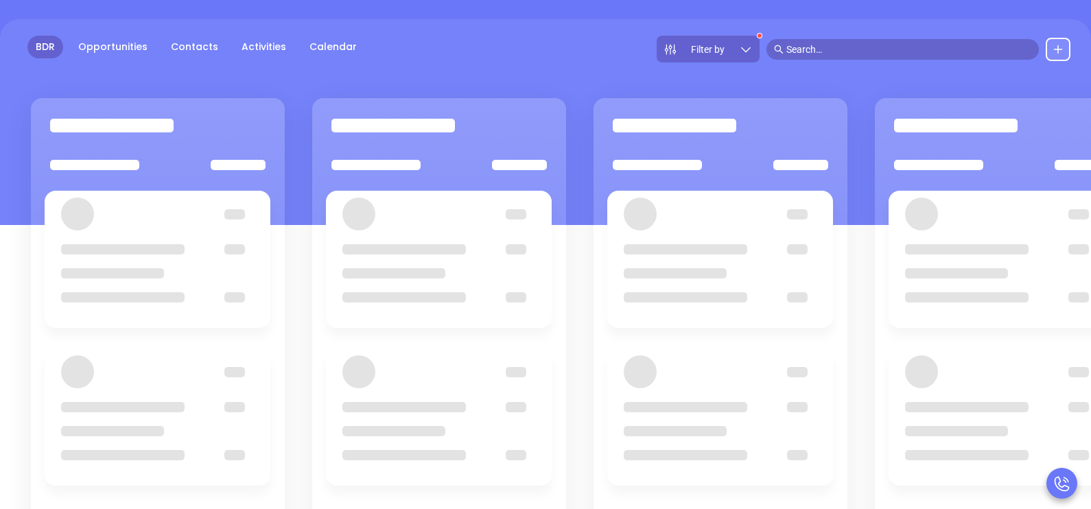
scroll to position [103, 0]
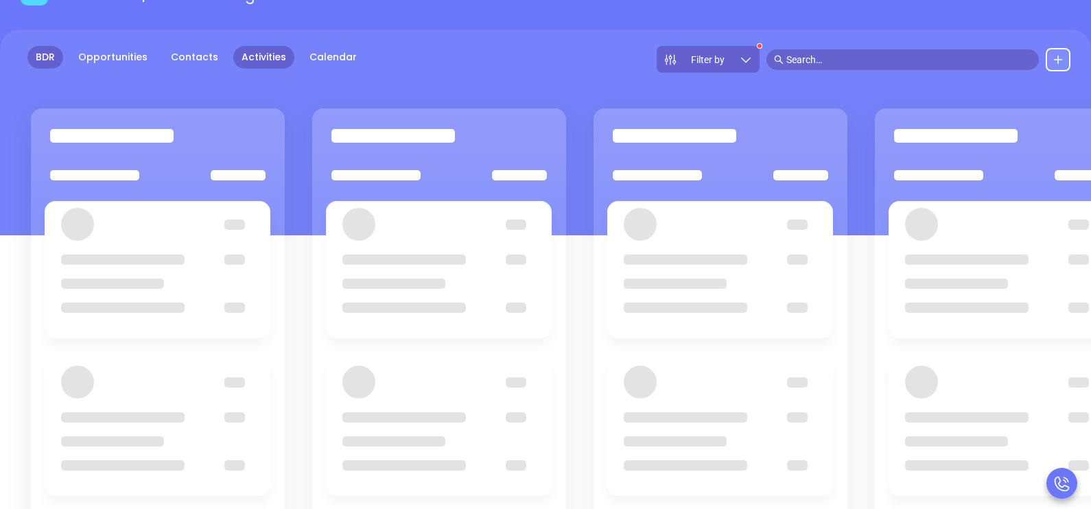
click at [240, 54] on link "Activities" at bounding box center [263, 57] width 61 height 23
